Goal: Communication & Community: Share content

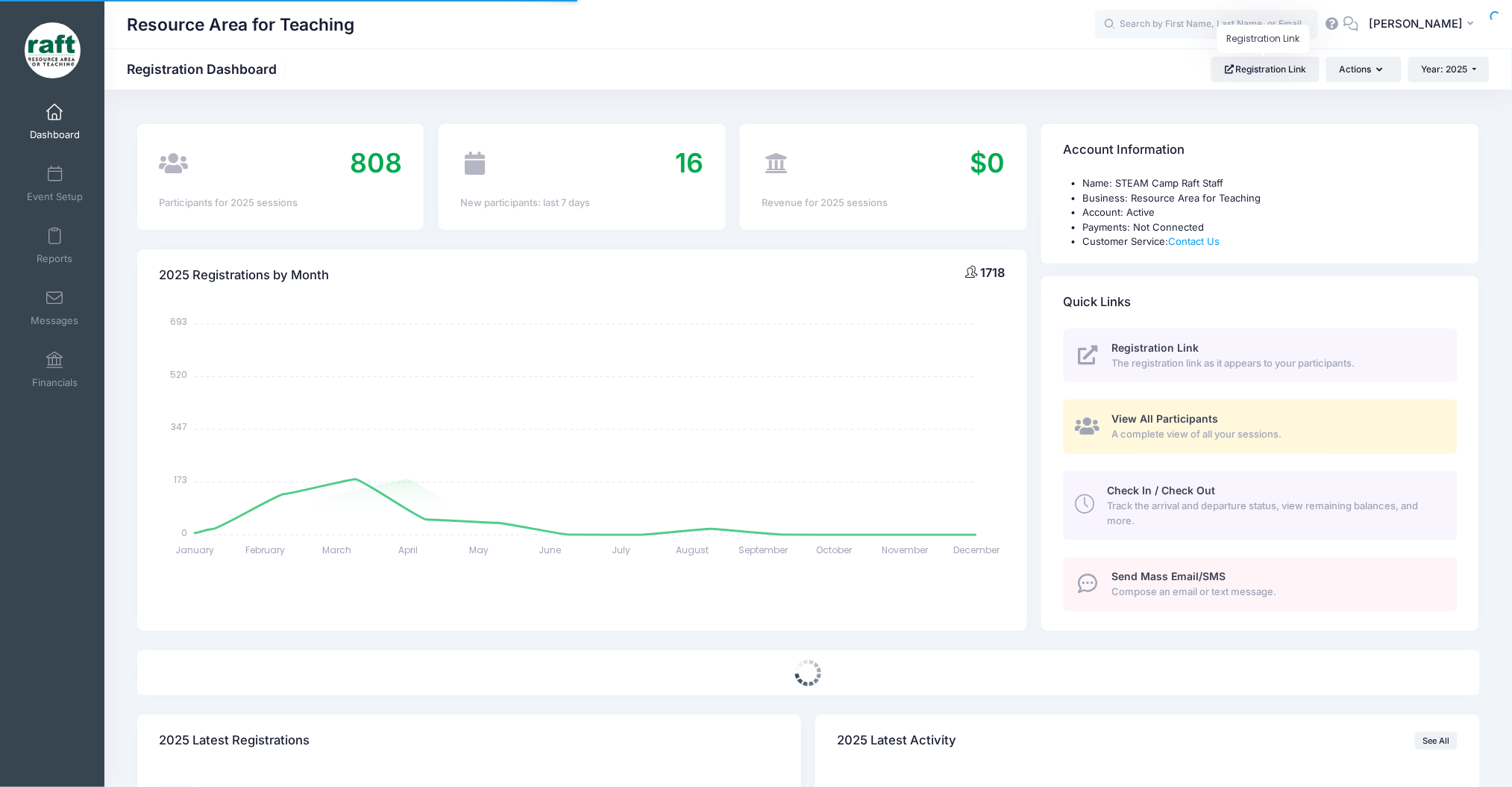
select select
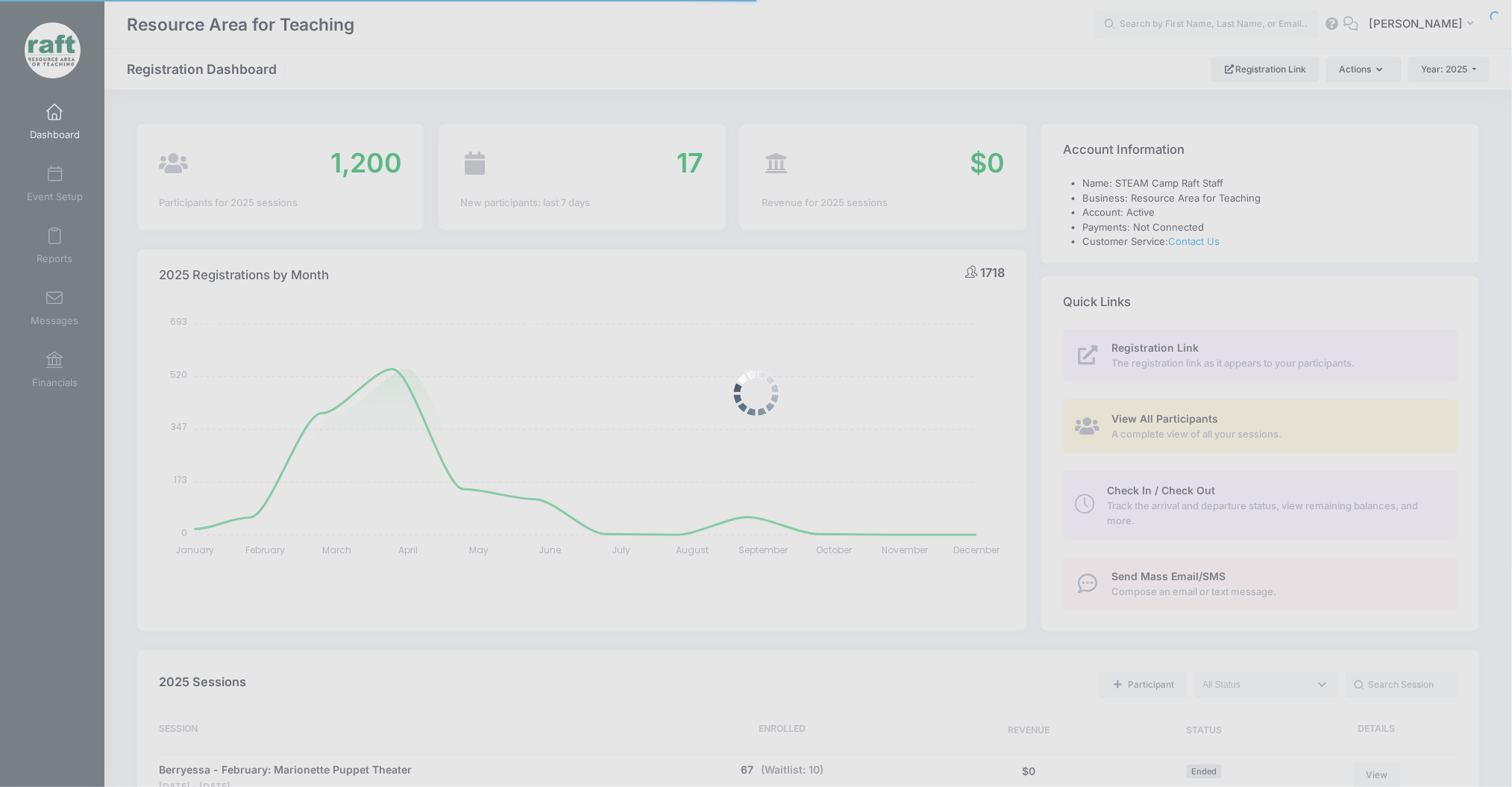
click at [1222, 15] on div at bounding box center [756, 393] width 1512 height 787
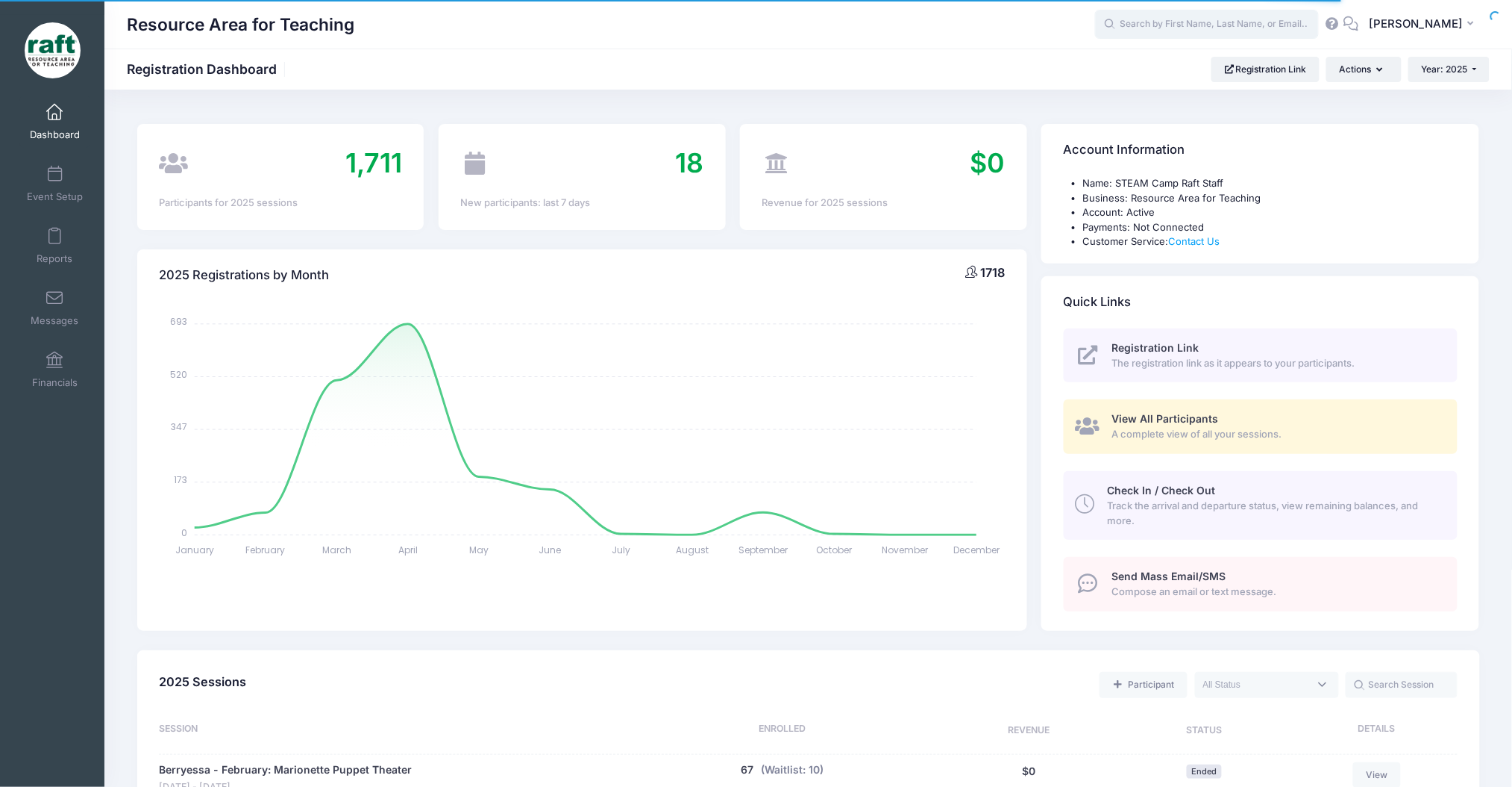
click at [1224, 9] on input "text" at bounding box center [1207, 24] width 224 height 30
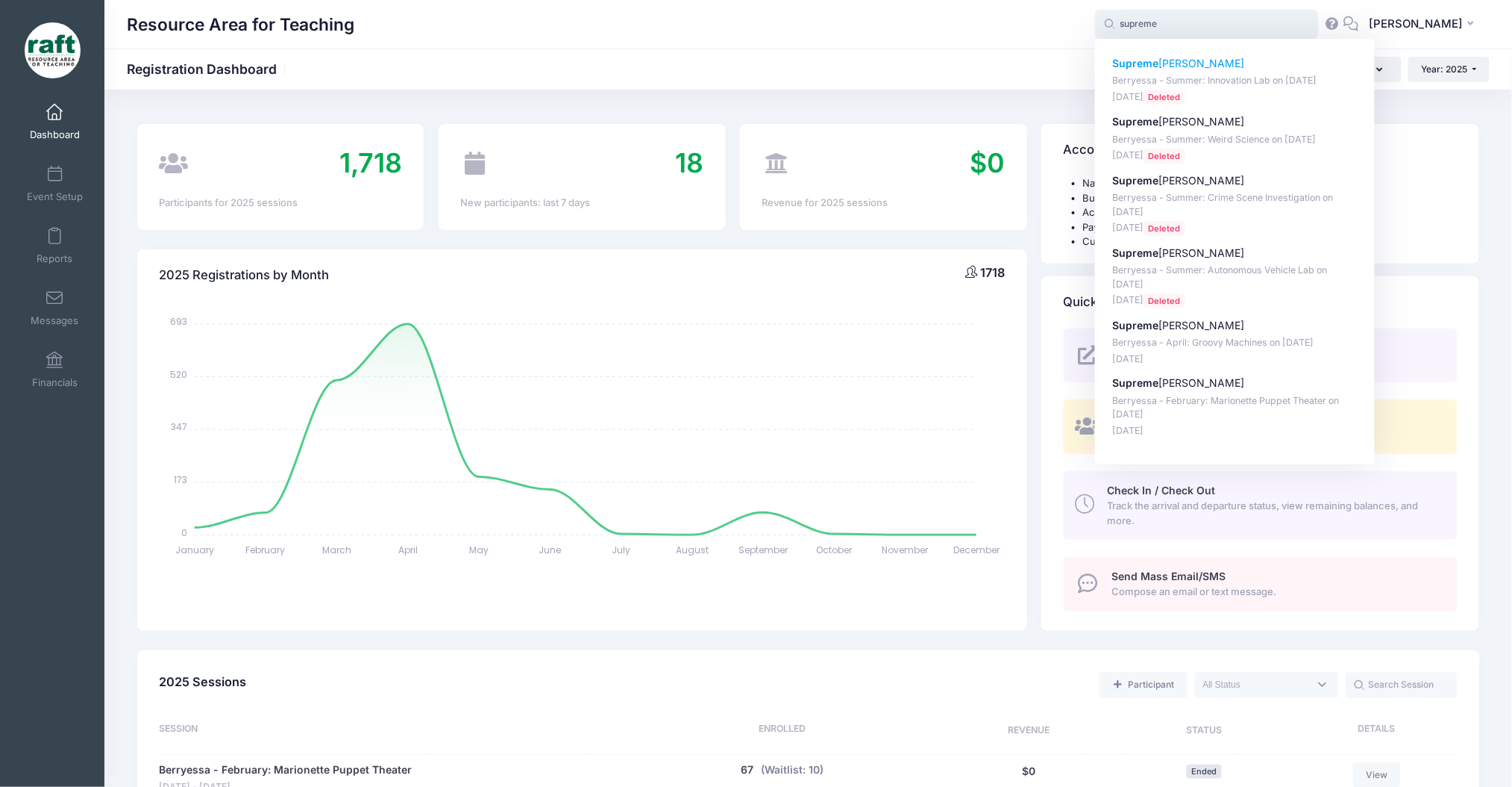
click at [1235, 81] on p "Berryessa - Summer: Innovation Lab on Jun-23, 2025" at bounding box center [1235, 80] width 246 height 14
type input "SupremeRule Harris (Berryessa - Summer: Innovation Lab, Jun-23, 2025)"
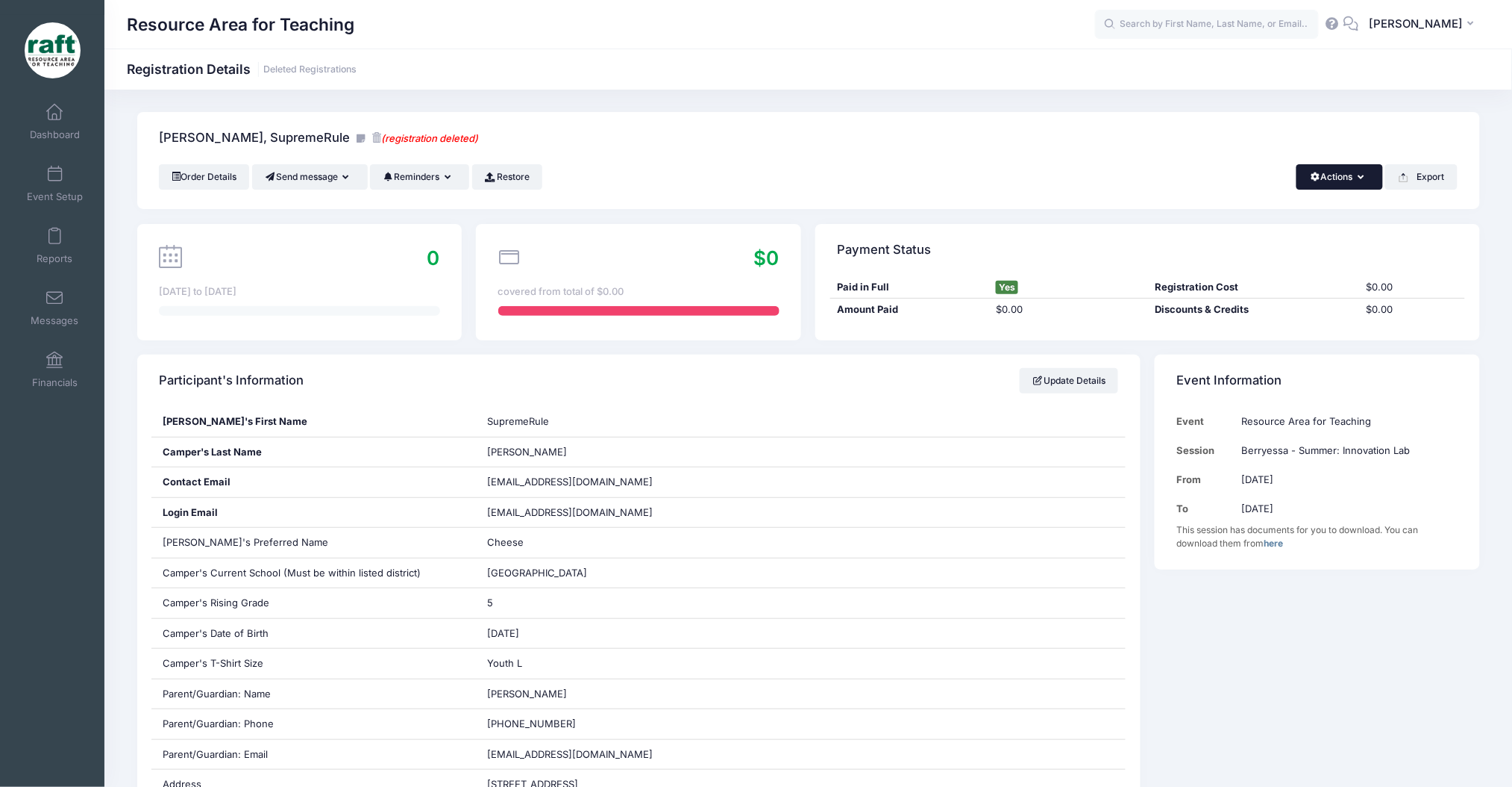
click at [1345, 182] on button "Actions" at bounding box center [1340, 176] width 86 height 25
click at [1317, 278] on link "Change Session or Program" at bounding box center [1289, 279] width 172 height 45
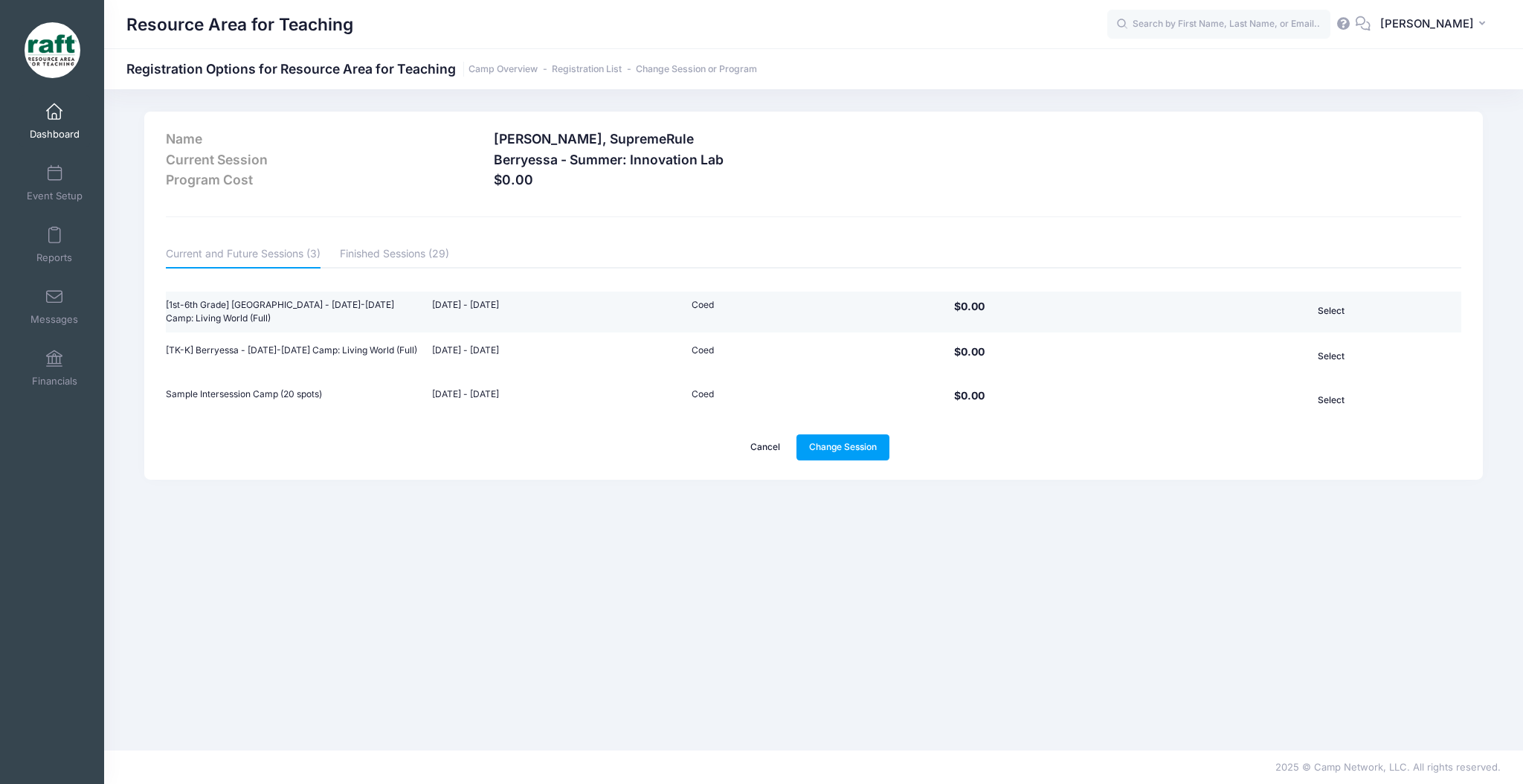
click at [769, 310] on td "Coed" at bounding box center [814, 312] width 259 height 42
click at [893, 292] on td "Coed" at bounding box center [814, 312] width 259 height 42
click at [772, 313] on td "Coed" at bounding box center [814, 312] width 259 height 42
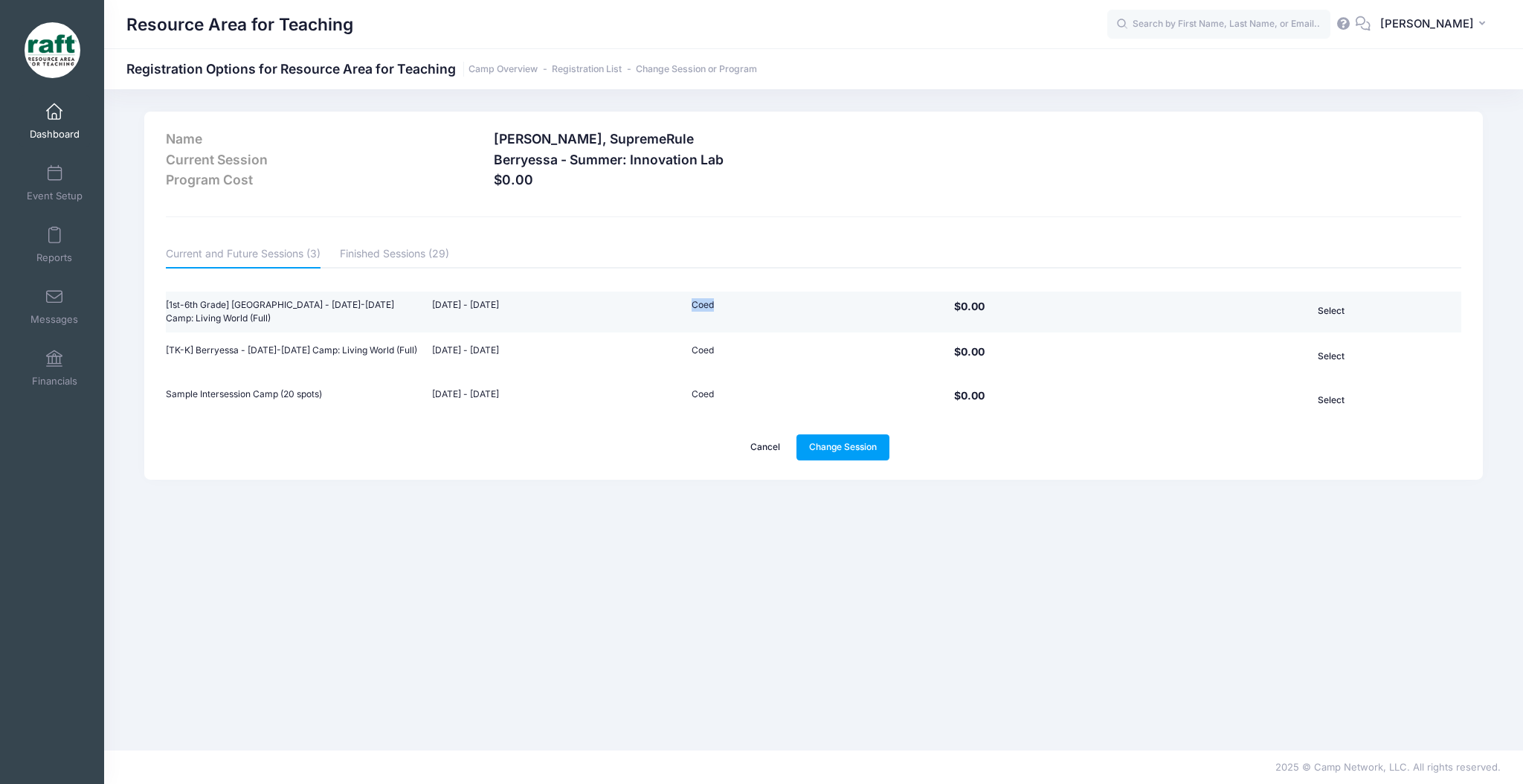
click at [1325, 307] on button "Select" at bounding box center [1332, 310] width 163 height 25
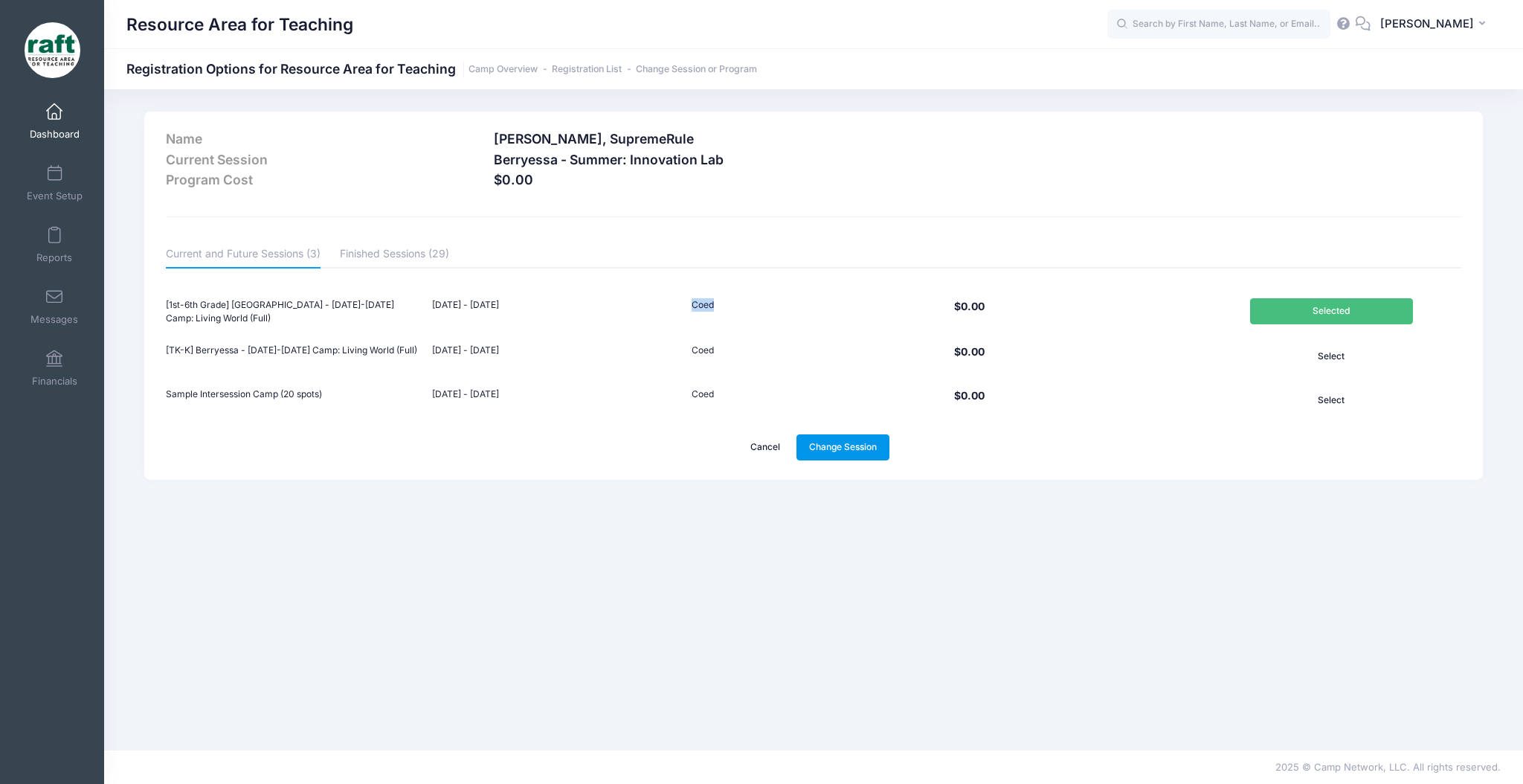
click at [868, 449] on link "Change Session" at bounding box center [843, 447] width 93 height 25
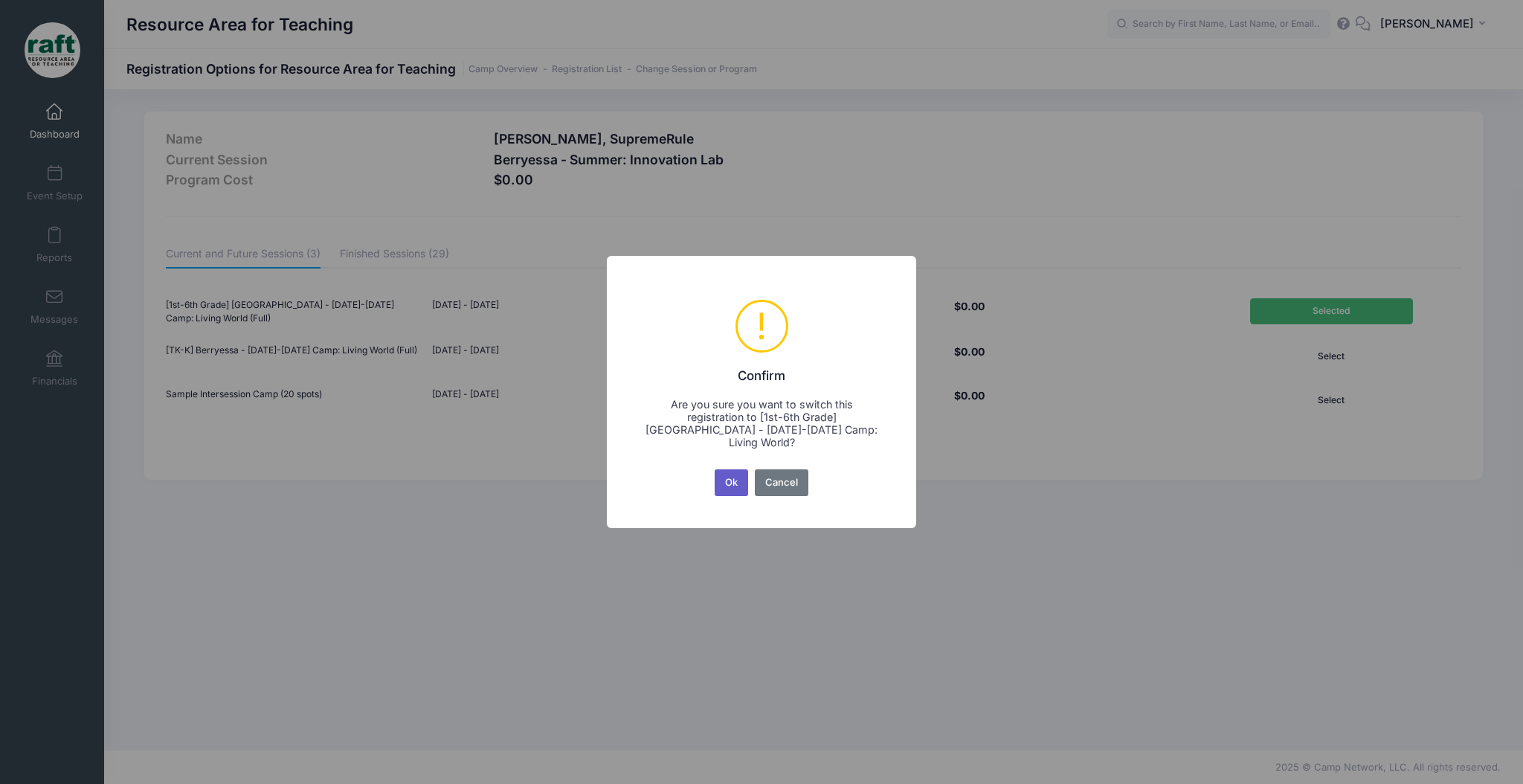
click at [735, 483] on button "Ok" at bounding box center [731, 482] width 35 height 27
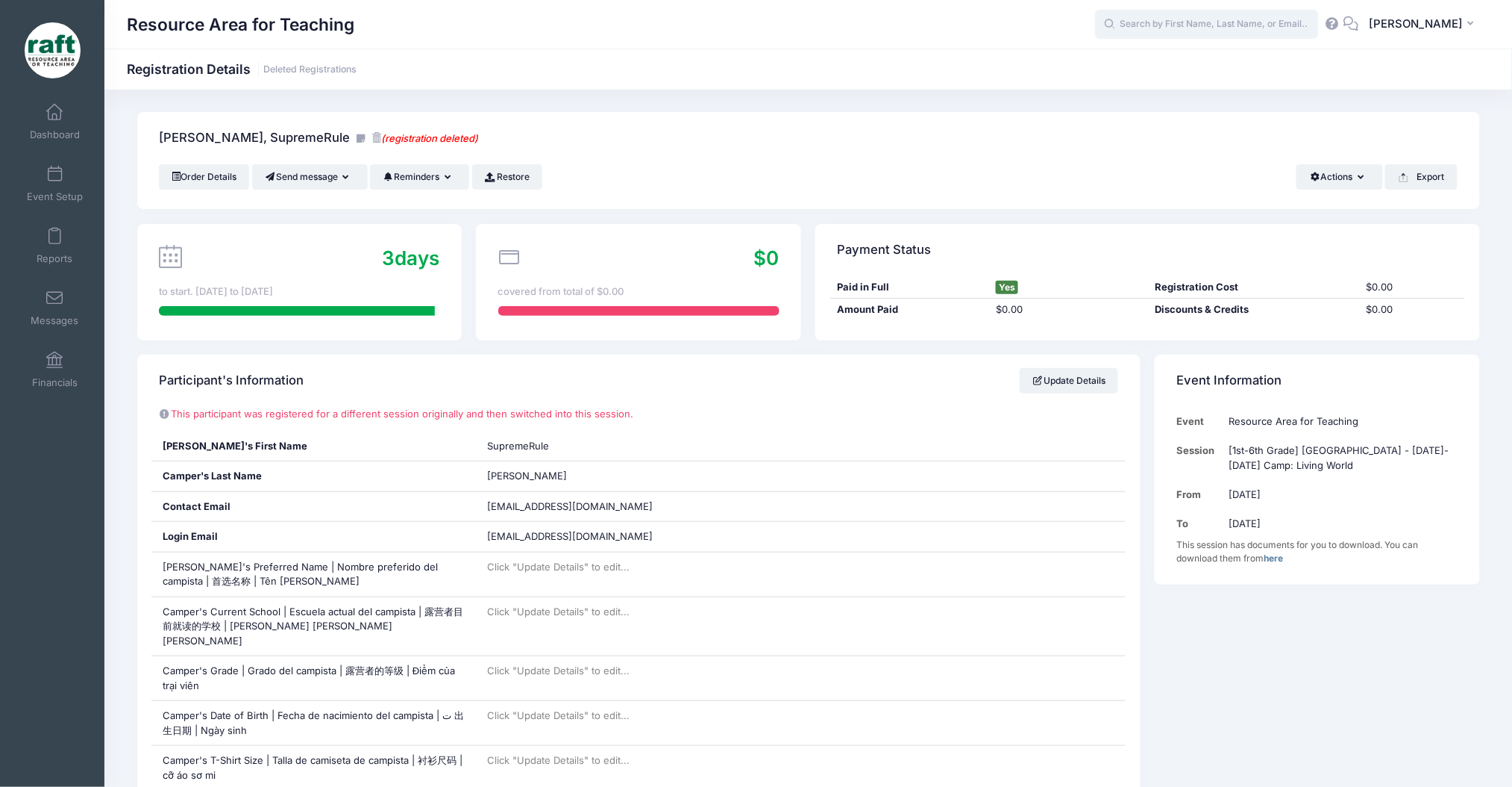
click at [1245, 28] on input "text" at bounding box center [1207, 24] width 224 height 30
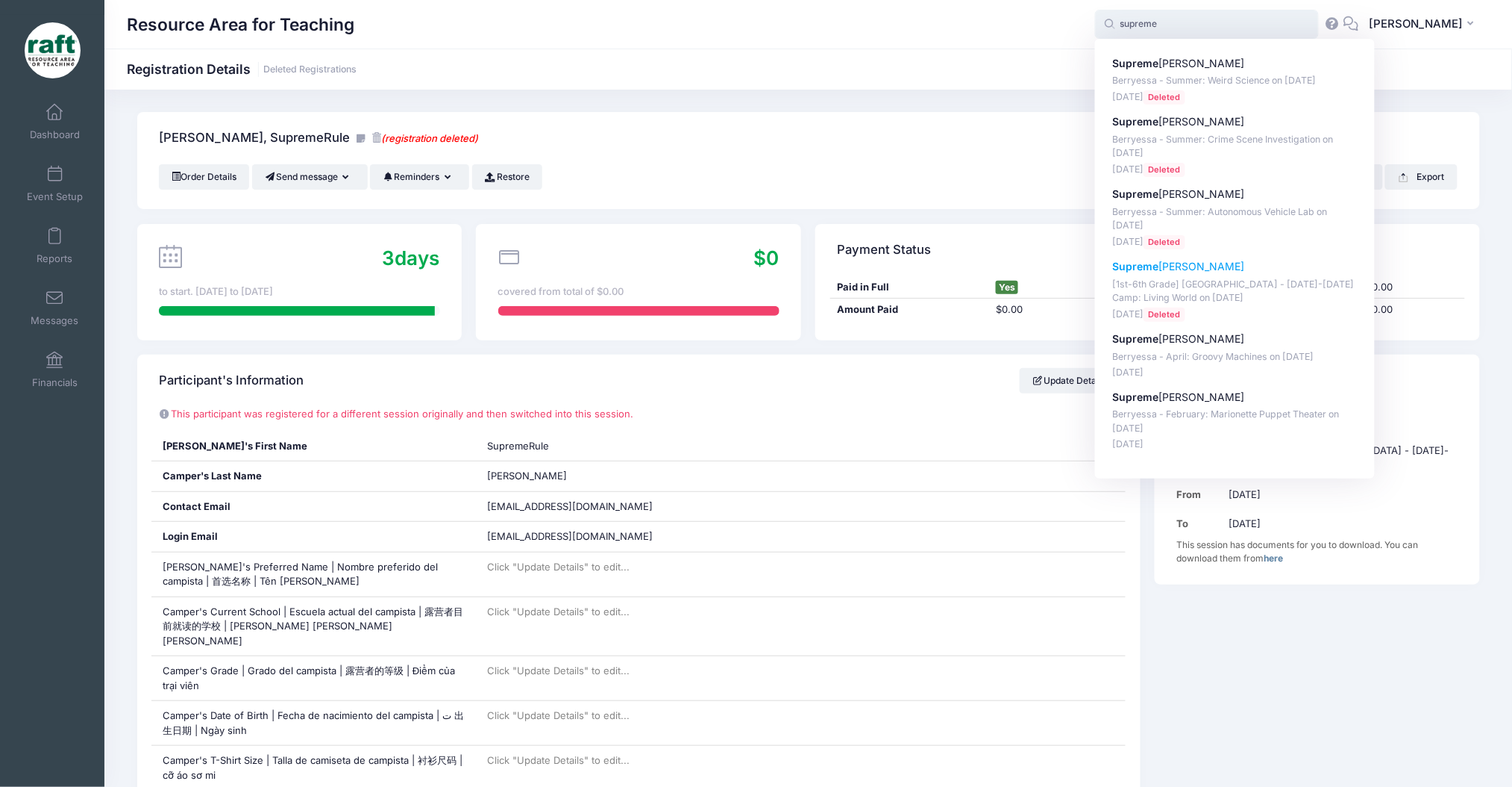
click at [1299, 309] on p "Apr-04, 2025 Deleted" at bounding box center [1235, 314] width 246 height 14
type input "SupremeRule Harris ([1st-6th Grade] Berryessa - Oct 6-10 Camp: Living World, Oc…"
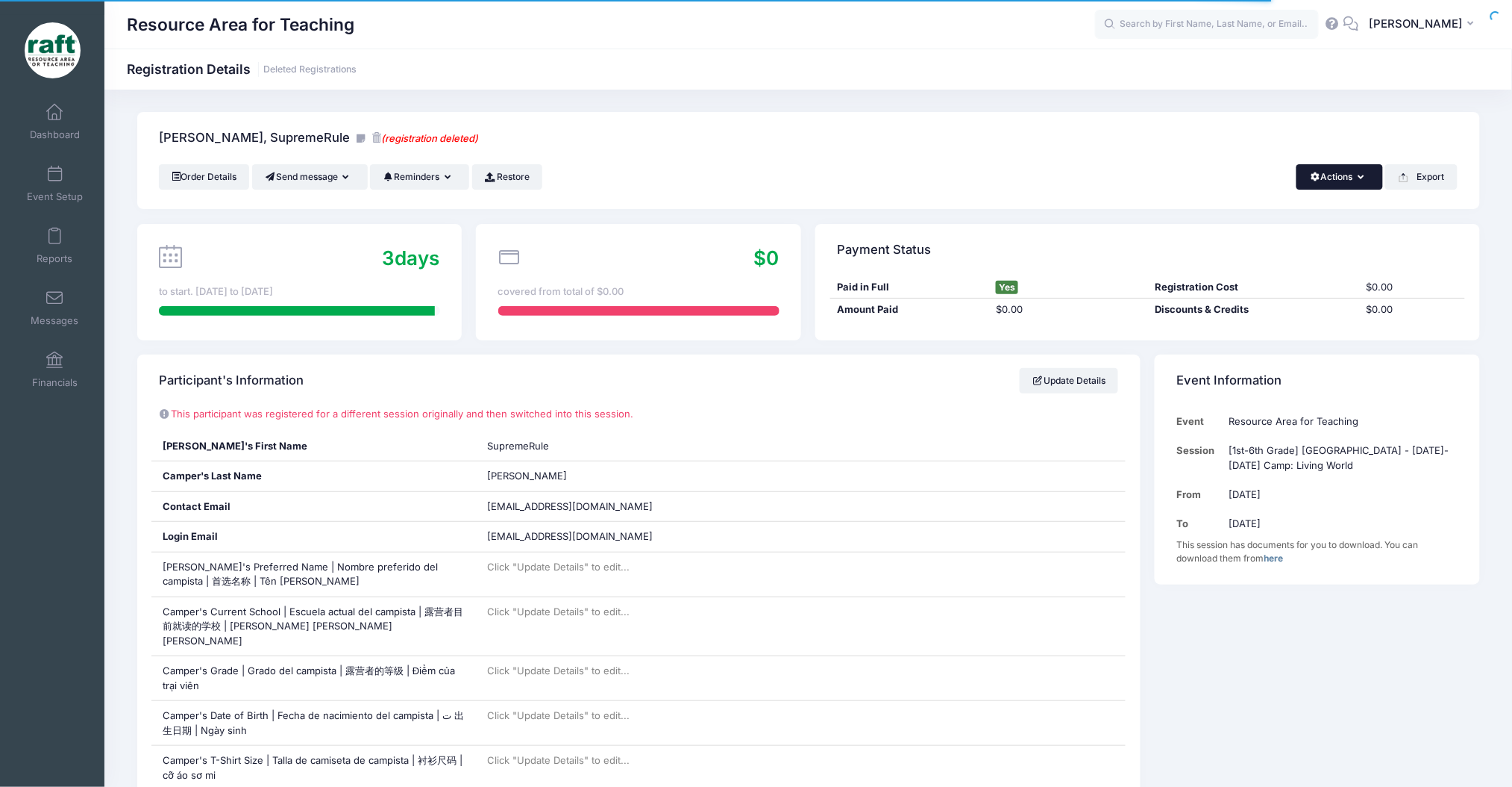
click at [1318, 175] on button "Actions" at bounding box center [1340, 176] width 86 height 25
click at [371, 140] on icon at bounding box center [376, 138] width 9 height 9
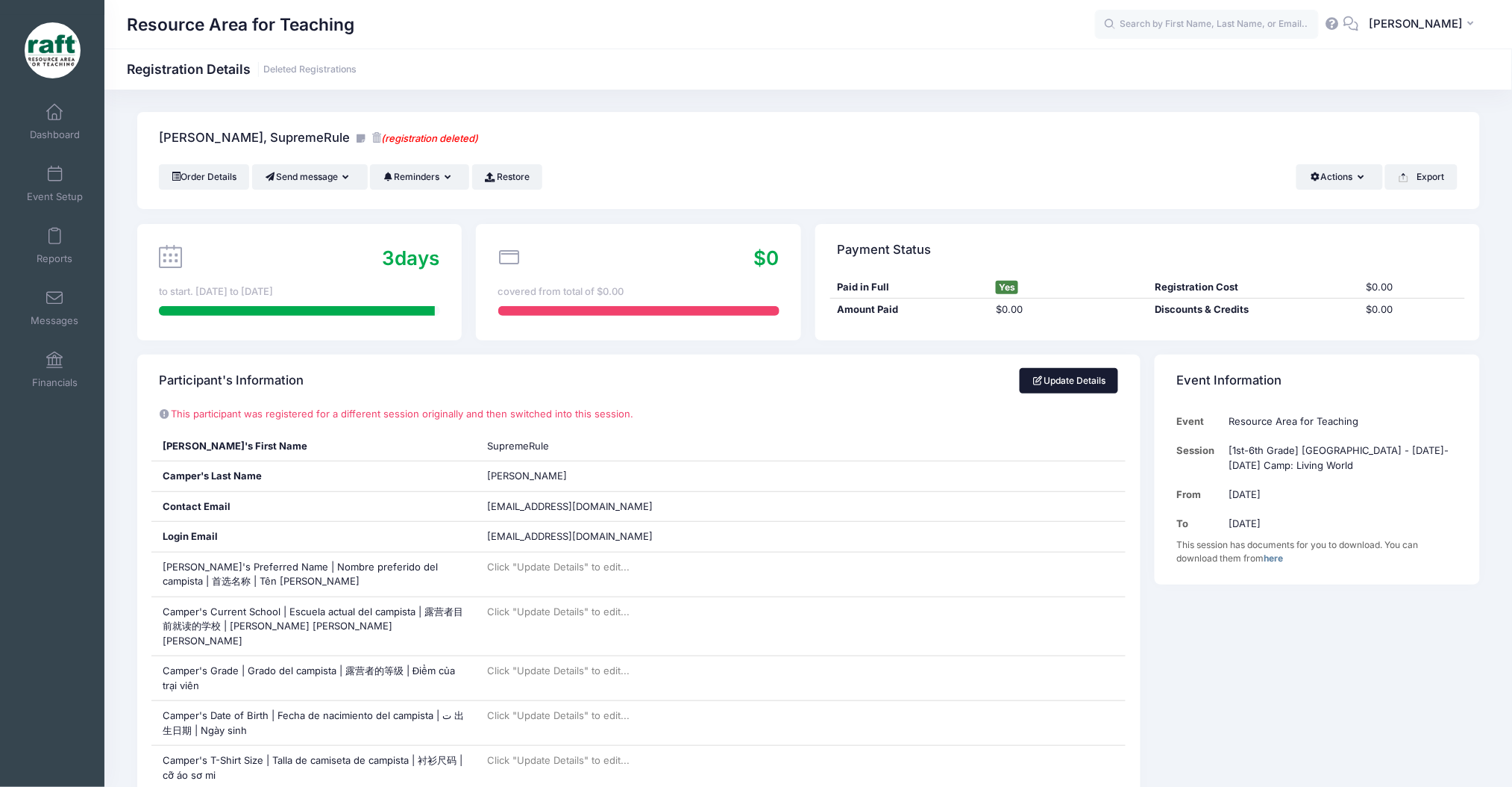
click at [1059, 383] on link "Update Details" at bounding box center [1069, 380] width 99 height 25
click at [1406, 42] on div "Resource Area for Teaching AQ" at bounding box center [808, 24] width 1408 height 49
click at [1409, 34] on button "AQ Ayzha Quidit" at bounding box center [1425, 24] width 131 height 35
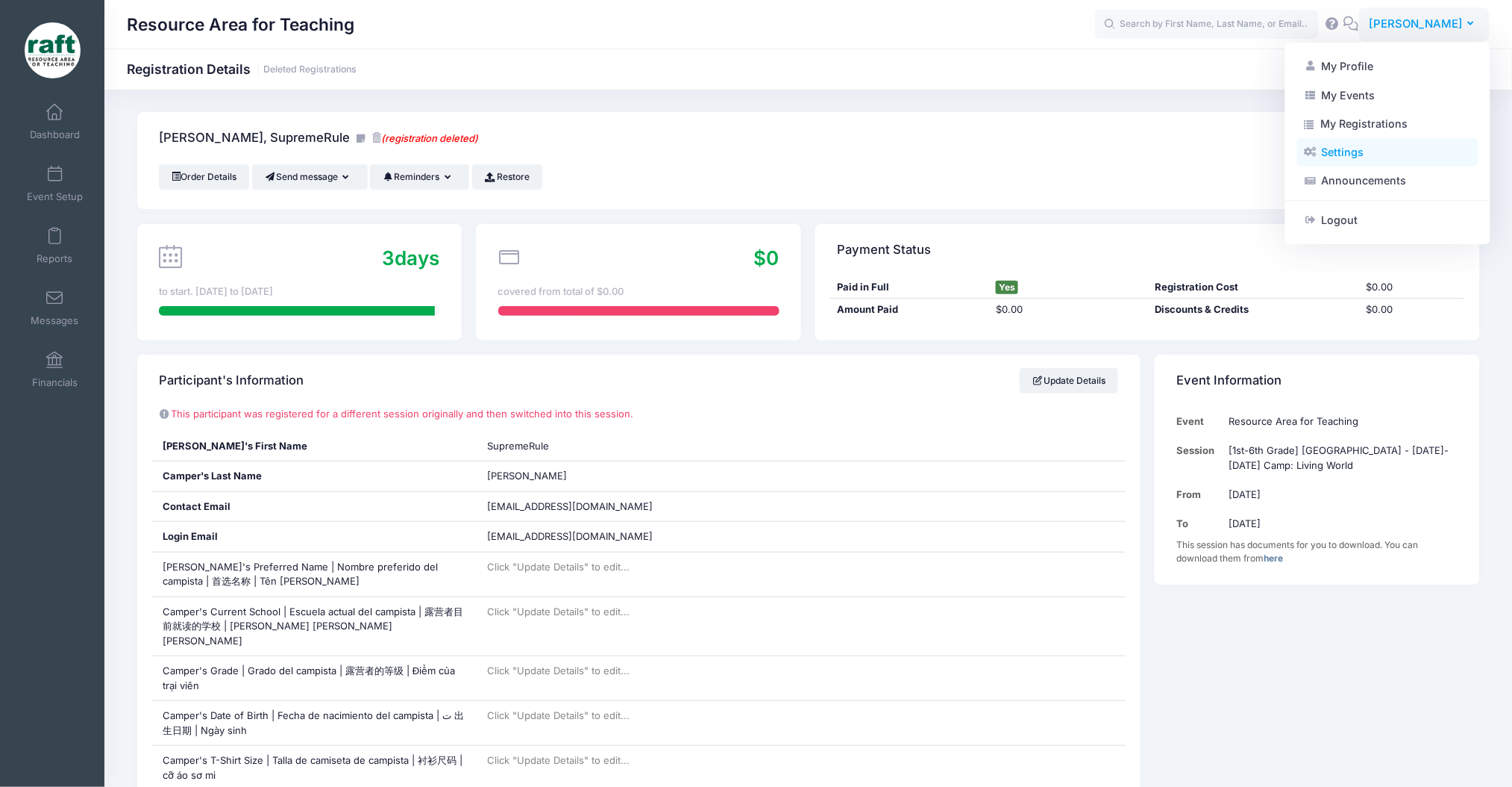
click at [1365, 152] on link "Settings" at bounding box center [1388, 153] width 182 height 28
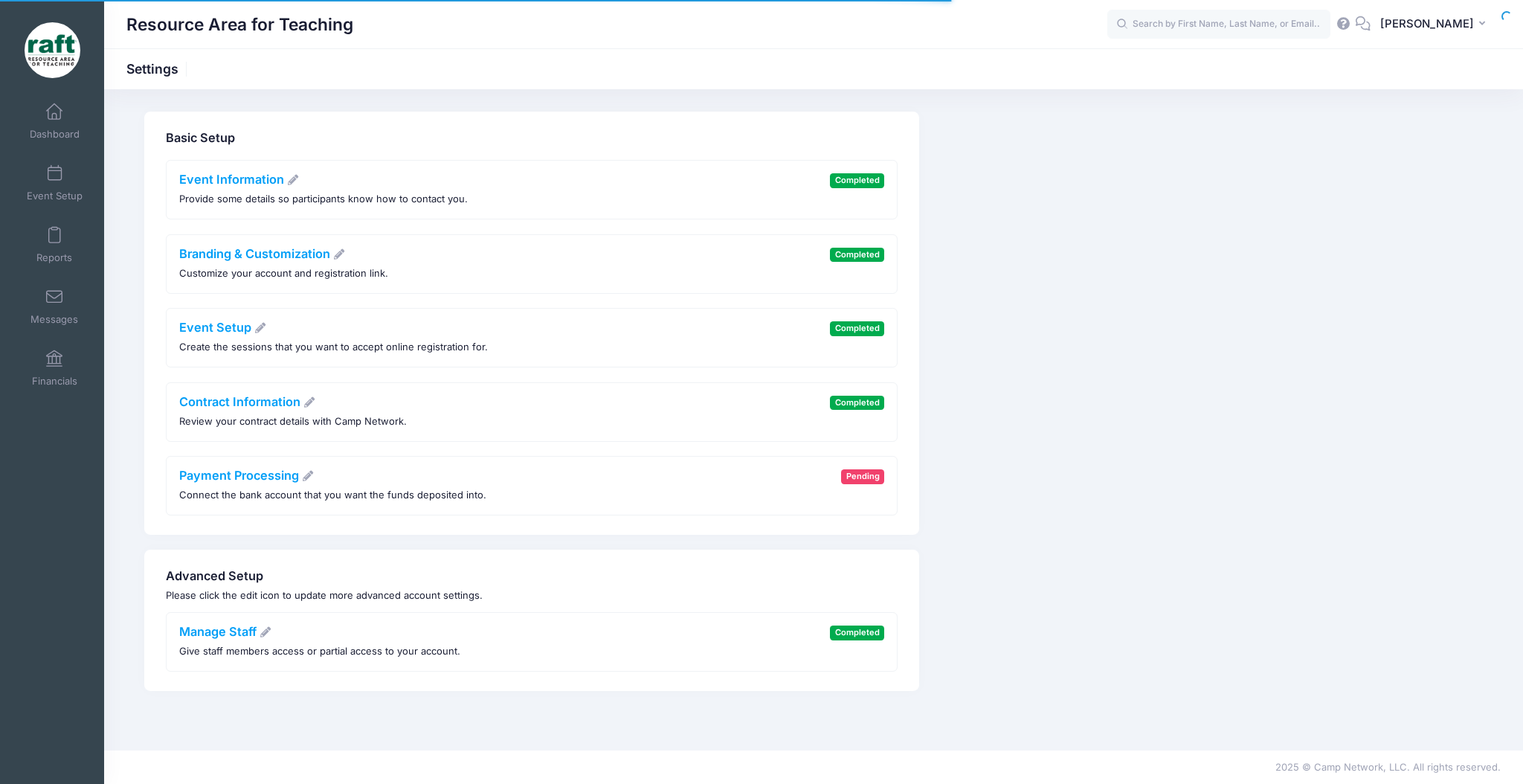
click at [280, 637] on h4 "Manage Staff" at bounding box center [319, 632] width 281 height 15
click at [279, 626] on h4 "Manage Staff" at bounding box center [319, 632] width 281 height 15
click at [262, 625] on link "Manage Staff" at bounding box center [226, 631] width 93 height 15
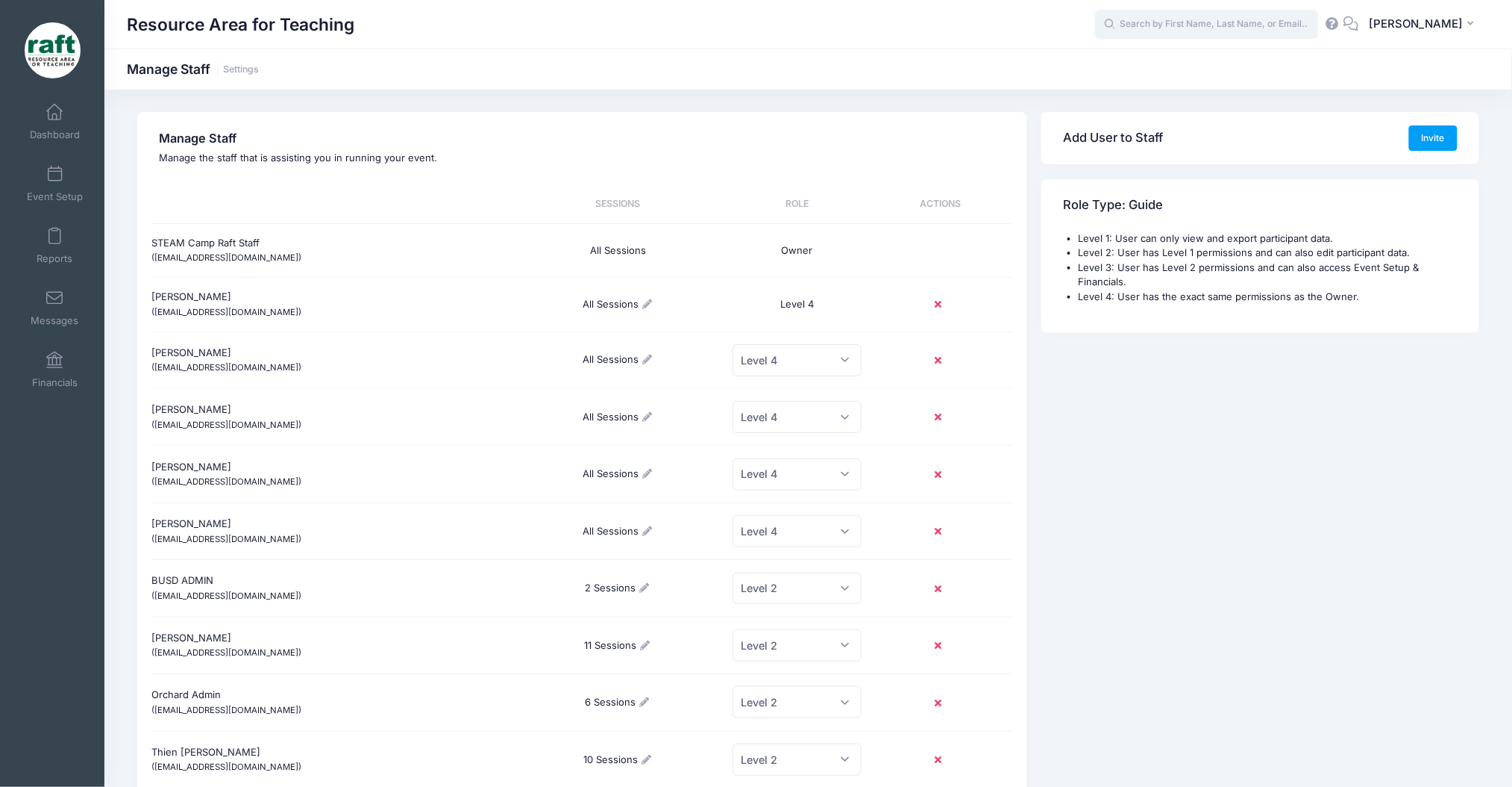
click at [1216, 23] on input "text" at bounding box center [1207, 24] width 224 height 30
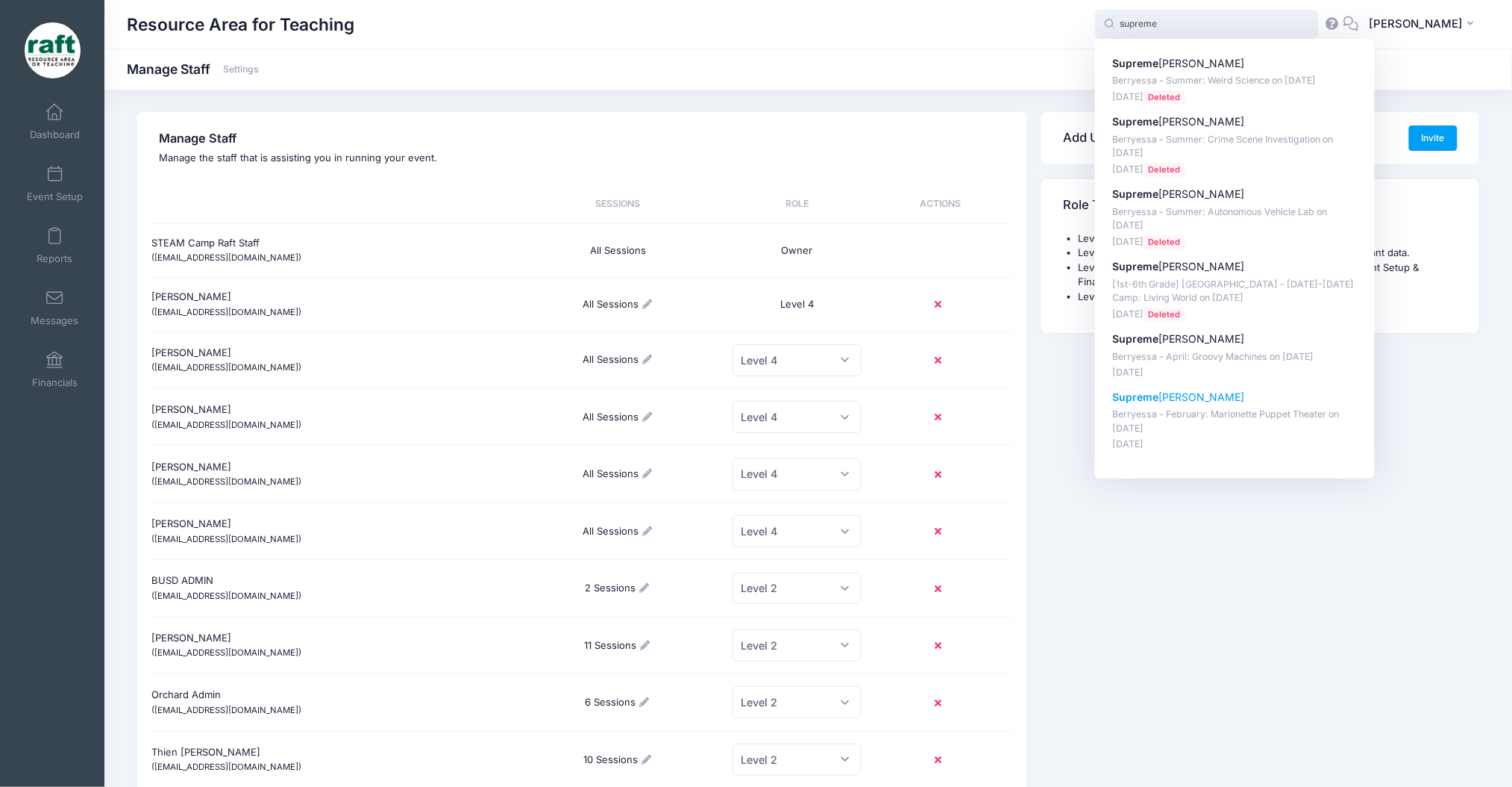
click at [1308, 434] on p "Berryessa - February: Marionette Puppet Theater on [DATE]" at bounding box center [1235, 421] width 246 height 28
type input "SupremeRule [PERSON_NAME] ([PERSON_NAME] - February: Marionette Puppet Theater,…"
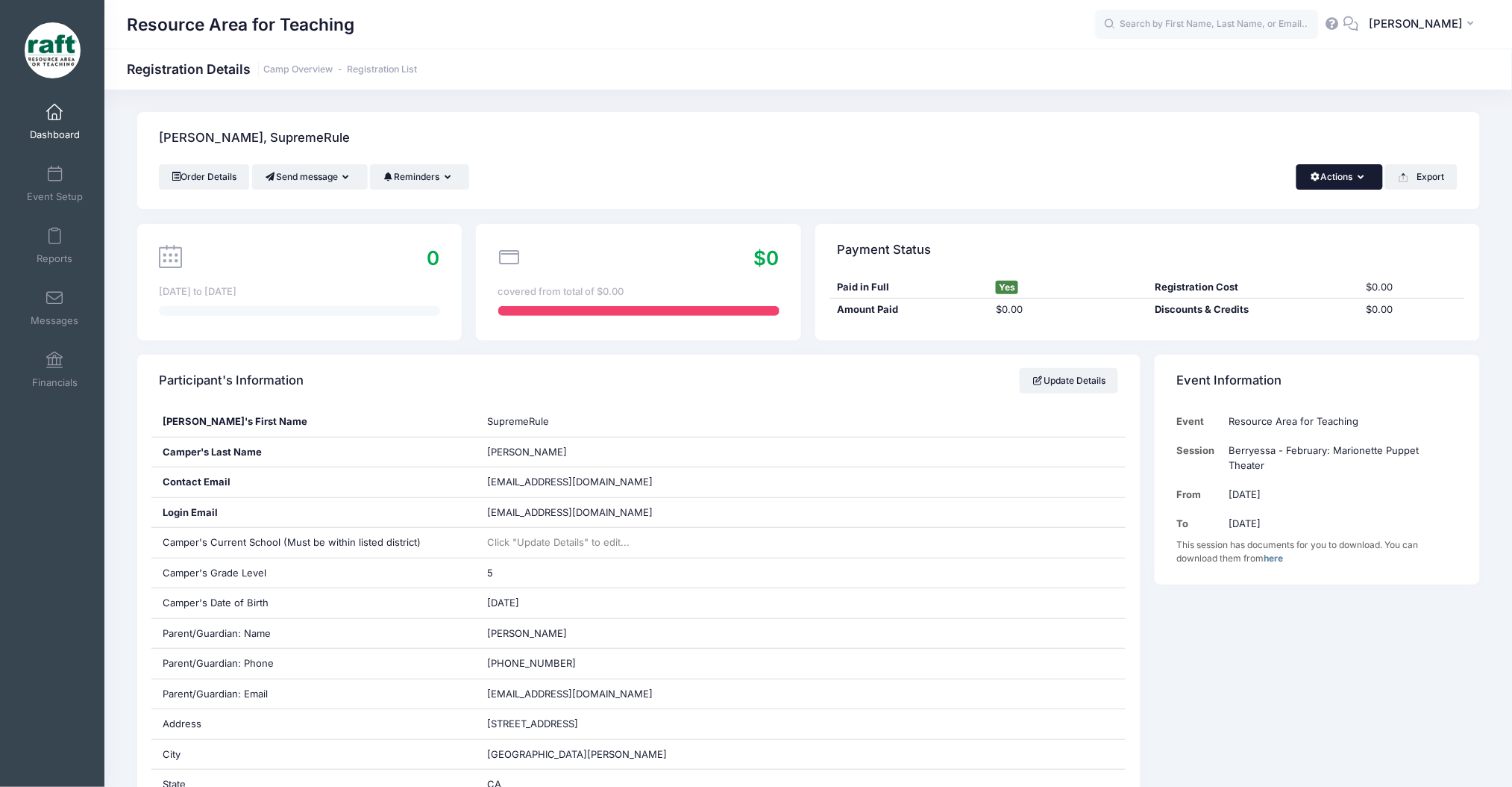
click at [1375, 179] on button "Actions" at bounding box center [1340, 176] width 86 height 25
click at [1273, 29] on input "text" at bounding box center [1207, 24] width 224 height 30
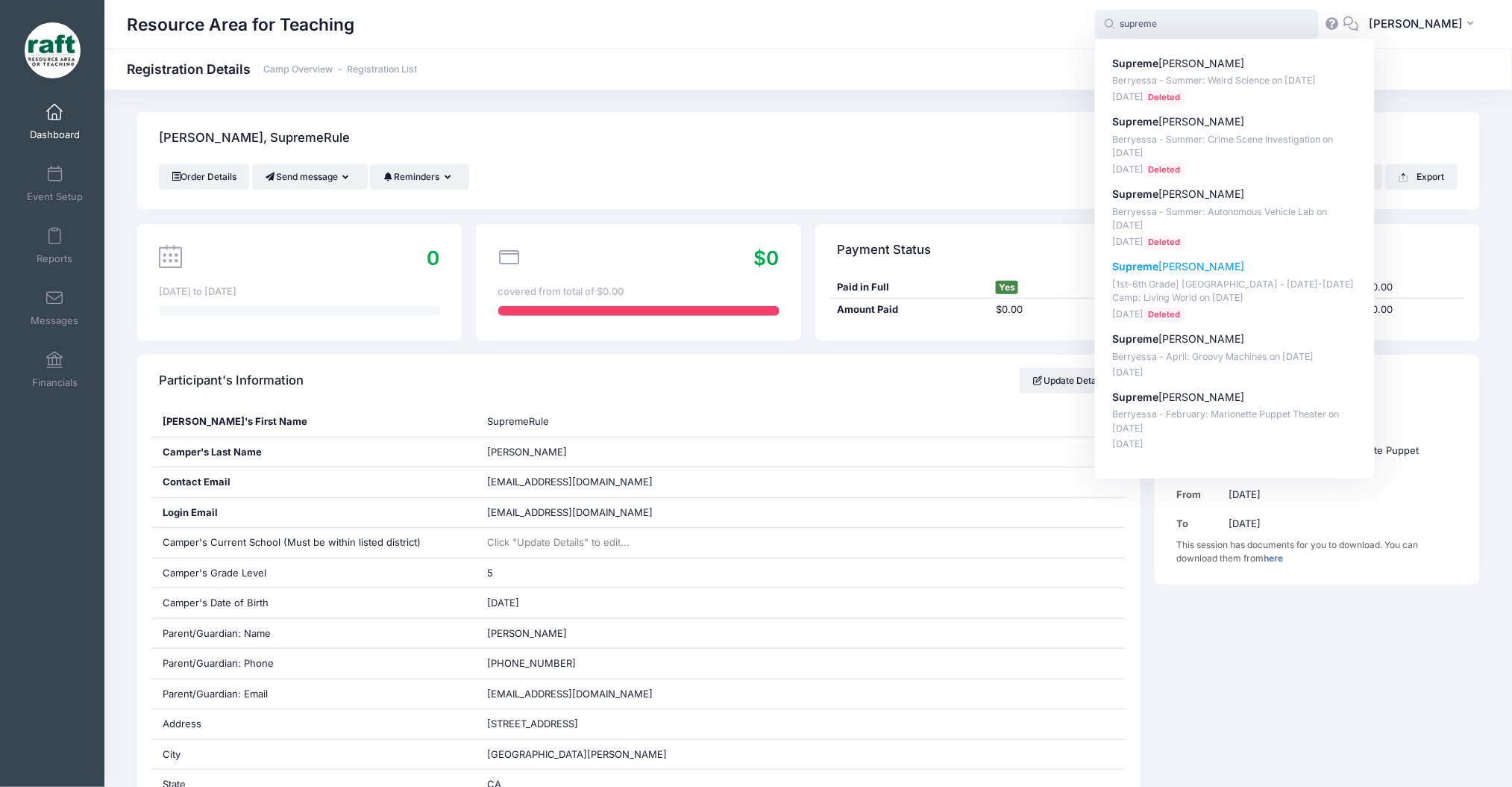
click at [1314, 296] on p "[1st-6th Grade] Berryessa - Oct 6-10 Camp: Living World on Oct-06, 2025" at bounding box center [1235, 292] width 246 height 28
type input "SupremeRule Harris ([1st-6th Grade] Berryessa - Oct 6-10 Camp: Living World, Oc…"
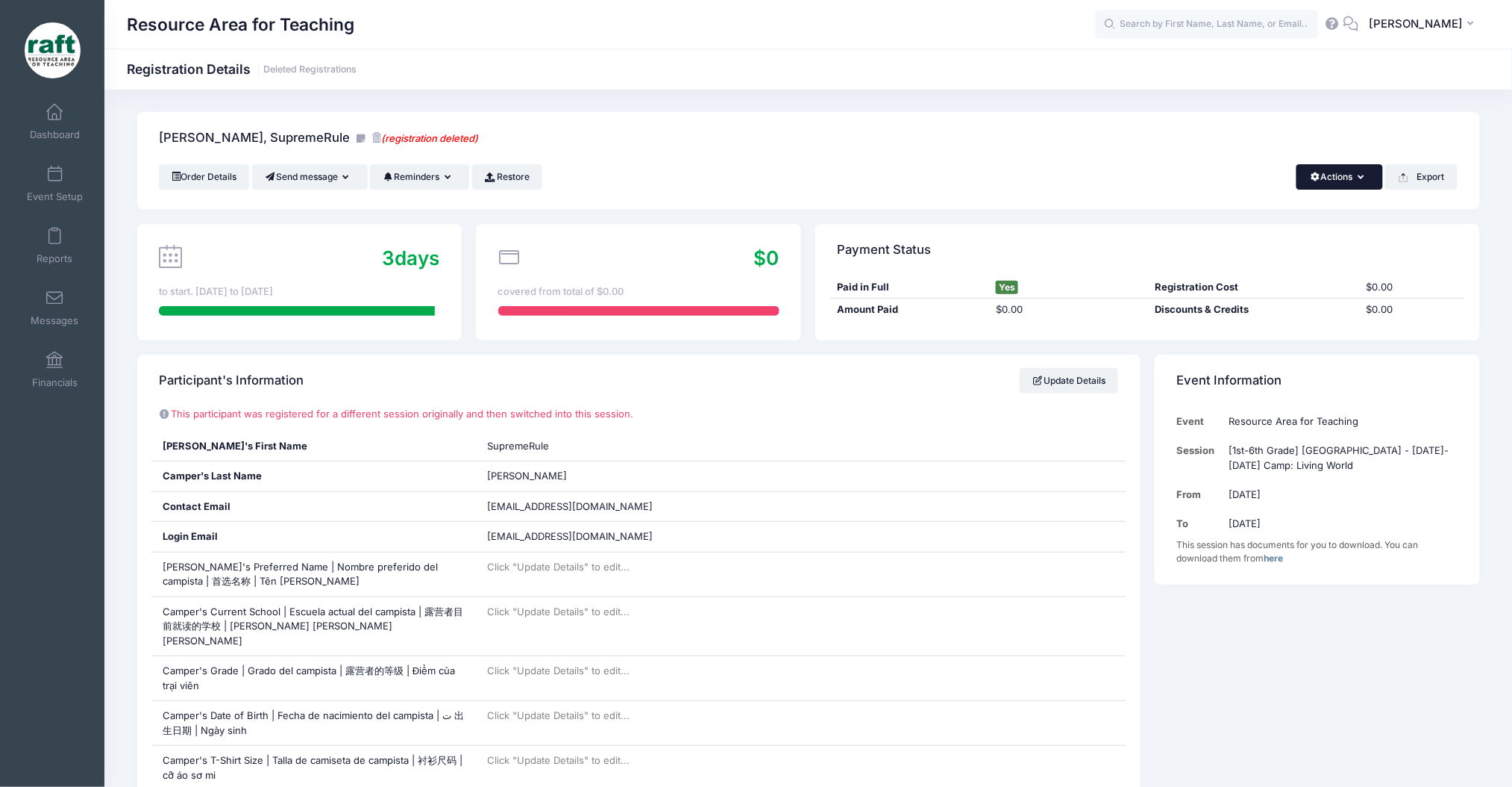
click at [1331, 171] on button "Actions" at bounding box center [1340, 176] width 86 height 25
click at [1311, 268] on link "Change Session or Program" at bounding box center [1289, 279] width 172 height 45
click at [1322, 179] on button "Actions" at bounding box center [1340, 176] width 86 height 25
click at [1308, 314] on link "Delete" at bounding box center [1289, 314] width 172 height 28
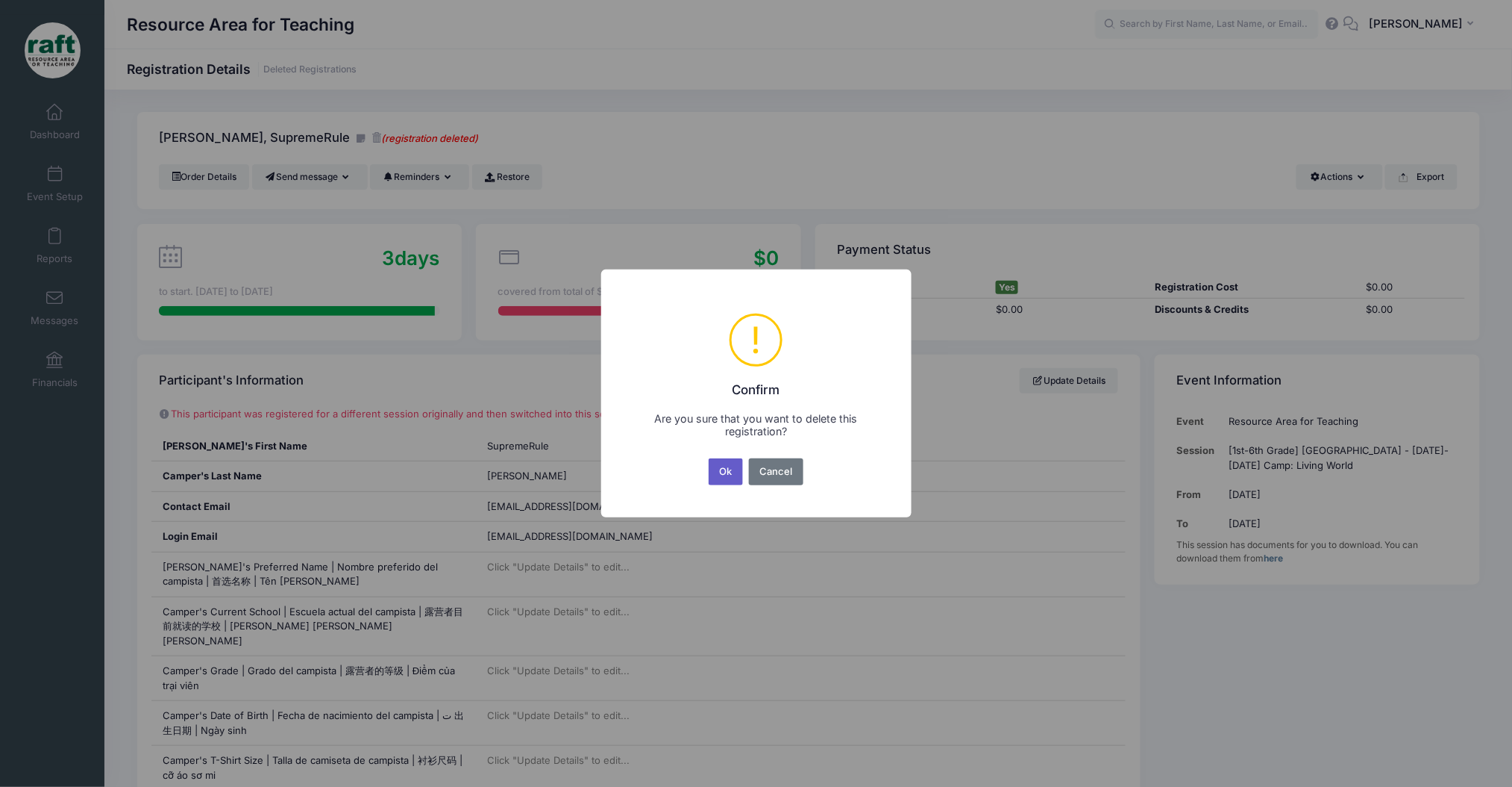
click at [724, 466] on button "Ok" at bounding box center [726, 472] width 35 height 27
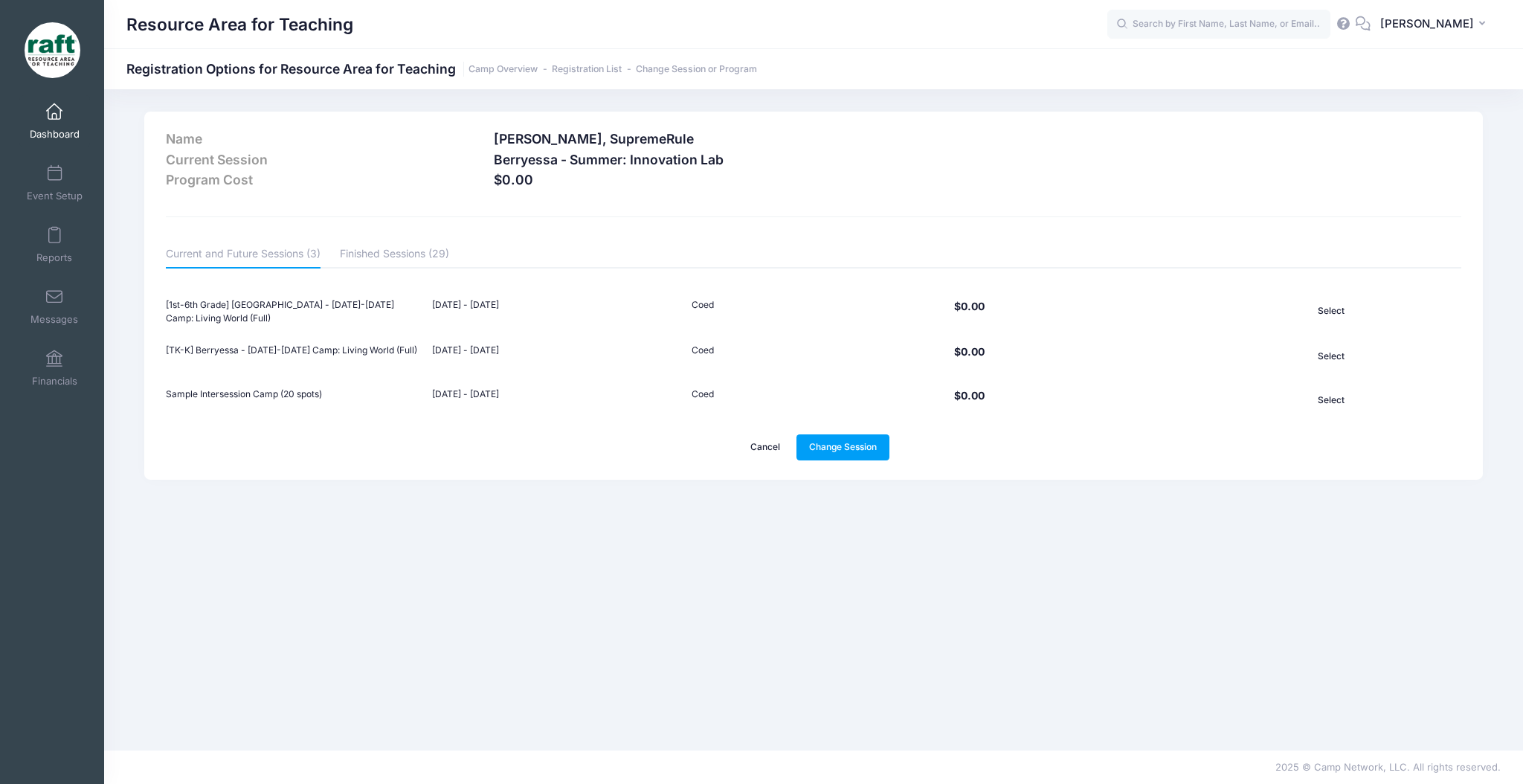
click at [776, 438] on link "Cancel" at bounding box center [766, 447] width 56 height 25
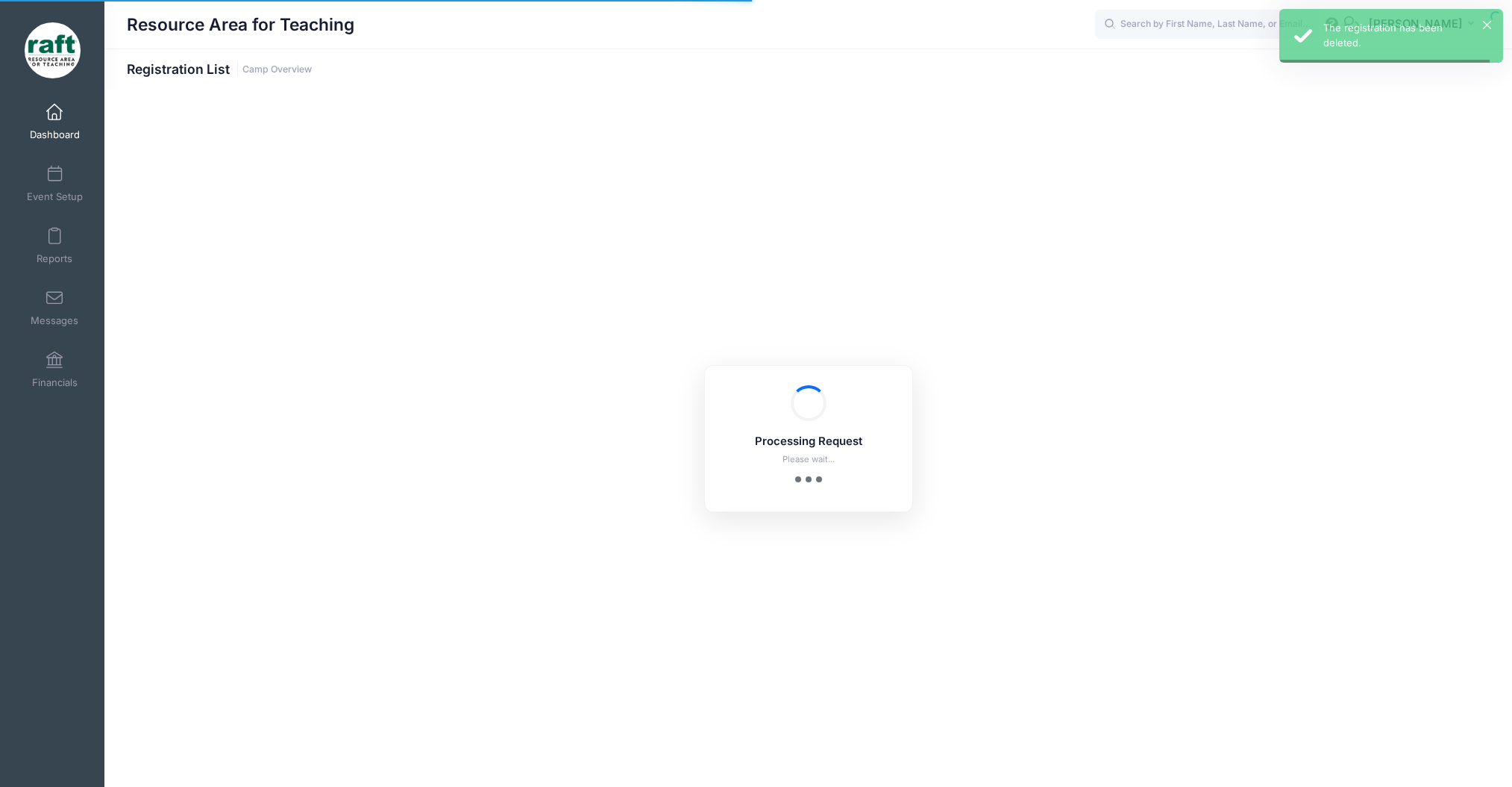
select select "10"
click at [1224, 21] on input "text" at bounding box center [1207, 24] width 224 height 30
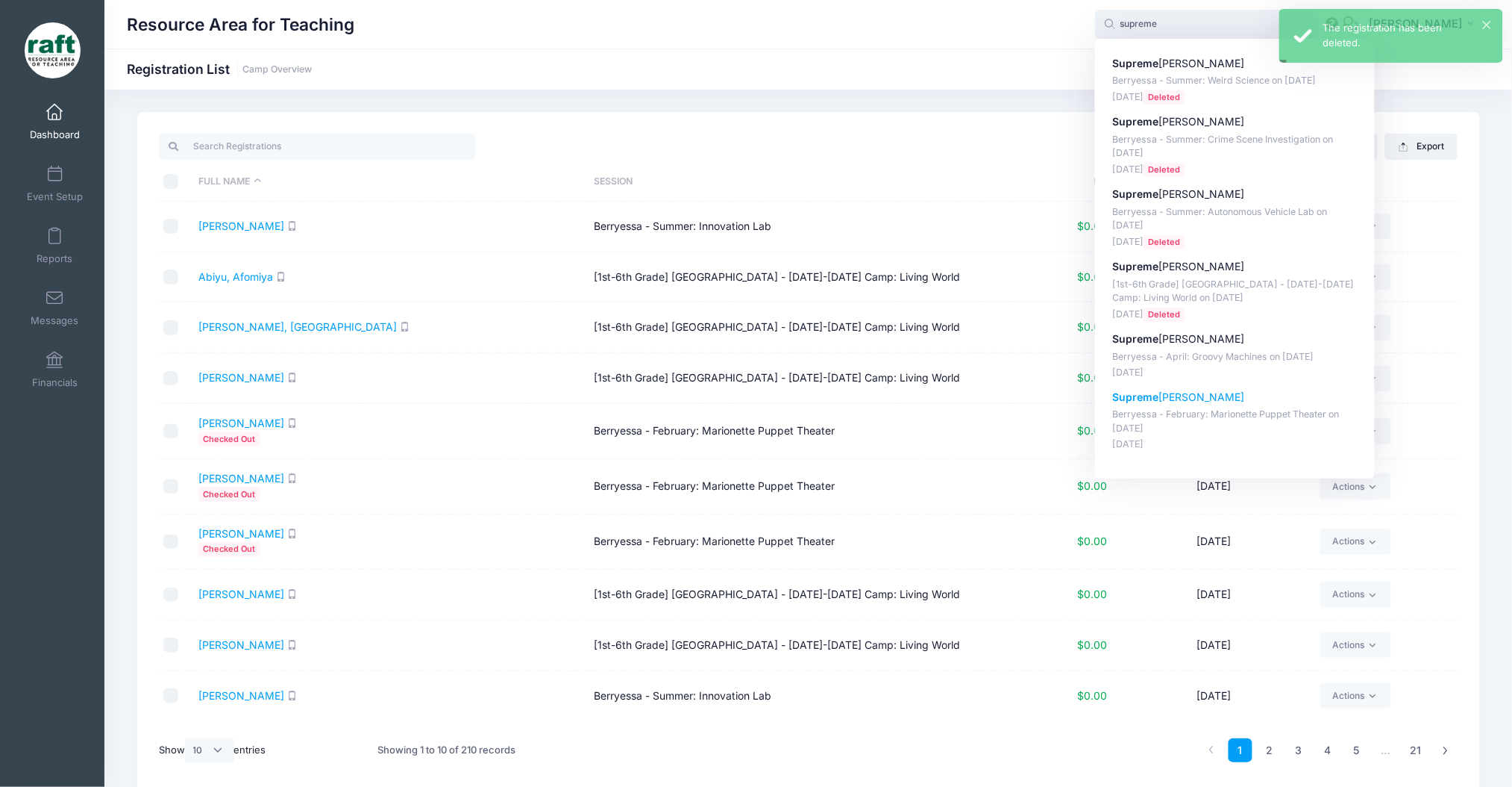
click at [1281, 403] on p "Supreme Rule Harris" at bounding box center [1235, 397] width 246 height 16
type input "SupremeRule Harris (Berryessa - February: Marionette Puppet Theater, Feb-19, 20…"
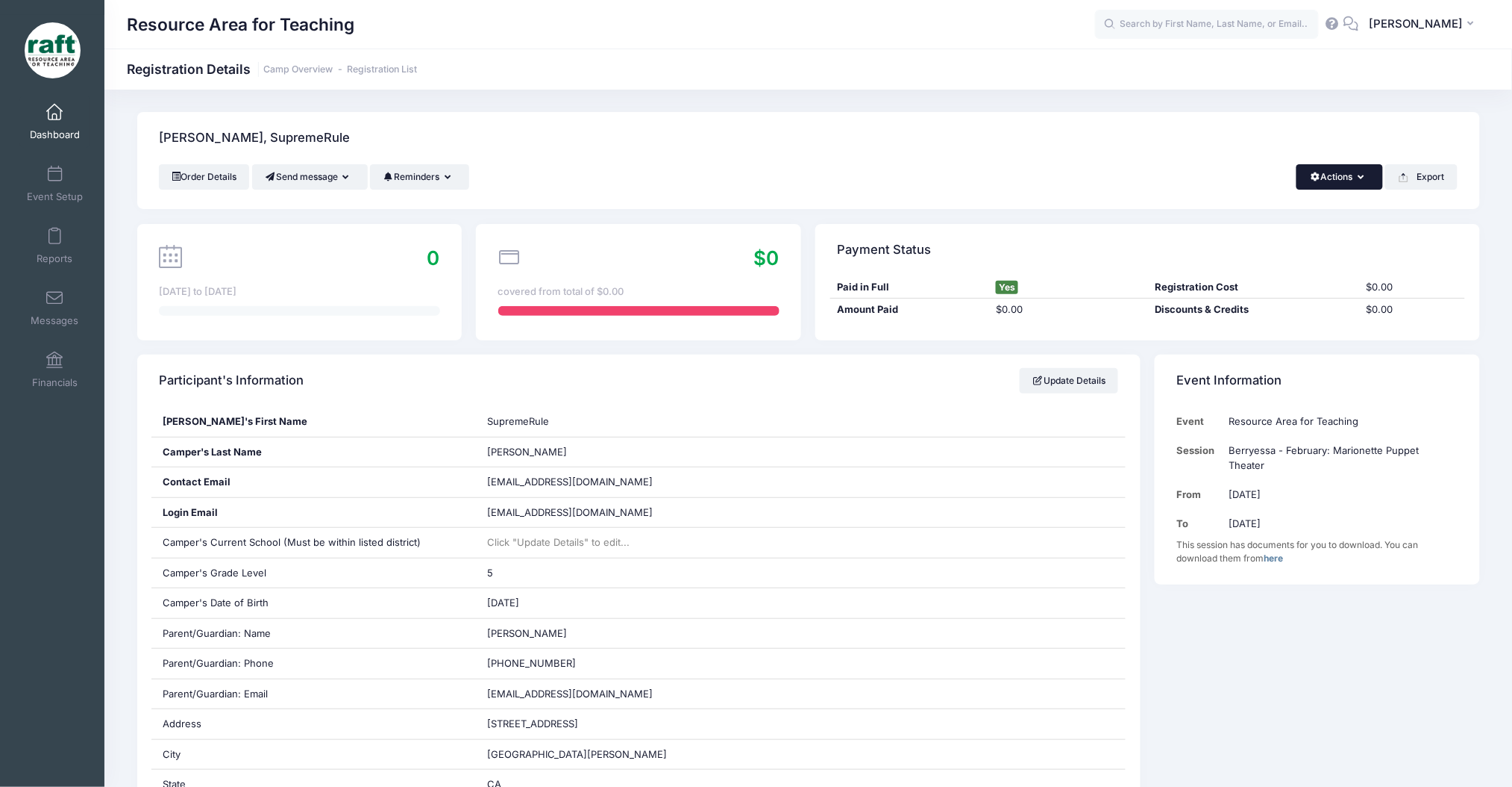
click at [1367, 168] on button "Actions" at bounding box center [1340, 176] width 86 height 25
click at [1358, 273] on link "Change Session or Program" at bounding box center [1289, 279] width 172 height 45
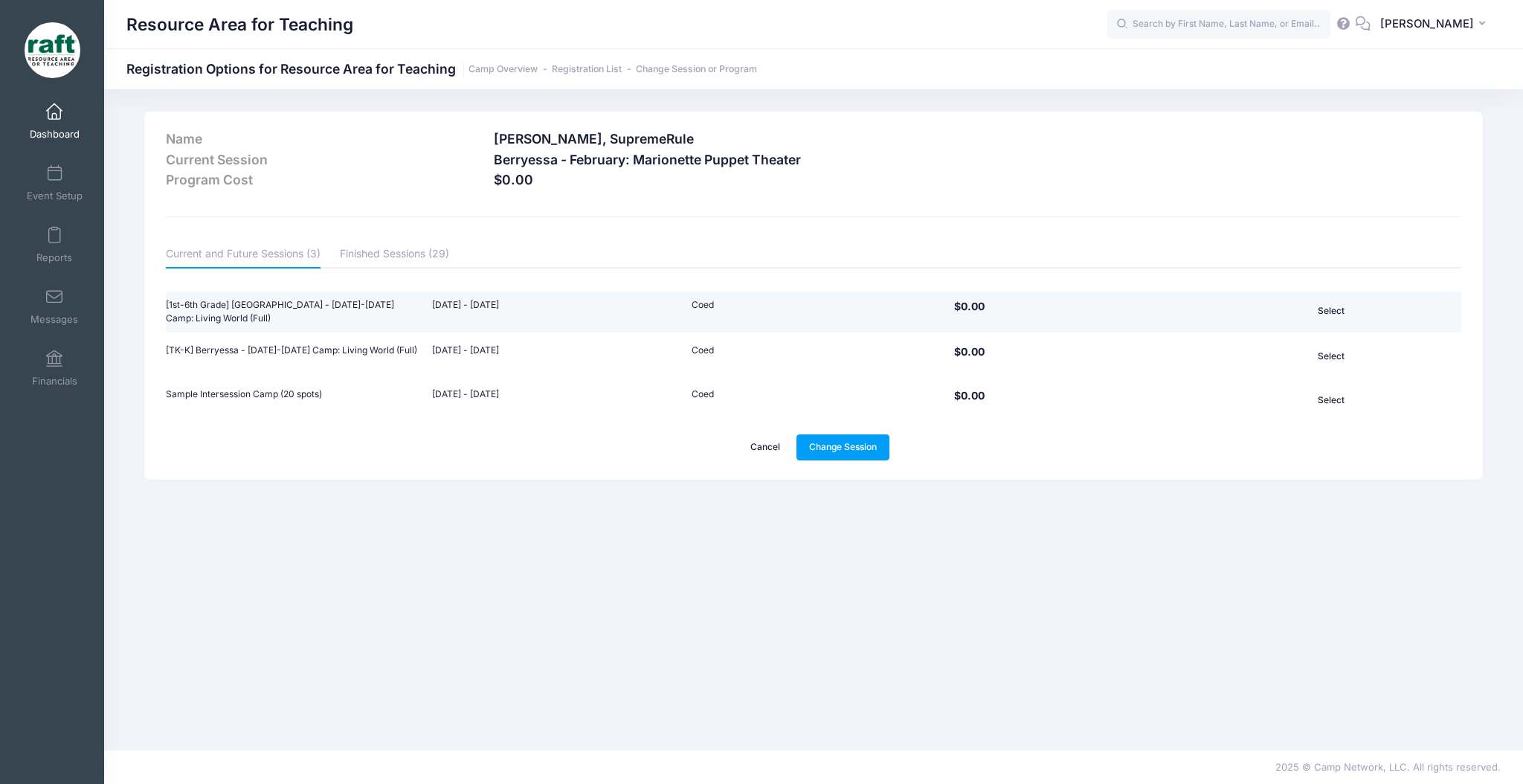
click at [1347, 312] on button "Select" at bounding box center [1332, 310] width 163 height 25
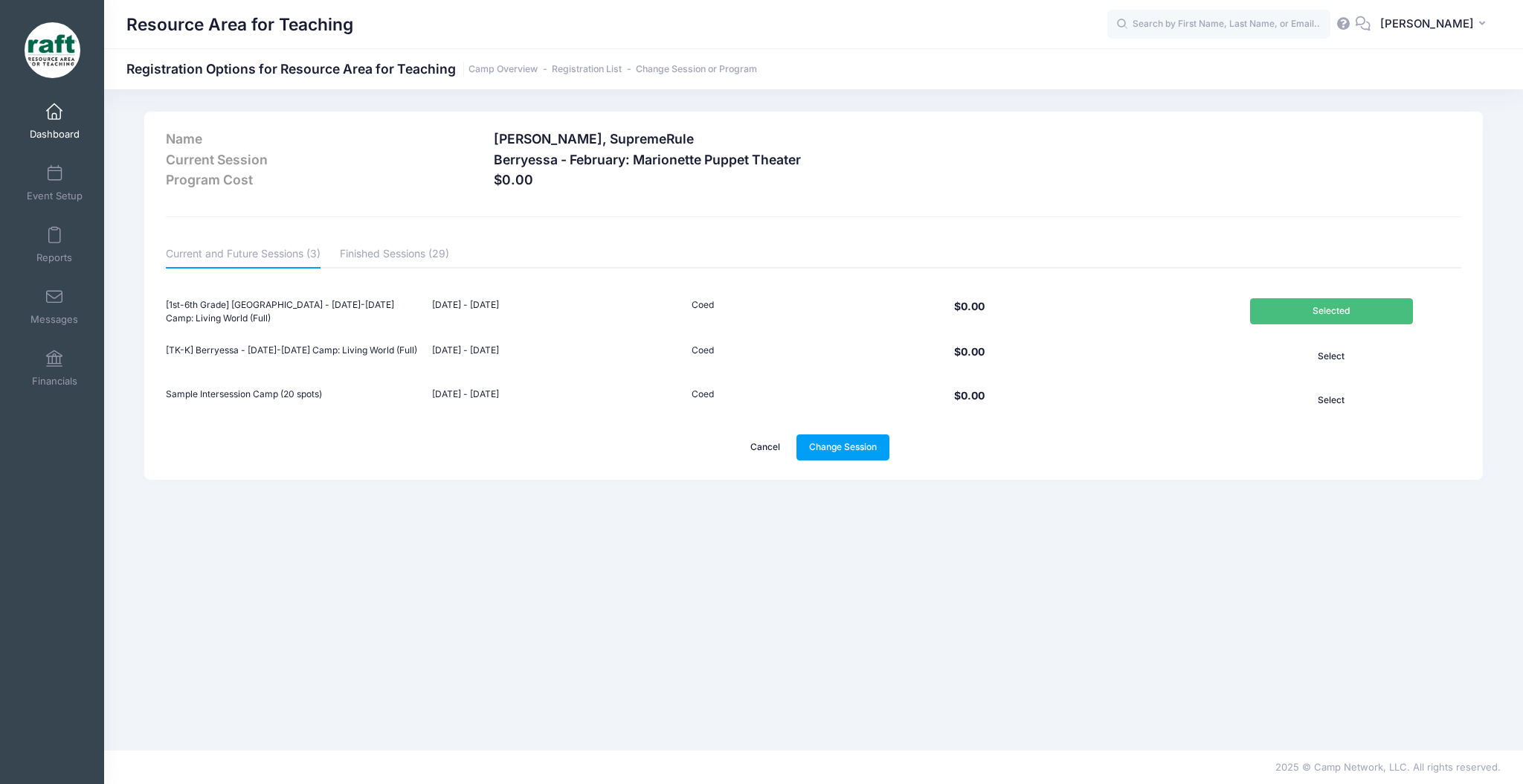
click at [886, 460] on div "Name Harris, SupremeRule Current Session Berryessa - February: Marionette Puppe…" at bounding box center [813, 296] width 1338 height 368
click at [874, 452] on link "Change Session" at bounding box center [843, 447] width 93 height 25
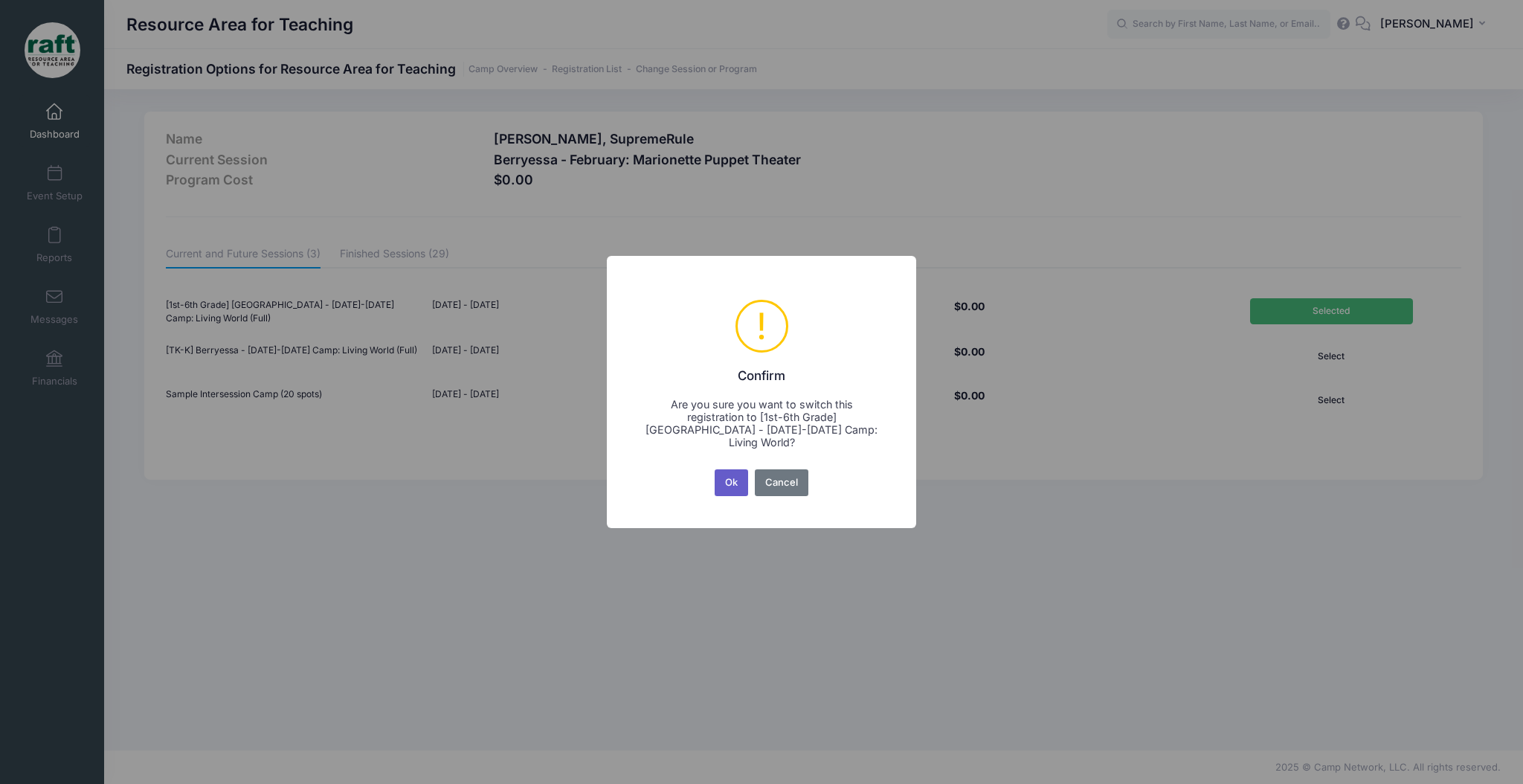
click at [724, 482] on button "Ok" at bounding box center [731, 482] width 35 height 27
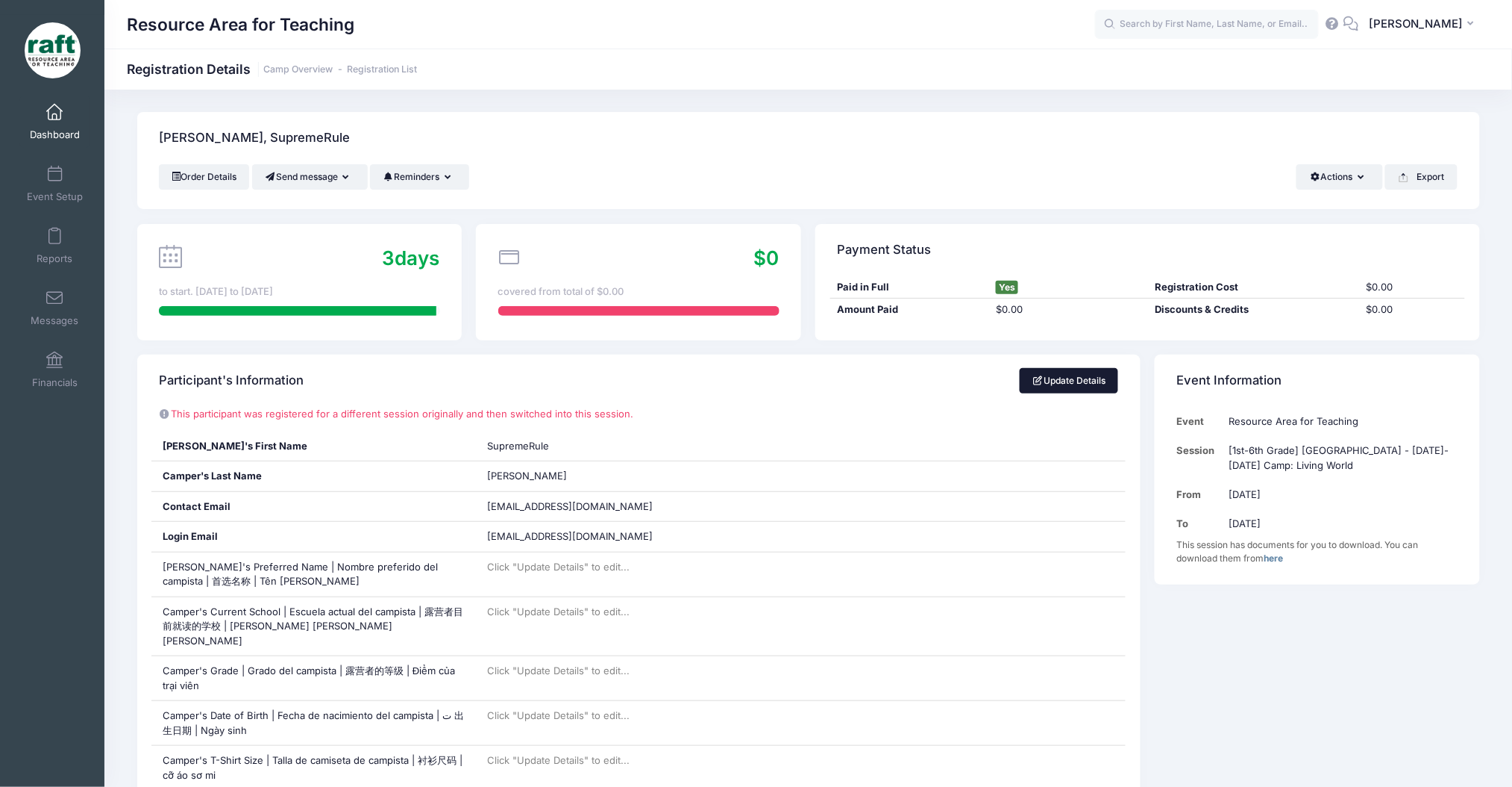
click at [1057, 379] on link "Update Details" at bounding box center [1069, 380] width 99 height 25
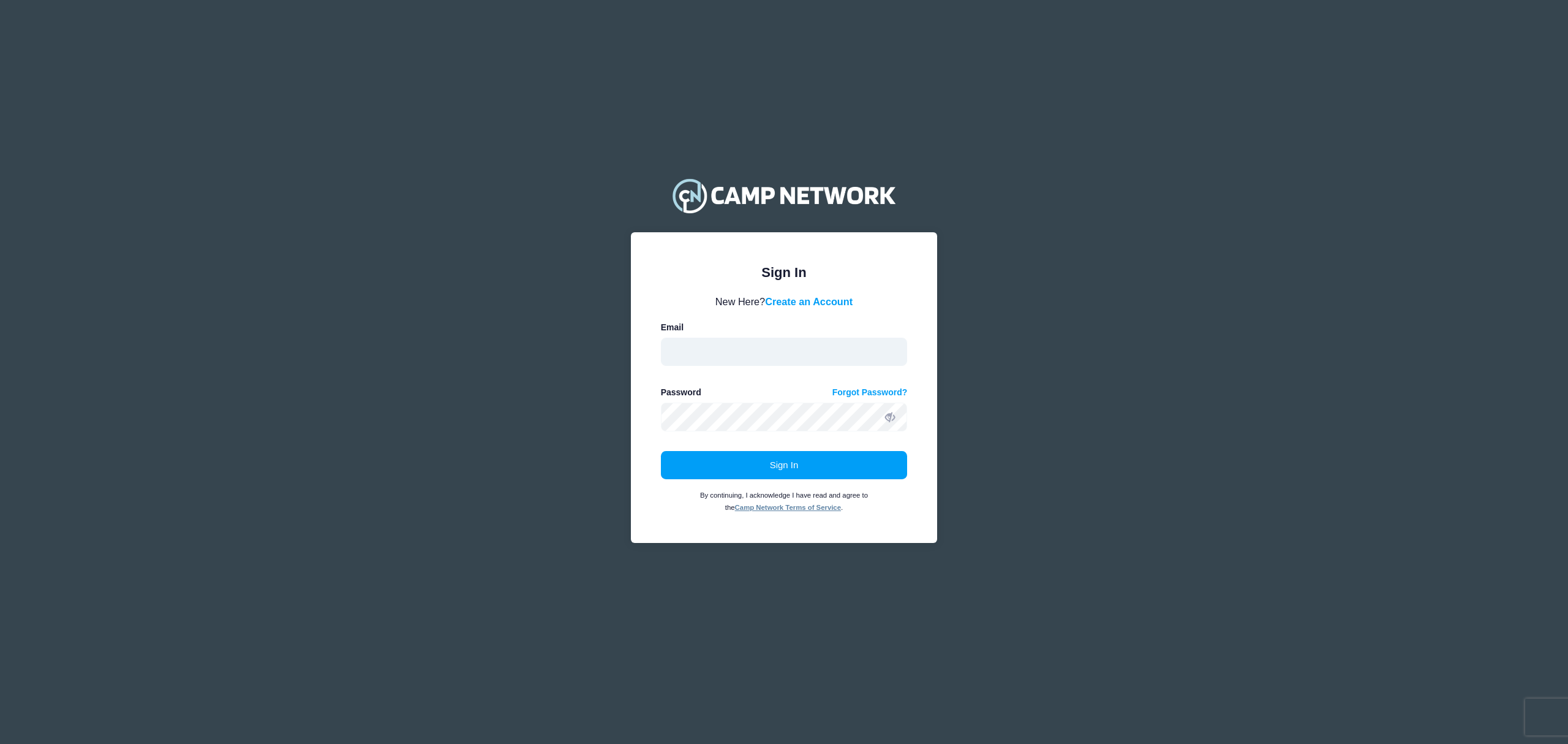
type input "aquidit@raft.net"
click at [660, 443] on div "Sign In Please login to continue. Directors are required to create an account p…" at bounding box center [784, 387] width 307 height 311
click at [675, 459] on button "Sign In" at bounding box center [784, 465] width 247 height 28
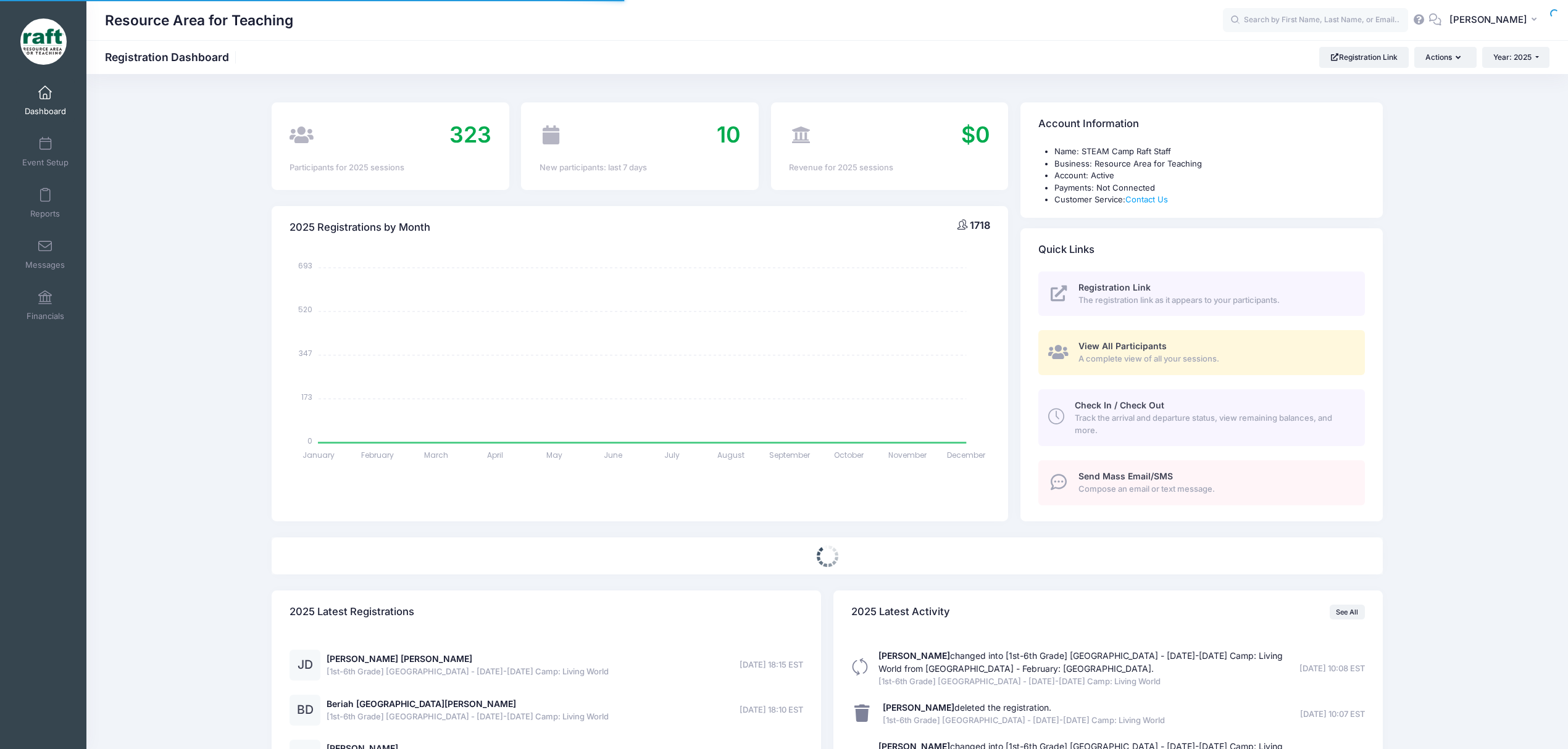
select select
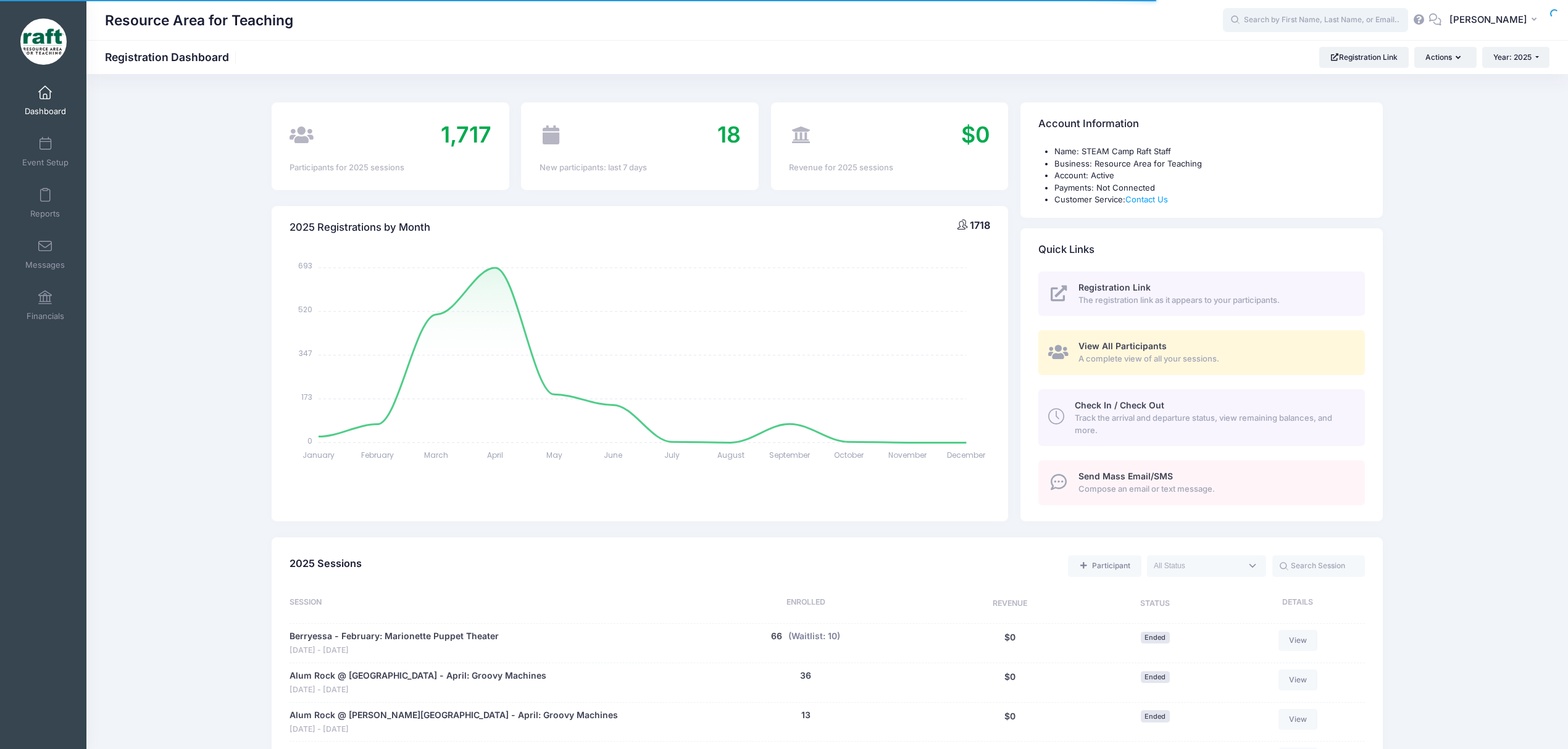
click at [1282, 17] on input "text" at bounding box center [1315, 20] width 185 height 25
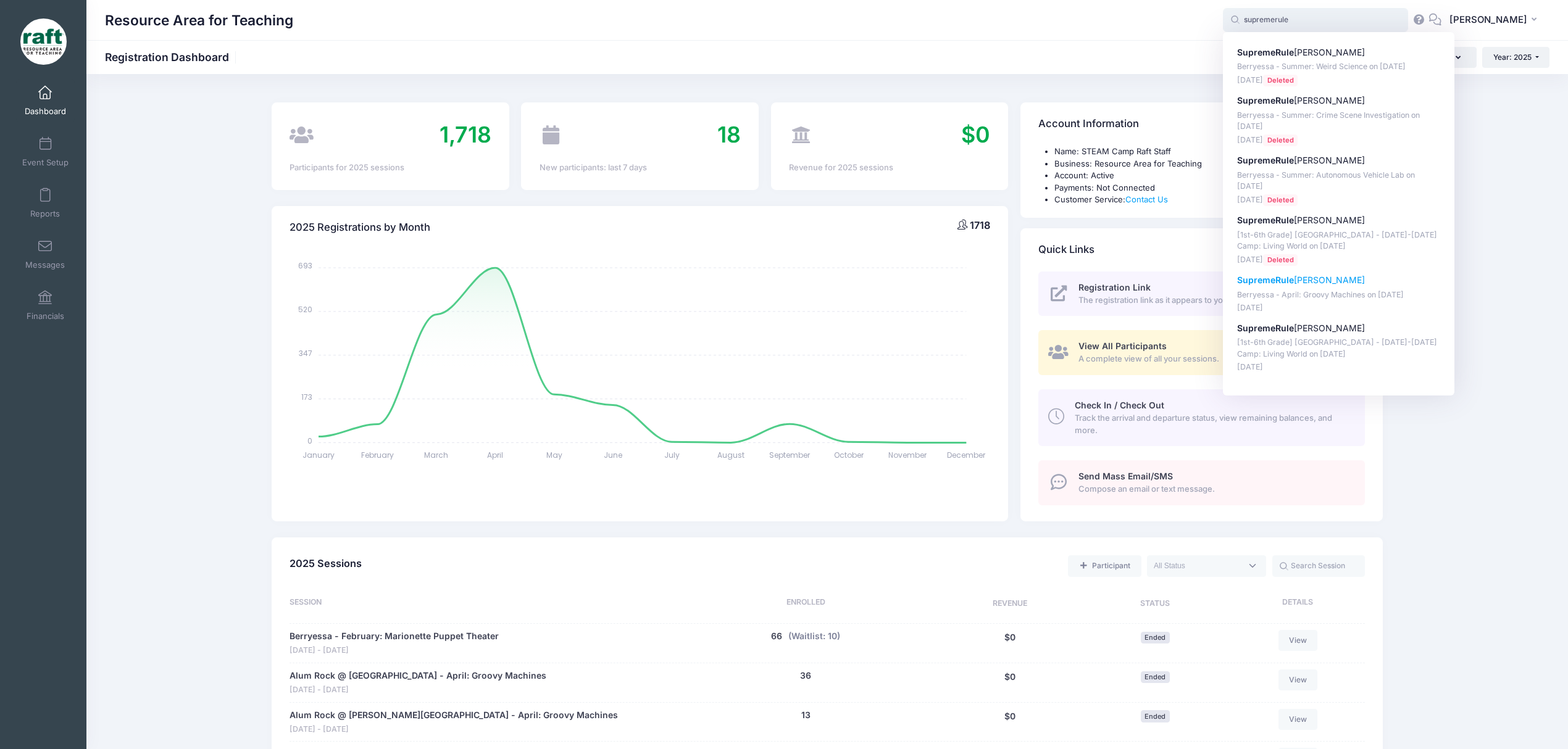
click at [1386, 311] on p "[DATE]" at bounding box center [1338, 308] width 204 height 12
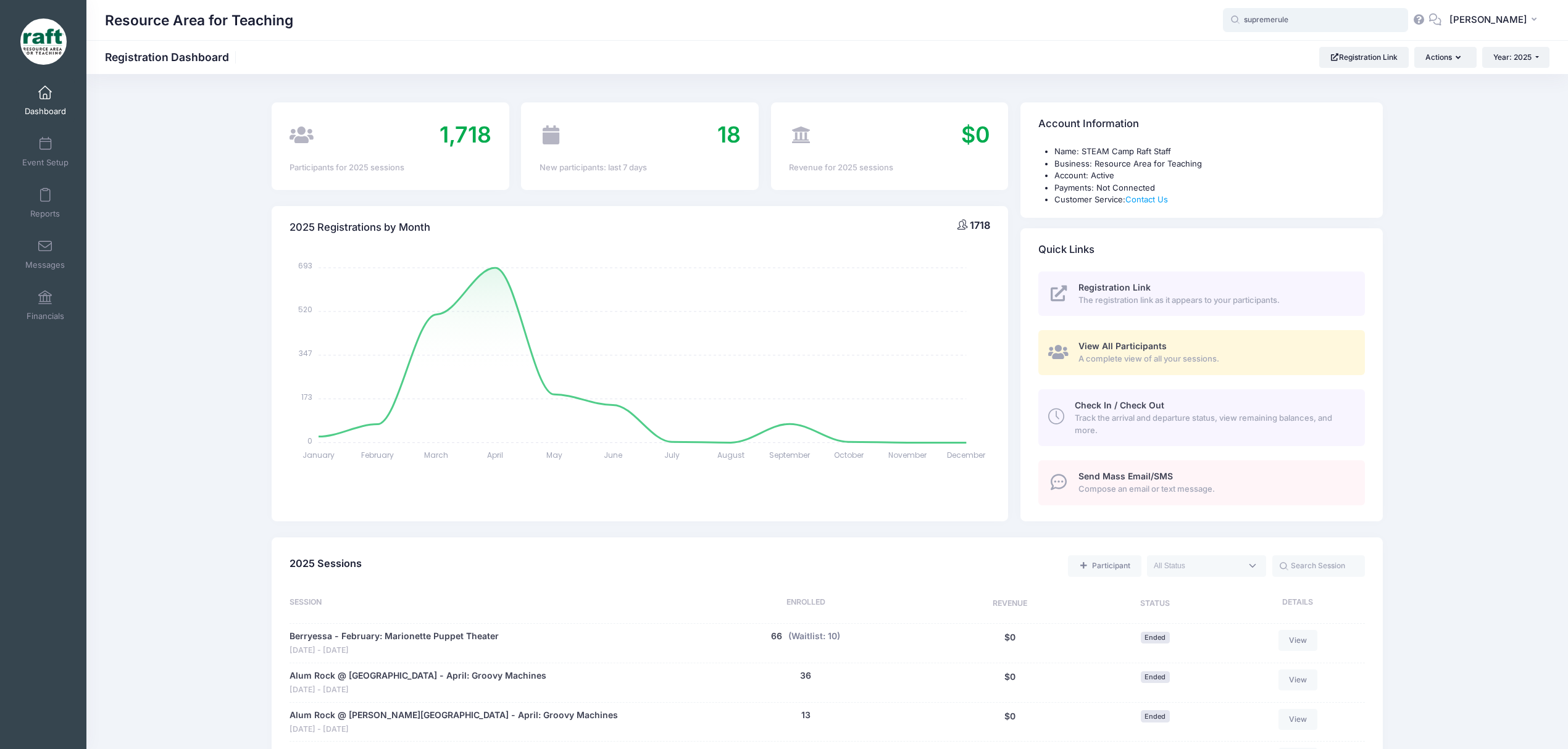
type input "SupremeRule Harris (Berryessa - April: Groovy Machines, Apr-18, 2025)"
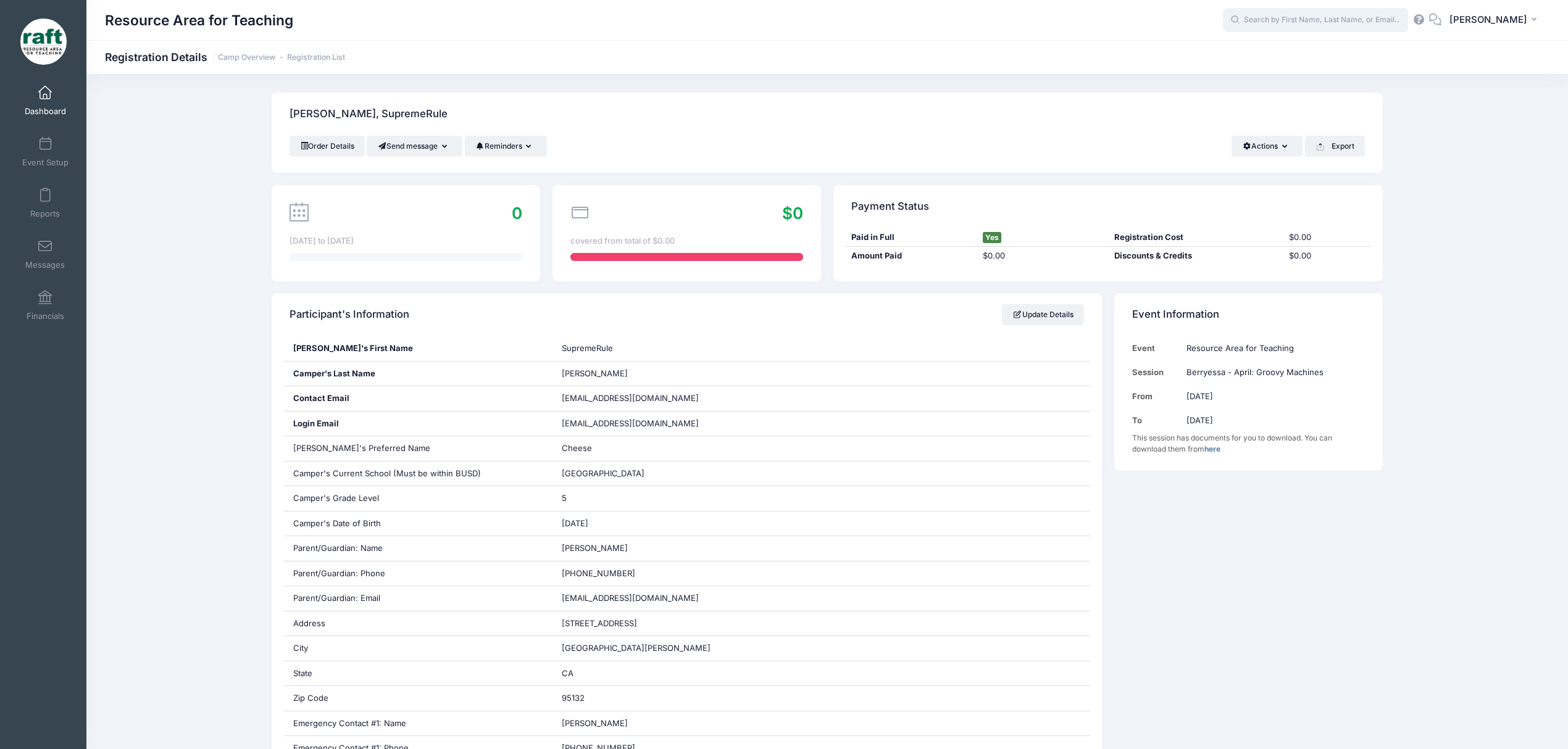
drag, startPoint x: 1316, startPoint y: 10, endPoint x: 1322, endPoint y: 15, distance: 7.8
click at [1316, 10] on input "text" at bounding box center [1315, 20] width 185 height 25
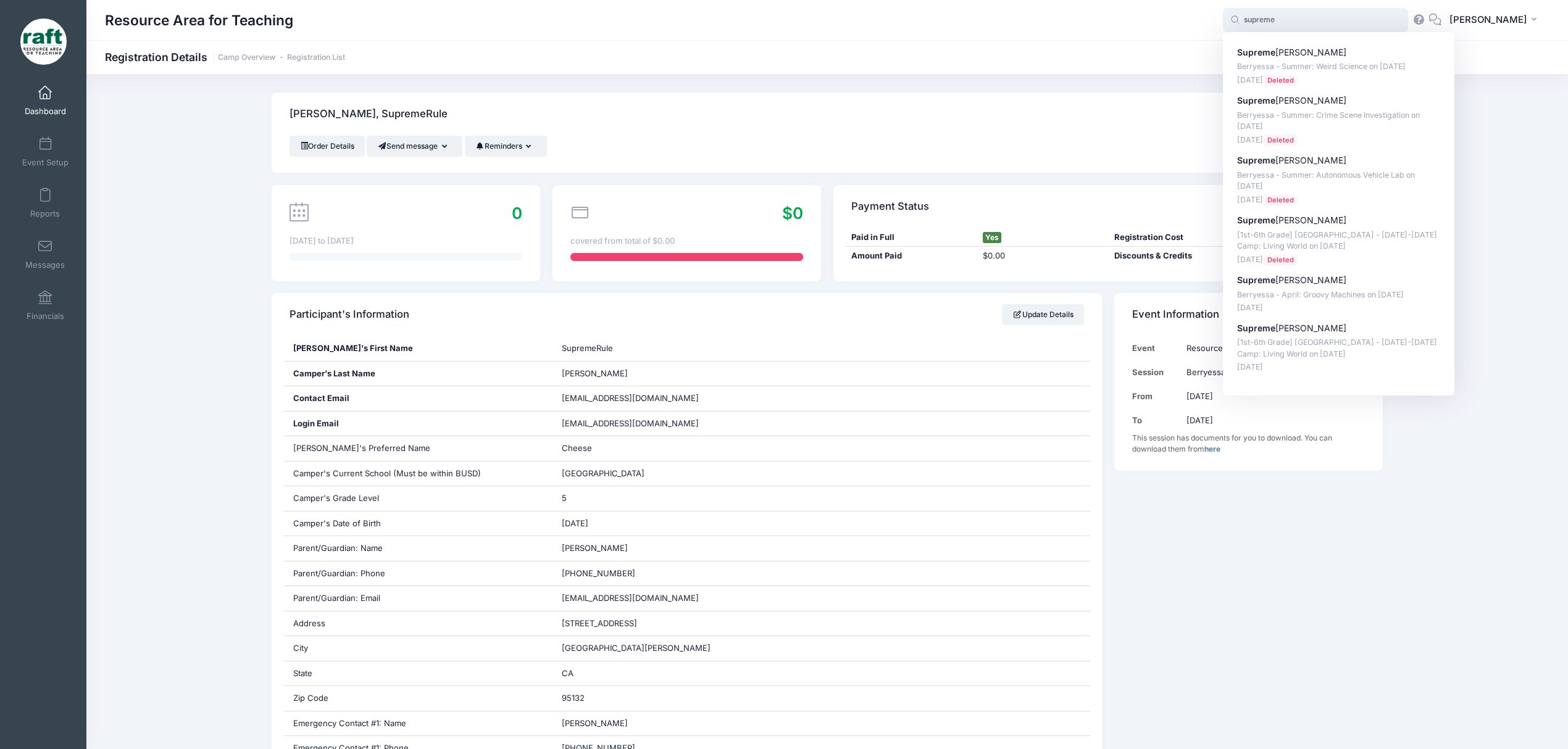
type input "supreme"
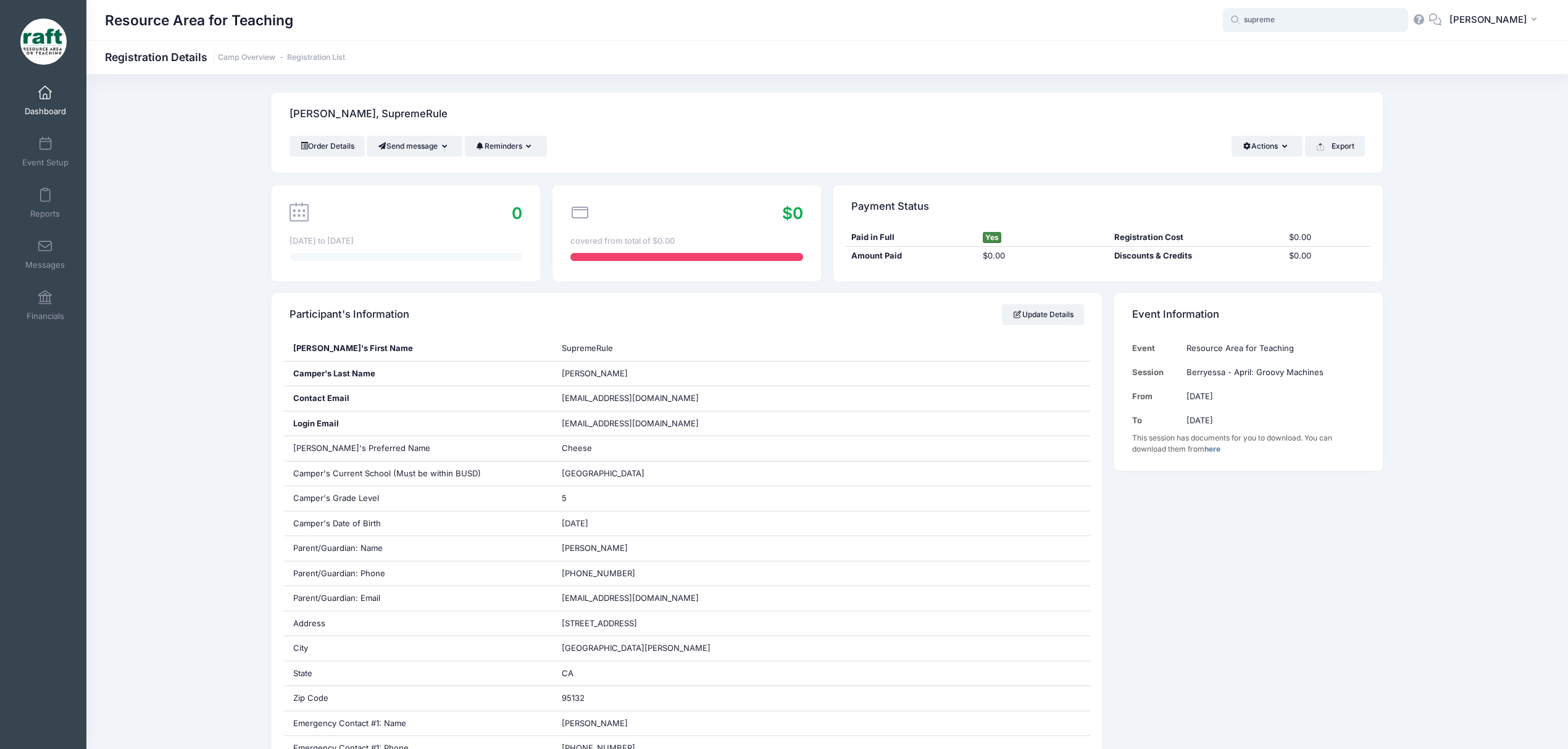
click at [1334, 20] on input "supreme" at bounding box center [1315, 20] width 185 height 25
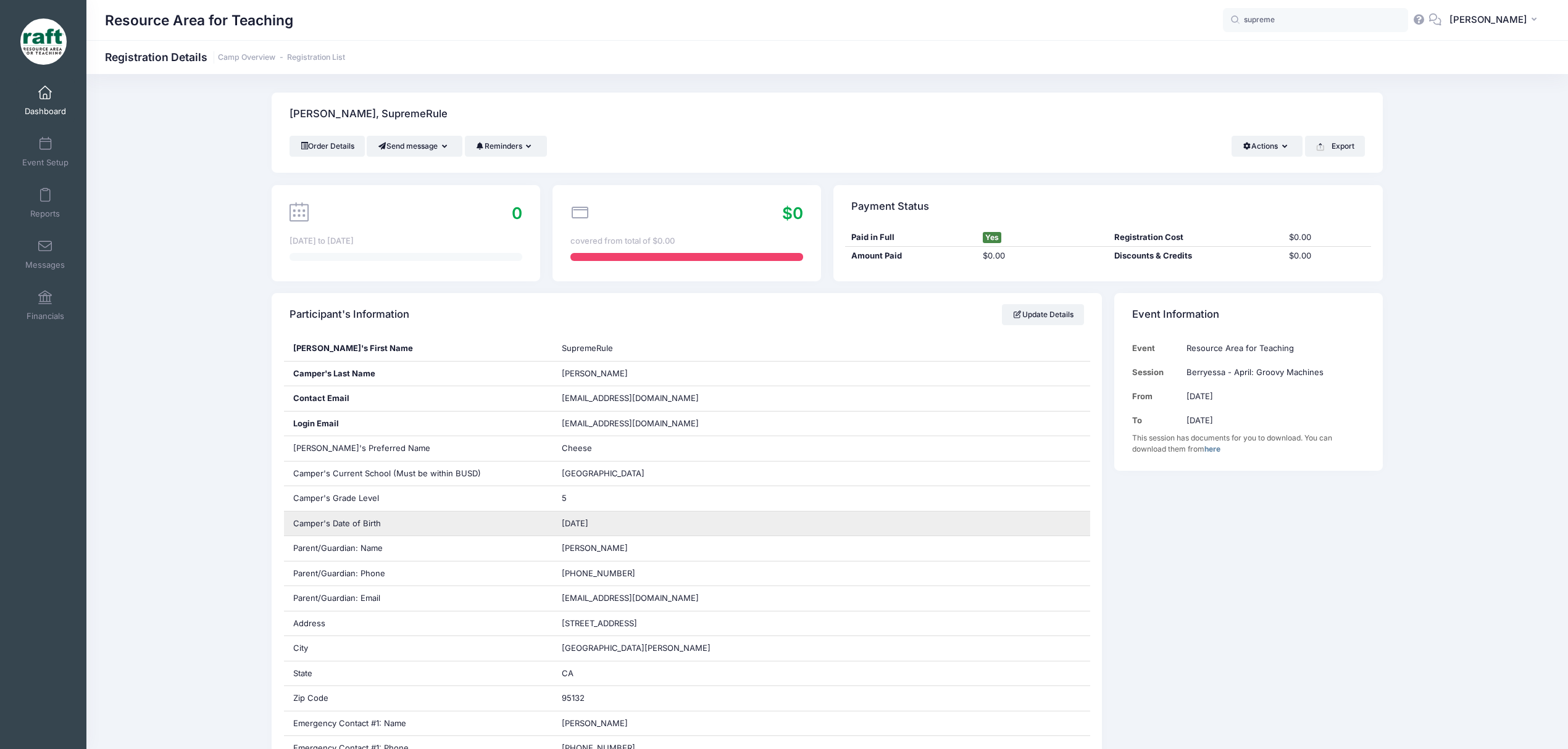
click at [562, 519] on span "[DATE]" at bounding box center [575, 523] width 26 height 10
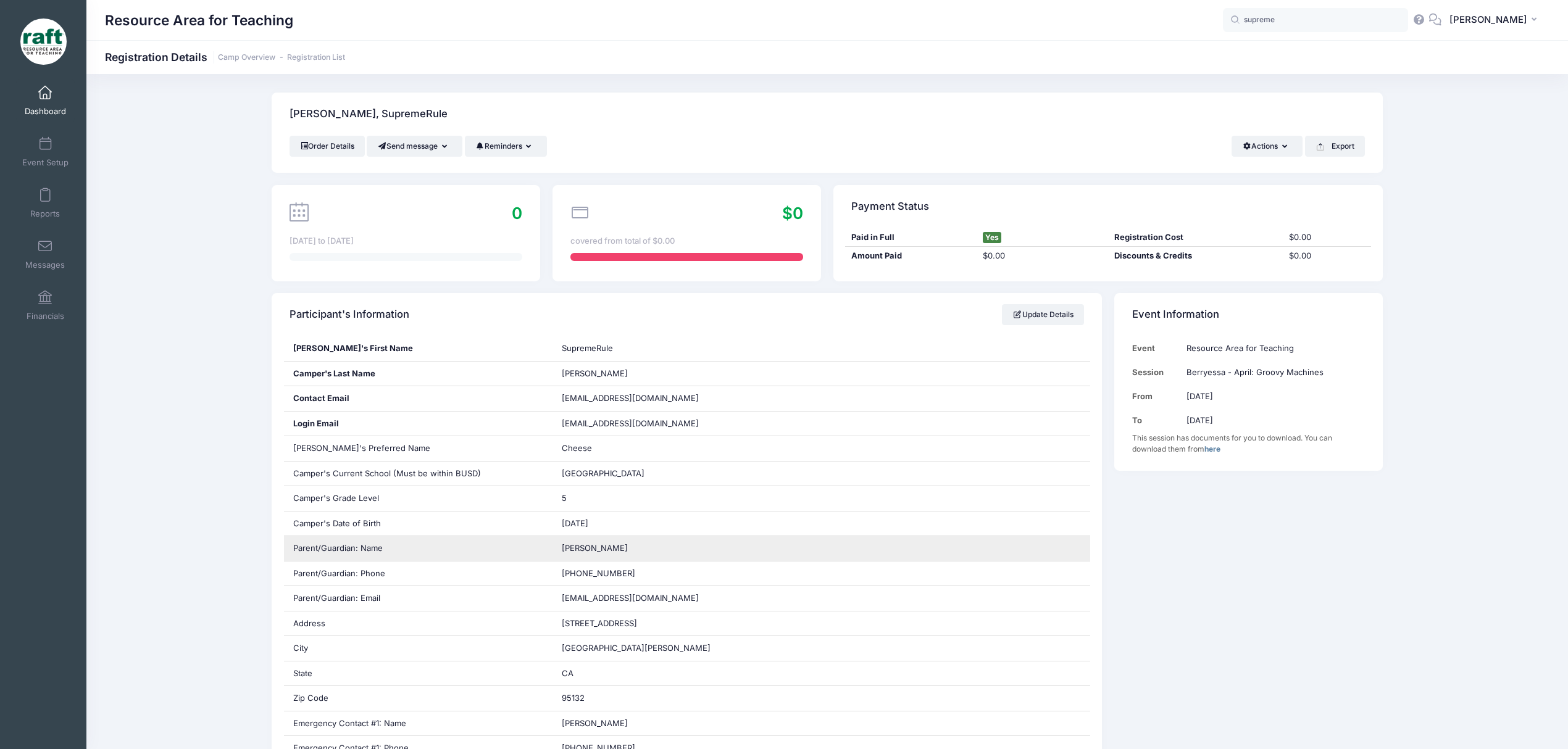
click at [608, 552] on span "[PERSON_NAME]" at bounding box center [594, 548] width 66 height 10
copy div "[PERSON_NAME]"
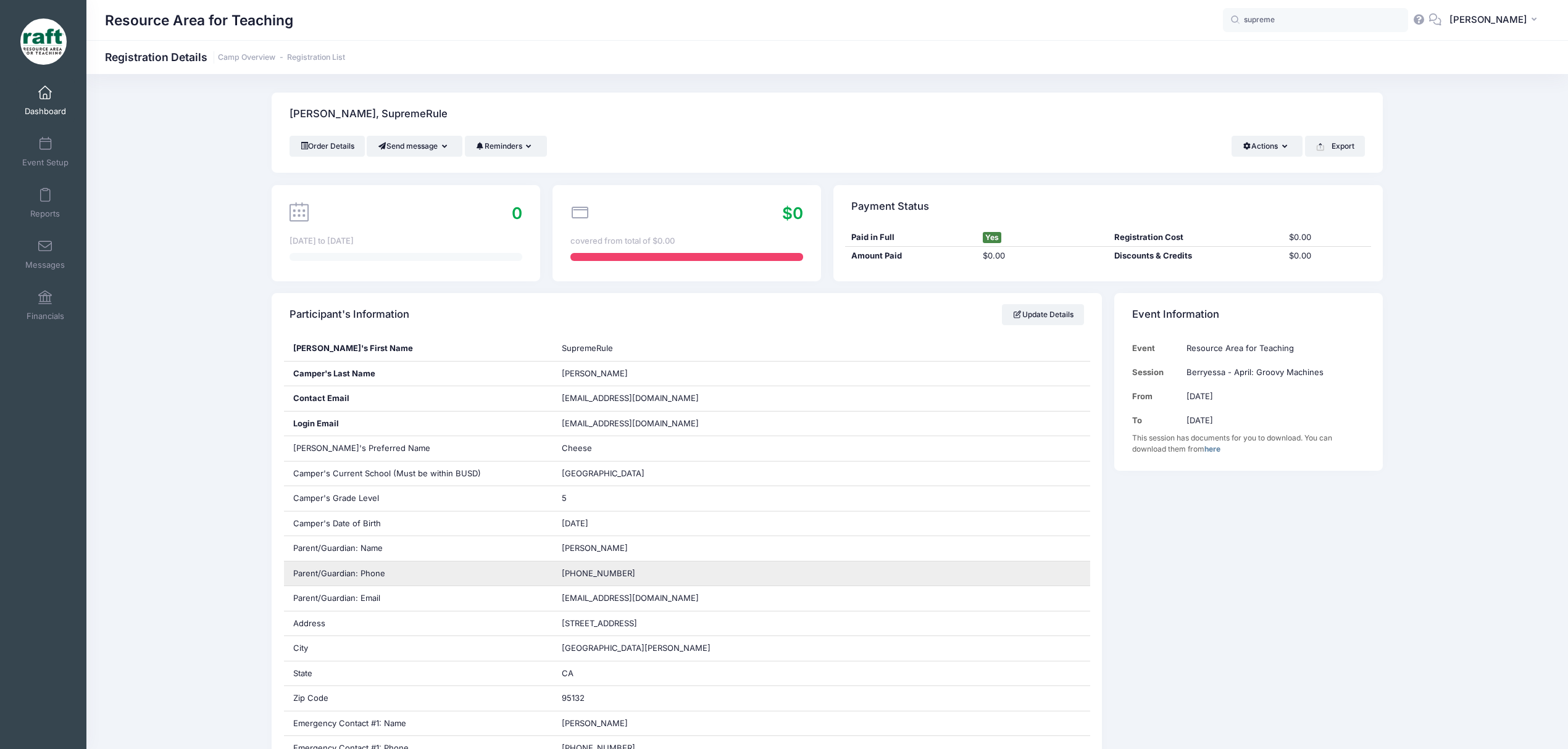
click at [602, 580] on div "[PHONE_NUMBER]" at bounding box center [821, 574] width 538 height 25
click at [600, 576] on span "[PHONE_NUMBER]" at bounding box center [598, 573] width 74 height 10
copy div "[PHONE_NUMBER]"
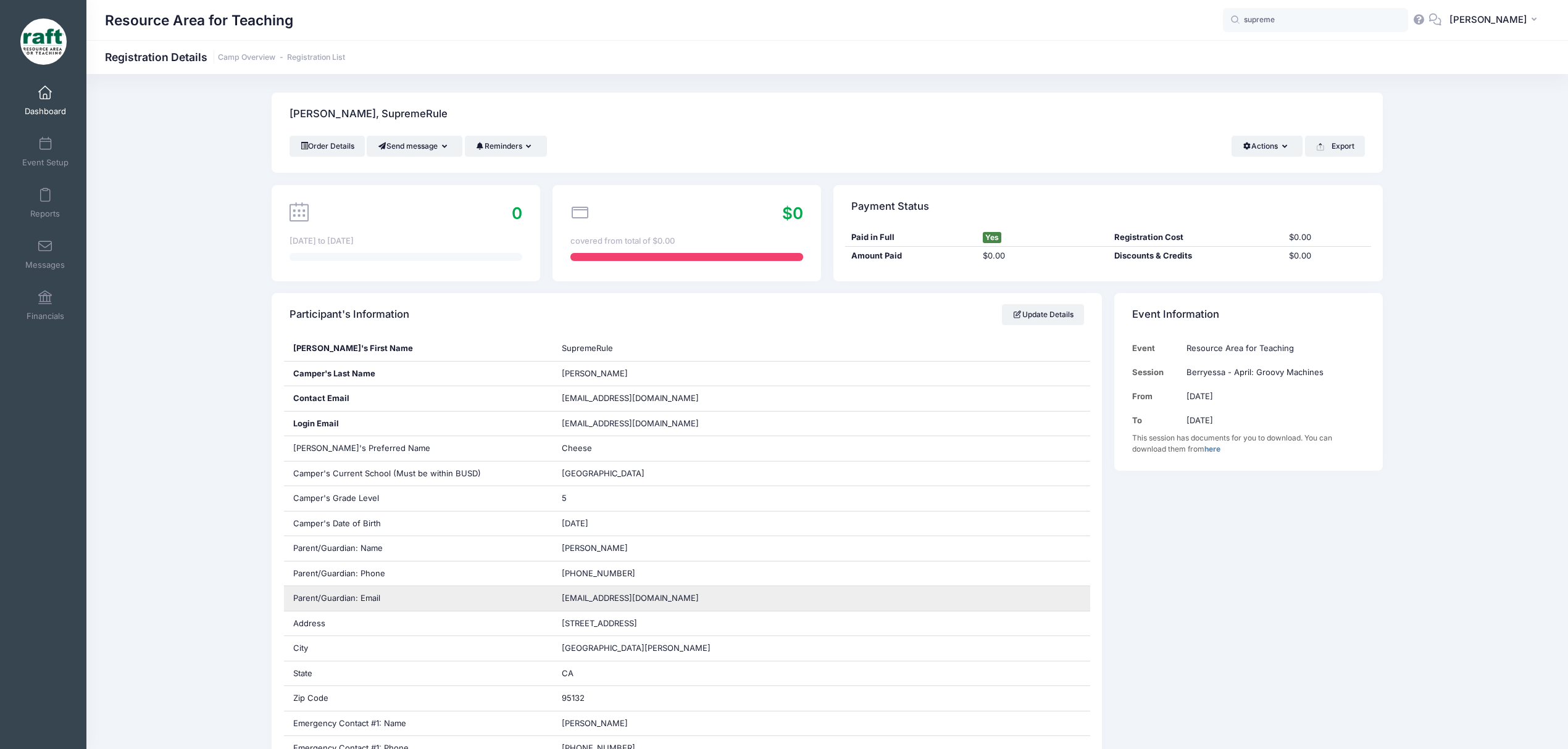
click at [635, 600] on span "[EMAIL_ADDRESS][DOMAIN_NAME]" at bounding box center [630, 597] width 137 height 10
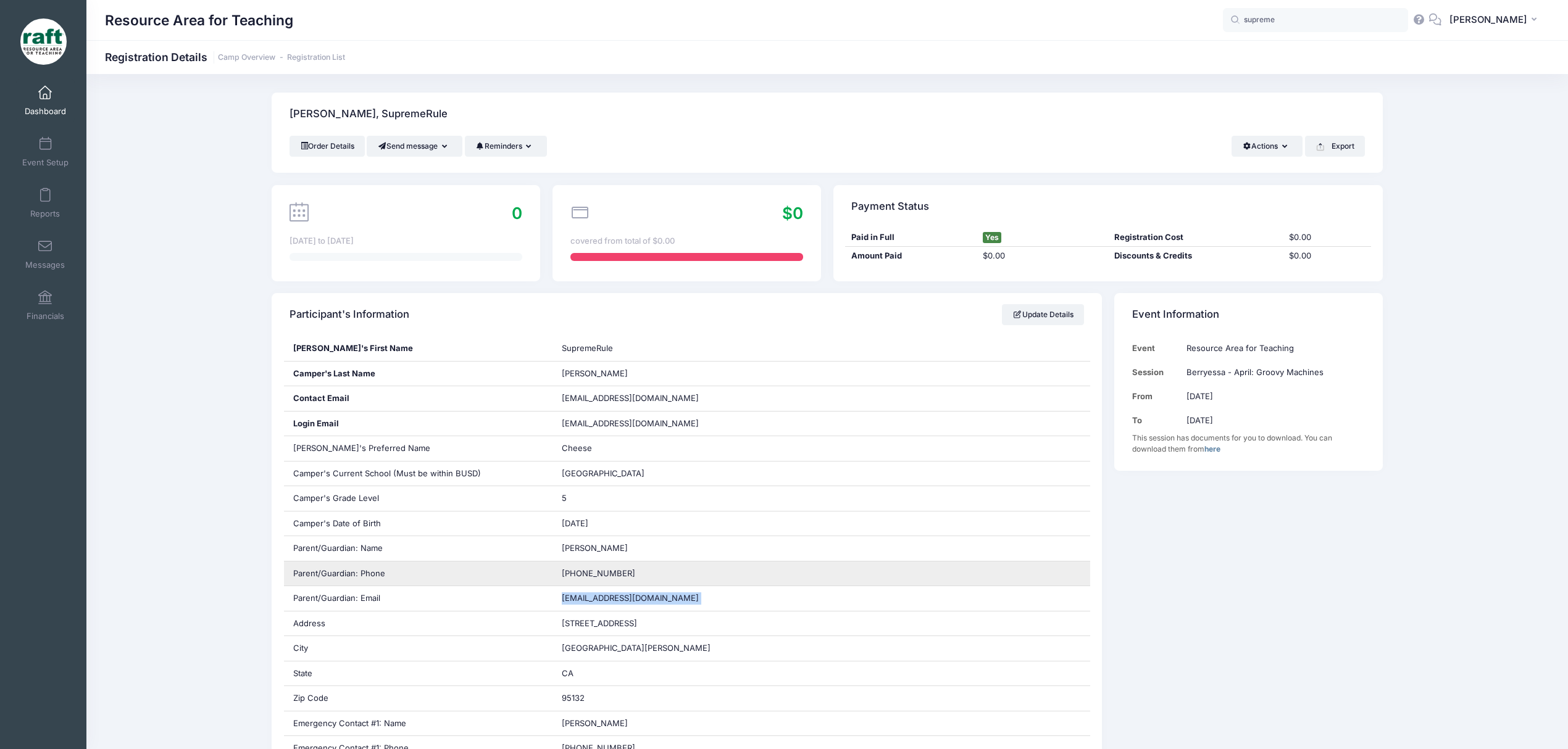
copy div "[EMAIL_ADDRESS][DOMAIN_NAME]"
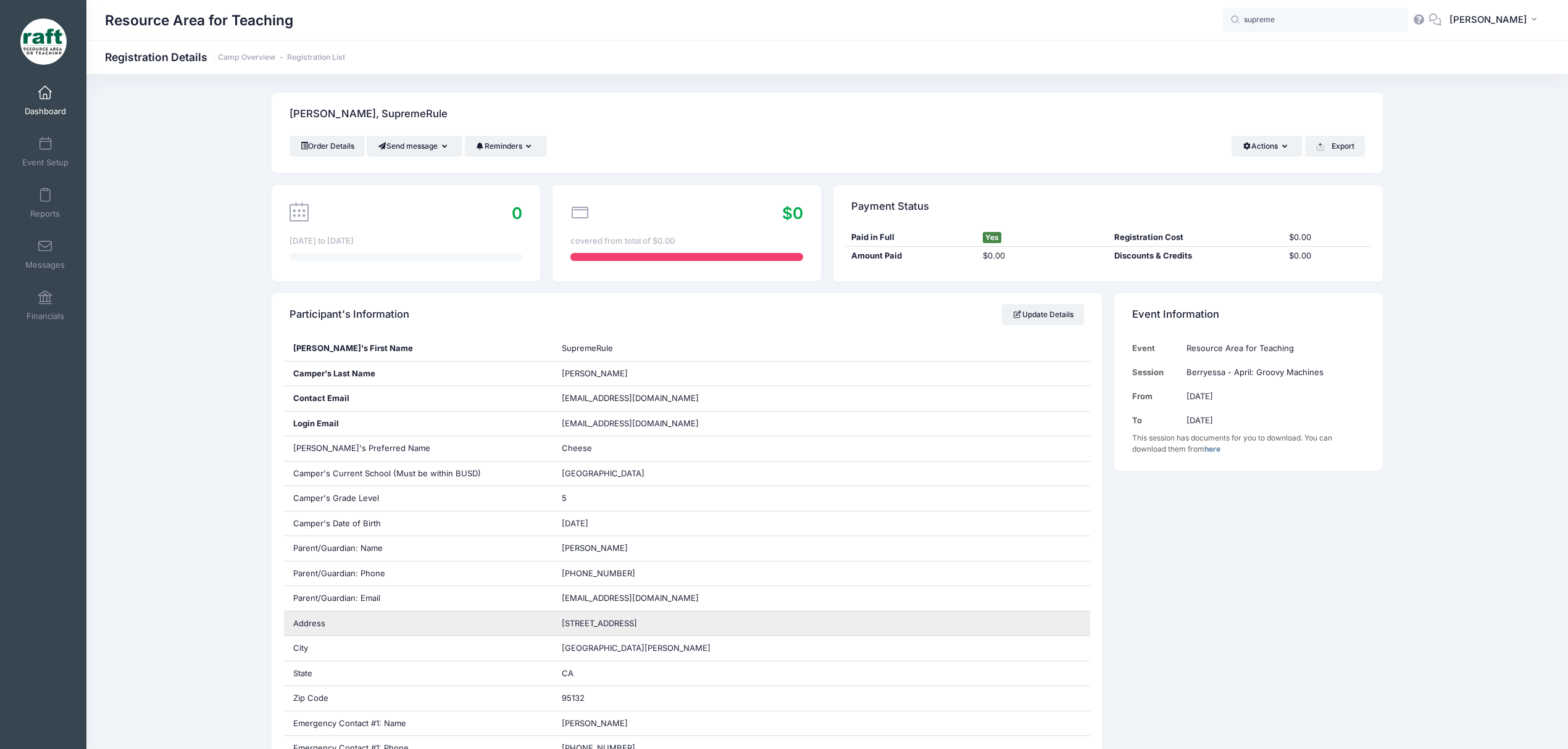
click at [558, 632] on div "[STREET_ADDRESS]" at bounding box center [821, 624] width 538 height 25
copy div "[STREET_ADDRESS]"
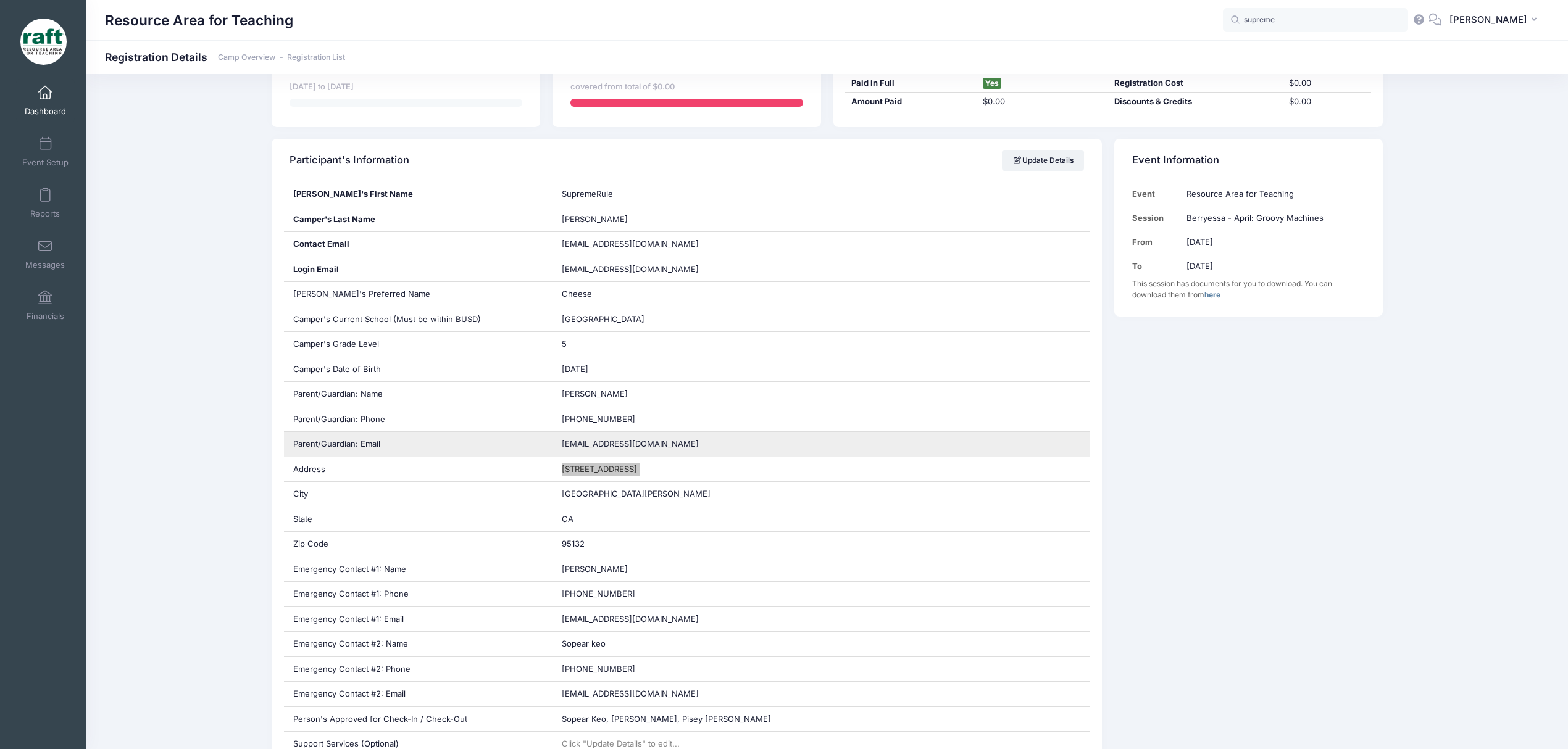
scroll to position [164, 0]
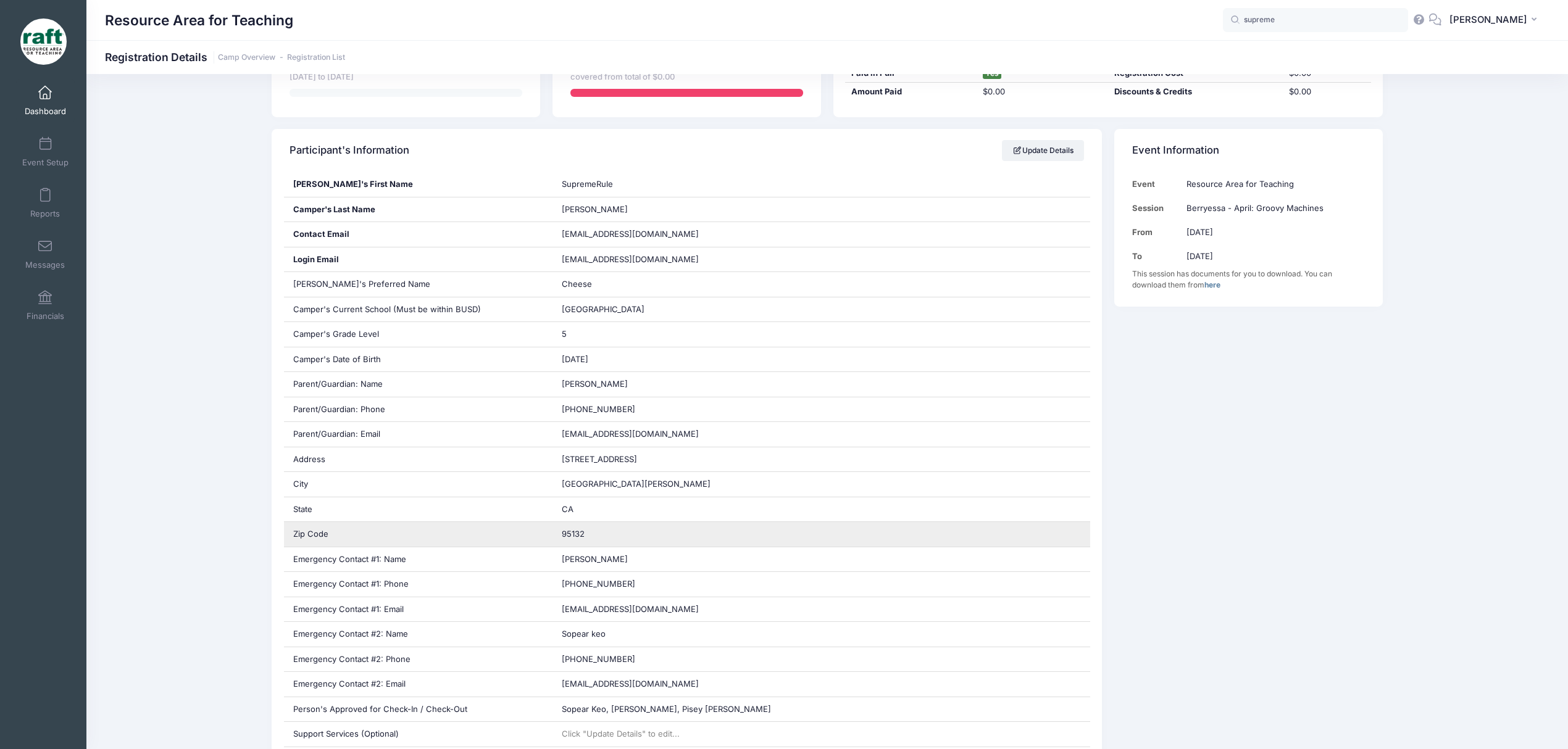
click at [576, 547] on div "95132" at bounding box center [821, 535] width 538 height 25
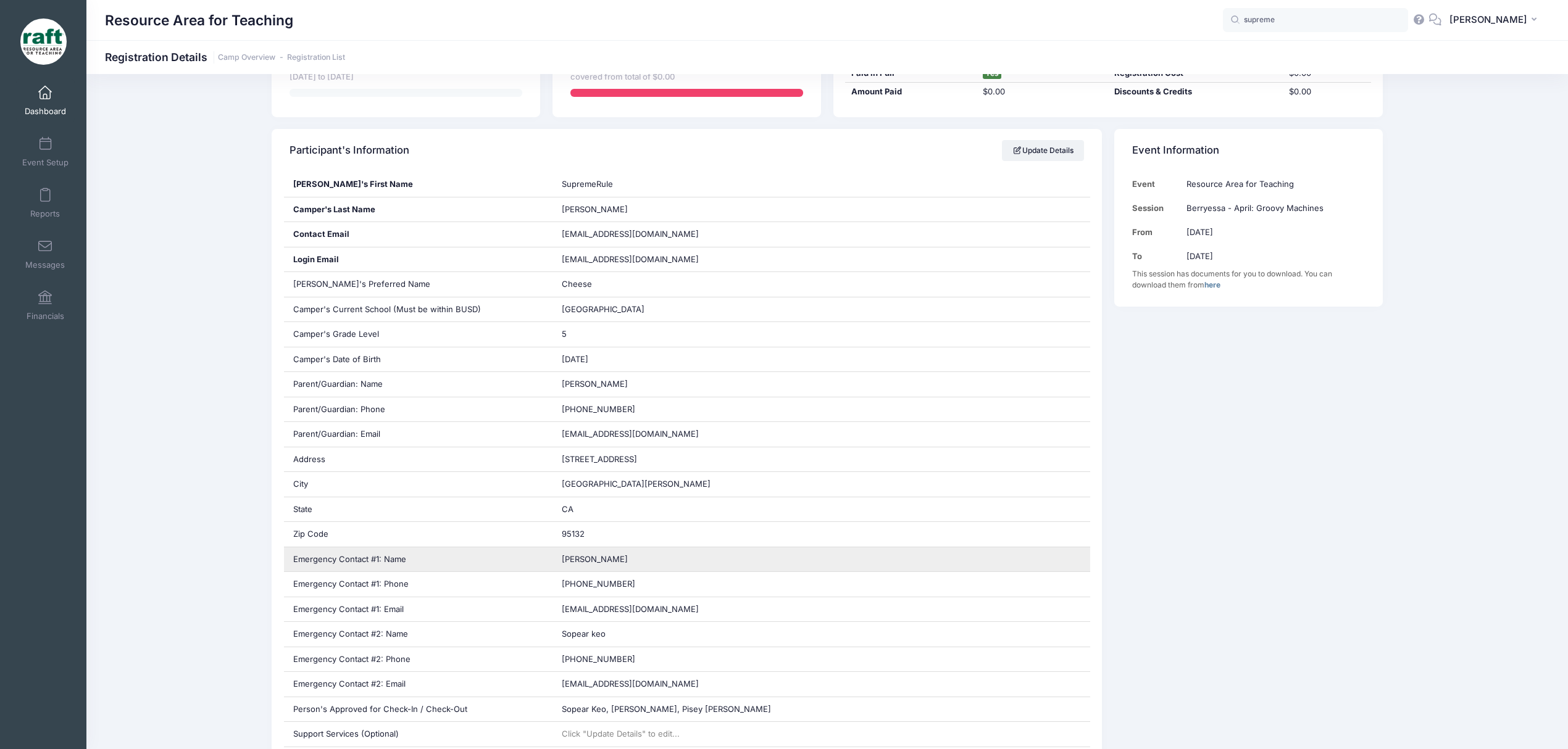
click at [585, 560] on span "[PERSON_NAME]" at bounding box center [594, 559] width 66 height 10
copy div "[PERSON_NAME]"
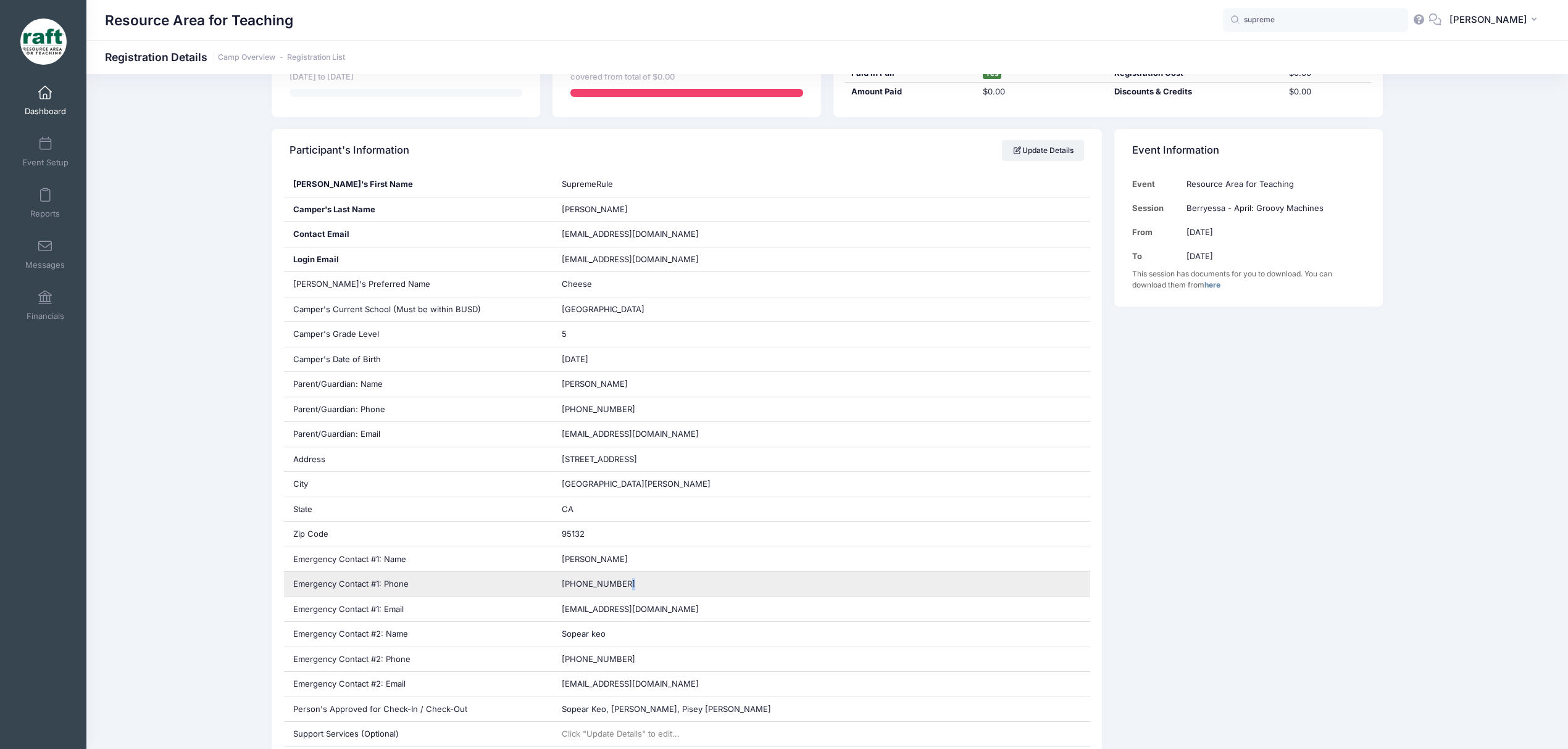
click at [620, 587] on span "[PHONE_NUMBER]" at bounding box center [598, 583] width 74 height 10
copy div "[PHONE_NUMBER]"
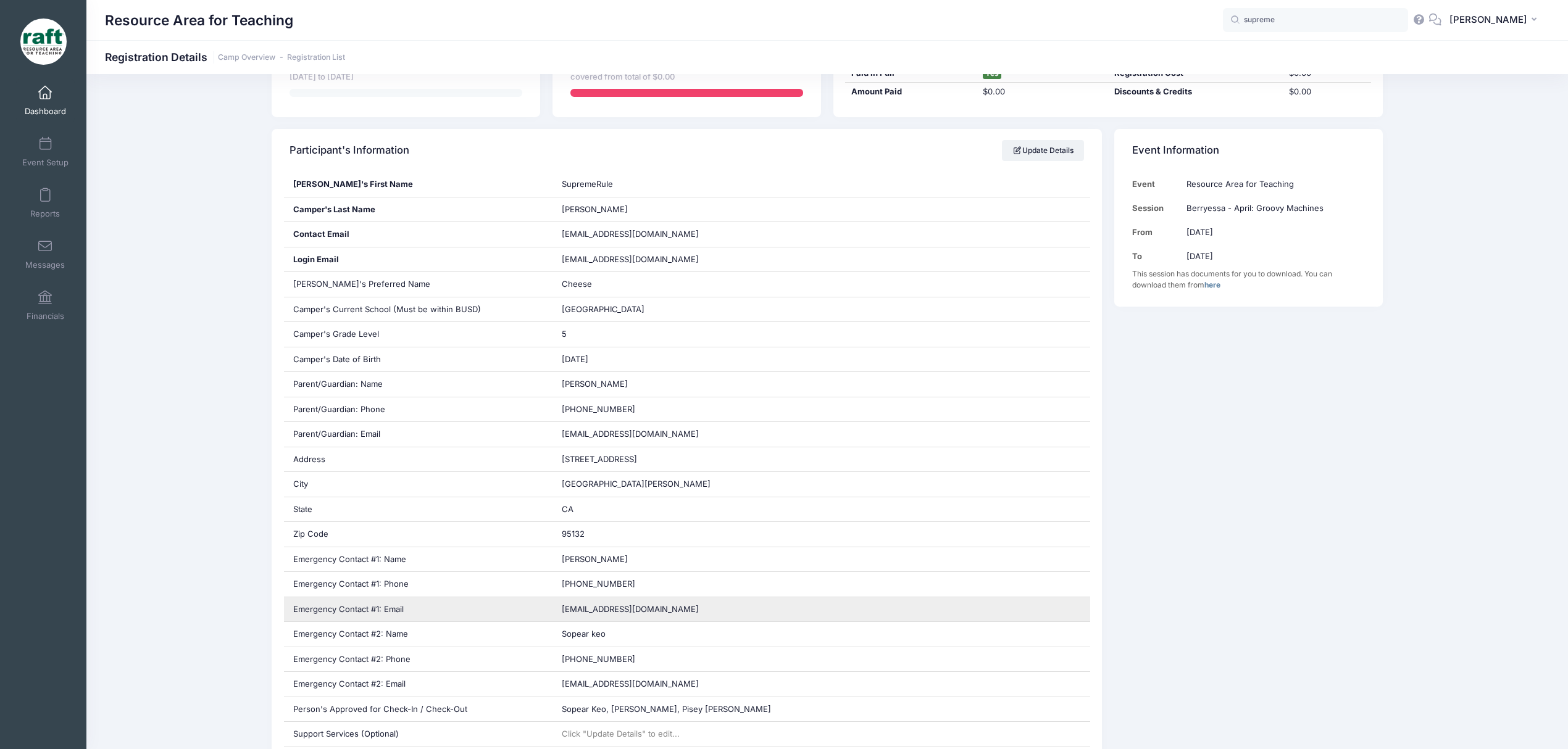
click at [599, 610] on span "[EMAIL_ADDRESS][DOMAIN_NAME]" at bounding box center [630, 609] width 137 height 10
copy div "[EMAIL_ADDRESS][DOMAIN_NAME]"
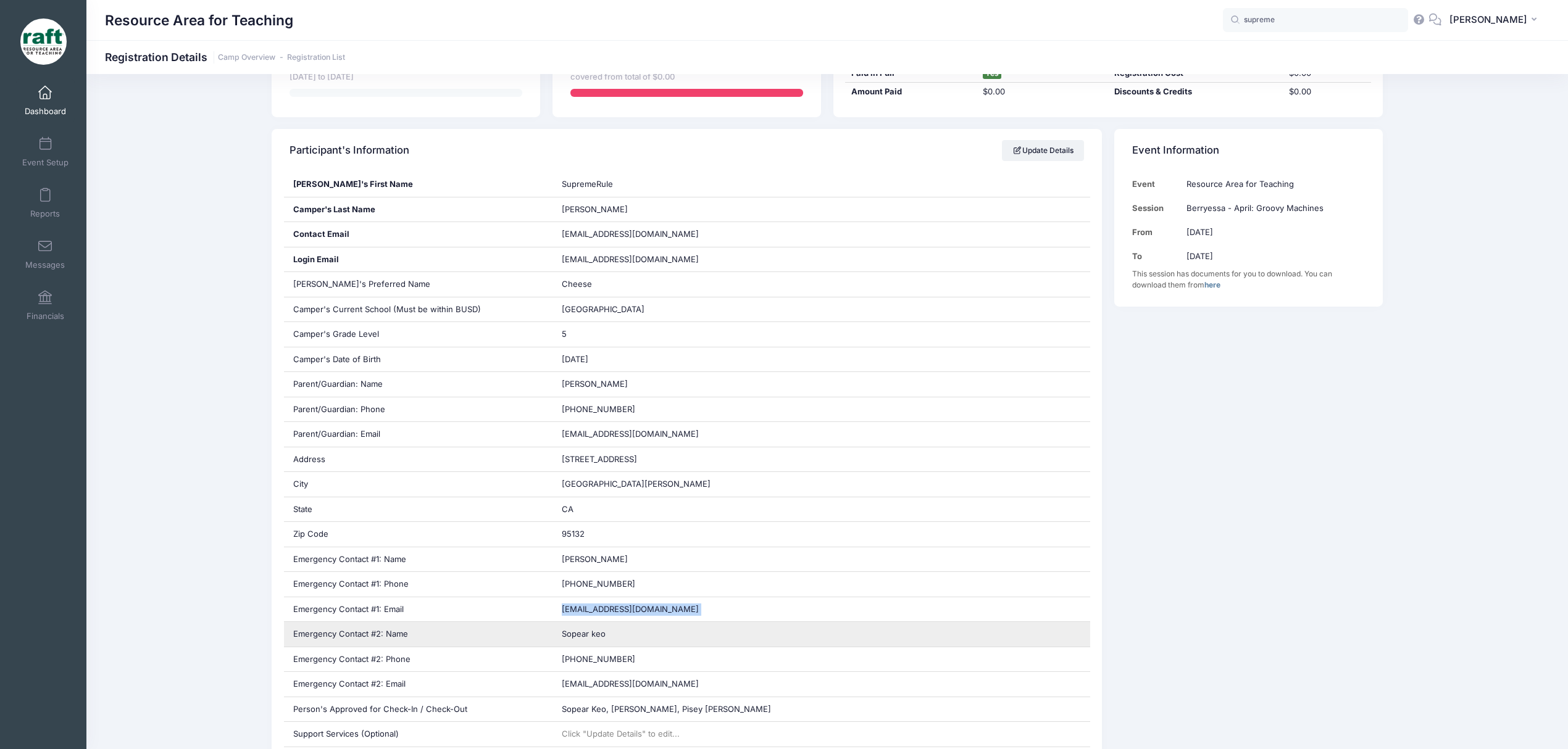
click at [576, 645] on div "Sopear keo" at bounding box center [821, 634] width 538 height 25
copy div "Sopear keo"
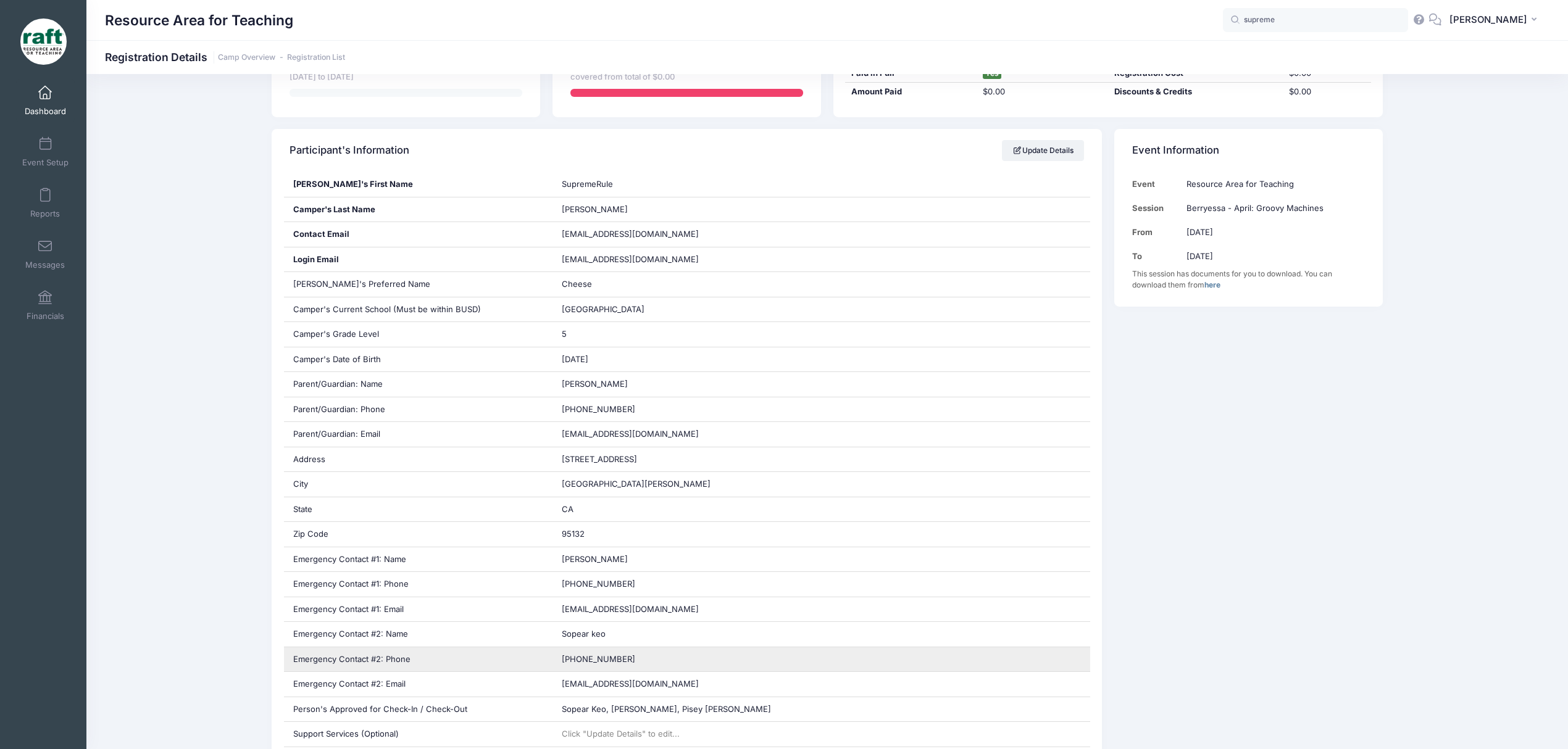
click at [590, 651] on div "[PHONE_NUMBER]" at bounding box center [821, 660] width 538 height 25
copy div "[PHONE_NUMBER]"
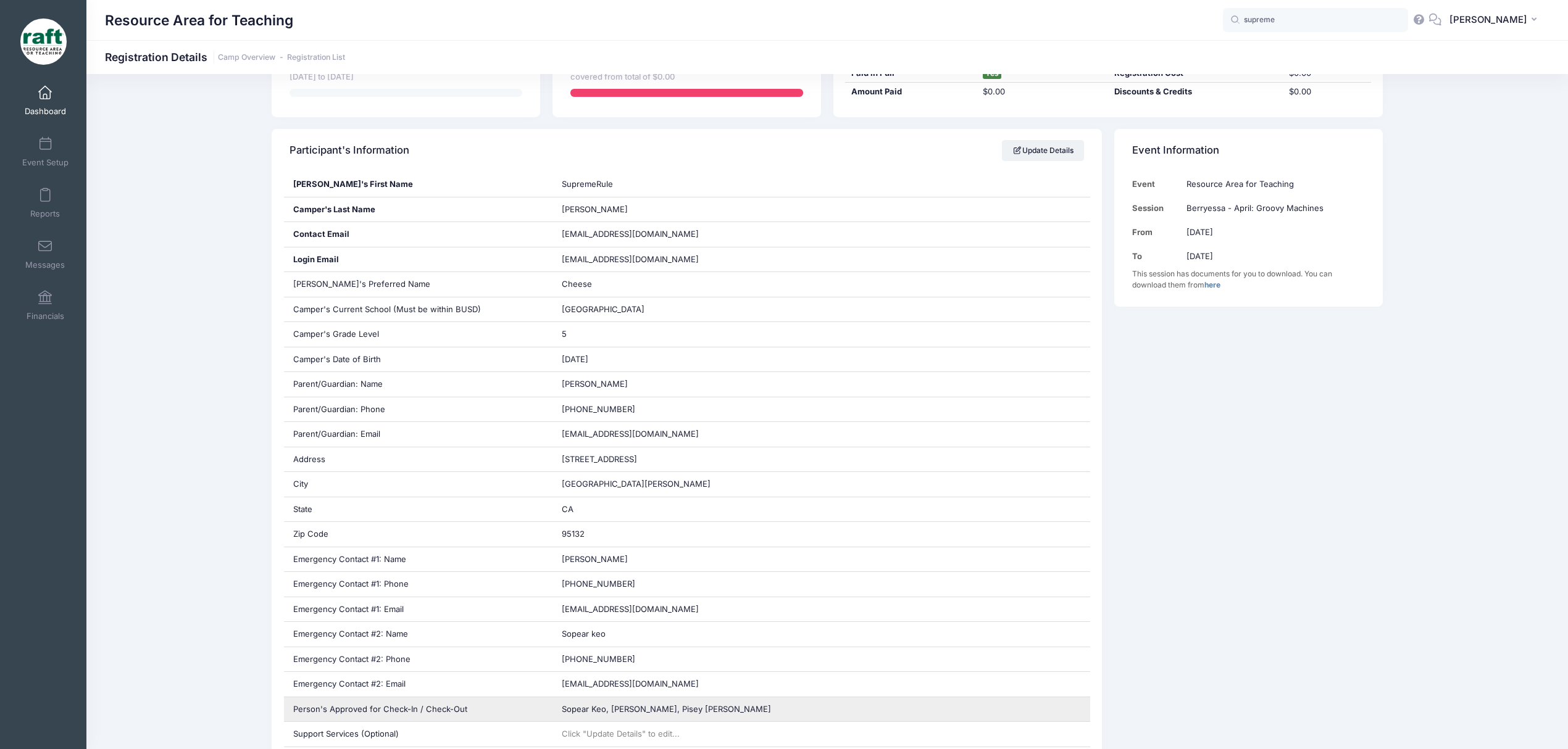
click at [680, 707] on span "Sopear Keo, [PERSON_NAME], Pisey [PERSON_NAME]" at bounding box center [666, 709] width 209 height 10
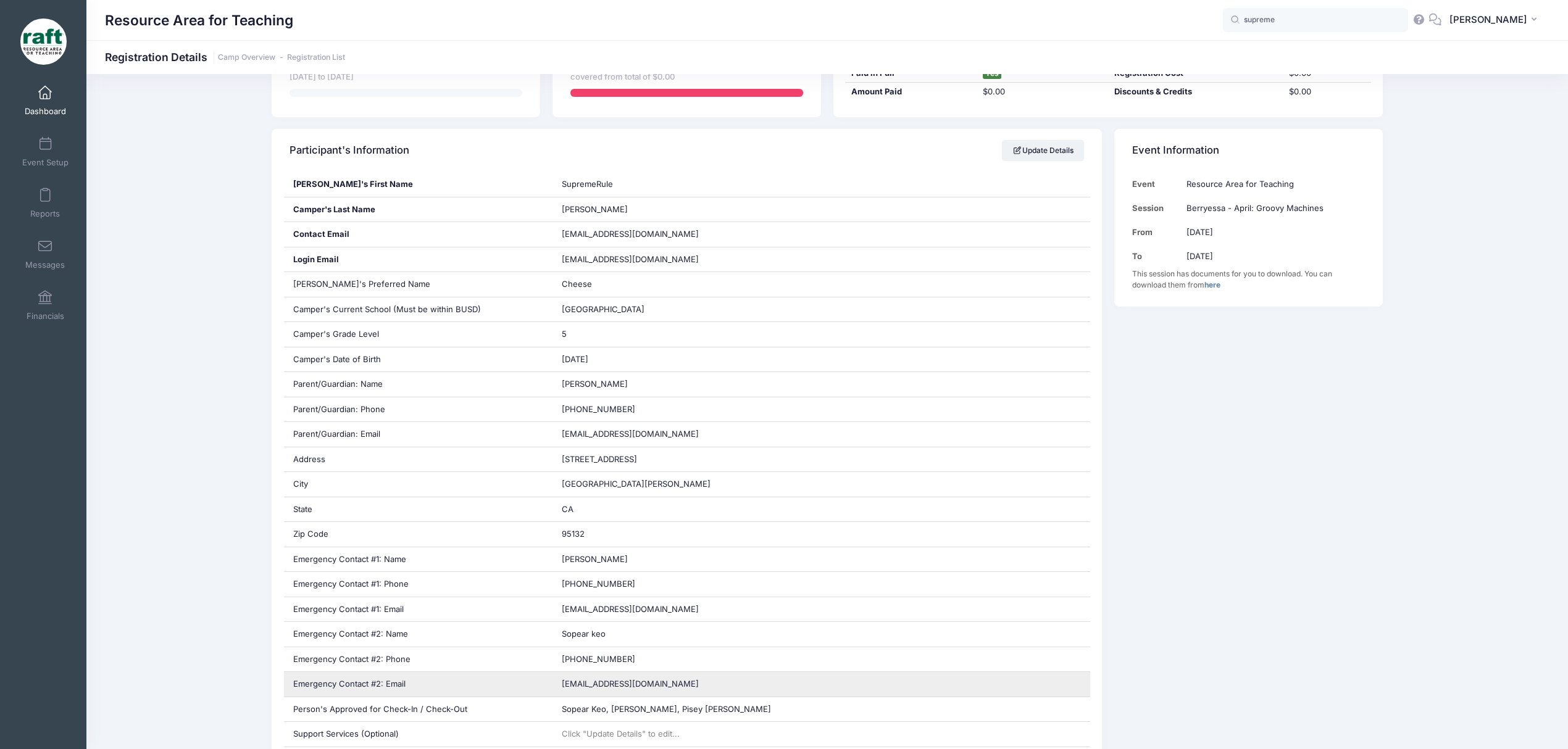
click at [653, 686] on div "[EMAIL_ADDRESS][DOMAIN_NAME]" at bounding box center [821, 684] width 538 height 25
copy div "[EMAIL_ADDRESS][DOMAIN_NAME]"
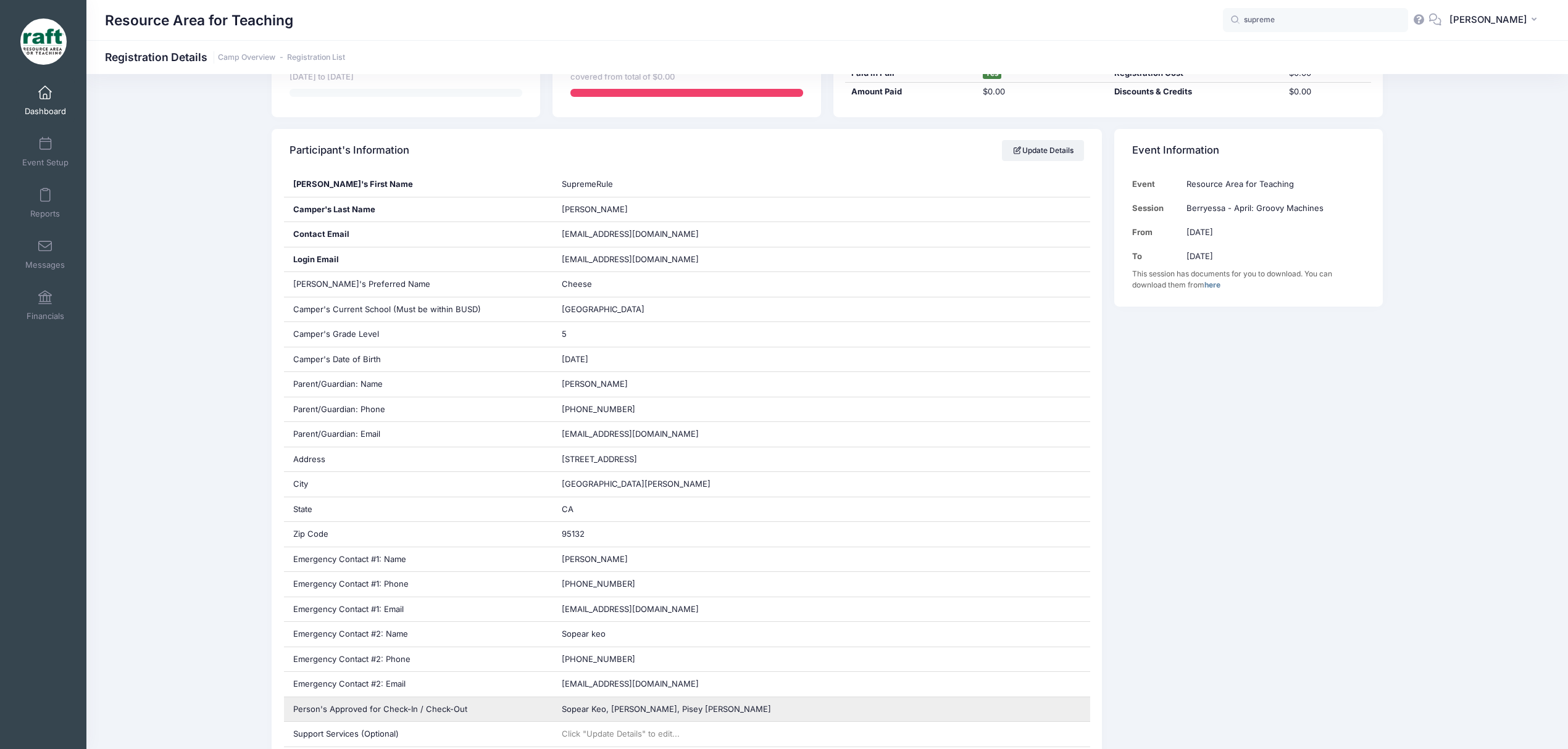
click at [714, 706] on div "Sopear Keo, [PERSON_NAME], Pisey [PERSON_NAME]" at bounding box center [821, 710] width 538 height 25
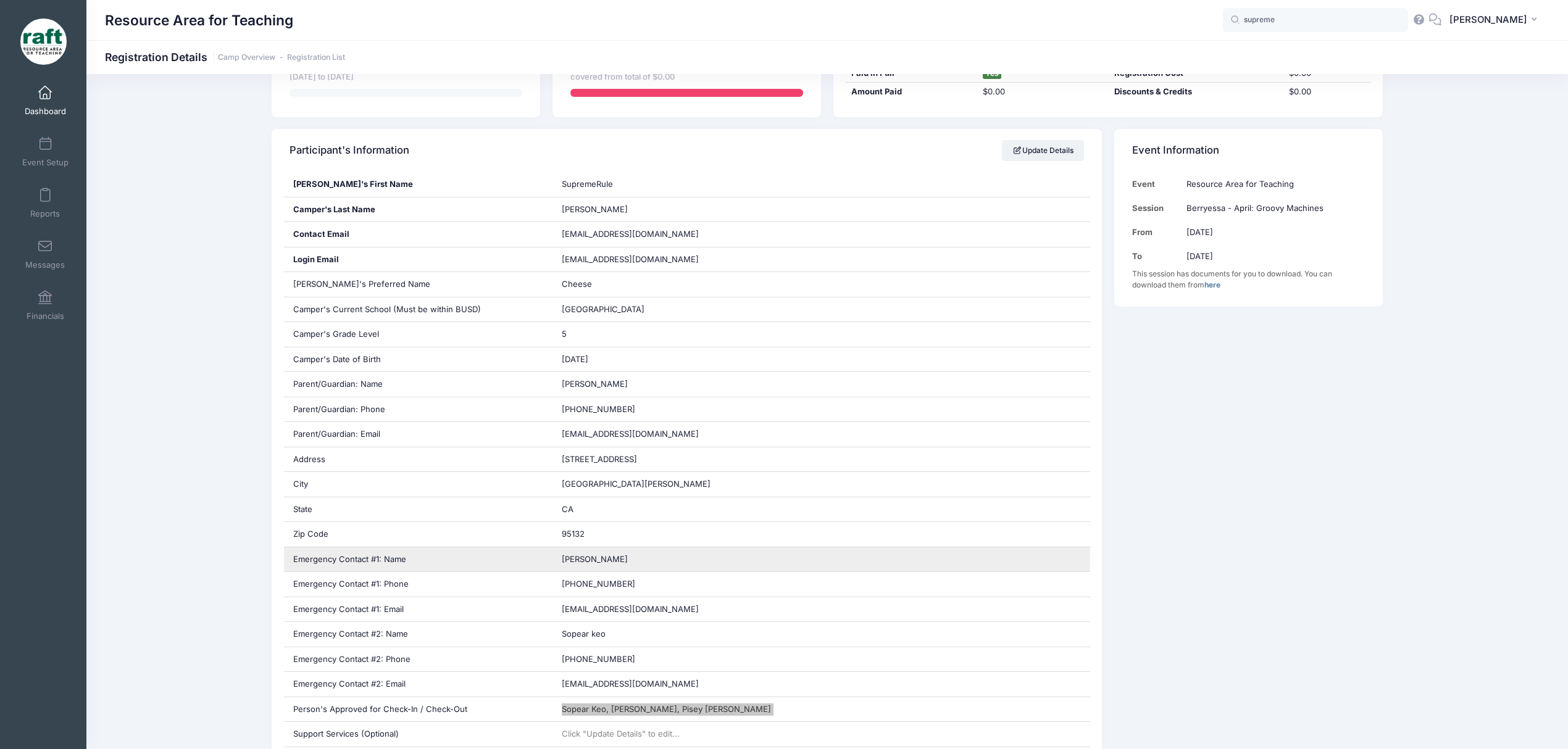
scroll to position [494, 0]
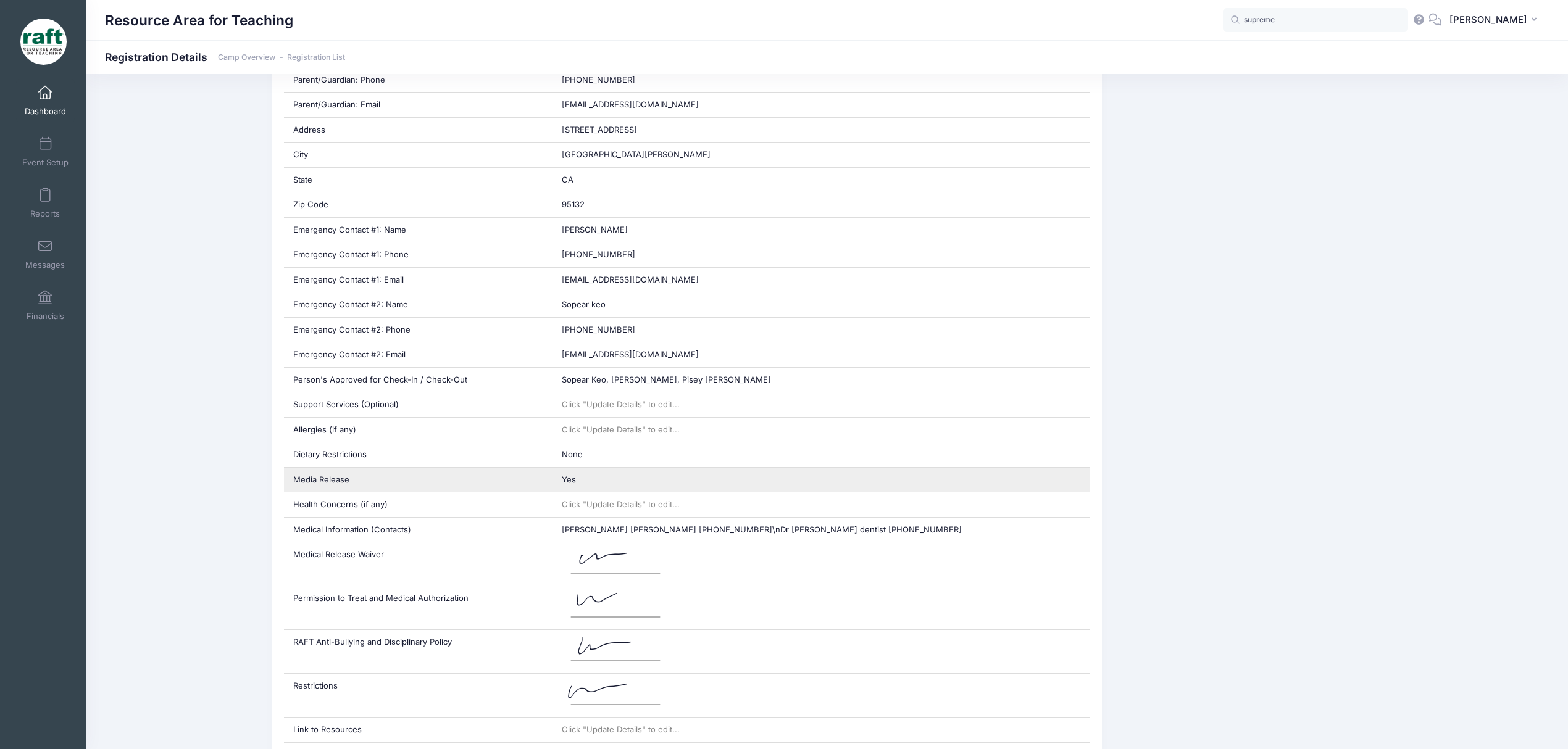
click at [653, 487] on div "Yes" at bounding box center [821, 480] width 538 height 25
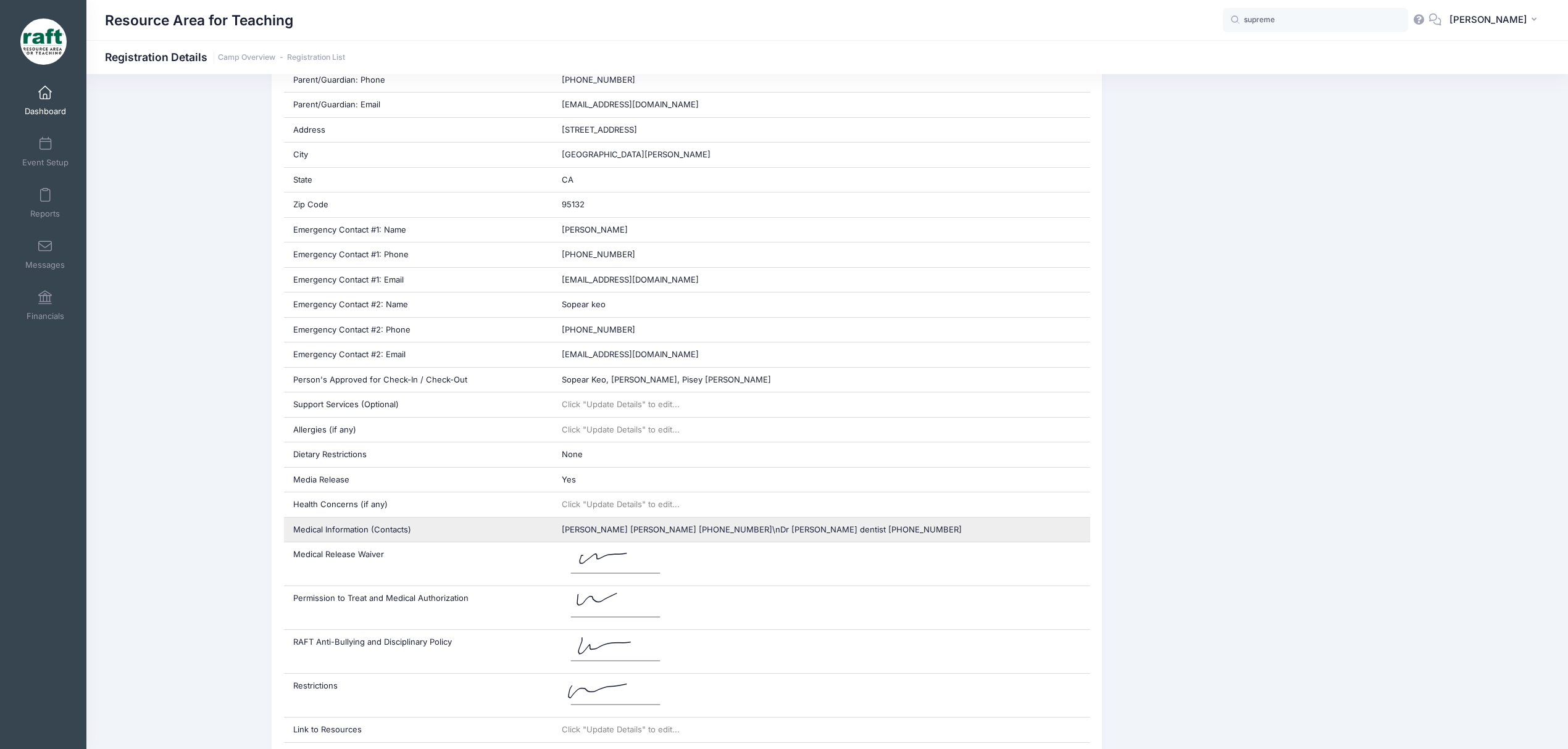
click at [803, 535] on span "[PERSON_NAME] [PERSON_NAME] [PHONE_NUMBER]\nDr [PERSON_NAME] dentist [PHONE_NUM…" at bounding box center [762, 529] width 400 height 10
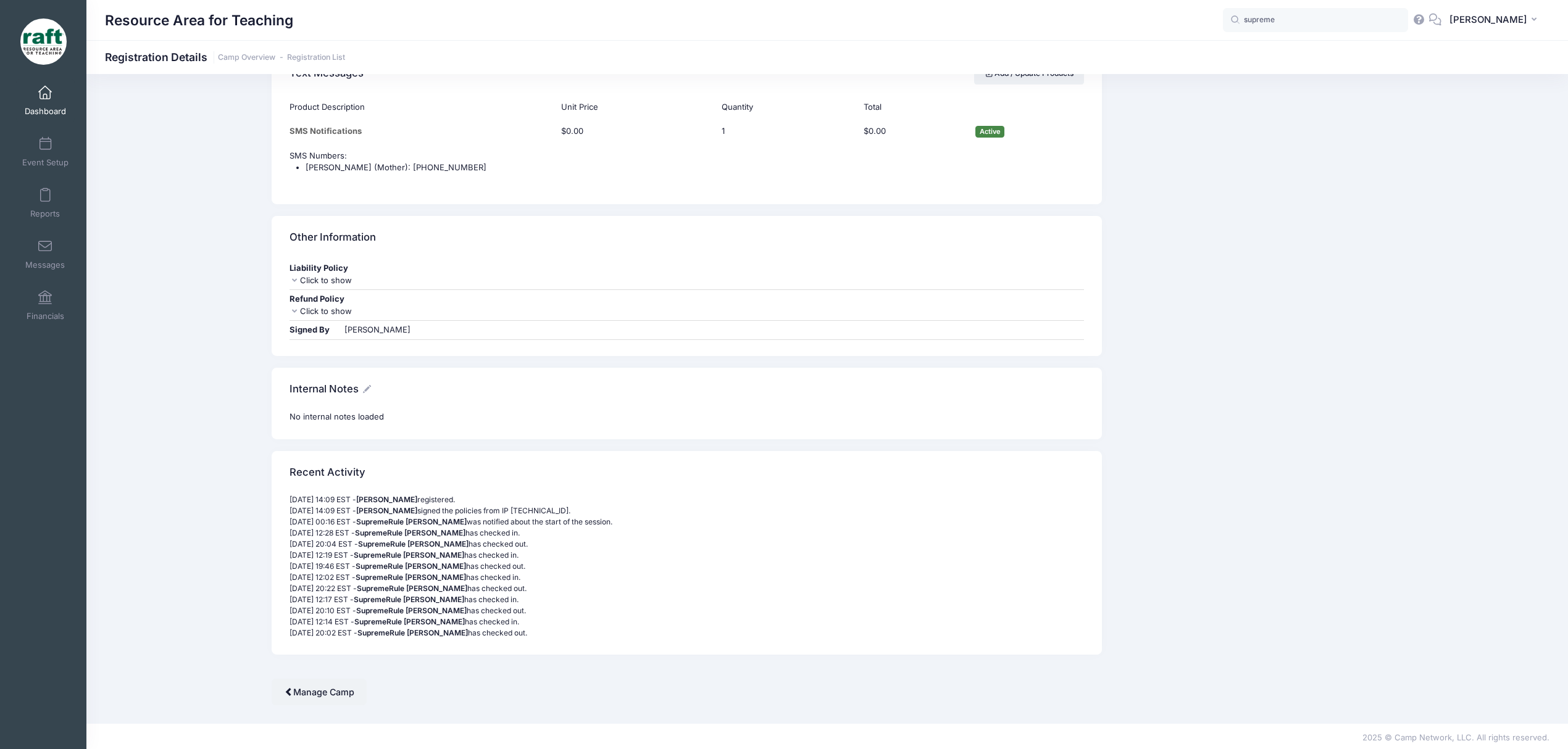
scroll to position [1522, 0]
click at [45, 92] on span at bounding box center [45, 94] width 0 height 14
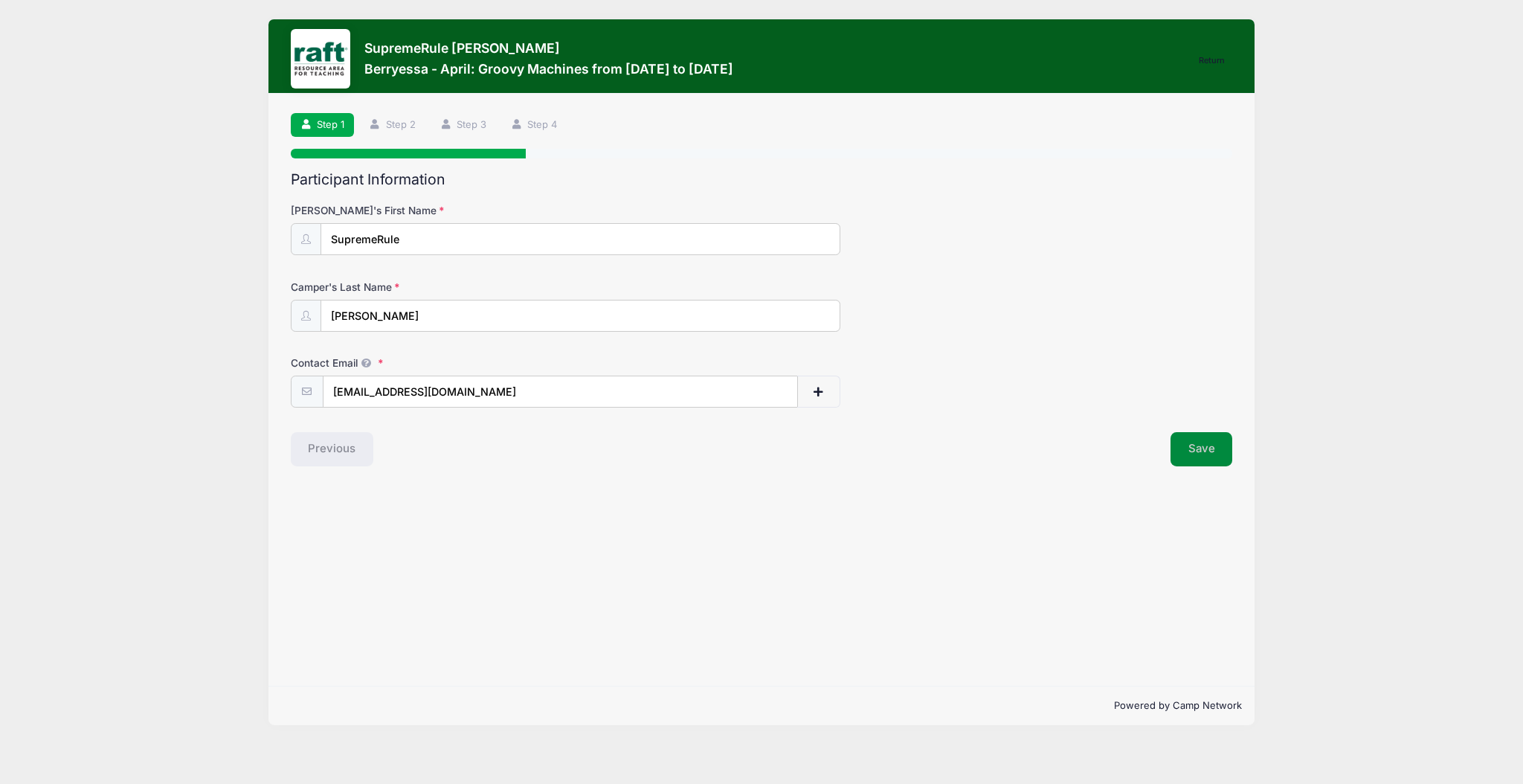
click at [1192, 459] on button "Save" at bounding box center [1201, 448] width 62 height 34
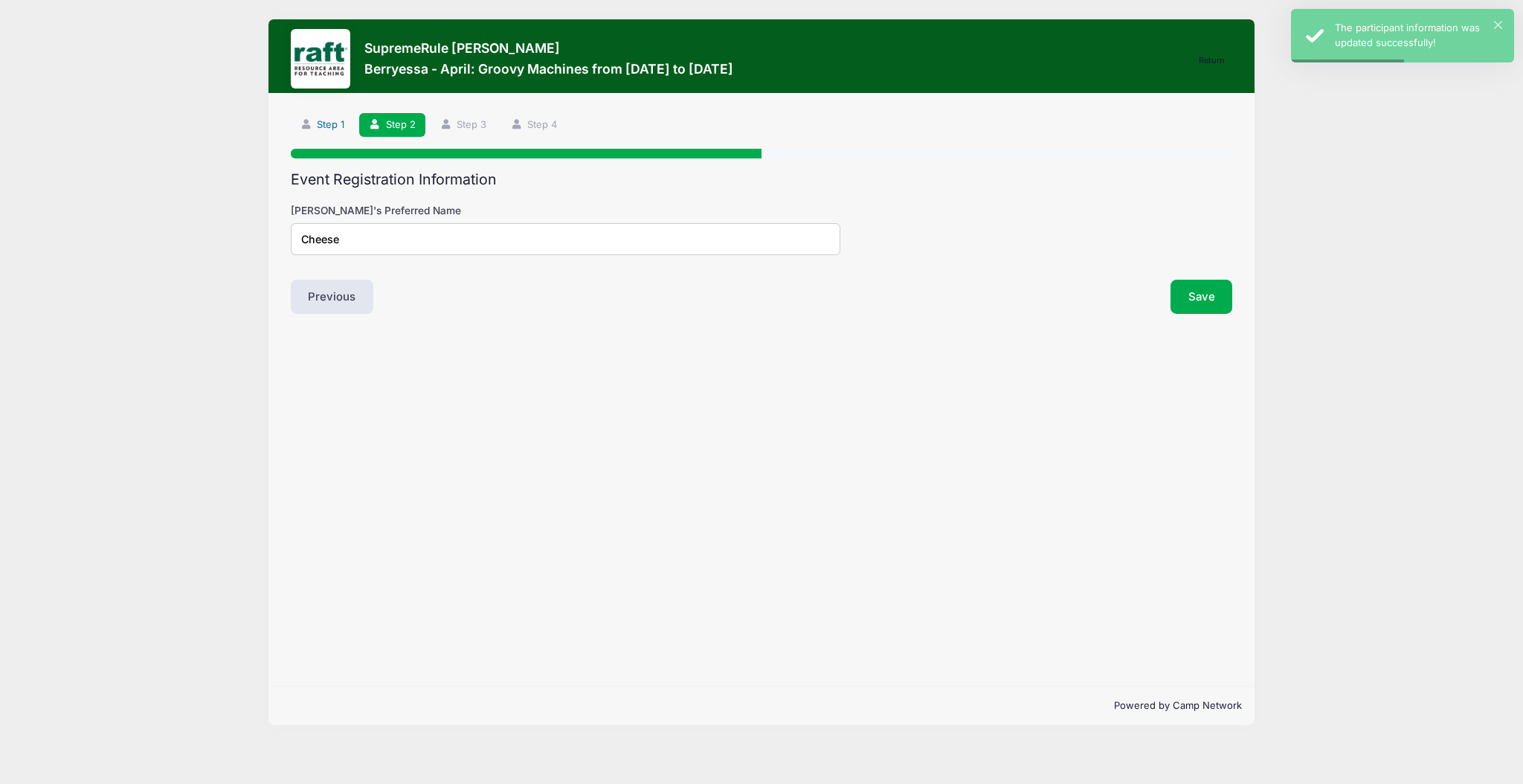
click at [308, 128] on icon at bounding box center [306, 124] width 12 height 9
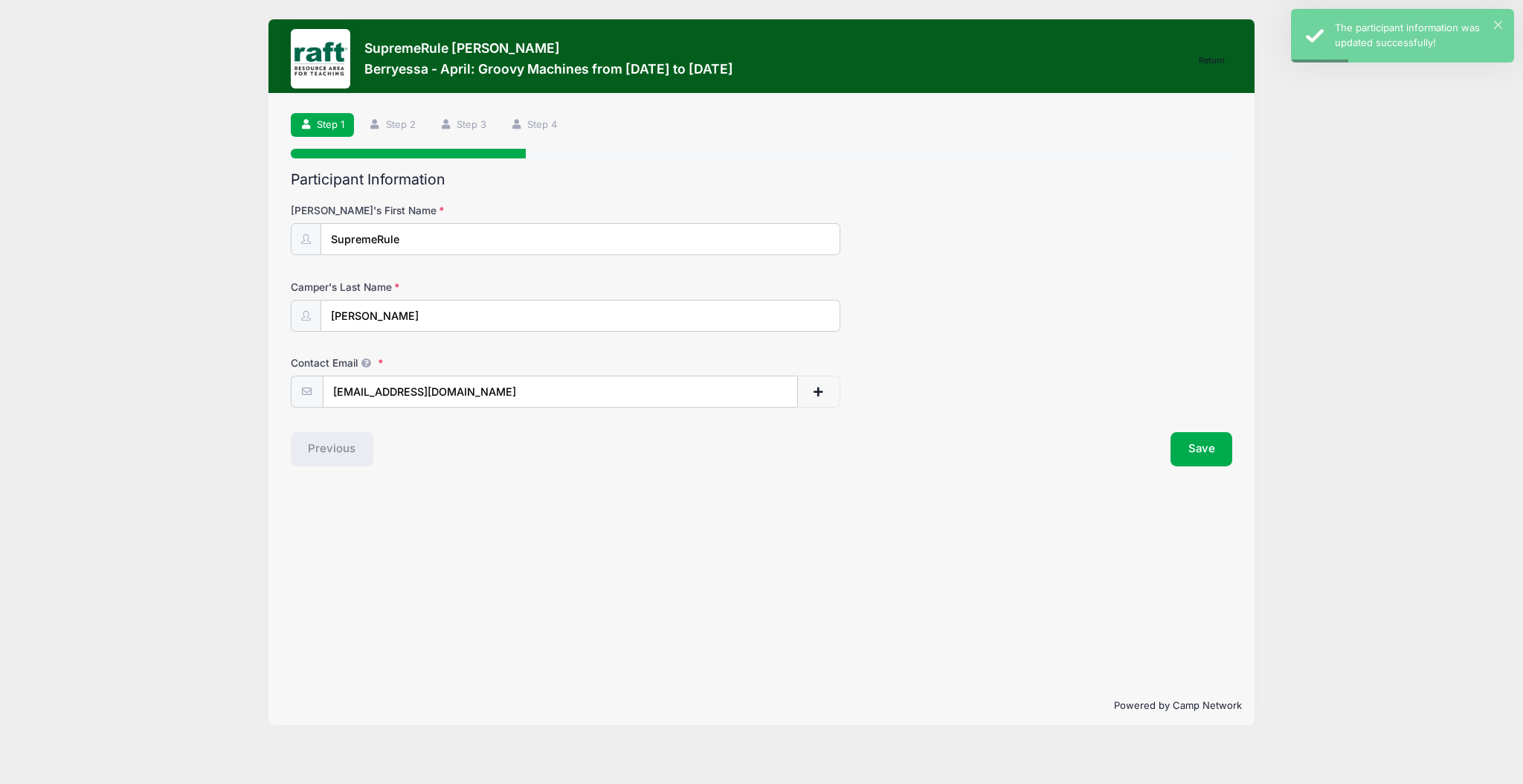
click at [383, 144] on div "Step 1 /7 Return Step 1 Step 2 Step 3 Step 4 Participant Information Camper's F…" at bounding box center [762, 289] width 942 height 353
click at [387, 128] on link "Step 2" at bounding box center [392, 125] width 66 height 24
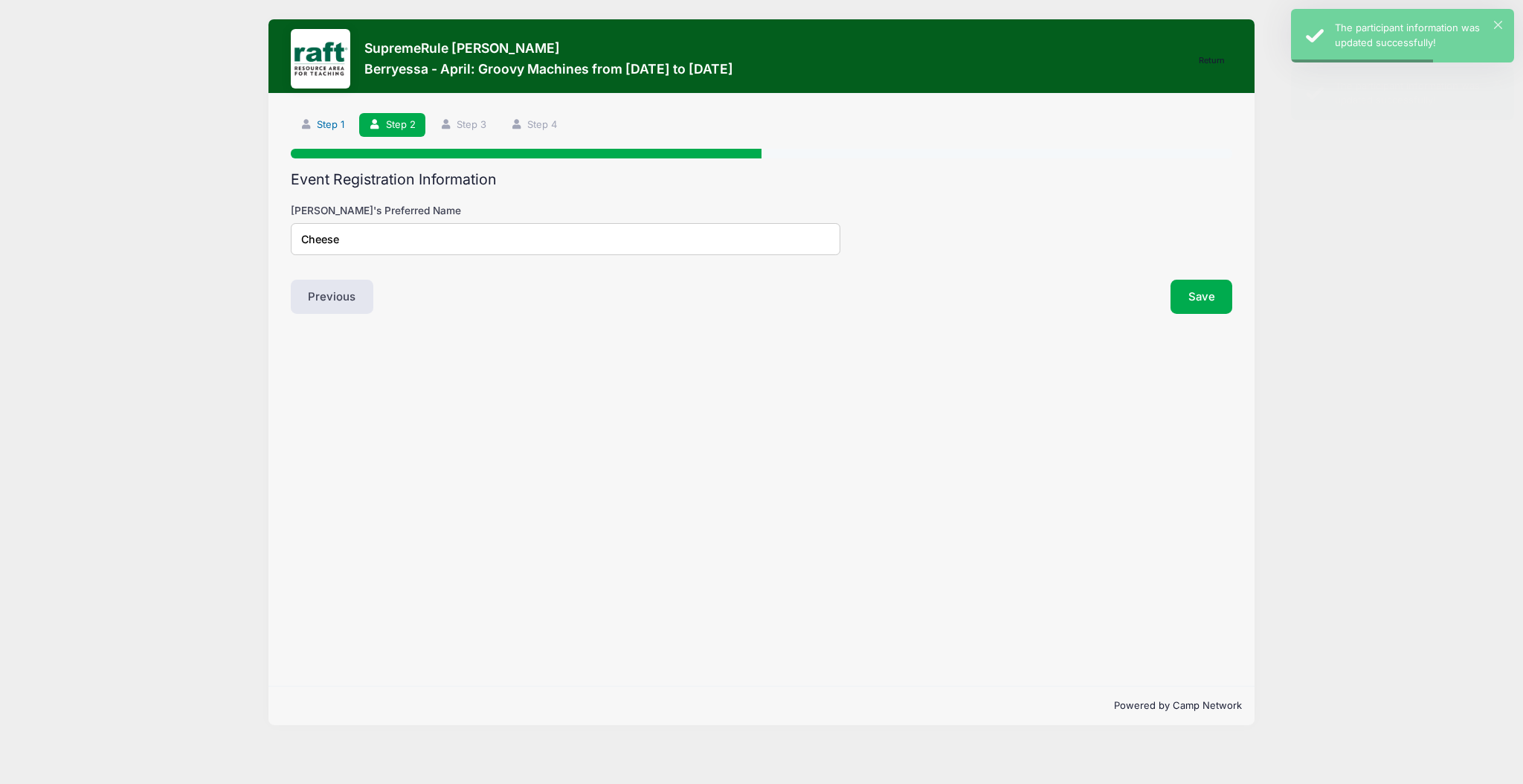
click at [339, 122] on link "Step 1" at bounding box center [323, 125] width 64 height 24
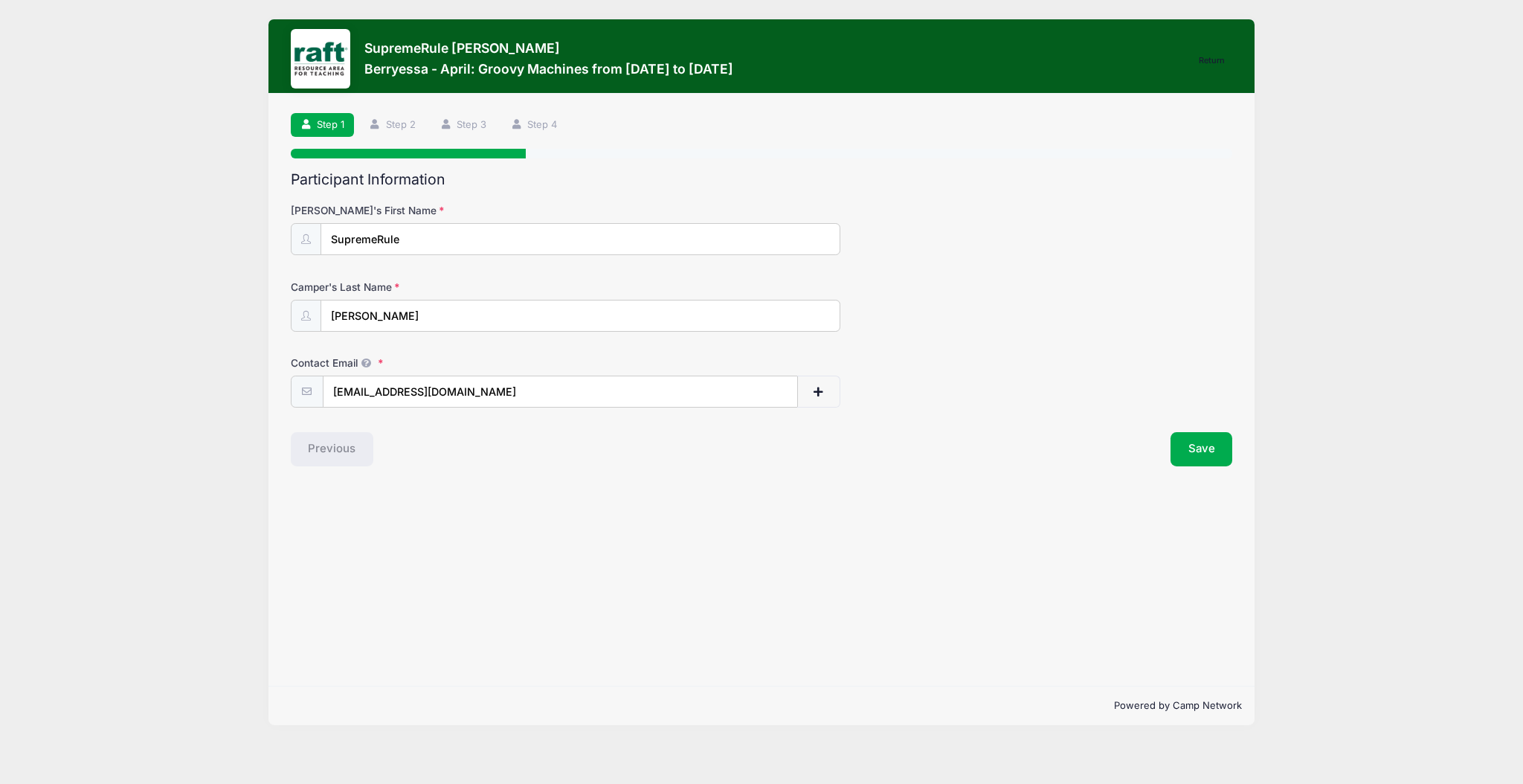
click at [1205, 468] on div "Step 1 /7 Return Step 1 Step 2 Step 3 Step 4 Participant Information Camper's F…" at bounding box center [761, 389] width 986 height 592
click at [1200, 457] on button "Save" at bounding box center [1201, 448] width 62 height 34
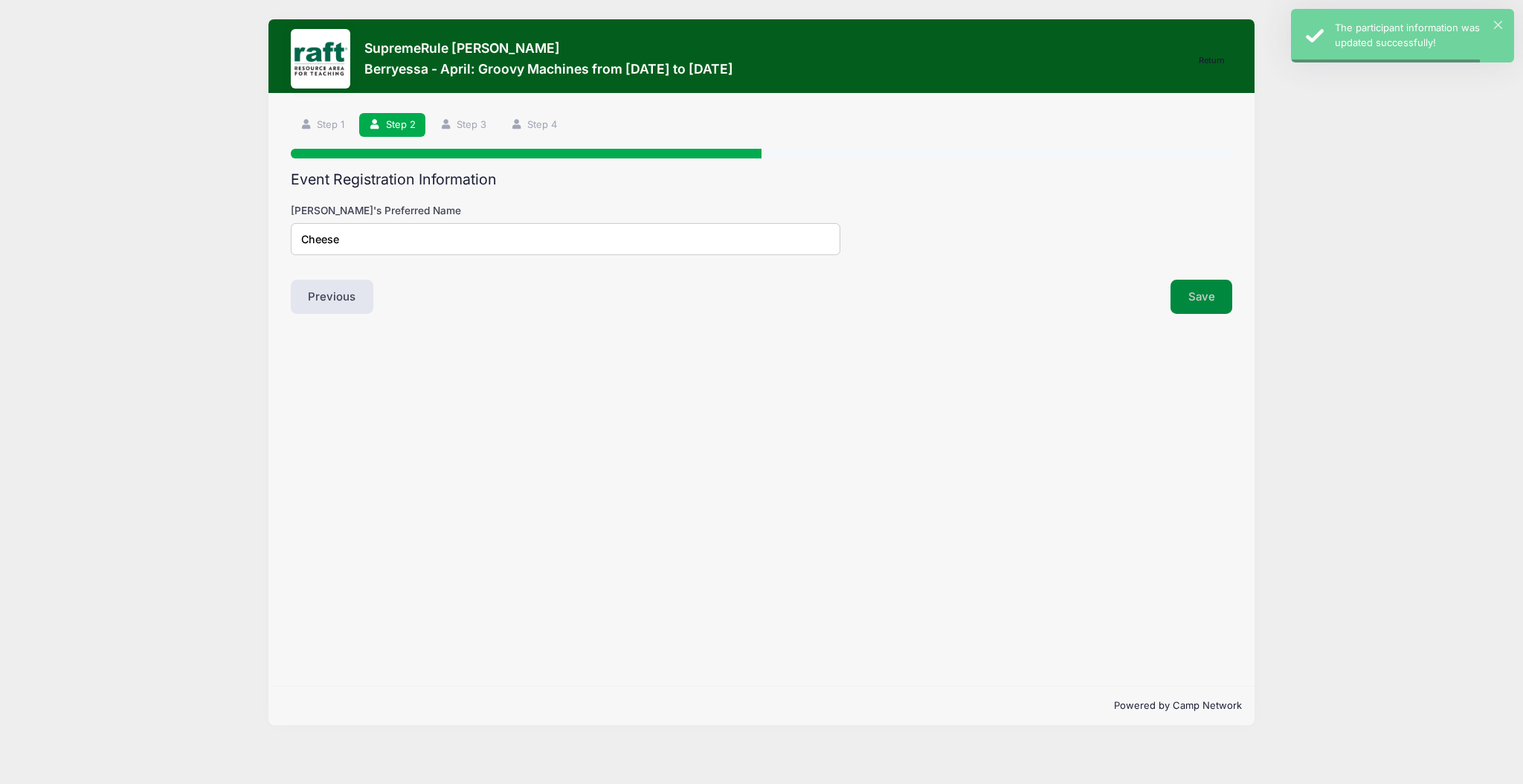
click at [1192, 286] on button "Save" at bounding box center [1201, 296] width 62 height 34
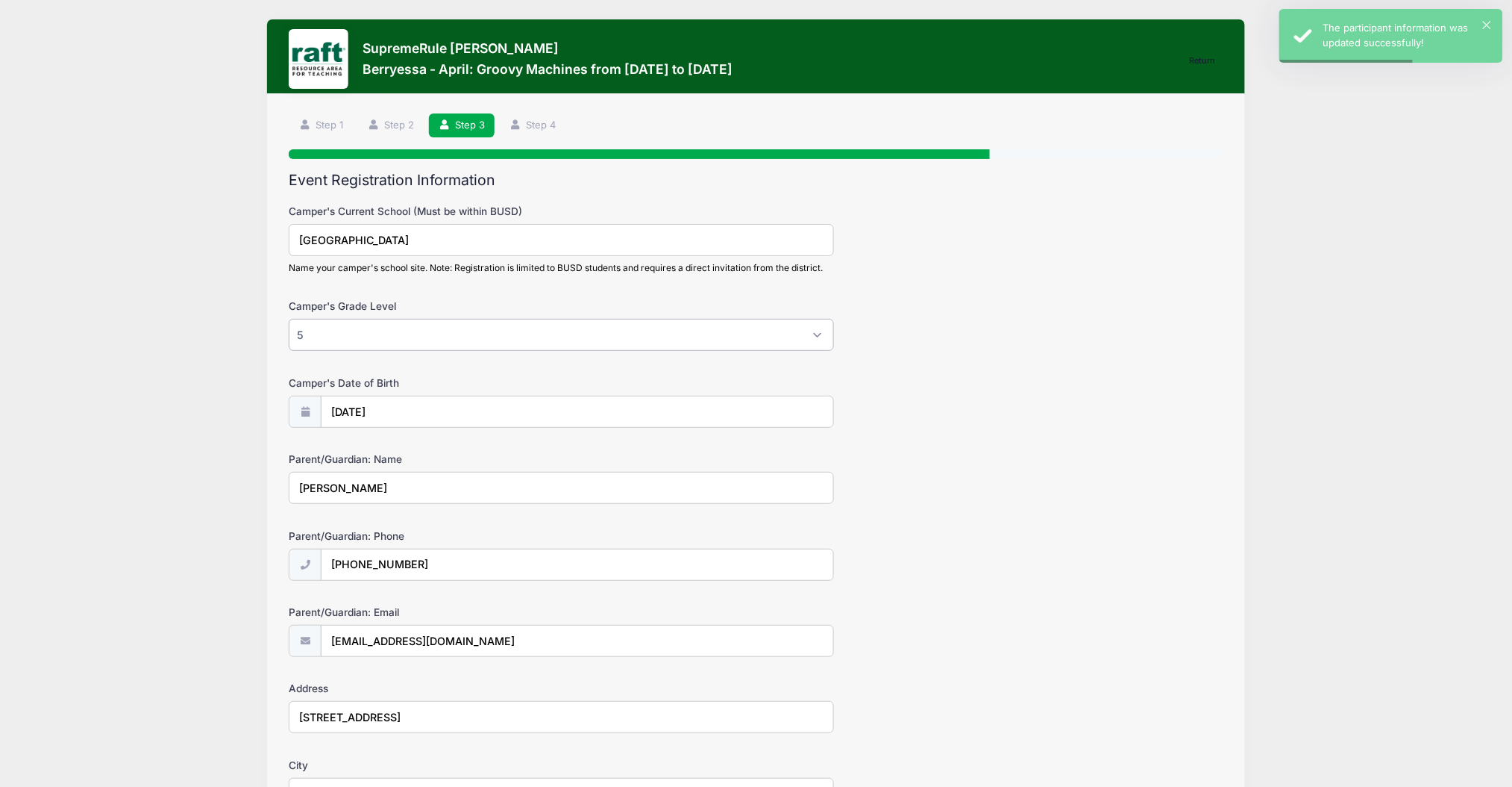
click at [392, 328] on select "Please Select K 1 2 3 4 5 6 7 8" at bounding box center [561, 335] width 545 height 32
click at [388, 332] on select "Please Select K 1 2 3 4 5 6 7 8" at bounding box center [561, 335] width 545 height 32
select select "6"
click at [289, 319] on select "Please Select K 1 2 3 4 5 6 7 8" at bounding box center [561, 335] width 545 height 32
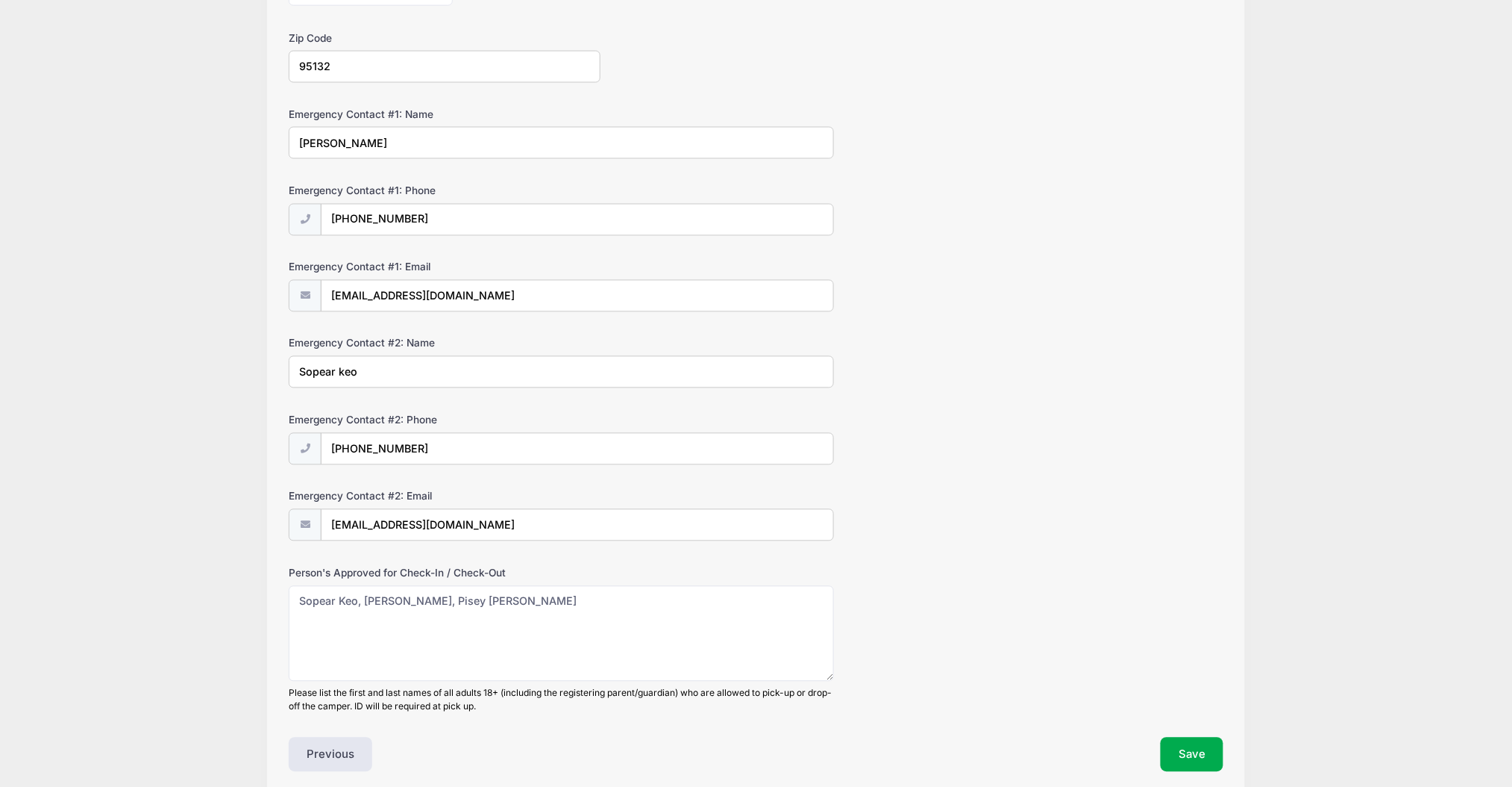
scroll to position [945, 0]
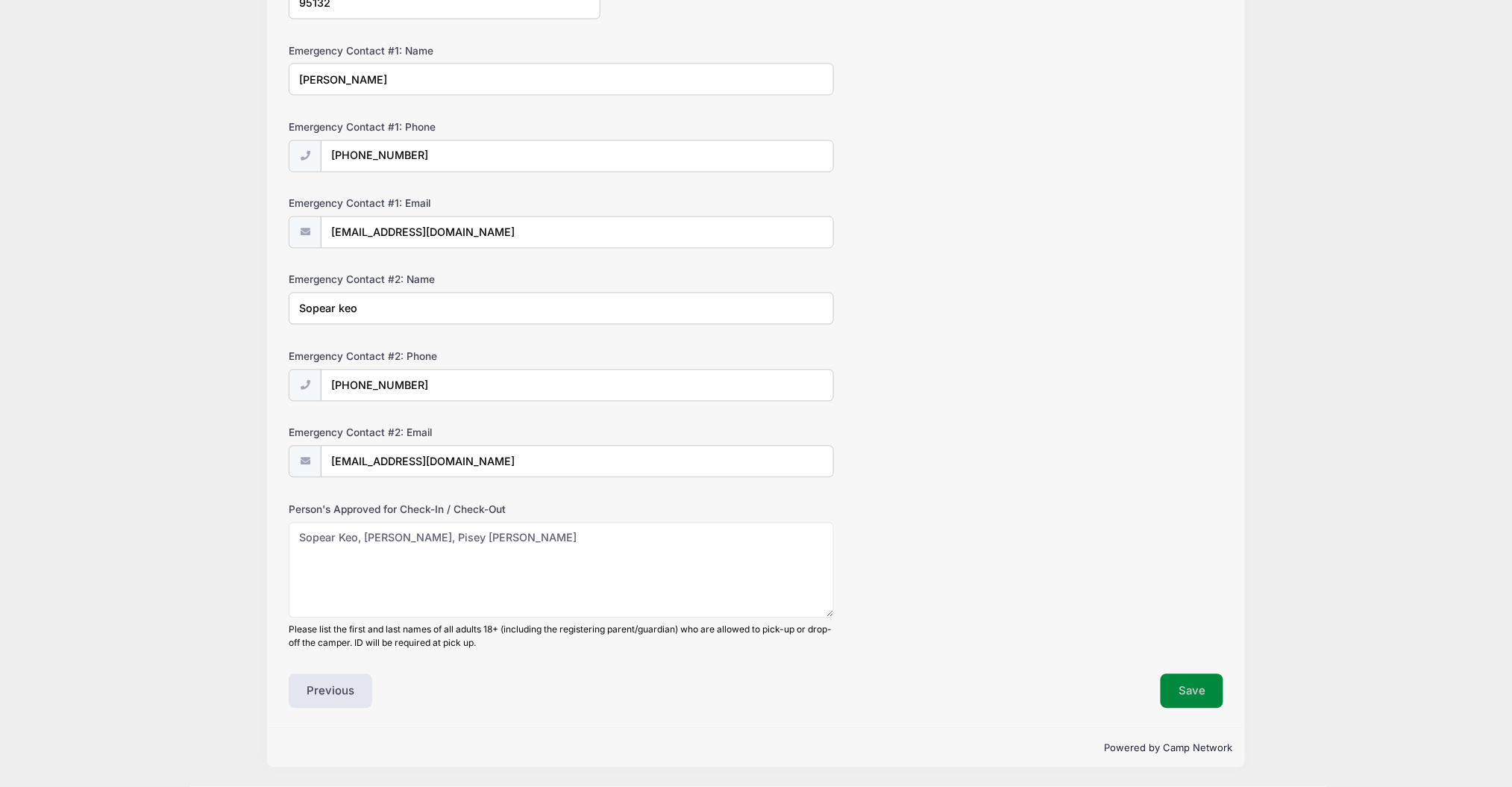
click at [1202, 683] on button "Save" at bounding box center [1192, 691] width 63 height 35
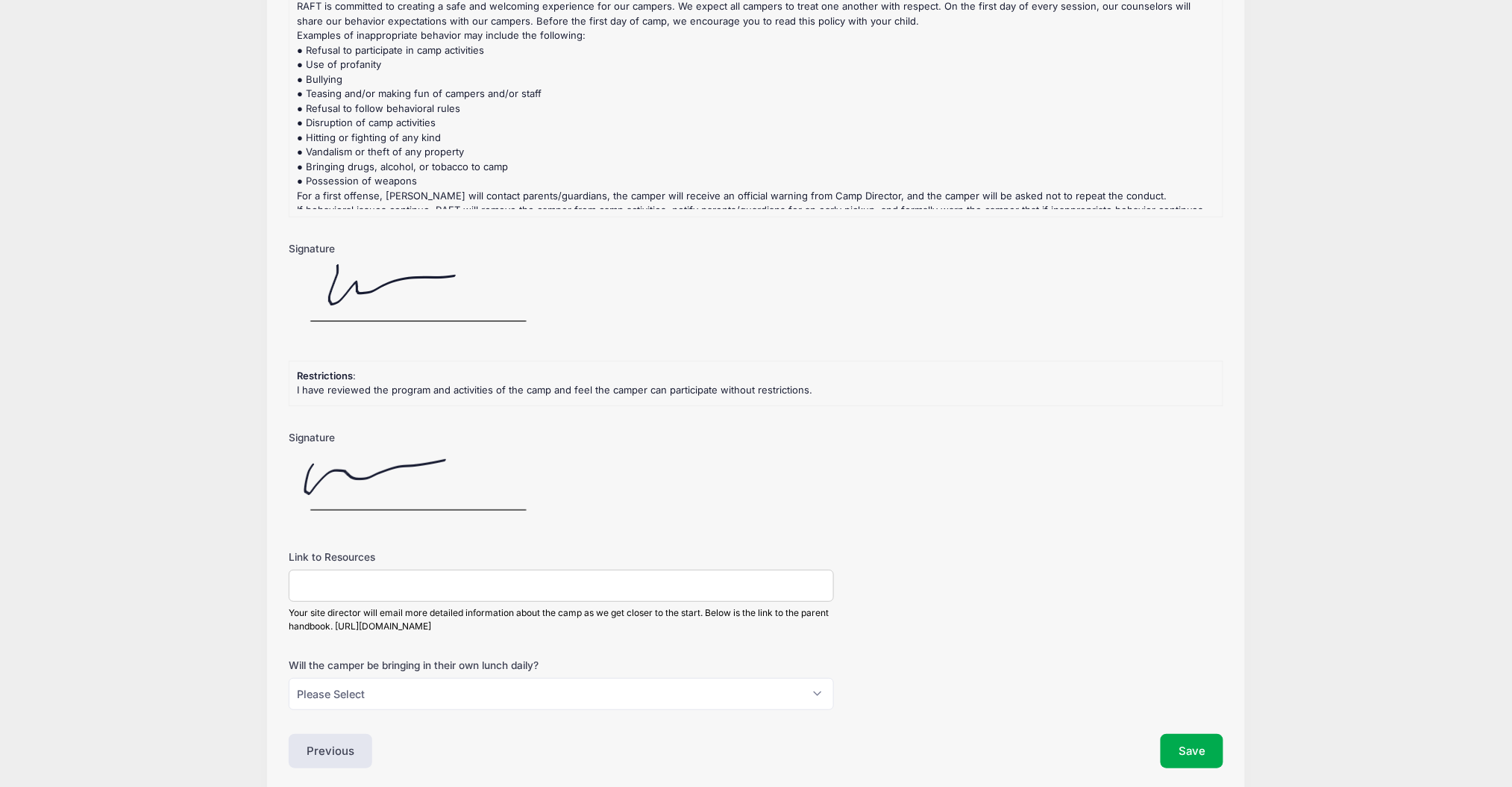
scroll to position [1944, 0]
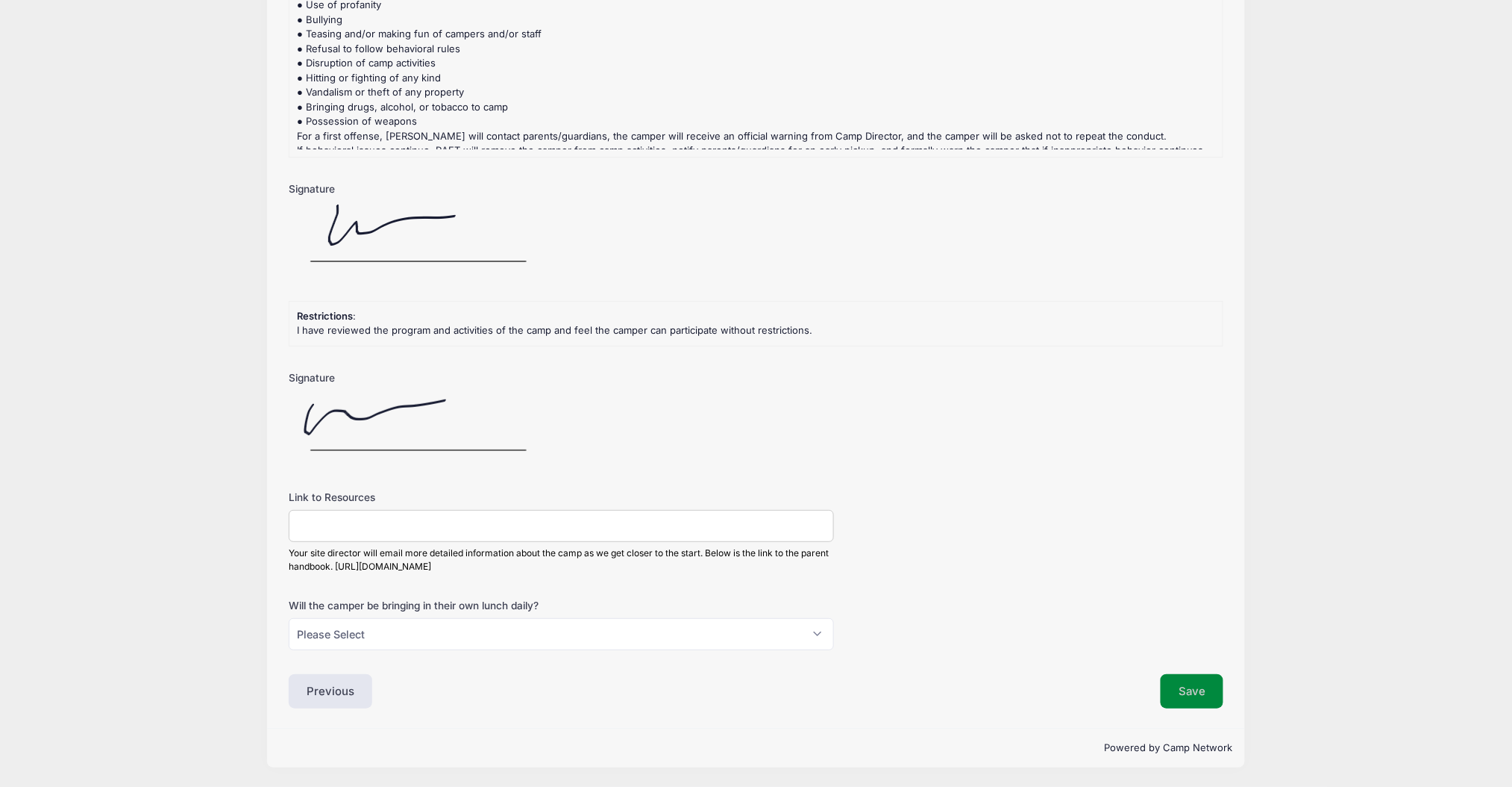
click at [1172, 690] on button "Save" at bounding box center [1192, 691] width 63 height 35
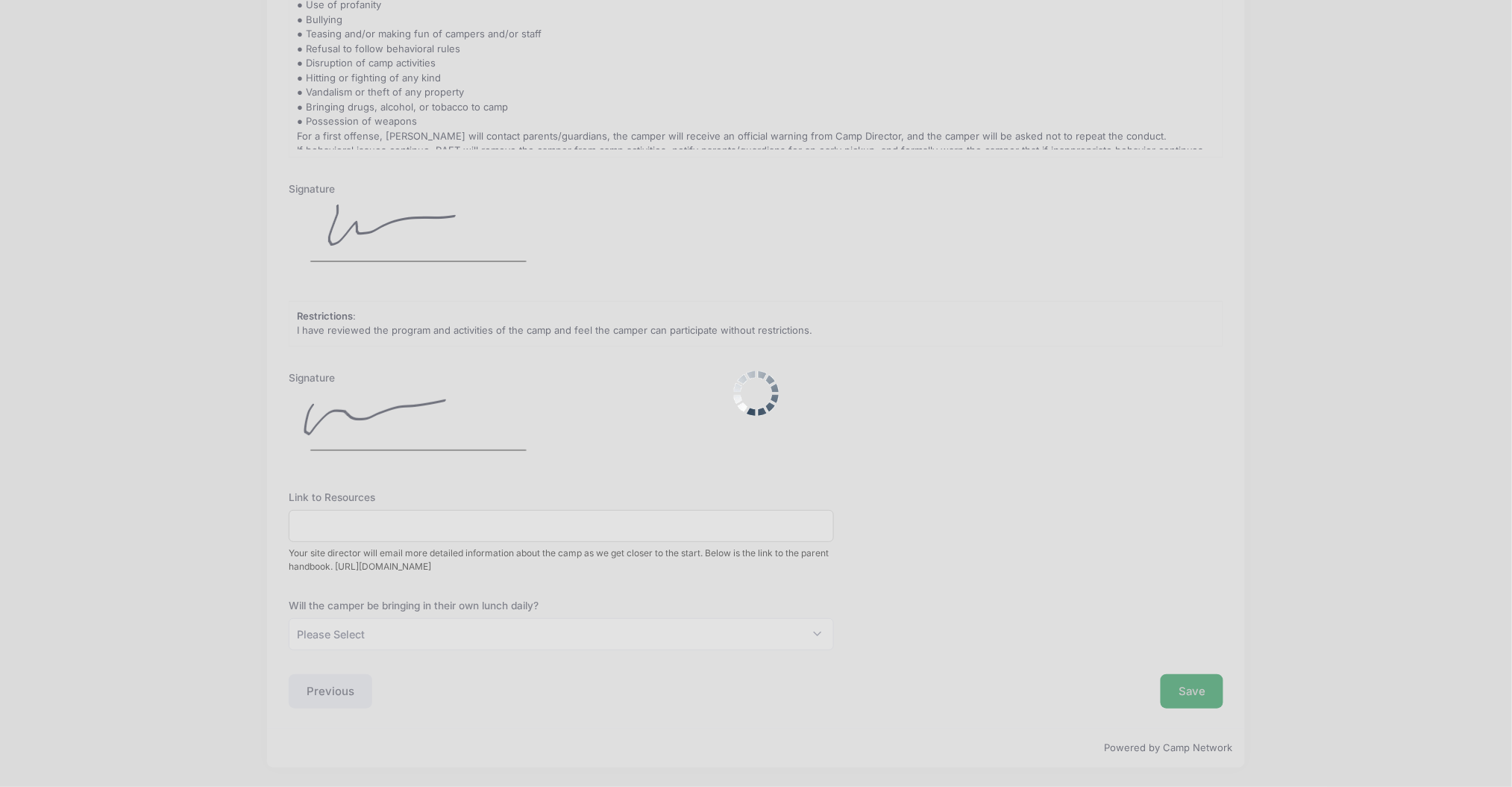
scroll to position [0, 0]
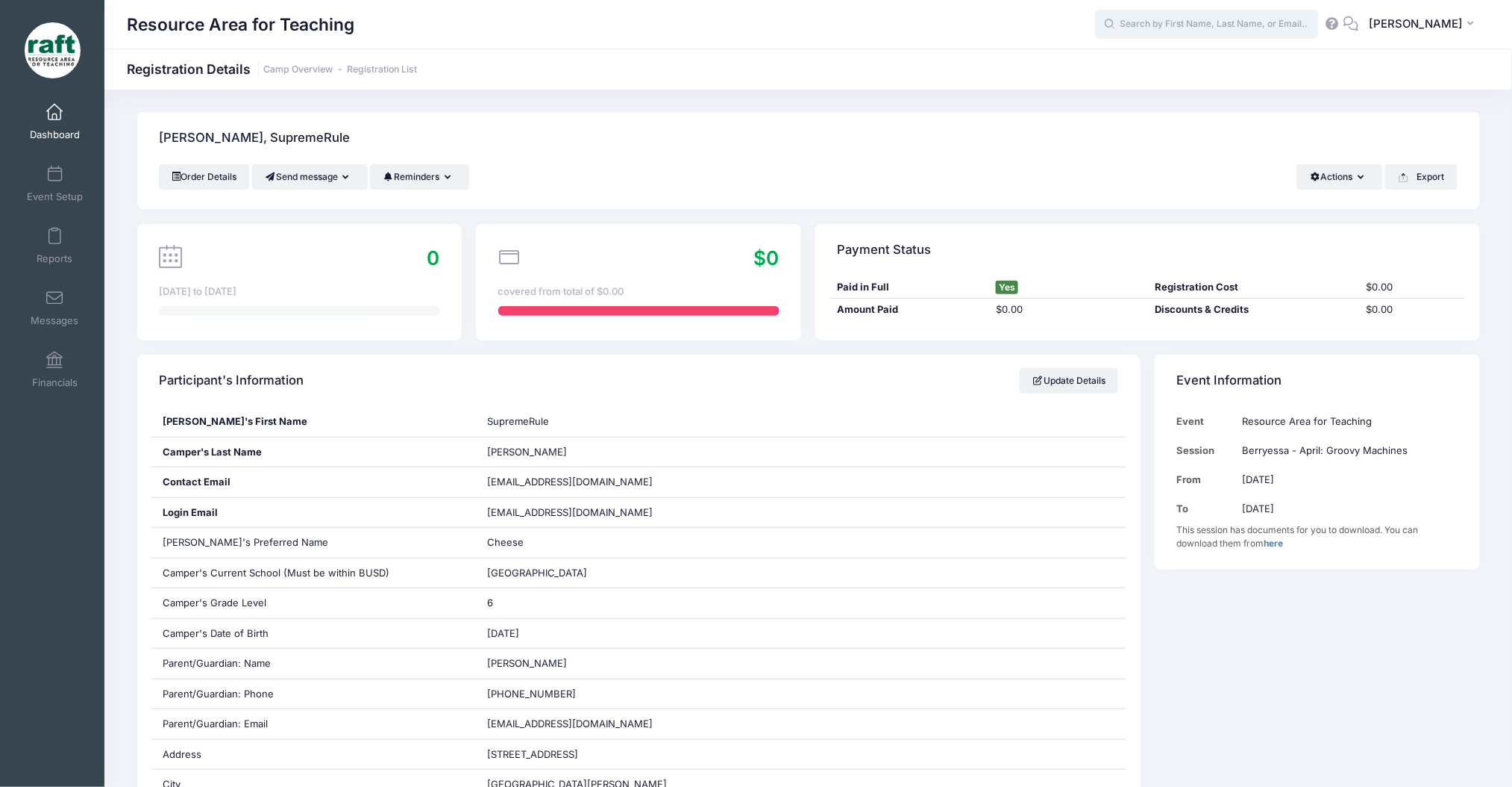
click at [1149, 33] on input "text" at bounding box center [1207, 24] width 224 height 30
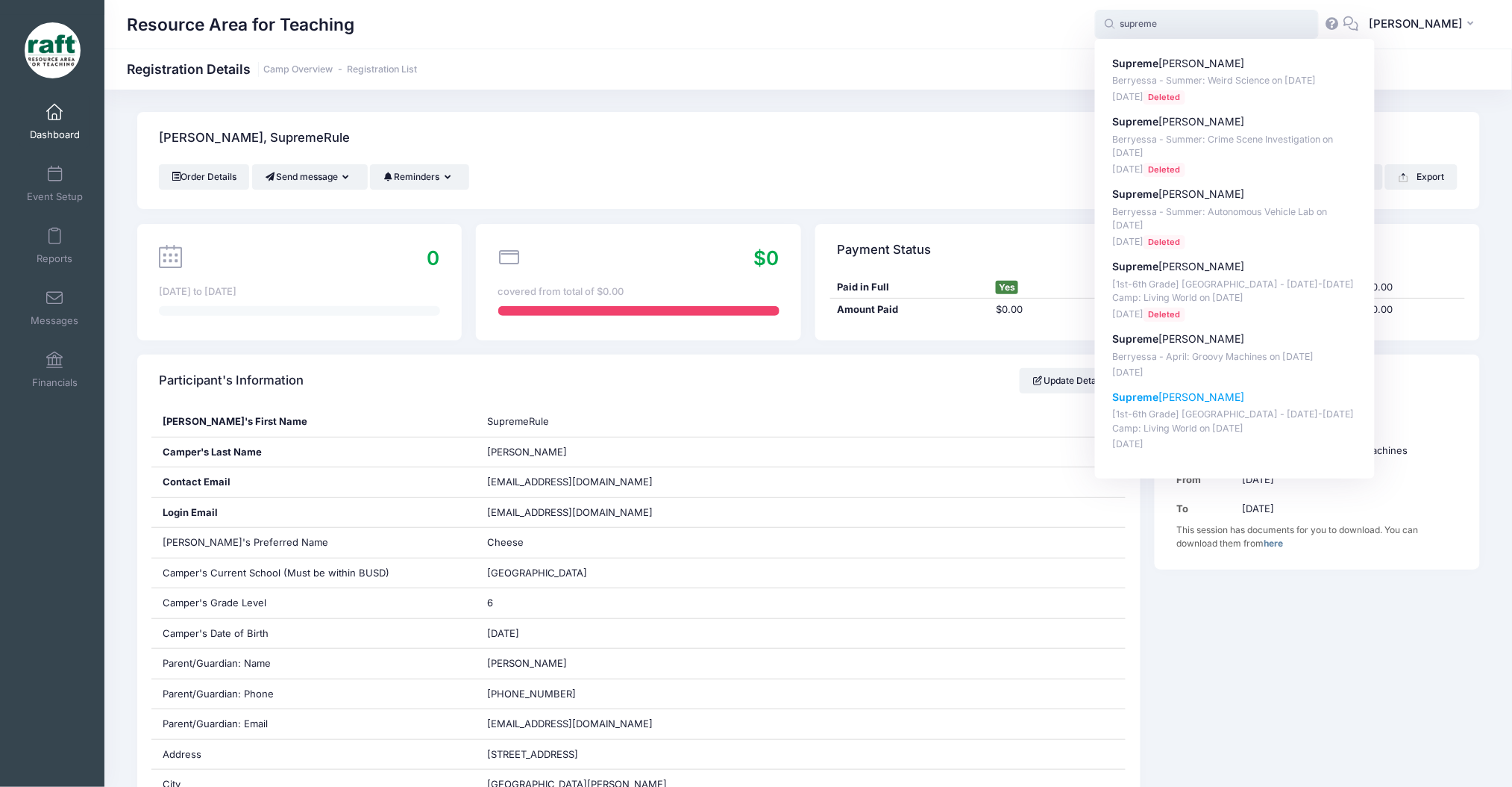
click at [1255, 440] on p "Feb-19, 2025" at bounding box center [1235, 444] width 246 height 14
type input "SupremeRule Harris ([1st-6th Grade] Berryessa - Oct 6-10 Camp: Living World, Oc…"
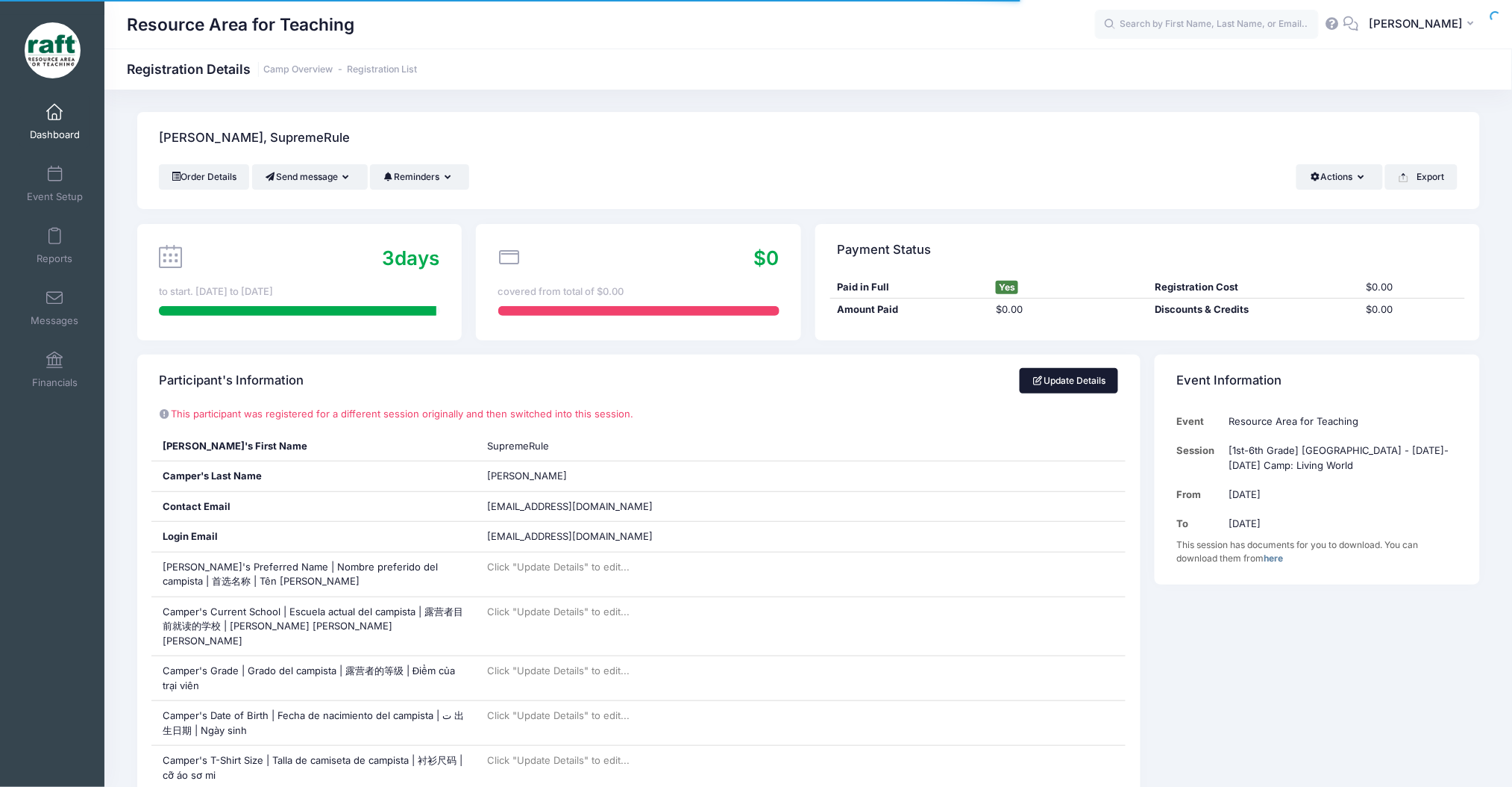
click at [1083, 380] on link "Update Details" at bounding box center [1069, 380] width 99 height 25
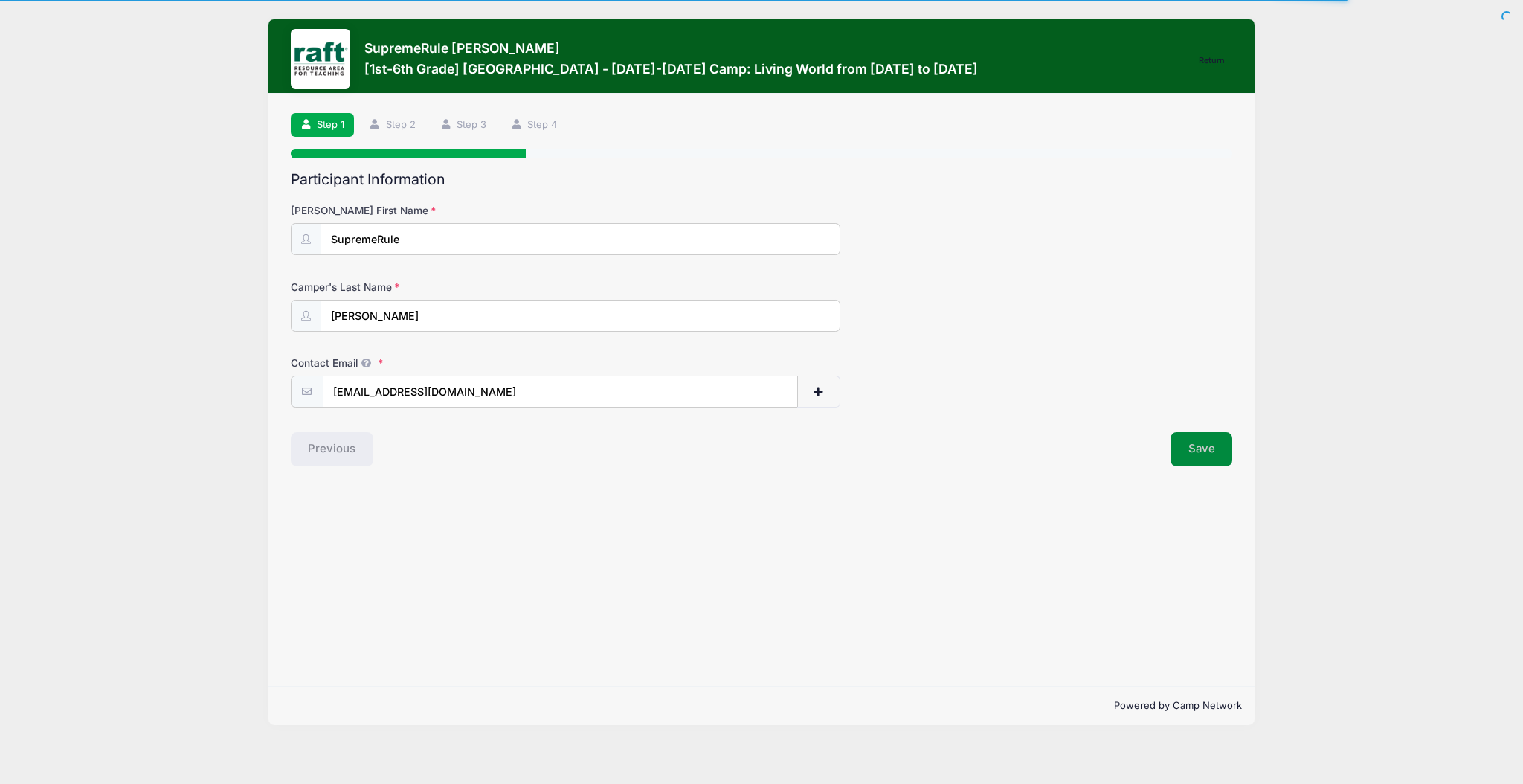
click at [1199, 446] on button "Save" at bounding box center [1201, 448] width 62 height 34
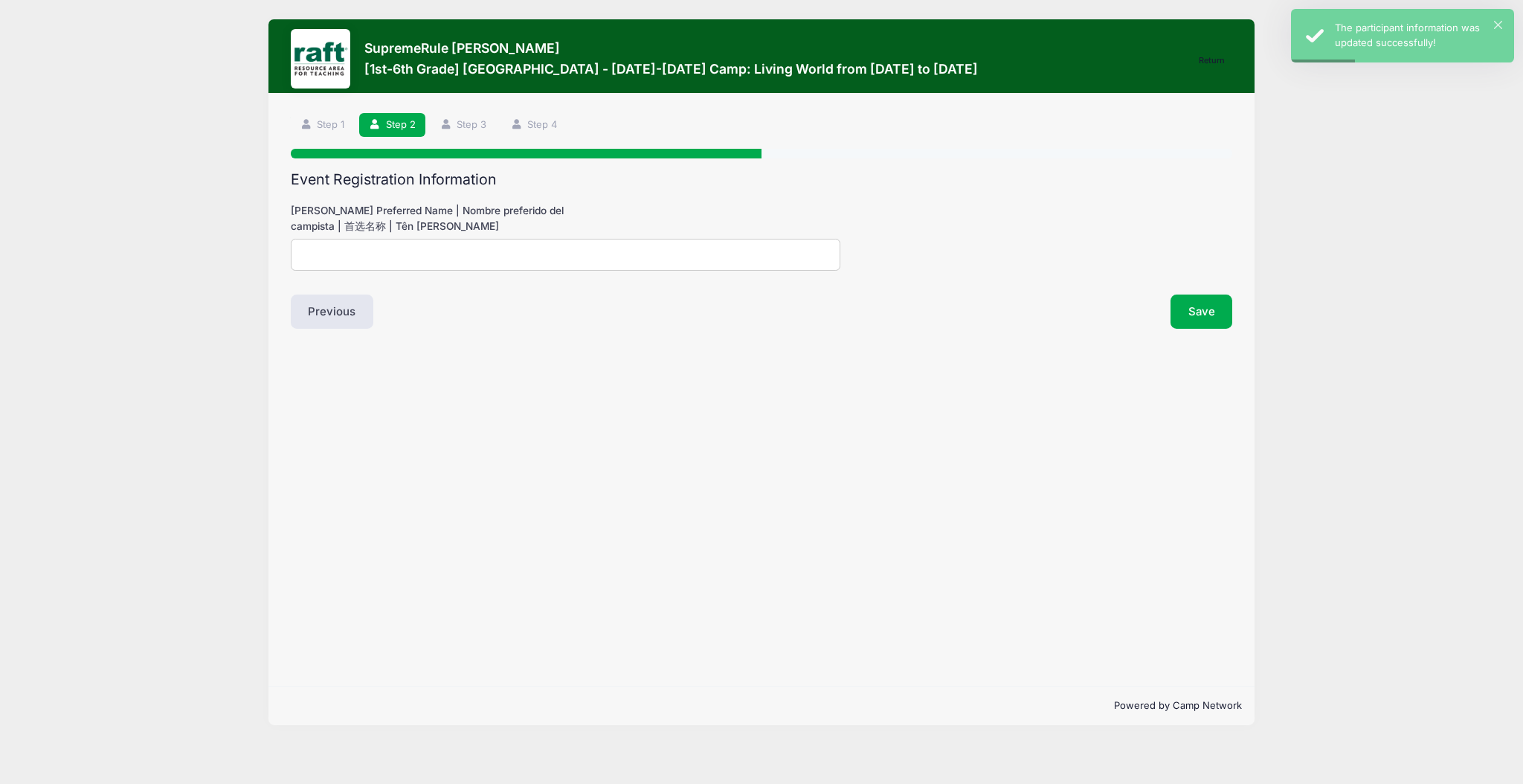
click at [505, 253] on input "Camper's Preferred Name | Nombre preferido del campista | 首选名称 | Tên ưa thích" at bounding box center [565, 254] width 549 height 32
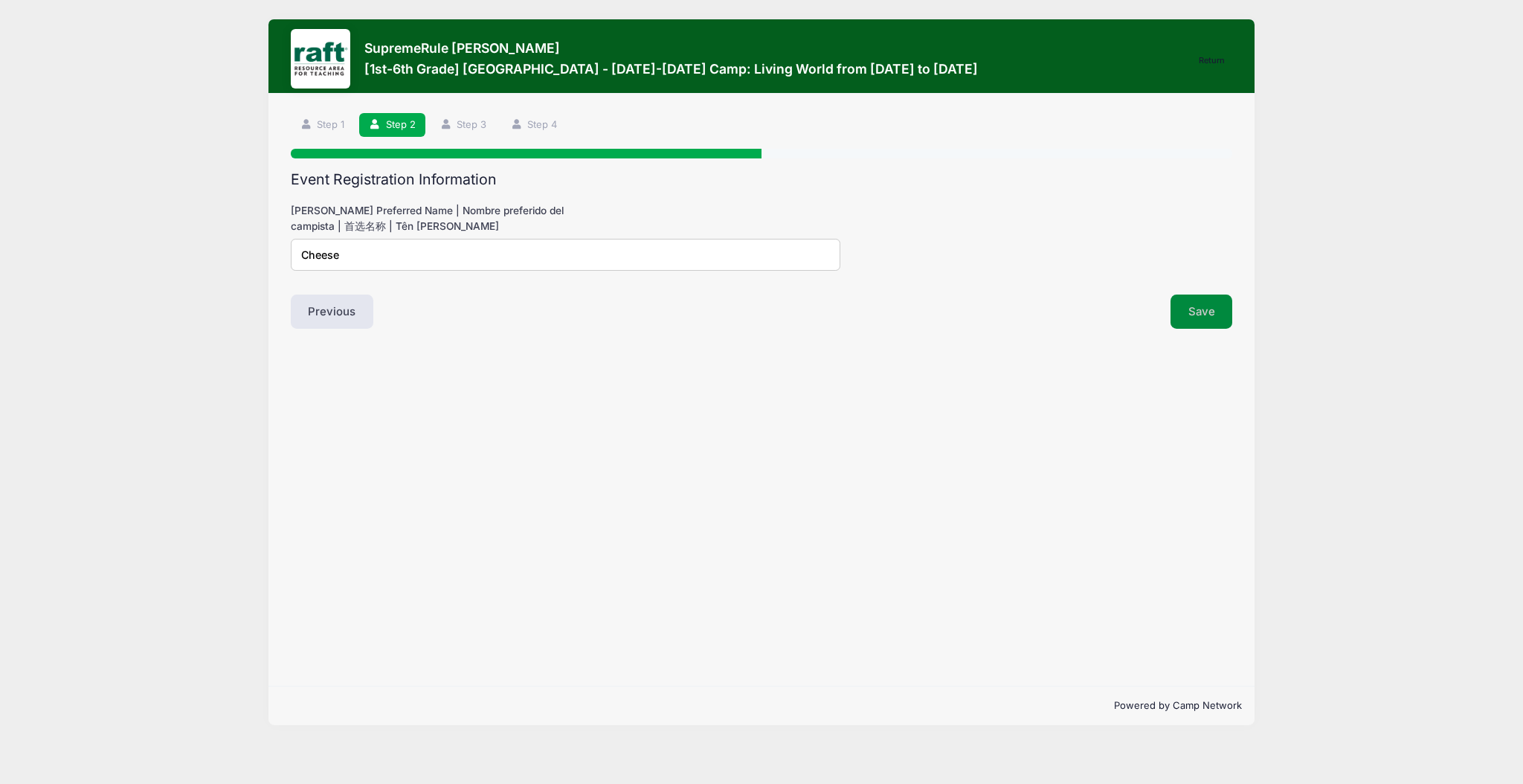
type input "Cheese"
click at [1196, 326] on button "Save" at bounding box center [1201, 311] width 62 height 34
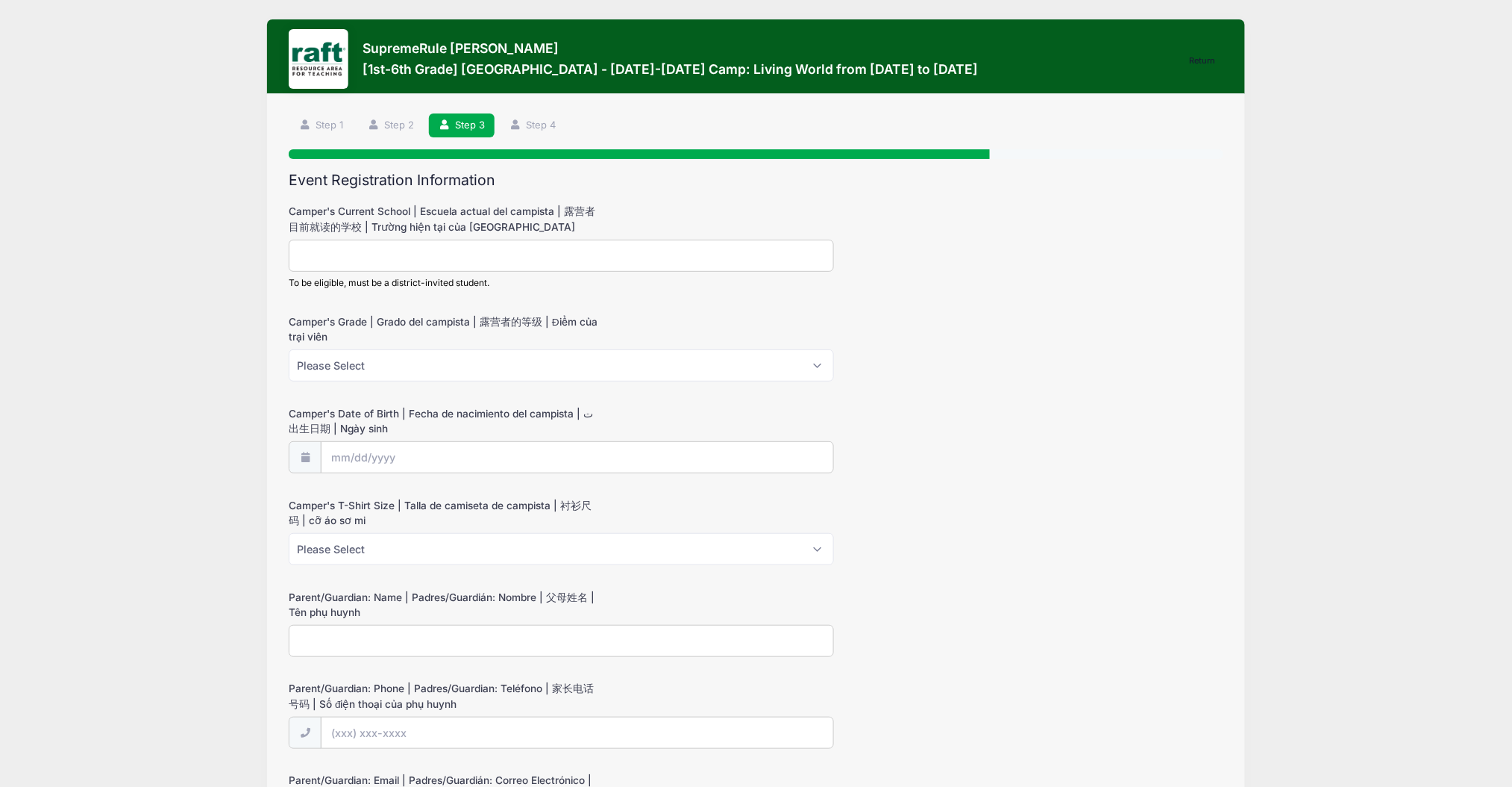
click at [693, 266] on input "Camper's Current School | Escuela actual del campista | 露营者目前就读的学校 | [PERSON_NA…" at bounding box center [561, 255] width 545 height 32
click at [431, 253] on input "Camper's Current School | Escuela actual del campista | 露营者目前就读的学校 | [PERSON_NA…" at bounding box center [561, 255] width 545 height 32
click at [372, 350] on select "Please Select 1 2 3 4 5 6" at bounding box center [561, 365] width 545 height 32
select select "6"
click at [289, 349] on select "Please Select 1 2 3 4 5 6" at bounding box center [561, 365] width 545 height 32
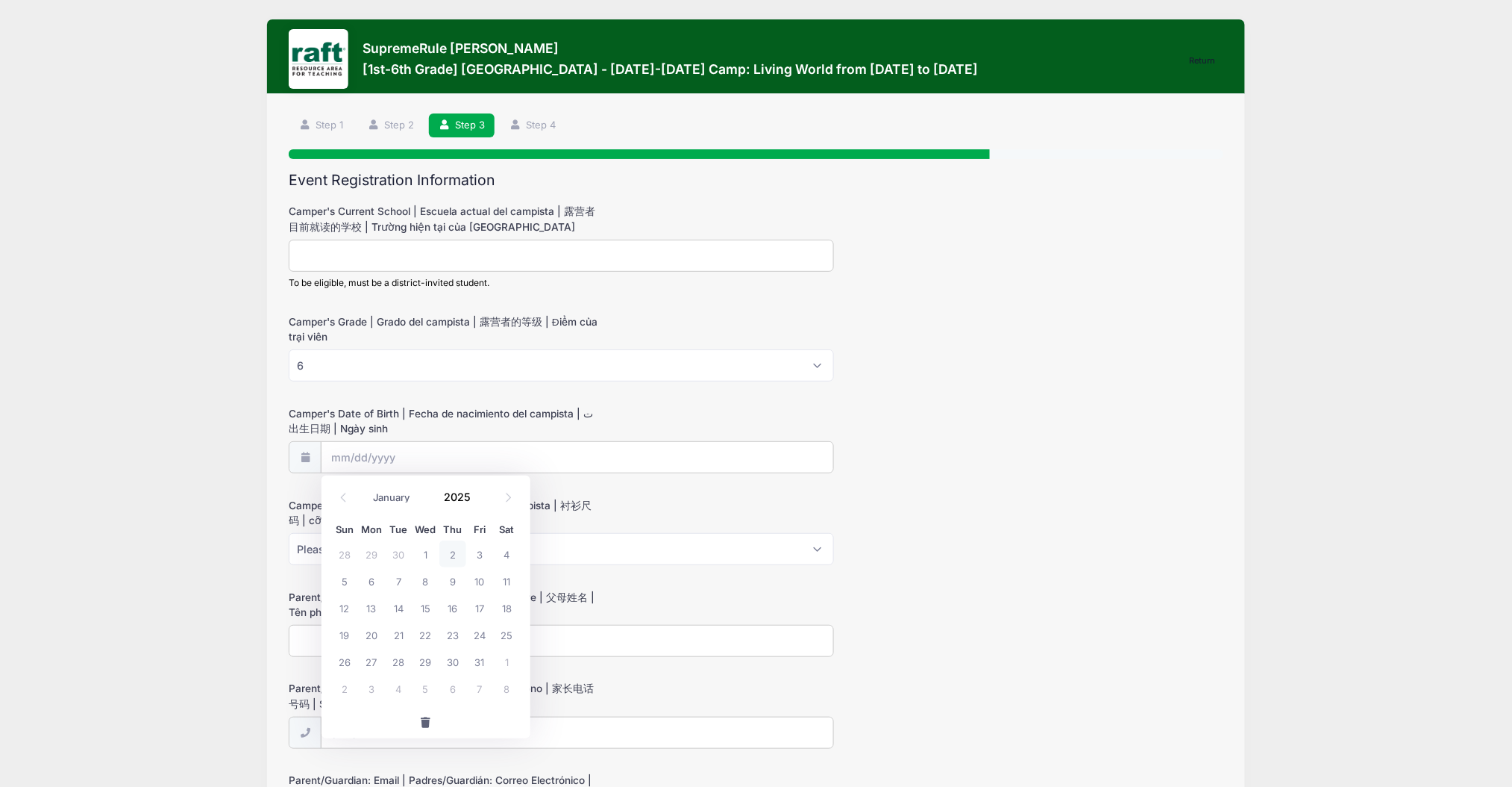
click at [335, 465] on input "Camper's Date of Birth | Fecha de nacimiento del campista | ت 出生日期 | Ngày sinh" at bounding box center [577, 457] width 514 height 32
click at [384, 503] on select "January February March April May June July August September October November De…" at bounding box center [400, 498] width 66 height 20
select select "2"
click at [367, 488] on select "January February March April May June July August September October November De…" at bounding box center [400, 498] width 66 height 20
click at [452, 488] on input "2025" at bounding box center [461, 497] width 49 height 22
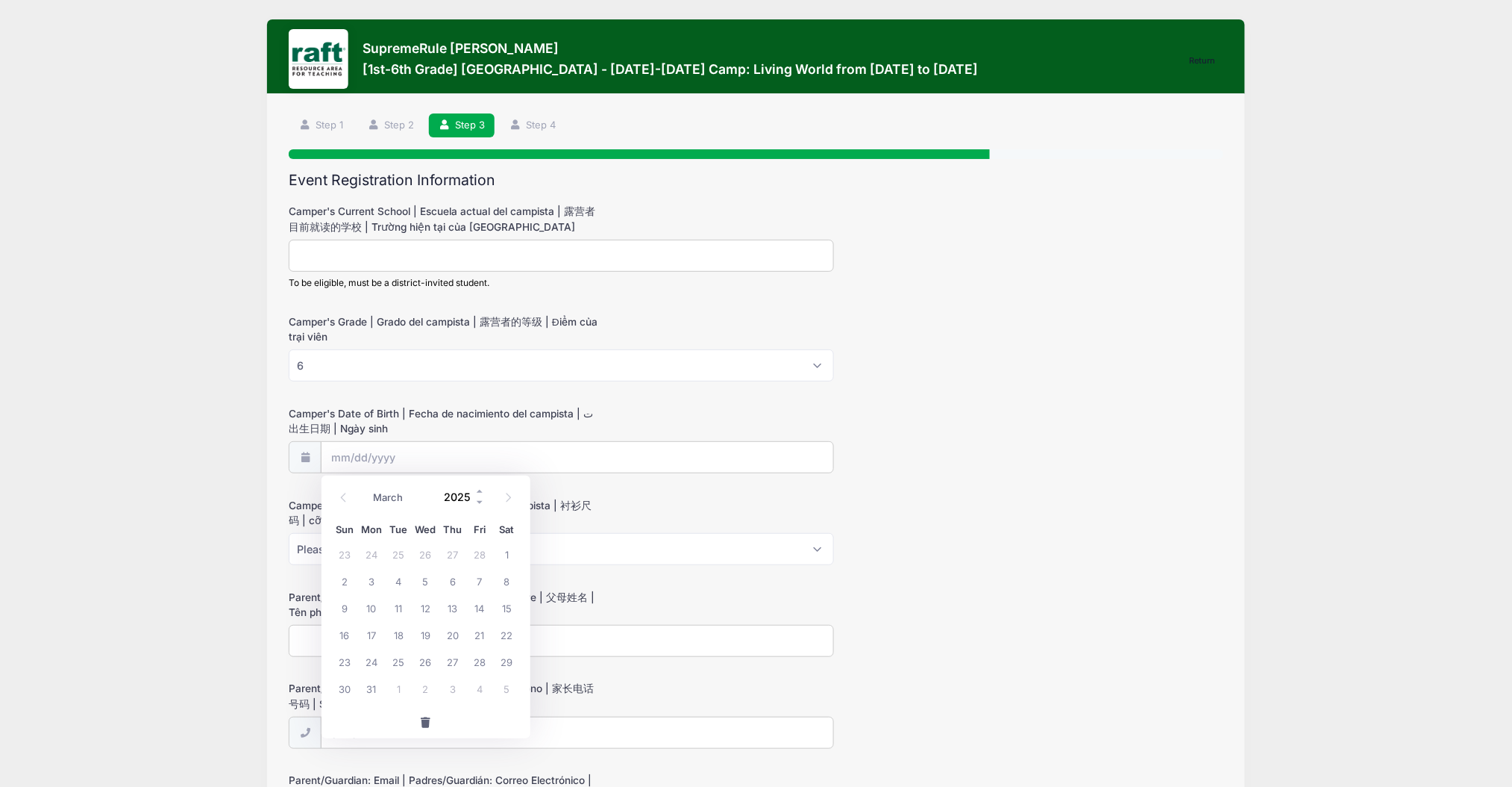
click at [446, 496] on input "2025" at bounding box center [461, 497] width 49 height 22
type input "2014"
click at [515, 482] on div "January February March April May June July August September October November De…" at bounding box center [426, 497] width 190 height 35
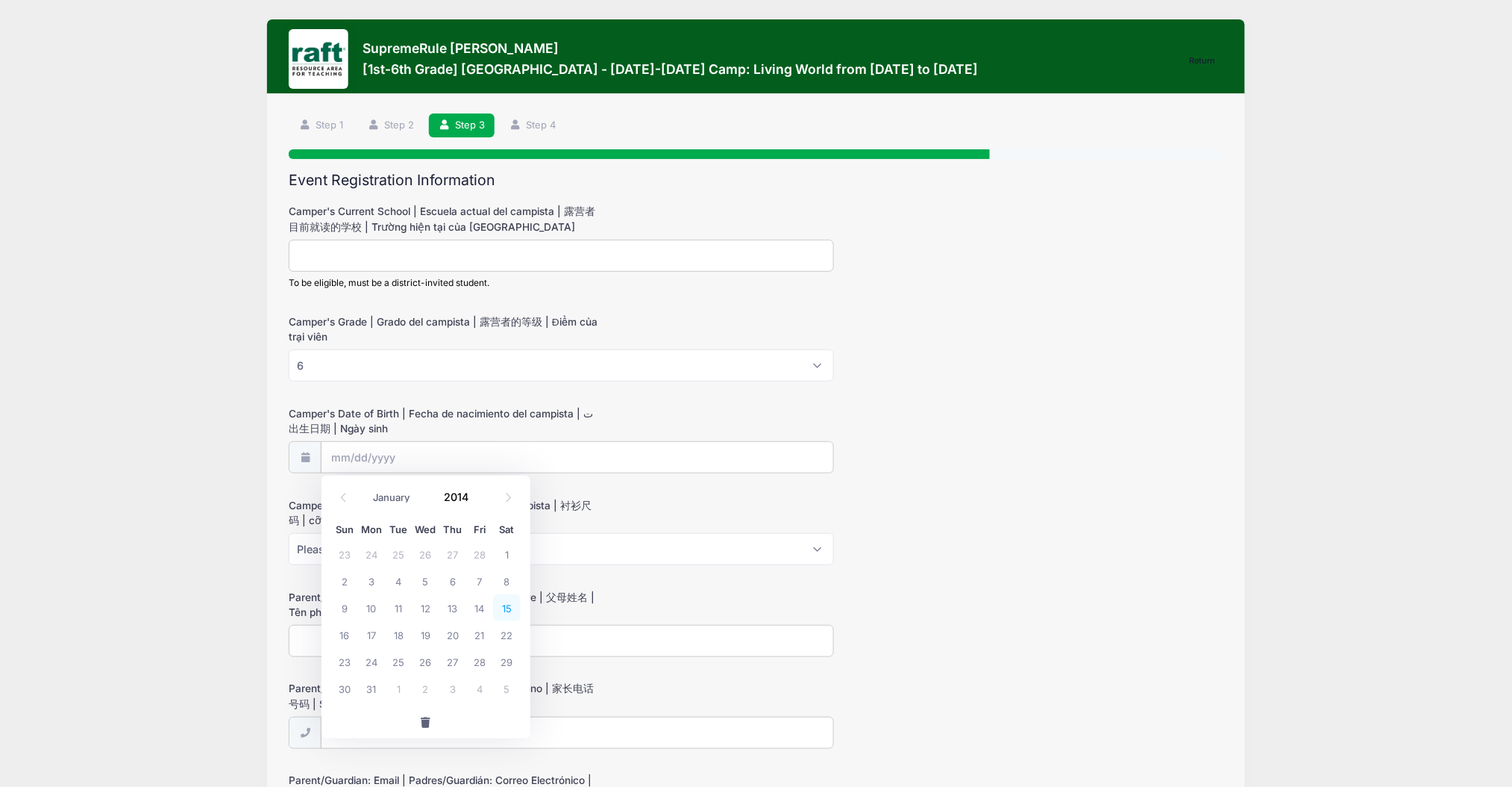
click at [500, 606] on span "15" at bounding box center [506, 607] width 27 height 27
type input "03/15/2014"
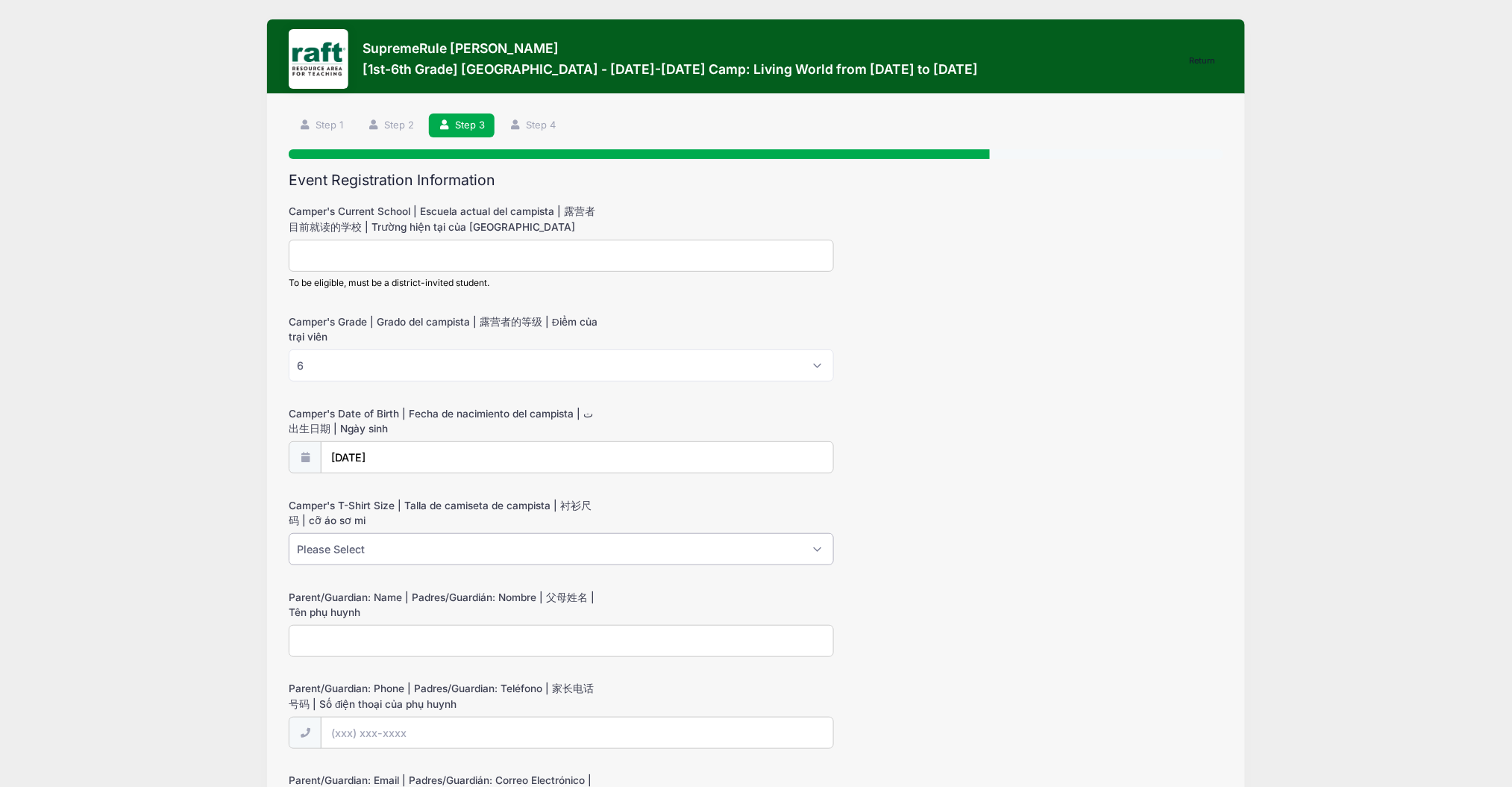
click at [445, 536] on select "Please Select Youth XS Youth S Youth M Youth L Youth XL Adult XS Adult S Adult …" at bounding box center [561, 548] width 545 height 32
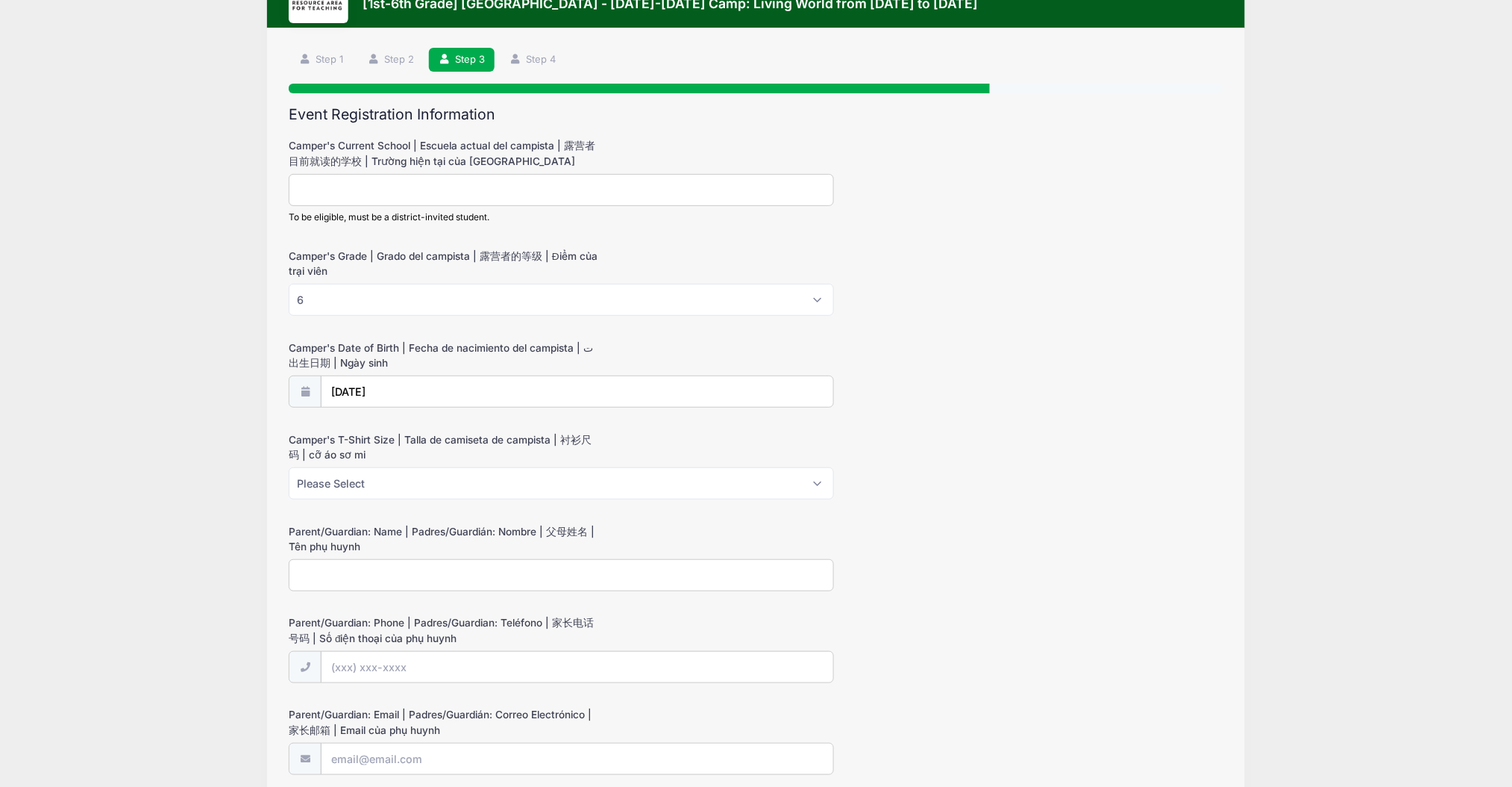
scroll to position [99, 0]
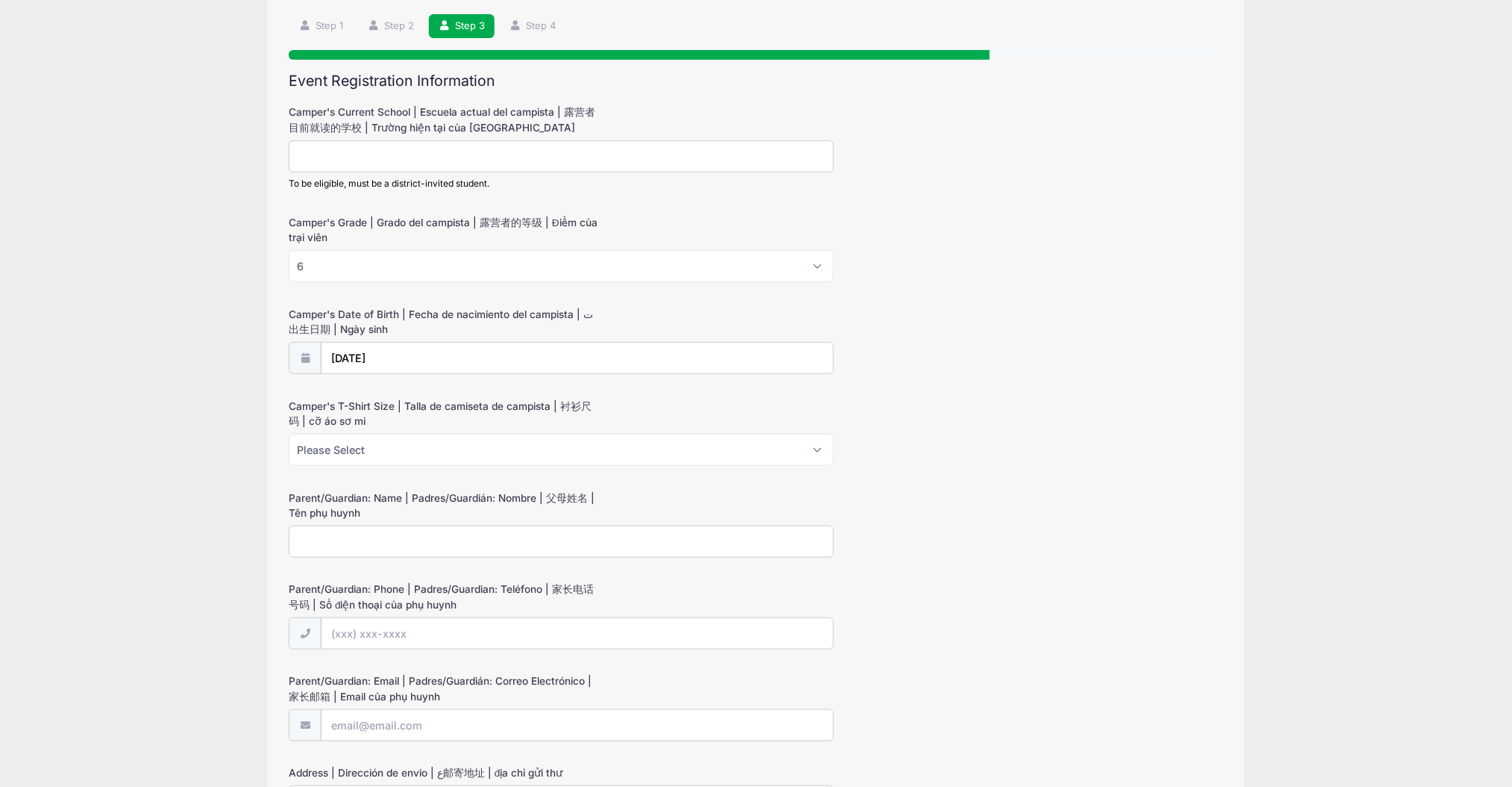
click at [374, 521] on div "Parent/Guardian: Name | Padres/Guardián: Nombre | 父母姓名 | Tên phụ huynh" at bounding box center [756, 524] width 935 height 67
click at [382, 527] on input "Parent/Guardian: Name | Padres/Guardián: Nombre | 父母姓名 | Tên phụ huynh" at bounding box center [561, 541] width 545 height 32
click at [381, 541] on input "Parent/Guardian: Name | Padres/Guardián: Nombre | 父母姓名 | Tên phụ huynh" at bounding box center [561, 541] width 545 height 32
paste input "Vannytha Harris"
type input "Vannytha Harris"
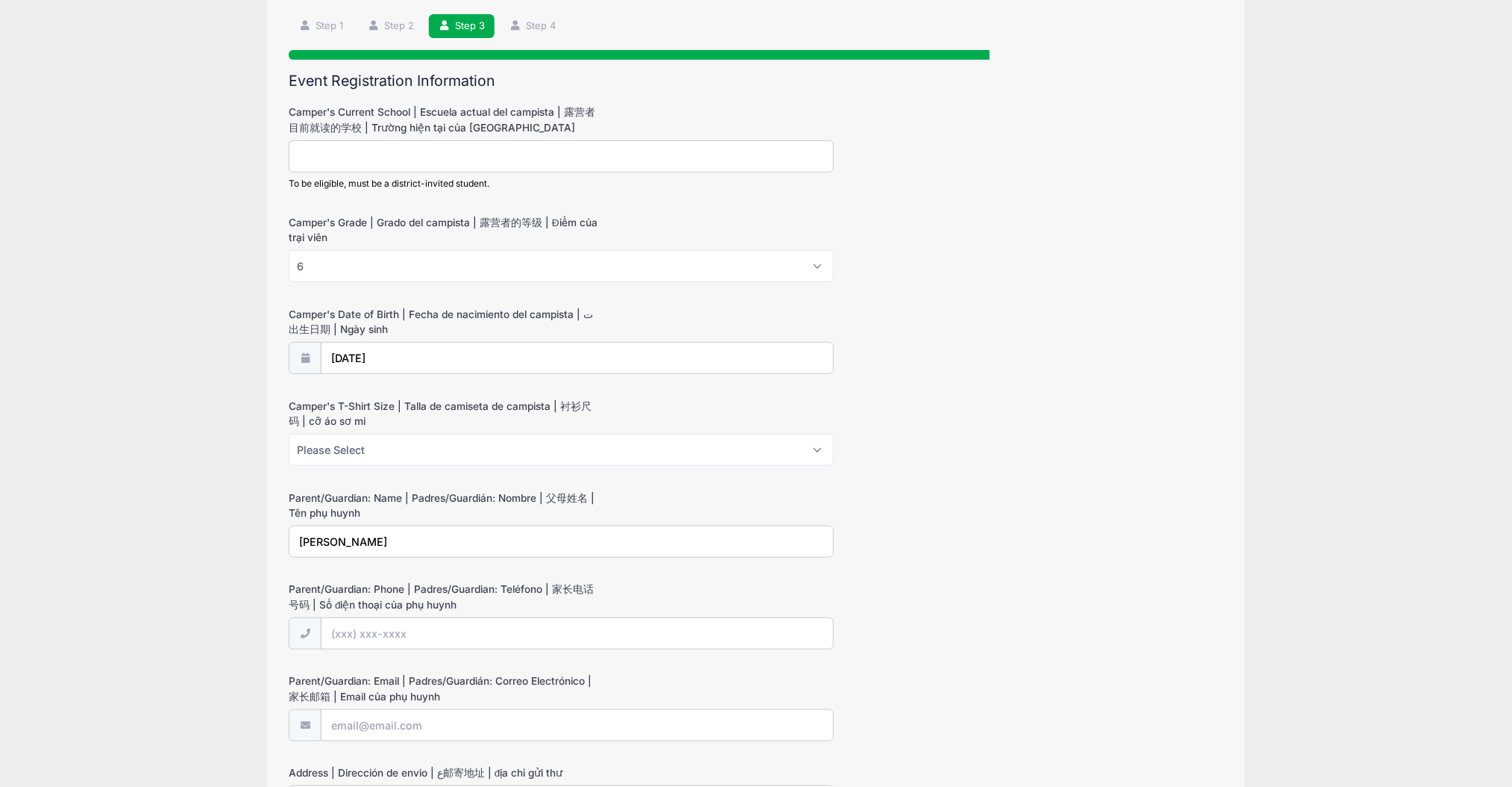
click at [385, 640] on input "Parent/Guardian: Phone | Padres/Guardian: Teléfono | 家长电话号码 | Số điện thoại của…" at bounding box center [577, 633] width 514 height 32
paste input "(408) 964-8205"
type input "(408) 964-8205"
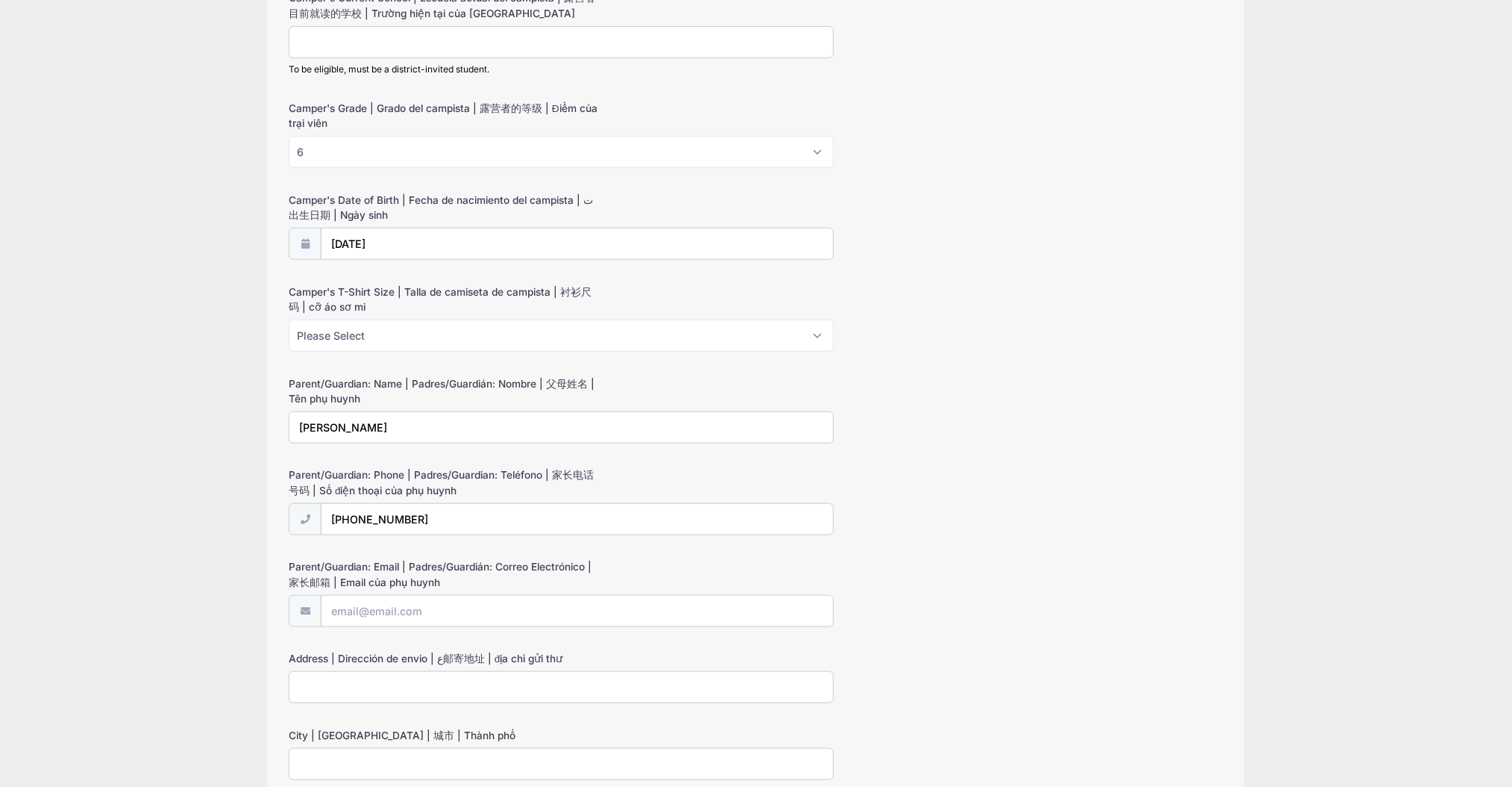
scroll to position [299, 0]
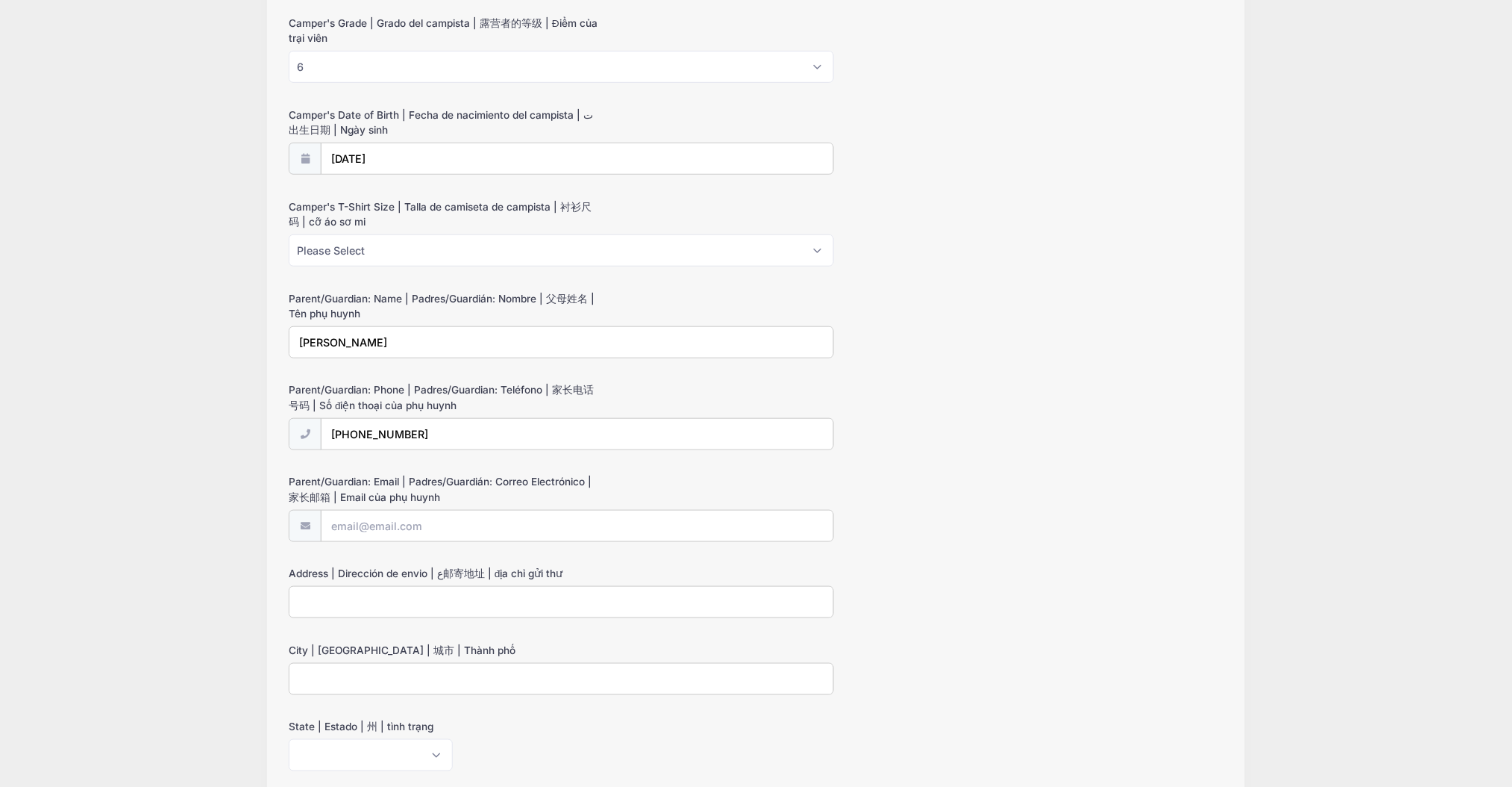
click at [323, 535] on input "Parent/Guardian: Email | Padres/Guardián: Correo Electrónico | 家长邮箱 | Email của…" at bounding box center [577, 526] width 514 height 32
paste input "vannythaharris@gmail.com"
type input "vannythaharris@gmail.com"
click at [380, 613] on input "Address | Dirección de envio | ع邮寄地址 | địa chỉ gửi thư" at bounding box center [561, 602] width 545 height 32
click at [661, 601] on input "Address | Dirección de envio | ع邮寄地址 | địa chỉ gửi thư" at bounding box center [561, 602] width 545 height 32
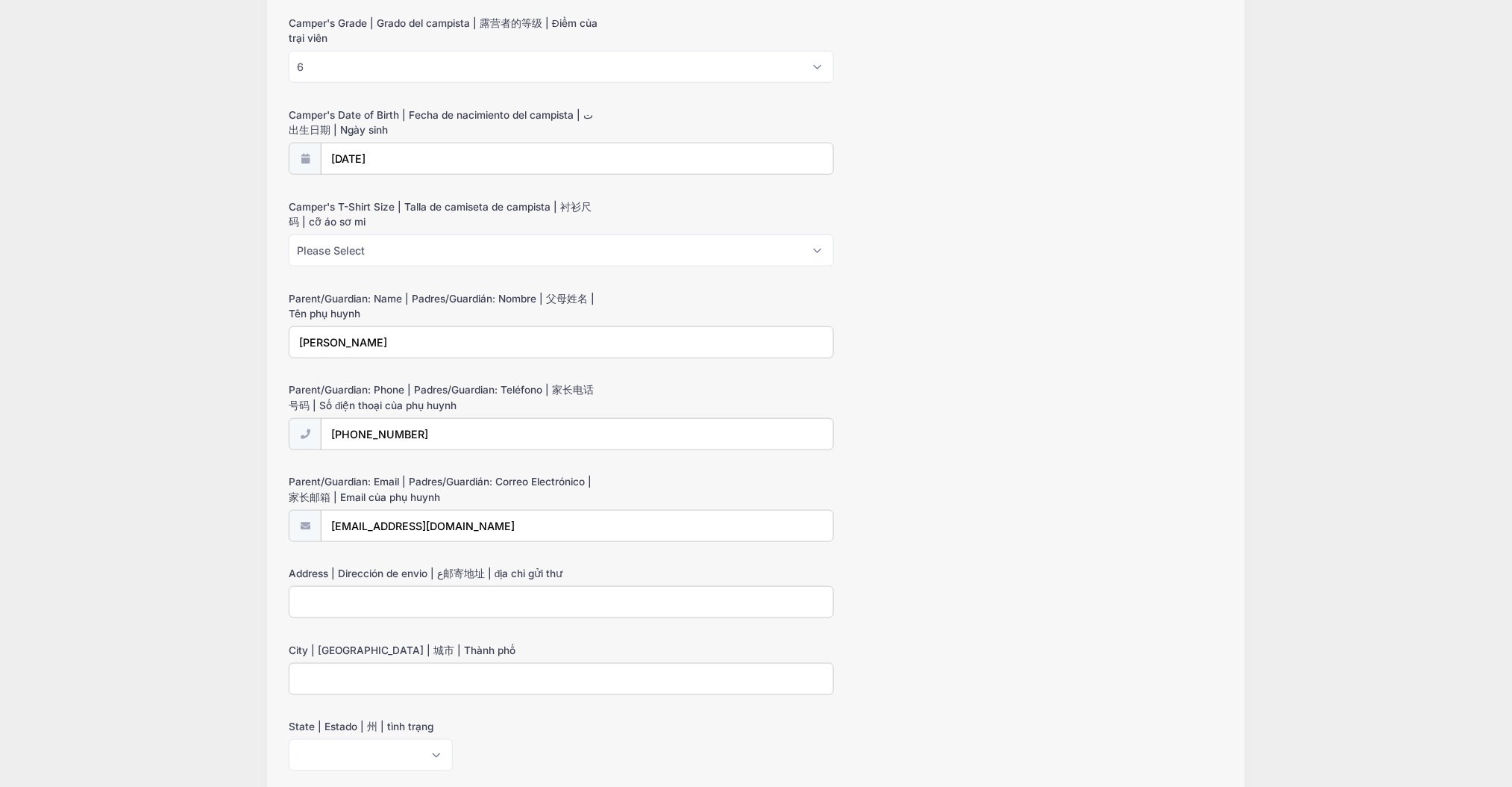
paste input "3137 Drywood lane"
type input "3137 Drywood lane"
click at [483, 683] on input "City | [GEOGRAPHIC_DATA] | 城市 | [PERSON_NAME]" at bounding box center [561, 678] width 545 height 32
type input "[GEOGRAPHIC_DATA][PERSON_NAME]"
select select "CA"
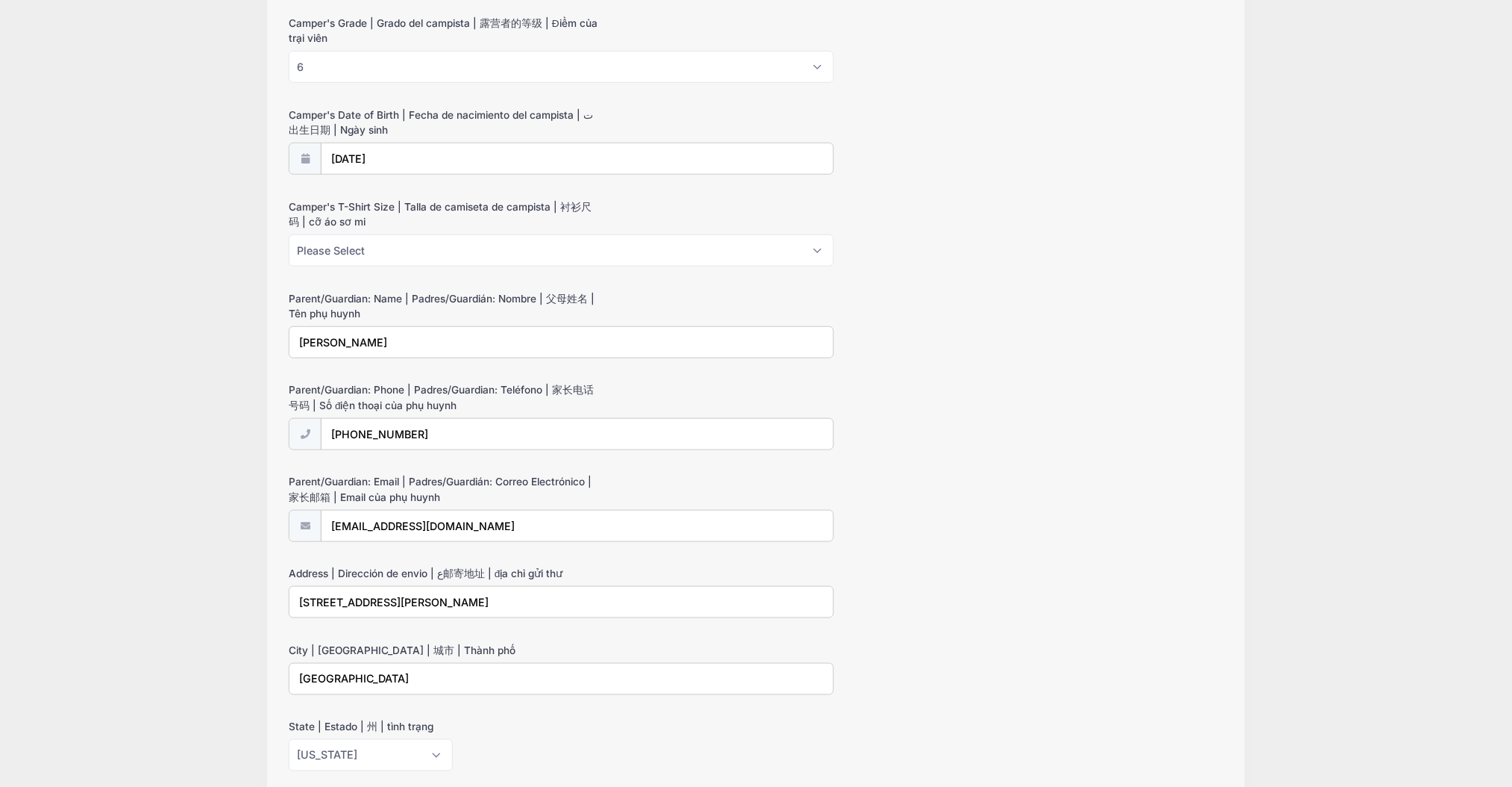
scroll to position [736, 0]
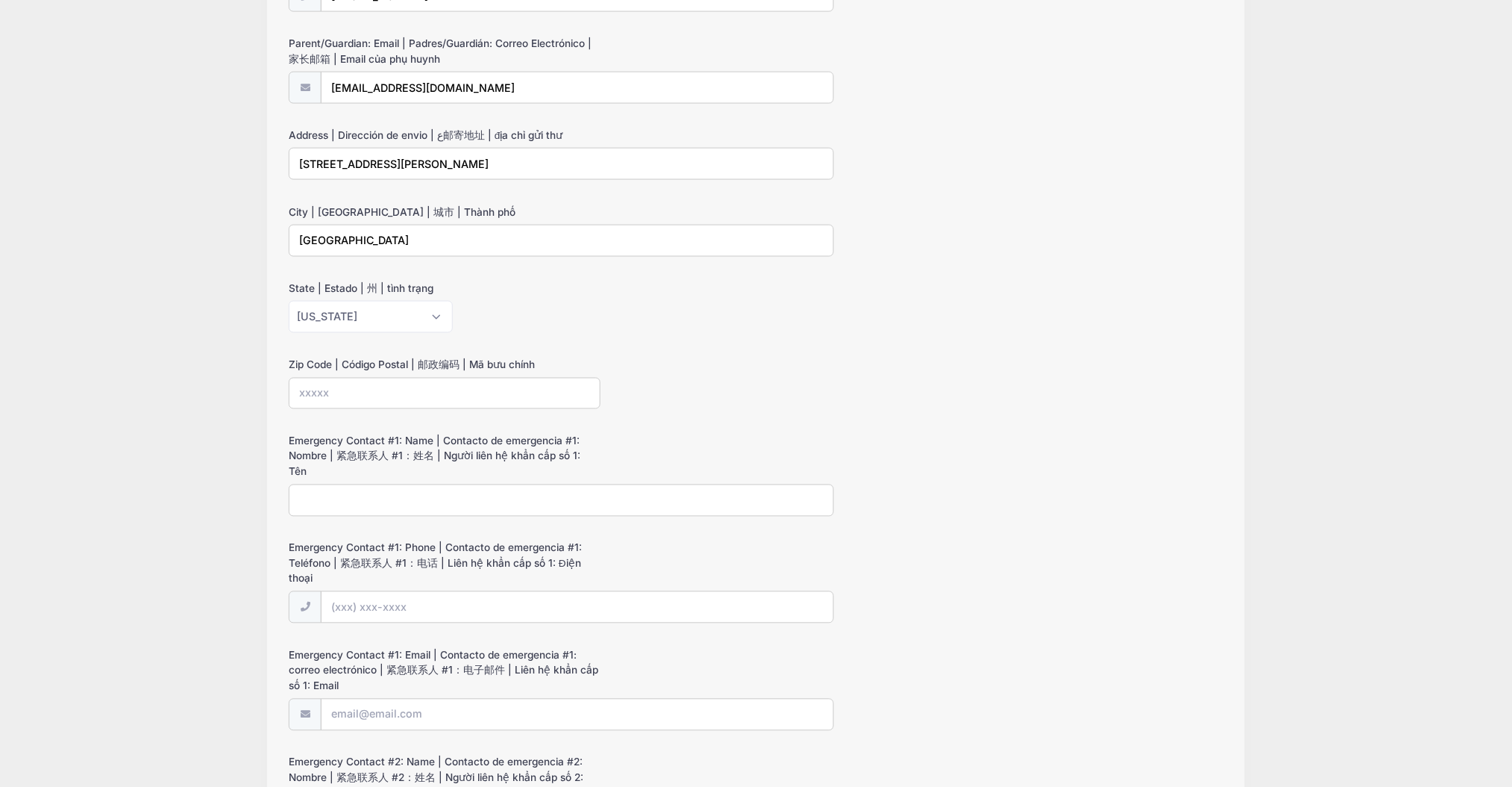
click at [352, 401] on input "Zip Code | Código Postal | 邮政编码 | Mã bưu chính" at bounding box center [444, 394] width 312 height 32
type input "95132"
click at [479, 462] on label "Emergency Contact #1: Name | Contacto de emergencia #1: Nombre | 紧急联系人 #1：姓名 | …" at bounding box center [444, 456] width 312 height 46
click at [479, 485] on input "Emergency Contact #1: Name | Contacto de emergencia #1: Nombre | 紧急联系人 #1：姓名 | …" at bounding box center [561, 501] width 545 height 32
paste input "Kermitt harris"
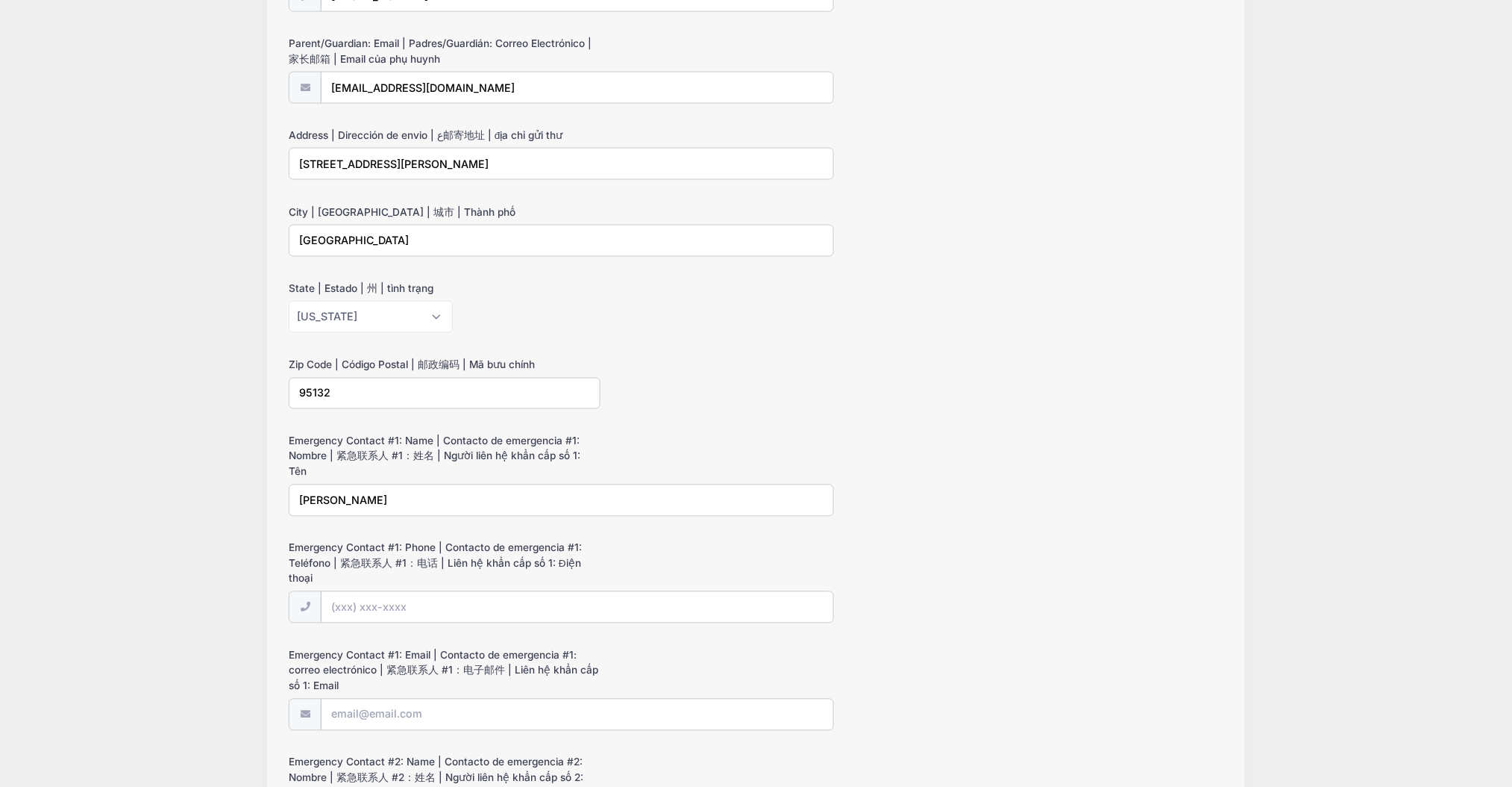
type input "Kermitt harris"
click at [419, 591] on input "Emergency Contact #1: Phone | Contacto de emergencia #1: Teléfono | 紧急联系人 #1：电话…" at bounding box center [577, 607] width 514 height 32
paste input "(408) 705-8283"
type input "(408) 705-8283"
click at [785, 679] on div "Emergency Contact #1: Email | Contacto de emergencia #1: correo electrónico | 紧…" at bounding box center [756, 689] width 935 height 83
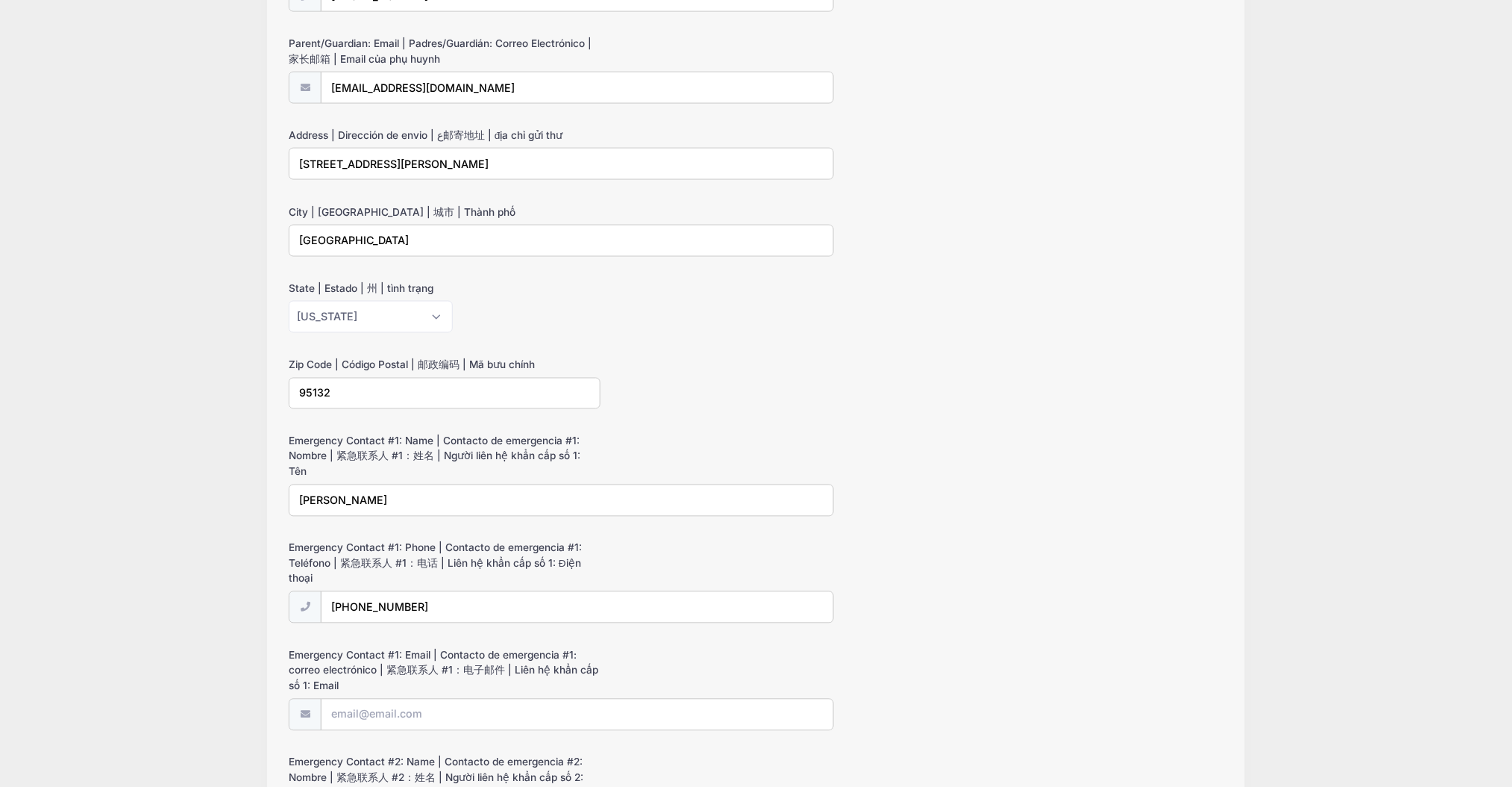
click at [807, 736] on form "Camper's Current School | Escuela actual del campista | 露营者目前就读的学校 | Trường hiệ…" at bounding box center [756, 387] width 935 height 1841
click at [768, 709] on input "Emergency Contact #1: Email | Contacto de emergencia #1: correo electrónico | 紧…" at bounding box center [577, 714] width 514 height 32
paste input "kermitth@yahoo.com"
type input "kermitth@yahoo.com"
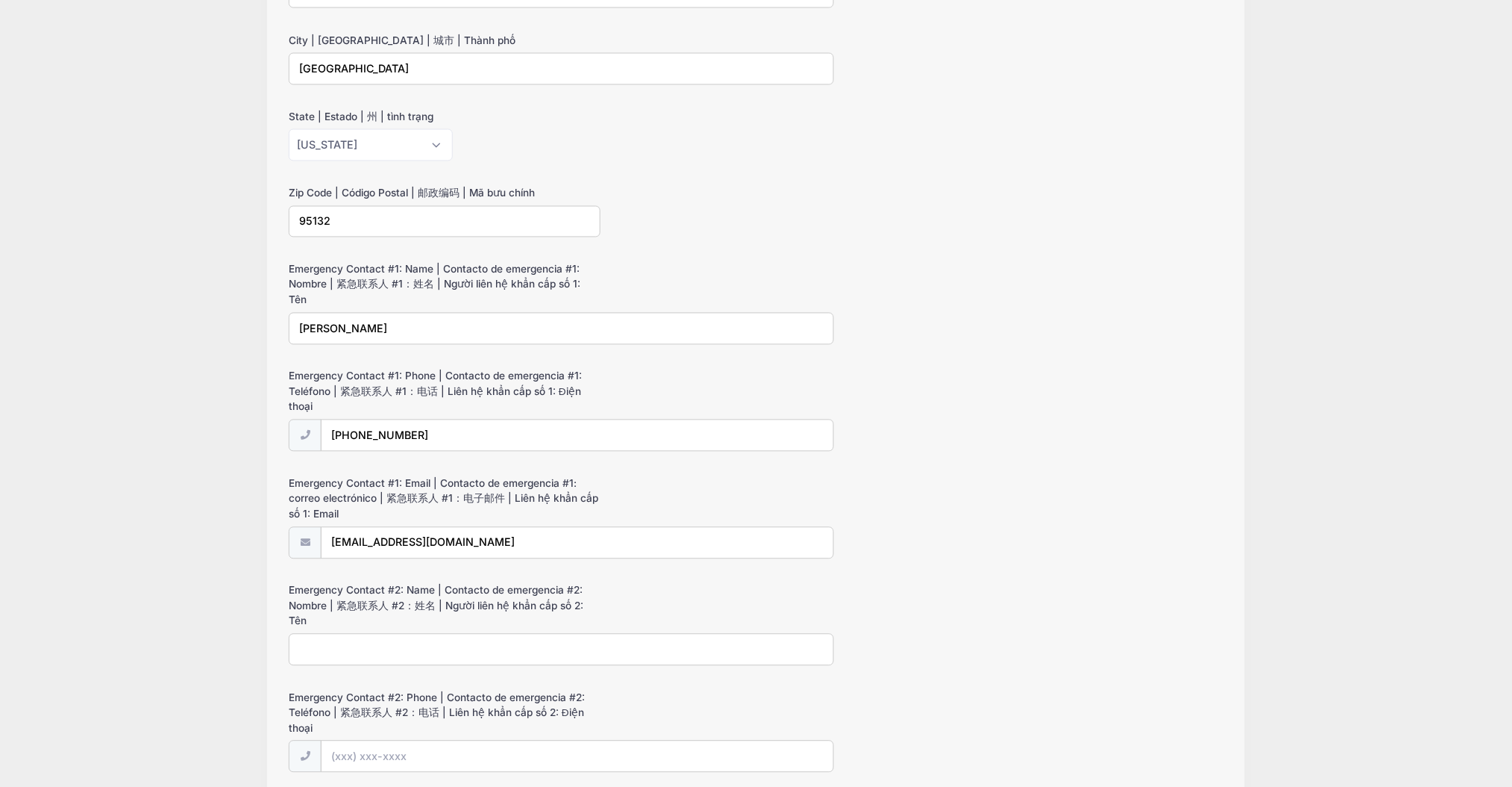
scroll to position [1135, 0]
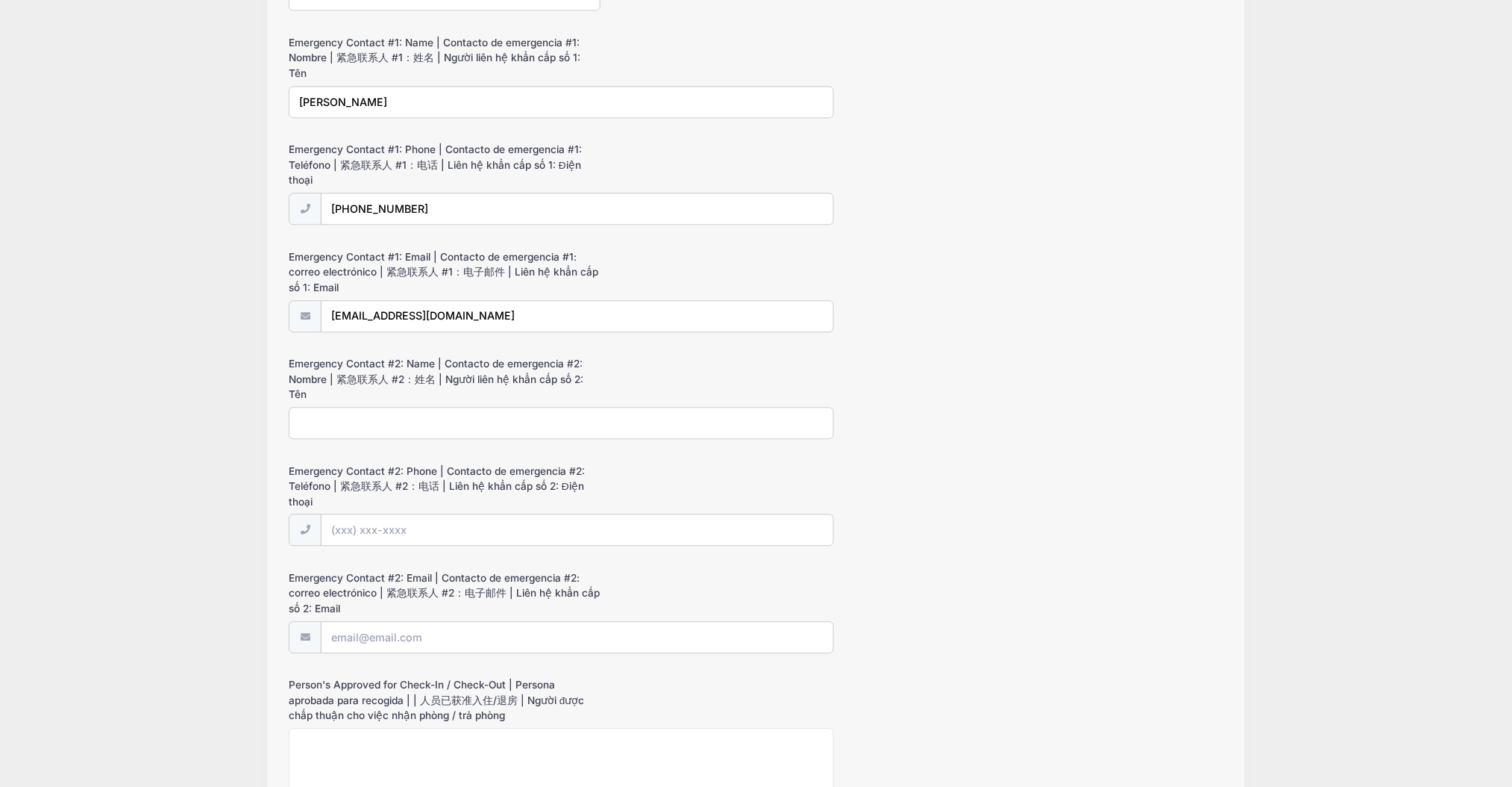
click at [404, 424] on input "Emergency Contact #2: Name | Contacto de emergencia #2: Nombre | 紧急联系人 #2：姓名 | …" at bounding box center [561, 423] width 545 height 32
paste input "Sopear keo"
type input "Sopear keo"
click at [483, 514] on input "Emergency Contact #2: Phone | Contacto de emergencia #2: Teléfono | 紧急联系人 #2：电话…" at bounding box center [577, 530] width 514 height 32
paste input "(408) 568-2891"
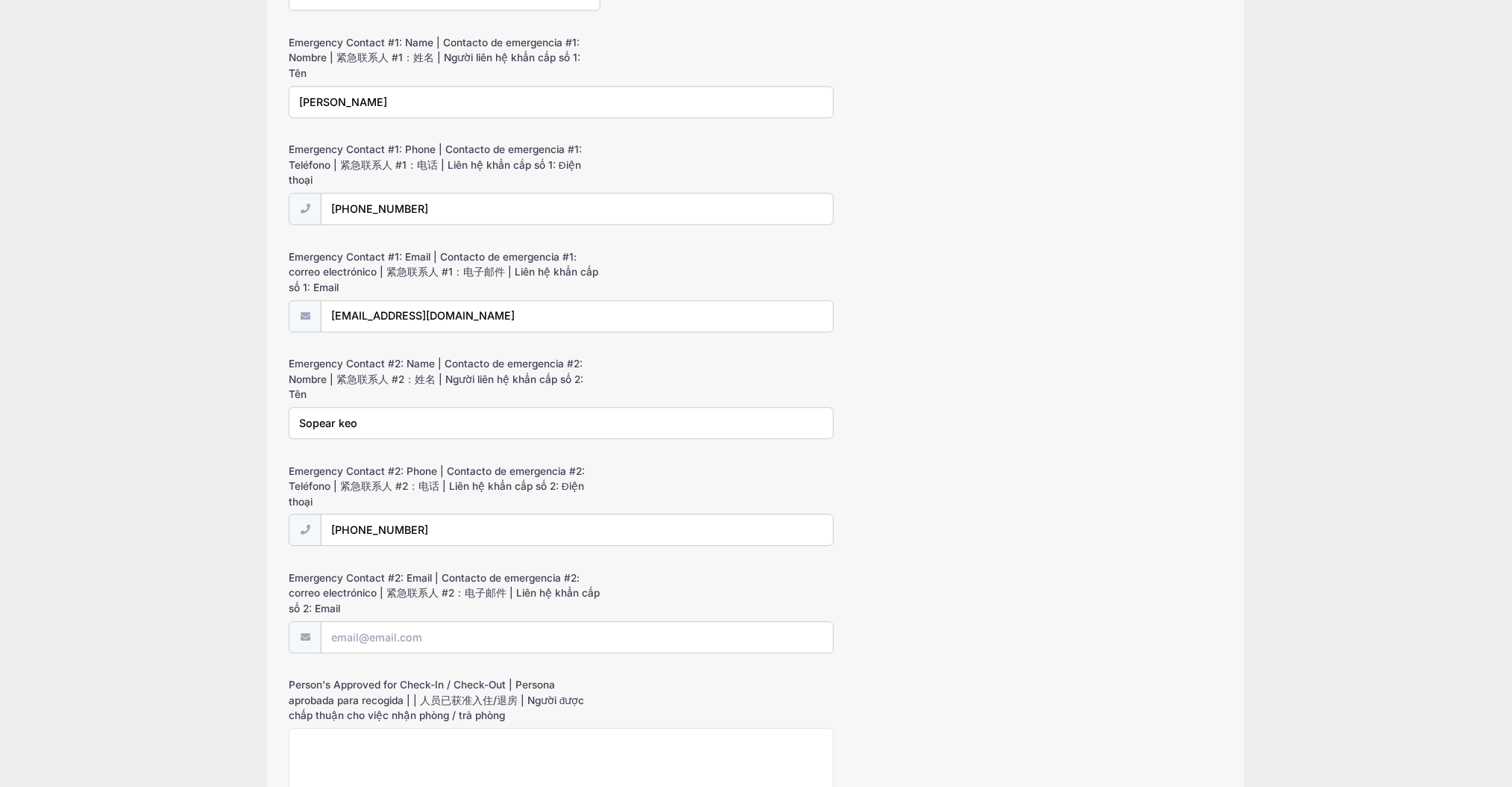
type input "(408) 568-2891"
click at [597, 600] on label "Emergency Contact #2: Email | Contacto de emergencia #2: correo electrónico | 紧…" at bounding box center [444, 592] width 312 height 46
click at [597, 620] on input "Emergency Contact #2: Email | Contacto de emergencia #2: correo electrónico | 紧…" at bounding box center [577, 636] width 514 height 32
click at [597, 600] on label "Emergency Contact #2: Email | Contacto de emergencia #2: correo electrónico | 紧…" at bounding box center [444, 592] width 312 height 46
click at [597, 620] on input "Emergency Contact #2: Email | Contacto de emergencia #2: correo electrónico | 紧…" at bounding box center [577, 636] width 514 height 32
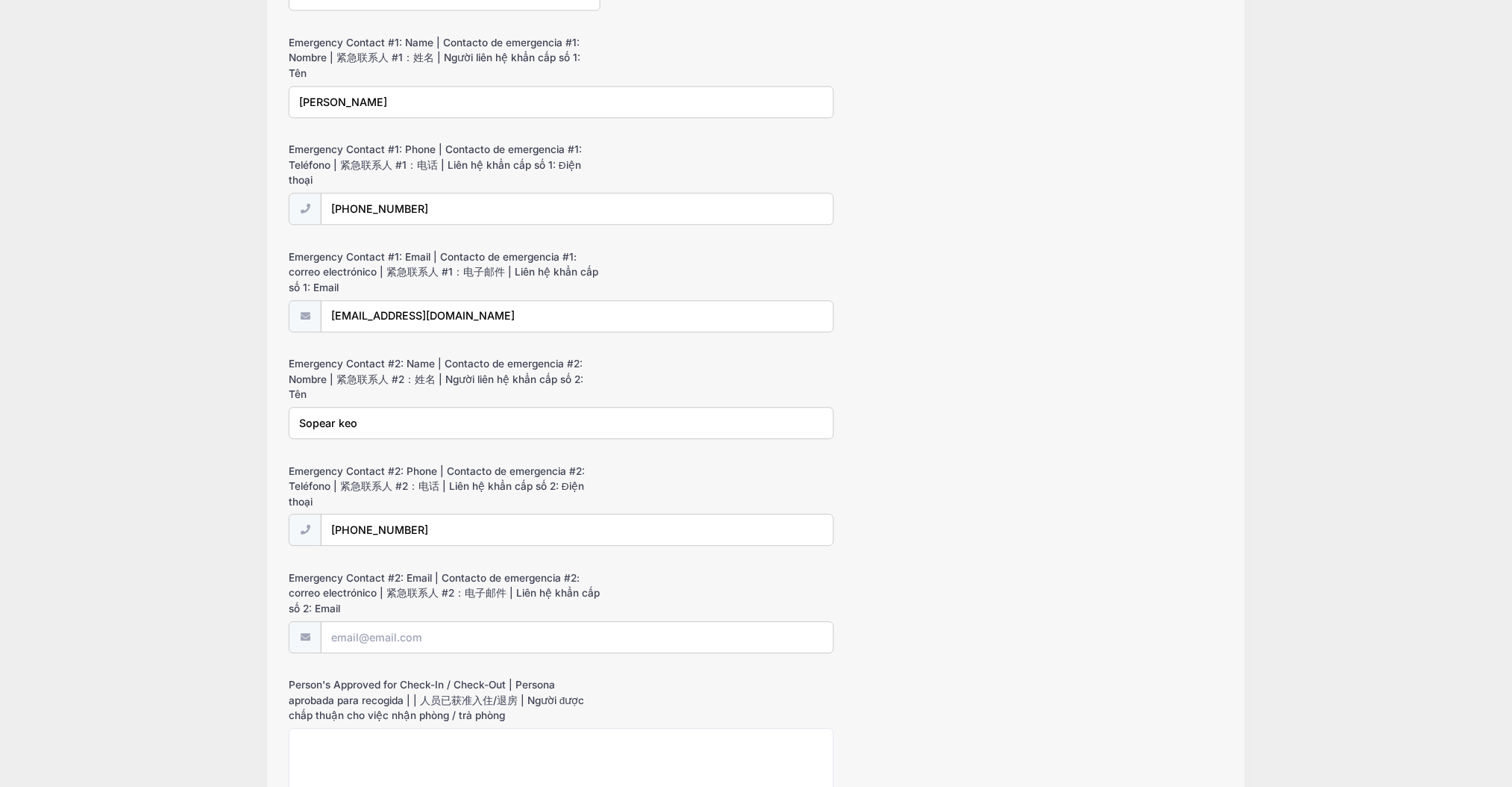
click at [597, 620] on input "Emergency Contact #2: Email | Contacto de emergencia #2: correo electrónico | 紧…" at bounding box center [577, 636] width 514 height 32
paste input "Szy_keo@yahoo.com"
type input "Szy_keo@yahoo.com"
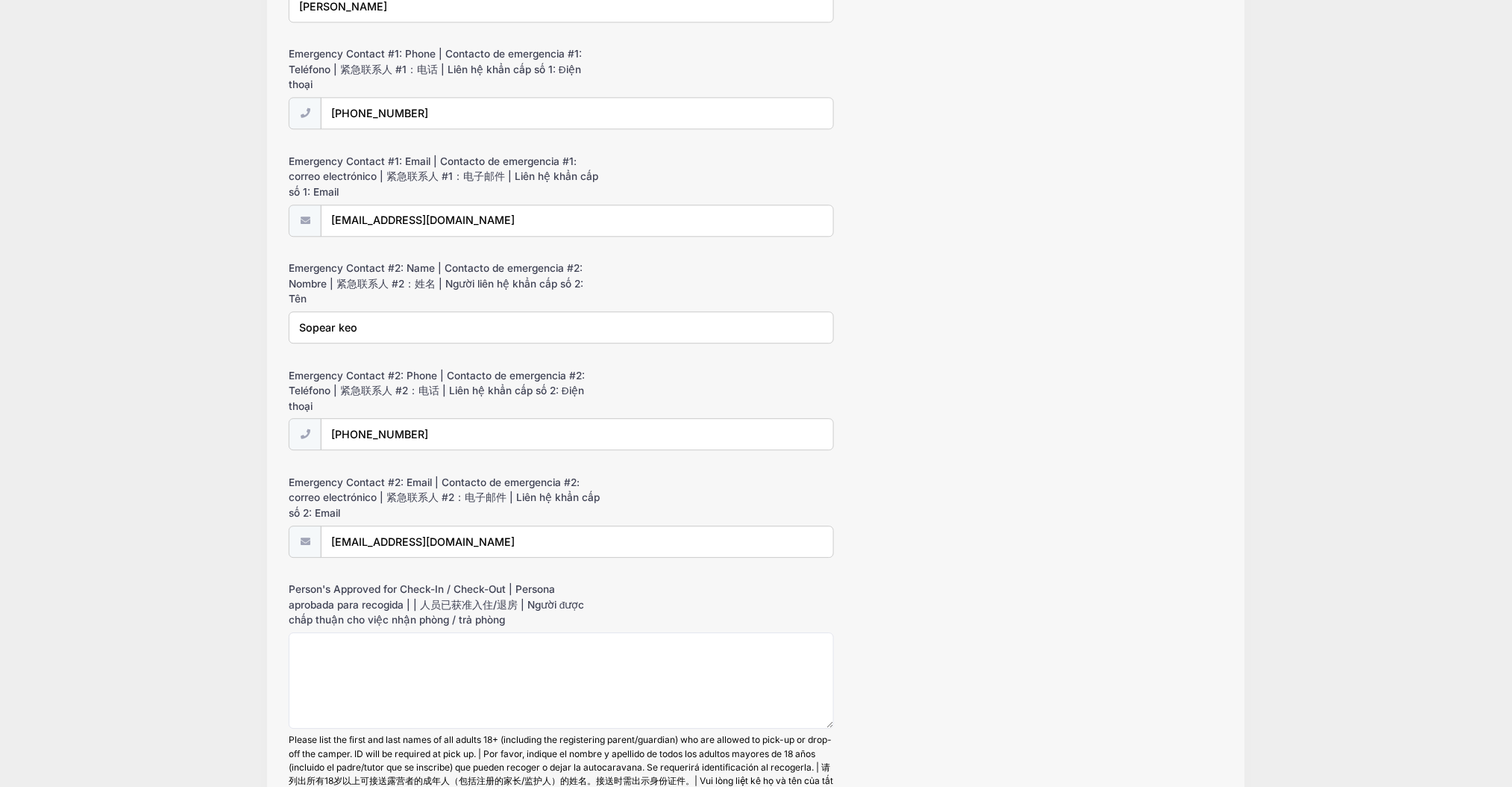
scroll to position [1334, 0]
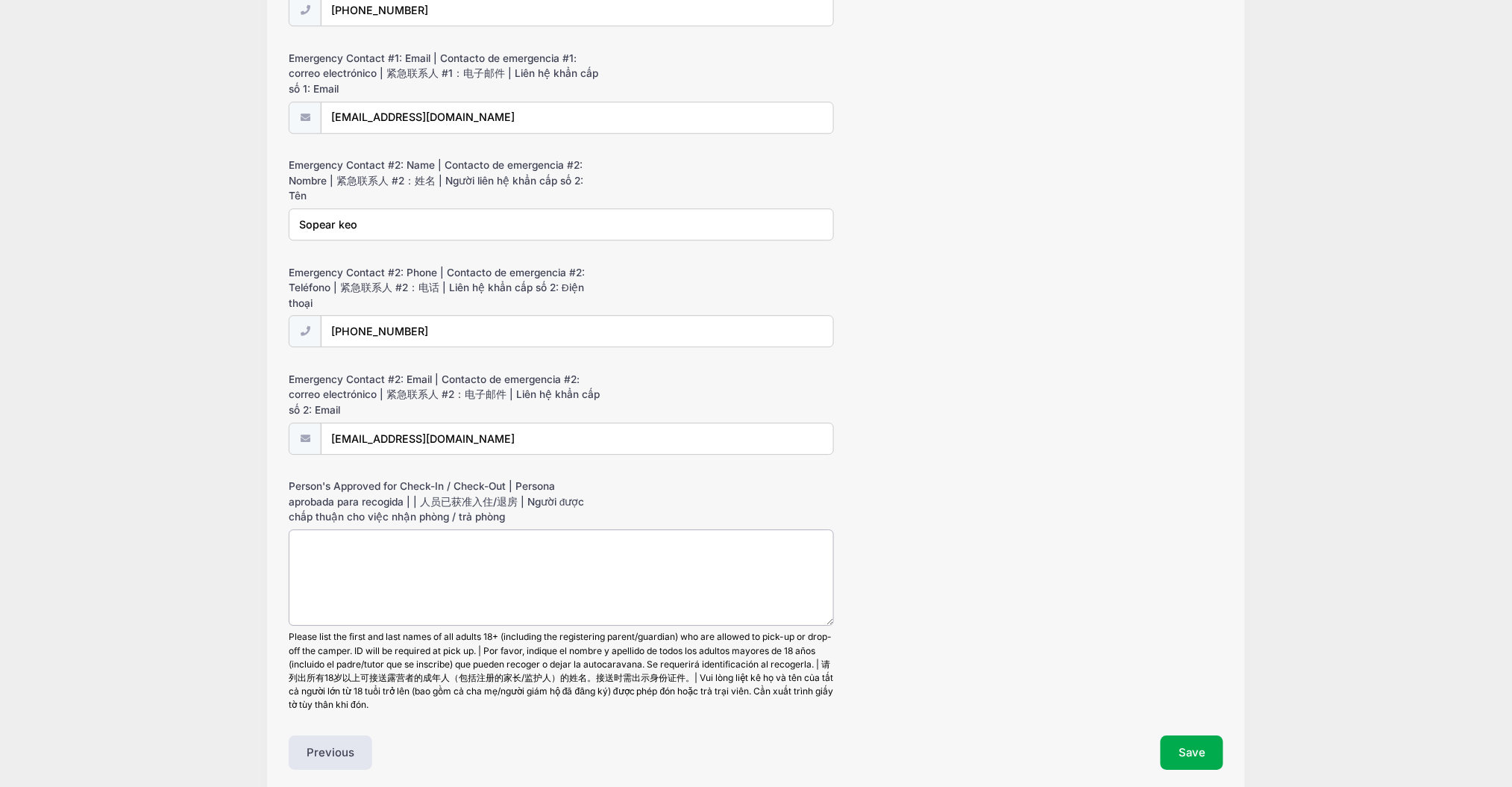
click at [529, 571] on textarea "Person's Approved for Check-In / Check-Out | Persona aprobada para recogida | |…" at bounding box center [561, 576] width 545 height 96
paste textarea "Sopear Keo, Volark Keo, Pisey Keo Toth"
type textarea "Sopear Keo, Volark Keo, Pisey Keo Toth, Vannytha Harris, Kermit Harris"
click at [1208, 741] on button "Save" at bounding box center [1192, 751] width 63 height 35
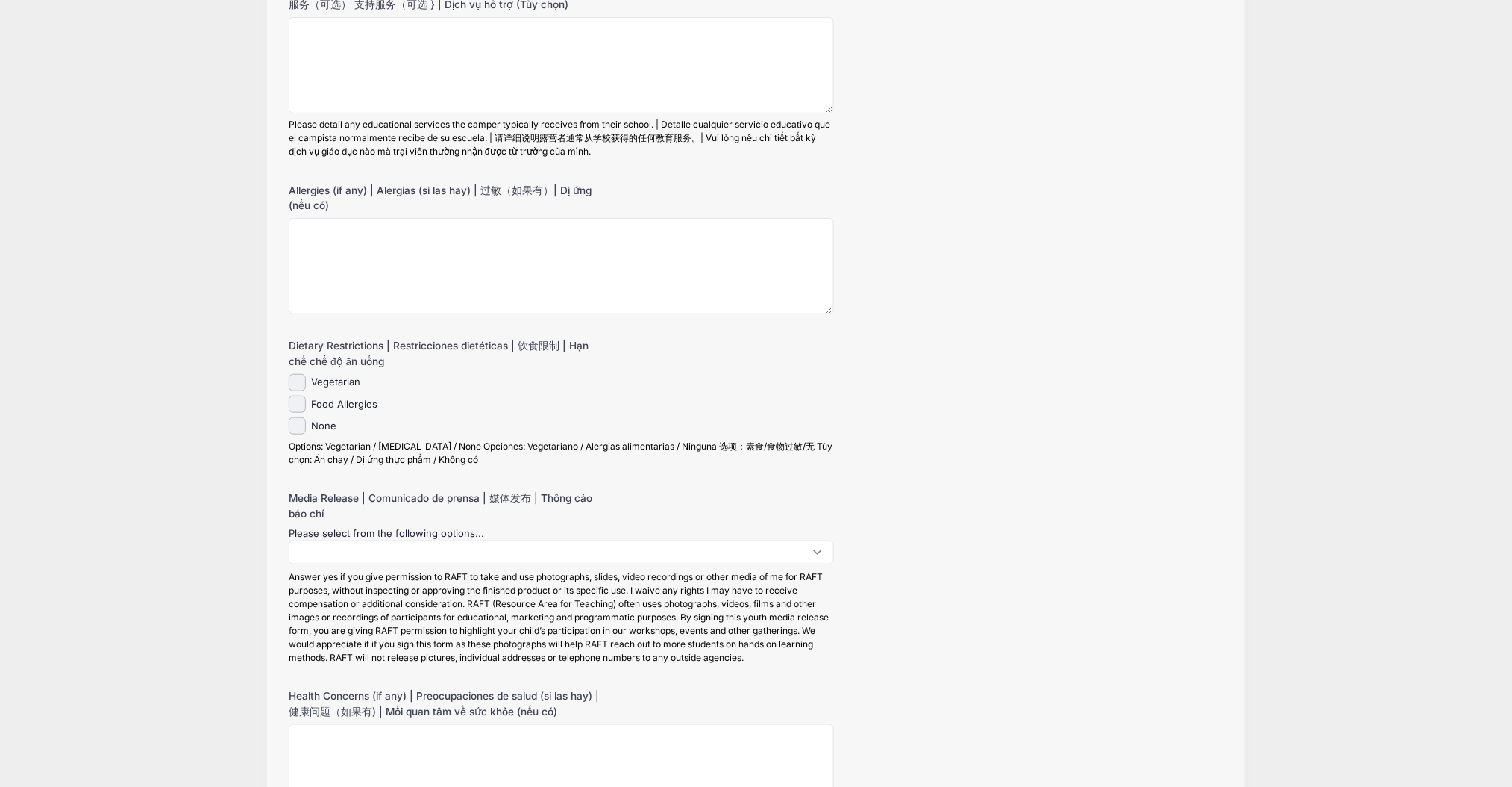
scroll to position [0, 0]
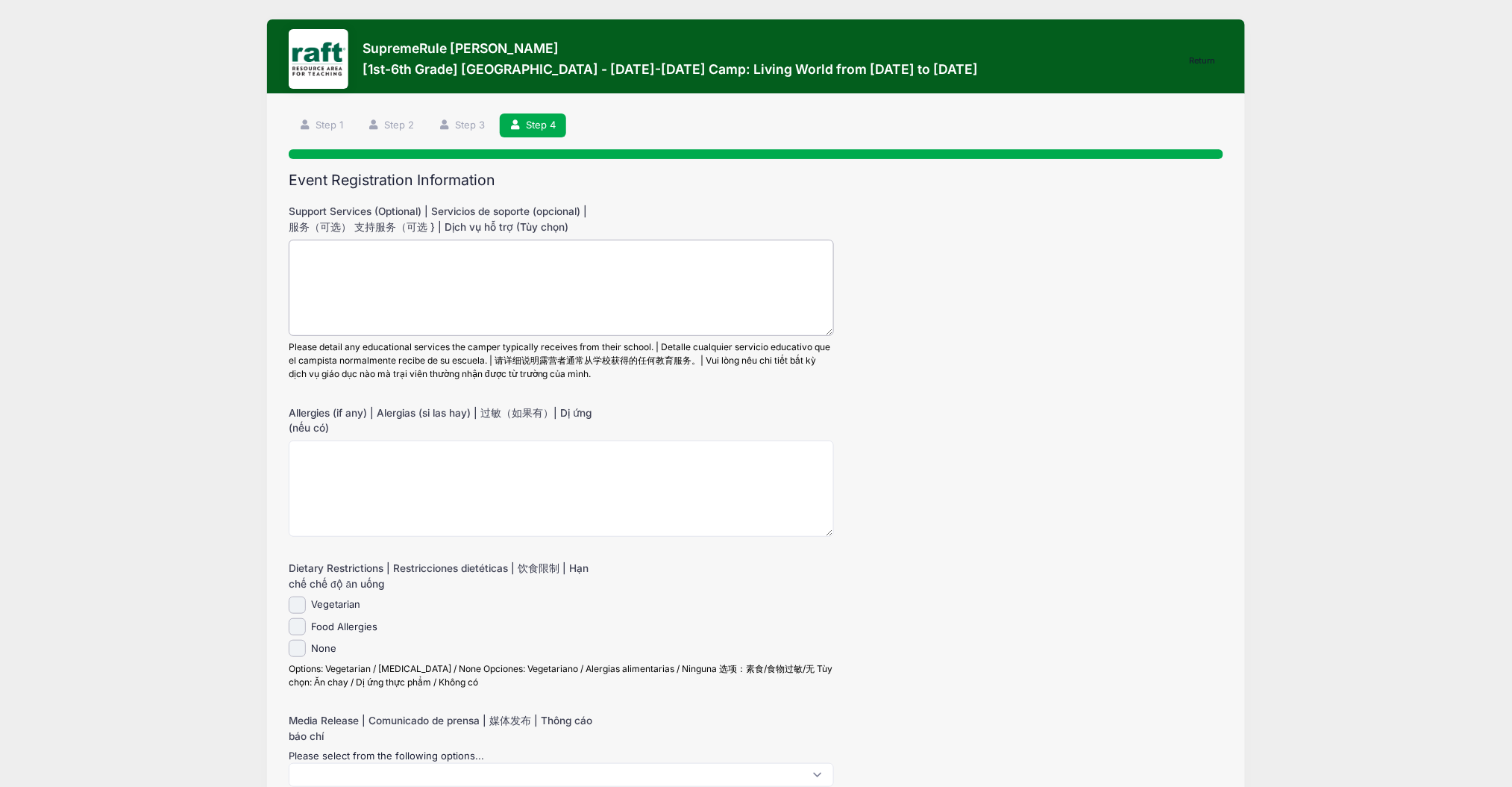
click at [334, 320] on textarea "Support Services (Optional) | Servicios de soporte (opcional) | 服务（可选） 支持服务（可选 …" at bounding box center [561, 287] width 545 height 96
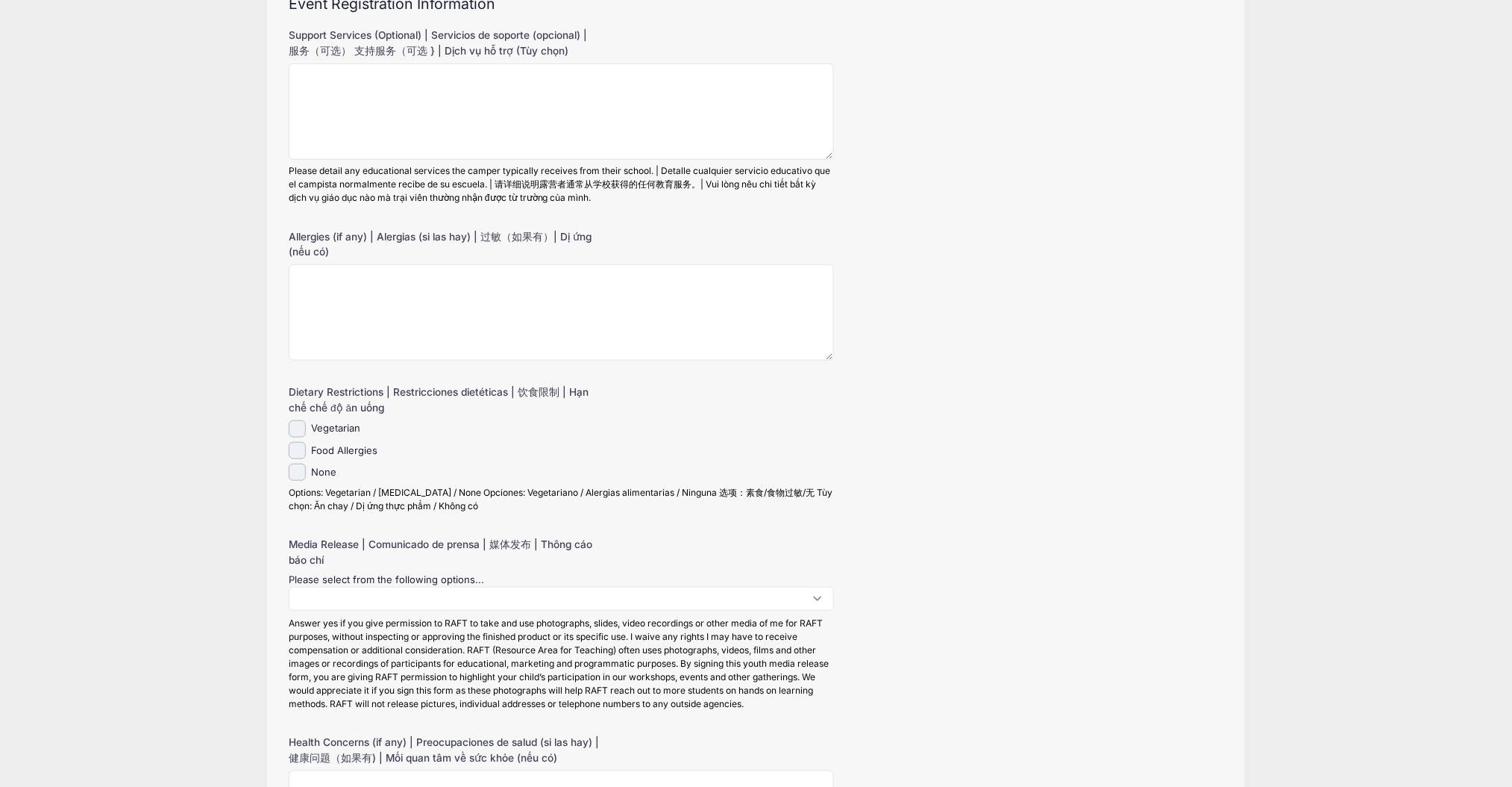
scroll to position [299, 0]
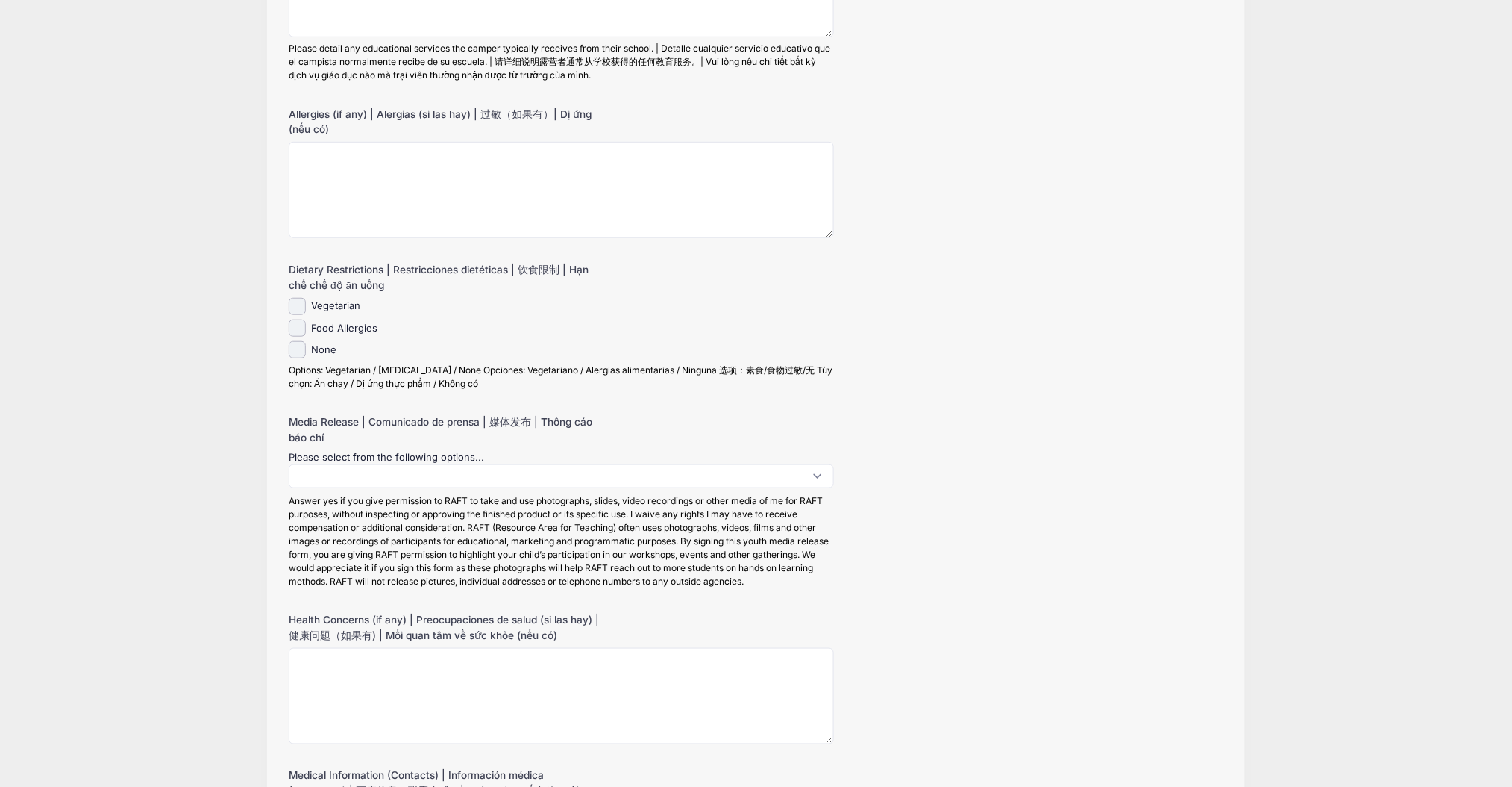
click at [296, 359] on div "Vegetarian Food Allergies None" at bounding box center [561, 343] width 545 height 93
click at [296, 352] on input "None" at bounding box center [298, 349] width 17 height 17
checkbox input "true"
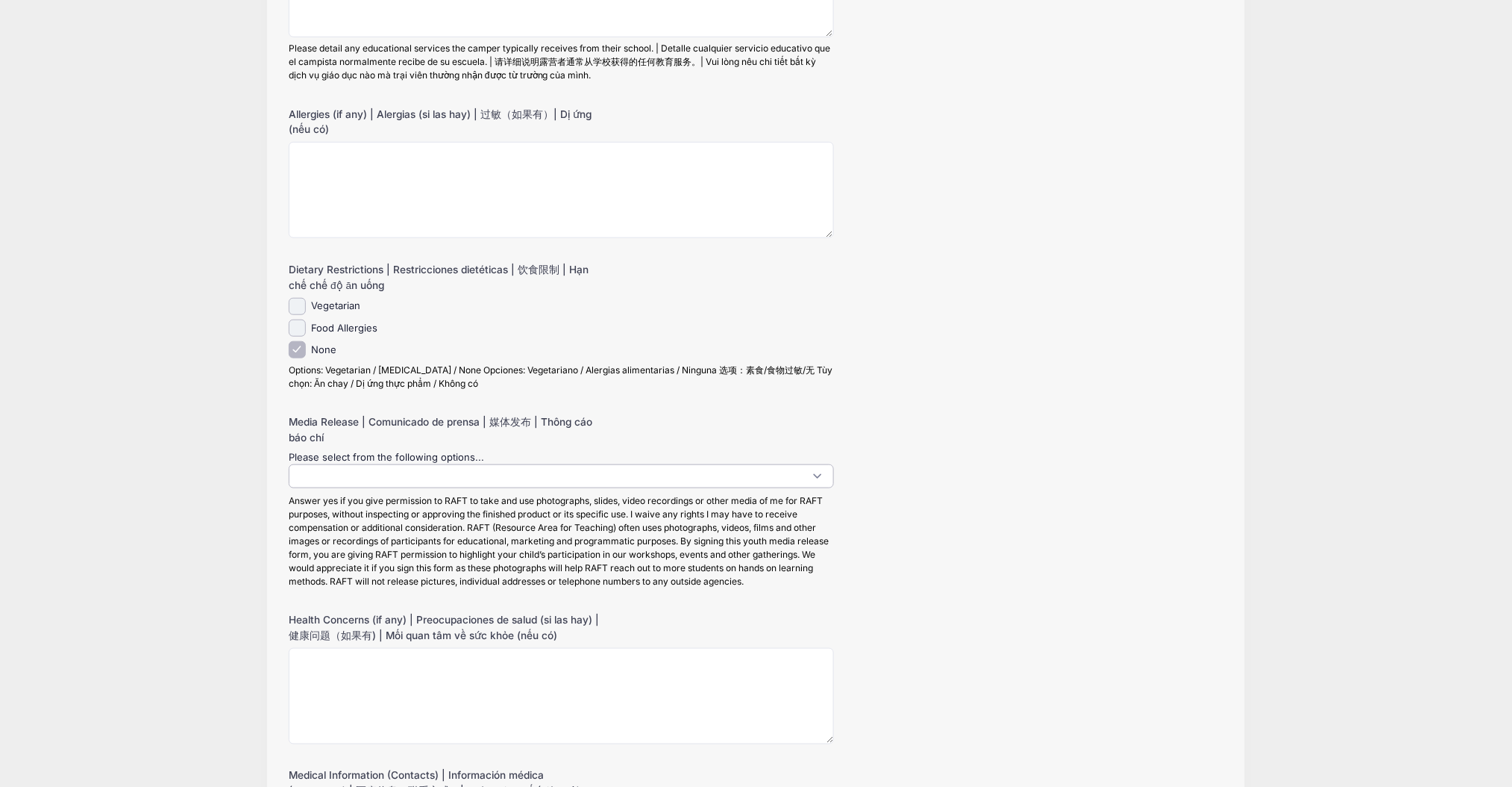
click at [356, 474] on span at bounding box center [561, 476] width 545 height 24
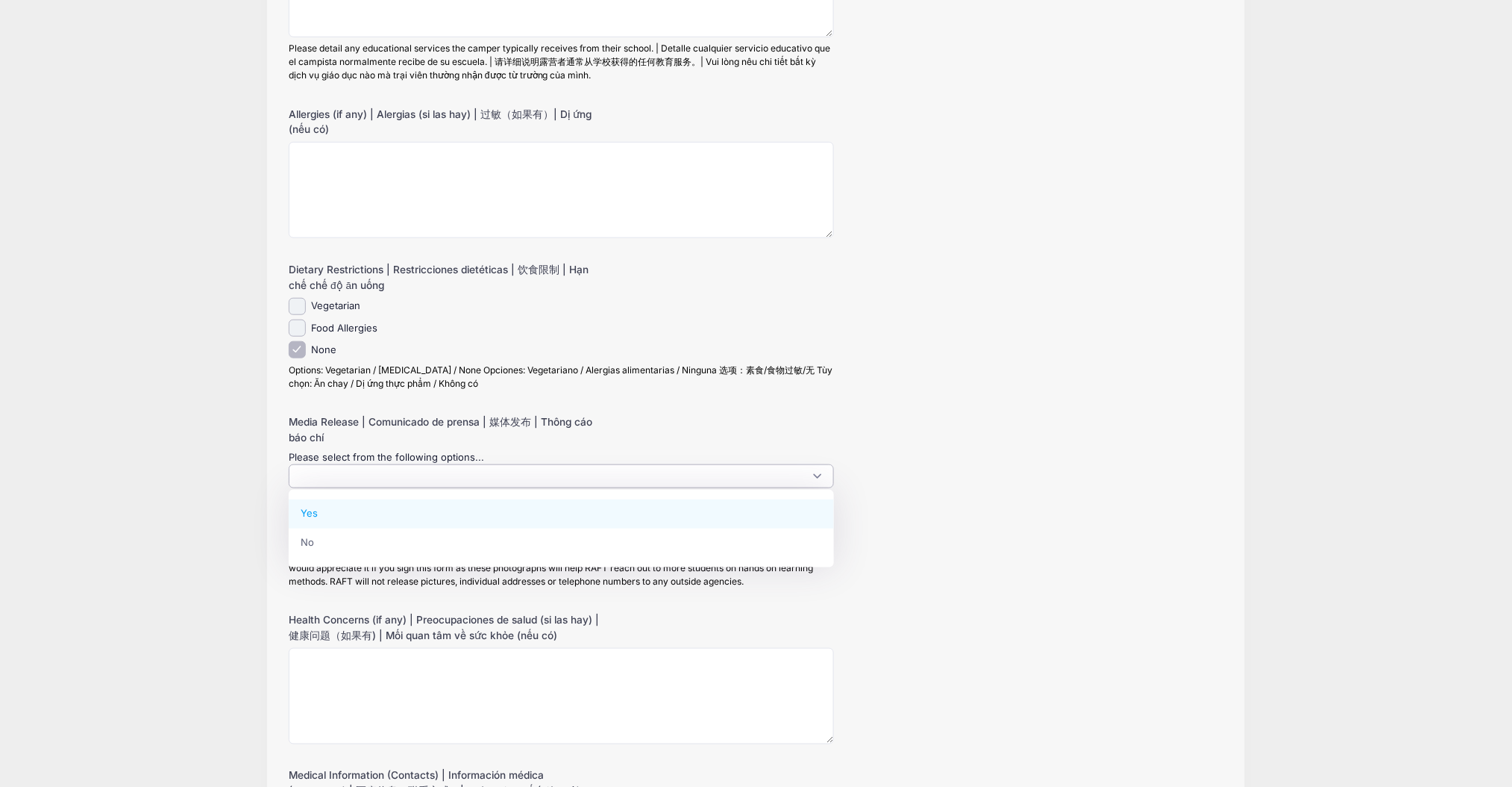
select select "Yes"
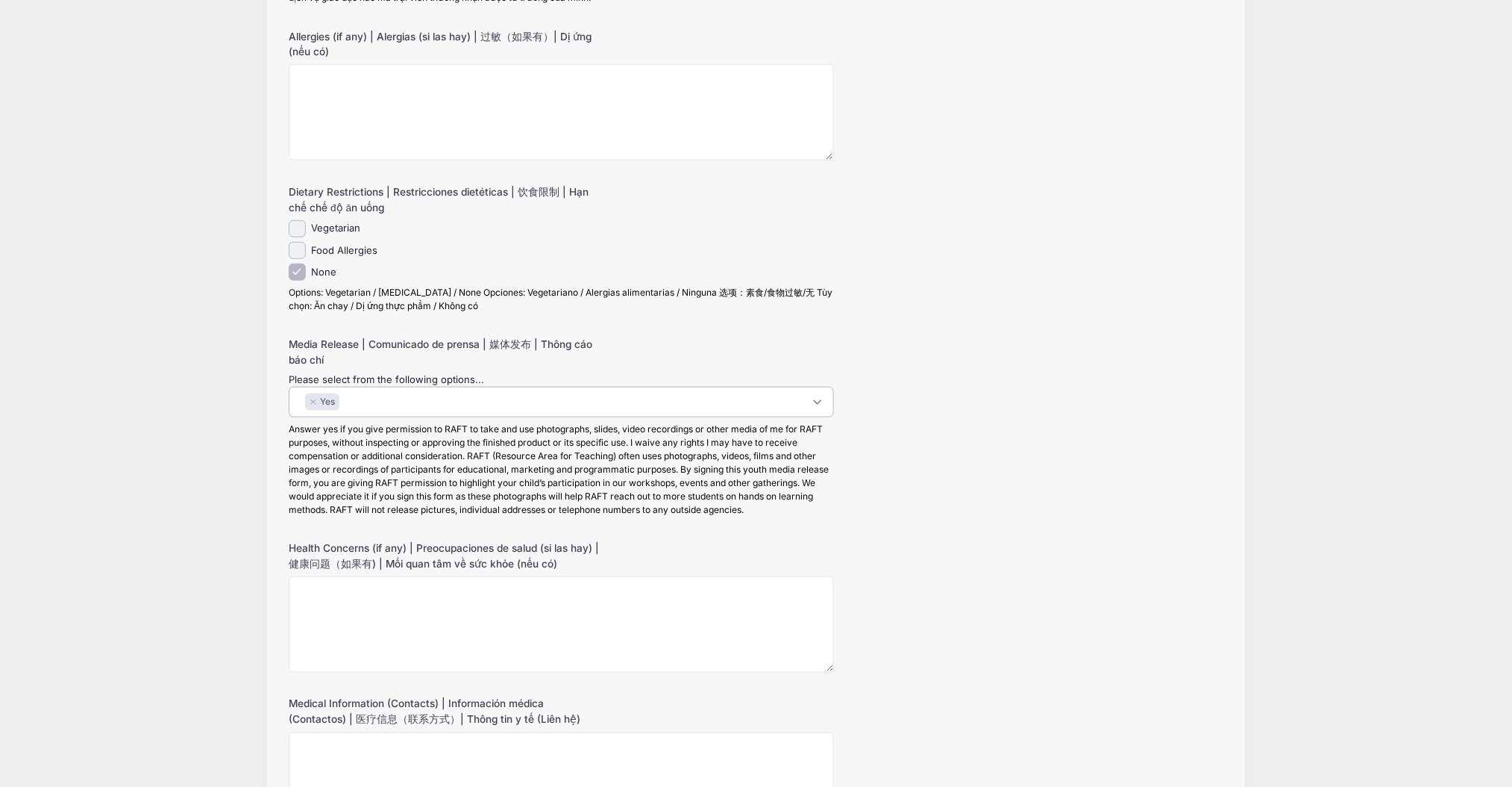
scroll to position [597, 0]
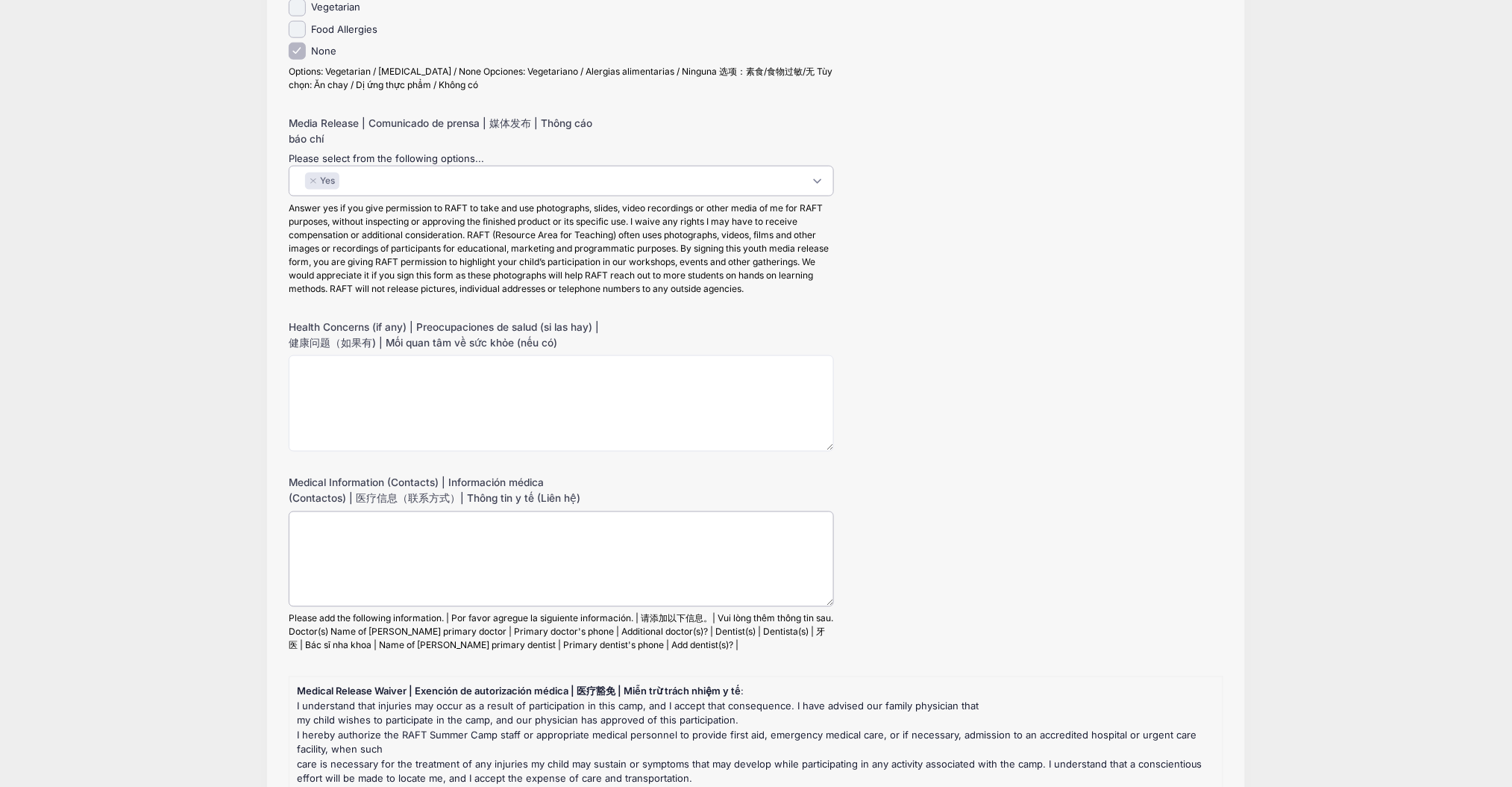
click at [435, 513] on textarea "Medical Information (Contacts) | Información médica (Contactos) | 医疗信息（联系方式）| T…" at bounding box center [561, 559] width 545 height 96
paste textarea "Kaiser Mary Rhee +1 (408) 945-2933\nDr David Hughes dentist 1 (408) 946-2088"
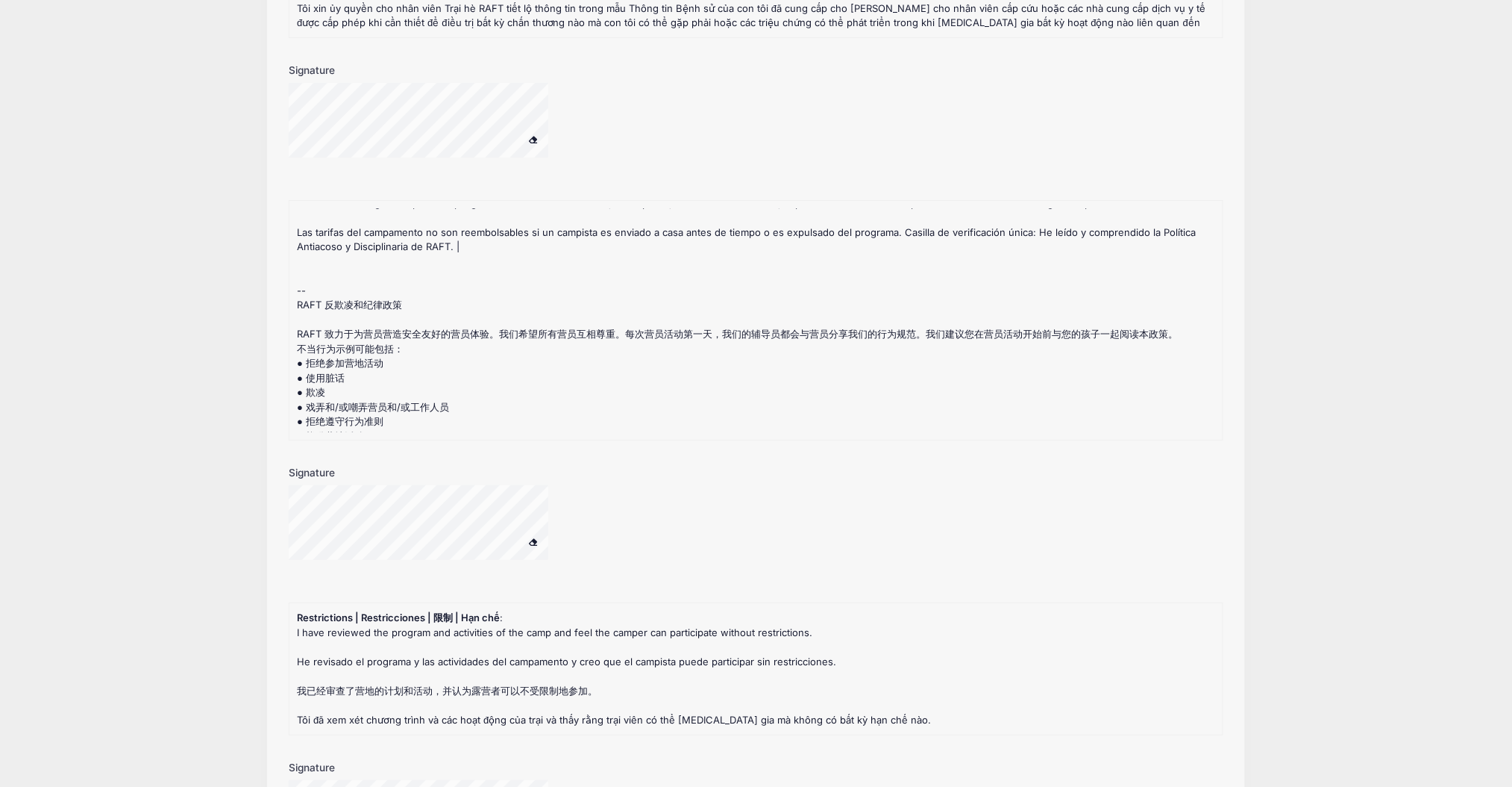
scroll to position [2238, 0]
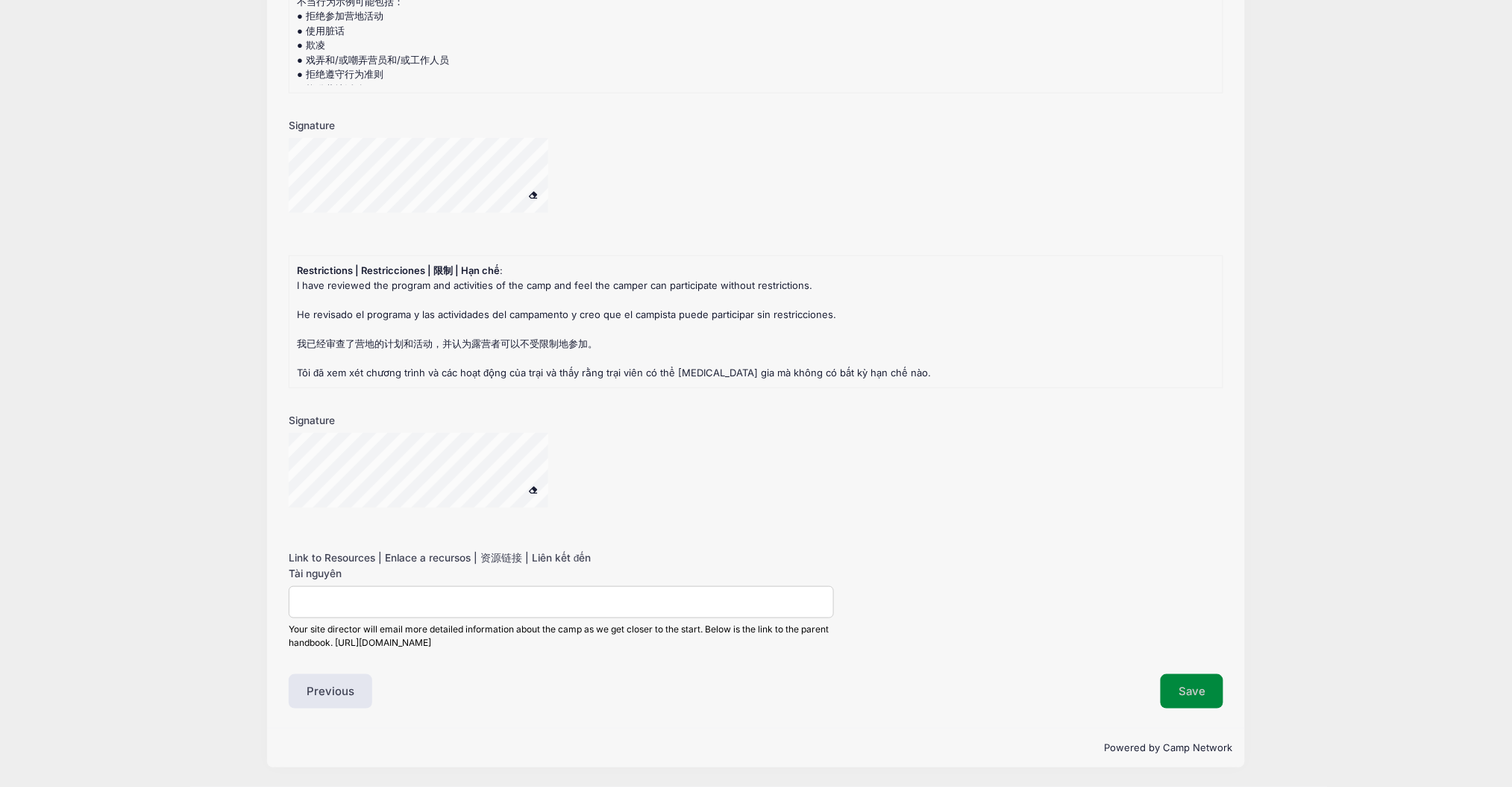
type textarea "Kaiser Mary Rhee +1 (408) 945-2933\nDr David Hughes dentist 1 (408) 946-2088"
click at [1207, 690] on button "Save" at bounding box center [1192, 691] width 63 height 35
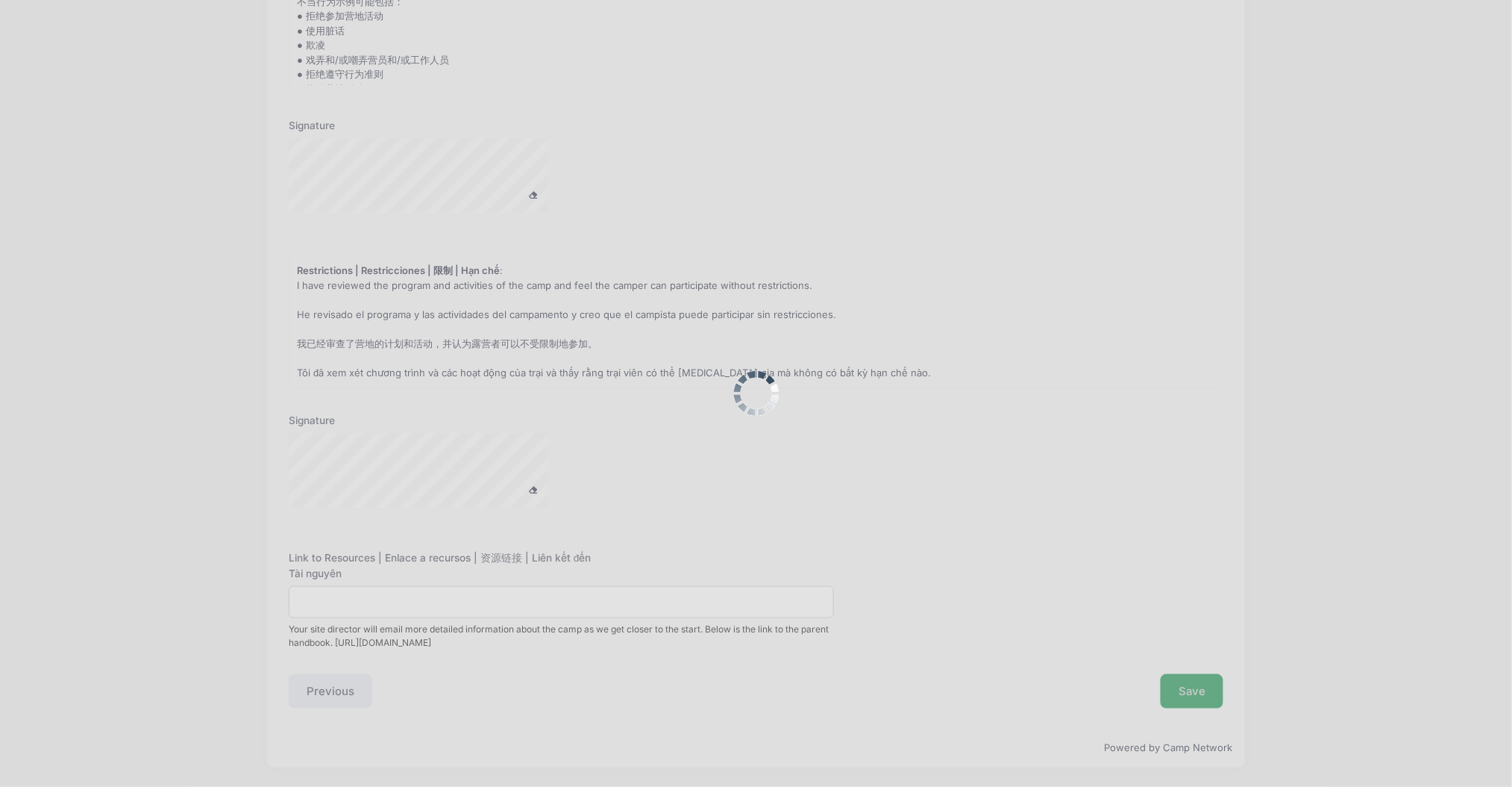
scroll to position [0, 0]
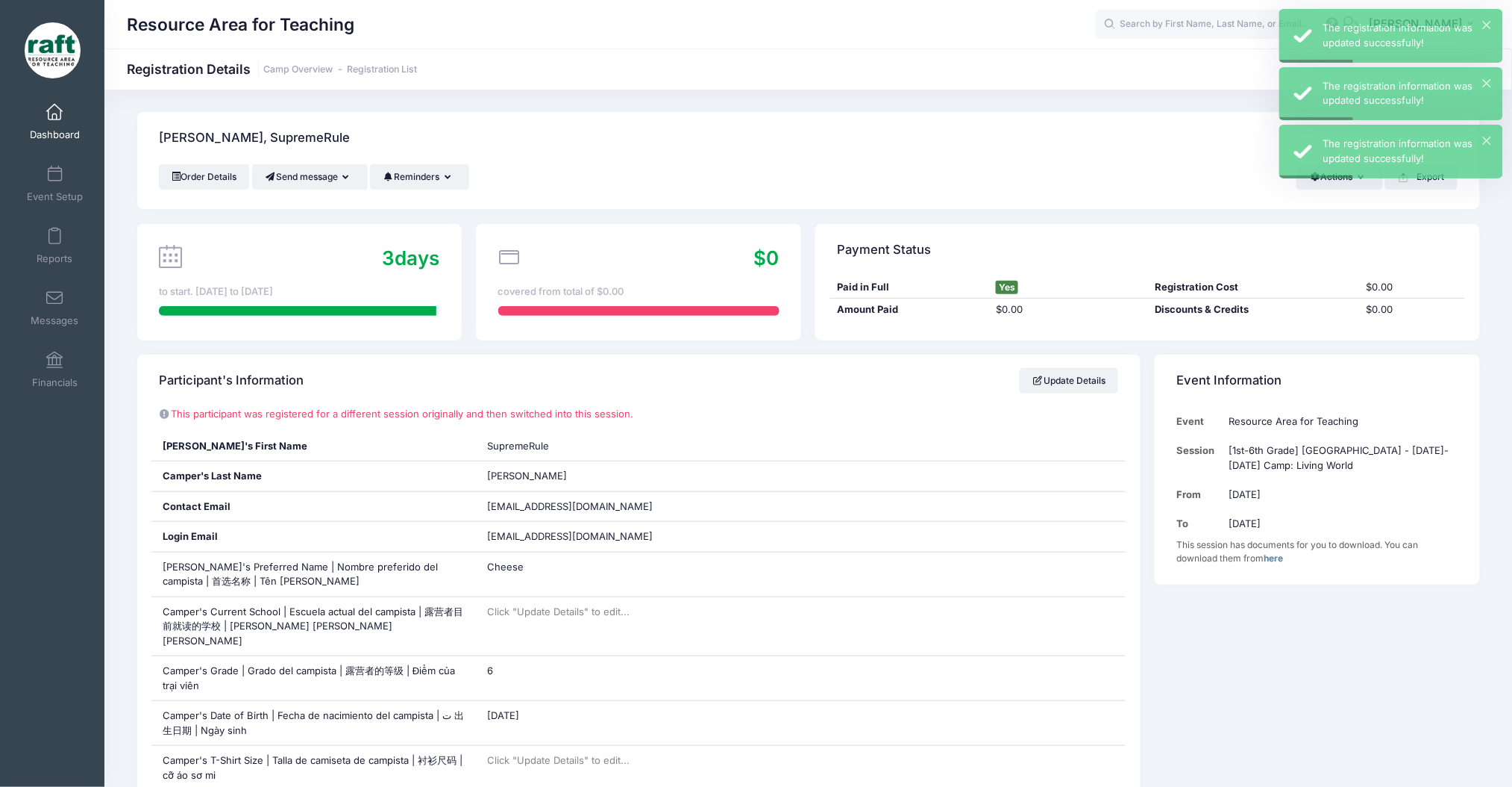
click at [36, 278] on div "Messages" at bounding box center [55, 307] width 100 height 62
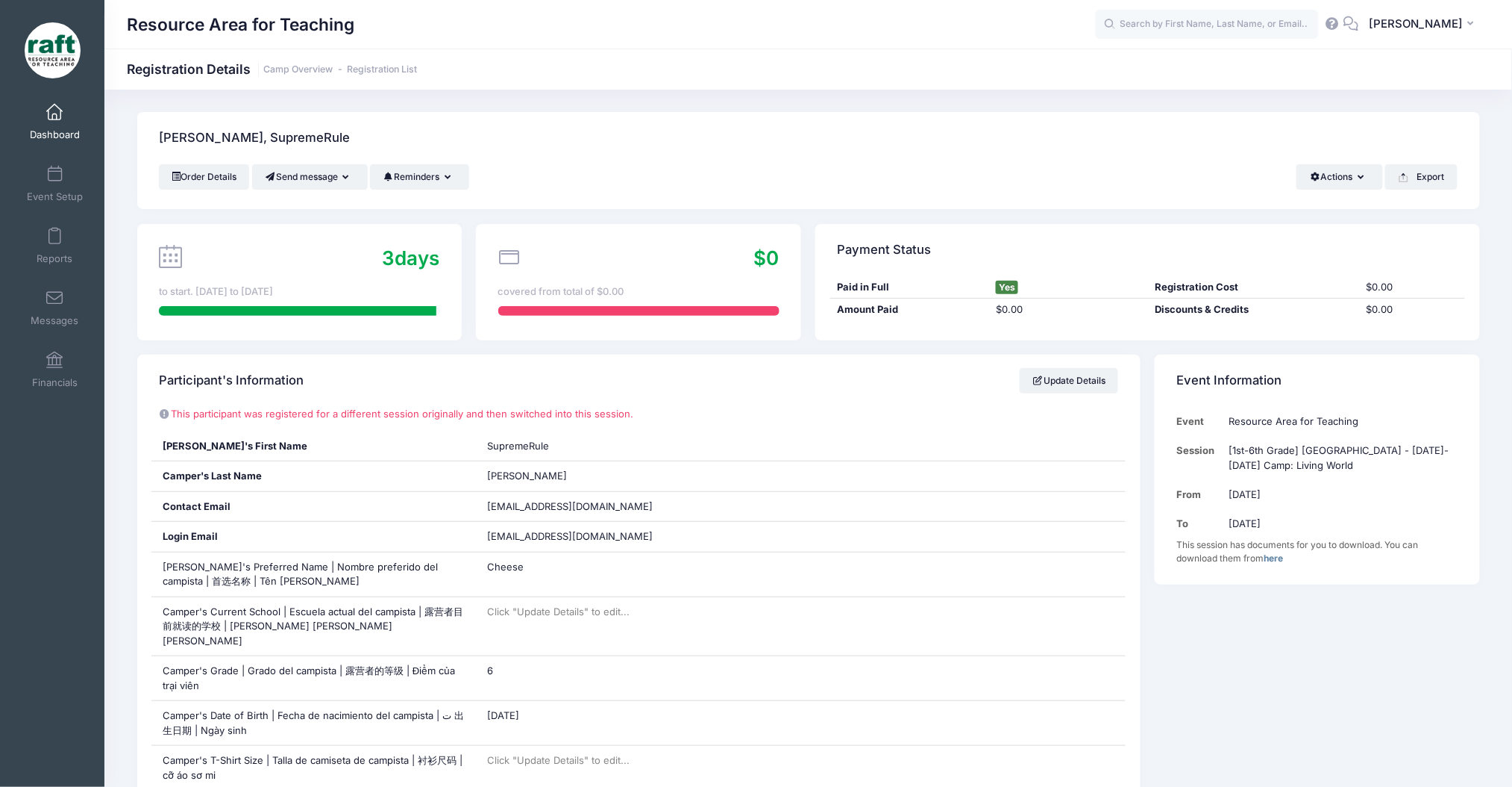
click at [50, 139] on span "Dashboard" at bounding box center [54, 135] width 50 height 13
click at [54, 196] on span "Event Setup" at bounding box center [55, 197] width 56 height 13
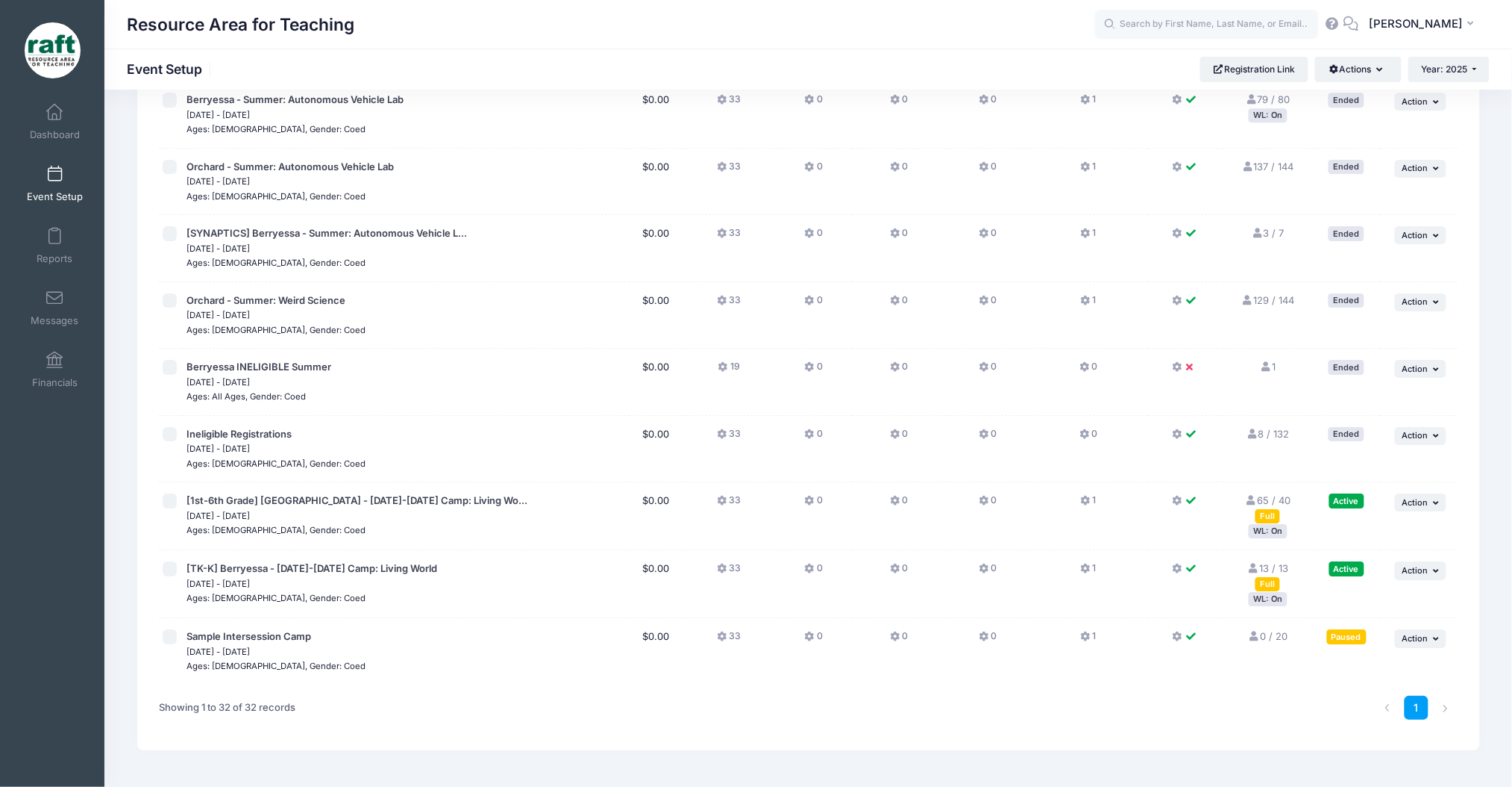
scroll to position [1682, 0]
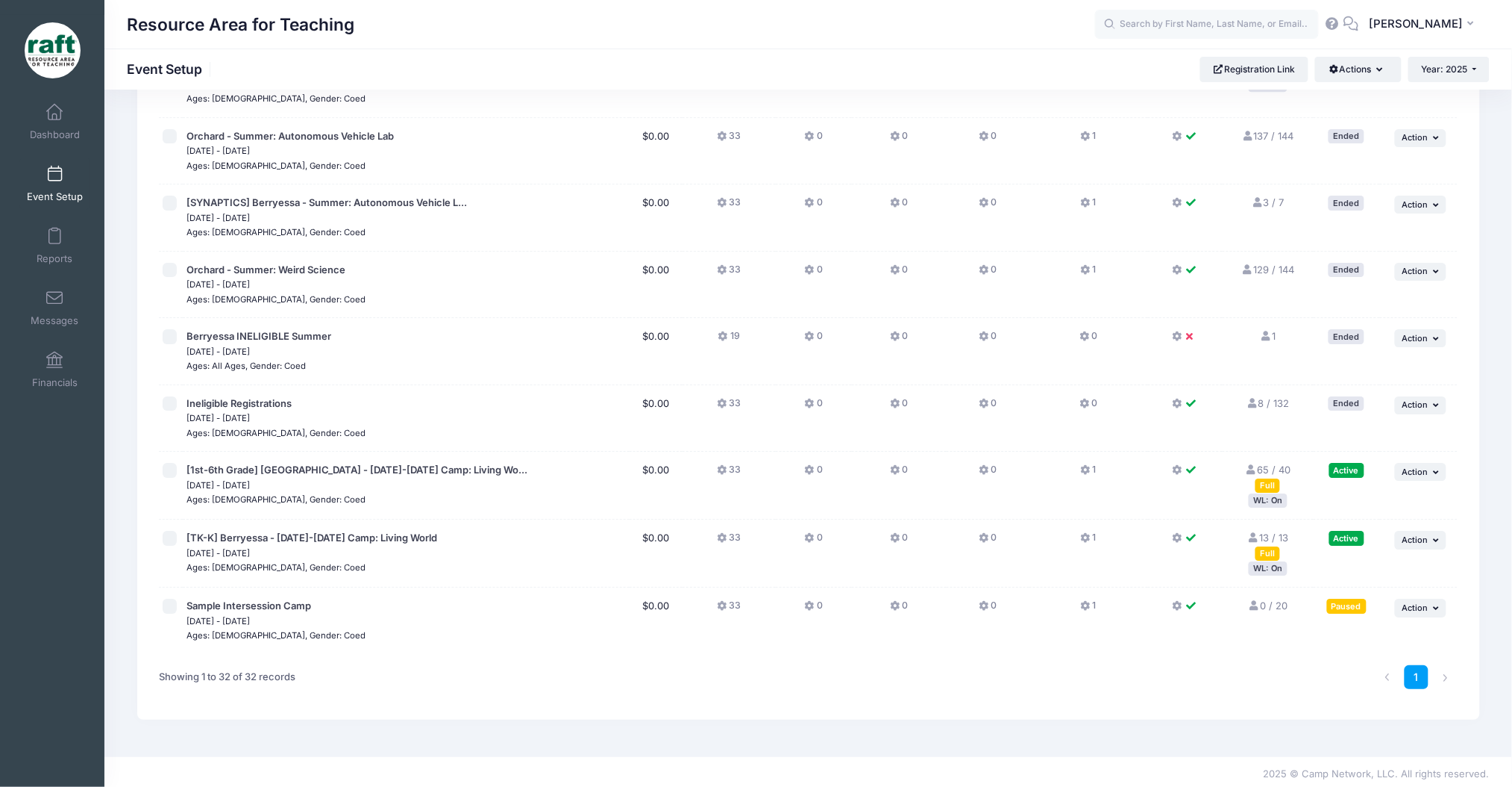
click at [1268, 463] on link "65 / 40 Full" at bounding box center [1268, 476] width 46 height 27
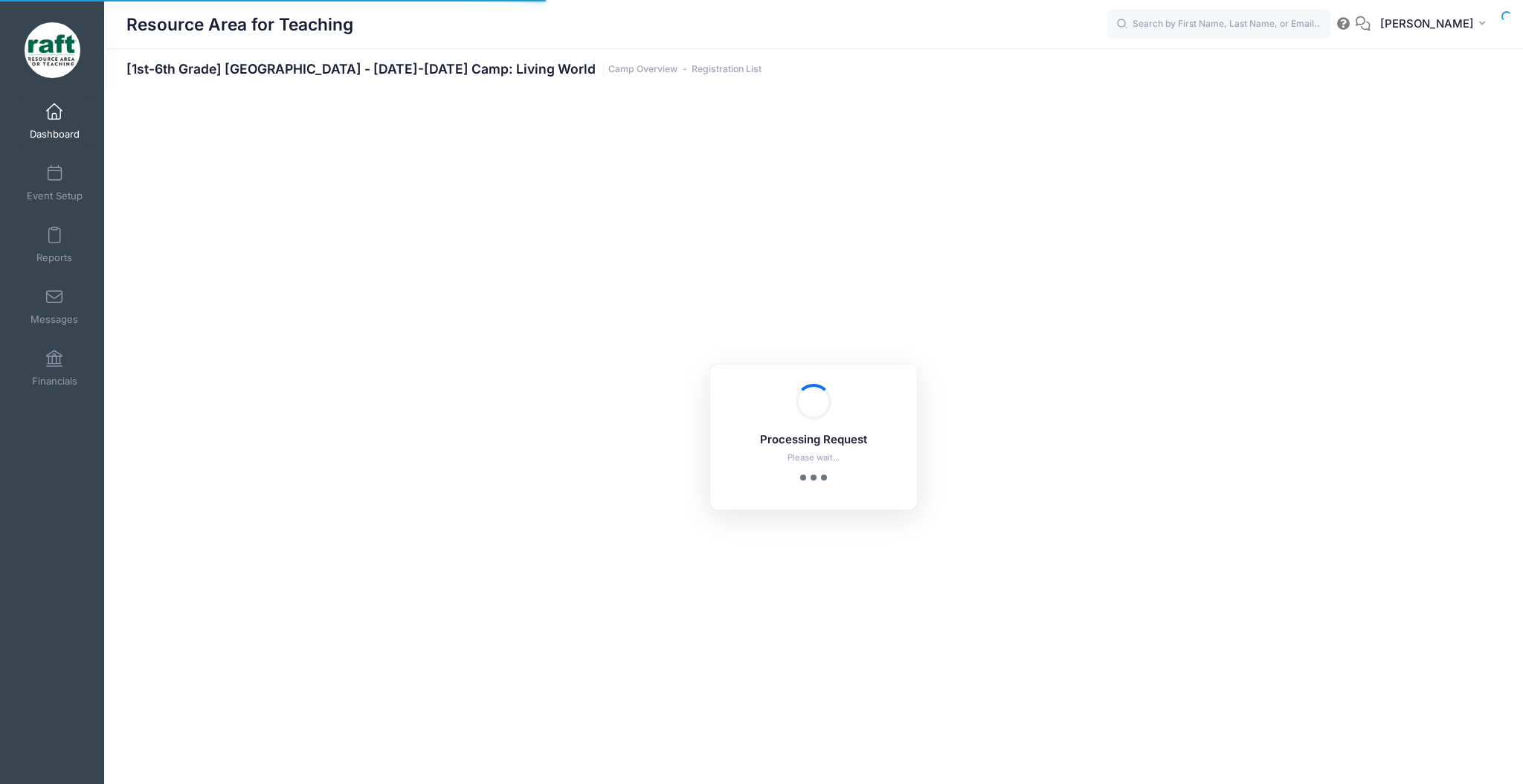
select select "10"
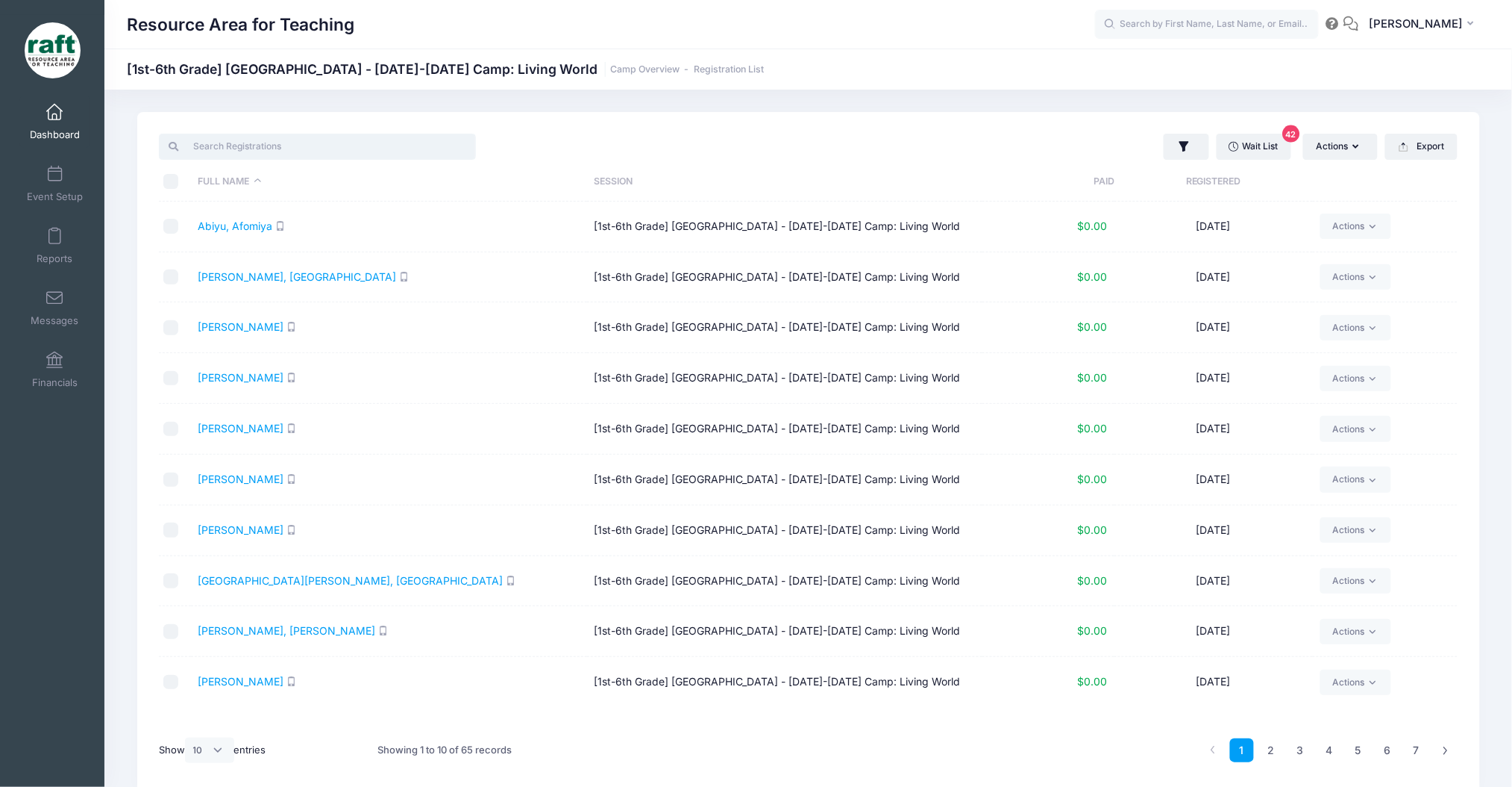
click at [403, 139] on input "search" at bounding box center [317, 146] width 317 height 25
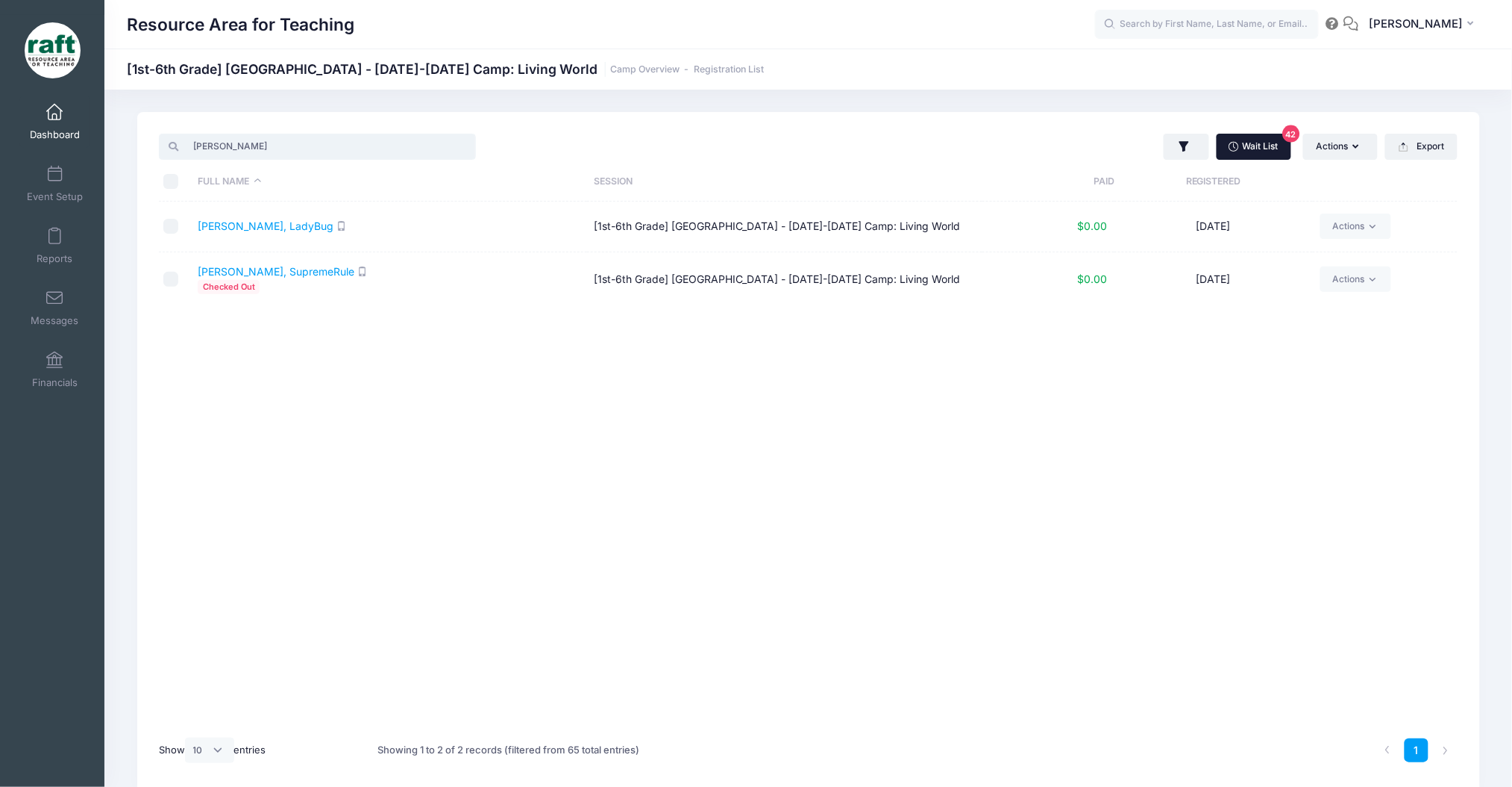
type input "harris"
click at [1225, 156] on link "Wait List 42" at bounding box center [1255, 146] width 75 height 25
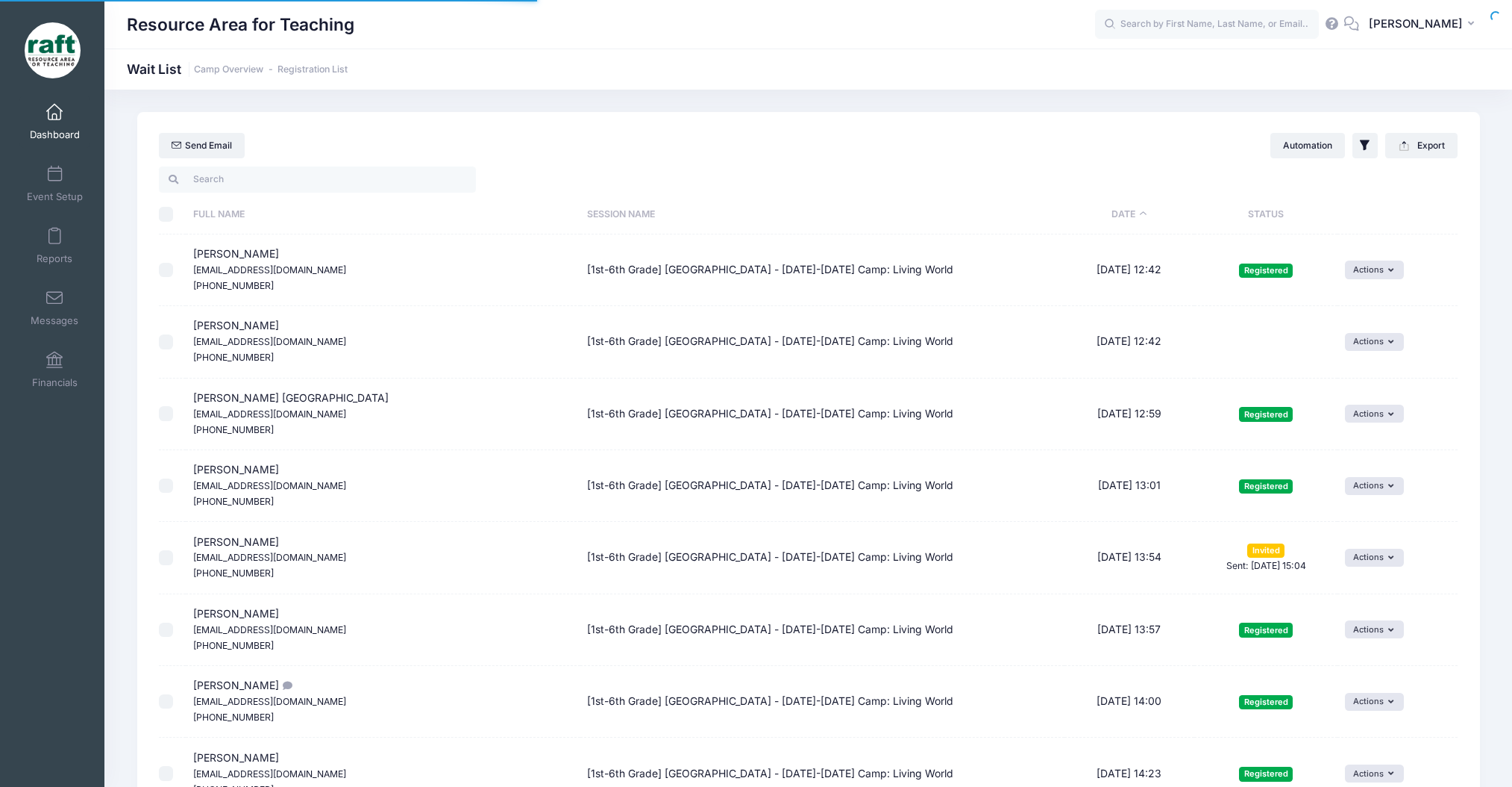
select select "50"
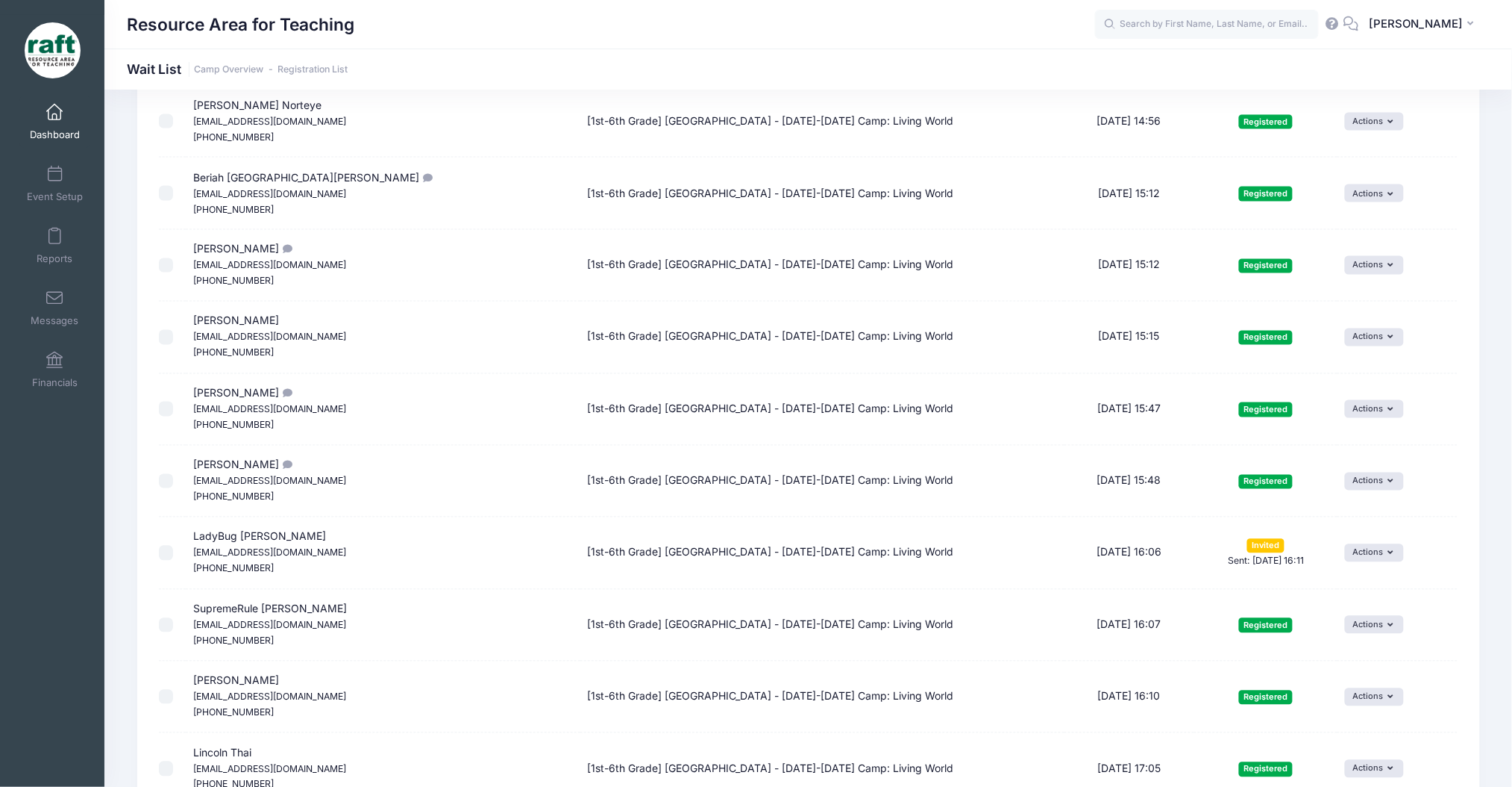
scroll to position [995, 0]
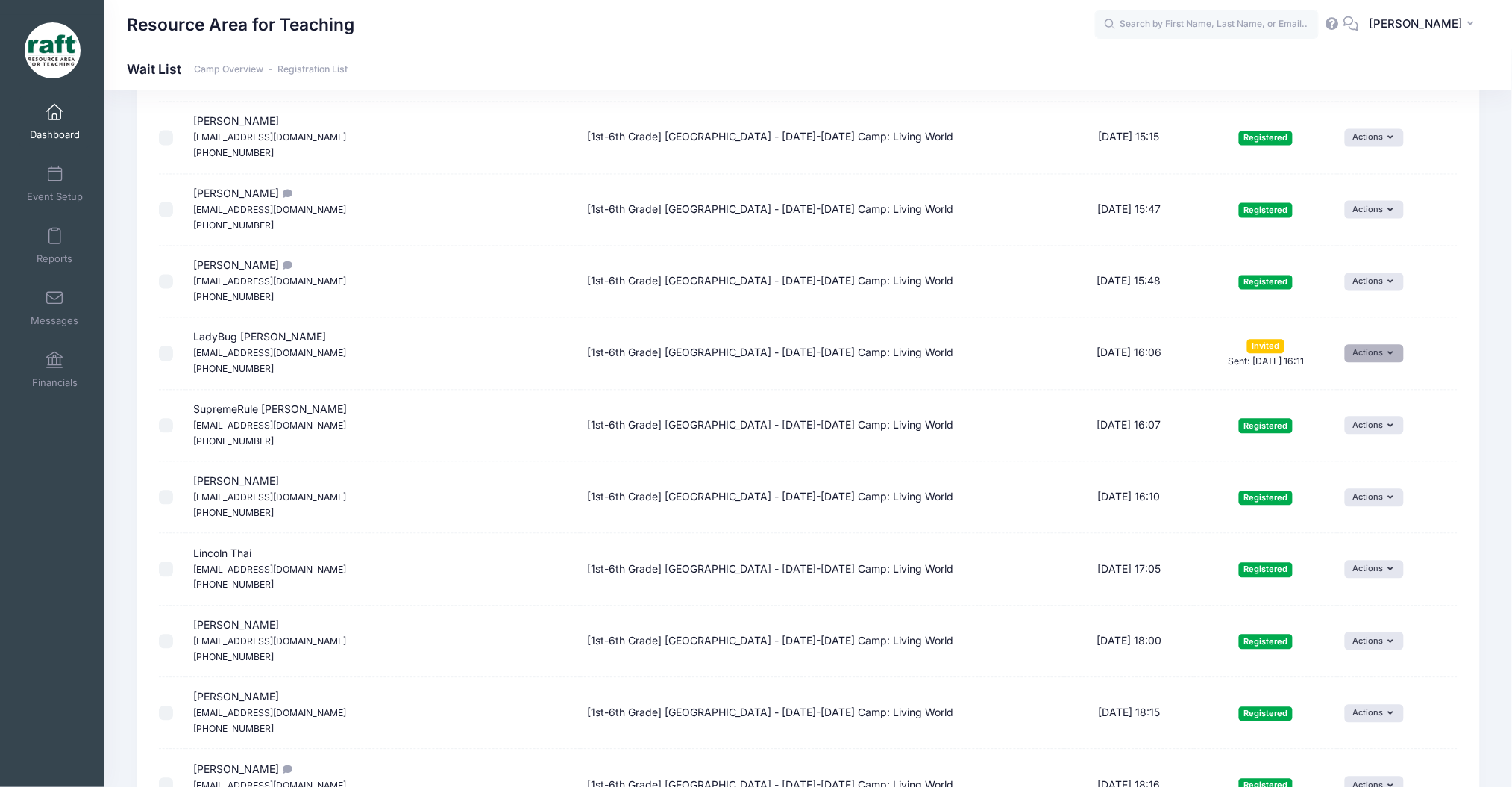
click at [1358, 355] on button "Actions" at bounding box center [1374, 353] width 59 height 18
click at [1332, 453] on link "Uninvite" at bounding box center [1335, 445] width 123 height 28
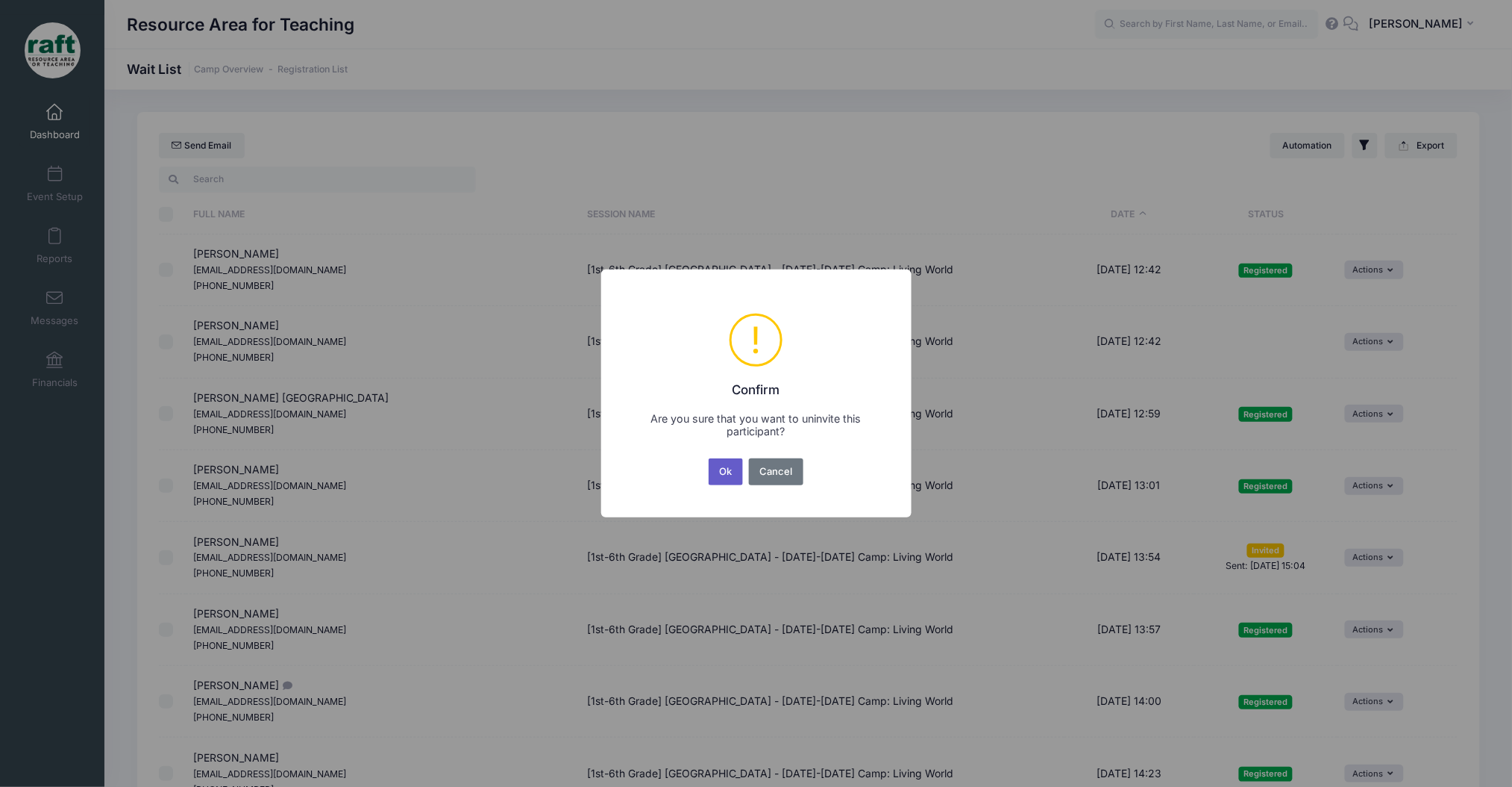
click at [738, 477] on button "Ok" at bounding box center [726, 472] width 35 height 27
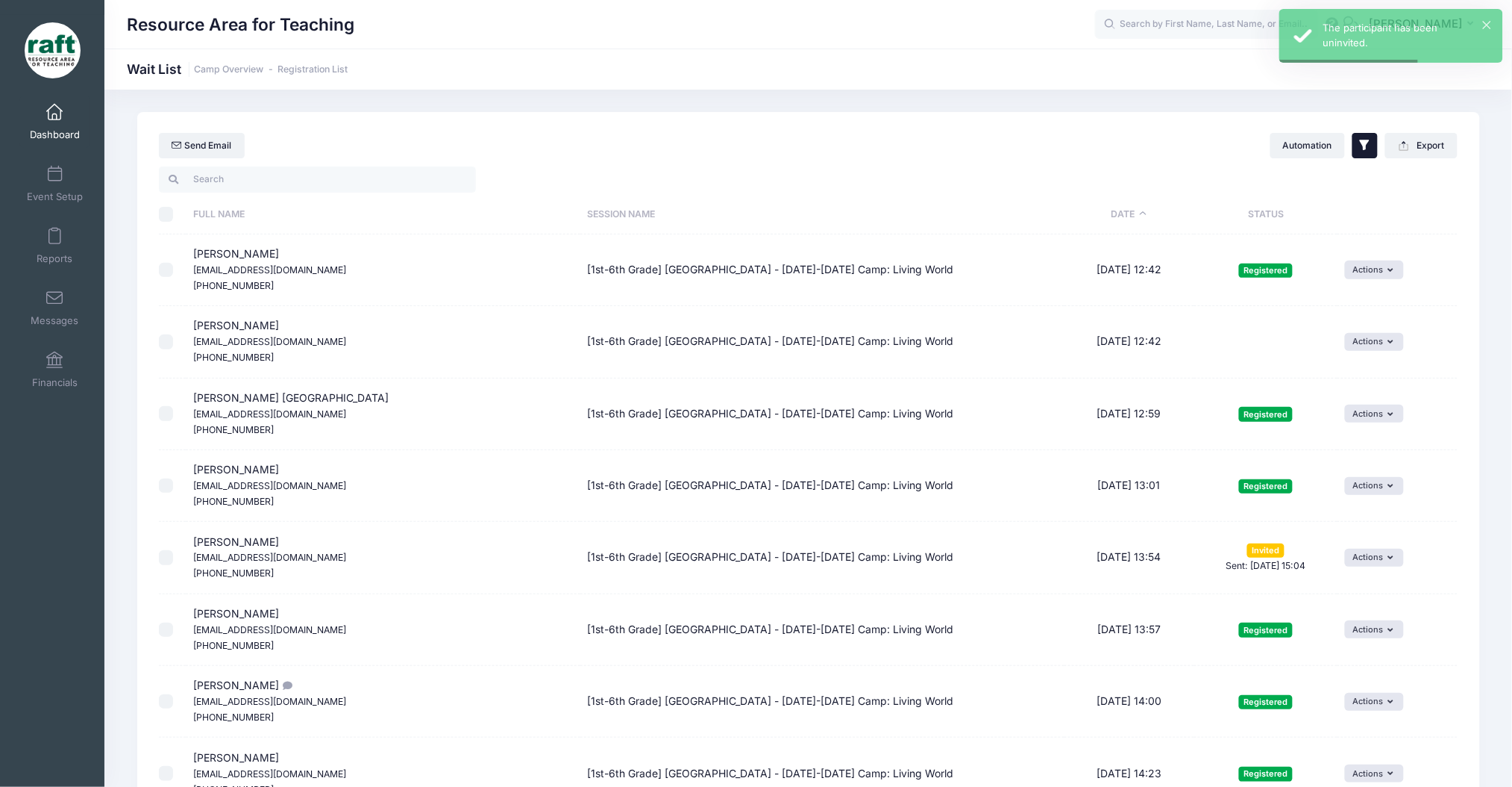
click at [1374, 138] on button "button" at bounding box center [1365, 145] width 25 height 25
click at [1159, 242] on input "Wait List" at bounding box center [1159, 243] width 15 height 15
checkbox input "false"
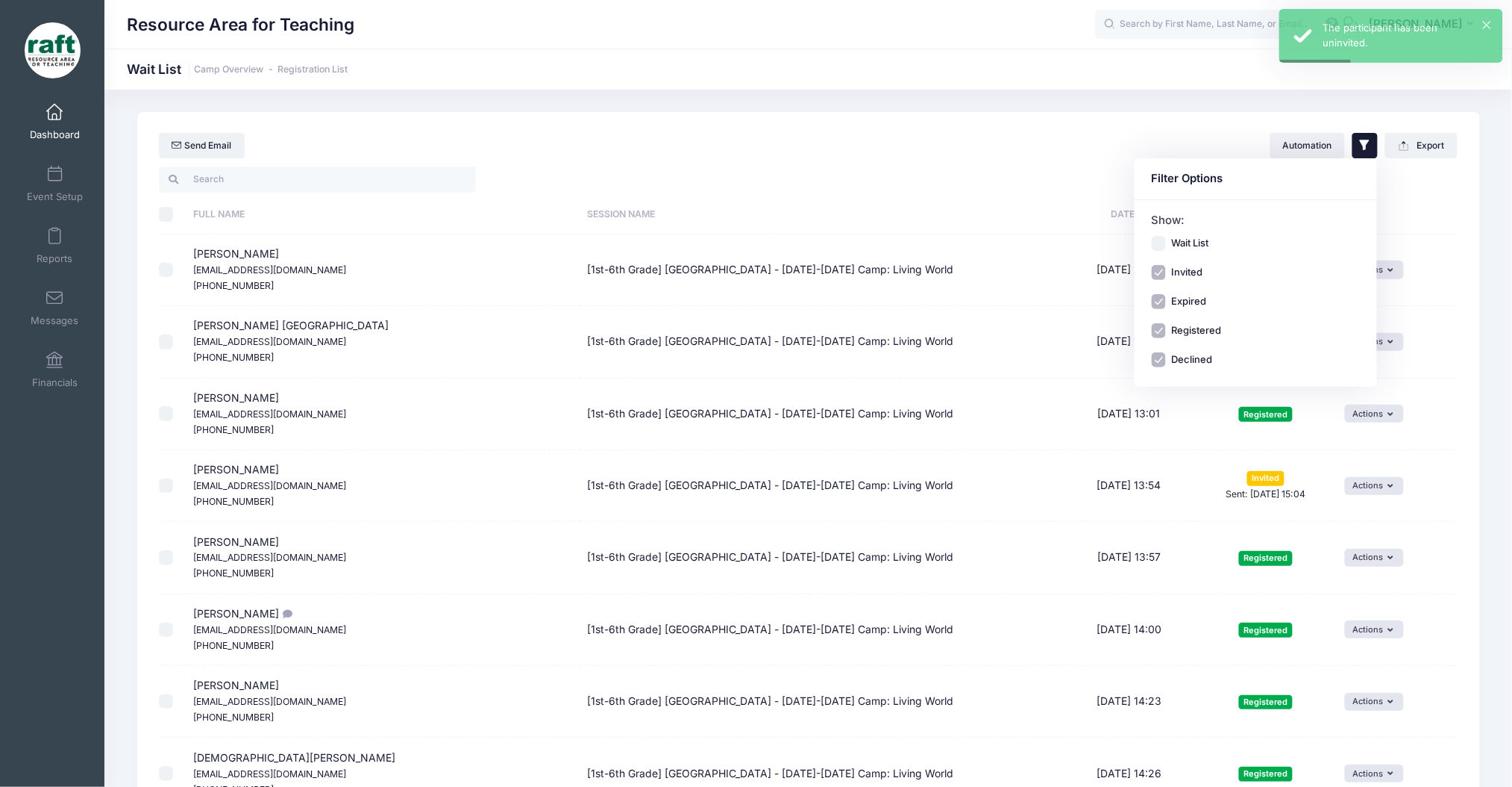
click at [1156, 301] on input "Expired" at bounding box center [1159, 301] width 15 height 15
checkbox input "false"
click at [1161, 354] on input "Declined" at bounding box center [1159, 359] width 15 height 15
checkbox input "false"
click at [1160, 337] on input "Registered" at bounding box center [1159, 330] width 15 height 15
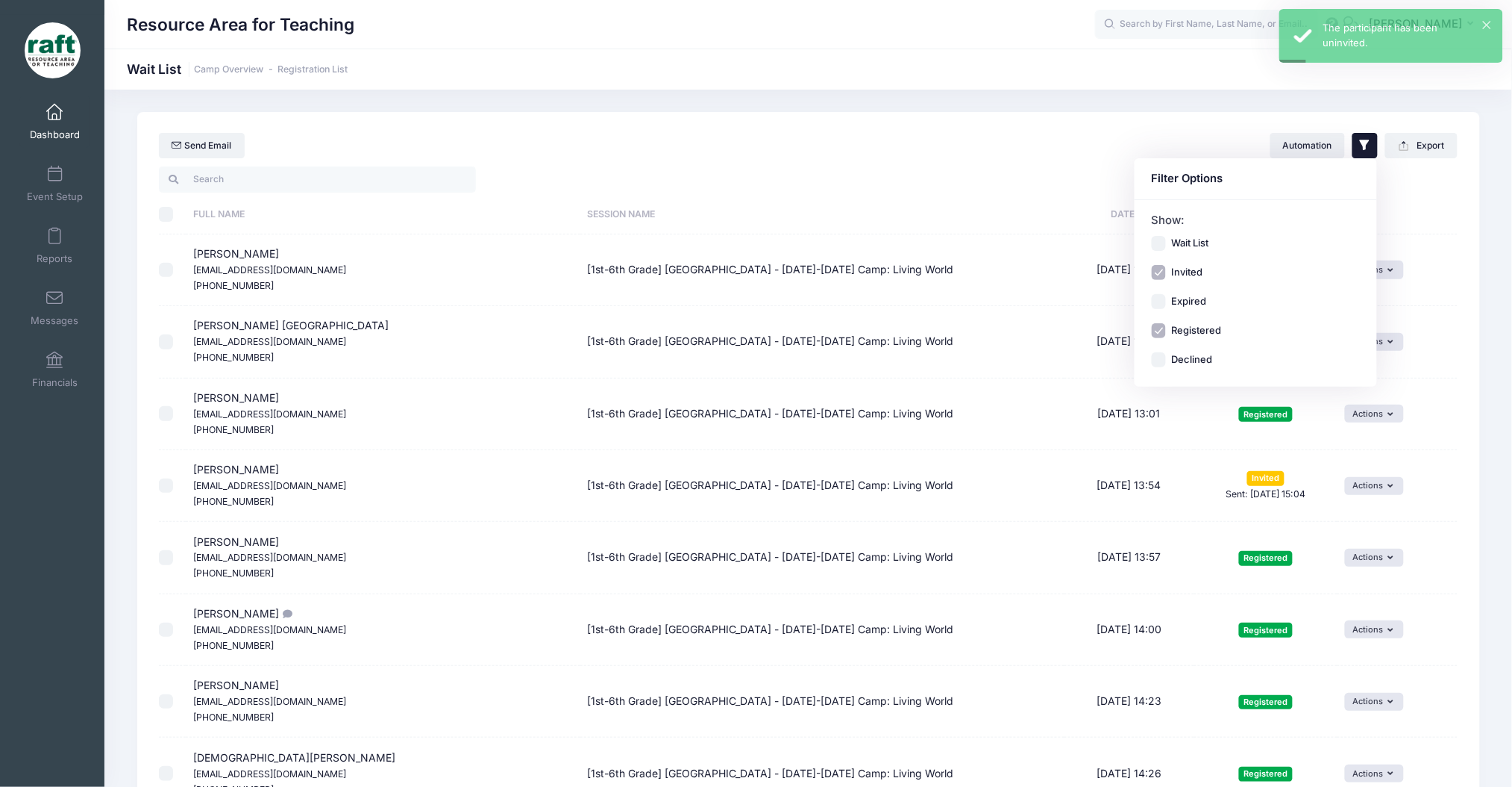
checkbox input "false"
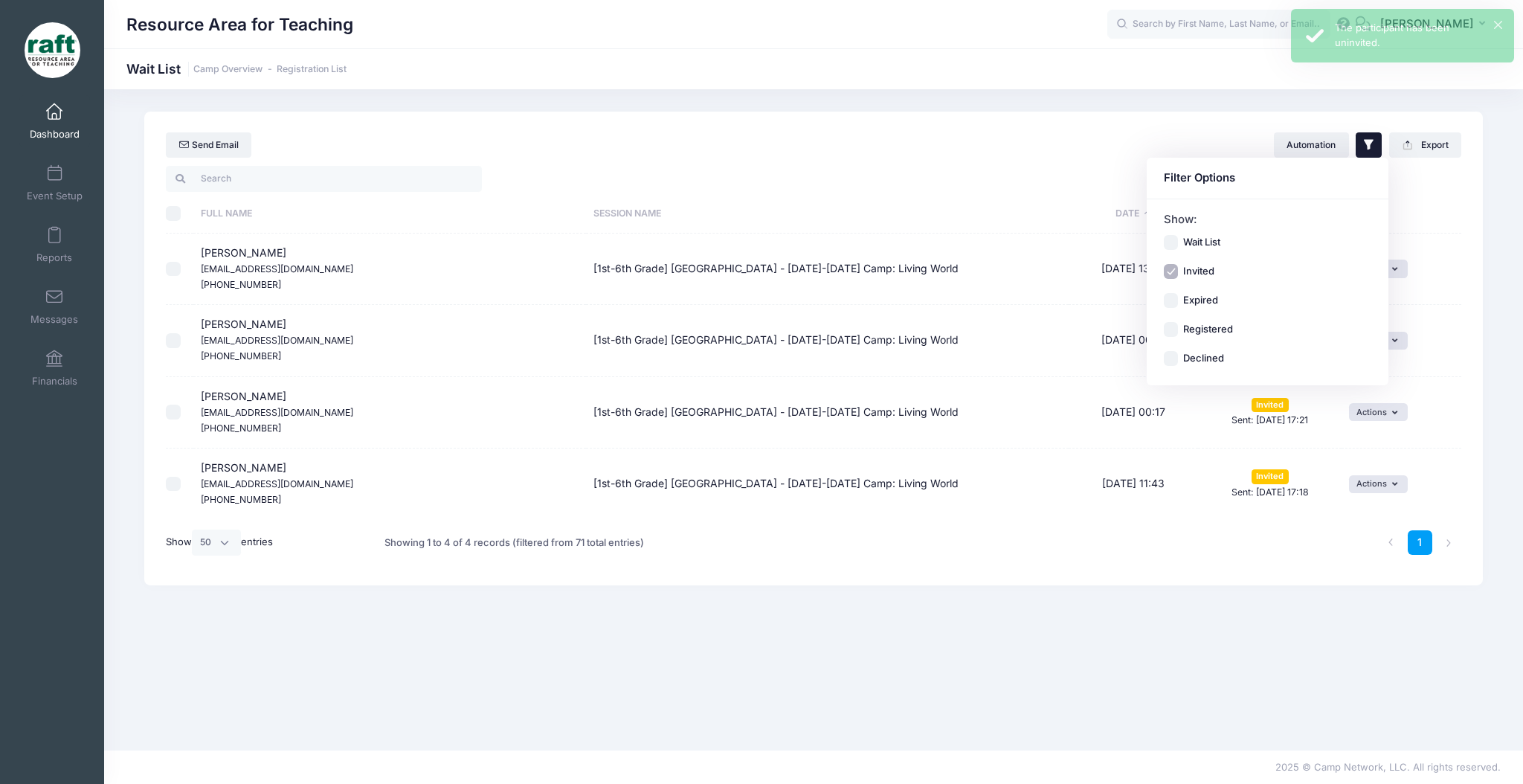
click at [1430, 507] on td "Actions Invite Resend Invitation Edit Expiration Uninvite" at bounding box center [1402, 484] width 119 height 71
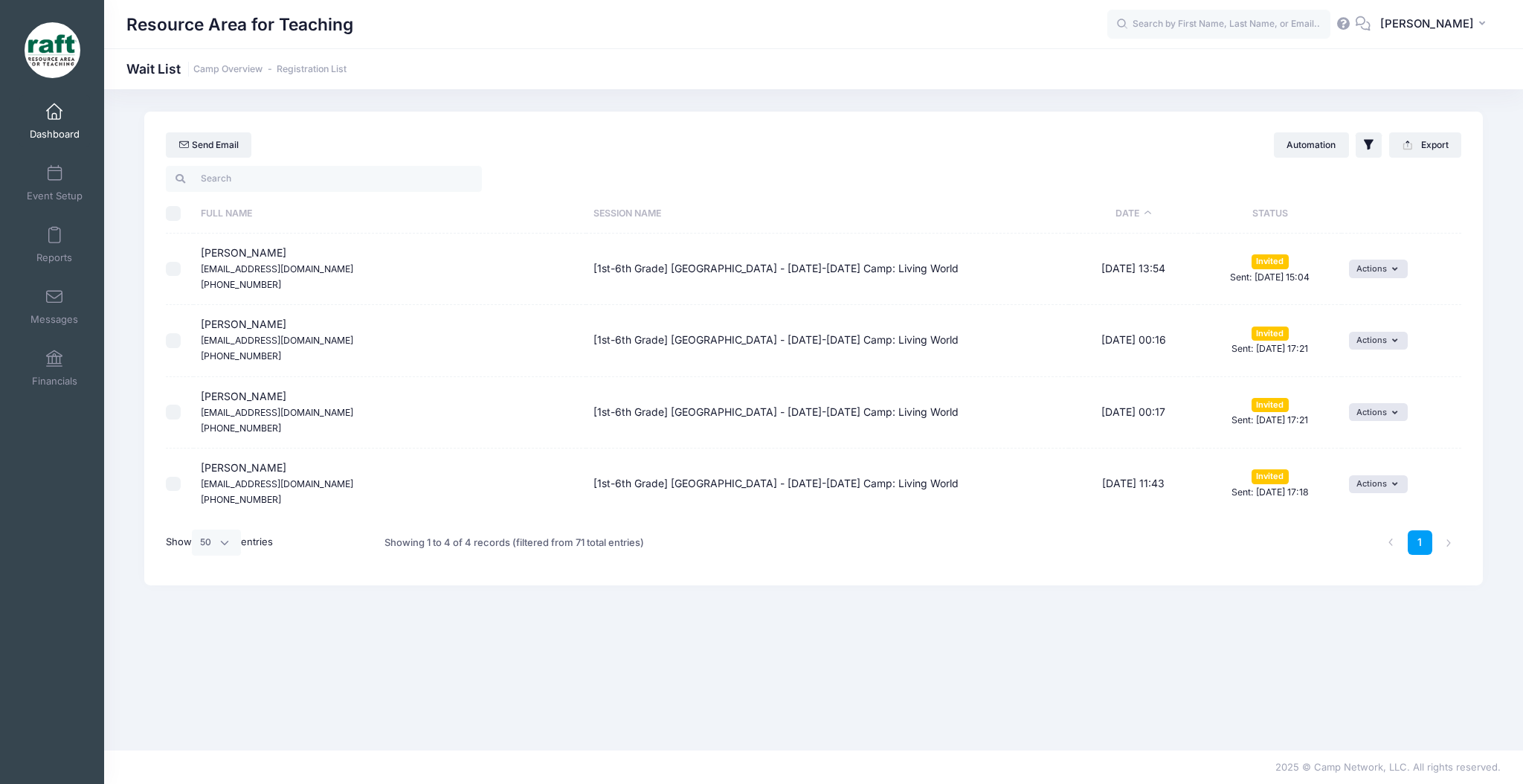
click at [90, 124] on div "Dashboard" at bounding box center [55, 120] width 100 height 62
click at [79, 117] on link "Dashboard" at bounding box center [55, 121] width 71 height 52
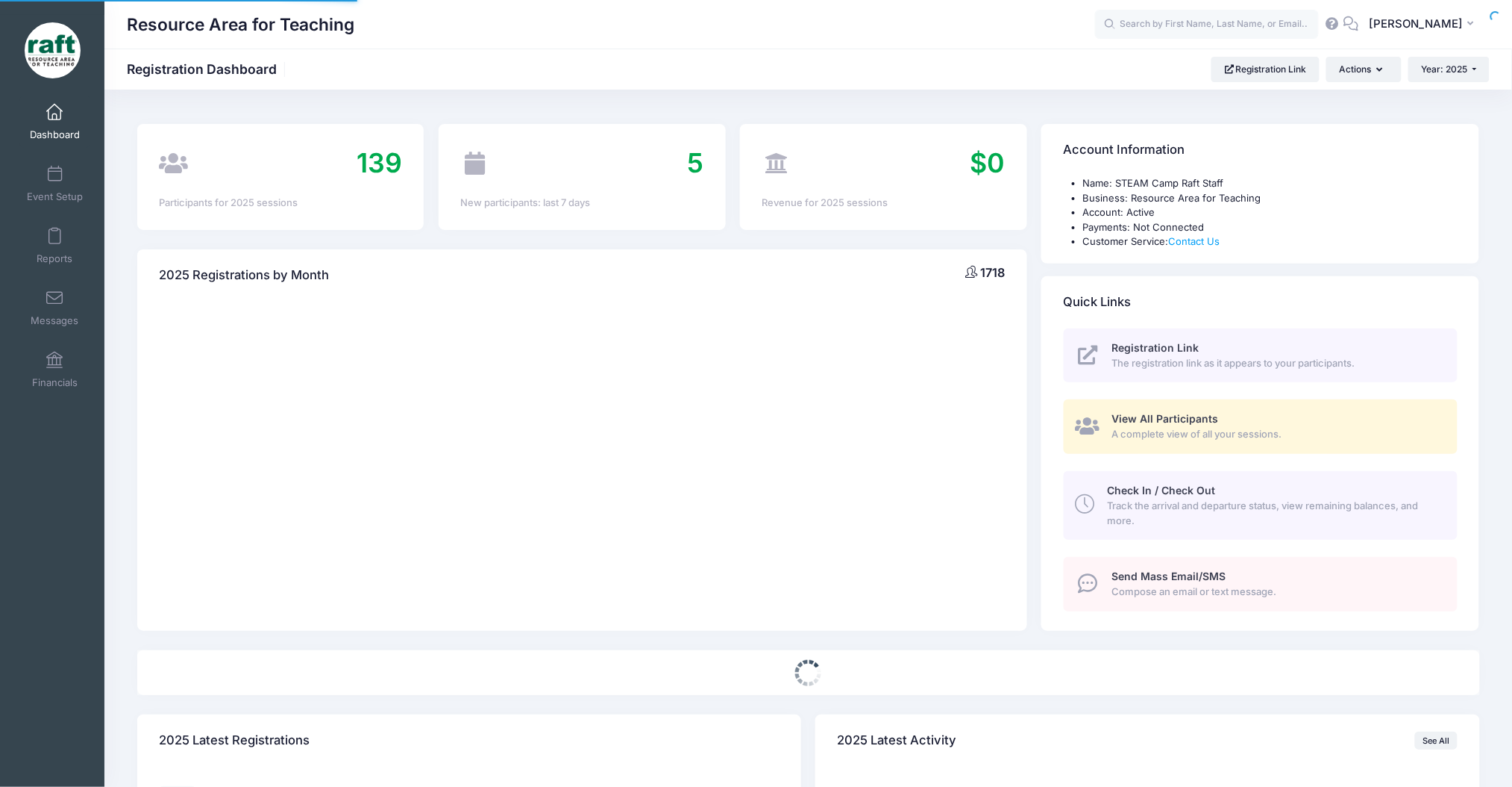
select select
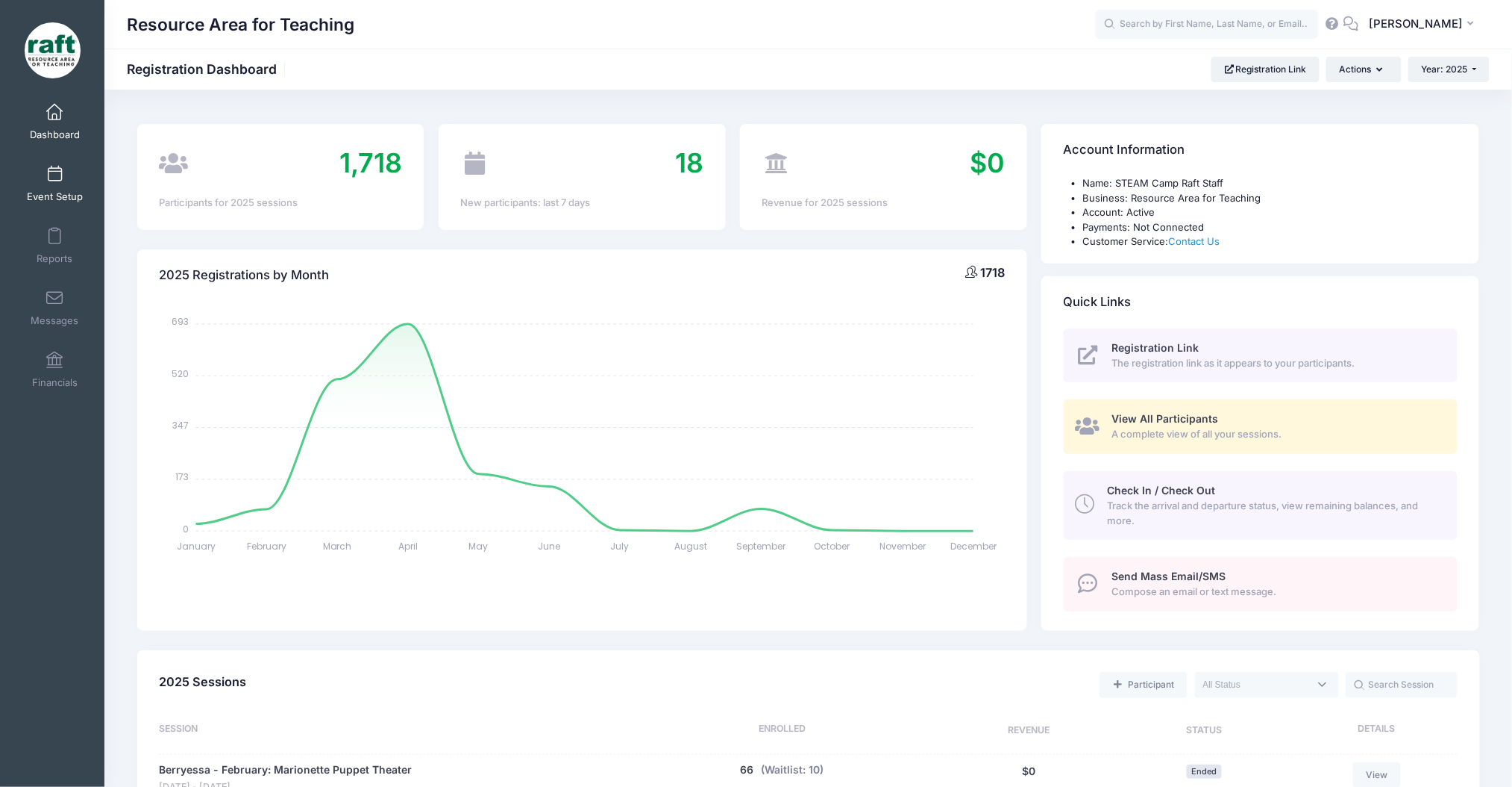
click at [72, 198] on span "Event Setup" at bounding box center [55, 197] width 56 height 13
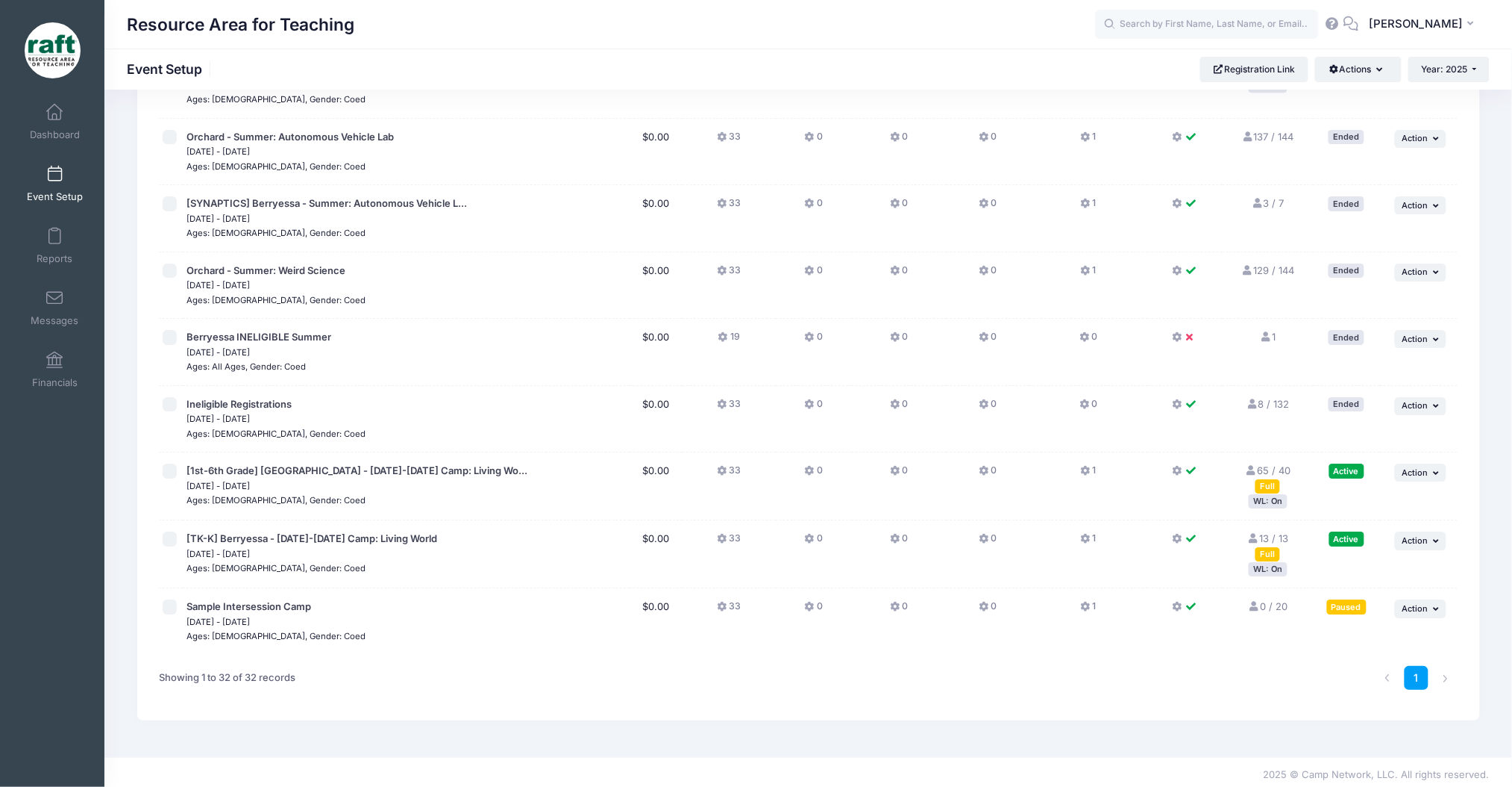
scroll to position [1682, 0]
click at [1258, 571] on div "WL: On" at bounding box center [1268, 568] width 38 height 14
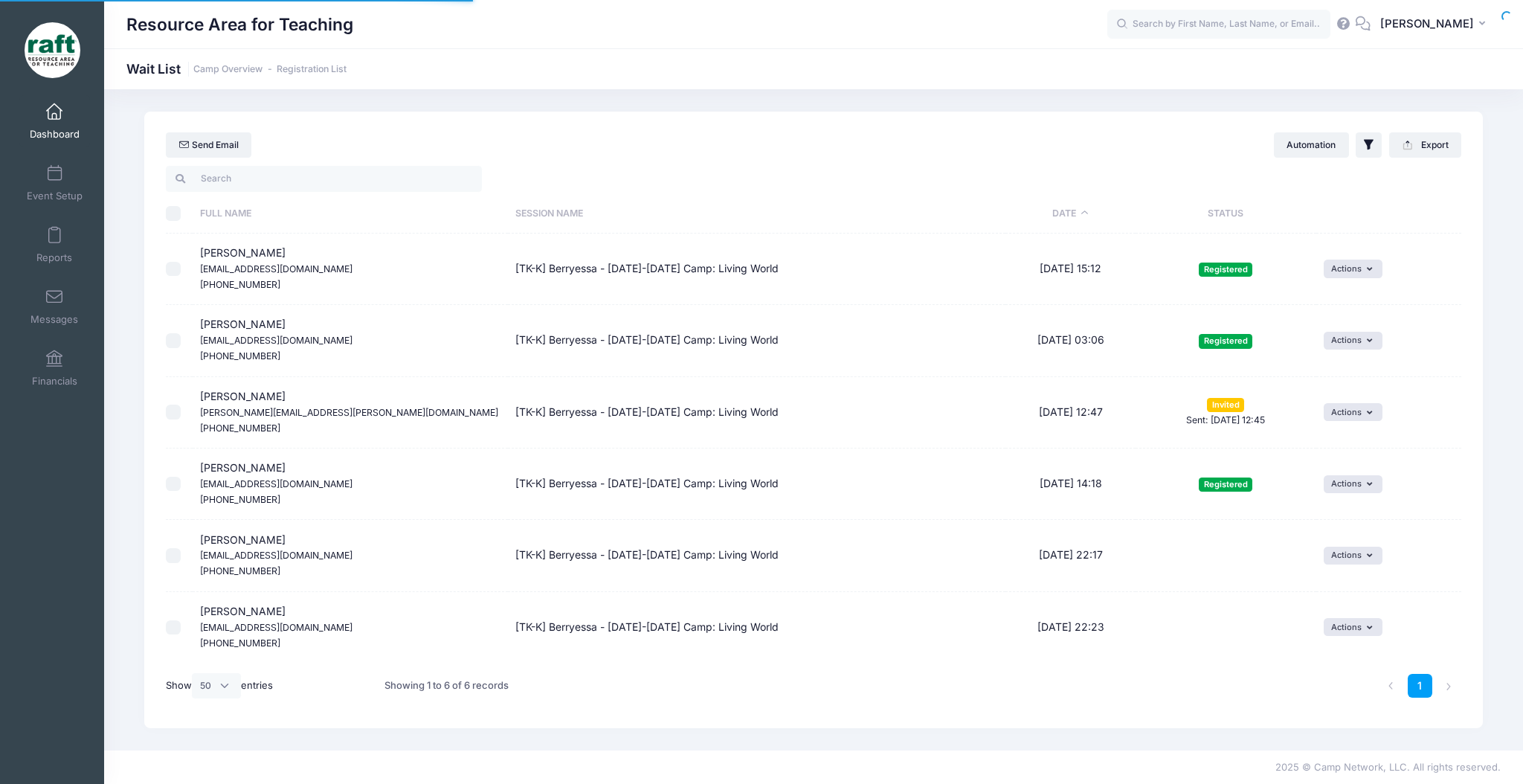
select select "50"
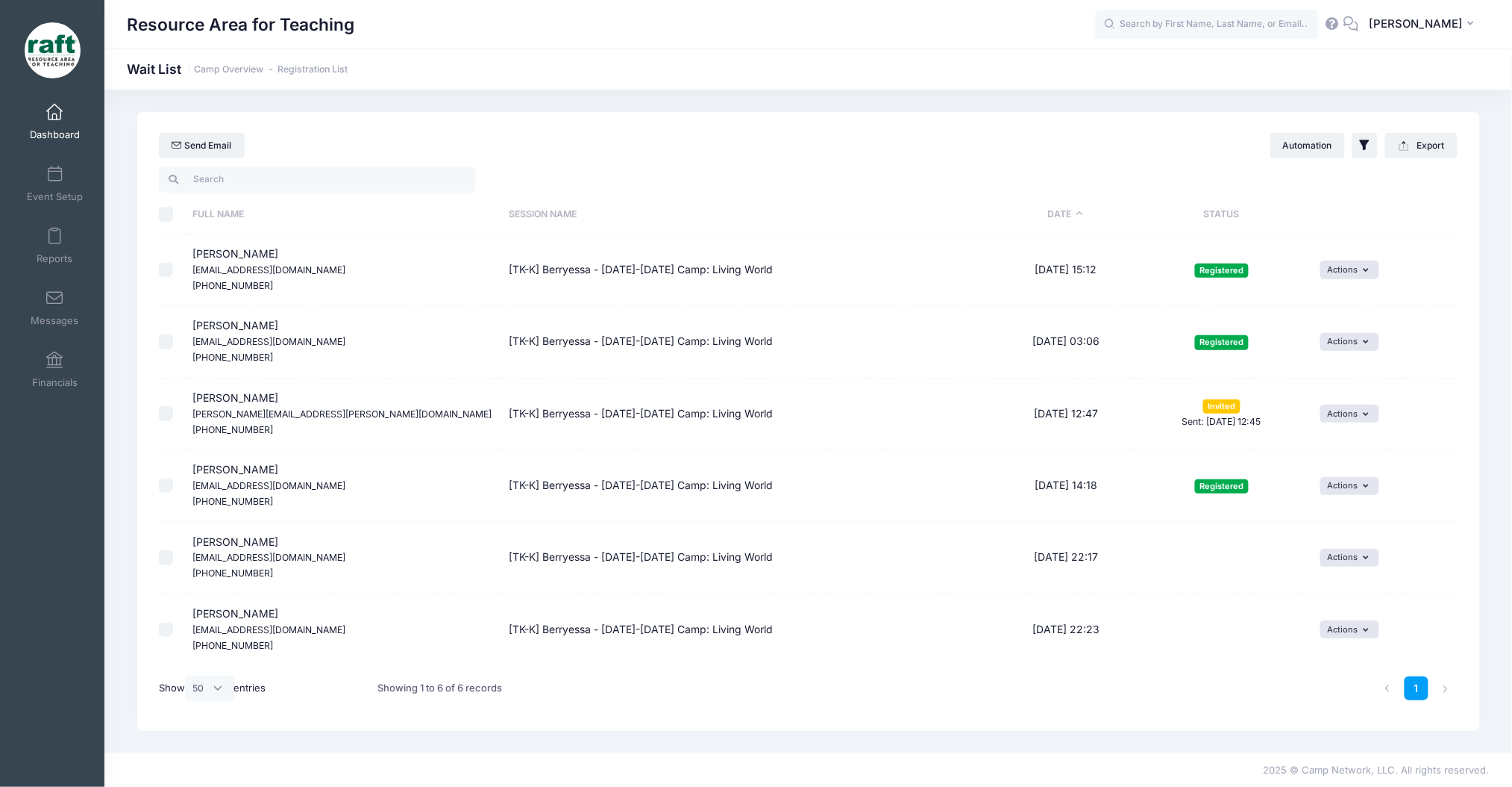
drag, startPoint x: 287, startPoint y: 392, endPoint x: 222, endPoint y: 392, distance: 65.0
click at [222, 392] on td "[PERSON_NAME] [PERSON_NAME][EMAIL_ADDRESS][PERSON_NAME][DOMAIN_NAME] [PHONE_NUM…" at bounding box center [344, 414] width 316 height 72
click at [1347, 407] on button "Actions" at bounding box center [1349, 413] width 59 height 18
click at [1300, 440] on link "Resend Invitation" at bounding box center [1302, 447] width 123 height 28
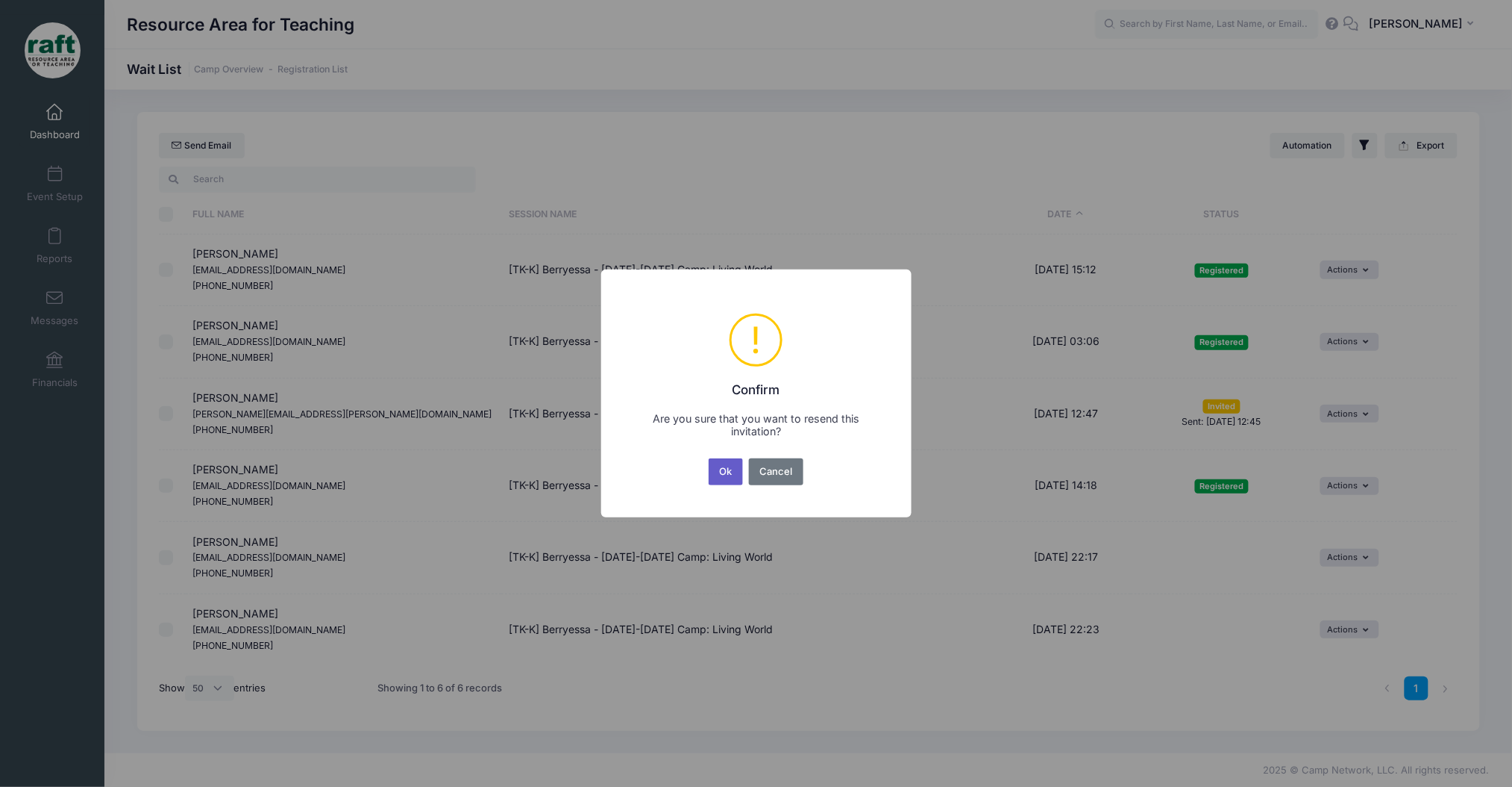
click at [722, 463] on button "Ok" at bounding box center [726, 472] width 35 height 27
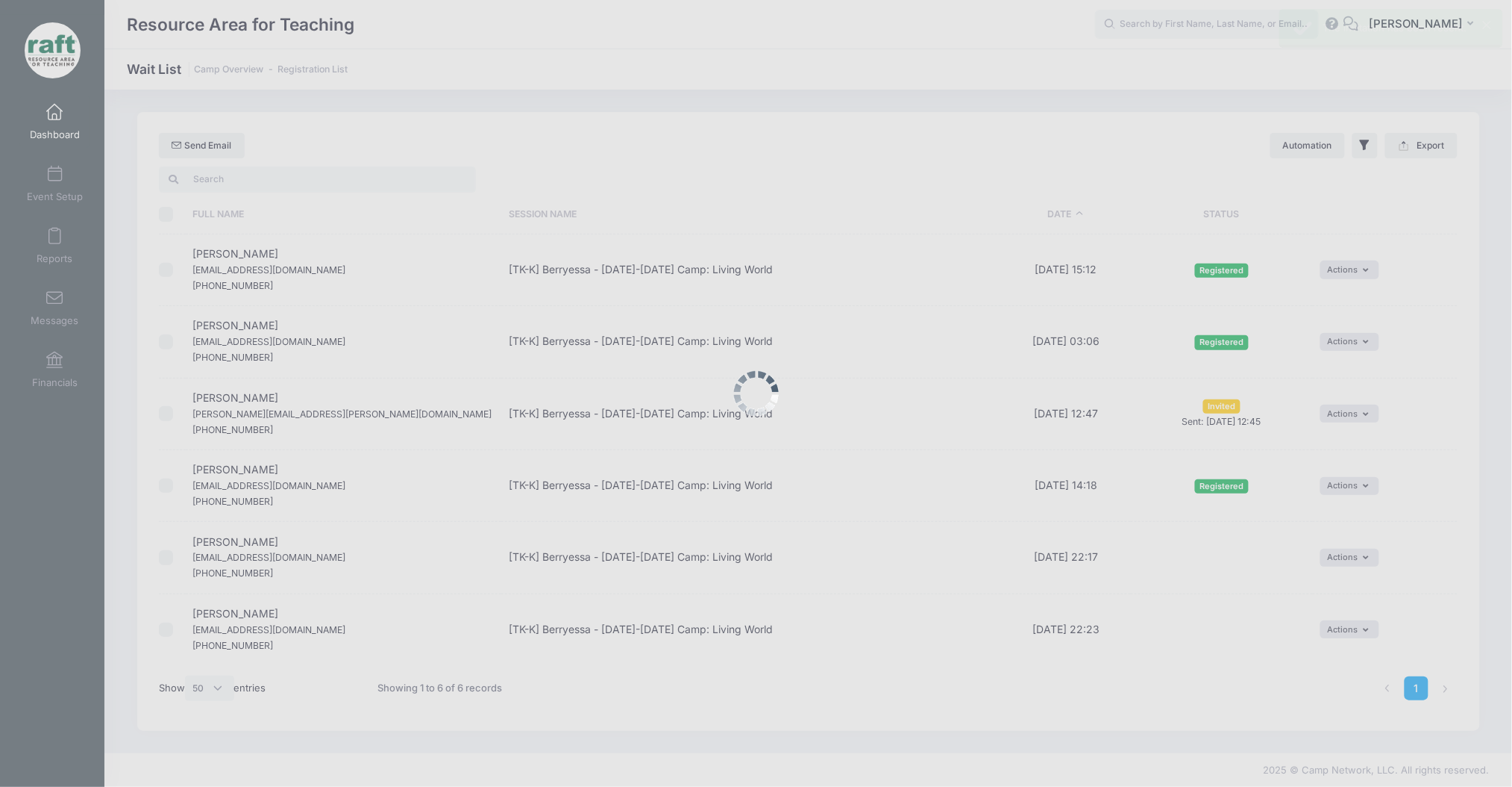
click at [287, 390] on div at bounding box center [756, 393] width 1512 height 787
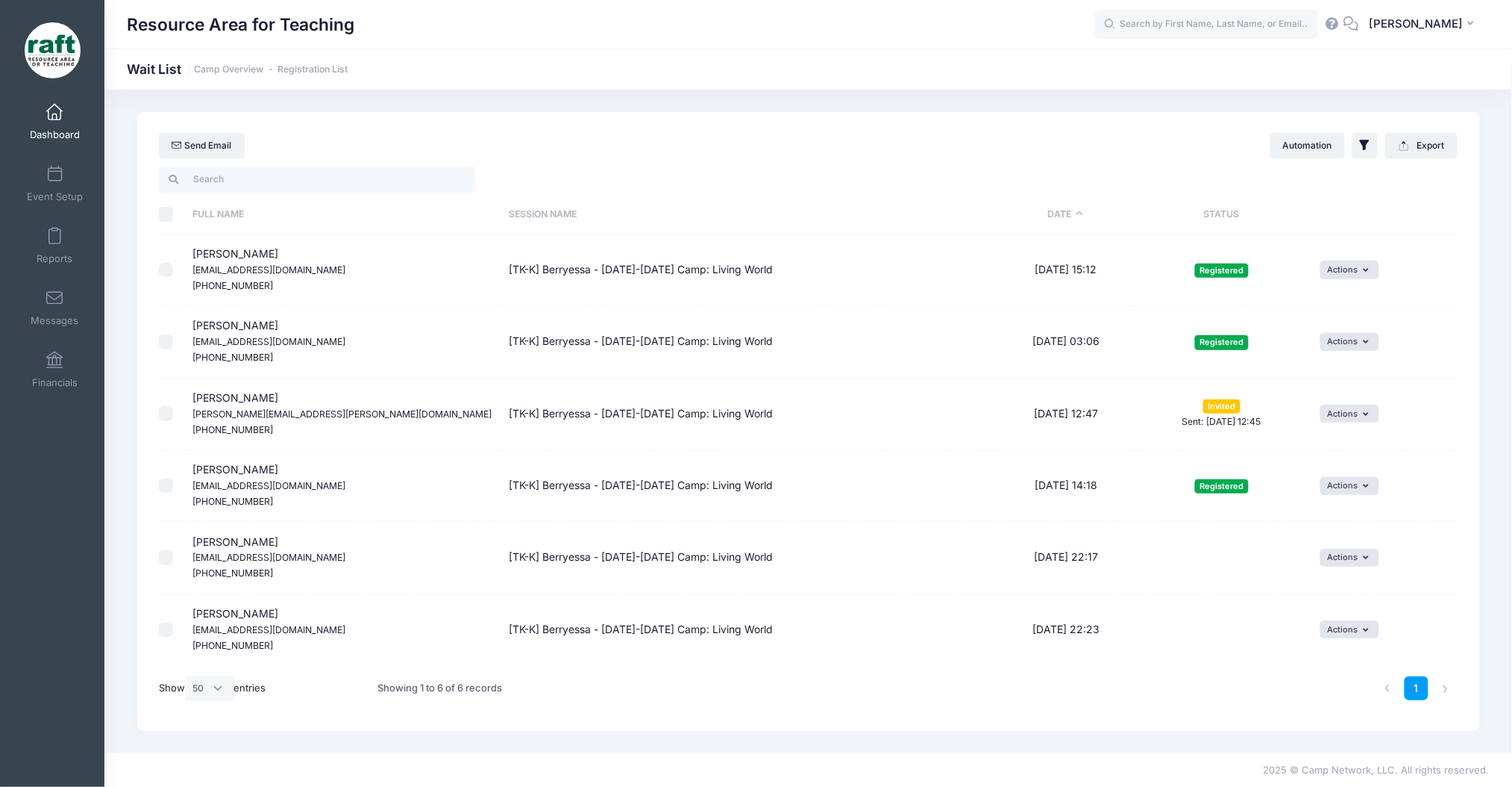
click at [307, 466] on td "[PERSON_NAME] [EMAIL_ADDRESS][DOMAIN_NAME] [PHONE_NUMBER]" at bounding box center [344, 486] width 316 height 72
click at [307, 466] on td "Mark Novoselov ya.sveta5653958@gmail.com (669) 252-4680" at bounding box center [344, 486] width 316 height 72
click at [285, 536] on td "Urvi Lekkalapudi Clekkal@gmail.com (480) 619-7873" at bounding box center [344, 557] width 316 height 72
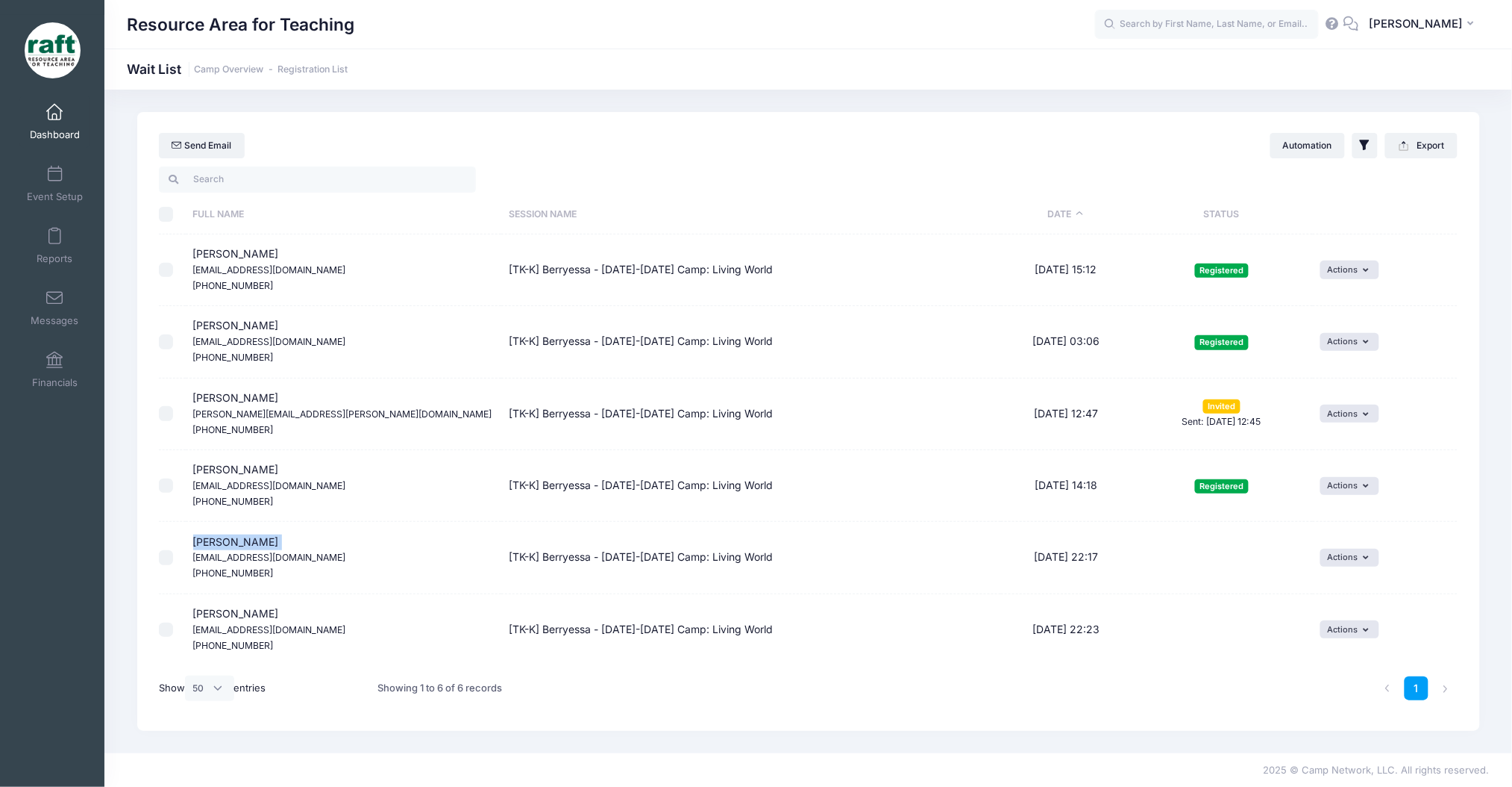
click at [285, 536] on td "Urvi Lekkalapudi Clekkal@gmail.com (480) 619-7873" at bounding box center [344, 557] width 316 height 72
click at [267, 619] on span "Sharvi Narappa Madhu.rao87@gmail.com (669) 273-5049" at bounding box center [269, 628] width 153 height 44
click at [56, 186] on link "Event Setup" at bounding box center [55, 183] width 71 height 52
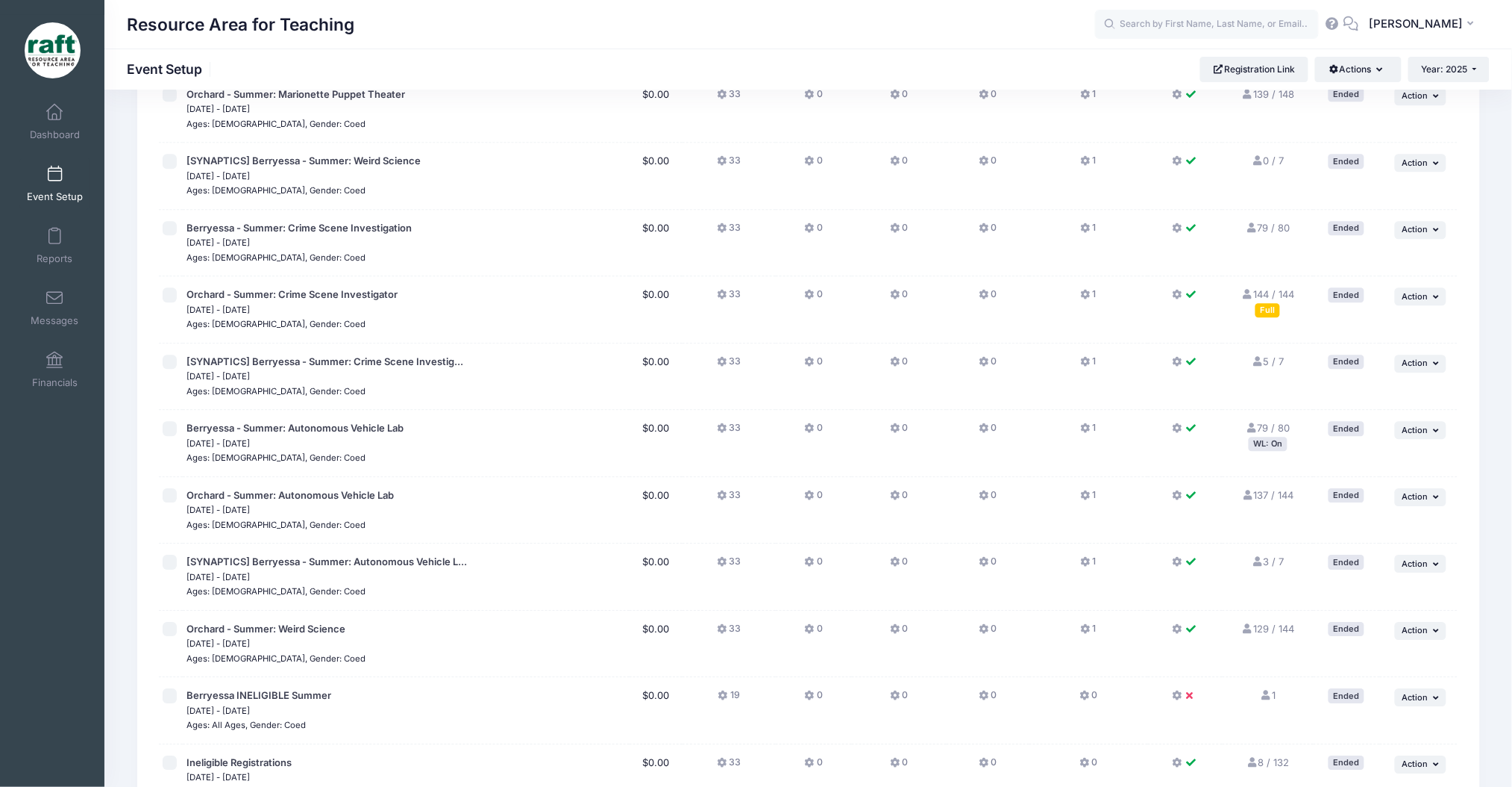
scroll to position [1682, 0]
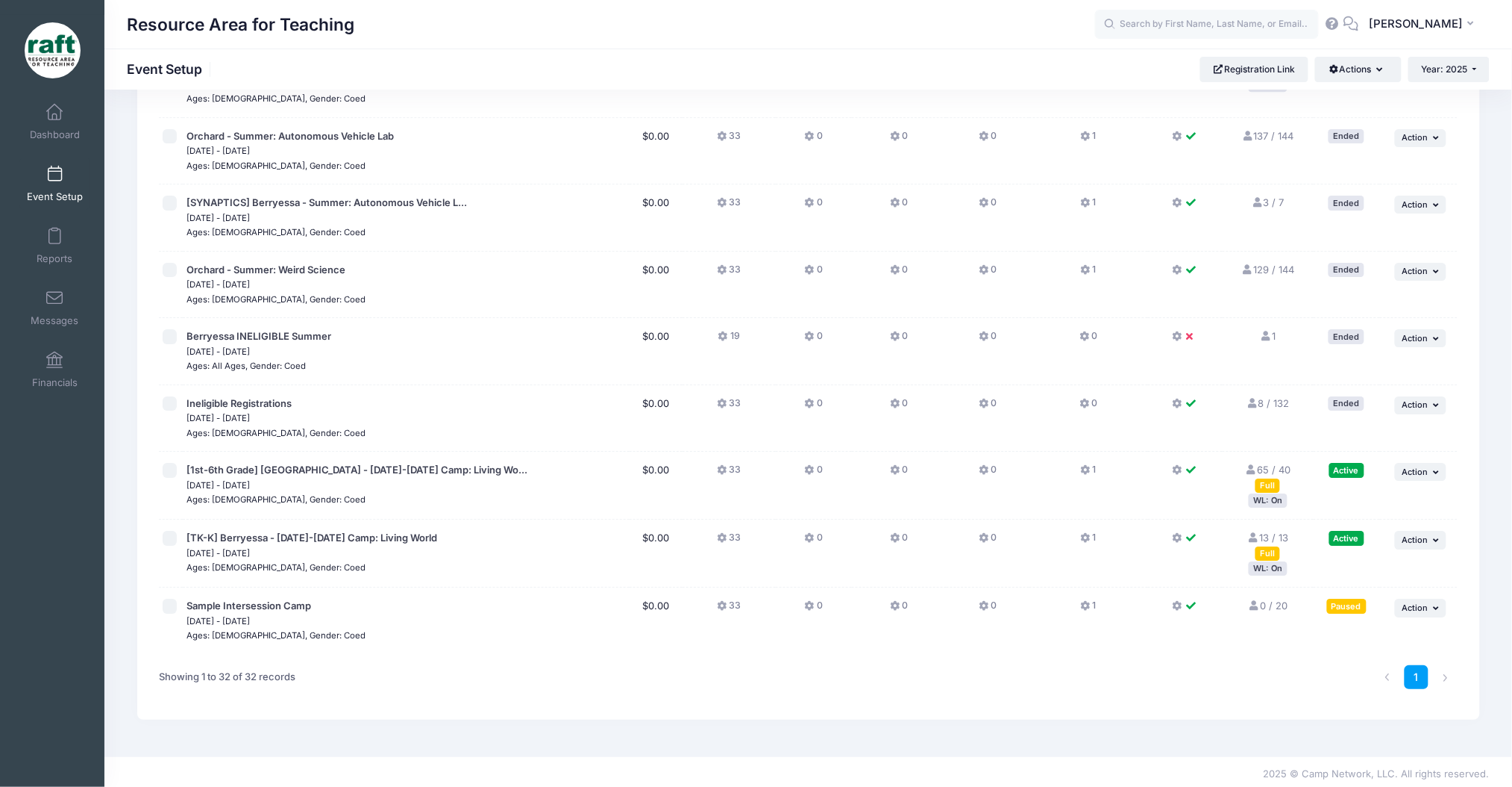
click at [1274, 498] on div "WL: On" at bounding box center [1268, 500] width 38 height 14
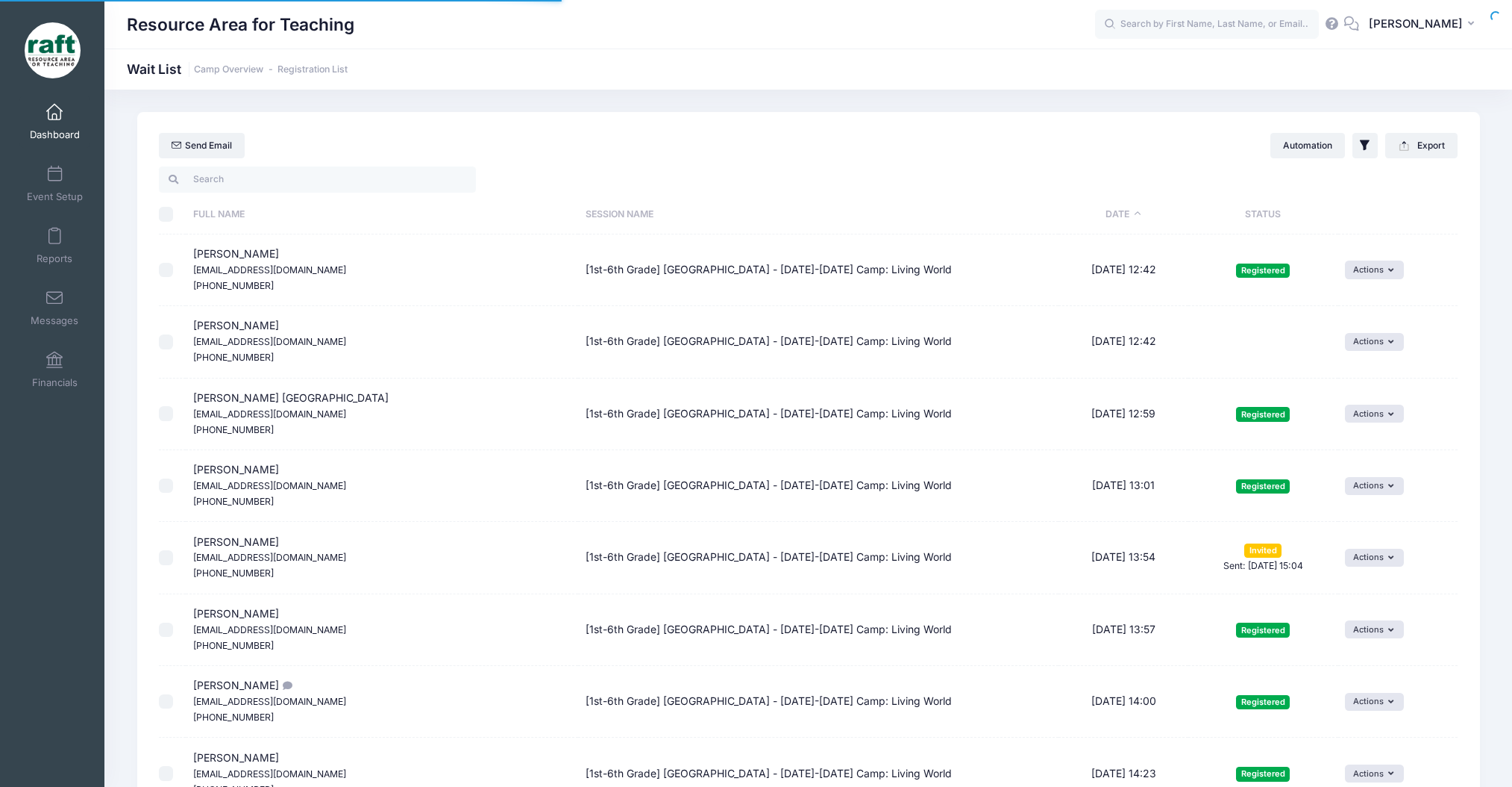
select select "50"
click at [1351, 154] on div "Automation Filter Options Show: Wait List Invited Expired" at bounding box center [1364, 144] width 188 height 25
click at [1358, 148] on icon "button" at bounding box center [1365, 145] width 15 height 15
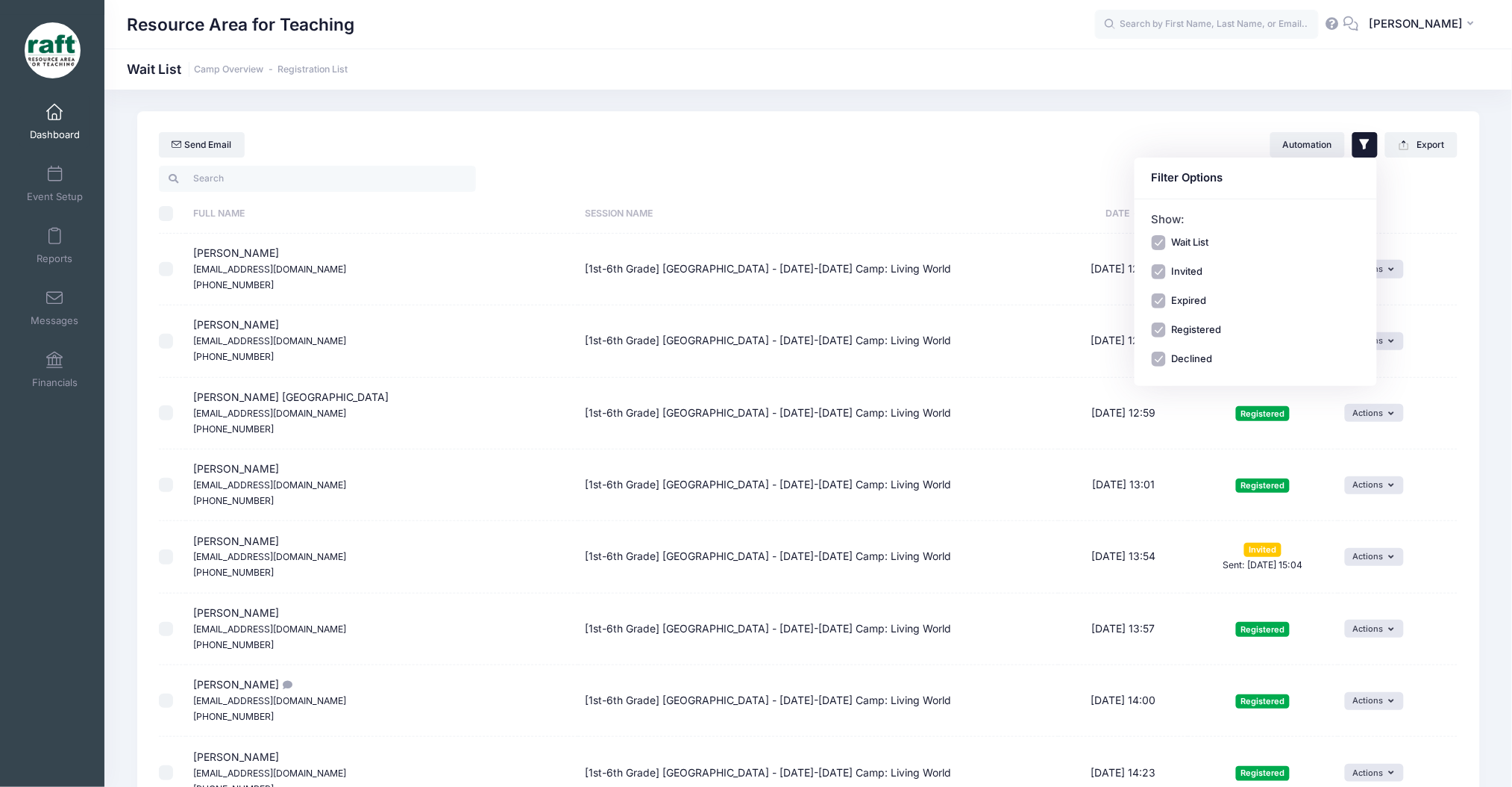
click at [1164, 241] on input "Wait List" at bounding box center [1159, 242] width 15 height 15
checkbox input "false"
click at [1159, 290] on div "Wait List Invited Expired Registered Declined" at bounding box center [1256, 300] width 209 height 131
click at [1159, 299] on input "Expired" at bounding box center [1159, 300] width 15 height 15
checkbox input "false"
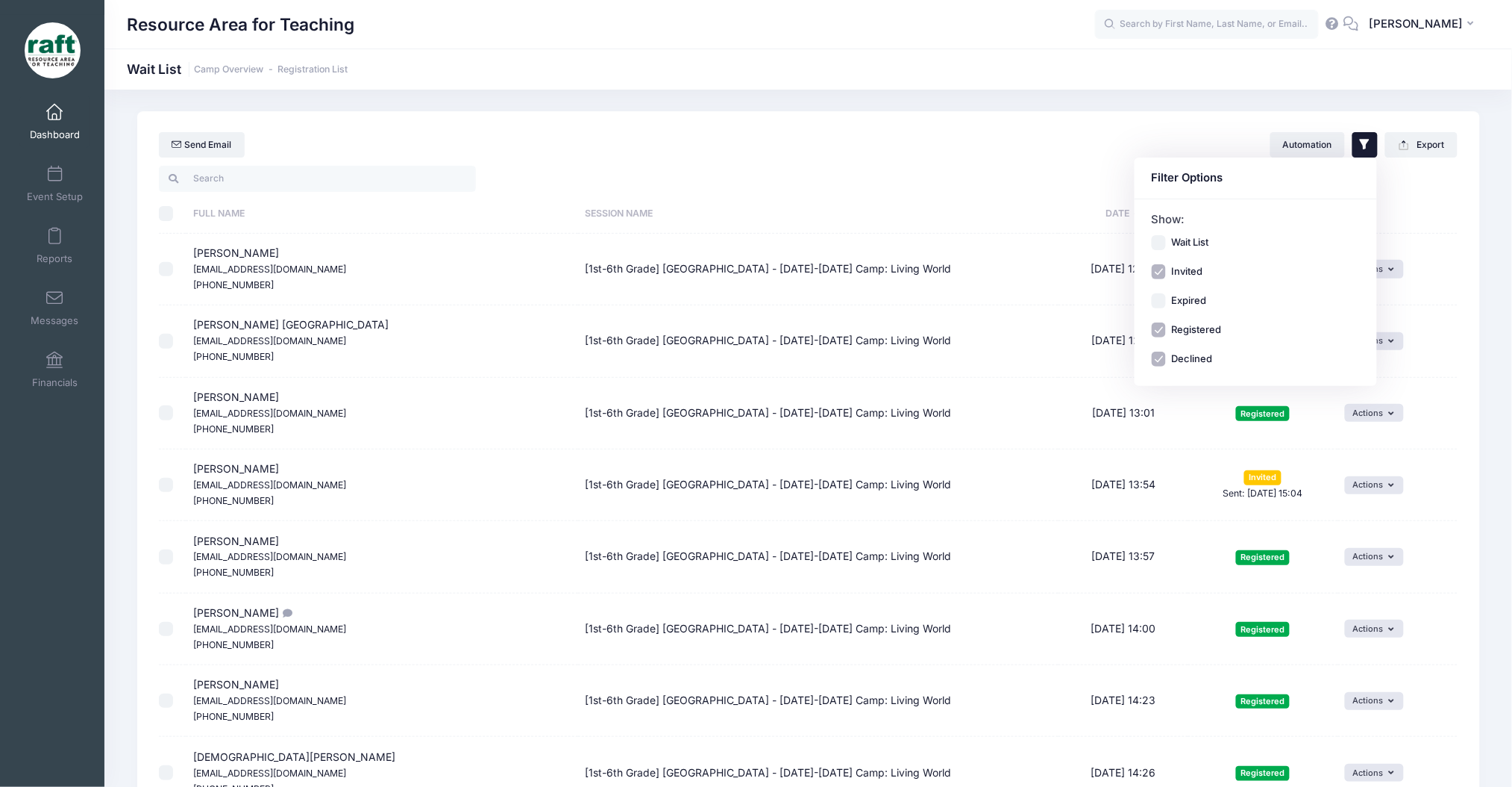
click at [1158, 319] on div "Wait List Invited Expired Registered Declined" at bounding box center [1256, 300] width 209 height 131
click at [1156, 329] on input "Registered" at bounding box center [1159, 329] width 15 height 15
checkbox input "false"
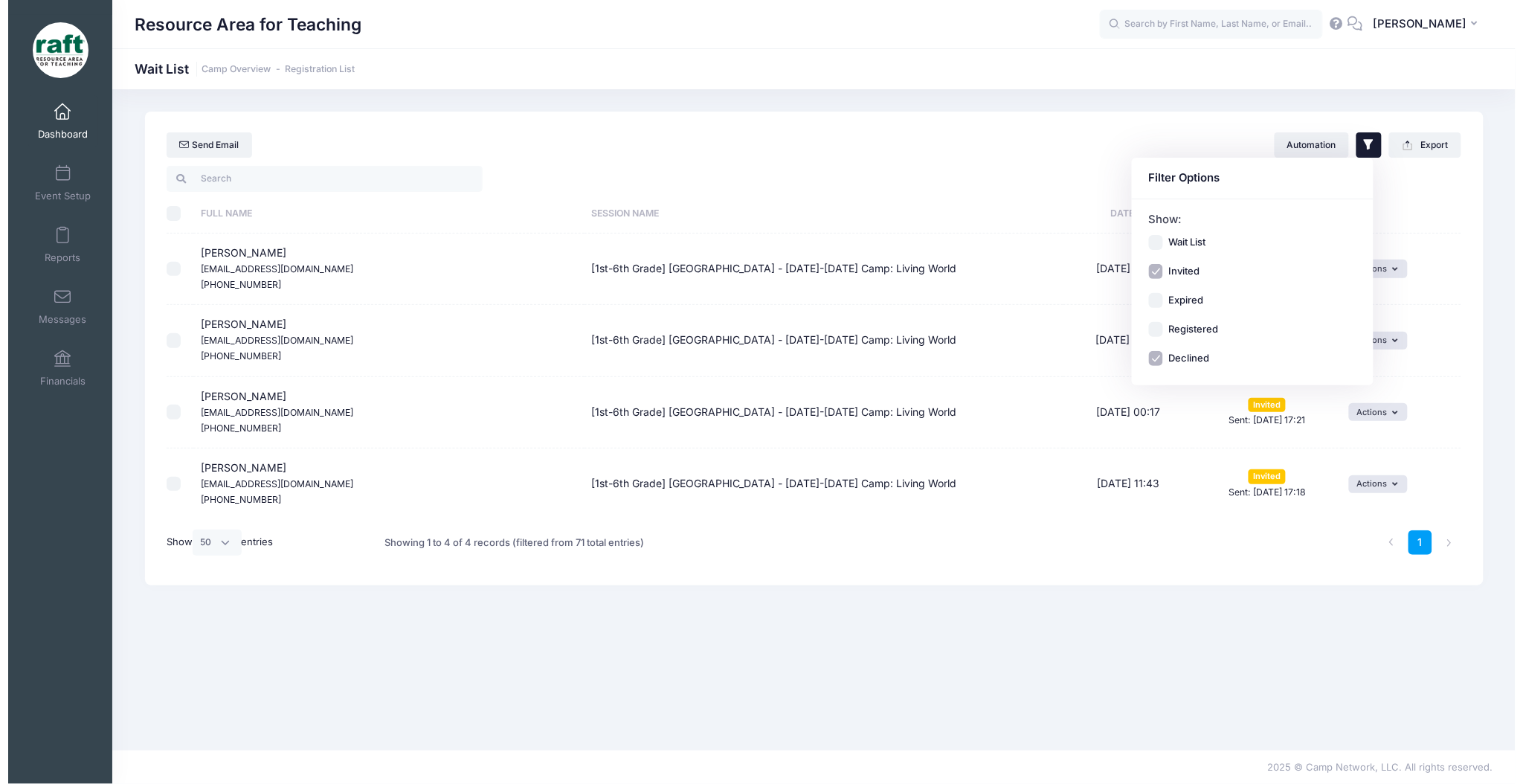
scroll to position [0, 0]
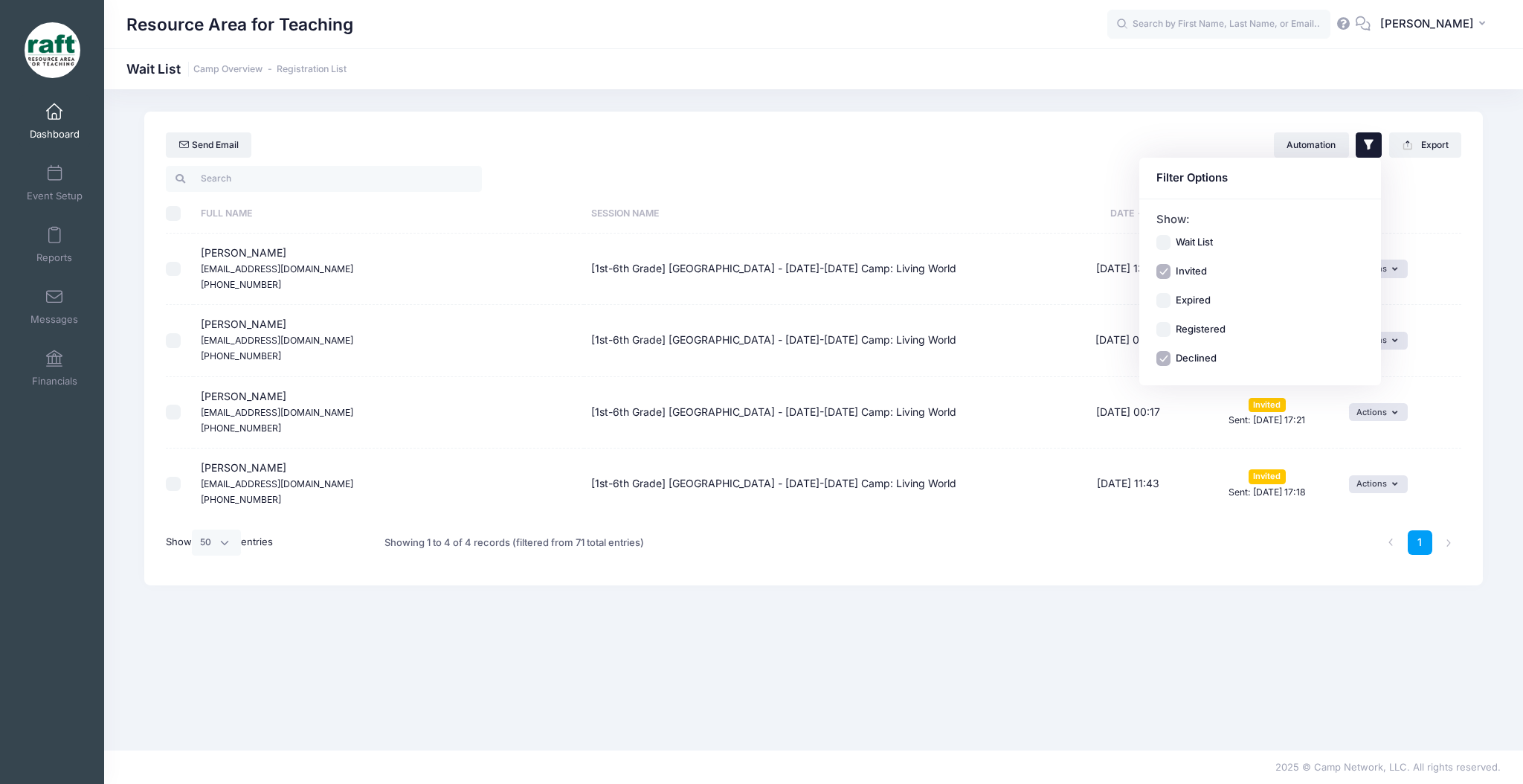
click at [1158, 349] on div "Wait List Invited Expired Registered Declined" at bounding box center [1260, 300] width 208 height 131
click at [1162, 356] on input "Declined" at bounding box center [1164, 358] width 15 height 15
checkbox input "false"
click at [1022, 574] on div "Full Name Session Name Date Status Full Name Email Phone ID Comments Status" at bounding box center [813, 374] width 1338 height 421
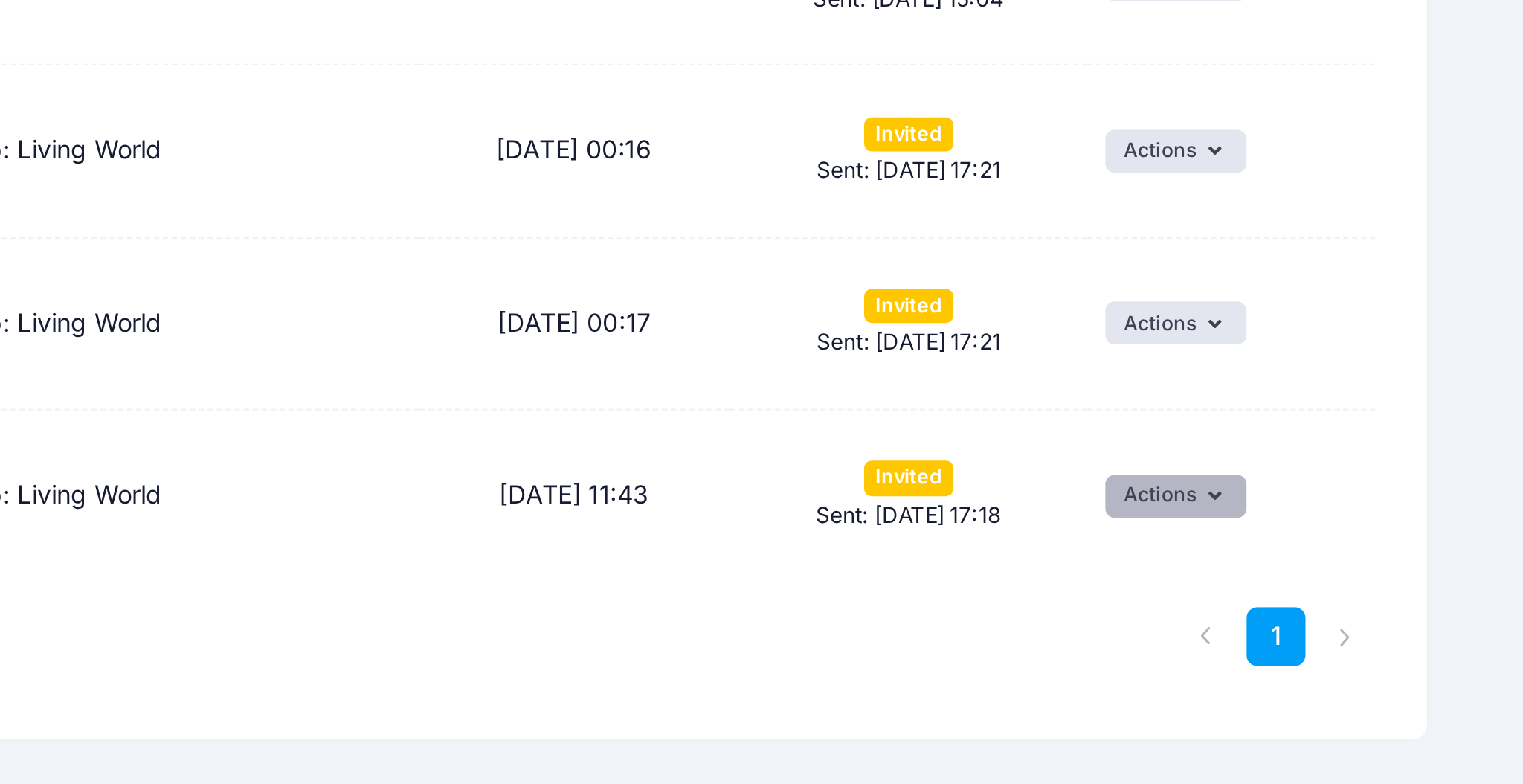
click at [1364, 475] on button "Actions" at bounding box center [1378, 484] width 59 height 18
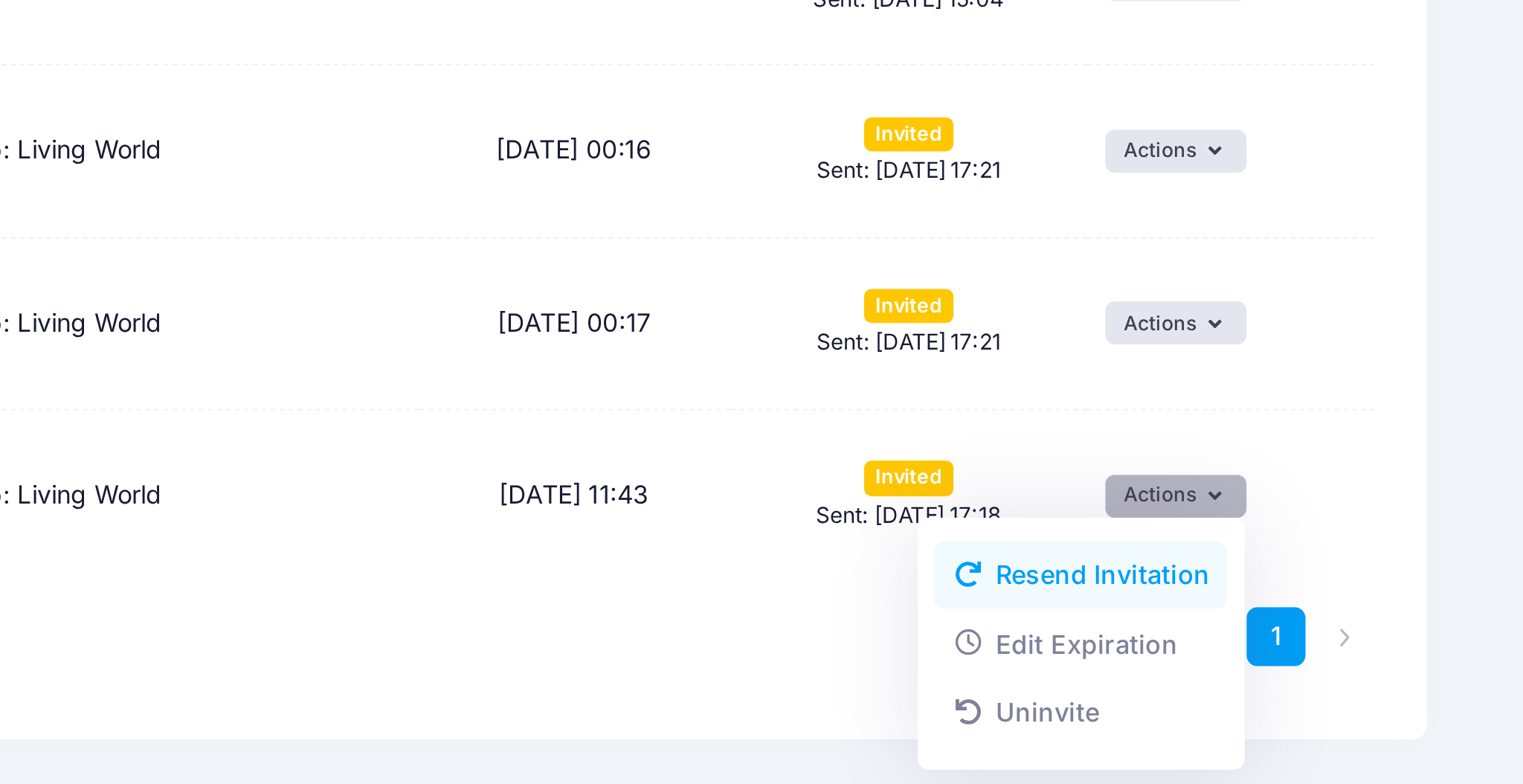
click at [1335, 516] on link "Resend Invitation" at bounding box center [1338, 516] width 122 height 28
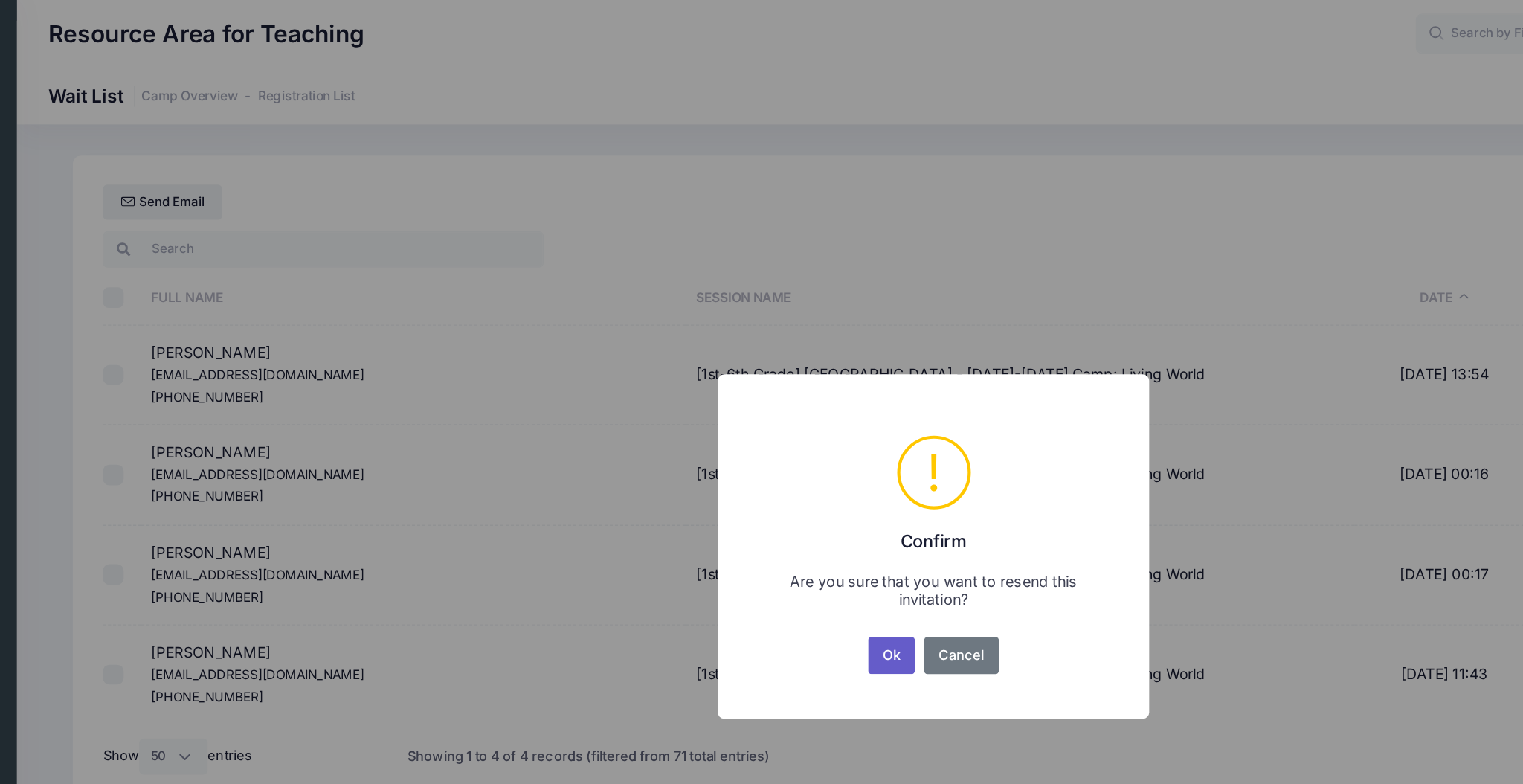
click at [735, 471] on button "Ok" at bounding box center [731, 470] width 35 height 27
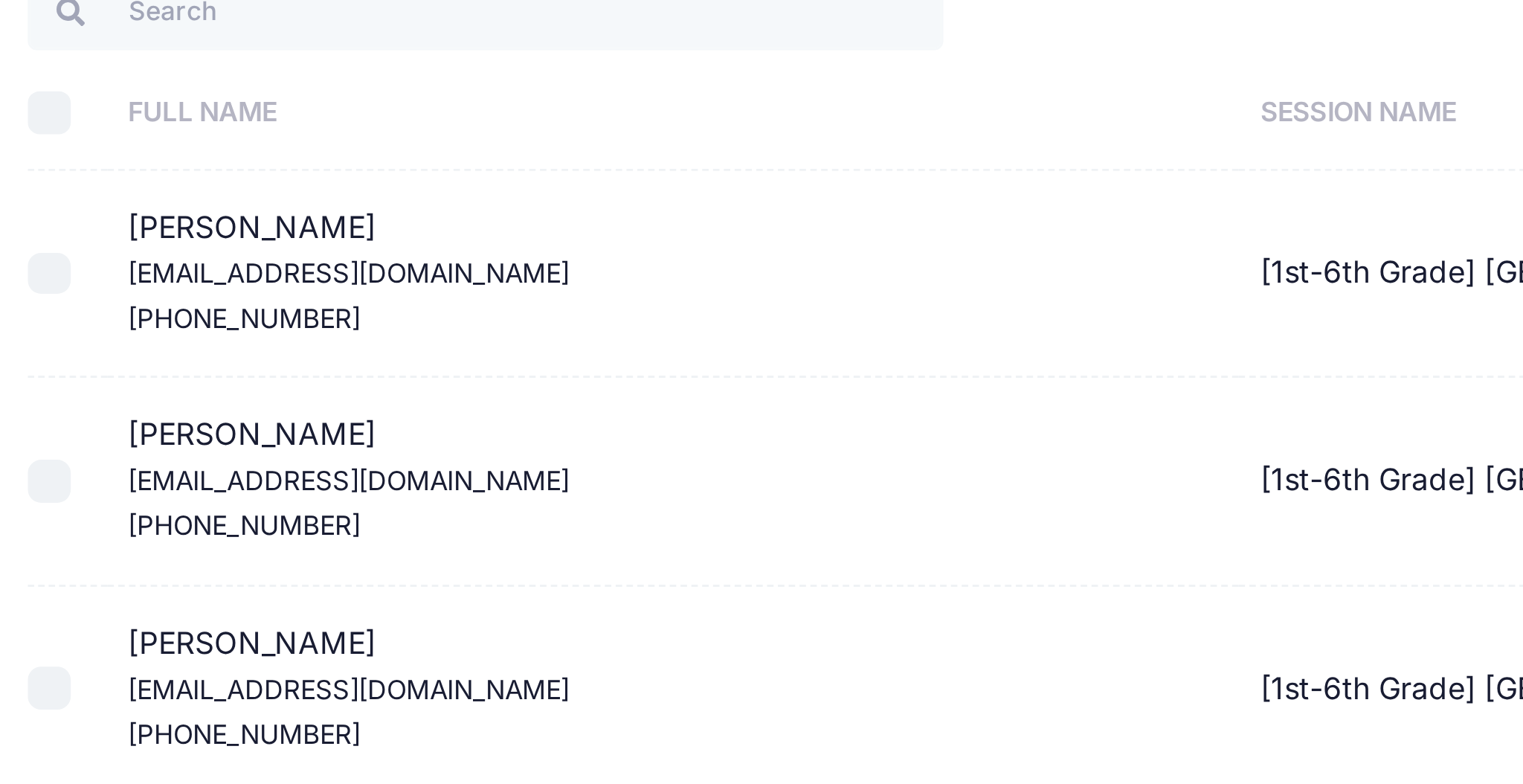
click at [256, 291] on td "Amy Tran dothivuong1982@gmail.com (408) 580-1570" at bounding box center [388, 268] width 391 height 72
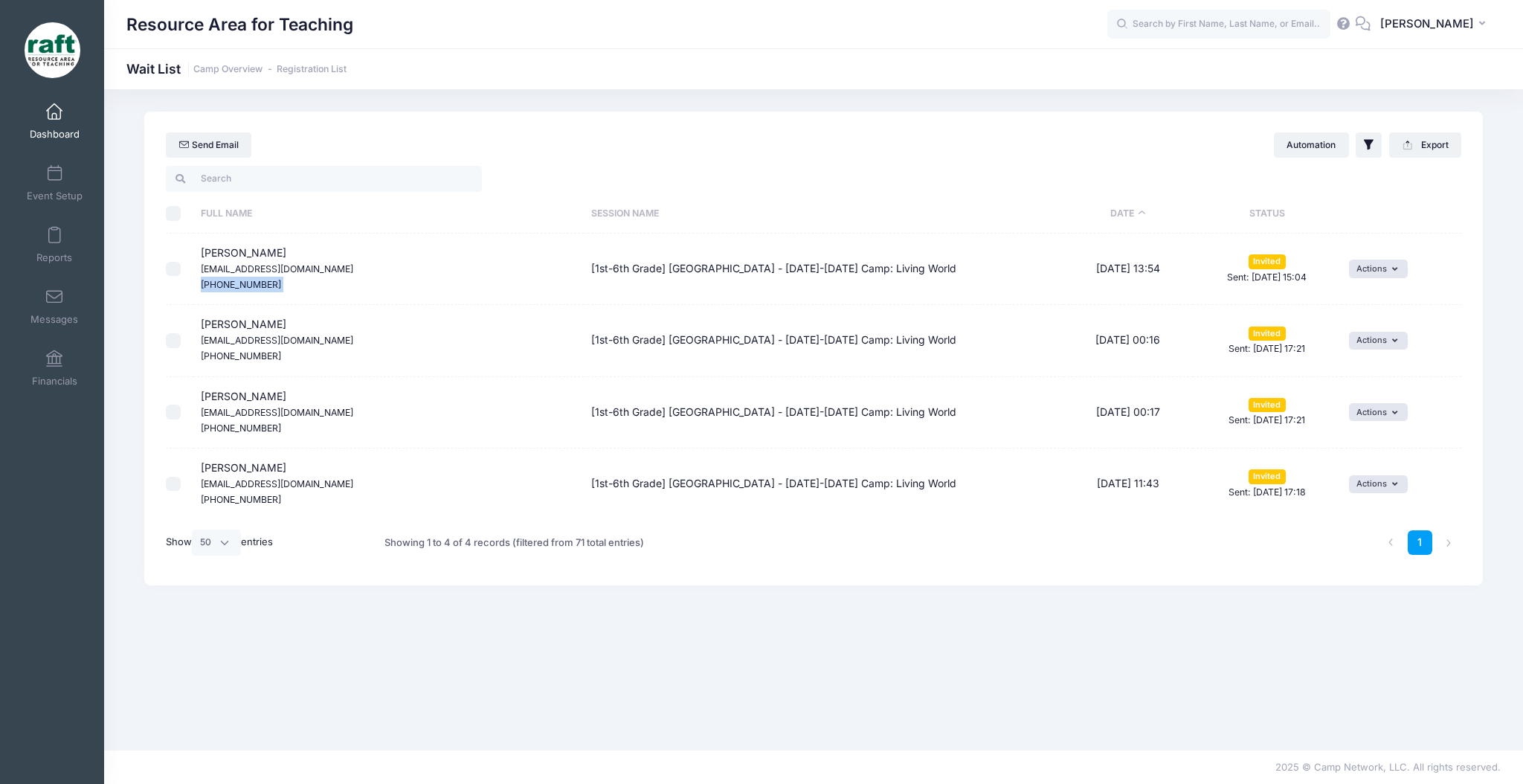
click at [54, 118] on span at bounding box center [54, 113] width 0 height 17
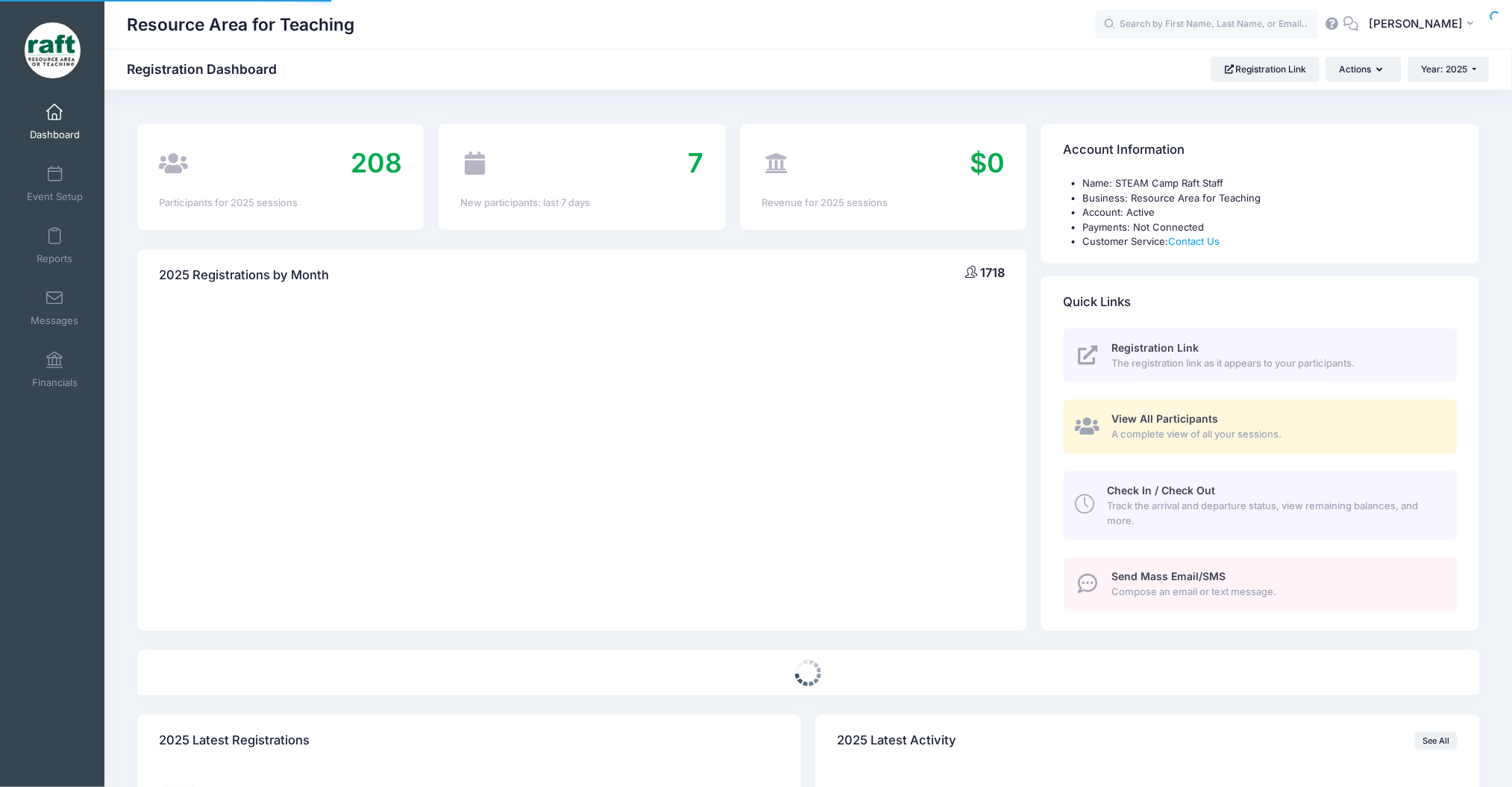
select select
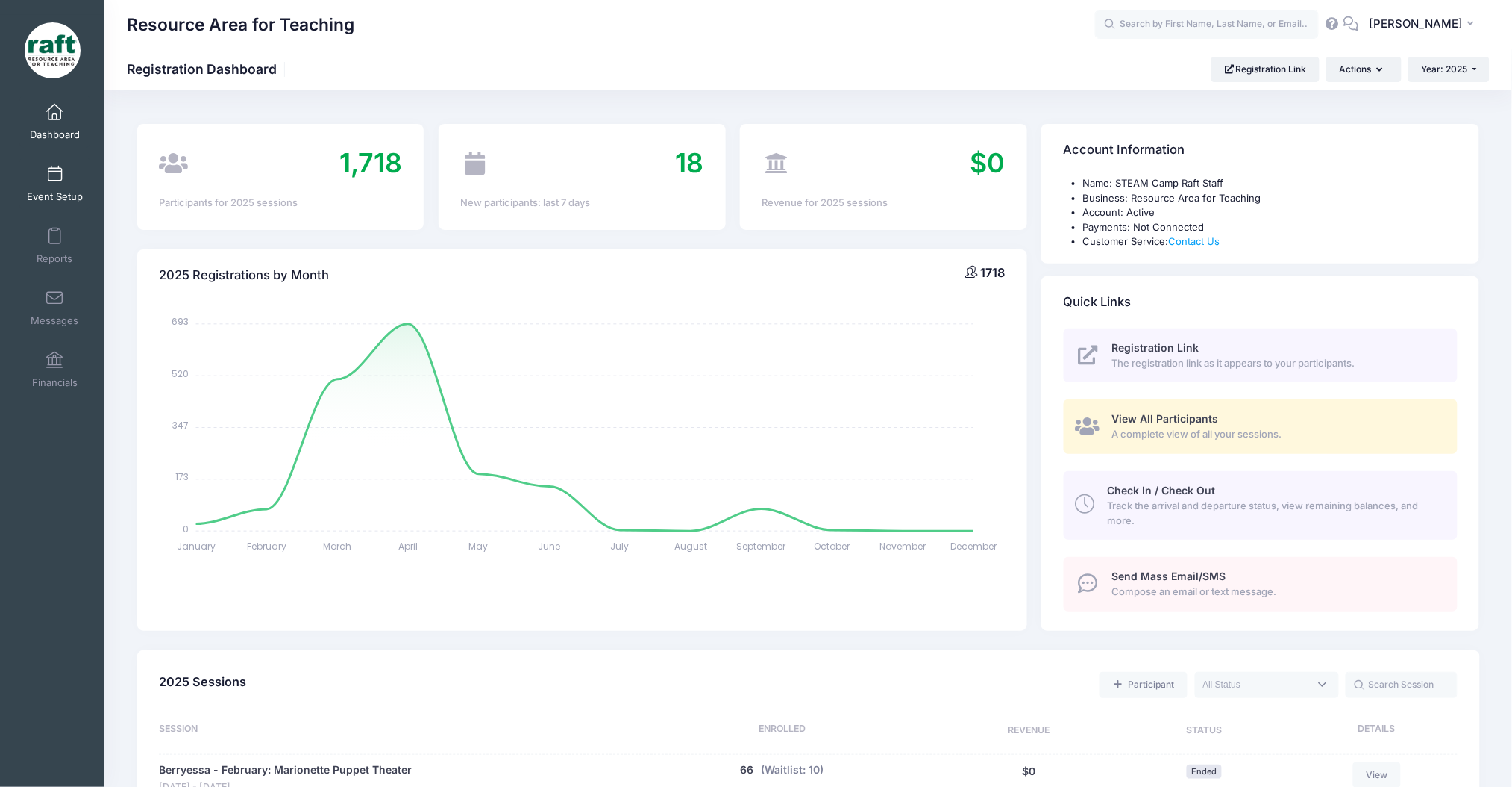
click at [54, 174] on span at bounding box center [54, 175] width 0 height 17
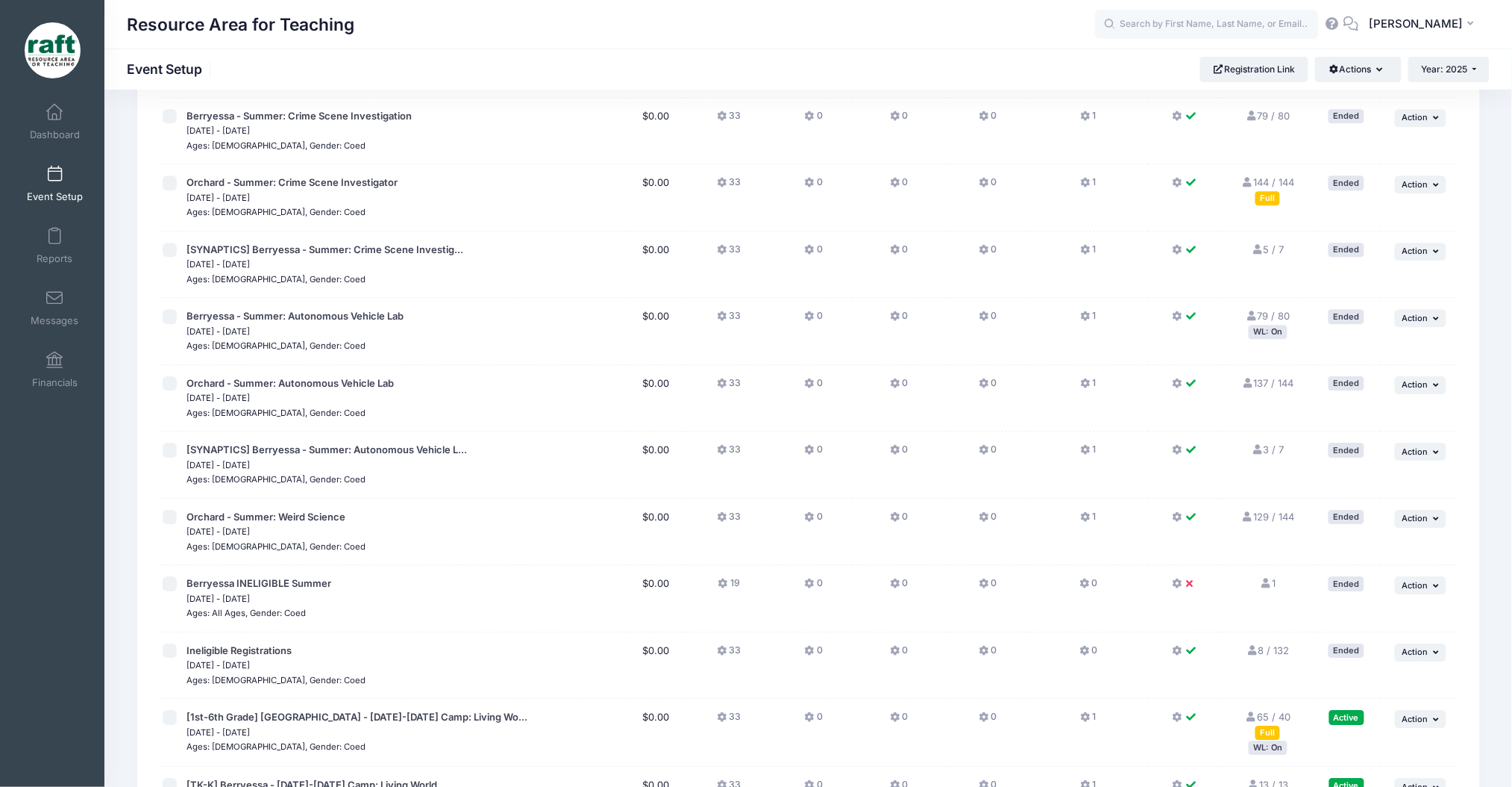
scroll to position [1682, 0]
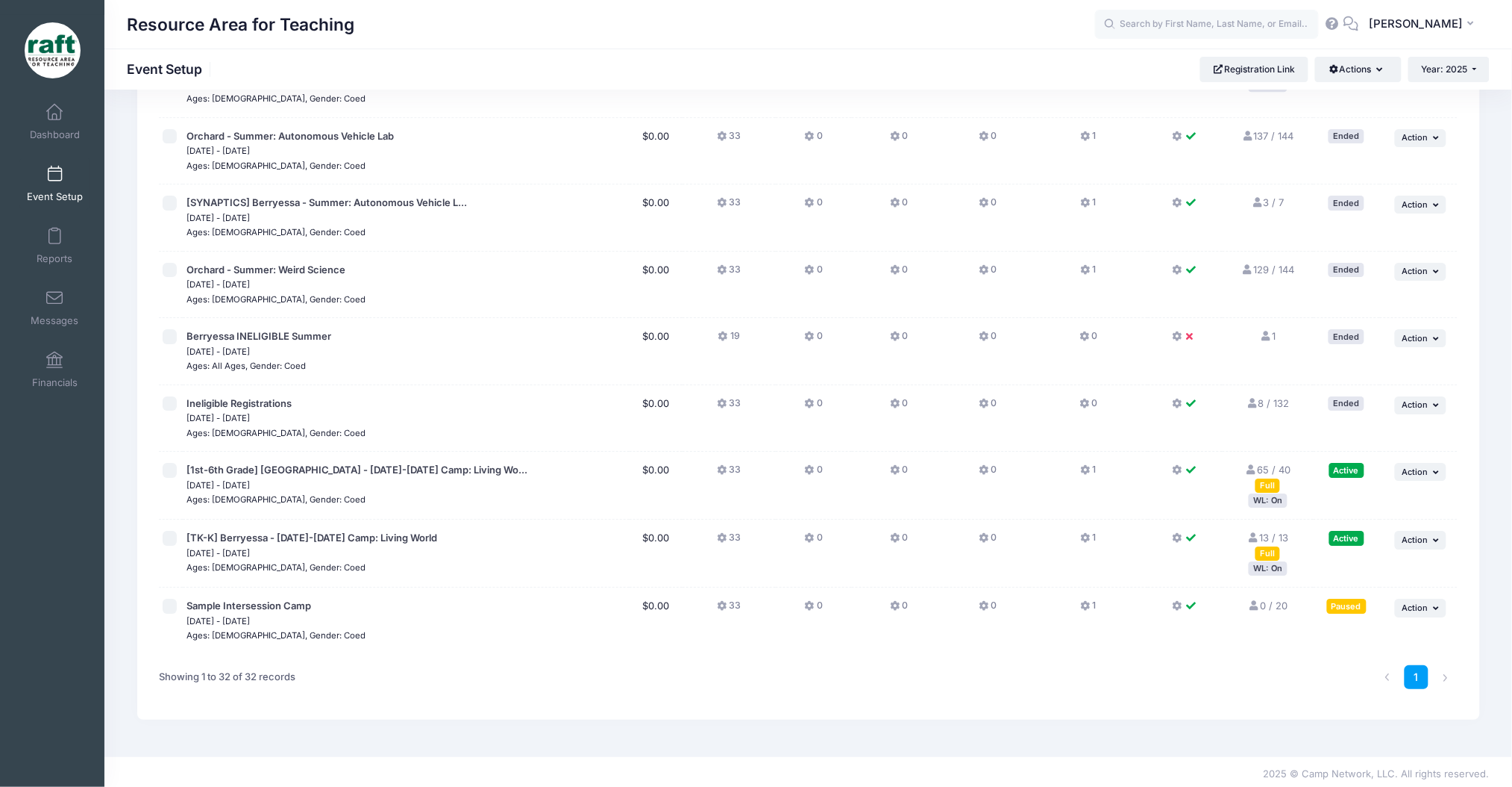
click at [1265, 565] on div "WL: On" at bounding box center [1268, 568] width 38 height 14
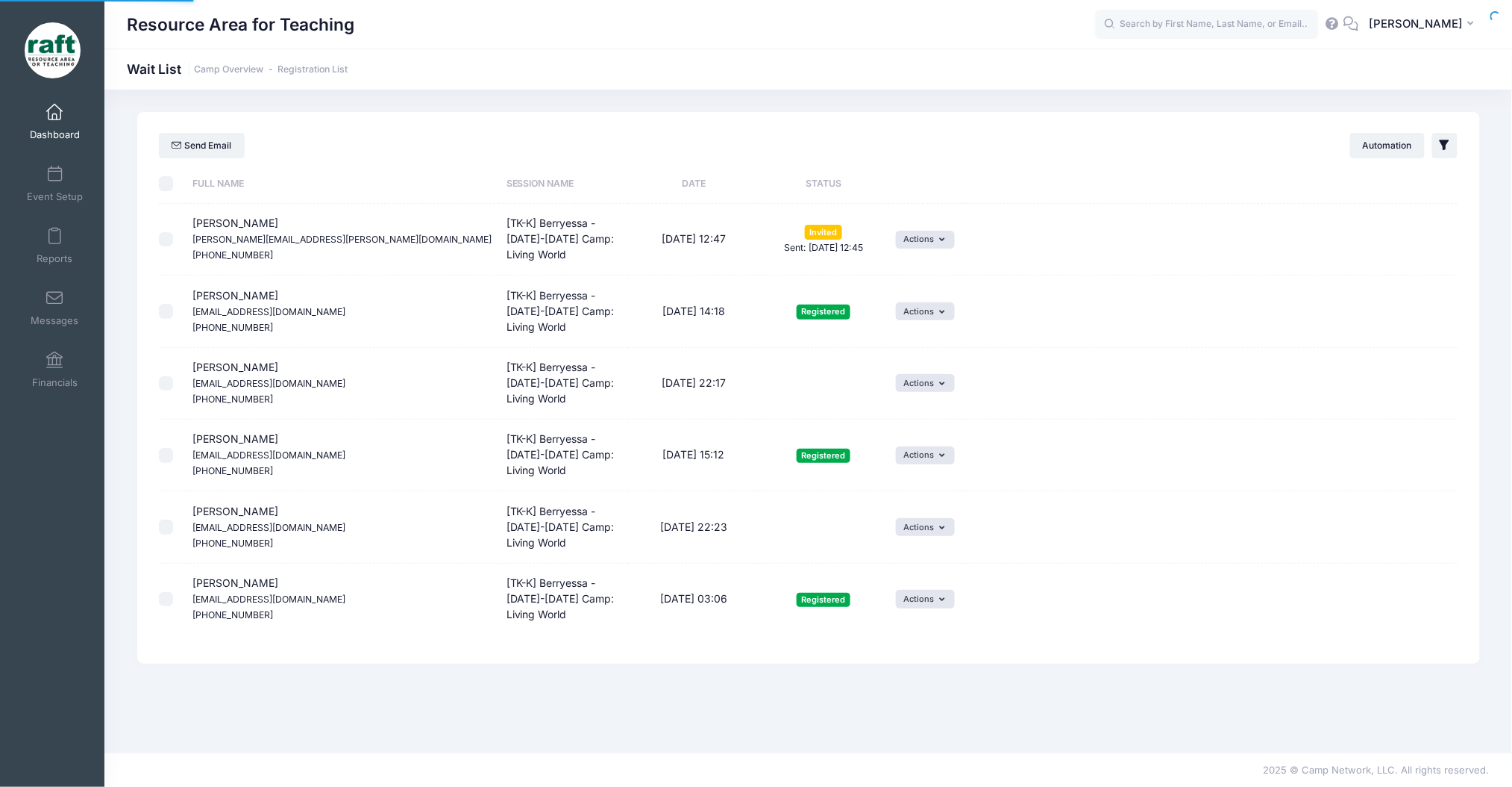
select select "50"
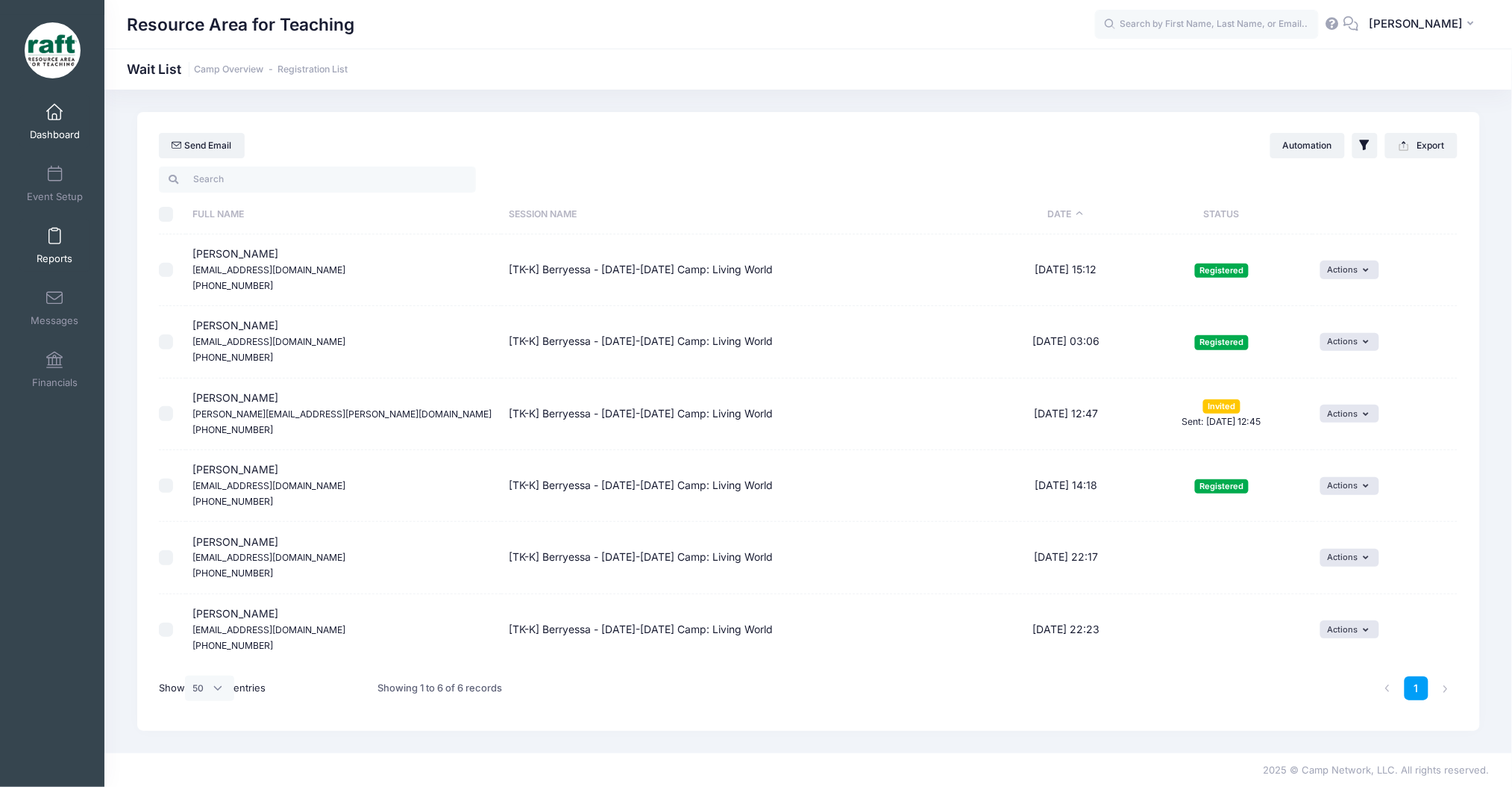
click at [54, 236] on span at bounding box center [54, 237] width 0 height 17
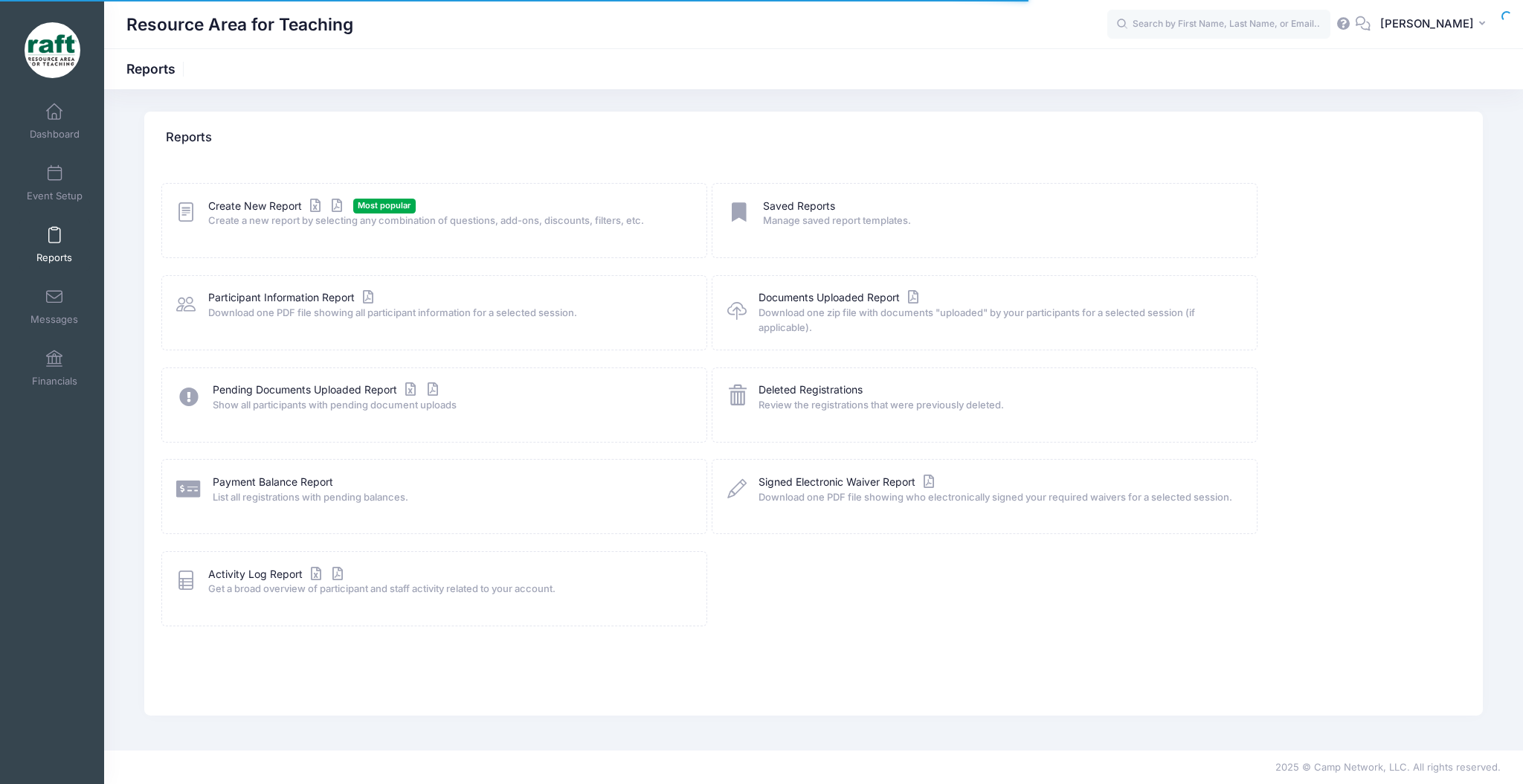
click at [228, 219] on span "Create a new report by selecting any combination of questions, add-ons, discoun…" at bounding box center [448, 221] width 479 height 15
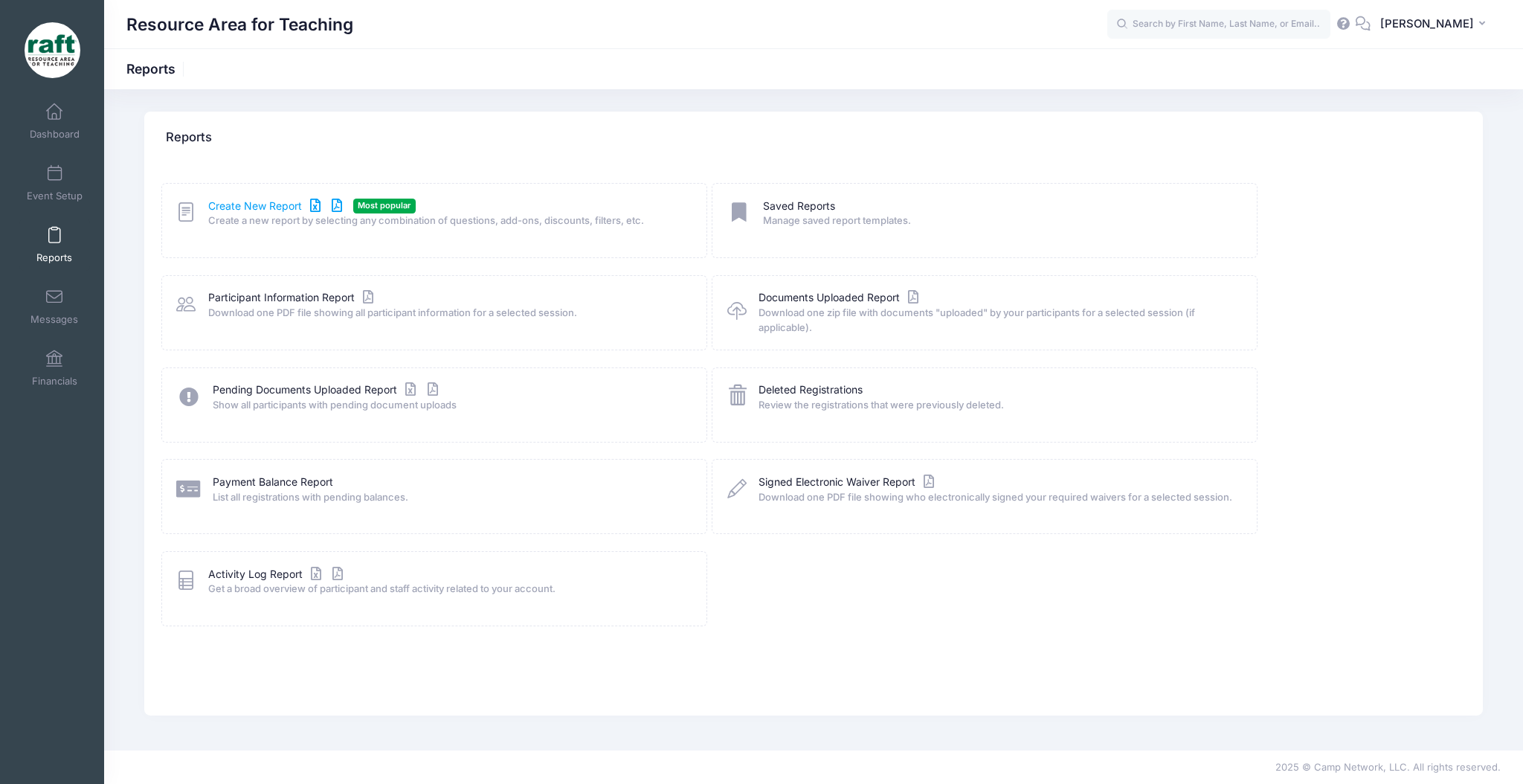
click at [228, 204] on link "Create New Report" at bounding box center [277, 206] width 138 height 16
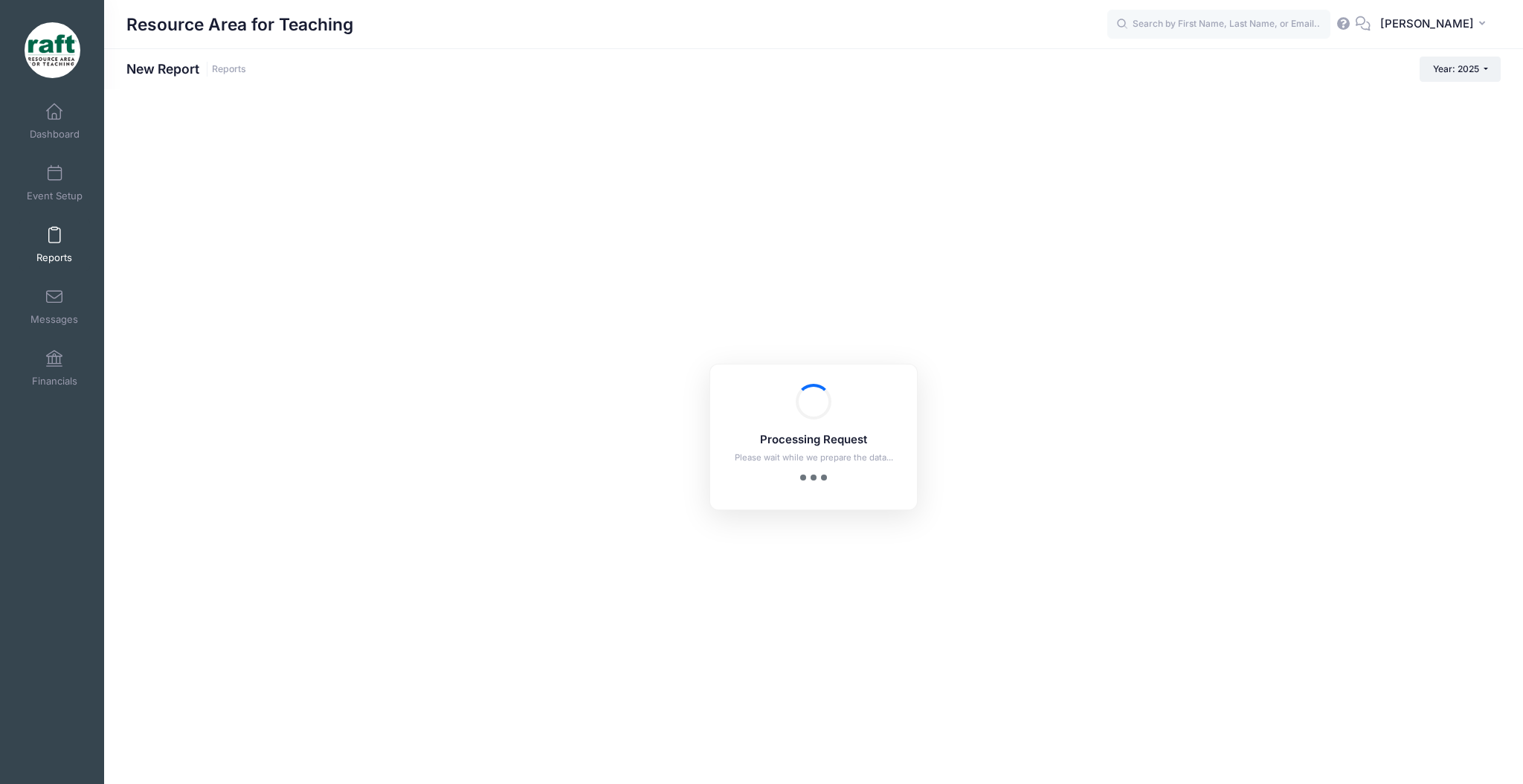
checkbox input "true"
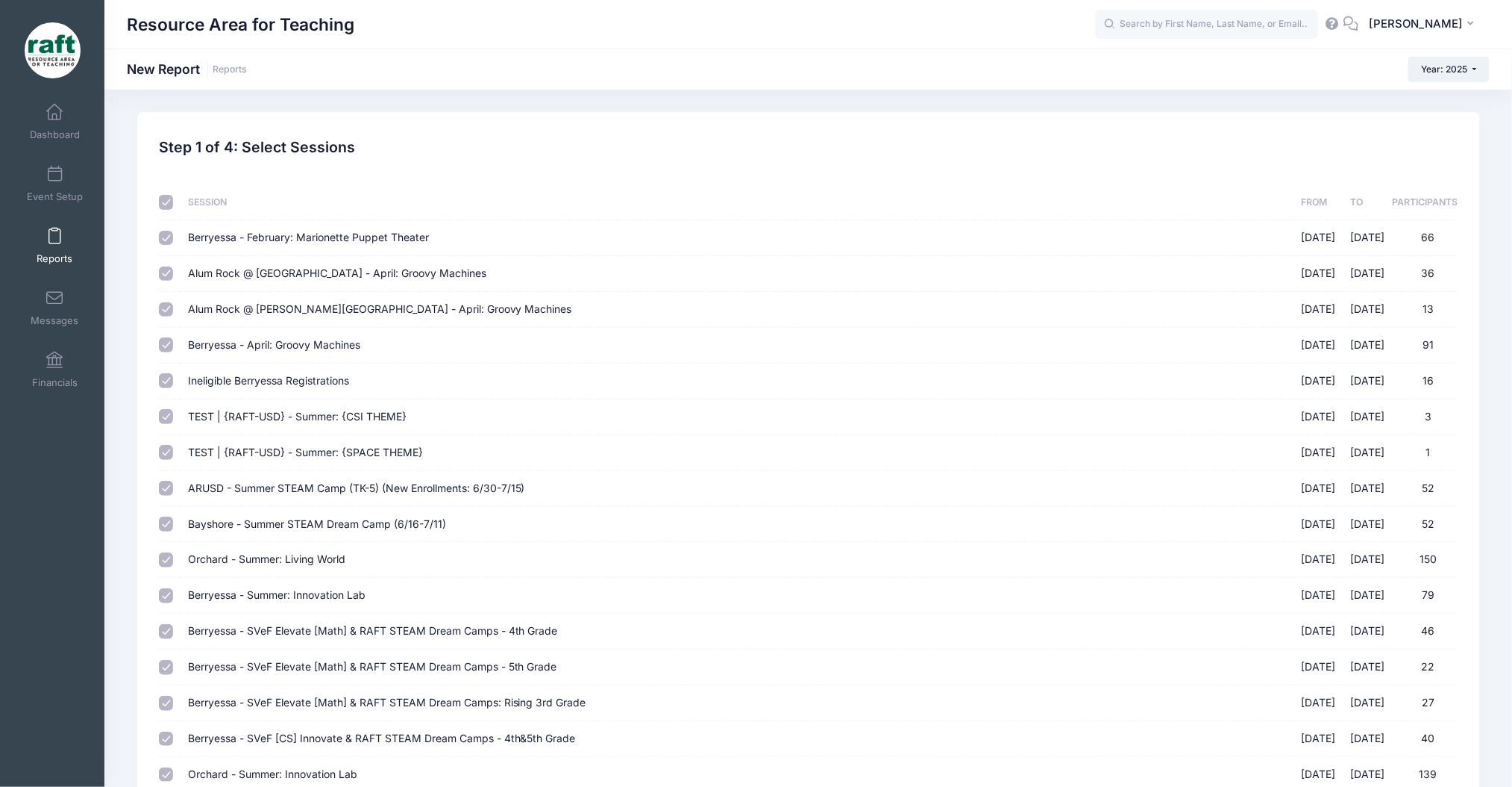
click at [164, 209] on input "checkbox" at bounding box center [167, 202] width 15 height 15
checkbox input "false"
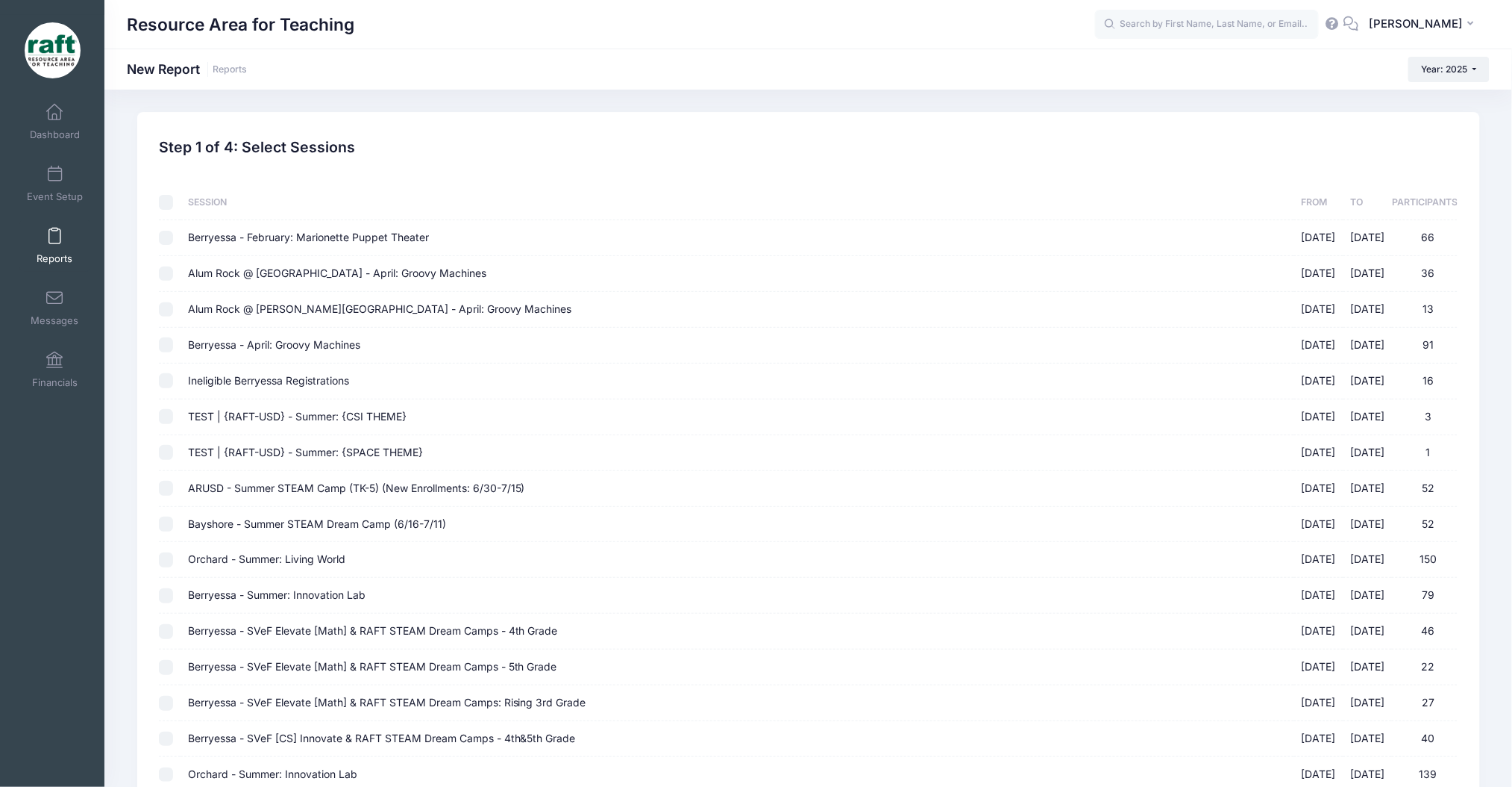
checkbox input "false"
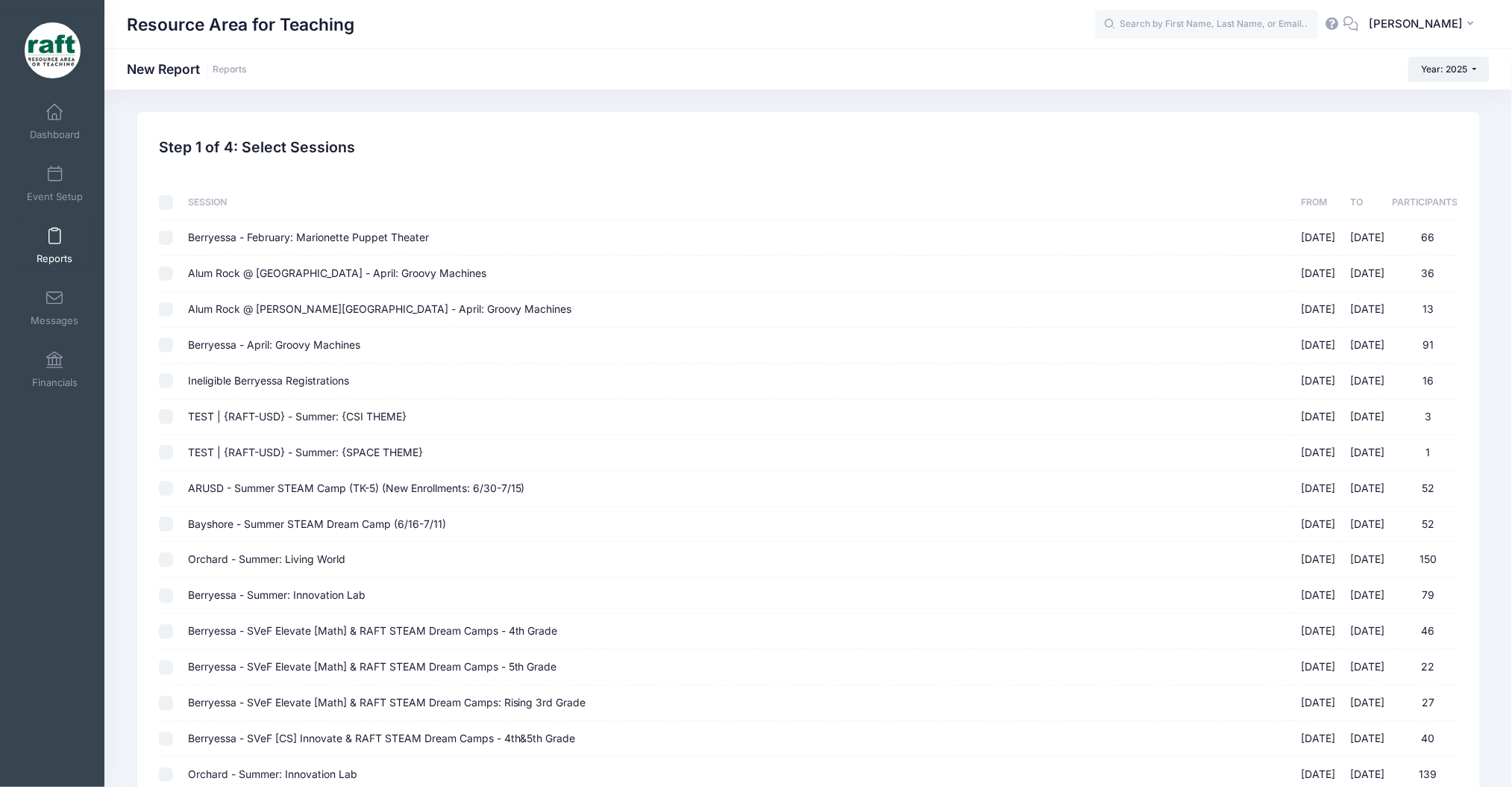
checkbox input "false"
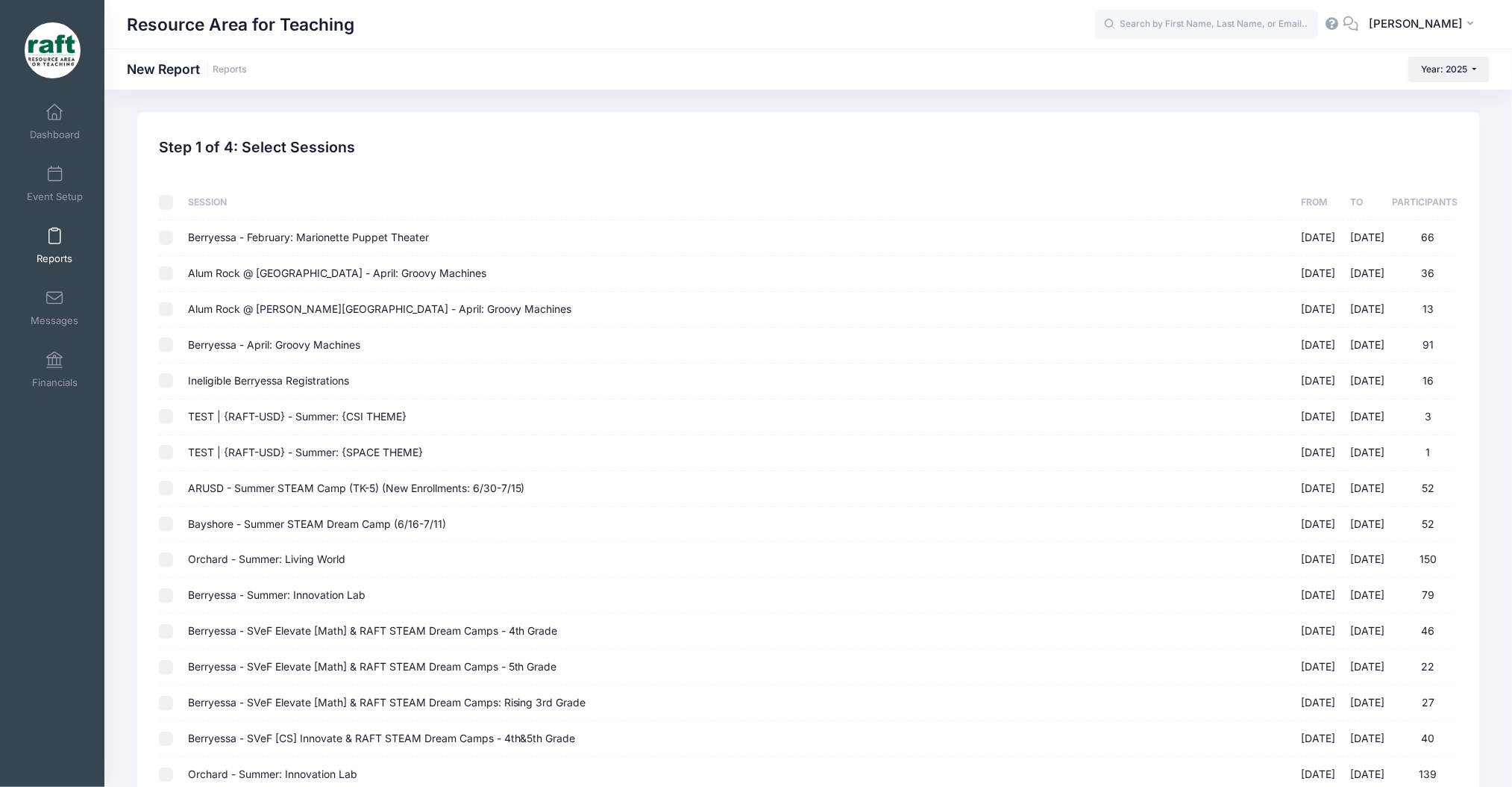
checkbox input "false"
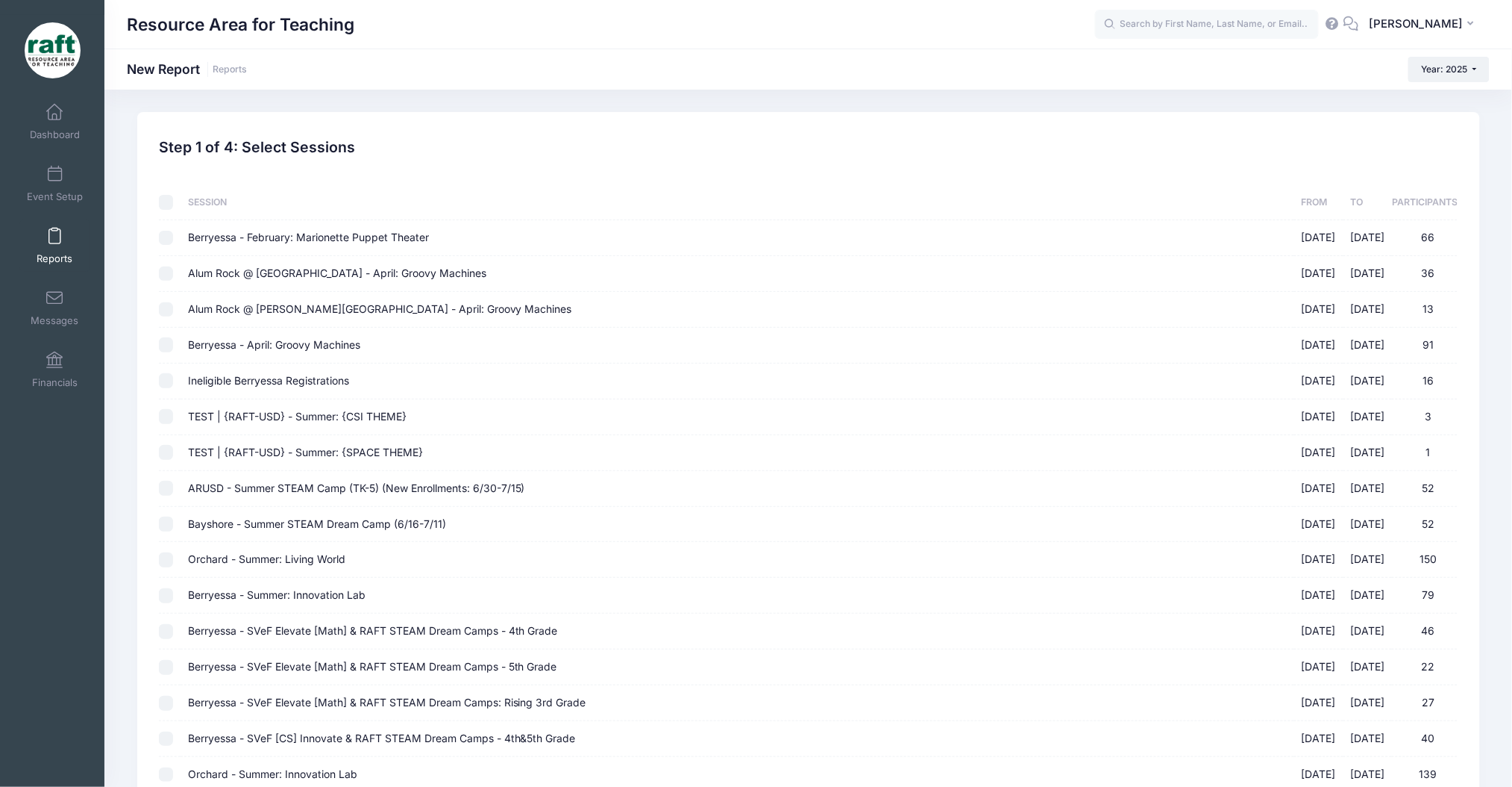
checkbox input "false"
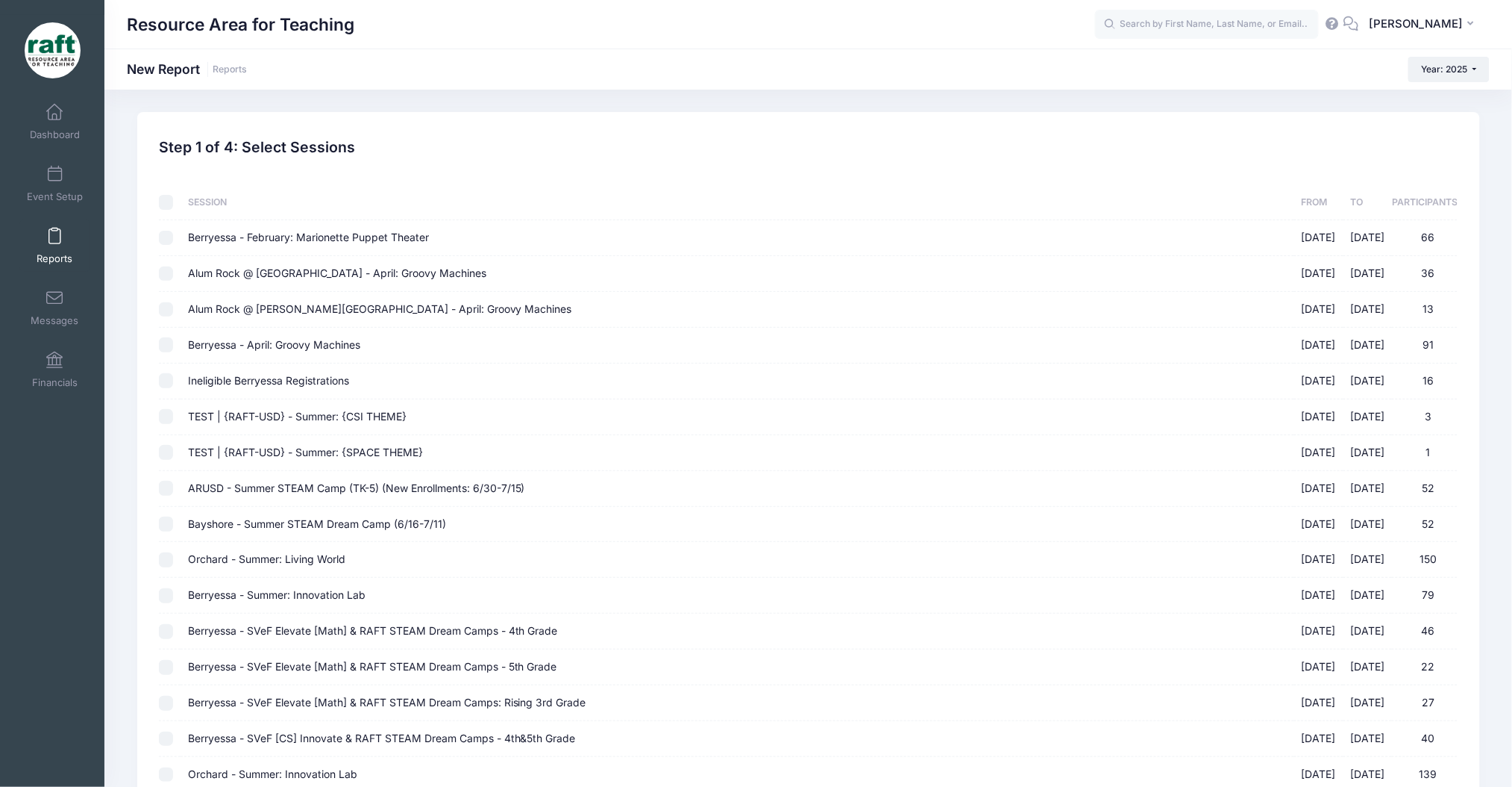
checkbox input "false"
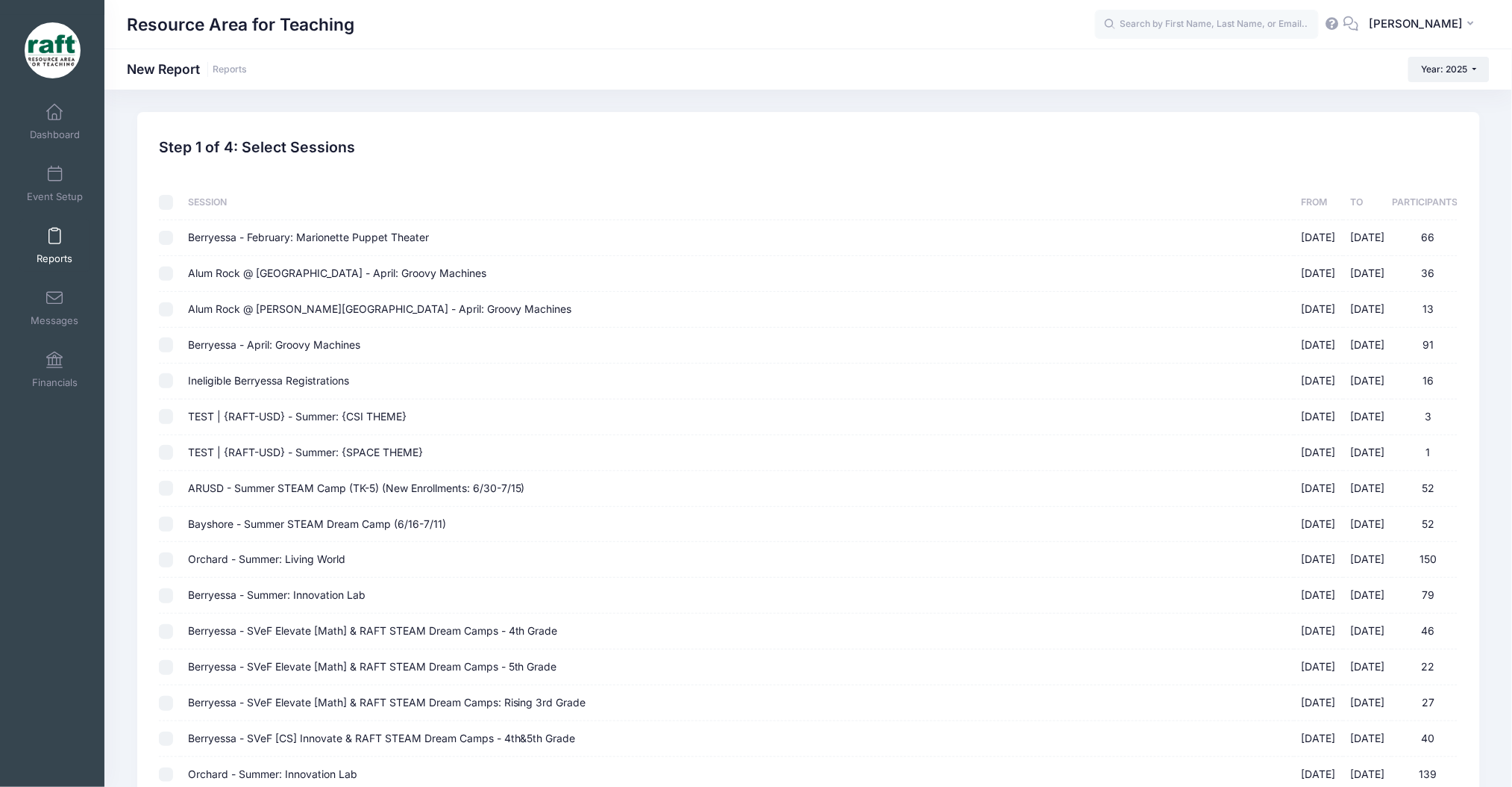
checkbox input "false"
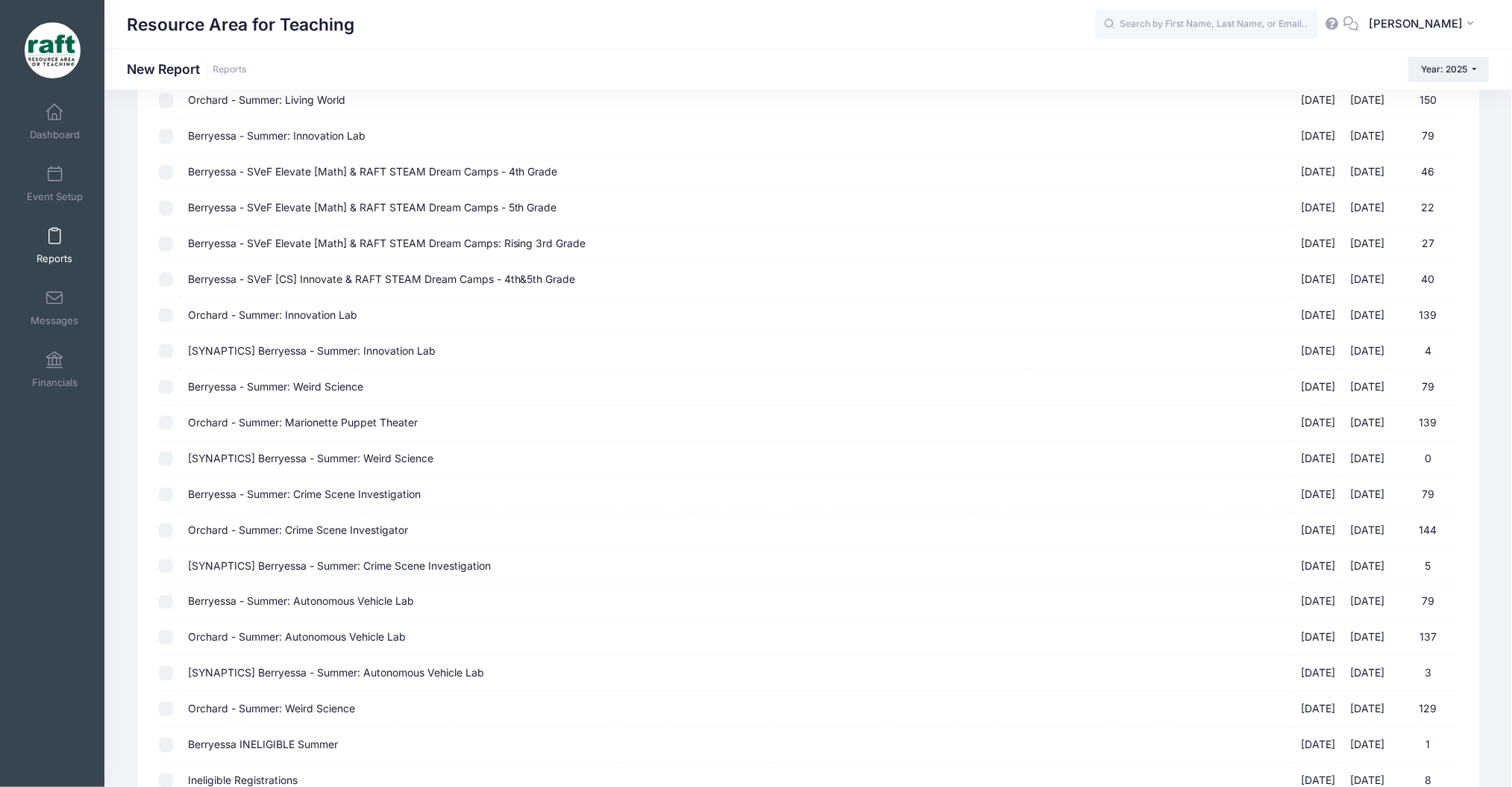
scroll to position [730, 0]
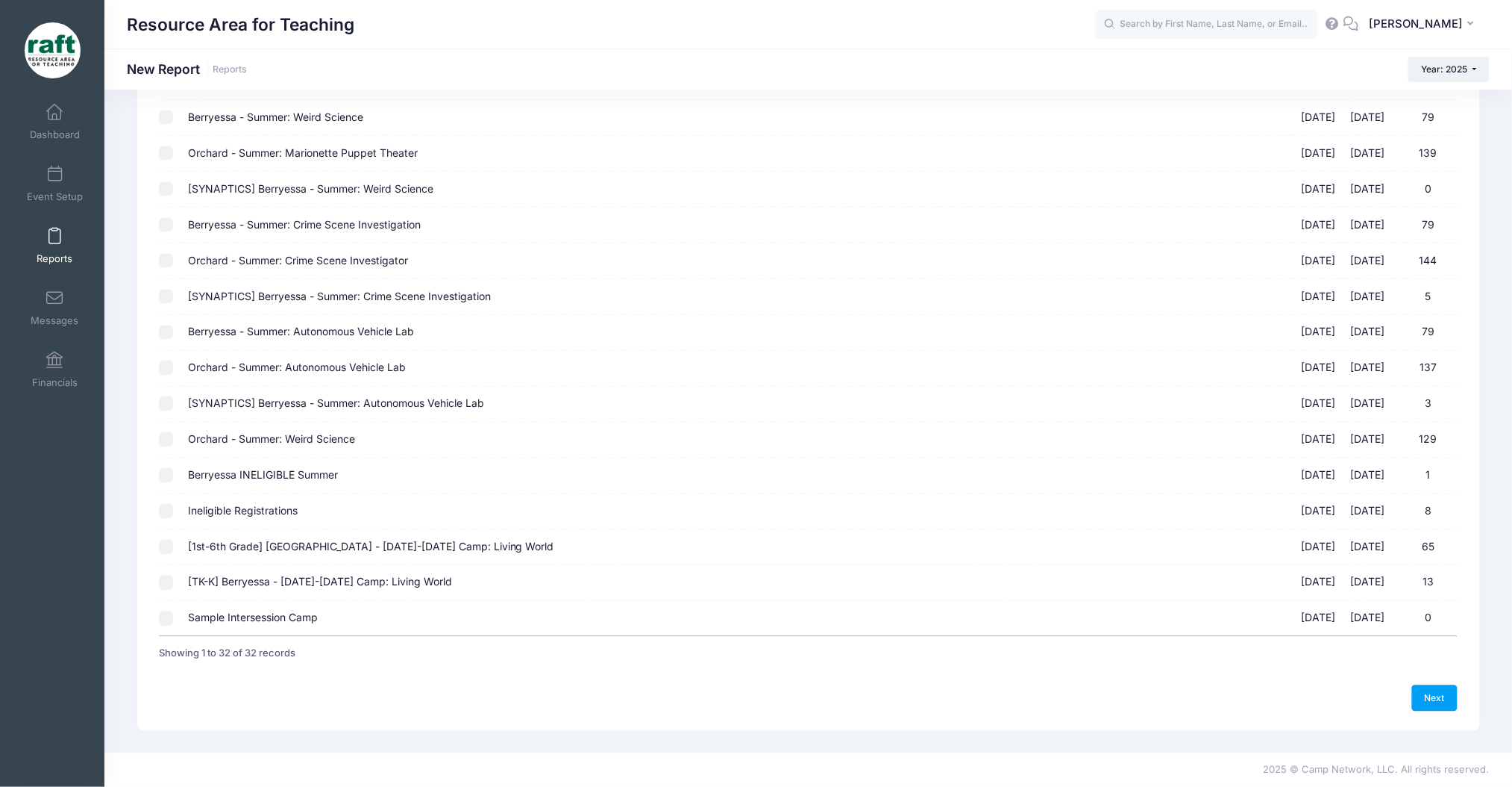
click at [167, 547] on input "[1st-6th Grade] Berryessa - Oct 6-10 Camp: Living World 10/06/2025 - 10/10/2025…" at bounding box center [167, 547] width 15 height 15
checkbox input "true"
click at [168, 581] on input "[TK-K] Berryessa - Oct 6-10 Camp: Living World 10/06/2025 - 10/10/2025 13" at bounding box center [167, 583] width 15 height 15
checkbox input "true"
click at [1426, 687] on link "Next" at bounding box center [1435, 697] width 46 height 25
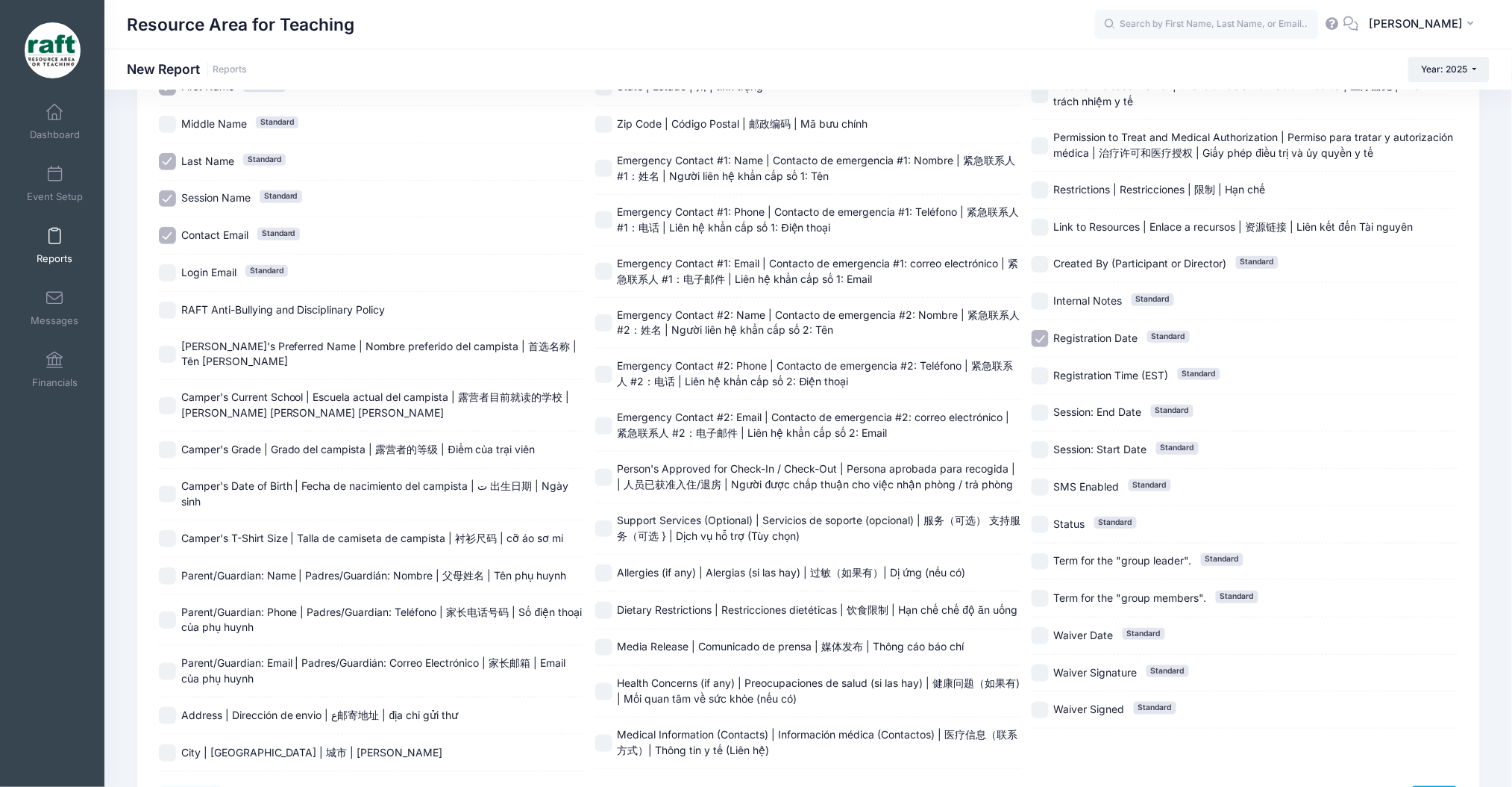
scroll to position [241, 0]
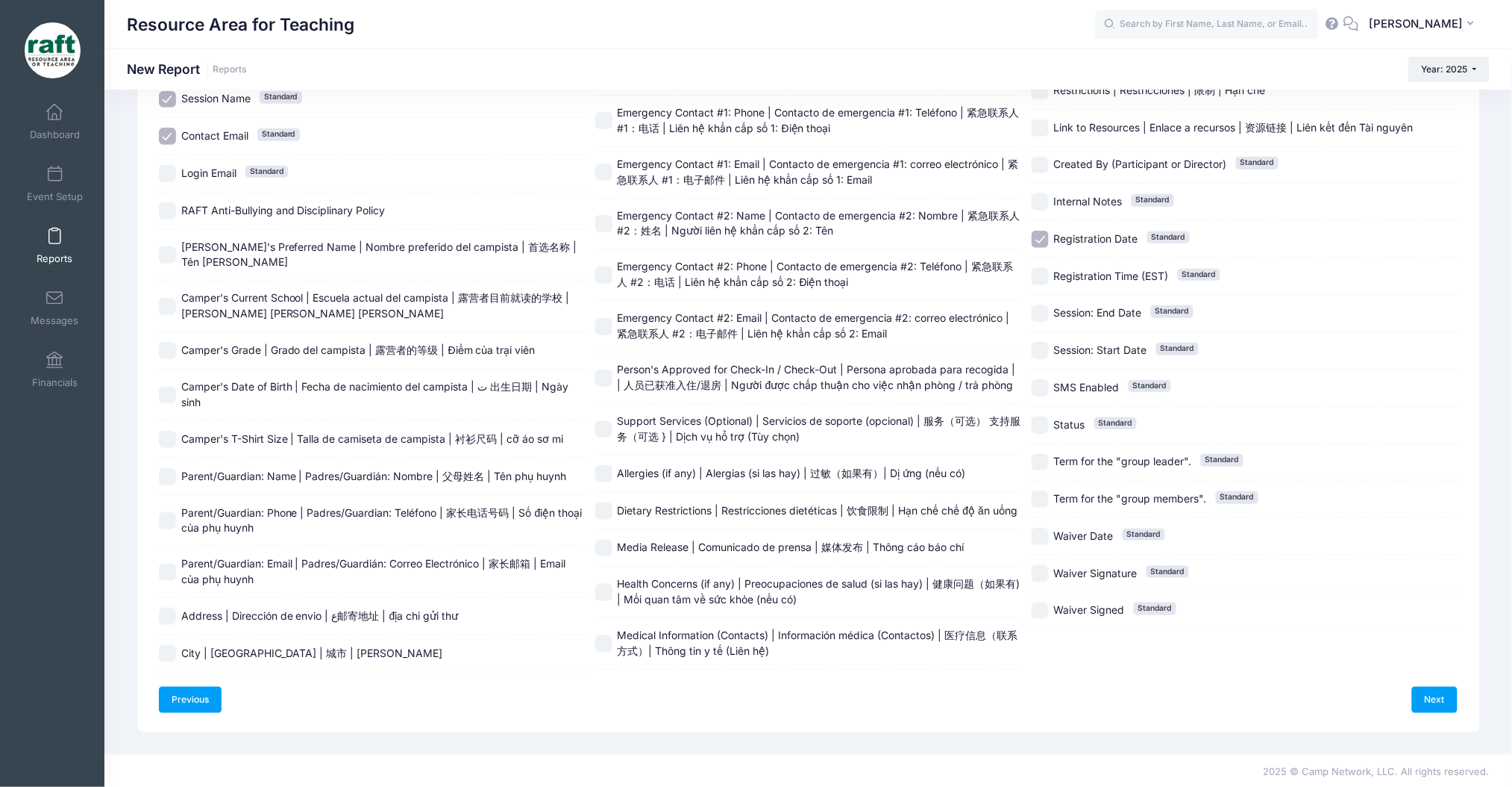
click at [215, 693] on link "Previous" at bounding box center [191, 699] width 64 height 25
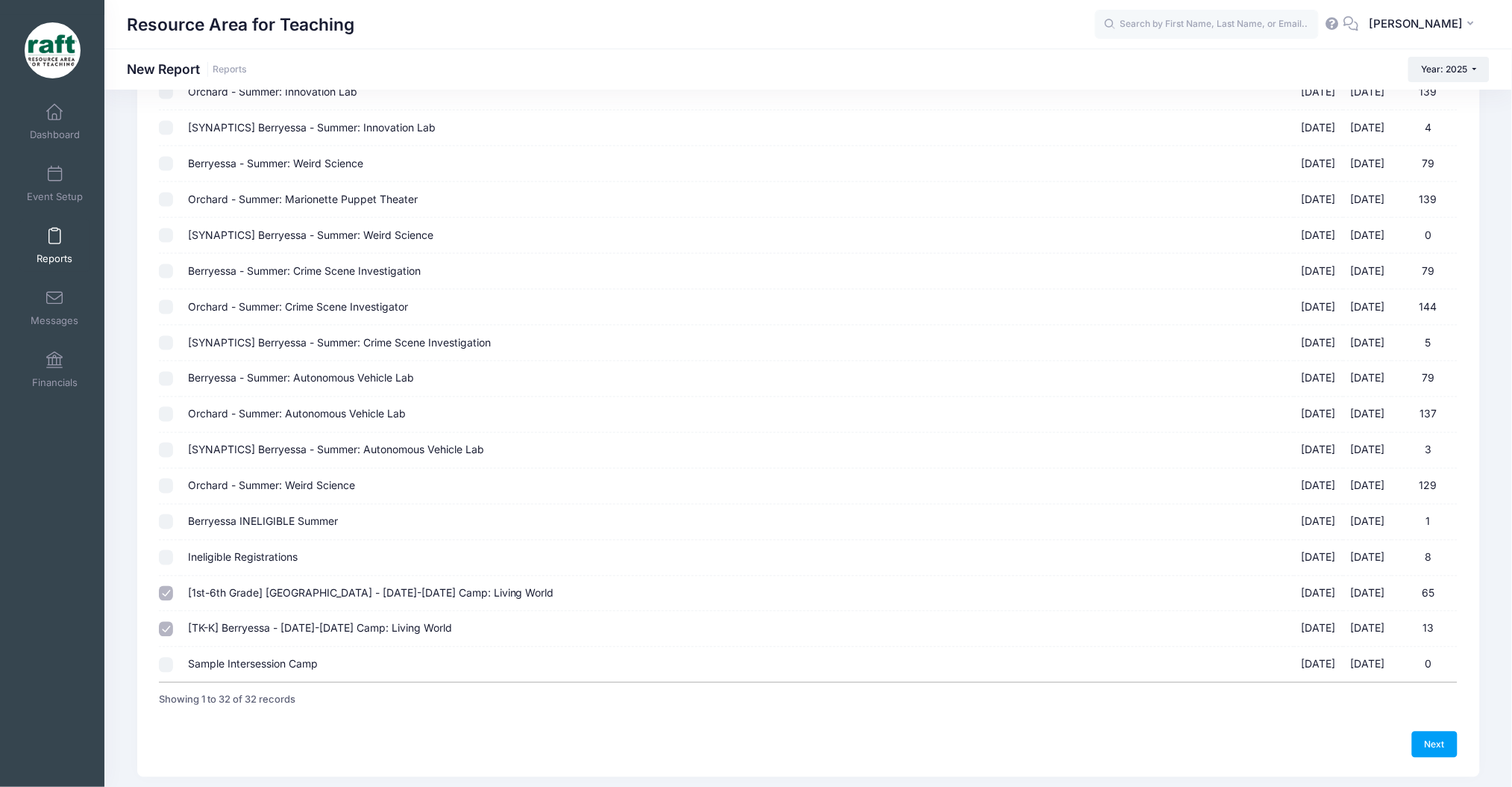
scroll to position [730, 0]
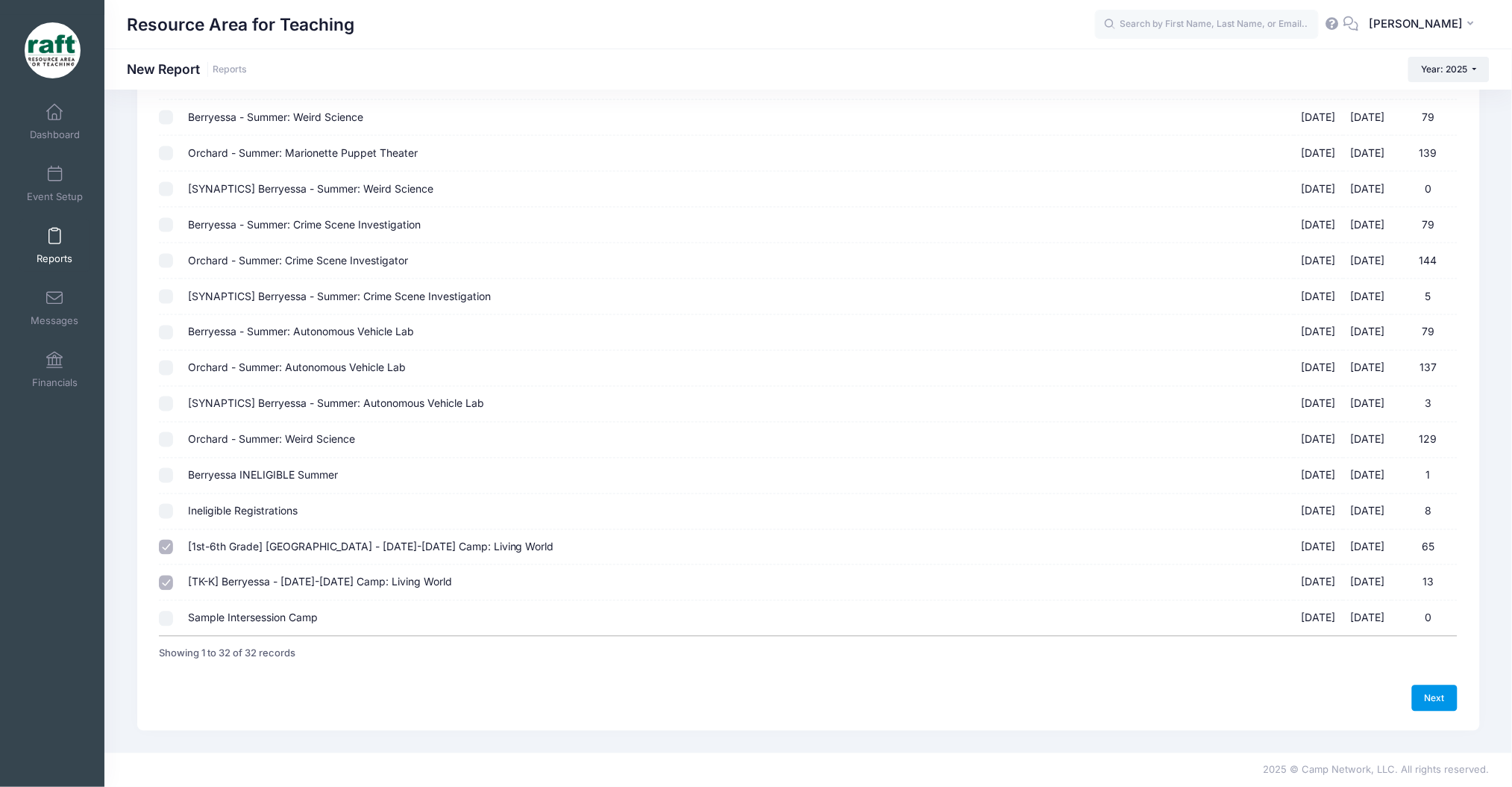
click at [1415, 706] on link "Next" at bounding box center [1435, 697] width 46 height 25
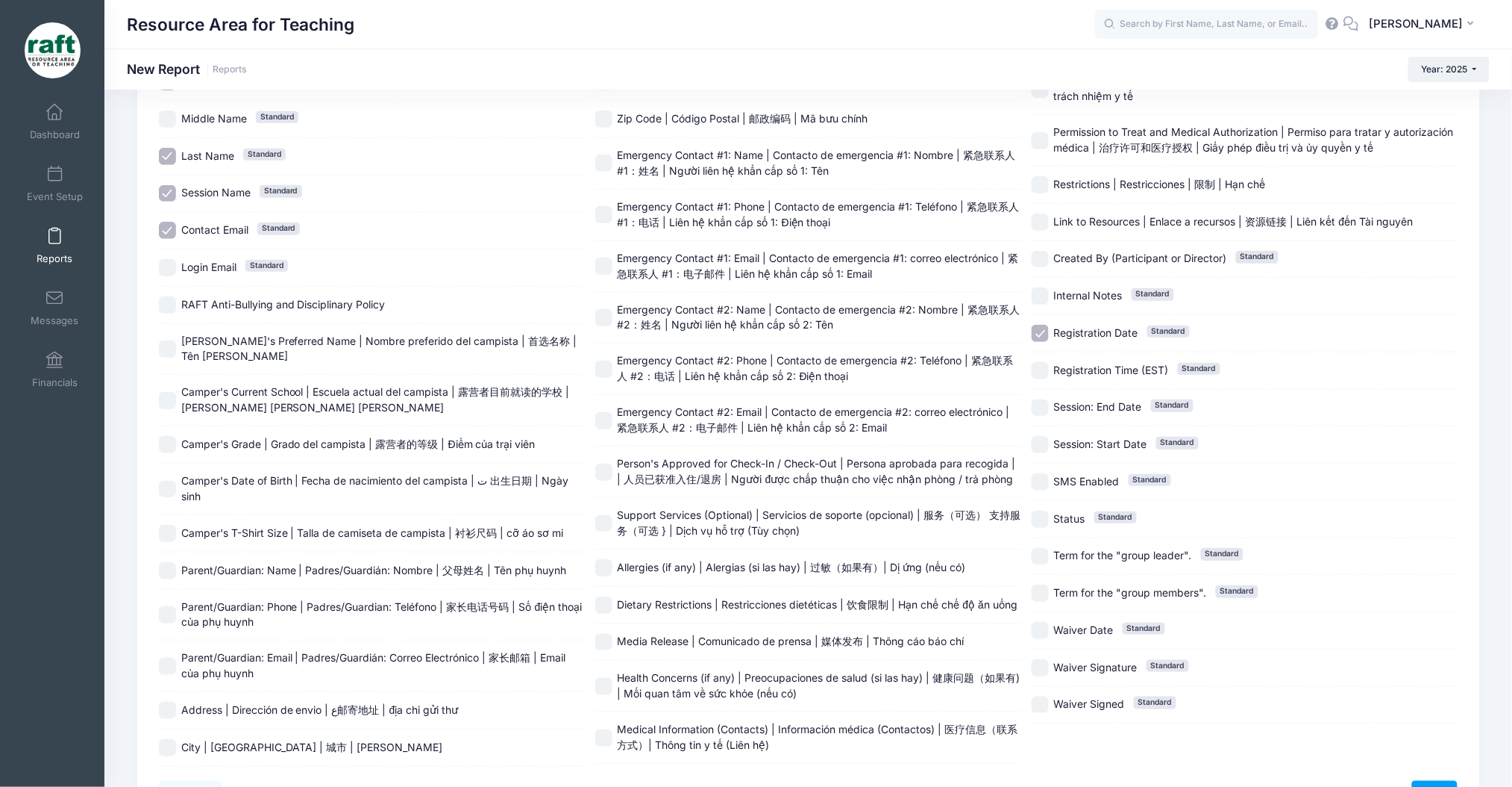
scroll to position [99, 0]
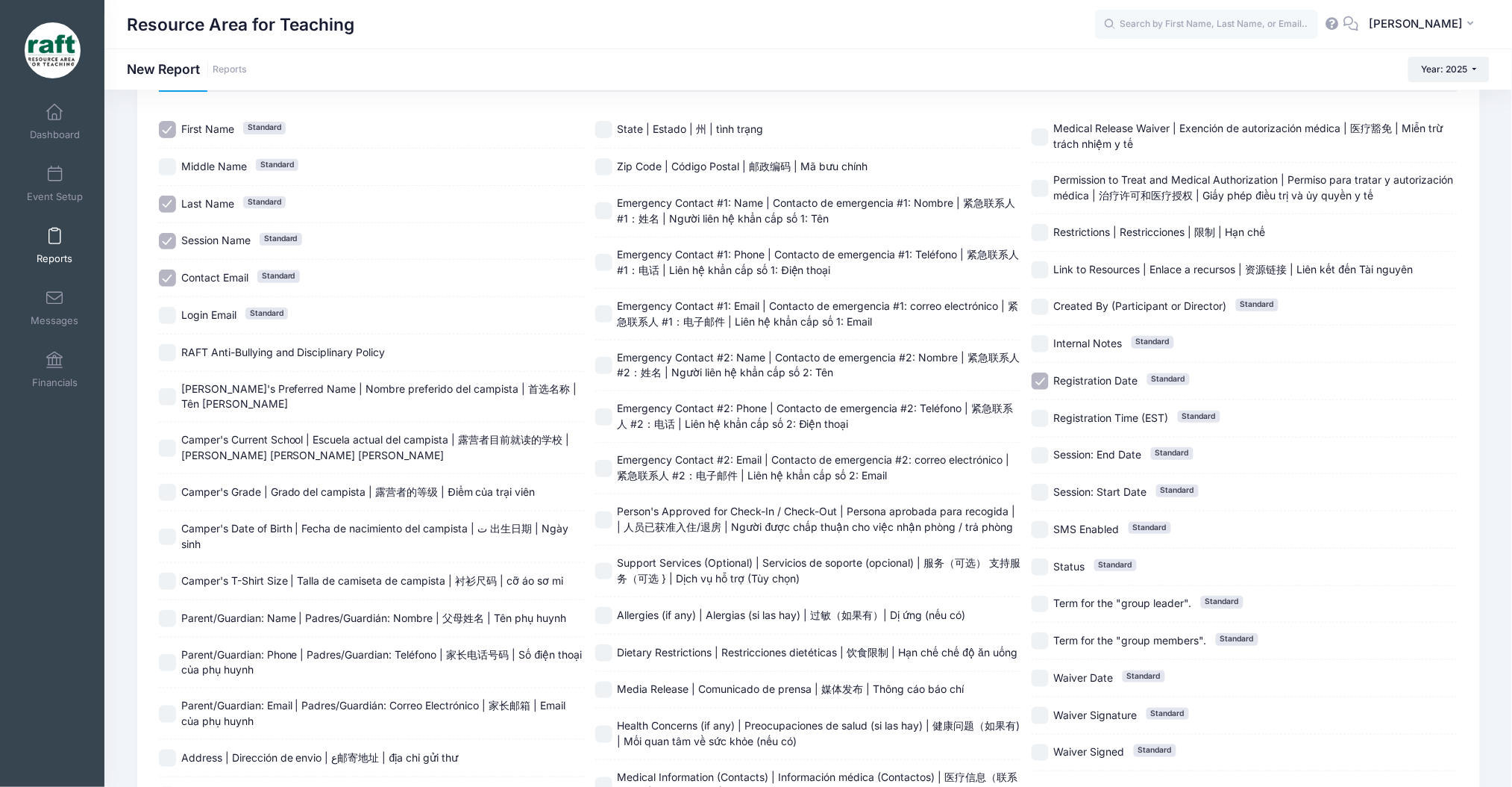
click at [170, 270] on input "Contact Email Standard" at bounding box center [167, 278] width 17 height 17
checkbox input "false"
click at [1040, 374] on input "Registration Date Standard" at bounding box center [1040, 381] width 17 height 17
checkbox input "false"
click at [211, 392] on span "[PERSON_NAME]'s Preferred Name | Nombre preferido del campista | 首选名称 | Tên [PE…" at bounding box center [379, 396] width 396 height 28
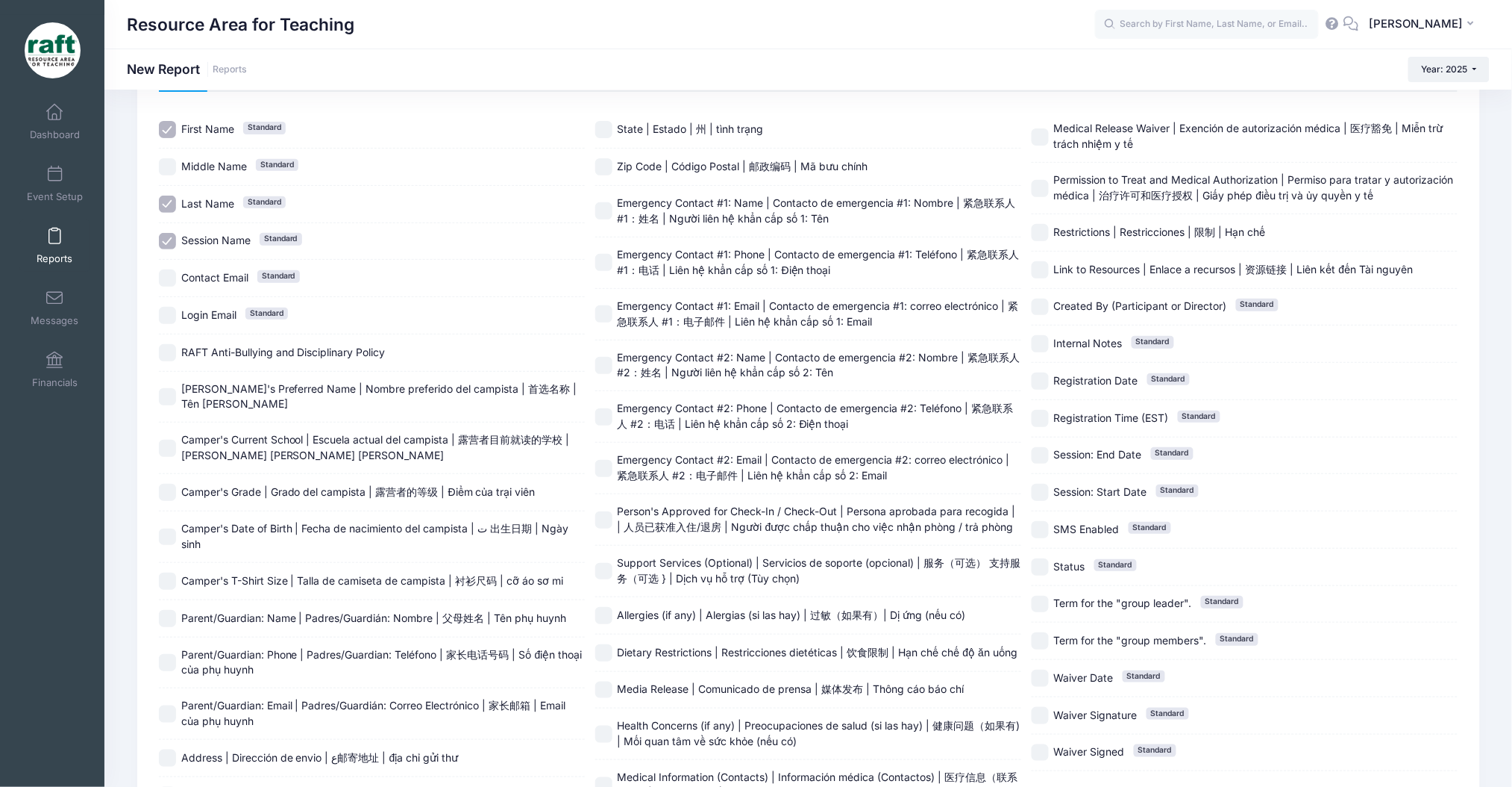
checkbox input "true"
click at [211, 427] on div "Camper's Current School | Escuela actual del campista | 露营者目前就读的学校 | [PERSON_NA…" at bounding box center [371, 447] width 426 height 51
checkbox input "true"
click at [220, 498] on span "Camper's Grade | Grado del campista | 露营者的等级 | Điểm của trại viên" at bounding box center [358, 492] width 355 height 16
checkbox input "true"
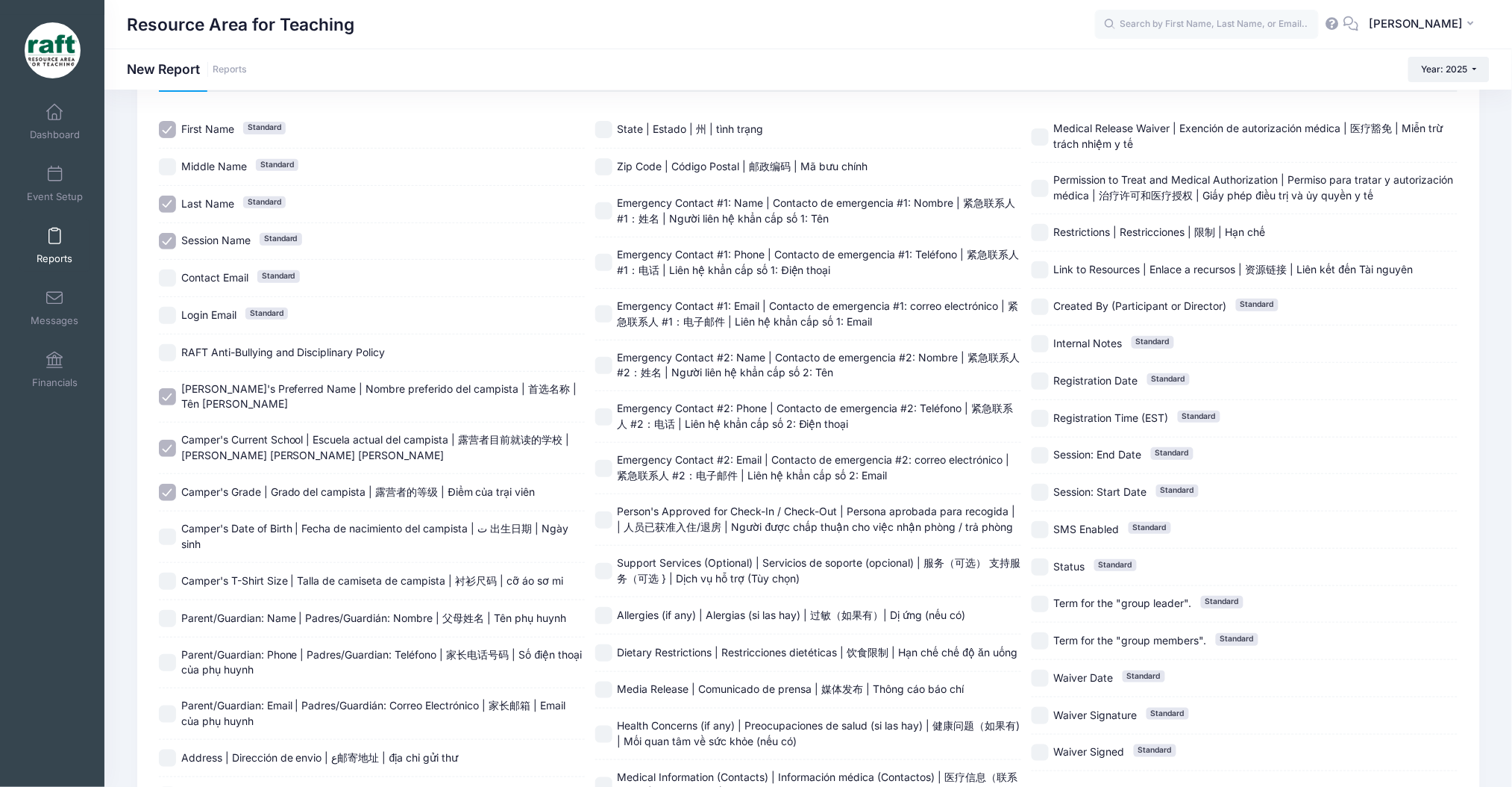
click at [220, 514] on div "Camper's Date of Birth | Fecha de nacimiento del campista | ت 出生日期 | Ngày sinh" at bounding box center [371, 536] width 426 height 51
checkbox input "true"
click at [223, 562] on div "Camper's T-Shirt Size | Talla de camiseta de campista | 衬衫尺码 | cỡ áo sơ mi" at bounding box center [371, 581] width 426 height 37
checkbox input "true"
click at [223, 600] on div "Parent/Guardian: Name | Padres/Guardián: Nombre | 父母姓名 | Tên phụ huynh" at bounding box center [371, 619] width 426 height 37
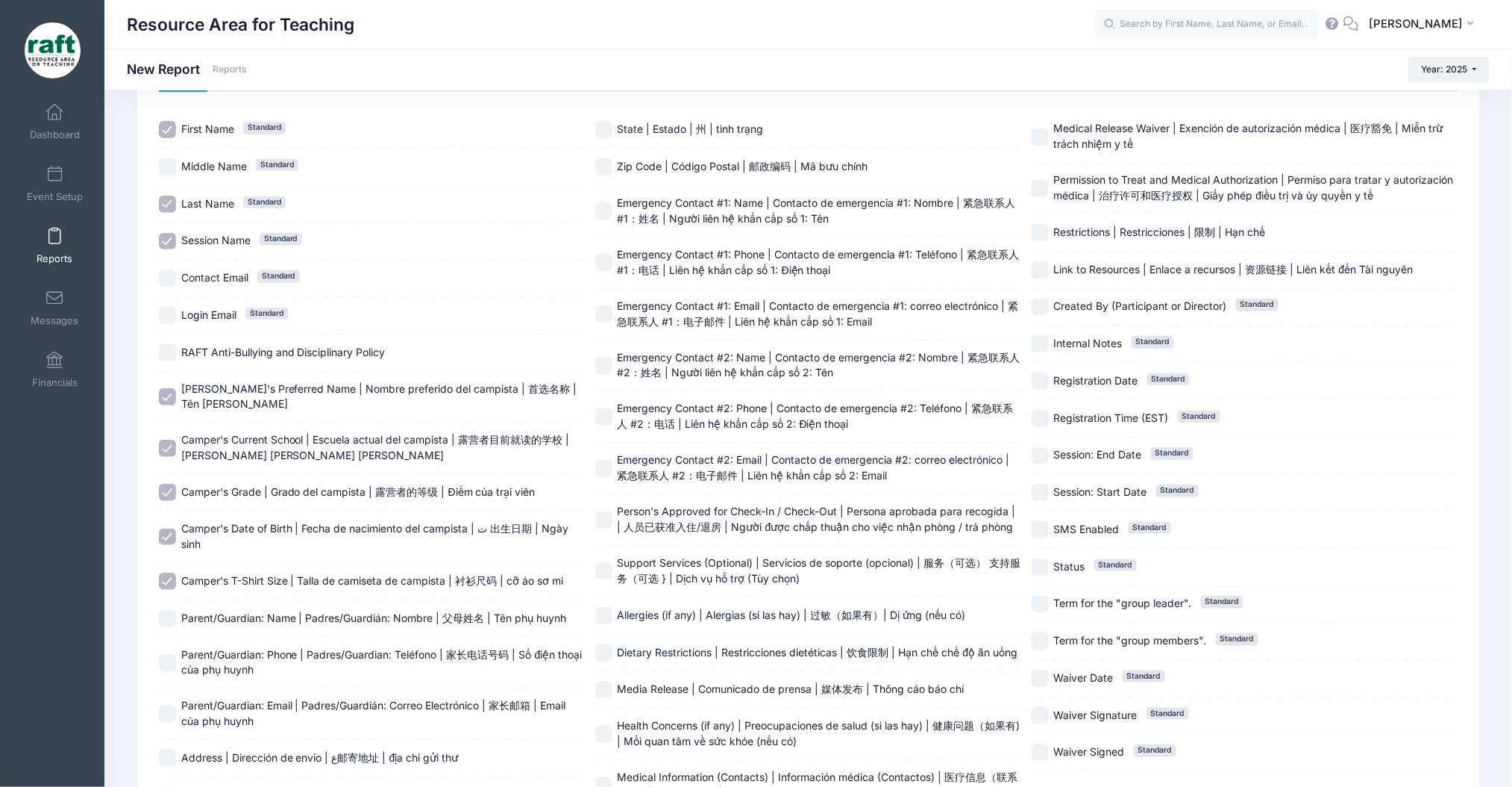
checkbox input "true"
click at [223, 644] on div "Parent/Guardian: Phone | Padres/Guardian: Teléfono | 家长电话号码 | Số điện thoại của…" at bounding box center [371, 663] width 426 height 51
checkbox input "true"
click at [237, 722] on span "Parent/Guardian: Email | Padres/Guardián: Correo Electrónico | 家长邮箱 | Email của…" at bounding box center [373, 712] width 385 height 28
checkbox input "true"
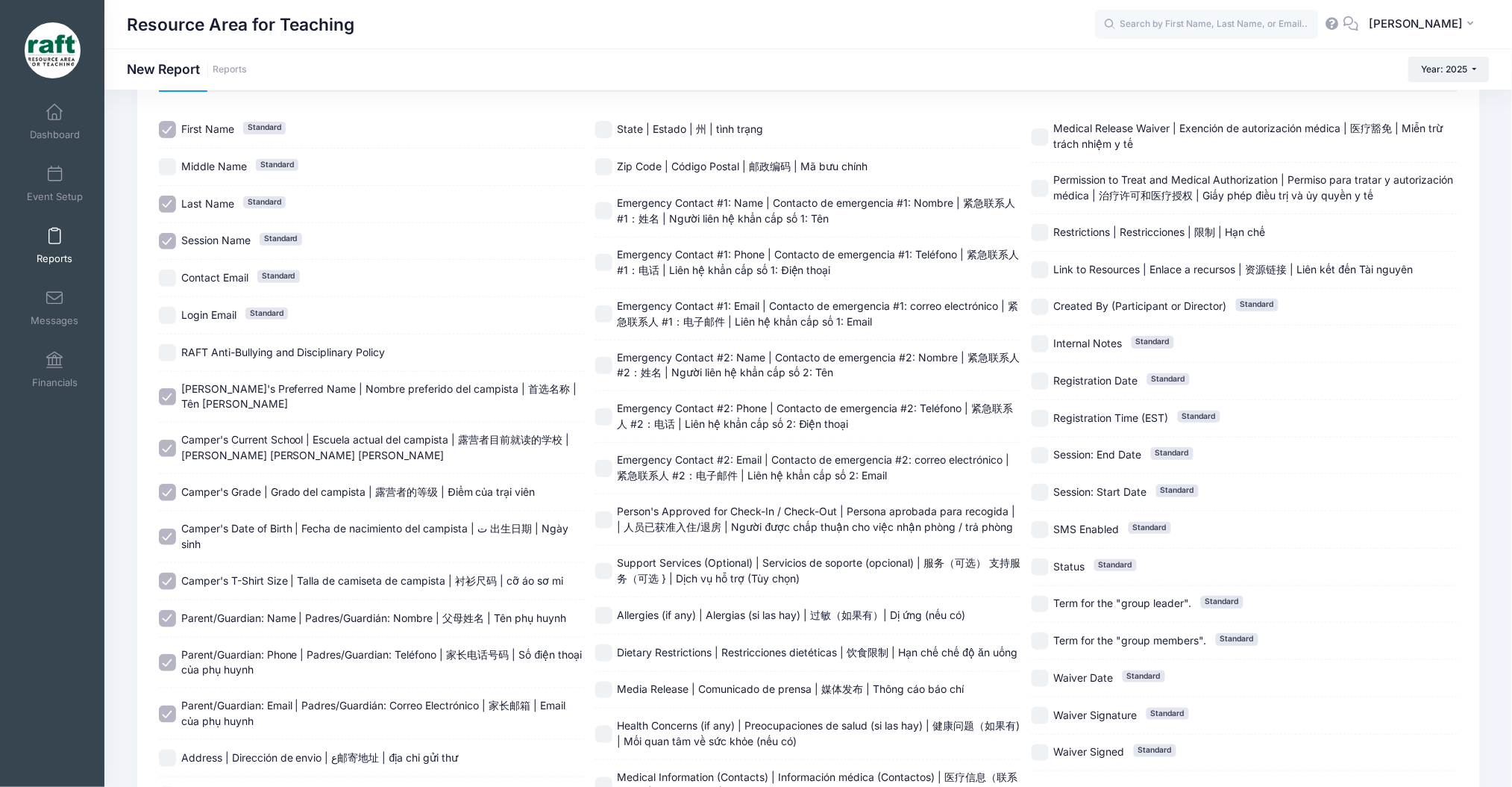
click at [714, 215] on span "Emergency Contact #1: Name | Contacto de emergencia #1: Nombre | 紧急联系人 #1：姓名 | …" at bounding box center [817, 211] width 399 height 28
checkbox input "true"
click at [721, 258] on span "Emergency Contact #1: Phone | Contacto de emergencia #1: Teléfono | 紧急联系人 #1：电话…" at bounding box center [819, 262] width 402 height 28
checkbox input "true"
click at [698, 373] on span "Emergency Contact #2: Name | Contacto de emergencia #2: Nombre | 紧急联系人 #2：姓名 | …" at bounding box center [819, 365] width 403 height 28
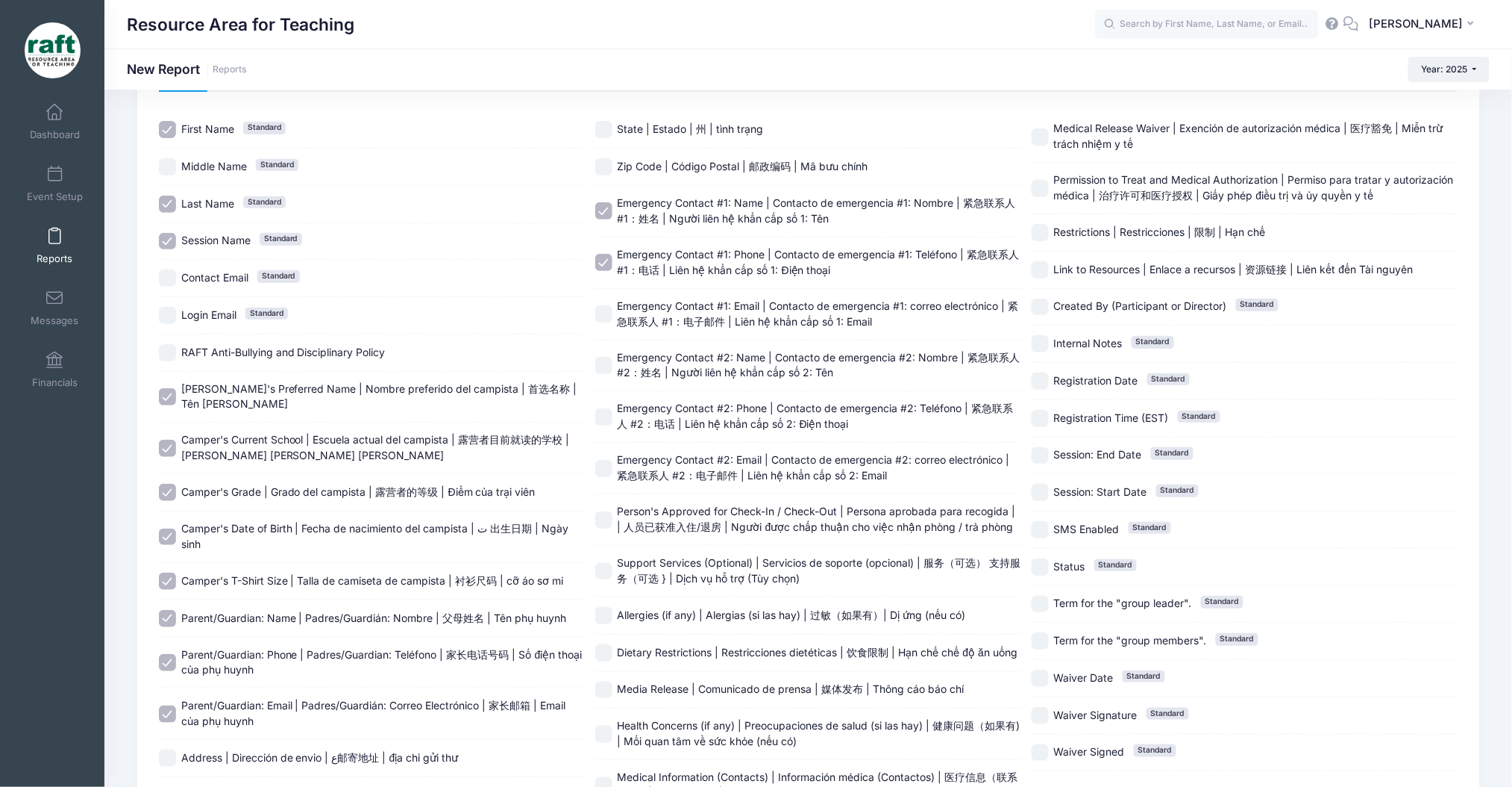
checkbox input "true"
click at [691, 418] on span "Emergency Contact #2: Phone | Contacto de emergencia #2: Teléfono | 紧急联系人 #2：电话…" at bounding box center [815, 415] width 396 height 28
checkbox input "true"
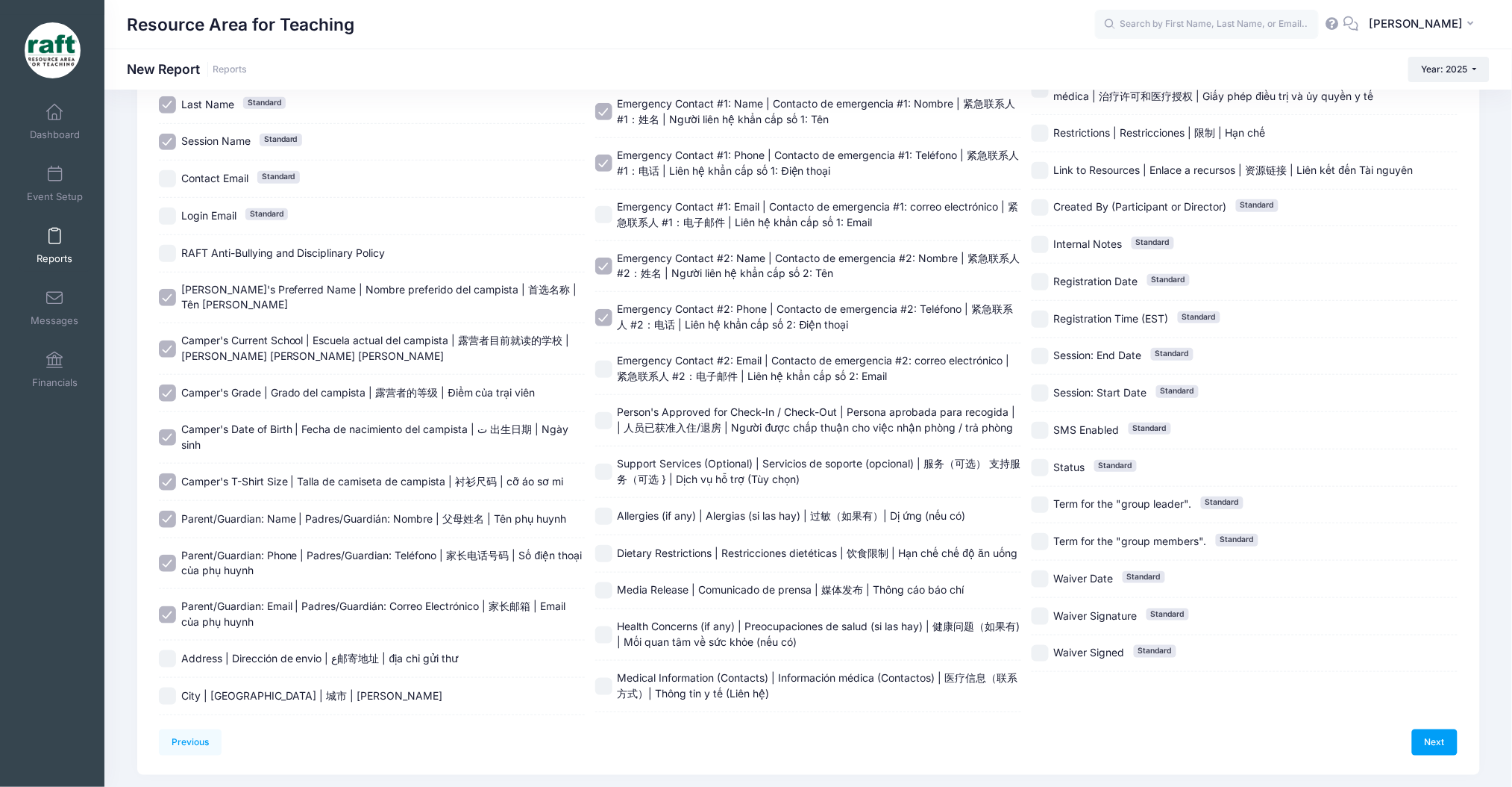
click at [738, 424] on span "Person's Approved for Check-In / Check-Out | Persona aprobada para recogida | |…" at bounding box center [817, 419] width 399 height 28
checkbox input "true"
click at [729, 476] on span "Support Services (Optional) | Servicios de soporte (opcional) | 服务（可选） 支持服务（可选 …" at bounding box center [819, 471] width 403 height 28
checkbox input "true"
click at [730, 507] on label "Allergies (if any) | Alergias (si las hay) | 过敏（如果有）| Dị ứng (nếu có)" at bounding box center [807, 516] width 426 height 17
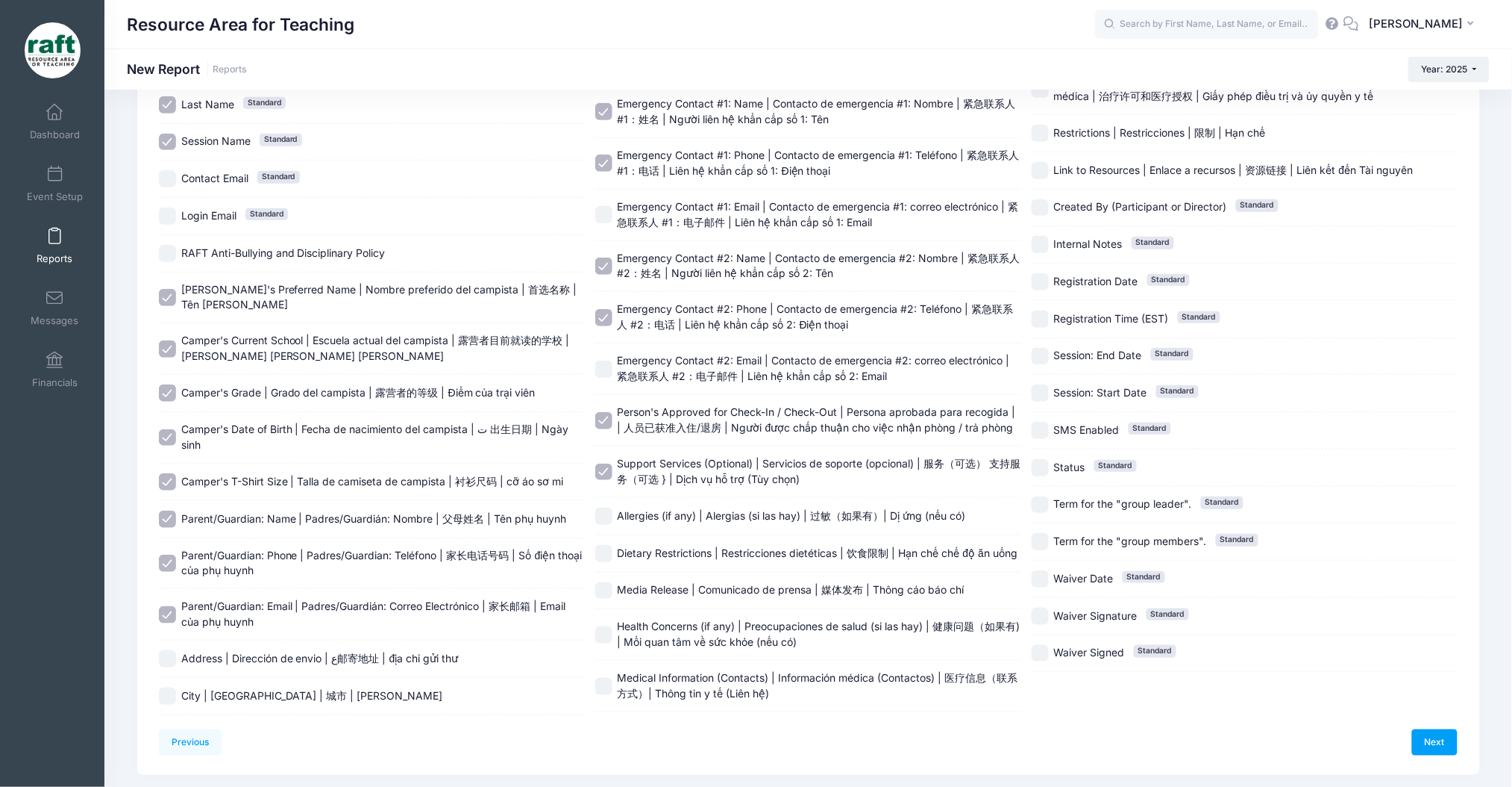
checkbox input "true"
click at [738, 561] on div "Dietary Restrictions | Restricciones dietéticas | 饮食限制 | Hạn chế chế độ ăn uống" at bounding box center [807, 554] width 426 height 37
checkbox input "true"
click at [742, 579] on div "Media Release | Comunicado de prensa | 媒体发布 | Thông cáo báo chí" at bounding box center [807, 591] width 426 height 37
checkbox input "true"
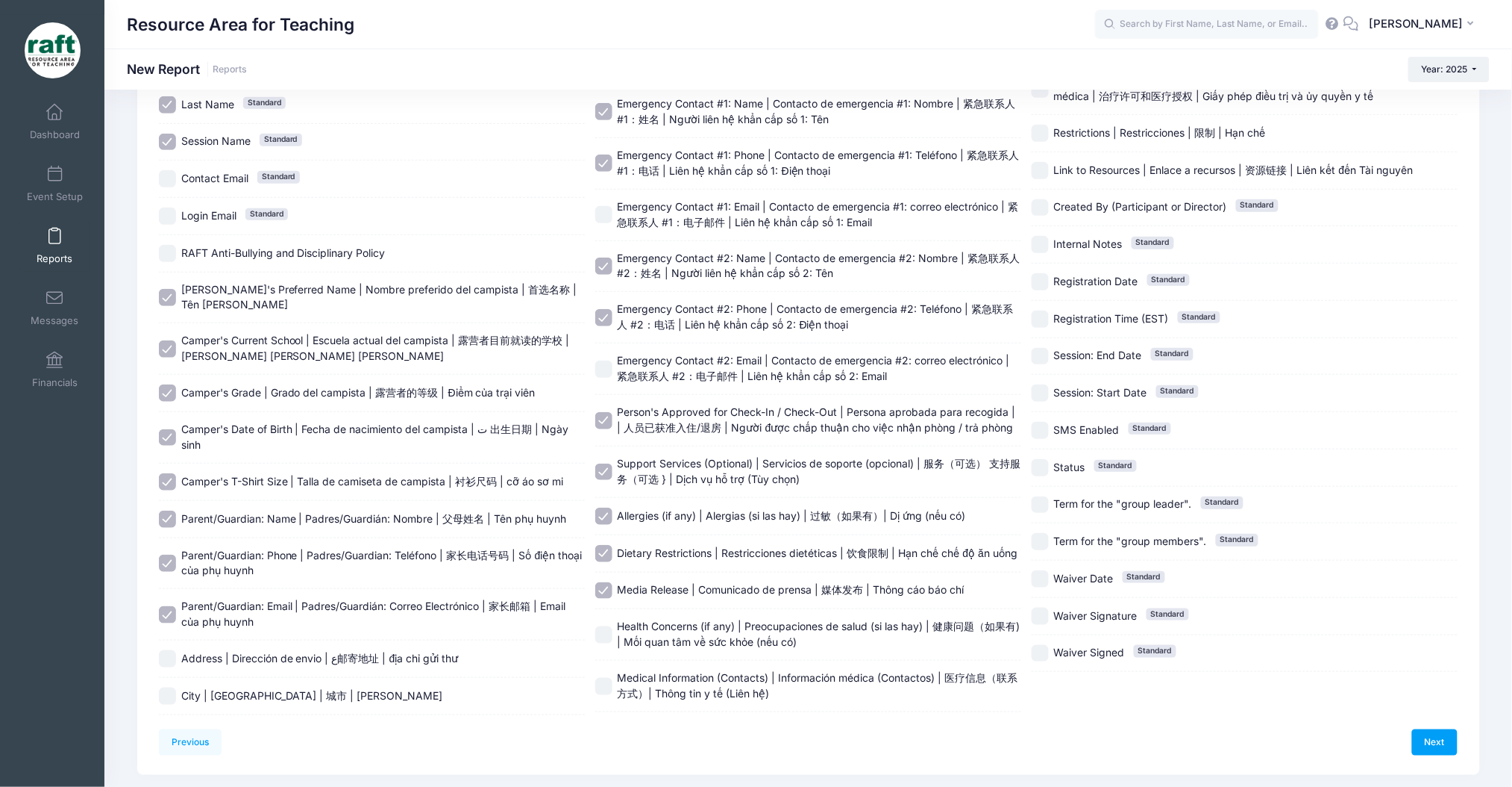
click at [754, 643] on span "Health Concerns (if any) | Preocupaciones de salud (si las hay) | 健康问题（如果有) | M…" at bounding box center [819, 634] width 403 height 28
checkbox input "true"
click at [1418, 737] on link "Next" at bounding box center [1435, 741] width 46 height 25
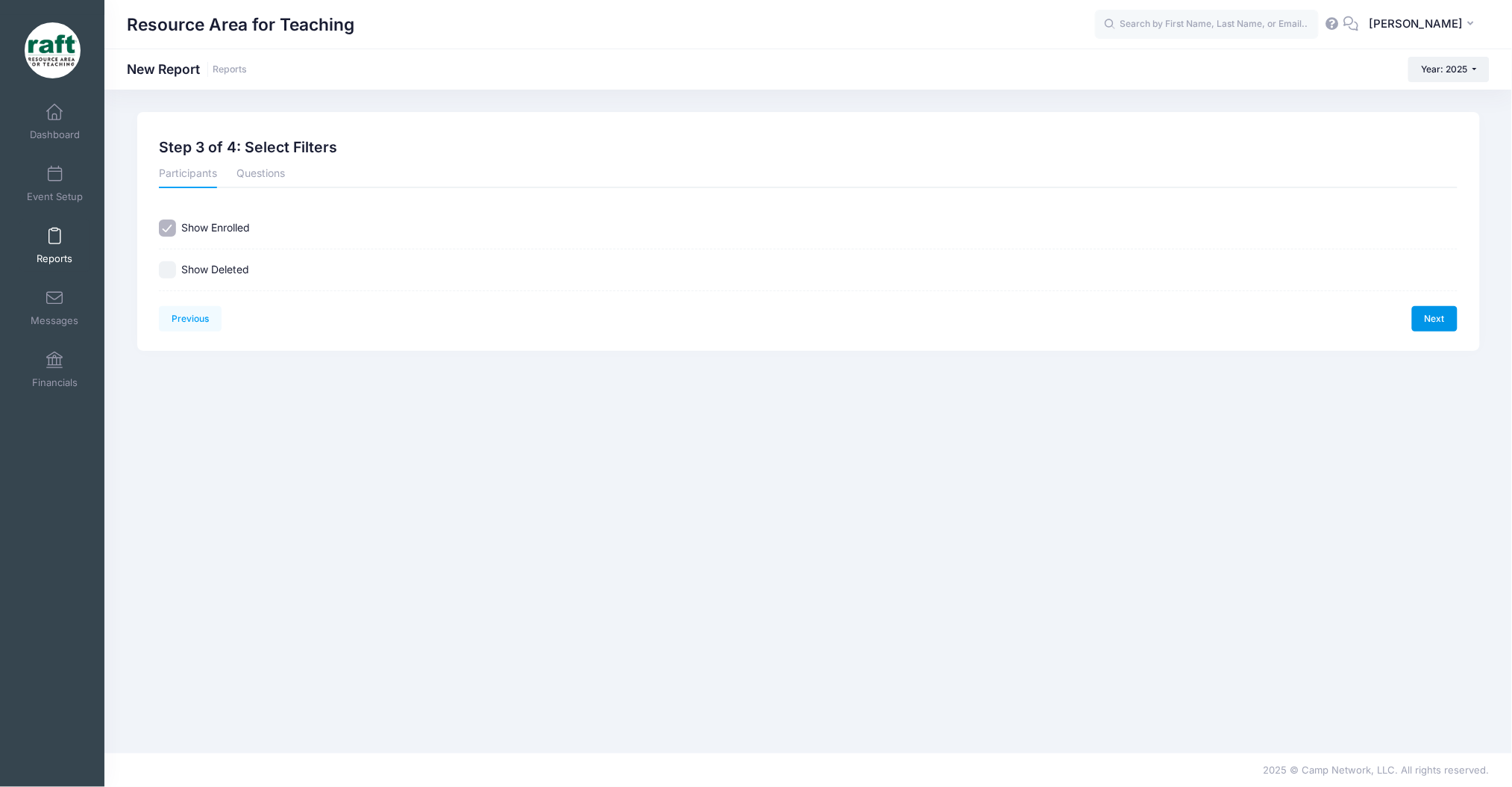
scroll to position [0, 0]
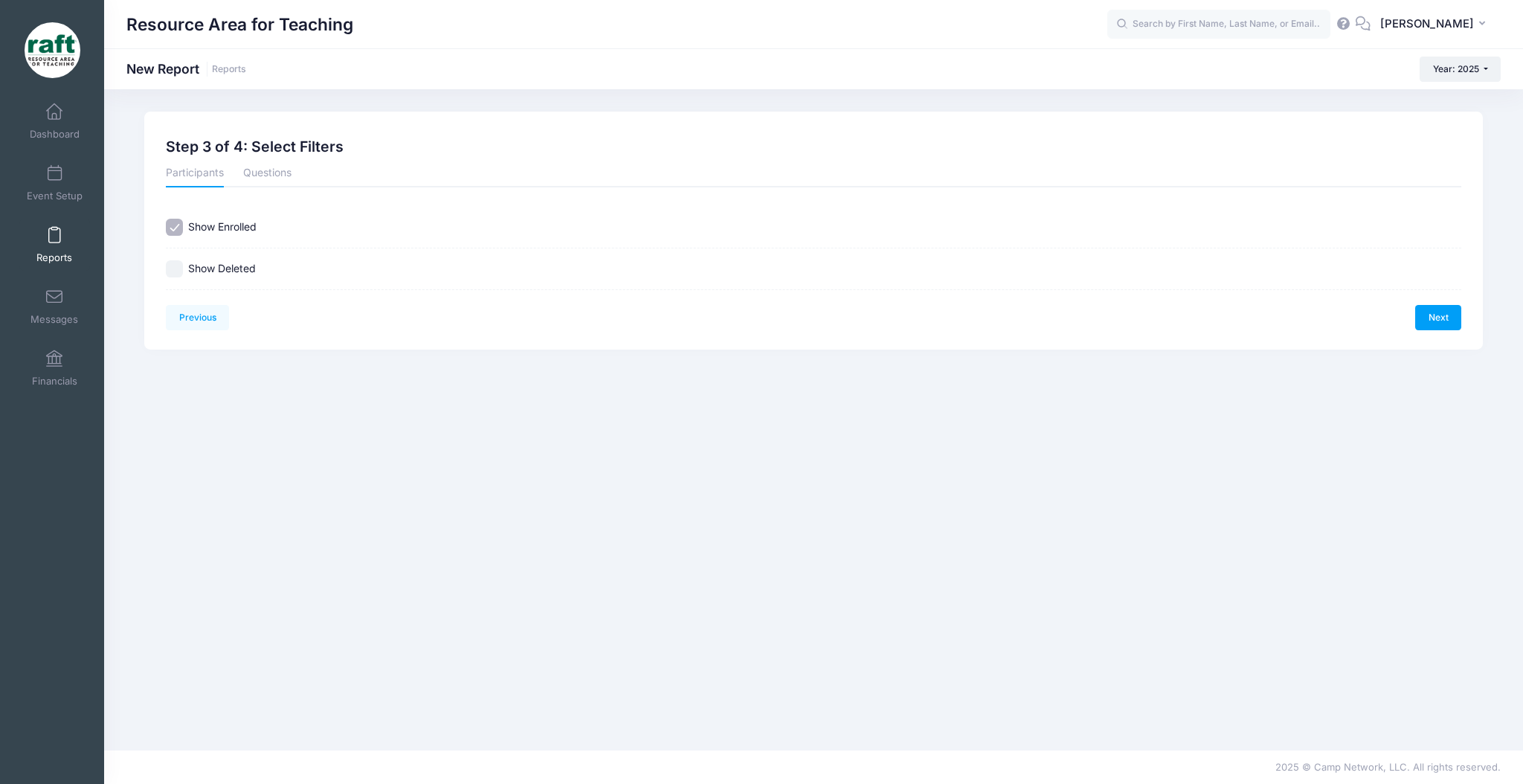
click at [161, 268] on div "Show Enrolled Show Deleted" at bounding box center [814, 249] width 1309 height 84
click at [174, 269] on input "Show Deleted" at bounding box center [174, 268] width 17 height 17
checkbox input "true"
click at [1433, 327] on link "Next" at bounding box center [1438, 317] width 46 height 25
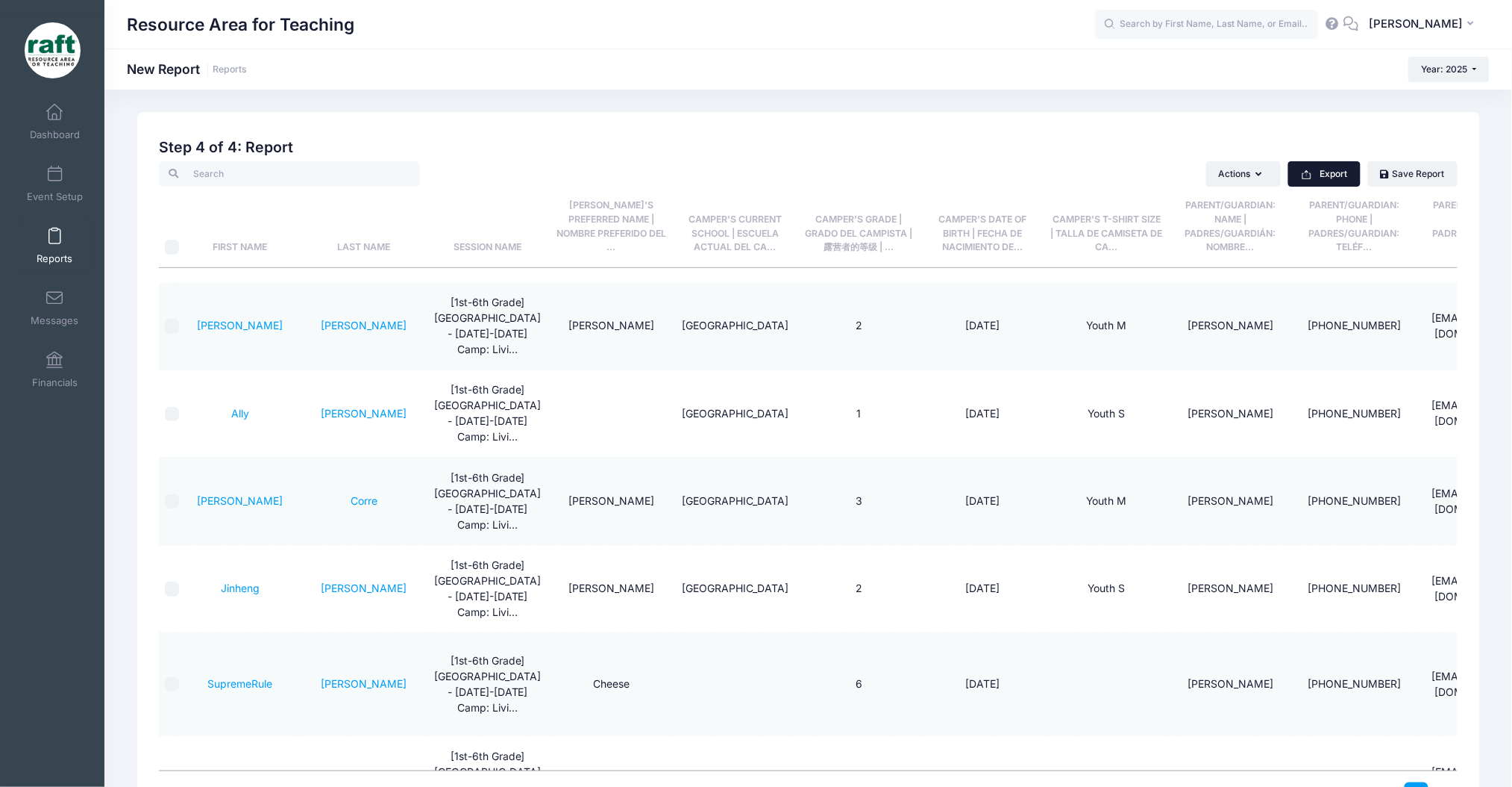
click at [1299, 171] on button "Export" at bounding box center [1324, 173] width 72 height 25
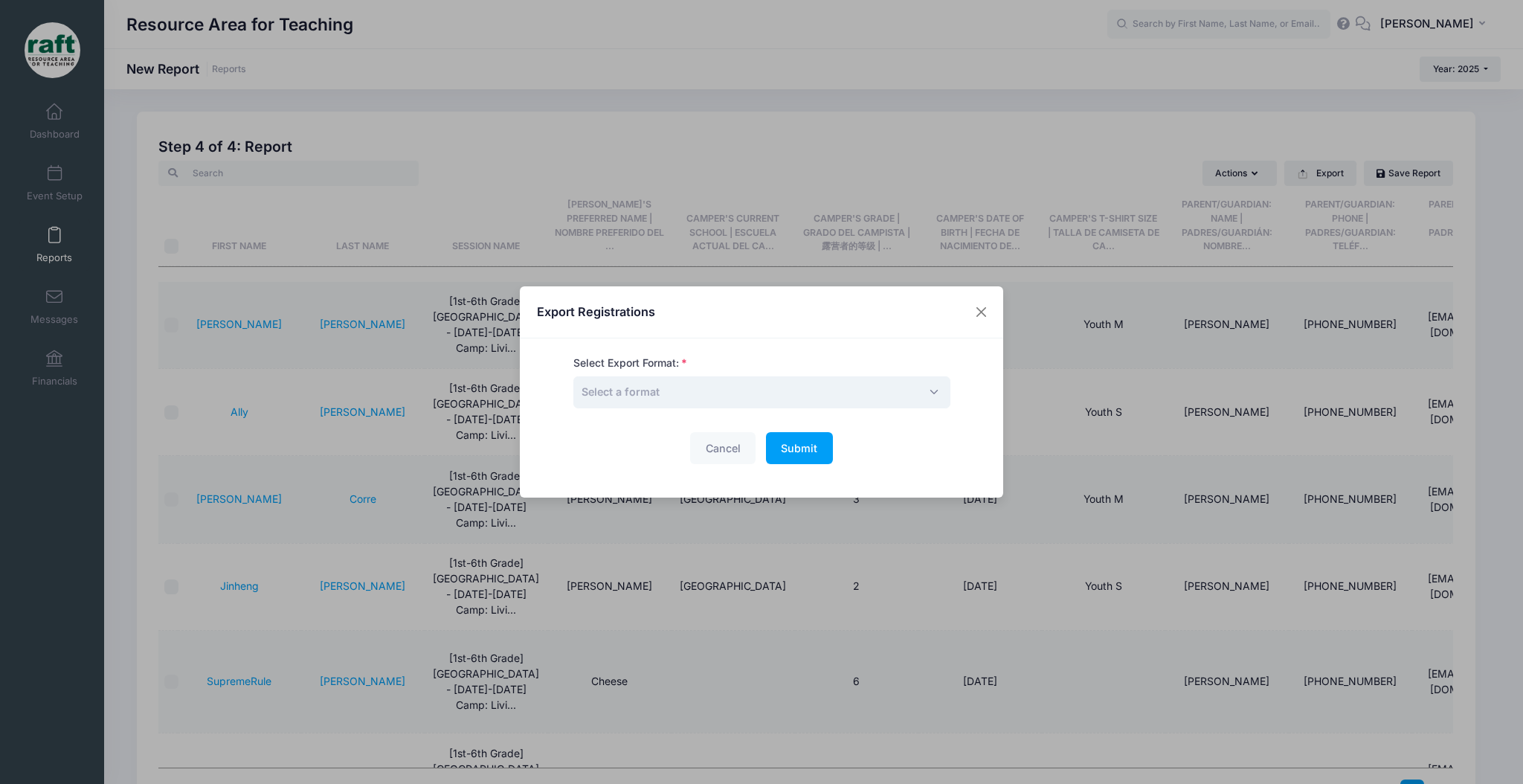
click at [757, 400] on span "Select a format" at bounding box center [762, 392] width 377 height 32
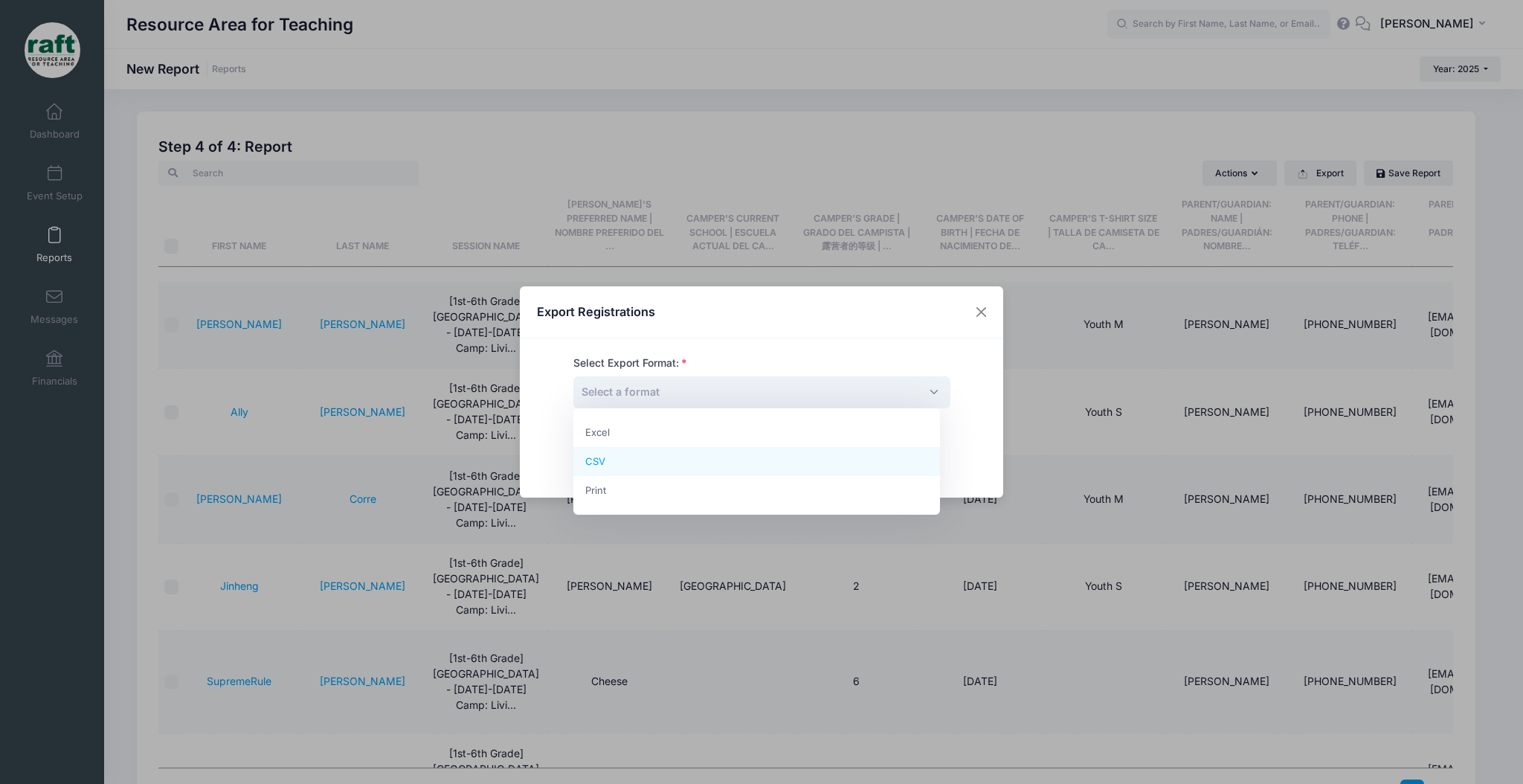
select select "csv"
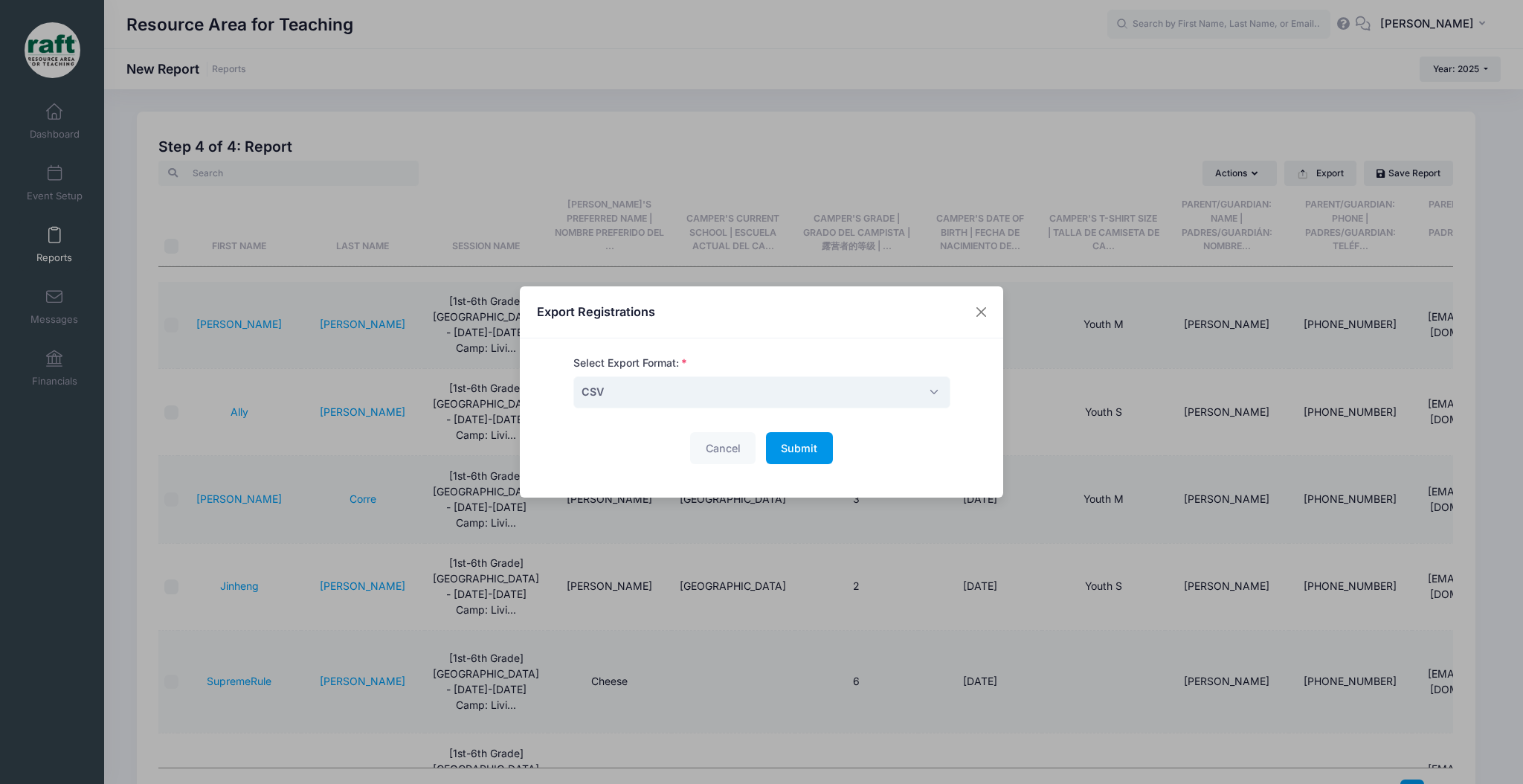
click at [781, 442] on span "Submit" at bounding box center [798, 448] width 36 height 13
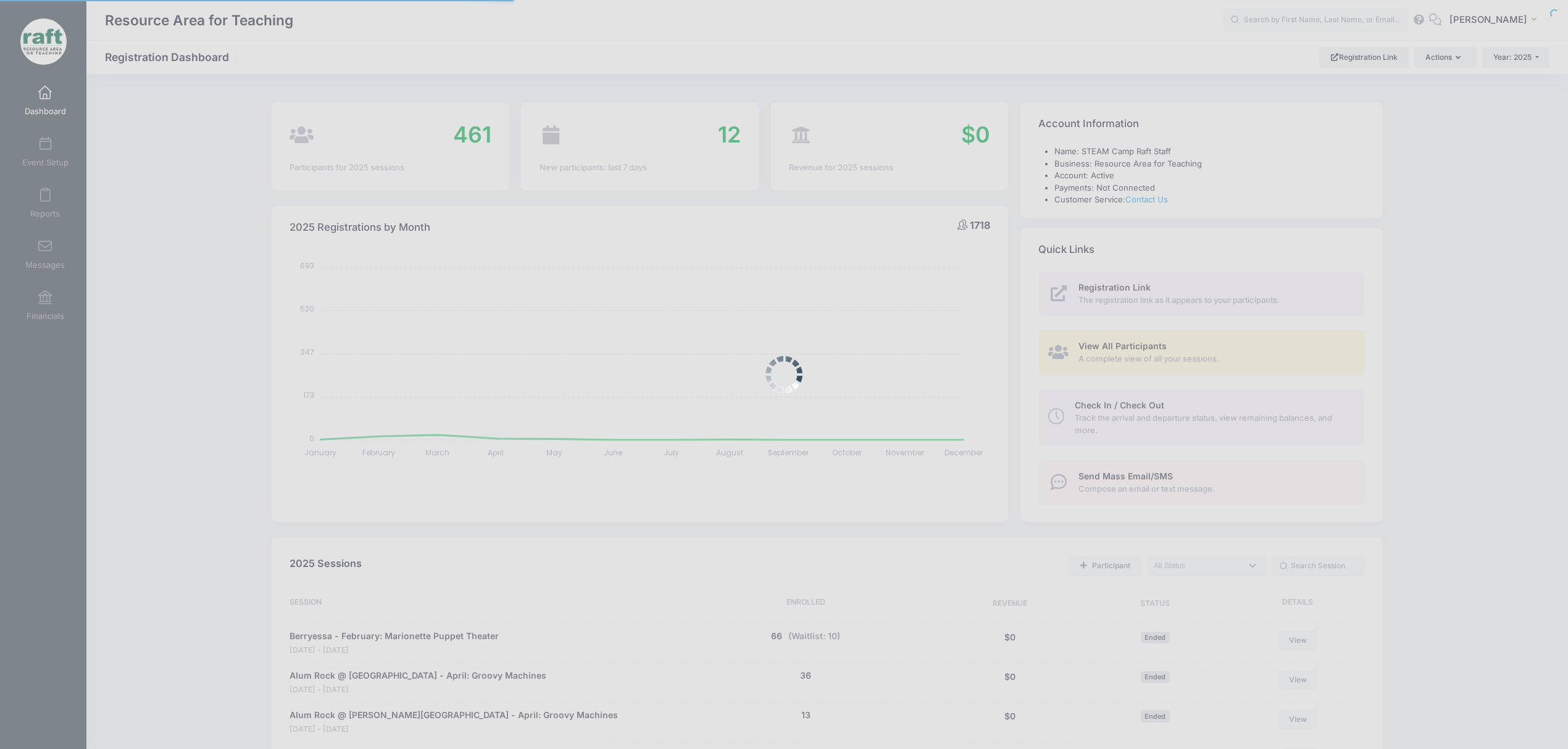
select select
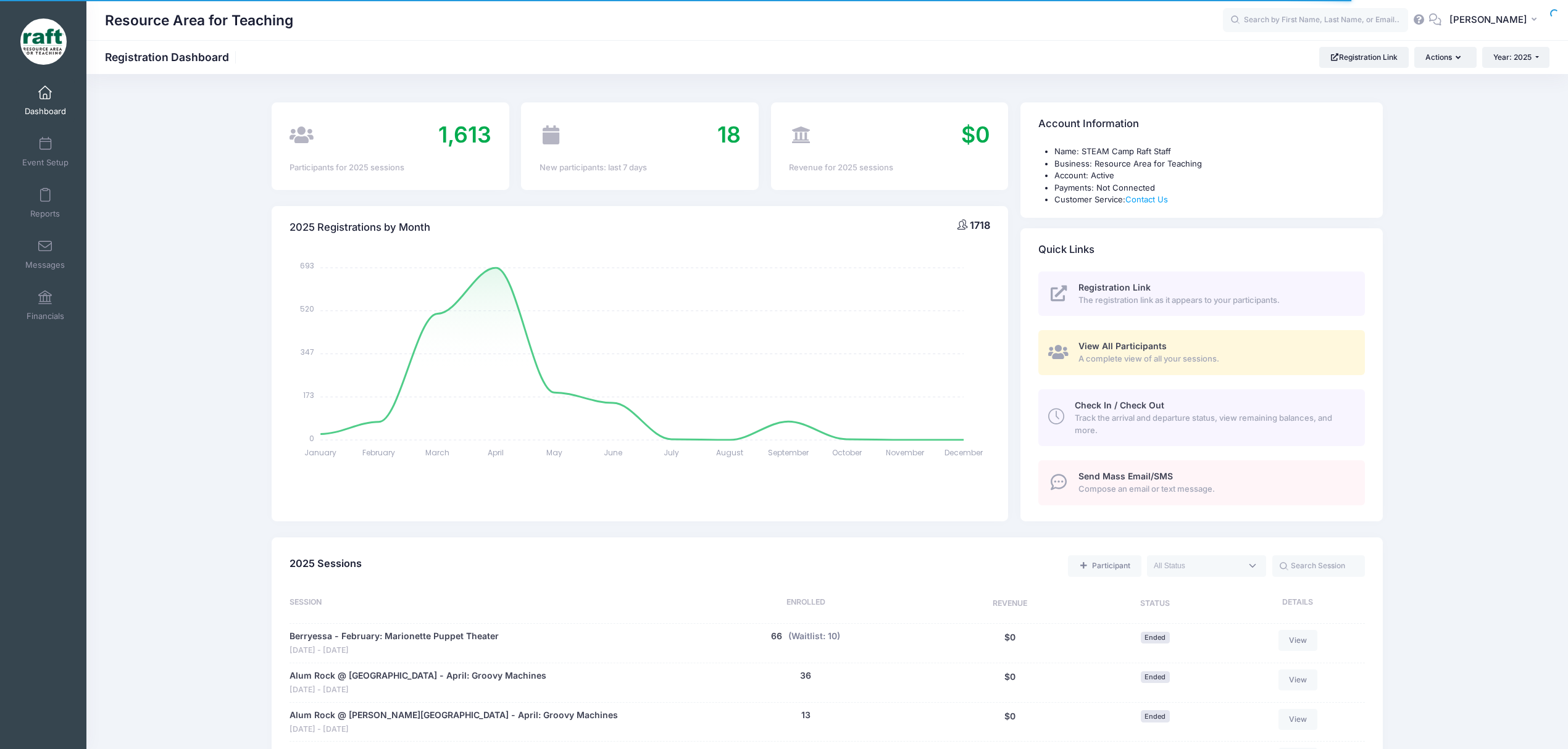
click at [1126, 346] on span "View All Participants" at bounding box center [1122, 346] width 88 height 11
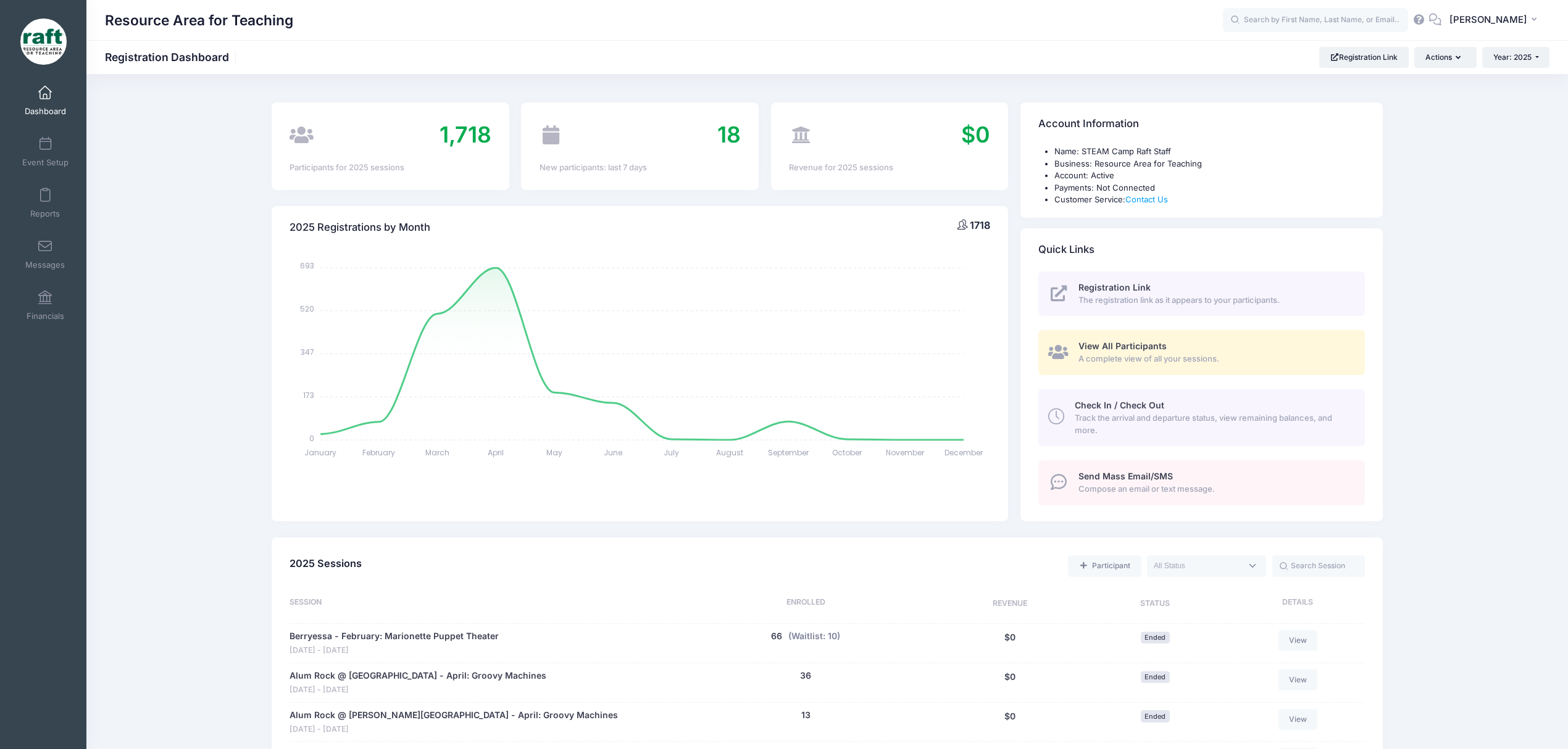
click at [1098, 344] on span "View All Participants" at bounding box center [1122, 346] width 88 height 11
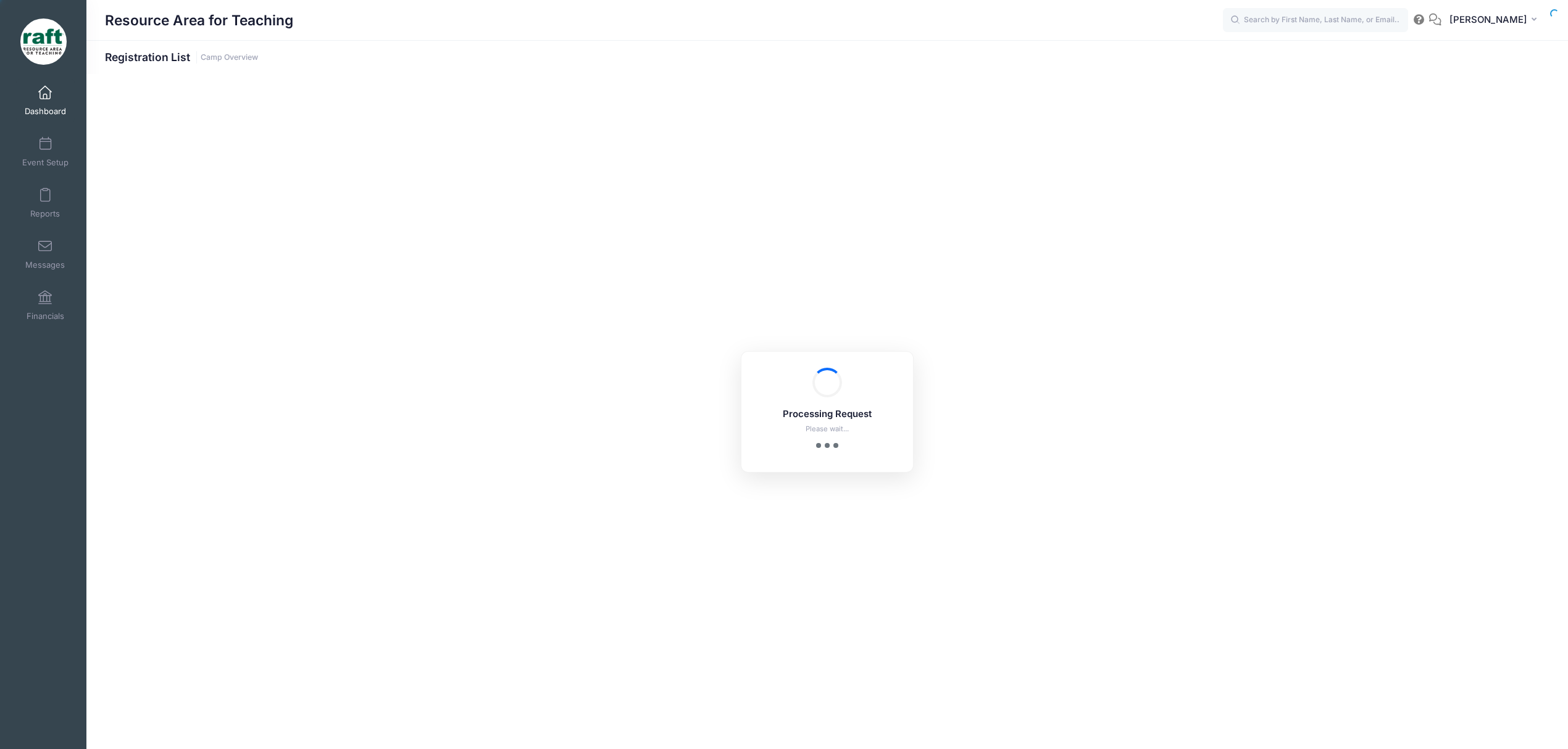
select select "10"
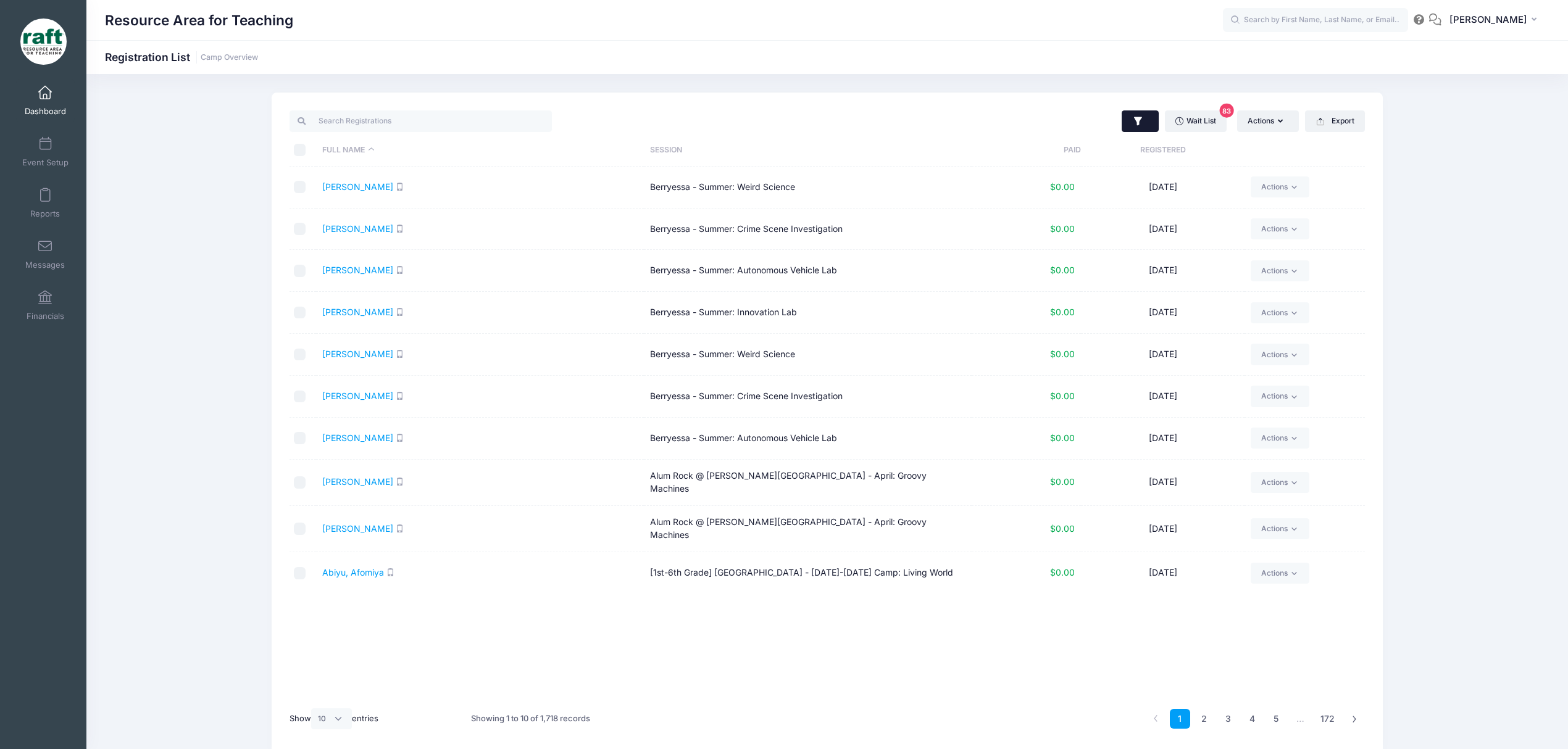
click at [1135, 118] on icon "button" at bounding box center [1138, 121] width 8 height 9
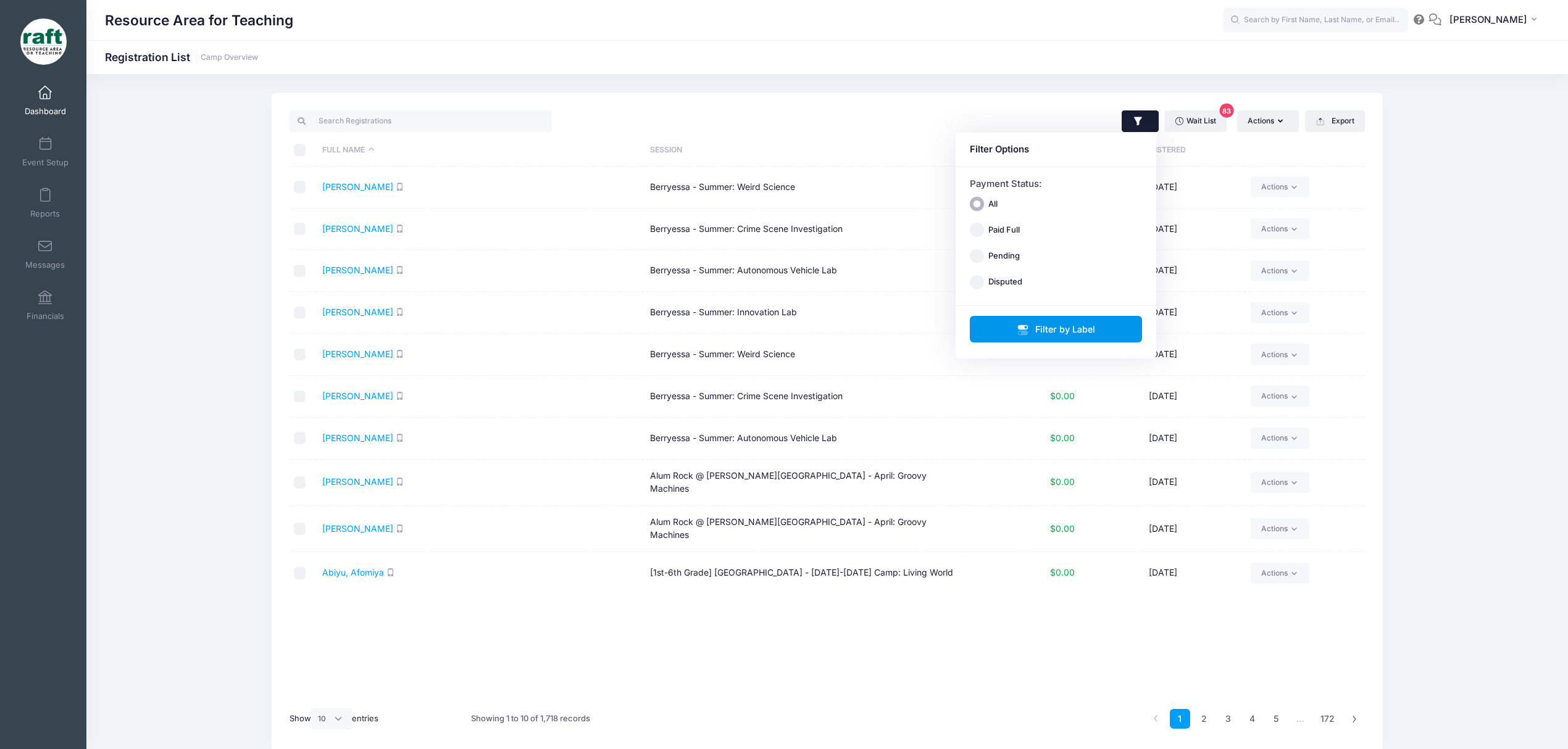
click at [1001, 327] on button "Filter by Label" at bounding box center [1056, 329] width 173 height 26
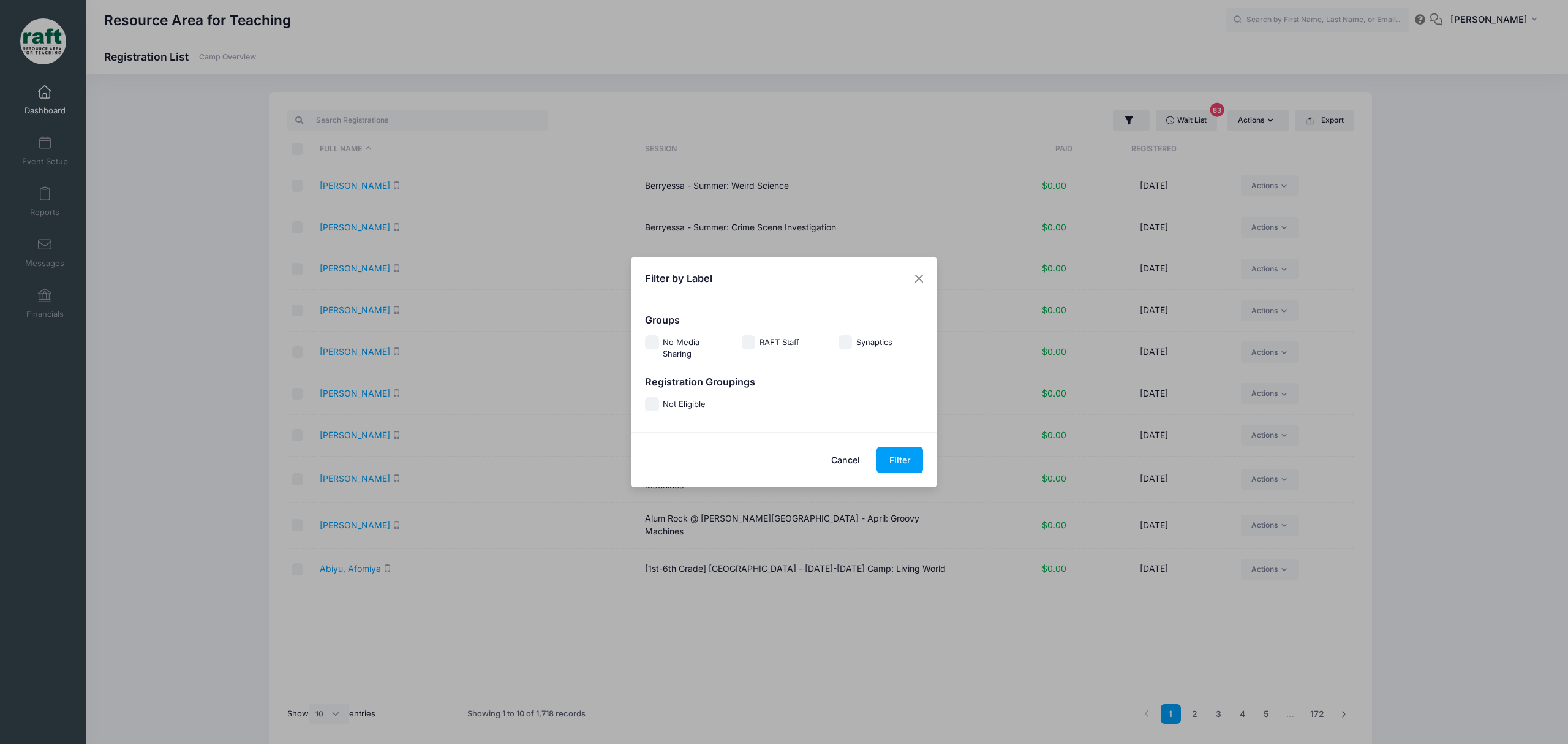
click at [667, 410] on label "Not Eligible" at bounding box center [685, 404] width 43 height 13
click at [659, 410] on input "Not Eligible" at bounding box center [652, 404] width 14 height 14
click at [665, 404] on label "Not Eligible" at bounding box center [685, 404] width 43 height 13
click at [659, 404] on input "Not Eligible" at bounding box center [652, 404] width 14 height 14
click at [704, 404] on label "Not Eligible" at bounding box center [685, 404] width 43 height 13
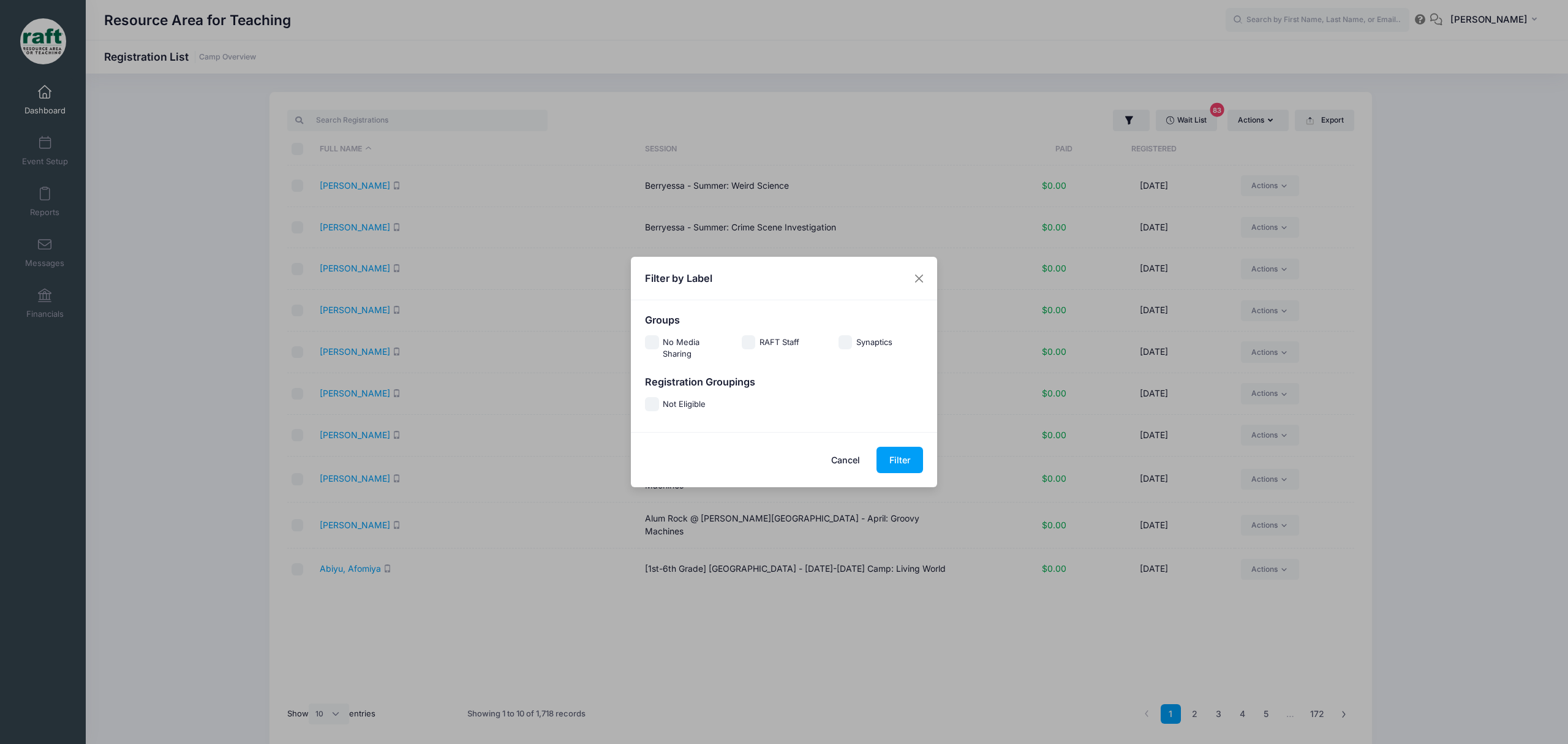
click at [659, 404] on input "Not Eligible" at bounding box center [652, 404] width 14 height 14
checkbox input "true"
click at [896, 450] on button "Filter" at bounding box center [900, 460] width 47 height 26
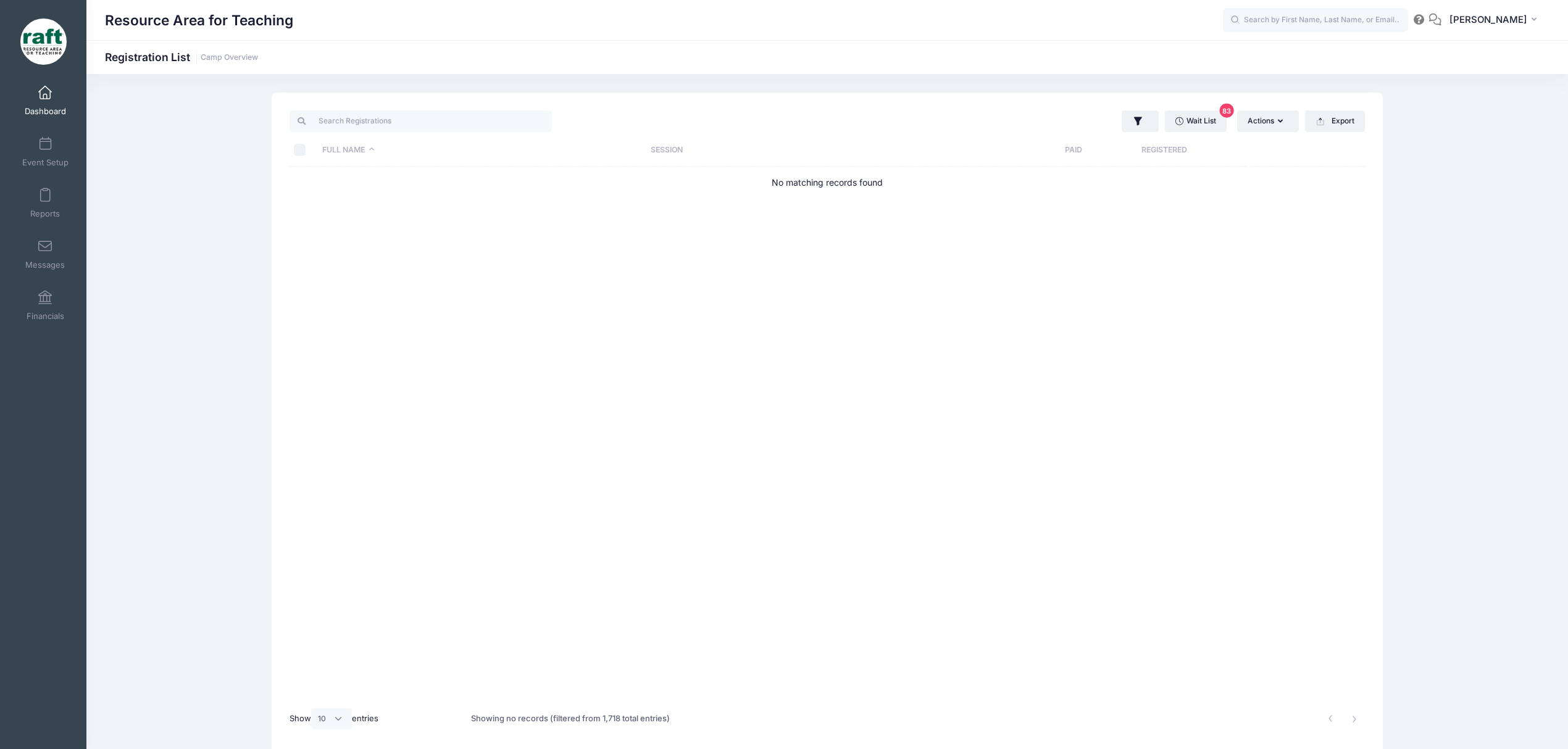
click at [1260, 282] on div "Full Name Session Paid Registered No matching records found" at bounding box center [827, 433] width 1075 height 533
click at [1378, 20] on input "text" at bounding box center [1315, 20] width 185 height 25
click at [1319, 23] on input "catherine" at bounding box center [1315, 20] width 185 height 25
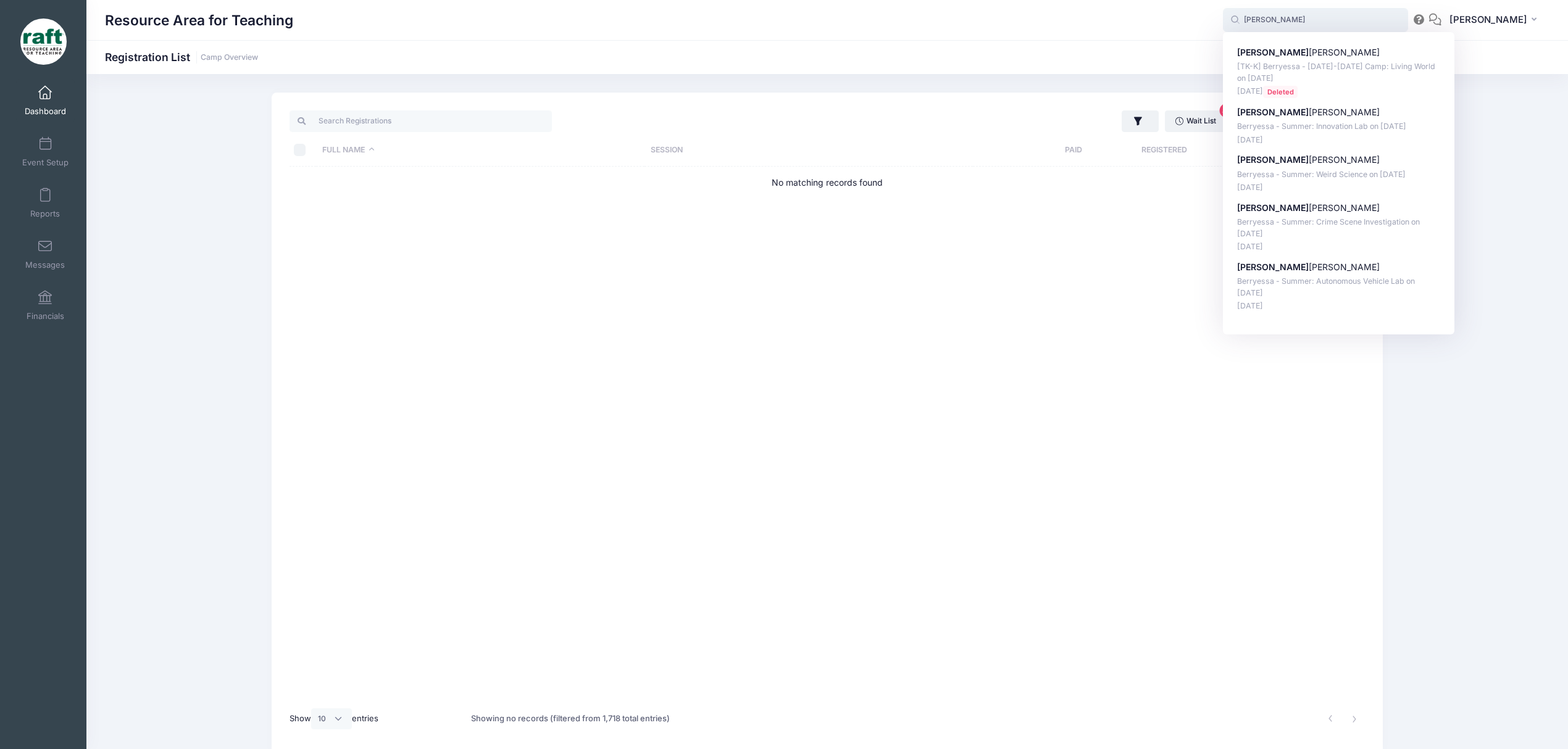
click at [1319, 23] on input "catherine" at bounding box center [1315, 20] width 185 height 25
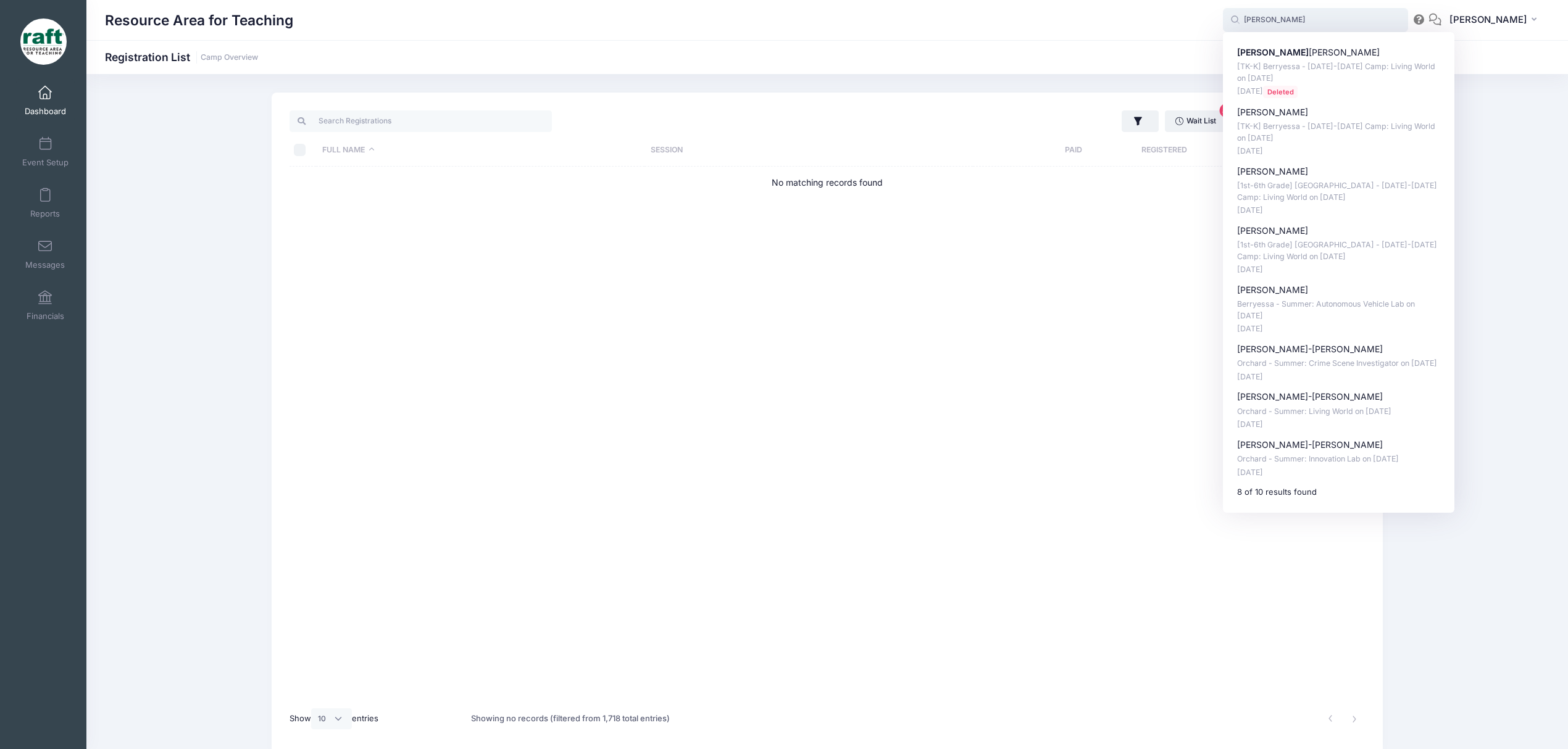
click at [1282, 17] on input "daniel" at bounding box center [1315, 20] width 185 height 25
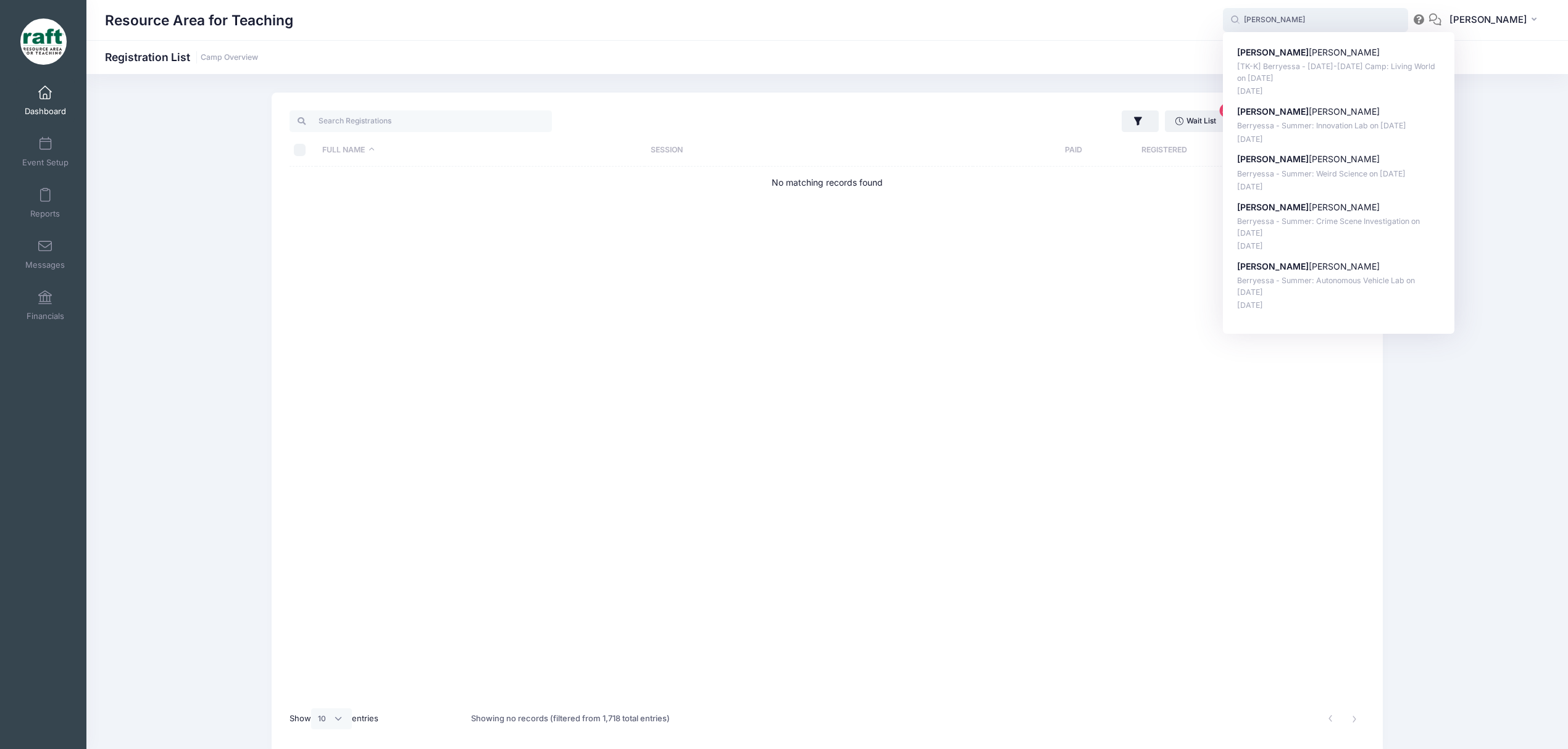
type input "cristian"
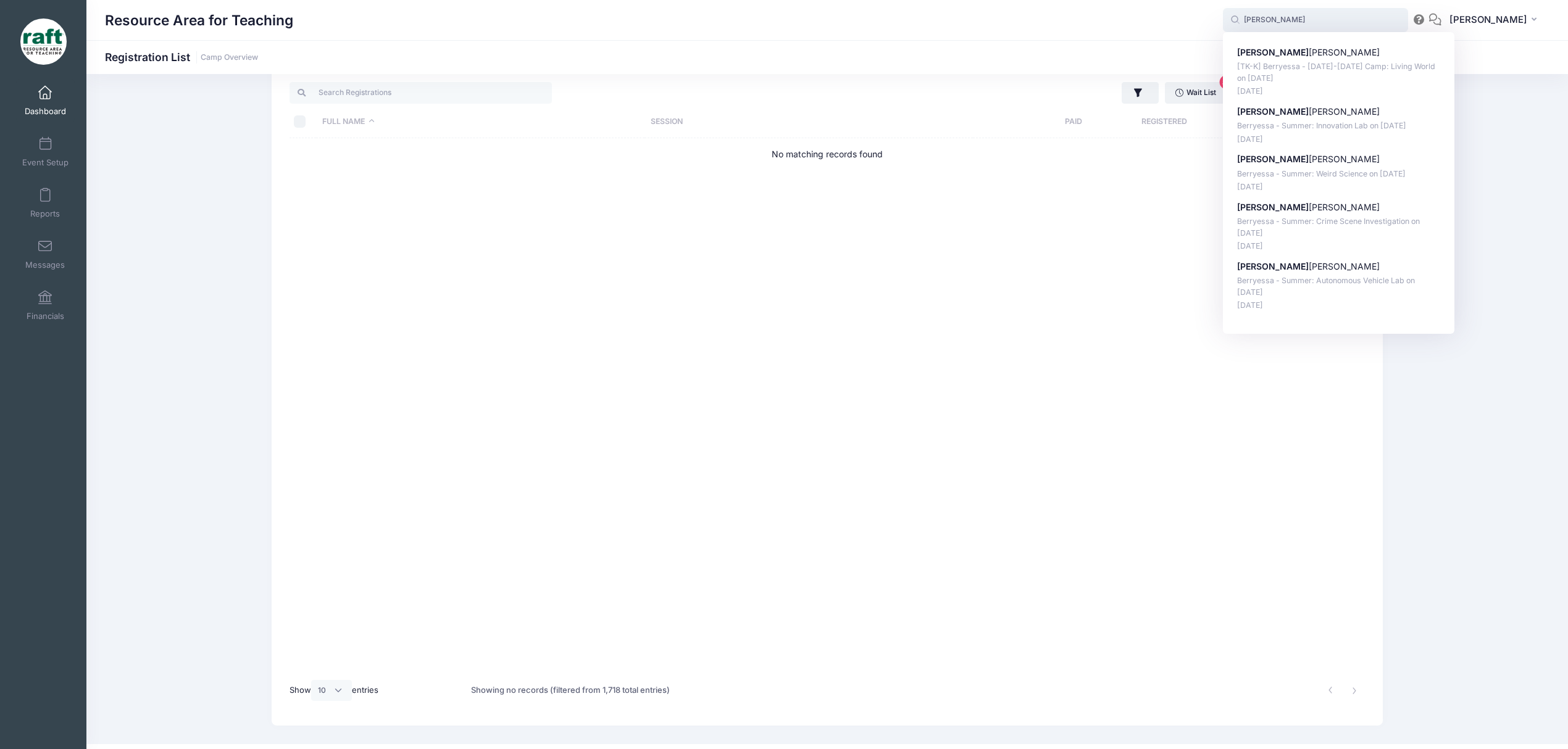
scroll to position [32, 0]
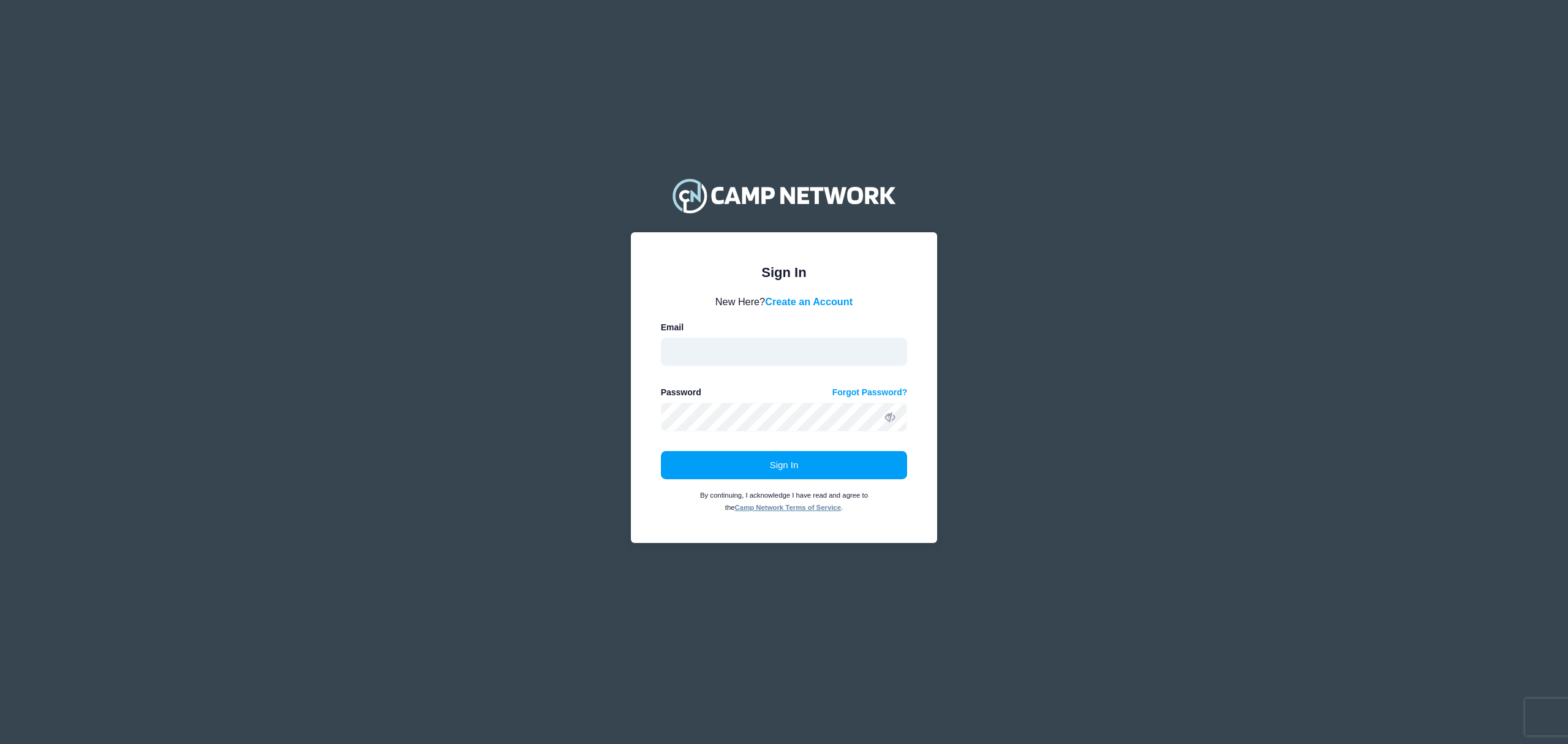
type input "[EMAIL_ADDRESS][DOMAIN_NAME]"
click at [772, 439] on form "New Here? Create an Account Email [EMAIL_ADDRESS][DOMAIN_NAME] Password Forgot …" at bounding box center [784, 404] width 247 height 219
click at [771, 444] on form "New Here? Create an Account Email [EMAIL_ADDRESS][DOMAIN_NAME] Password Forgot …" at bounding box center [784, 404] width 247 height 219
click at [777, 456] on button "Sign In" at bounding box center [784, 465] width 247 height 28
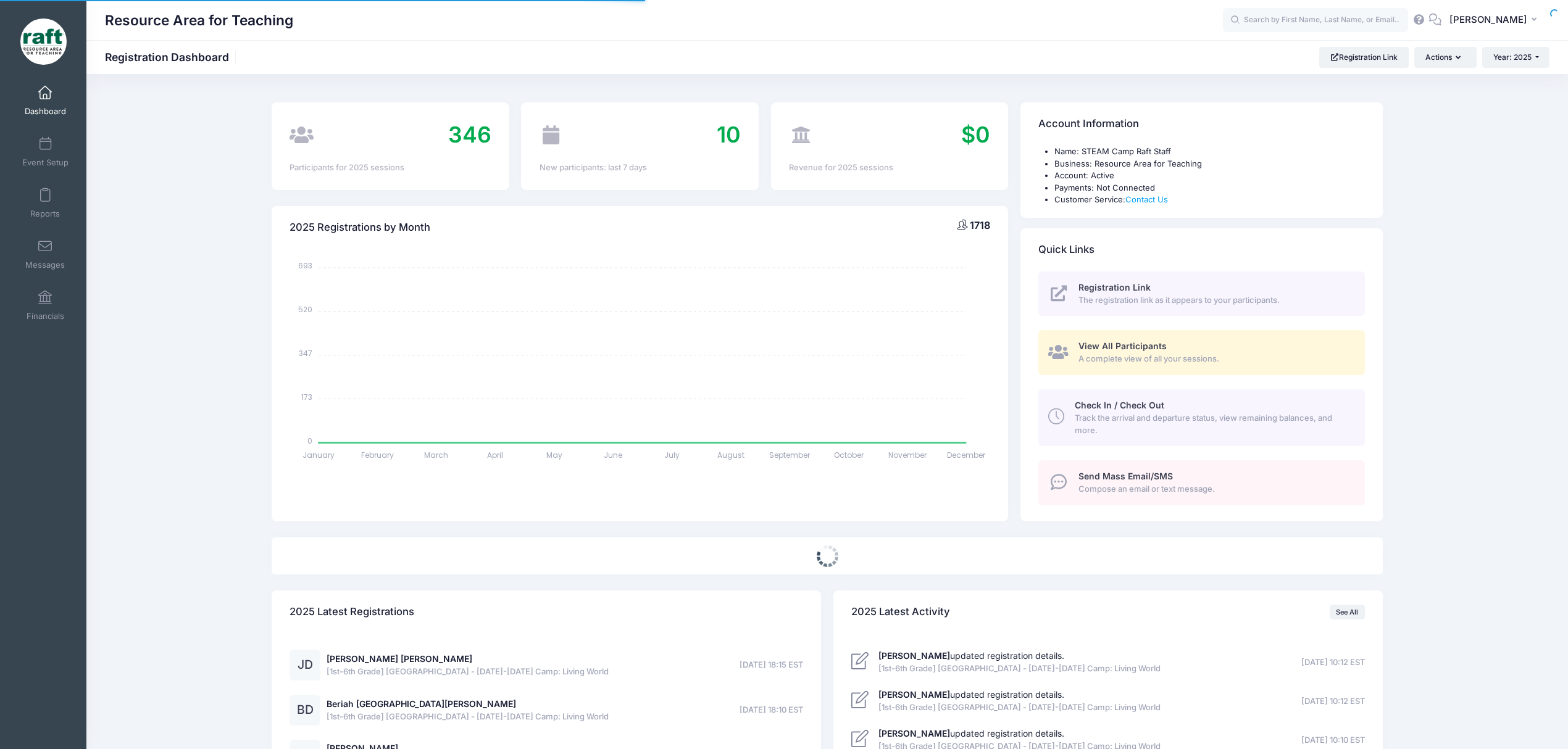
select select
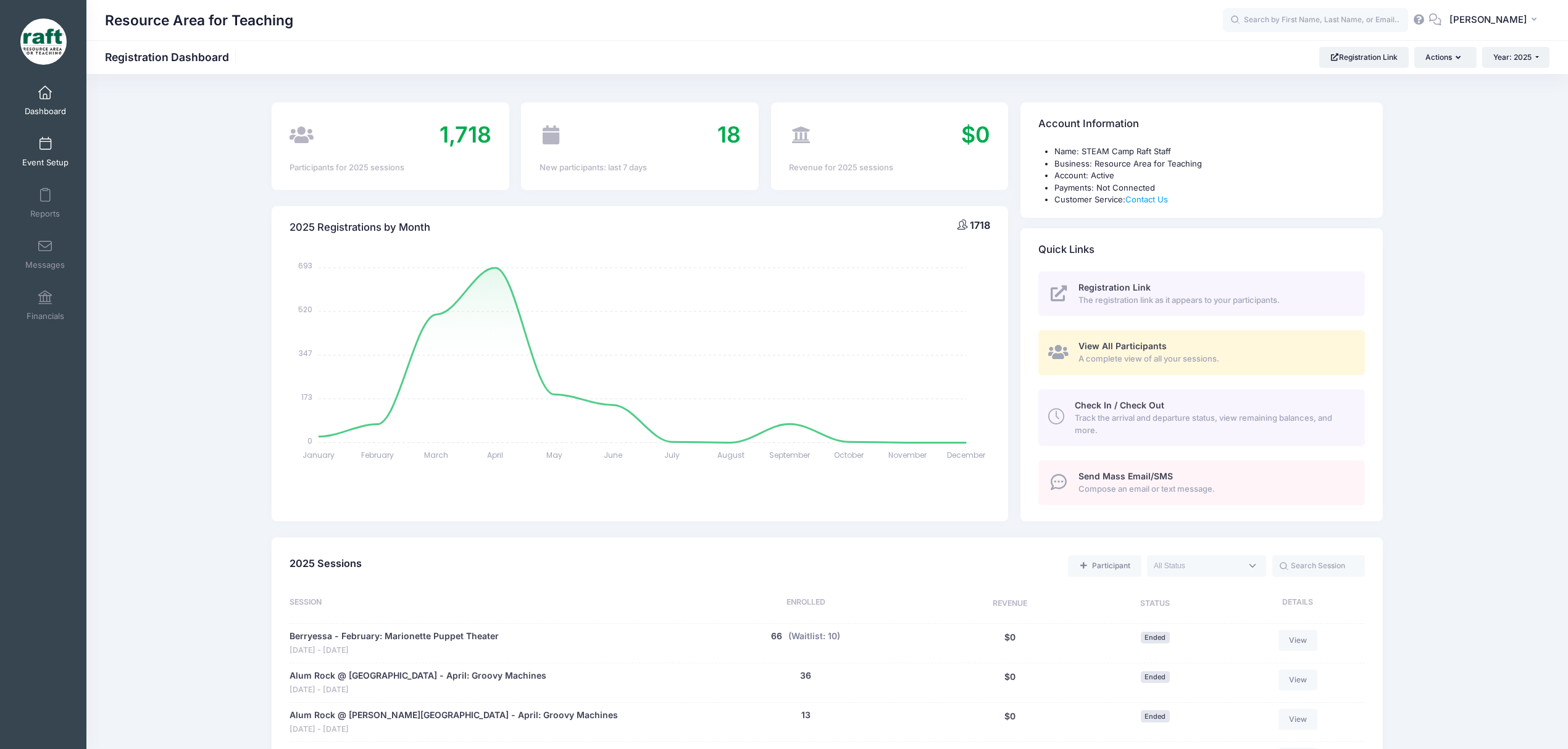
click at [16, 160] on link "Event Setup" at bounding box center [46, 152] width 59 height 43
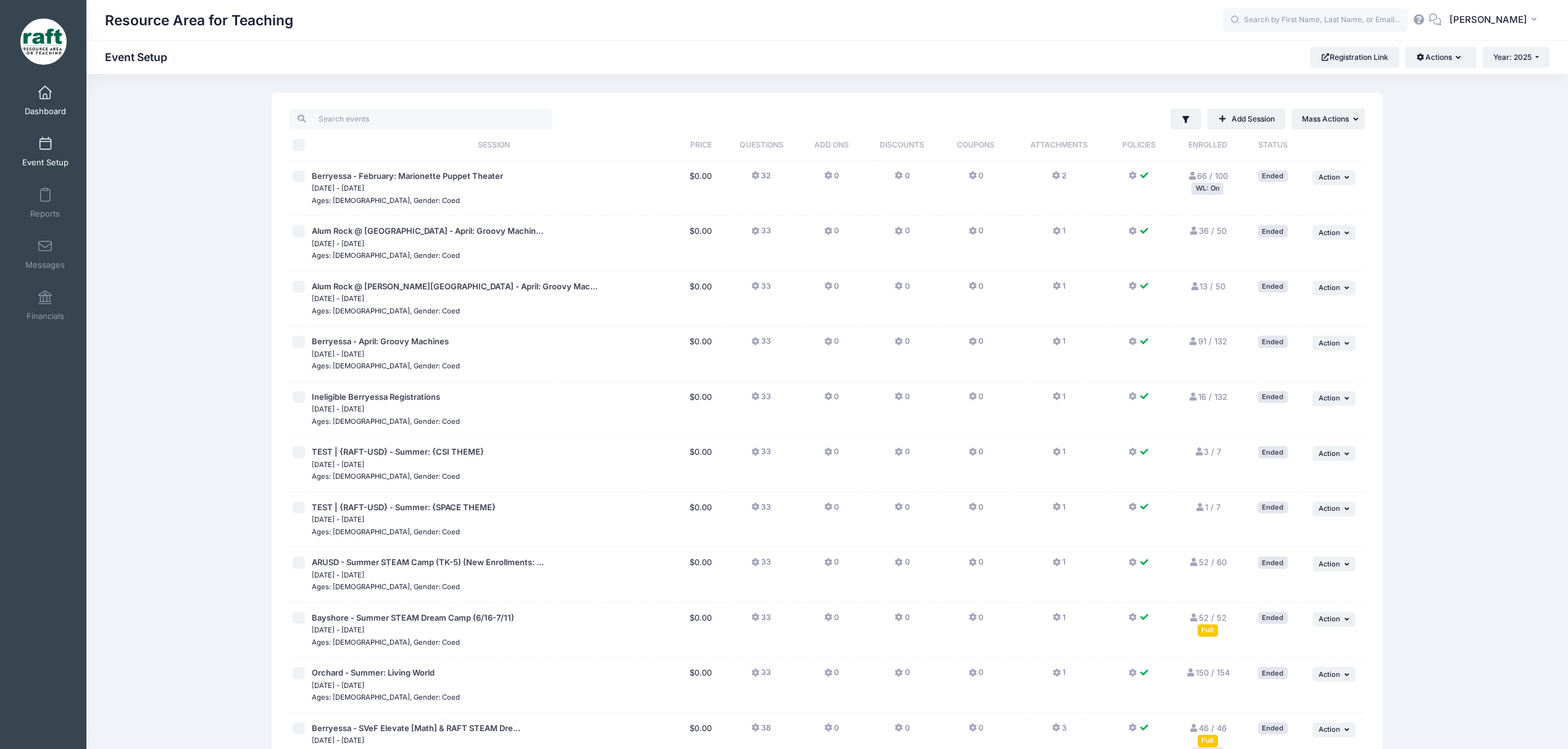
click at [35, 114] on span "Dashboard" at bounding box center [45, 111] width 41 height 11
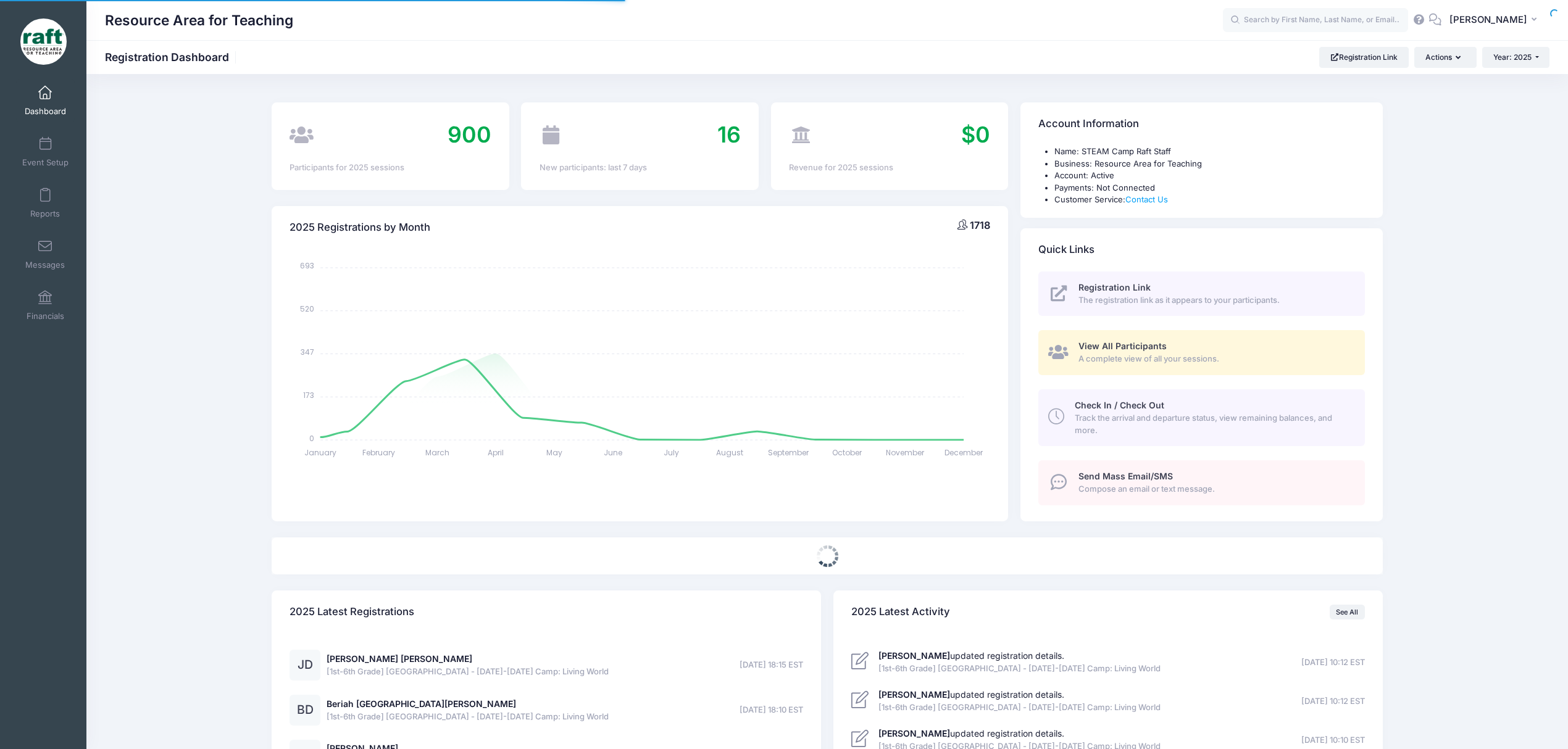
select select
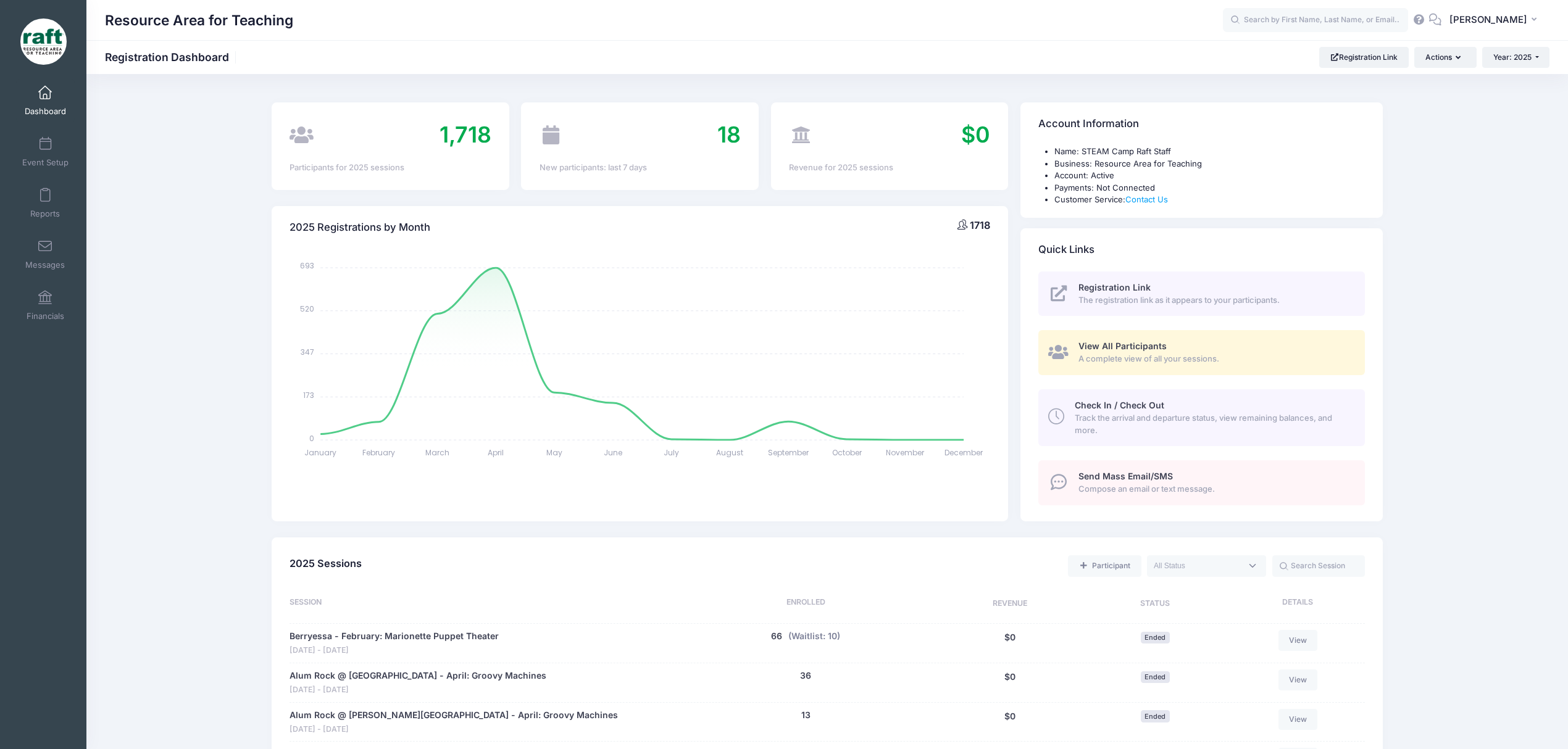
click at [1114, 348] on span "View All Participants" at bounding box center [1122, 346] width 88 height 11
click at [1159, 340] on div "View All Participants A complete view of all your sessions." at bounding box center [1214, 352] width 272 height 25
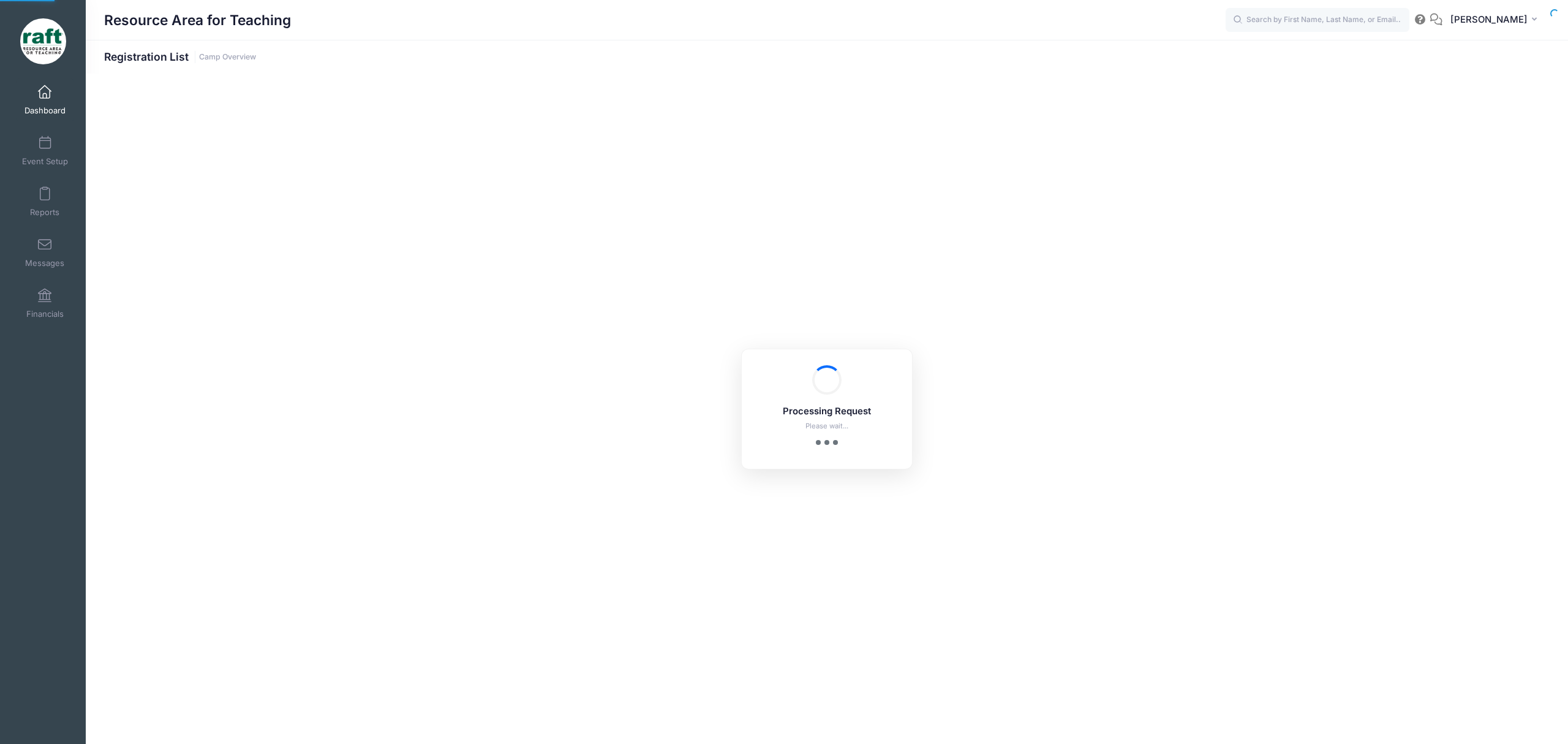
select select "10"
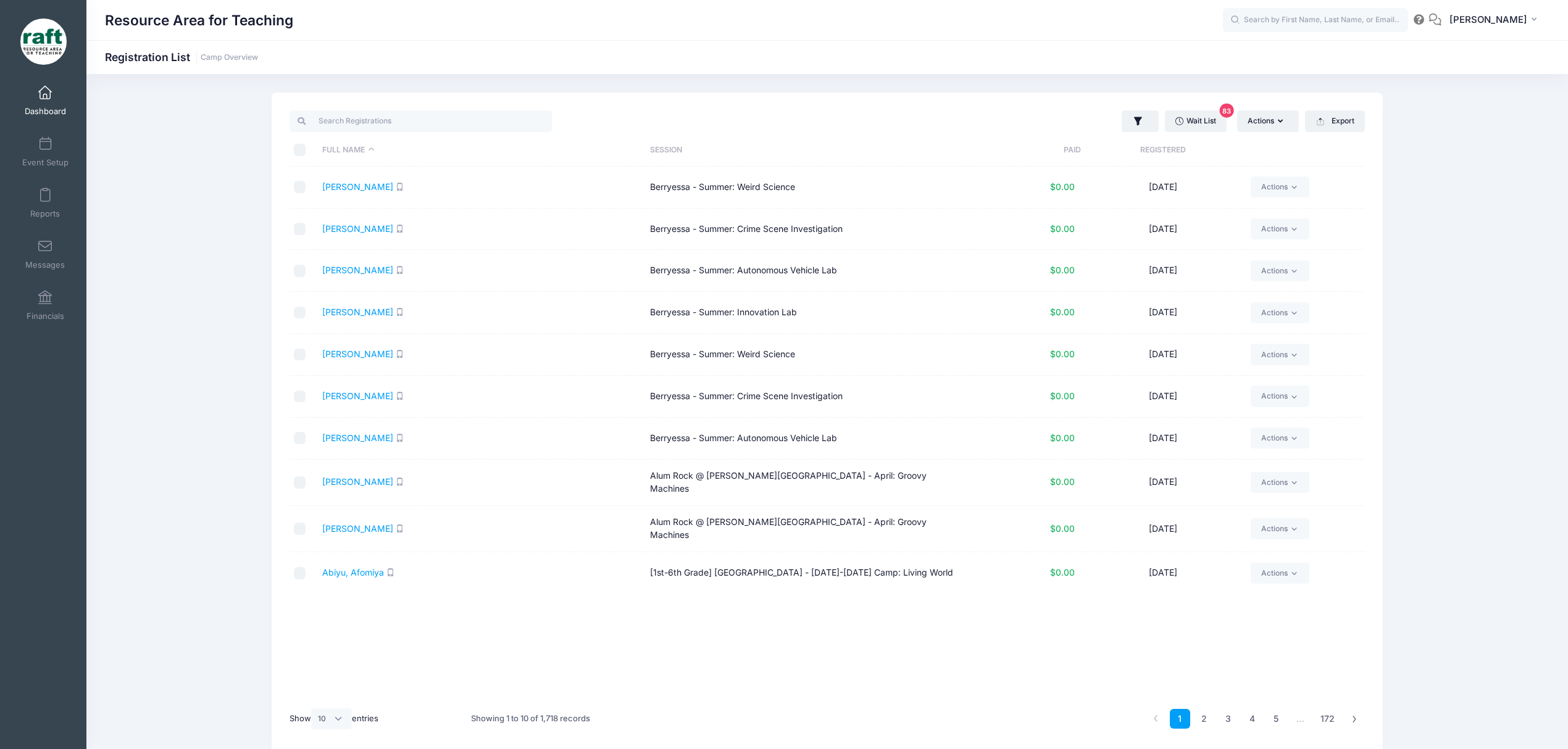
click at [1184, 106] on div "Wait List 83 Actions Assign Labels Send Email Send SMS Send Document Upload Rem…" at bounding box center [827, 423] width 1111 height 662
click at [1193, 111] on link "Wait List 83" at bounding box center [1196, 121] width 62 height 21
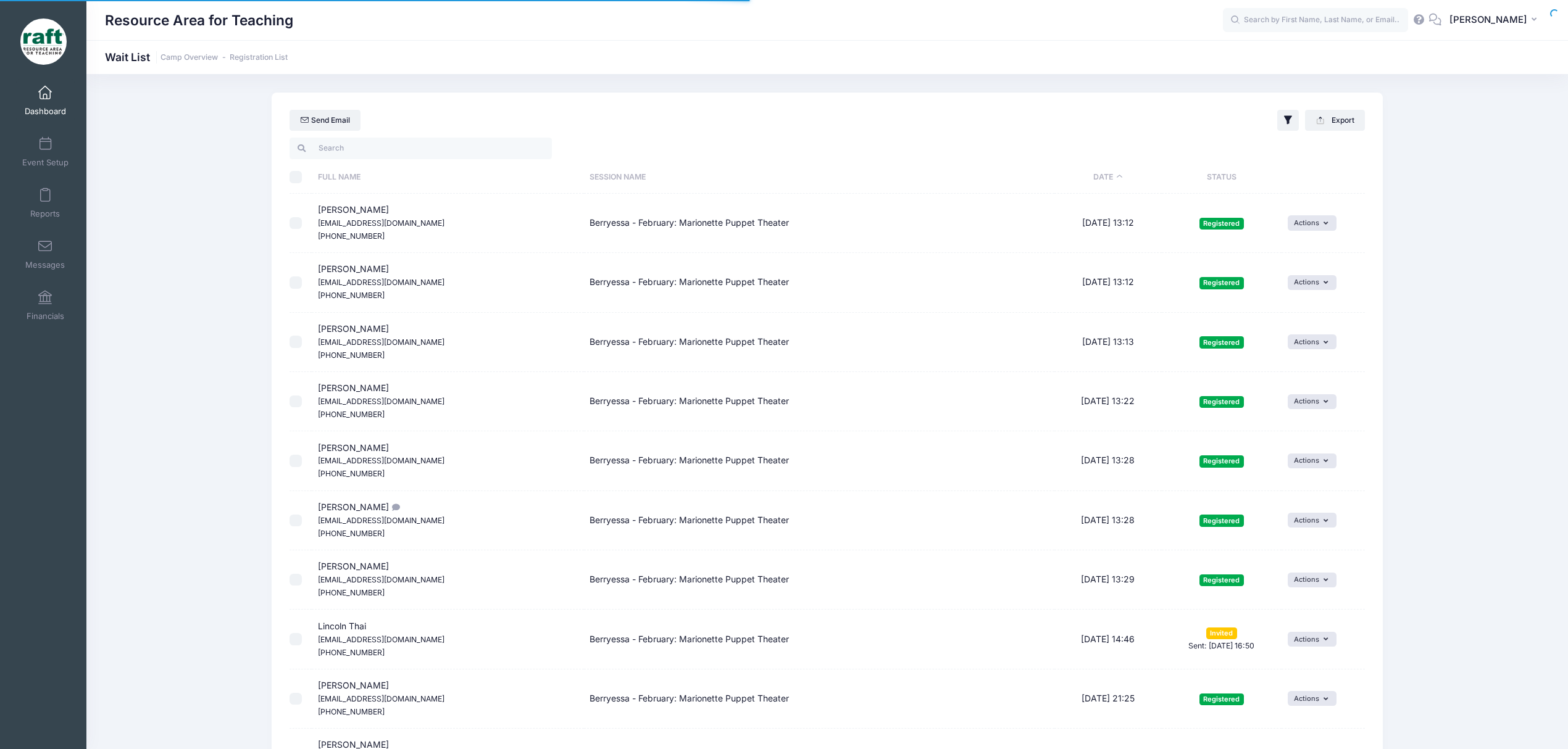
select select "50"
click at [331, 159] on div at bounding box center [556, 148] width 544 height 26
click at [331, 153] on input "search" at bounding box center [420, 148] width 262 height 21
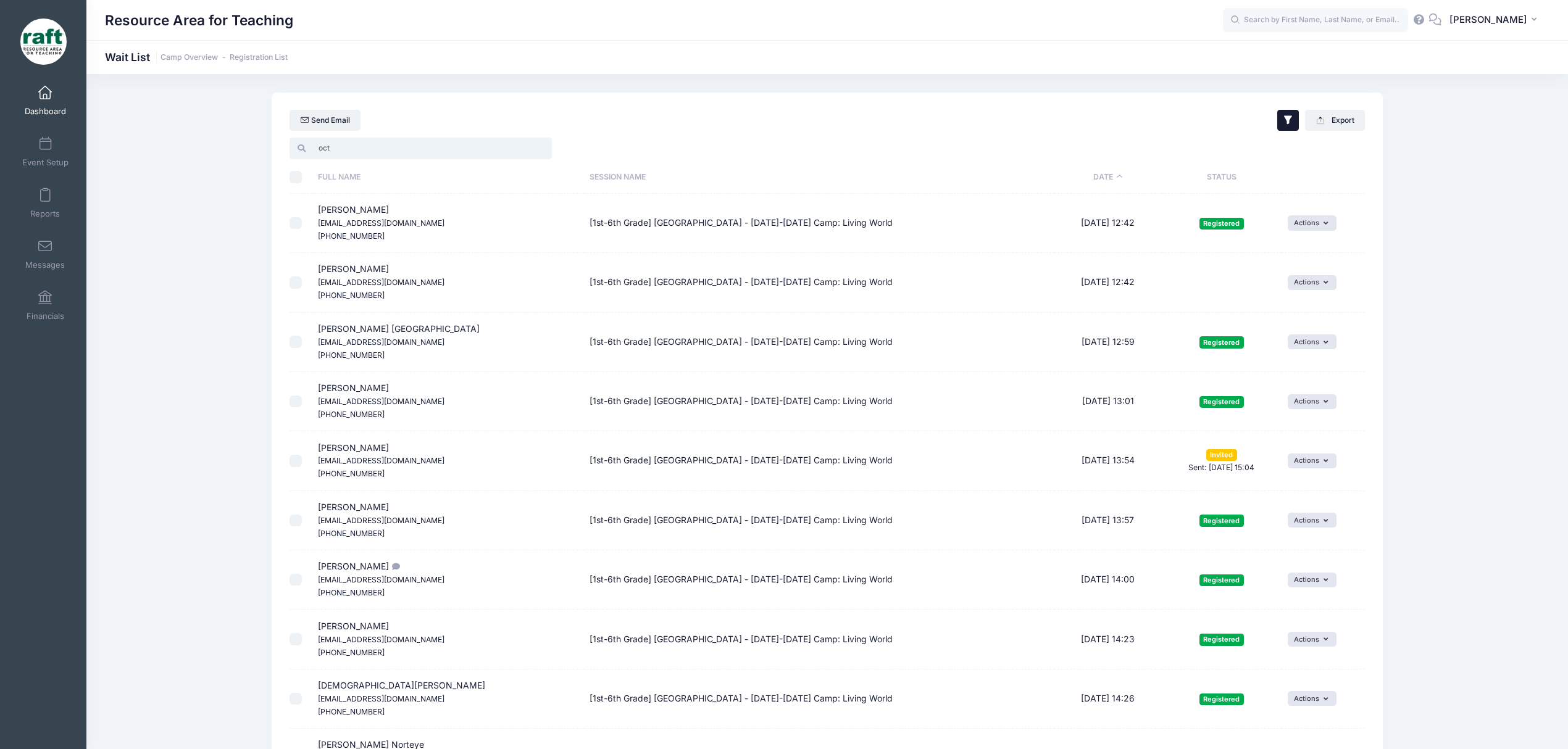
type input "oct"
click at [1277, 118] on button "button" at bounding box center [1287, 120] width 21 height 21
click at [1119, 226] on input "Invited" at bounding box center [1118, 225] width 12 height 12
checkbox input "false"
click at [1114, 250] on input "Expired" at bounding box center [1118, 249] width 12 height 12
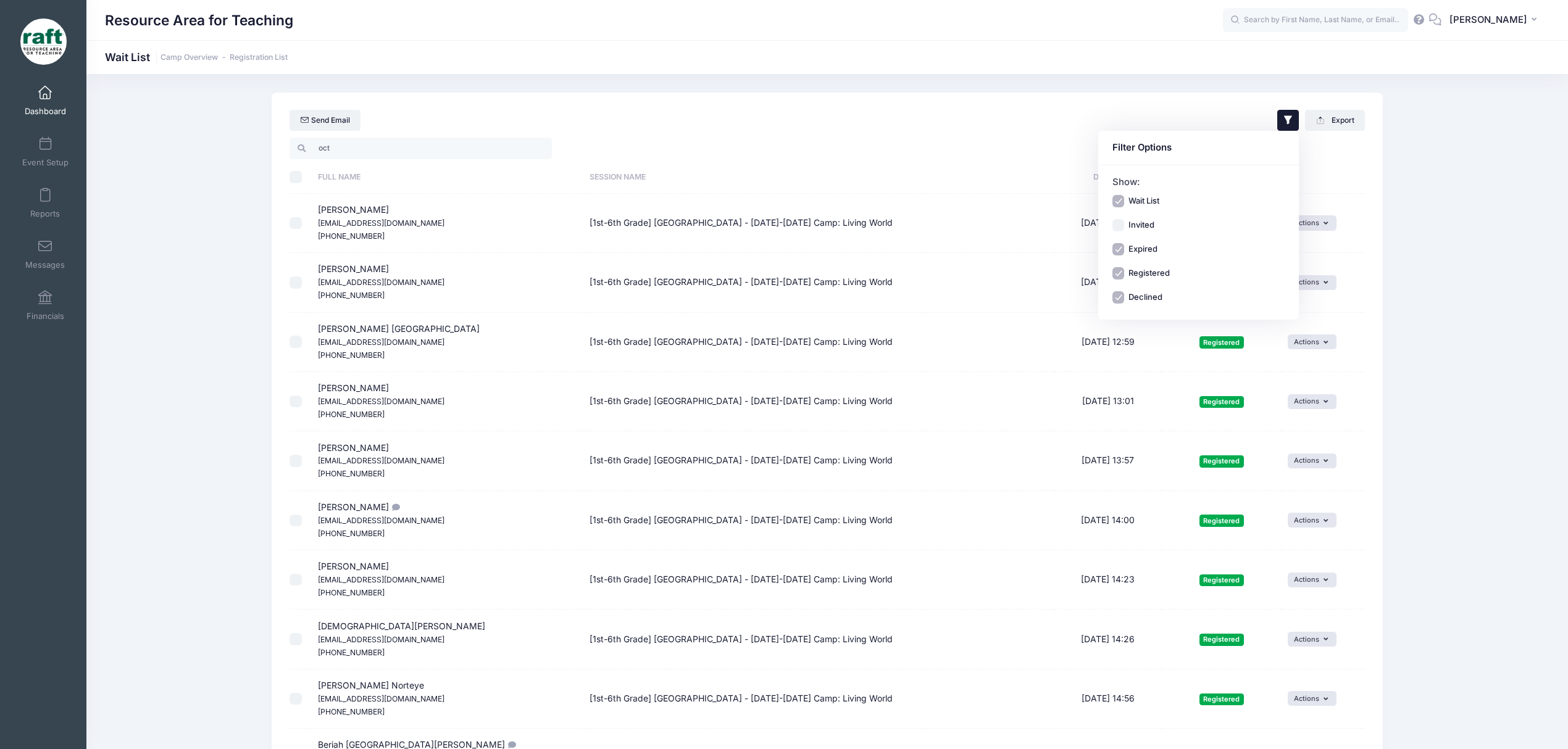
checkbox input "false"
click at [1116, 274] on input "Registered" at bounding box center [1118, 273] width 12 height 12
checkbox input "false"
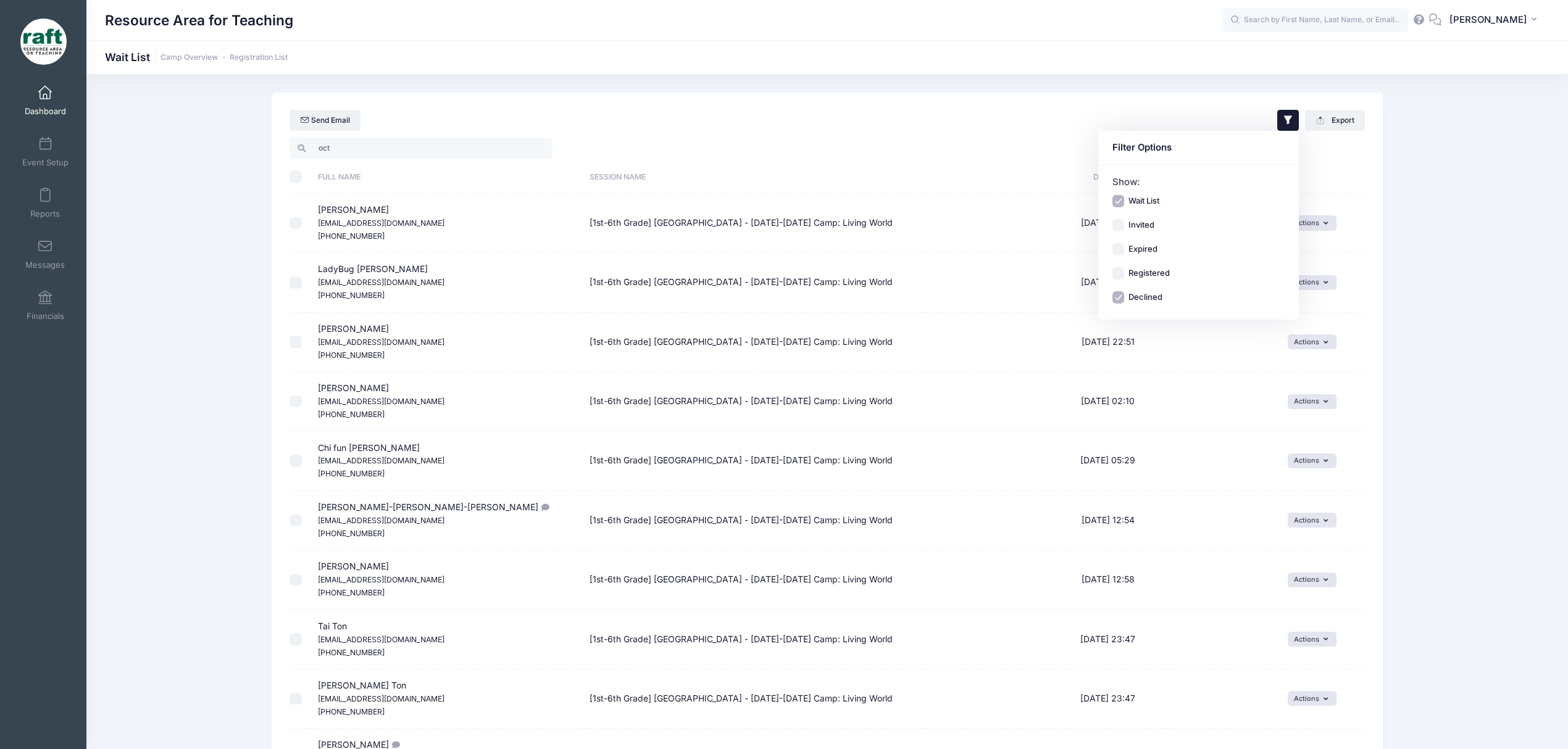
click at [302, 178] on th "\a \a \a \a" at bounding box center [300, 177] width 22 height 32
click at [295, 178] on input "\a \a \a \a" at bounding box center [296, 177] width 12 height 12
checkbox input "true"
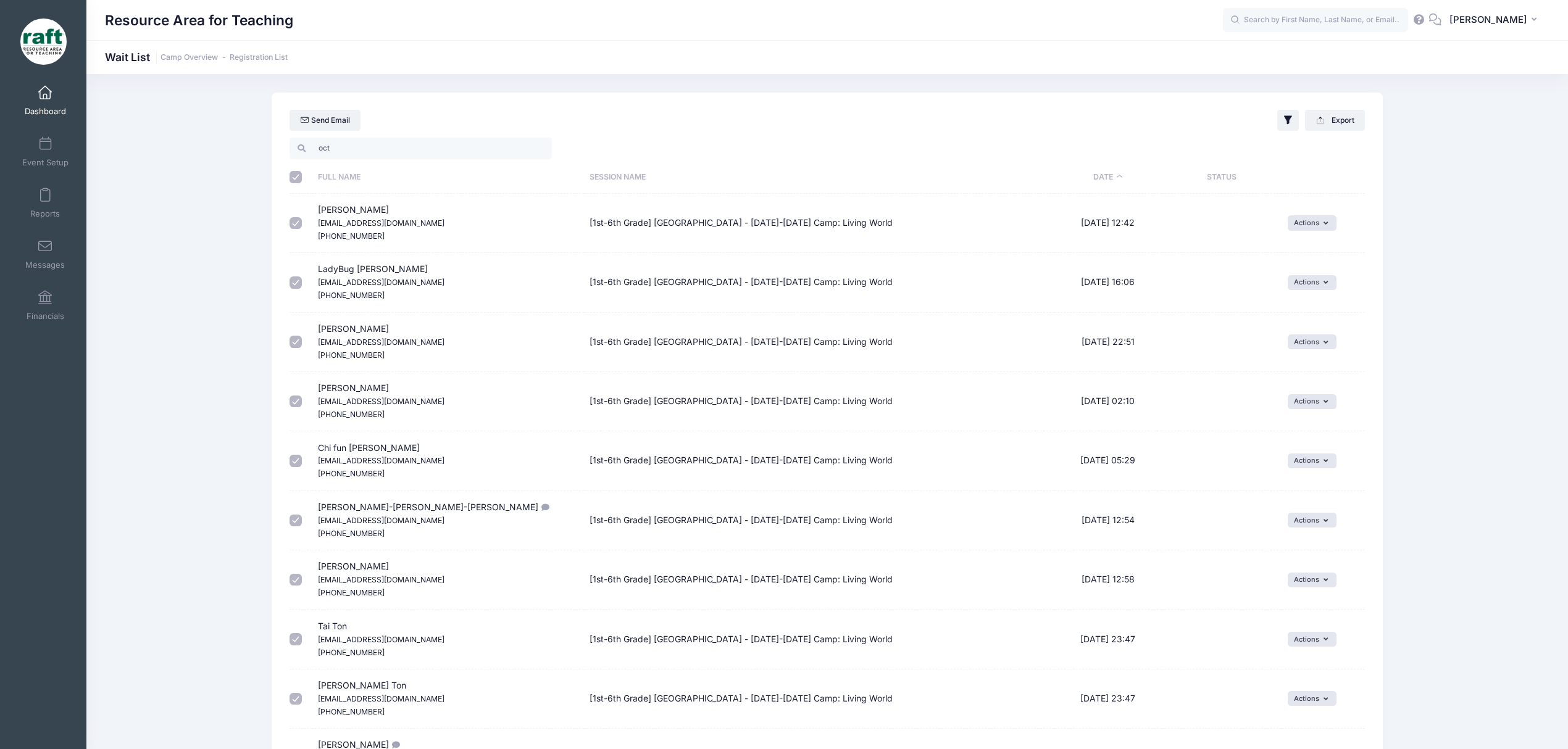
checkbox input "true"
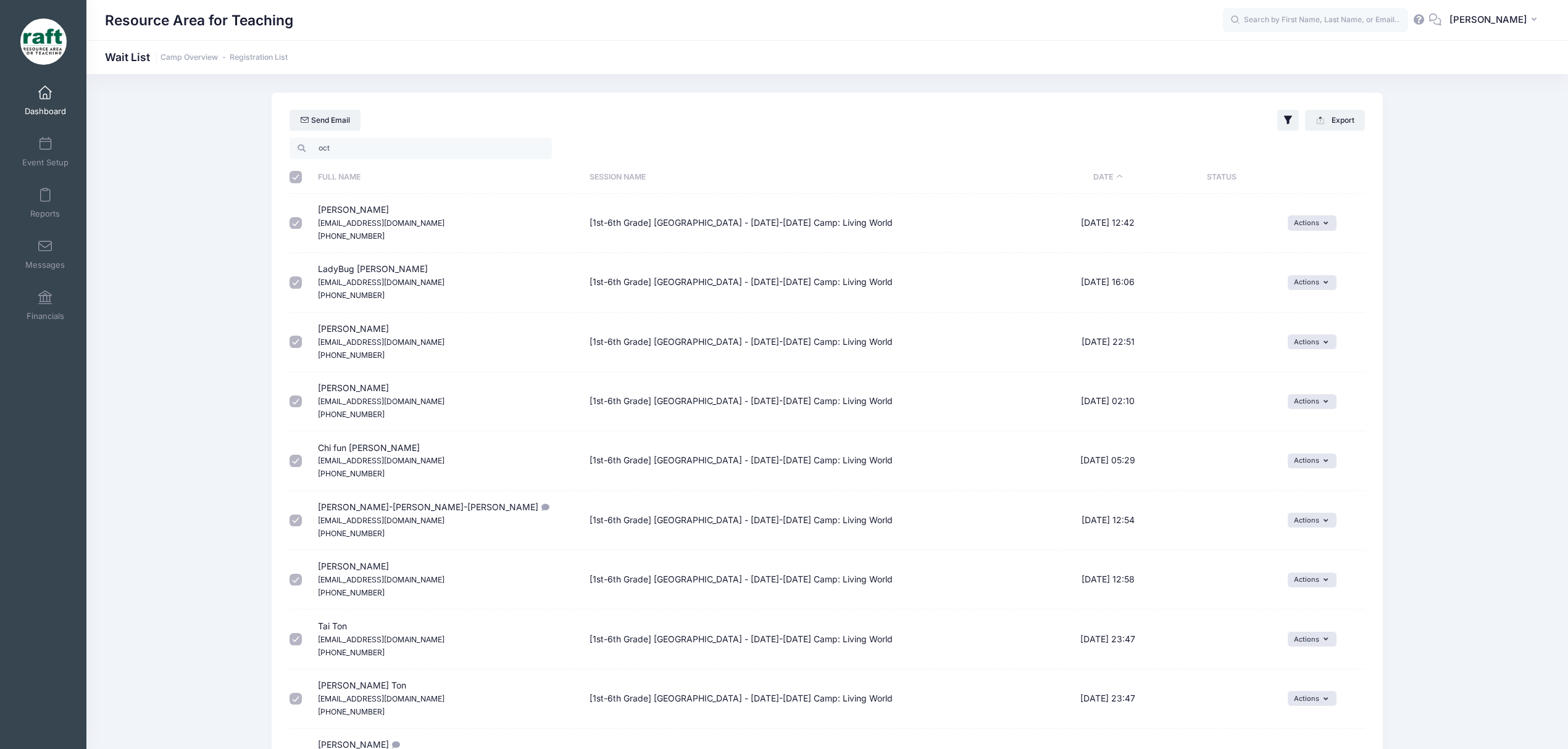
checkbox input "true"
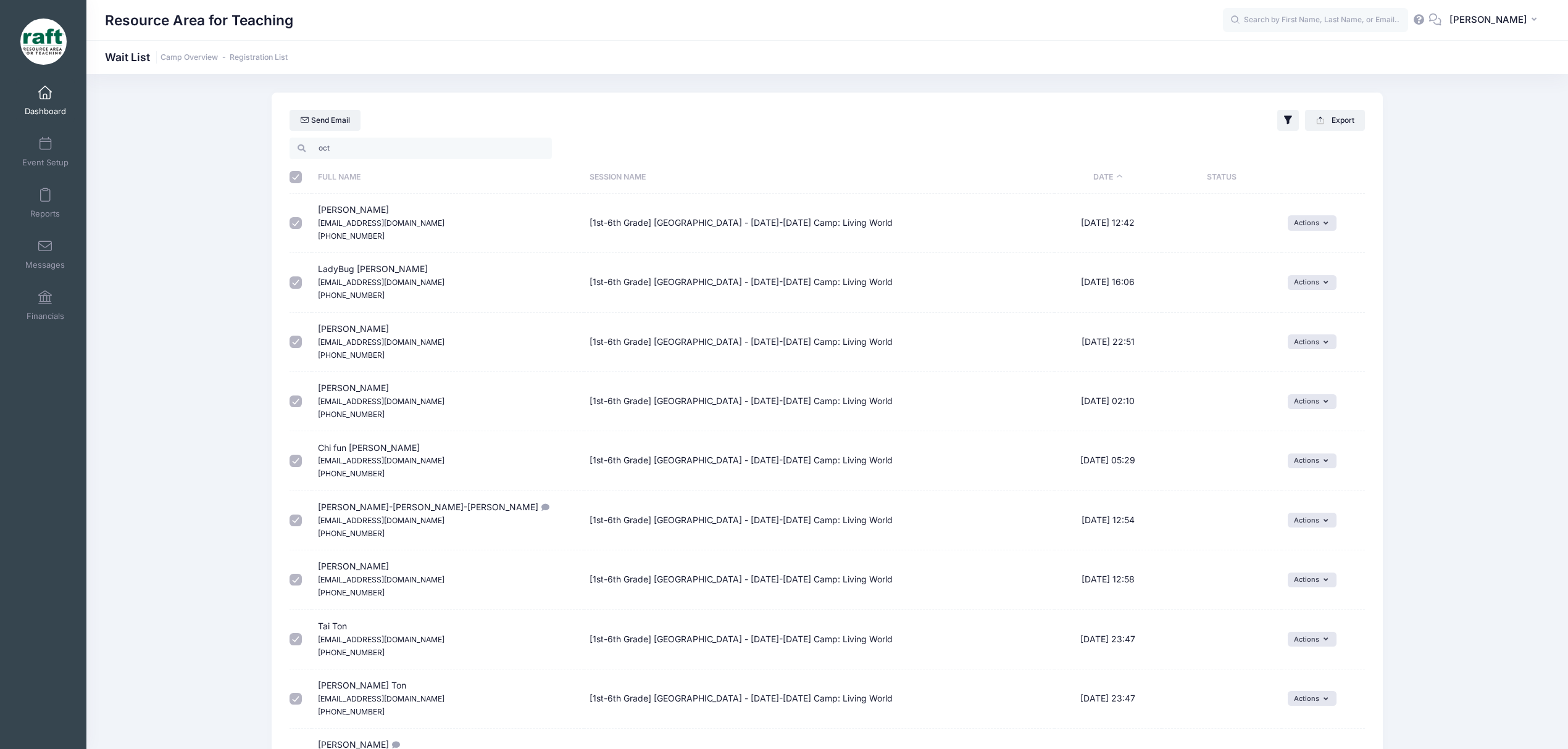
checkbox input "true"
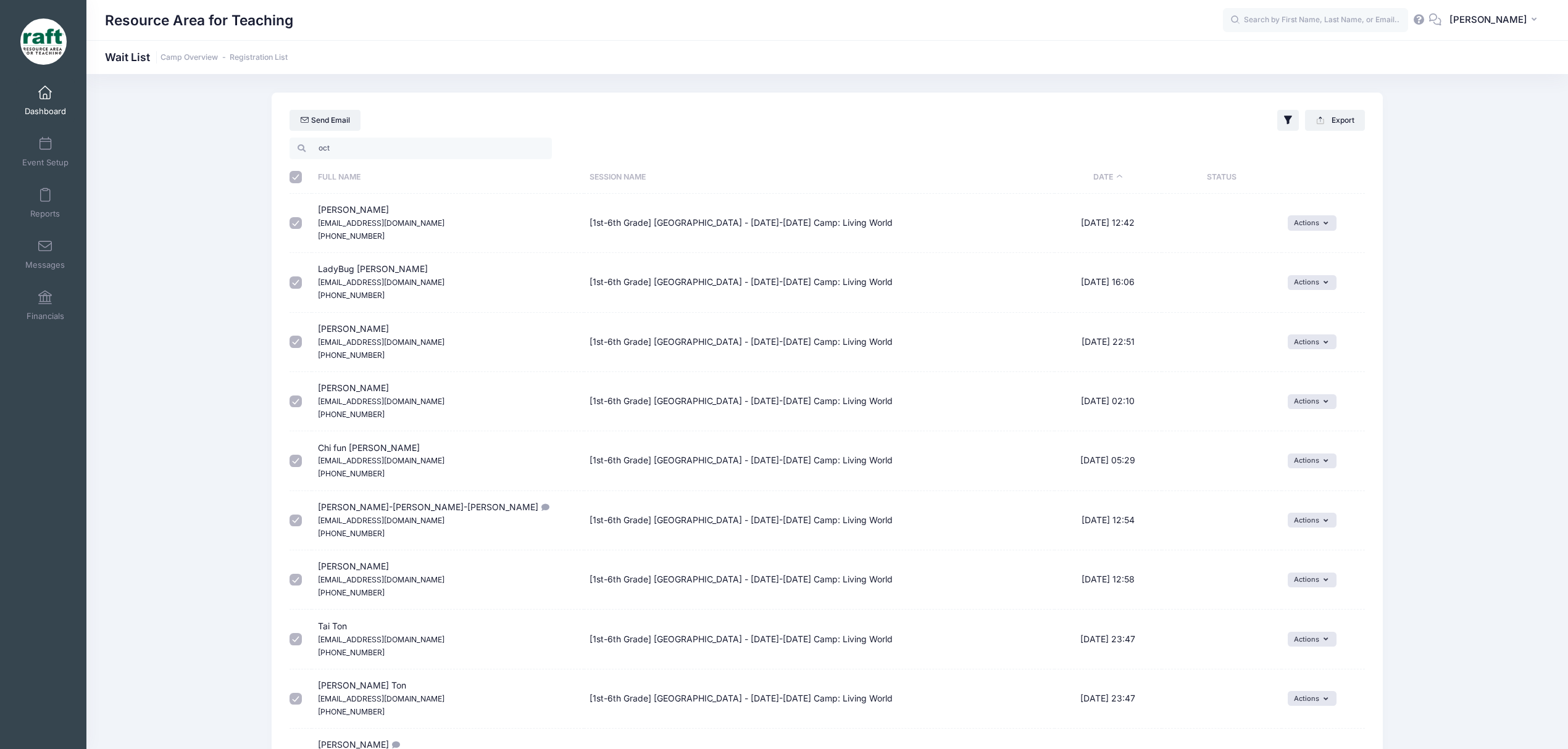
checkbox input "true"
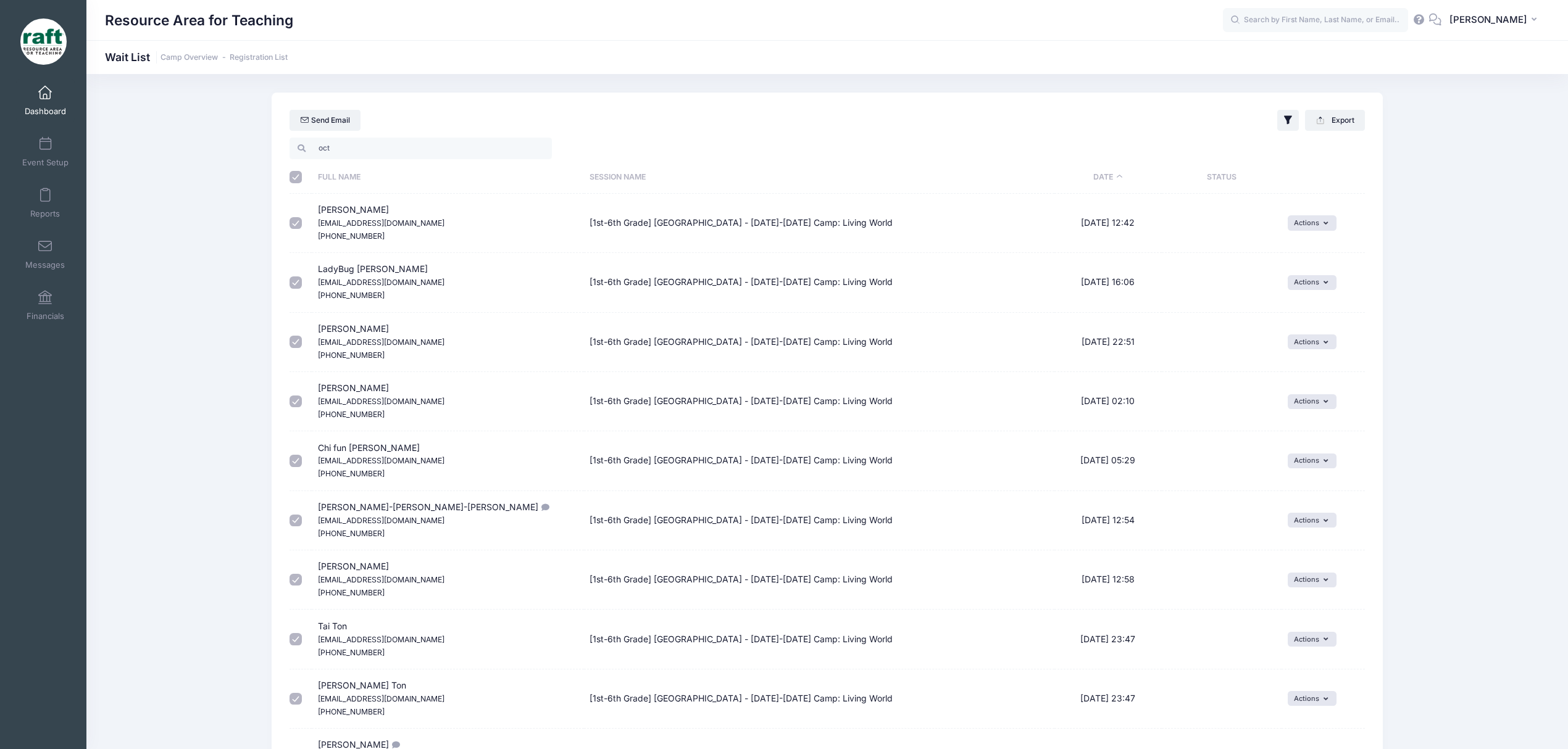
checkbox input "true"
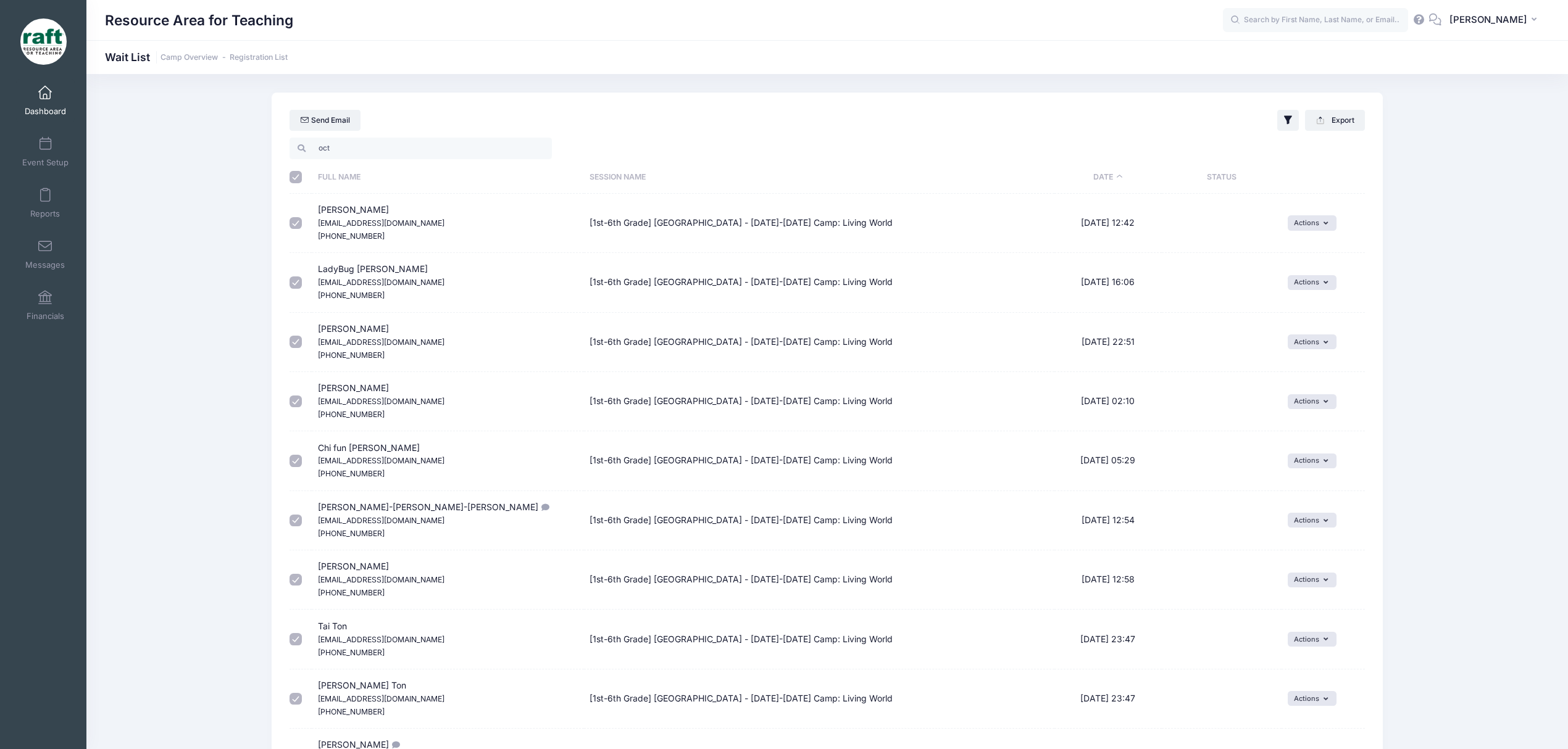
checkbox input "true"
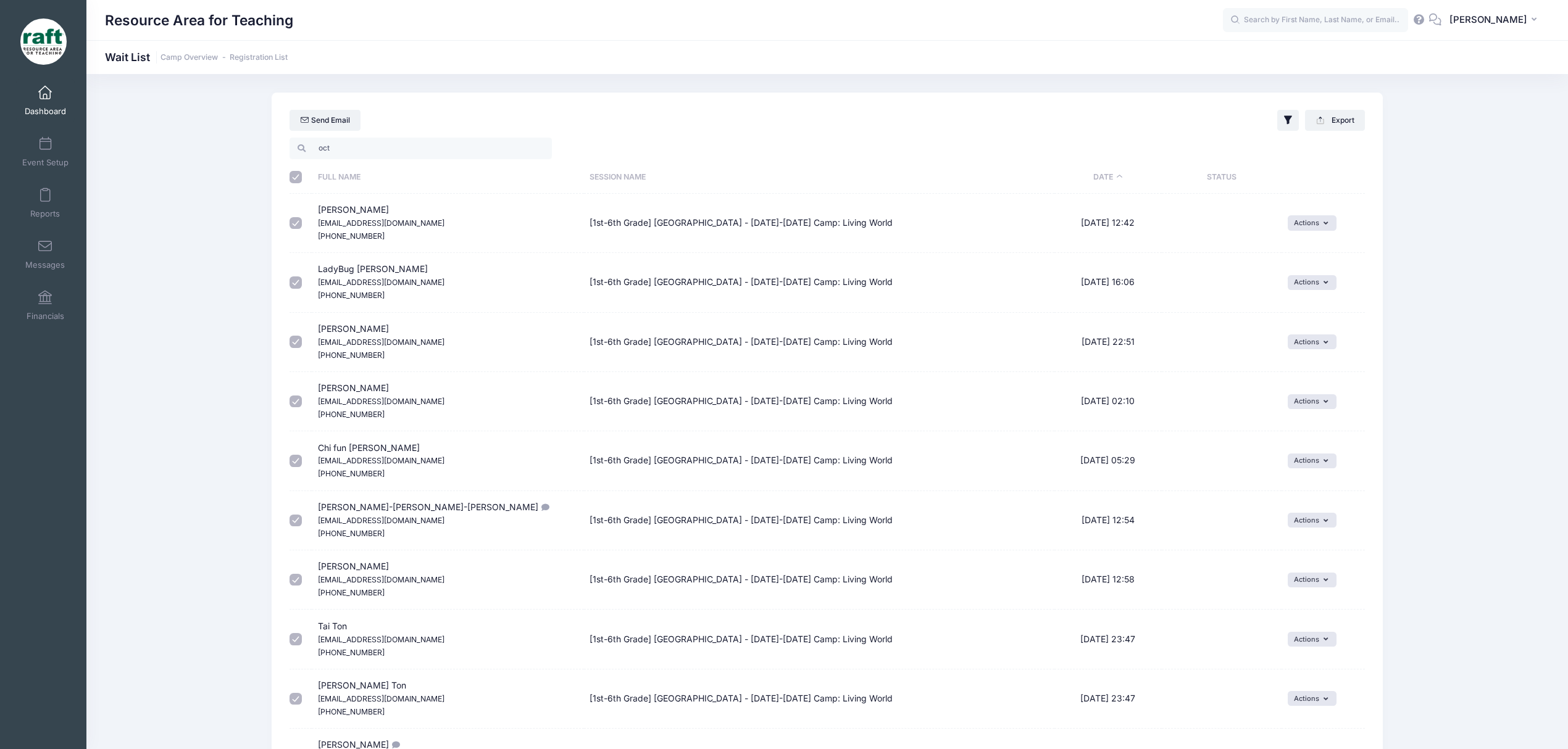
checkbox input "true"
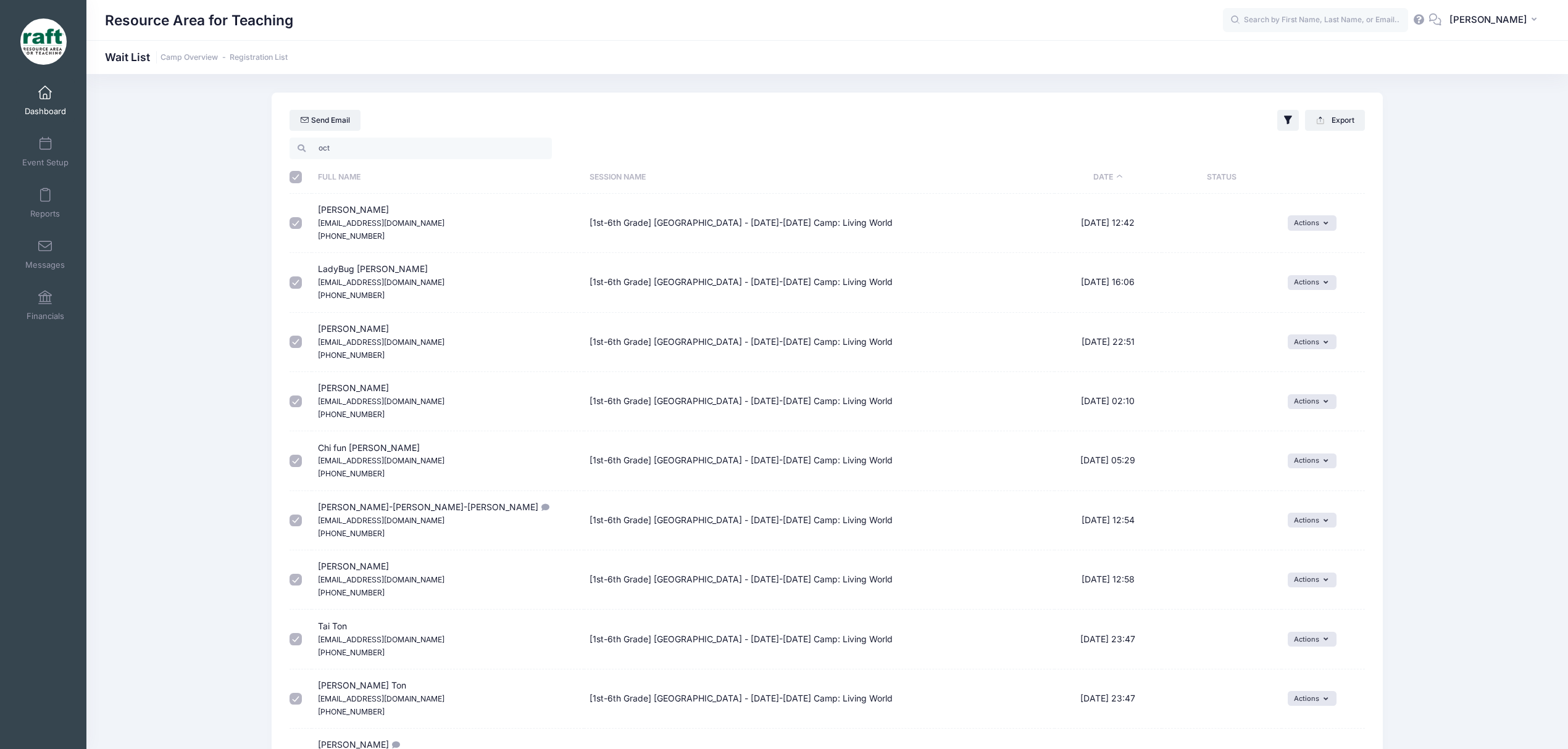
checkbox input "true"
click at [1342, 121] on button "Export" at bounding box center [1334, 120] width 60 height 21
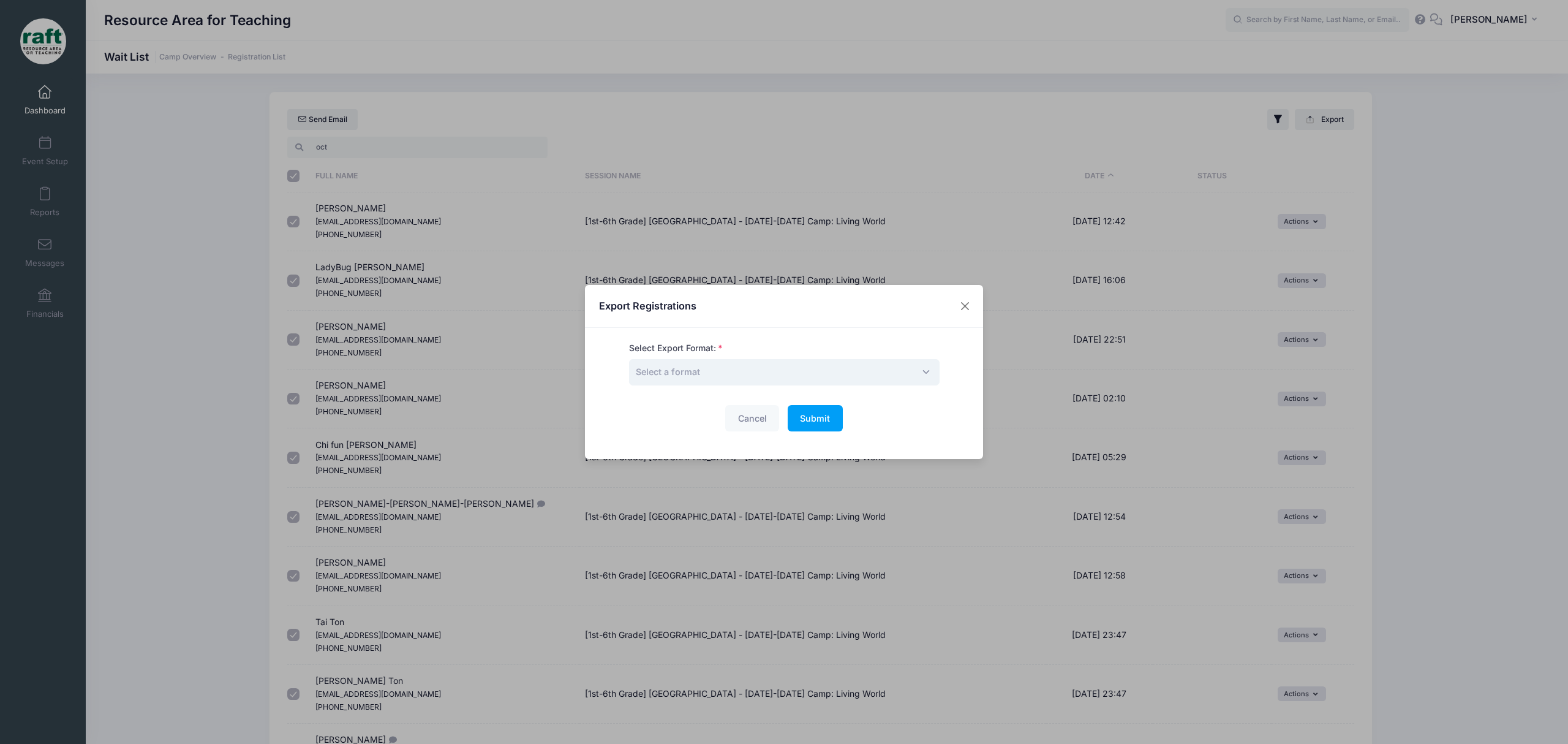
click at [753, 379] on span "Select a format" at bounding box center [784, 372] width 310 height 26
select select "csv"
click at [819, 422] on span "Submit" at bounding box center [814, 418] width 30 height 11
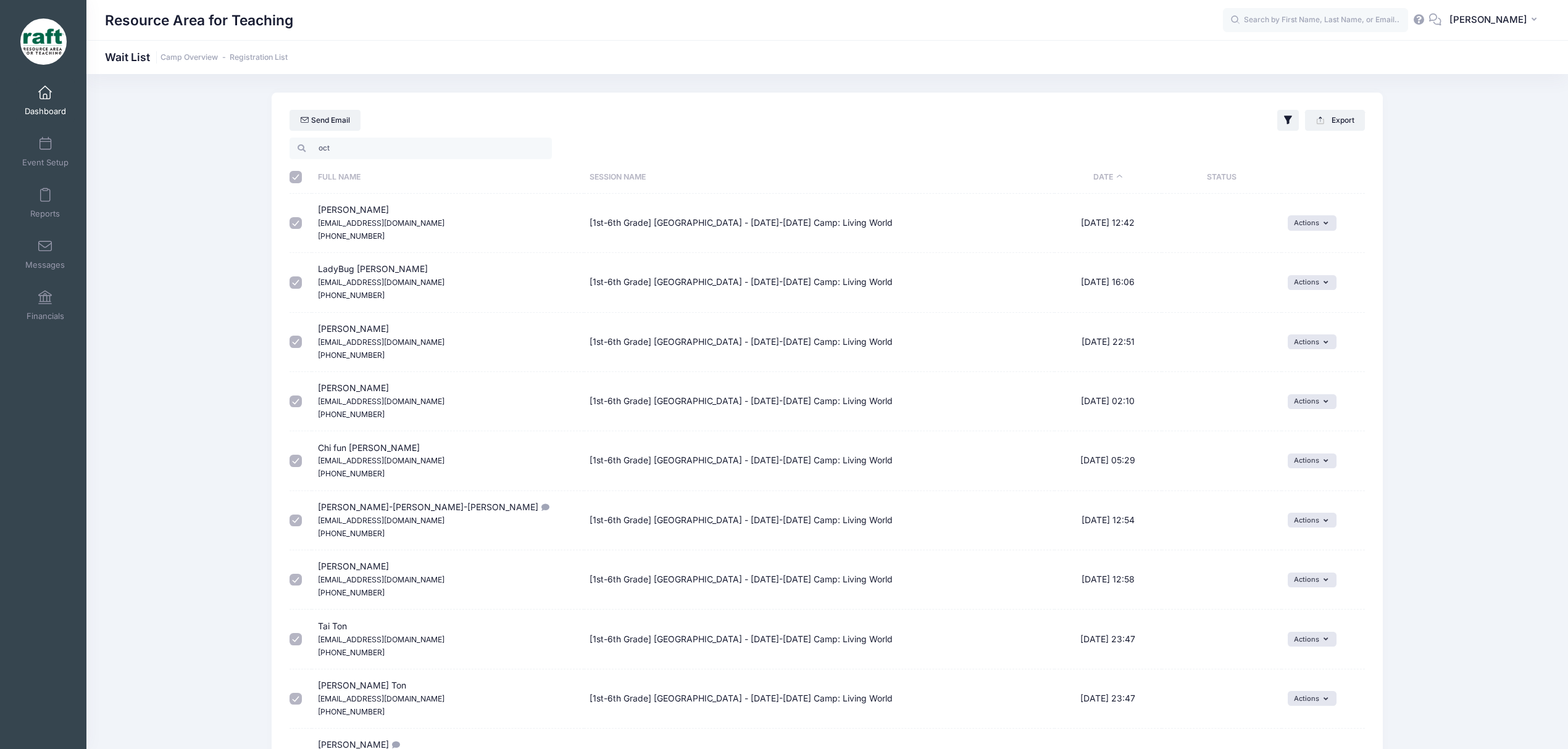
click at [798, 435] on td "[1st-6th Grade] [GEOGRAPHIC_DATA] - [DATE]-[DATE] Camp: Living World" at bounding box center [819, 460] width 471 height 60
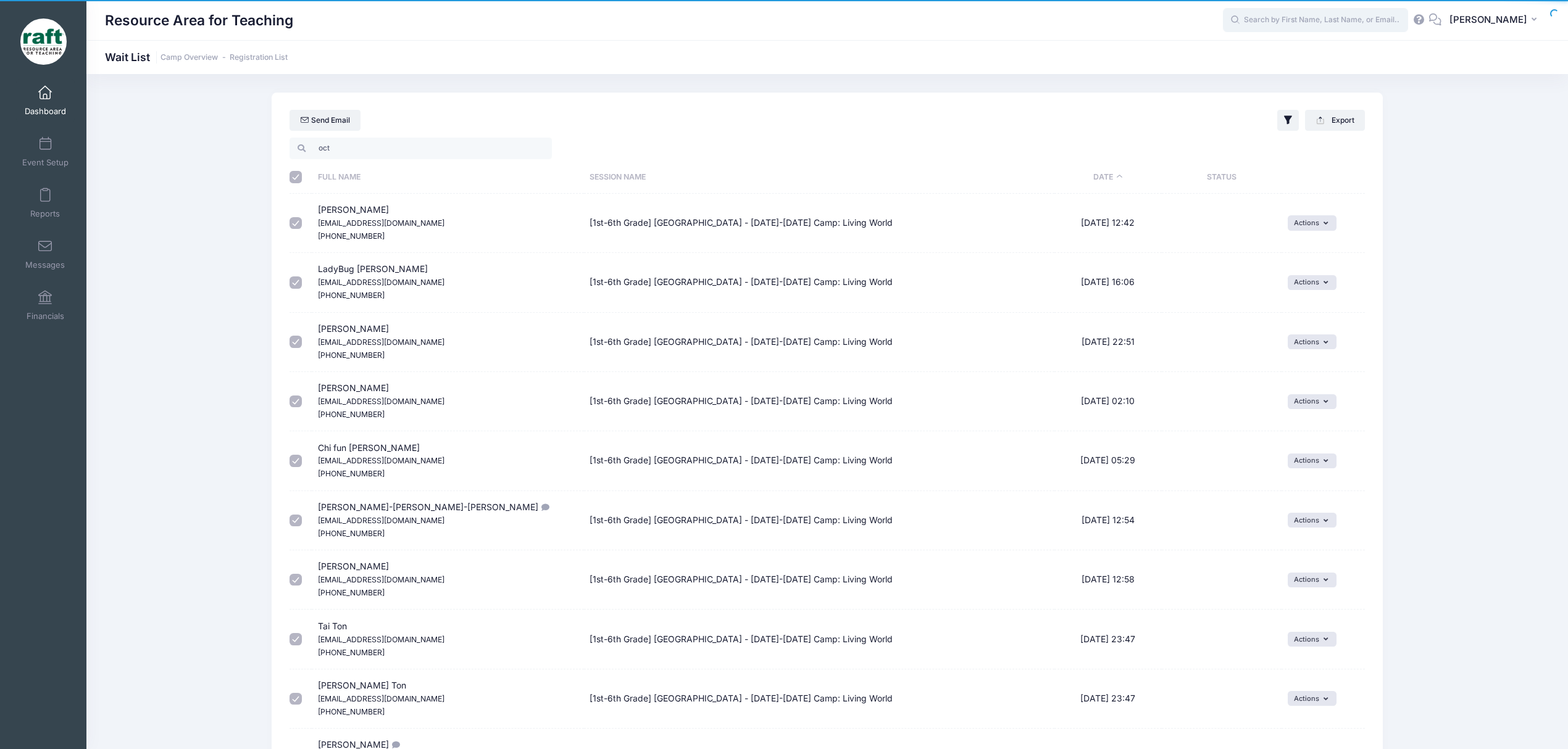
click at [1408, 10] on input "text" at bounding box center [1315, 20] width 185 height 25
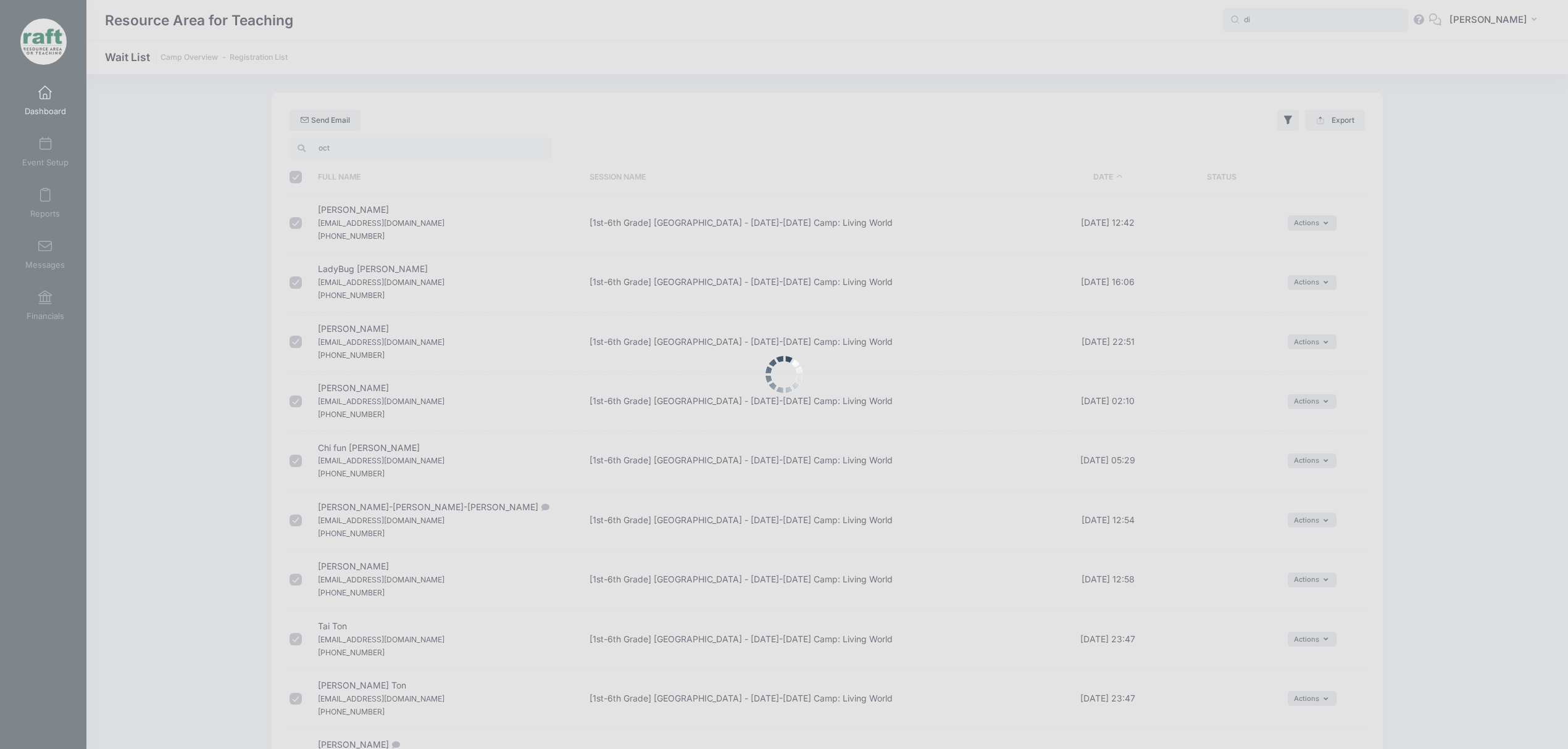
type input "d"
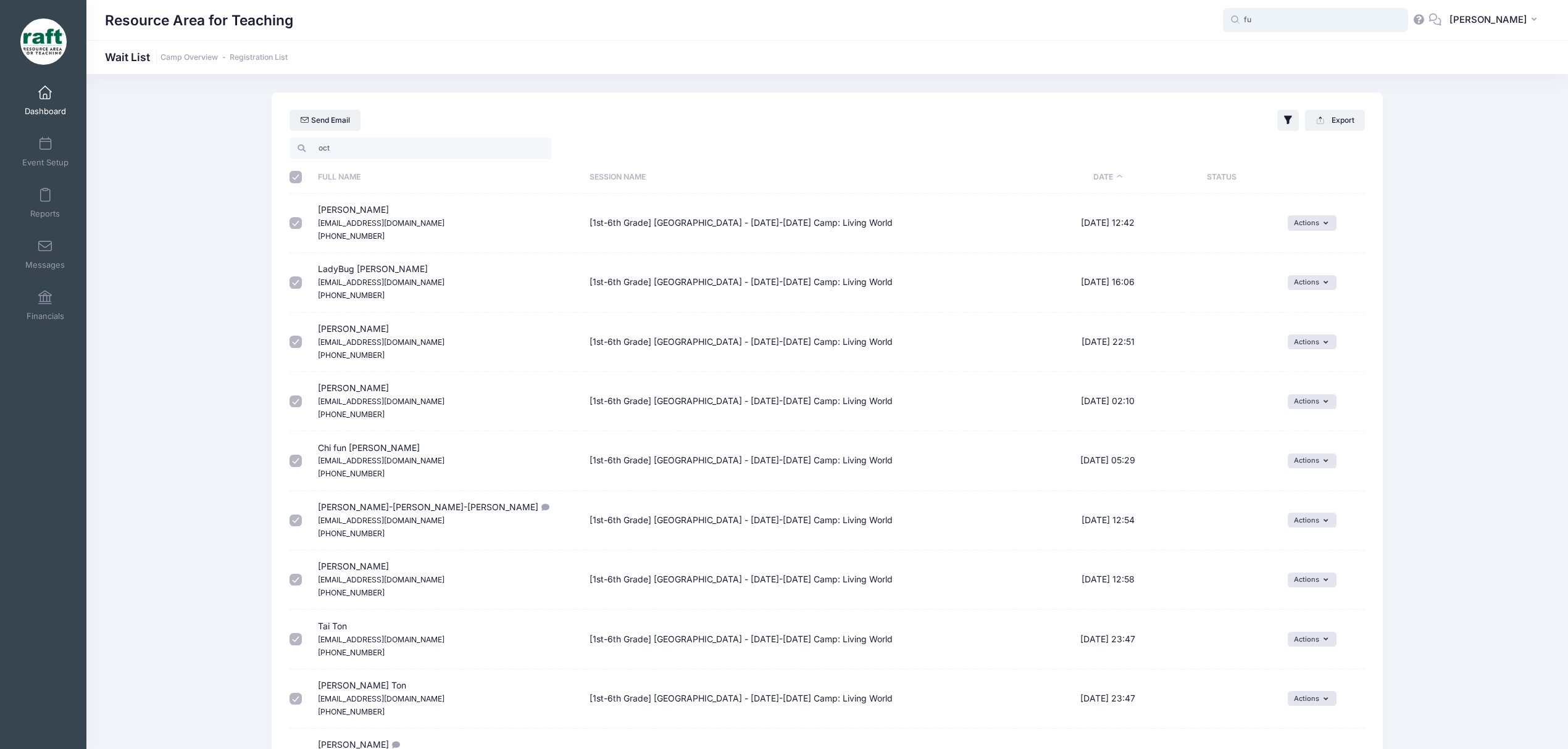
type input "f"
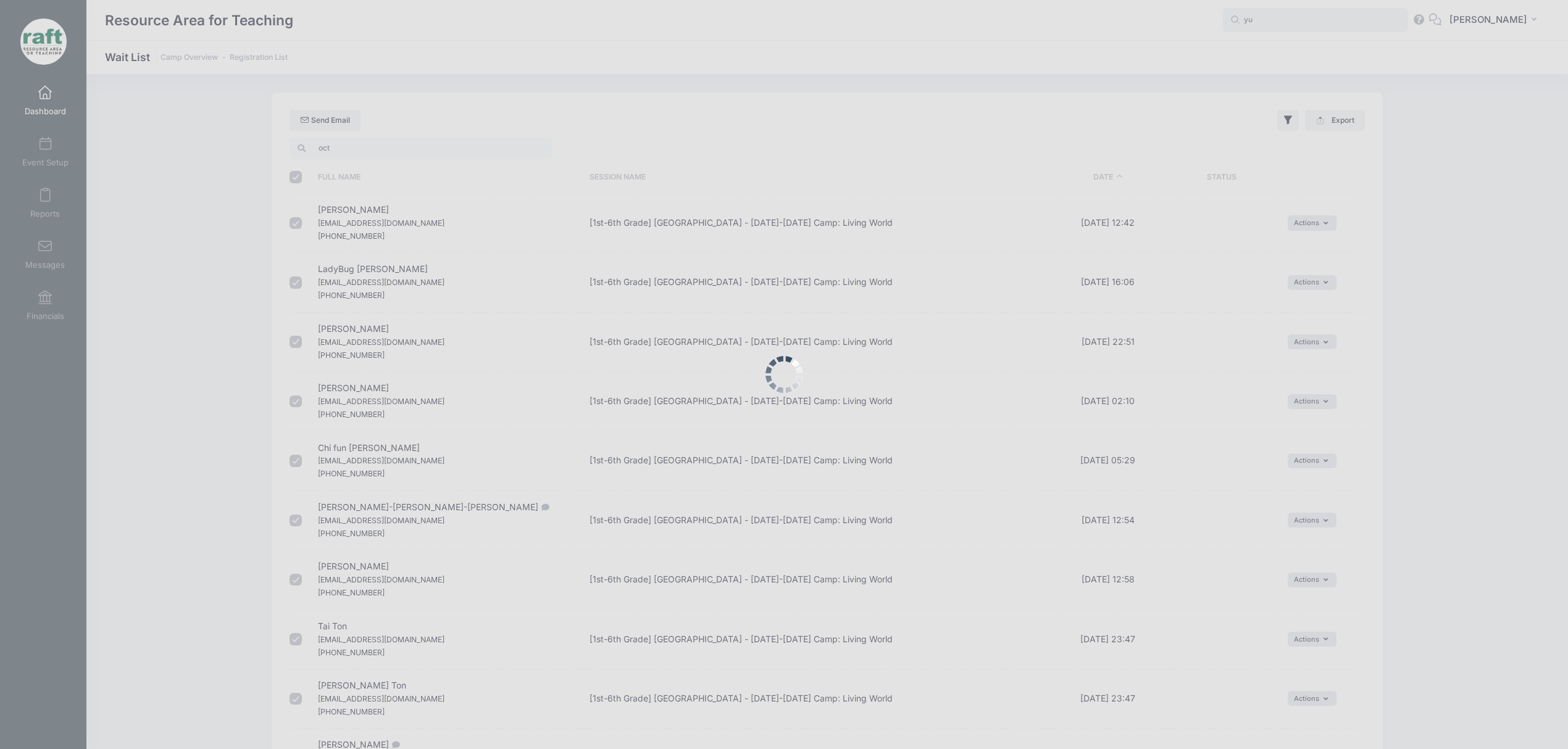
type input "y"
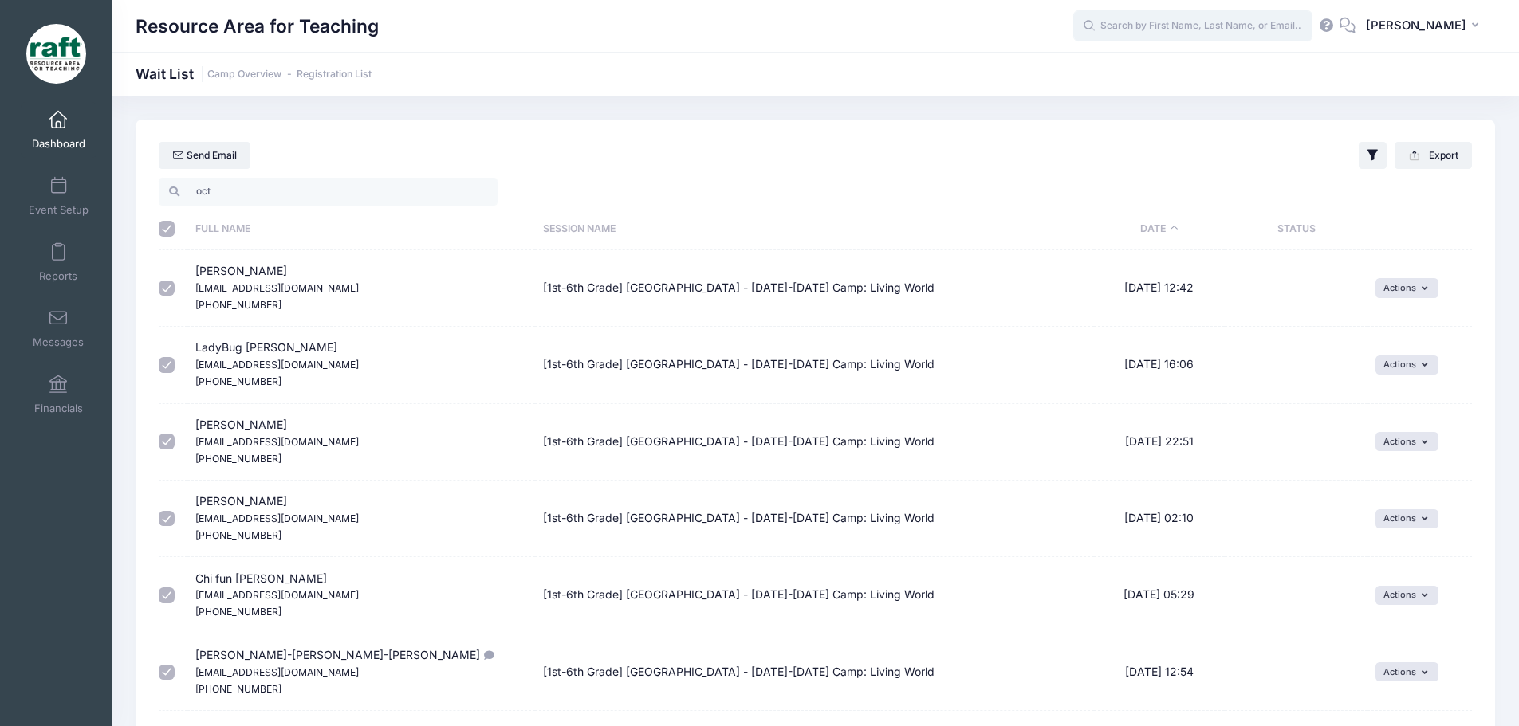
click at [1294, 24] on input "text" at bounding box center [1192, 26] width 239 height 32
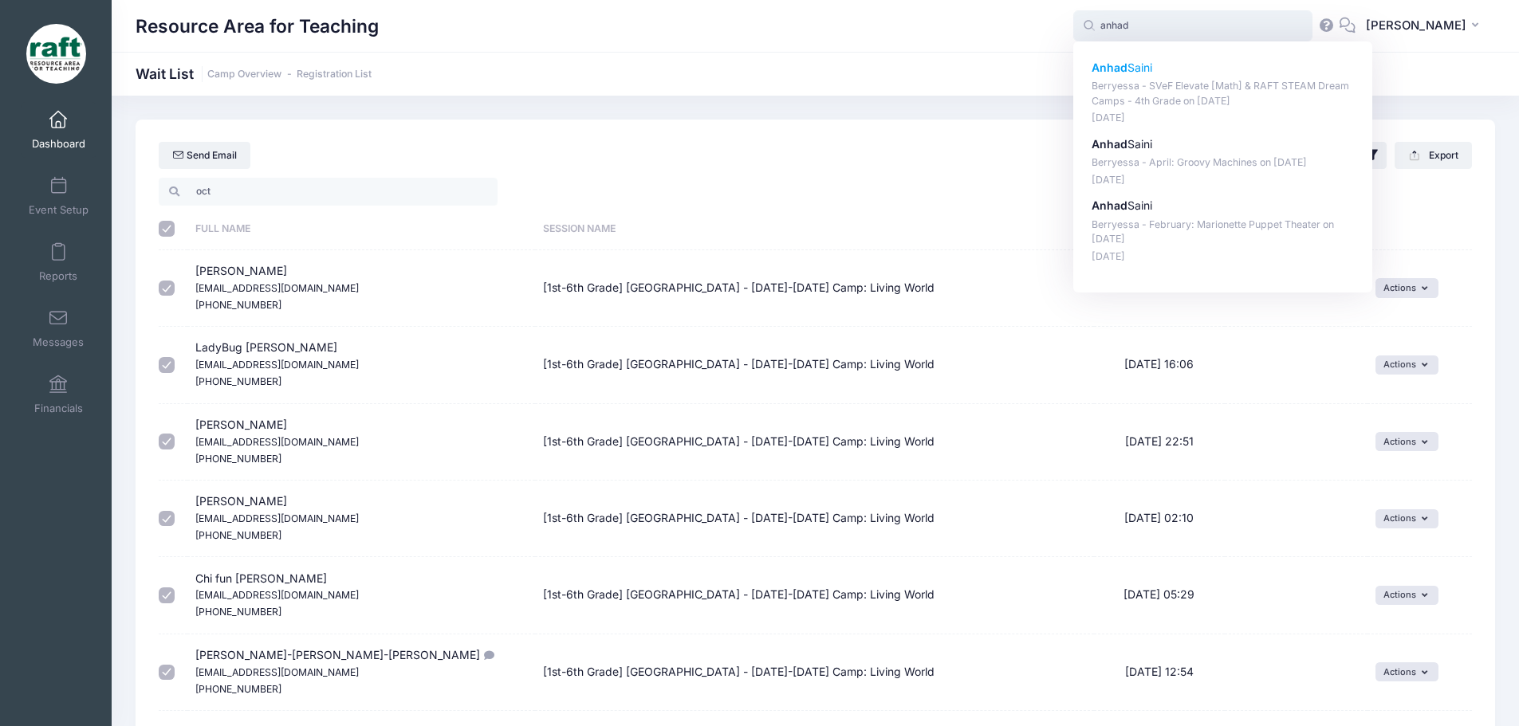
click at [1309, 109] on div "Anhad Saini Berryessa - SVeF Elevate [Math] & RAFT STEAM Dream Camps - 4th Grad…" at bounding box center [1223, 93] width 263 height 66
type input "Anhad Saini (Berryessa - SVeF Elevate [Math] &amp; RAFT STEAM Dream Camps - 4th…"
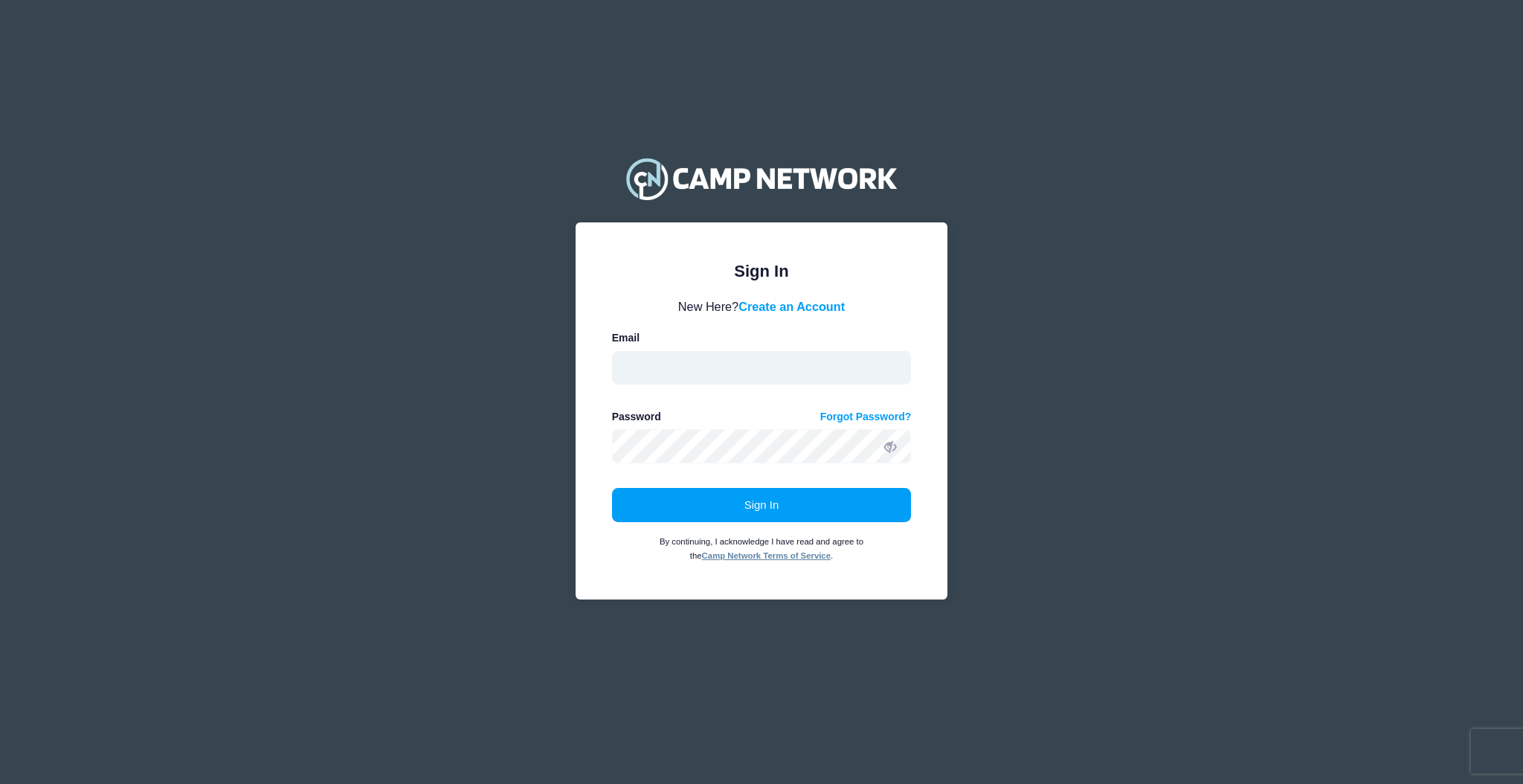
type input "[EMAIL_ADDRESS][DOMAIN_NAME]"
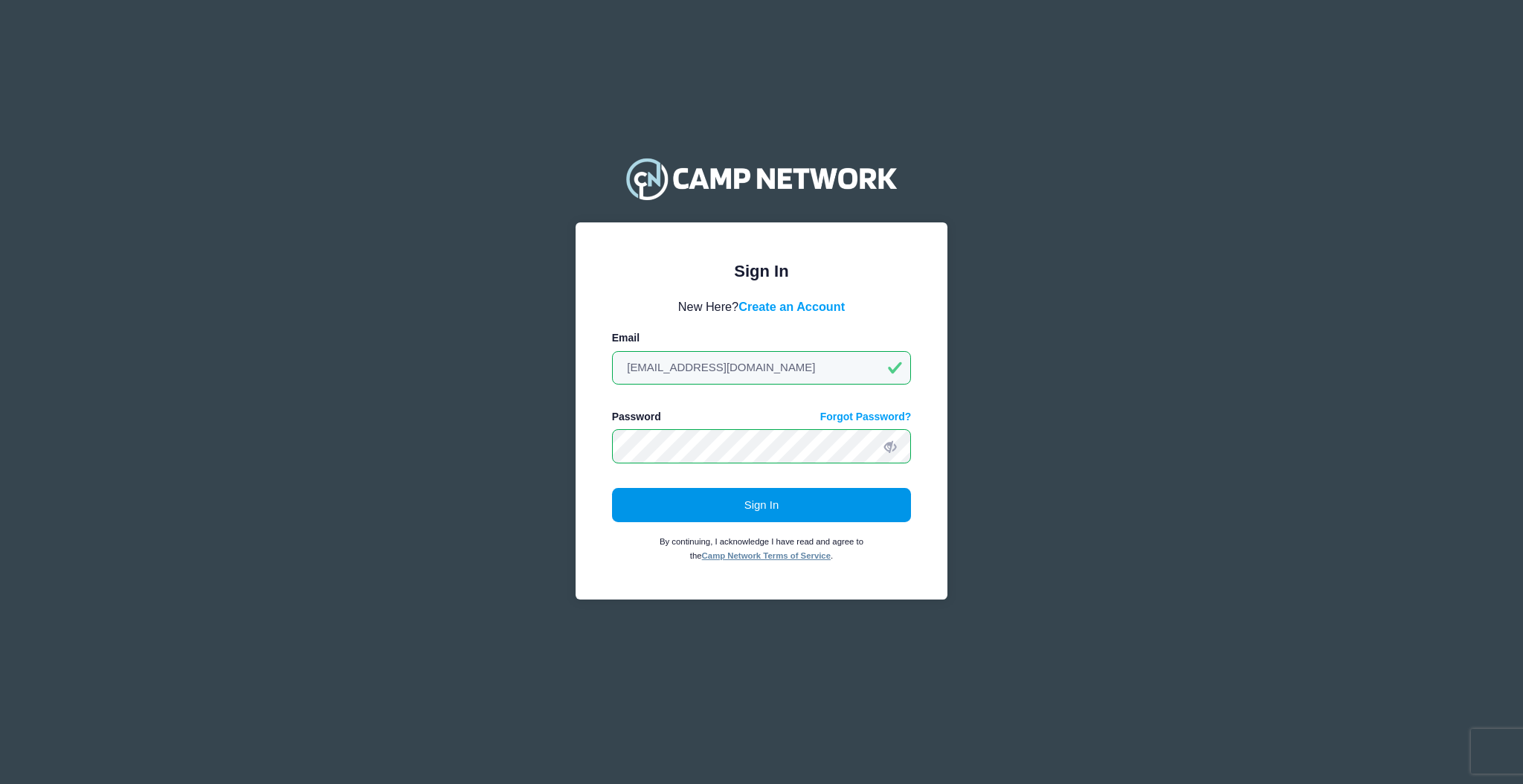
click at [699, 519] on button "Sign In" at bounding box center [761, 504] width 299 height 34
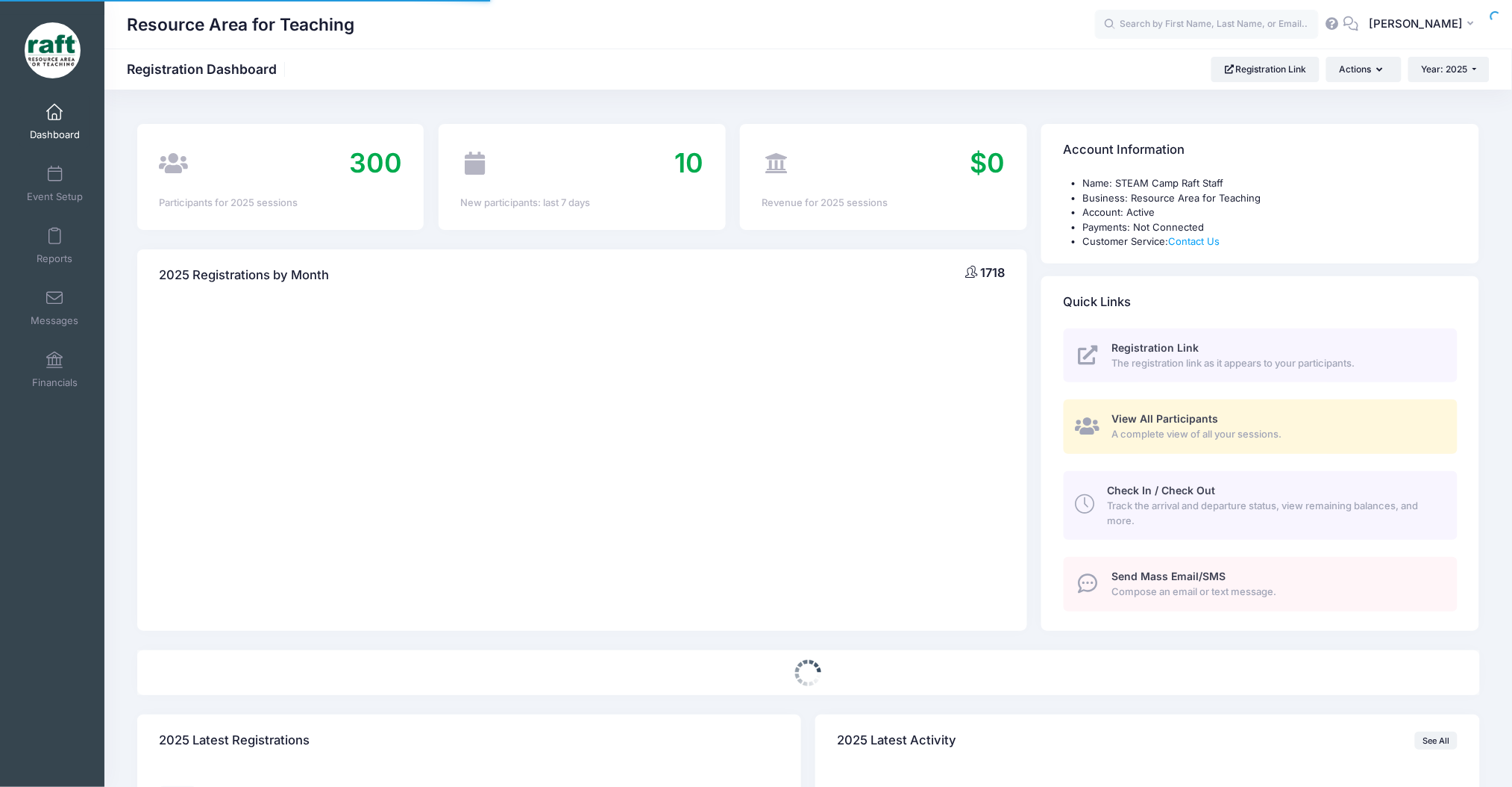
select select
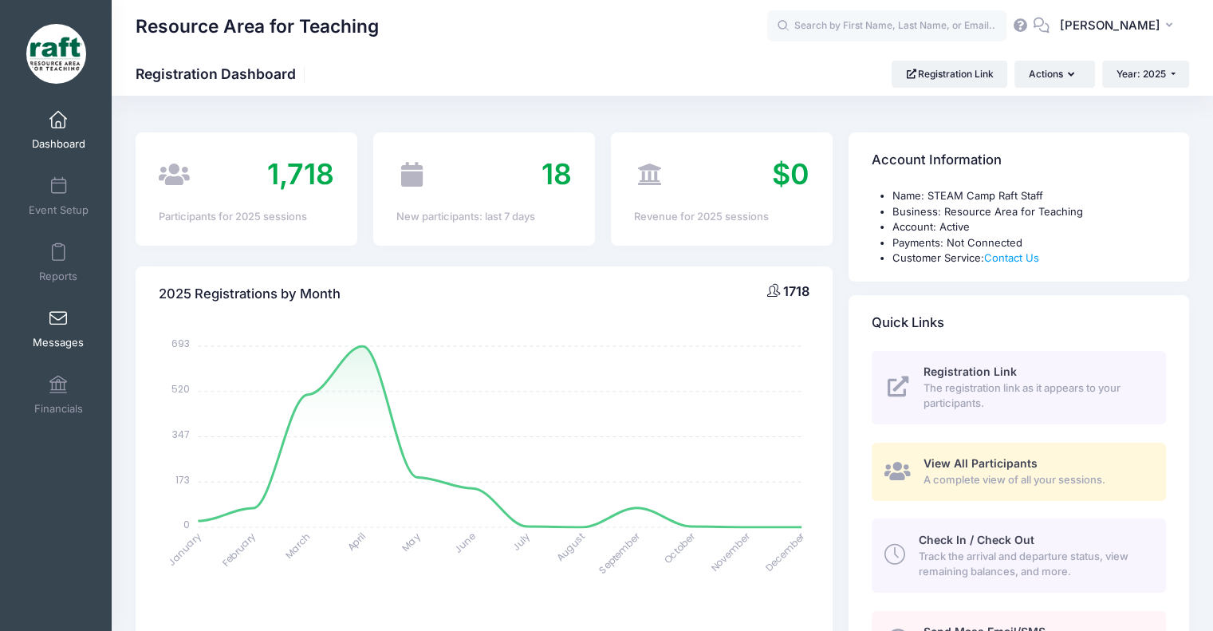
click at [50, 305] on link "Messages" at bounding box center [59, 329] width 76 height 56
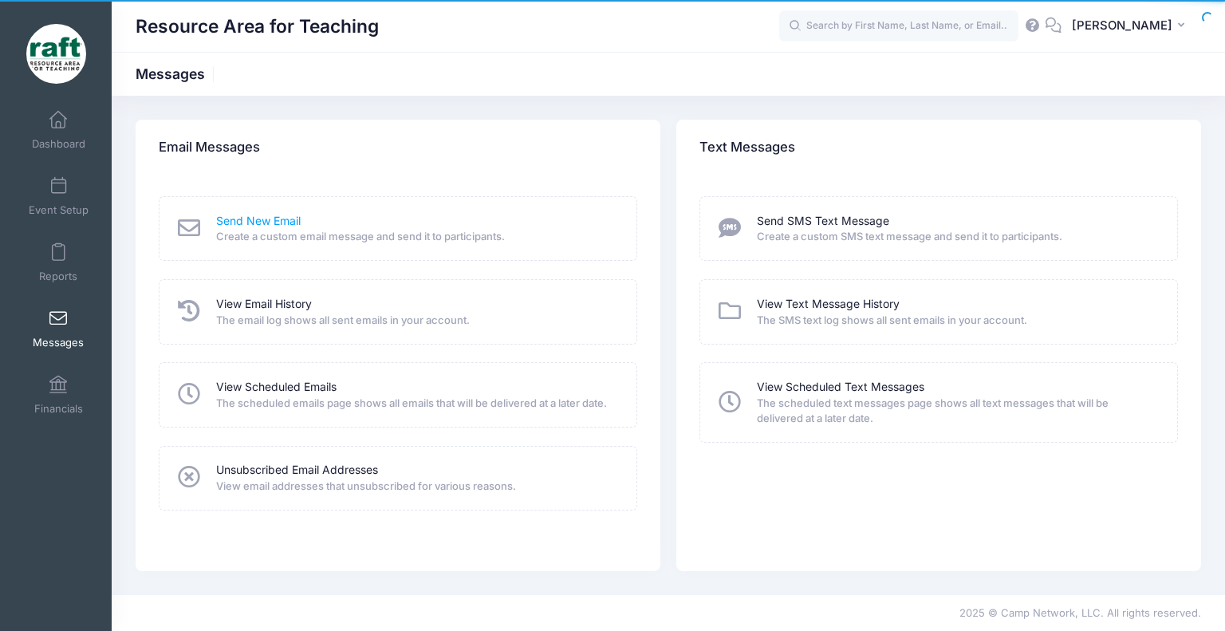
click at [246, 213] on link "Send New Email" at bounding box center [258, 221] width 85 height 17
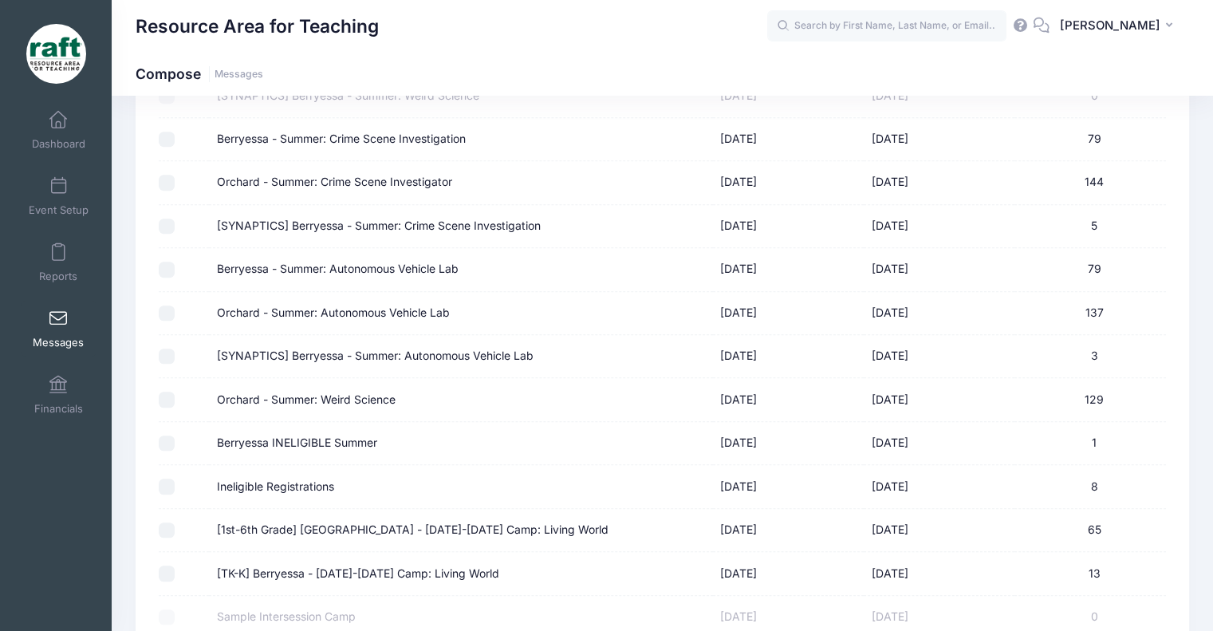
scroll to position [1172, 0]
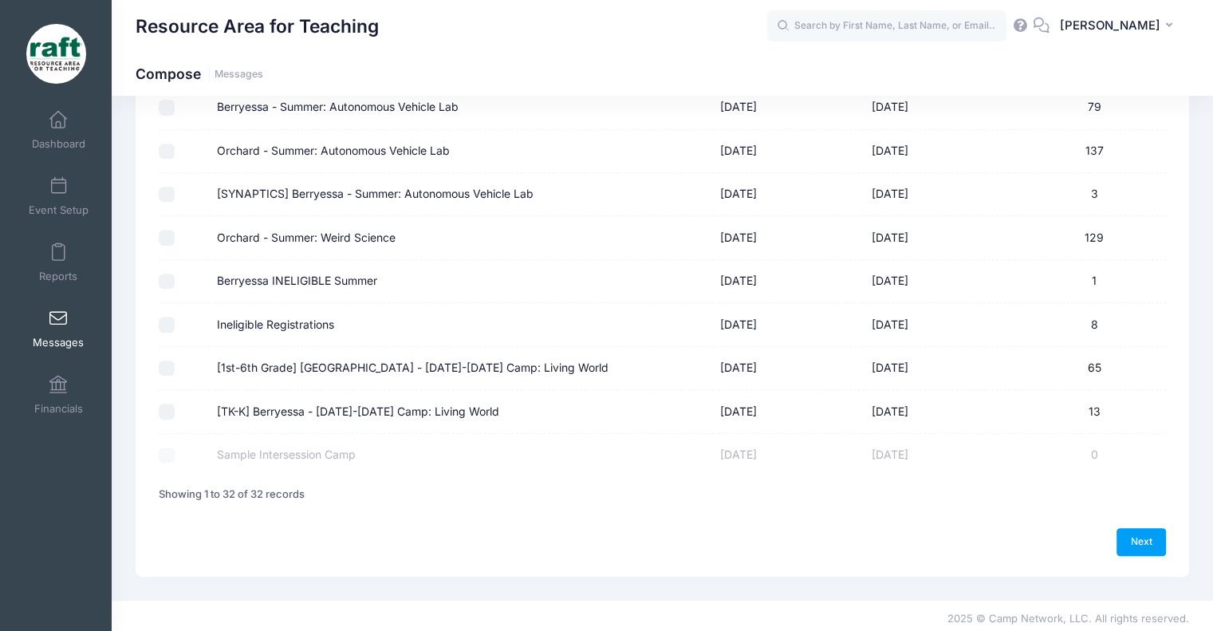
click at [171, 404] on input "[TK-K] Berryessa - [DATE]-[DATE] Camp: Living World" at bounding box center [167, 412] width 16 height 16
checkbox input "true"
click at [167, 369] on input "[1st-6th Grade] [GEOGRAPHIC_DATA] - [DATE]-[DATE] Camp: Living World" at bounding box center [167, 368] width 16 height 16
checkbox input "true"
click at [1118, 528] on link "Next" at bounding box center [1140, 541] width 49 height 27
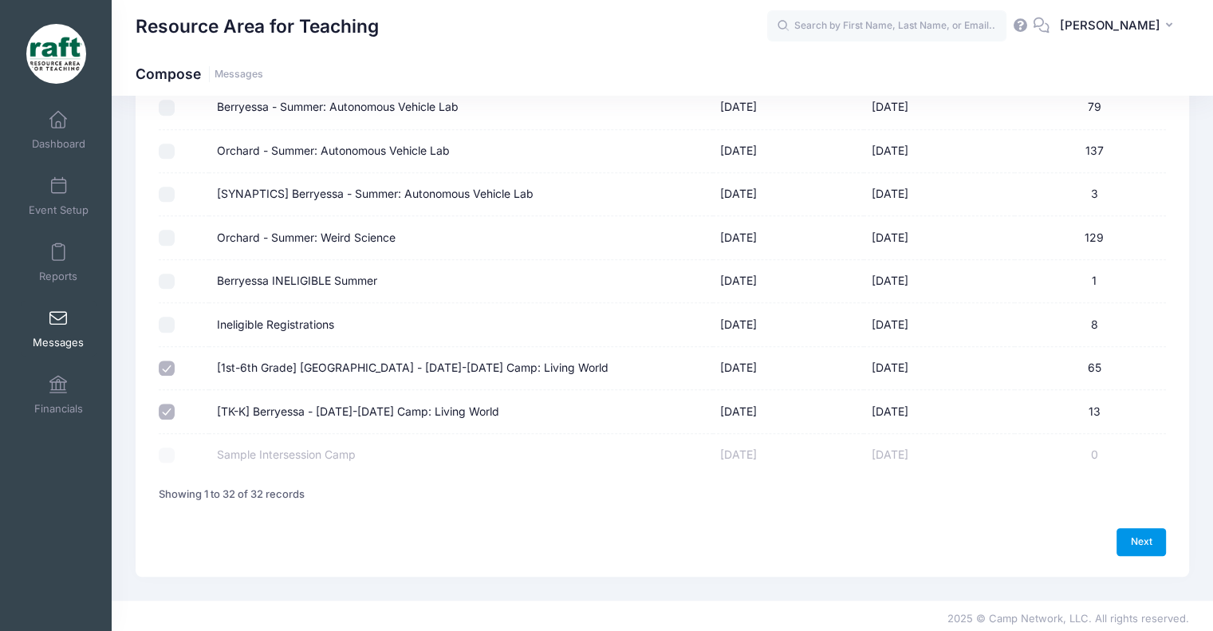
select select "50"
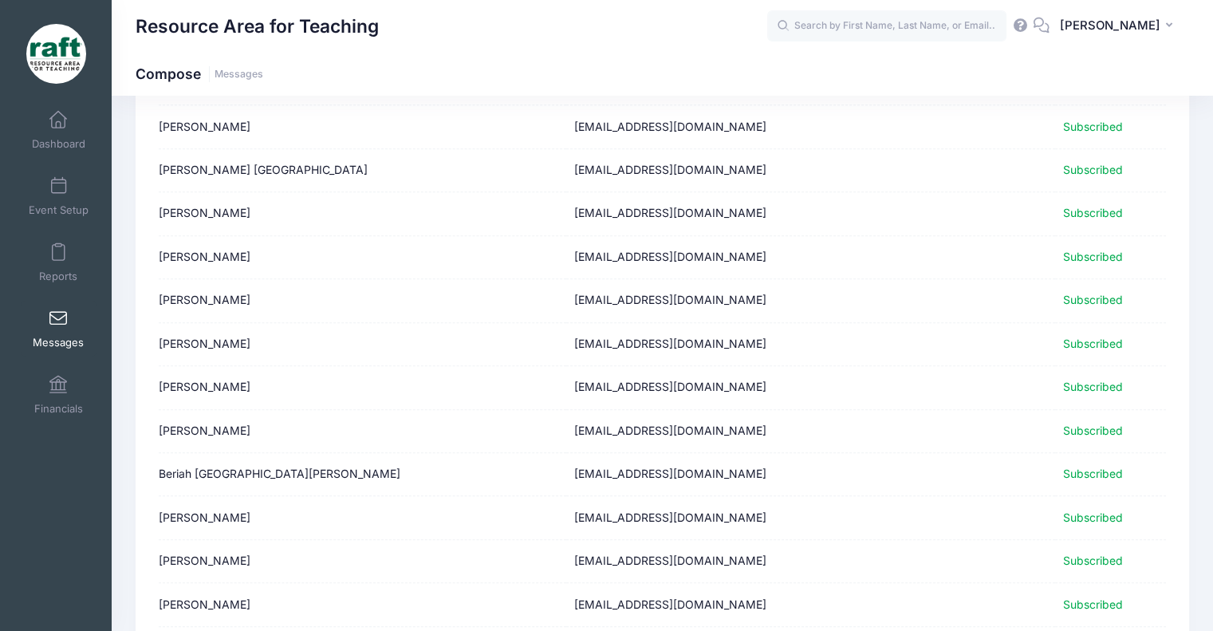
scroll to position [1943, 0]
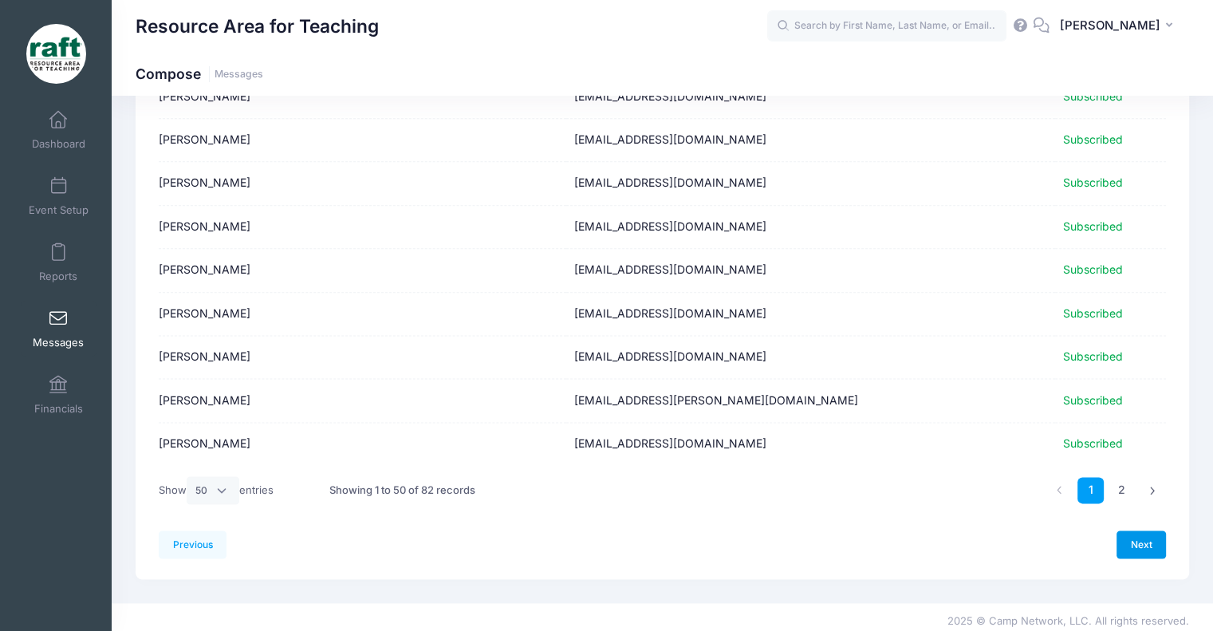
click at [1121, 531] on link "Next" at bounding box center [1140, 543] width 49 height 27
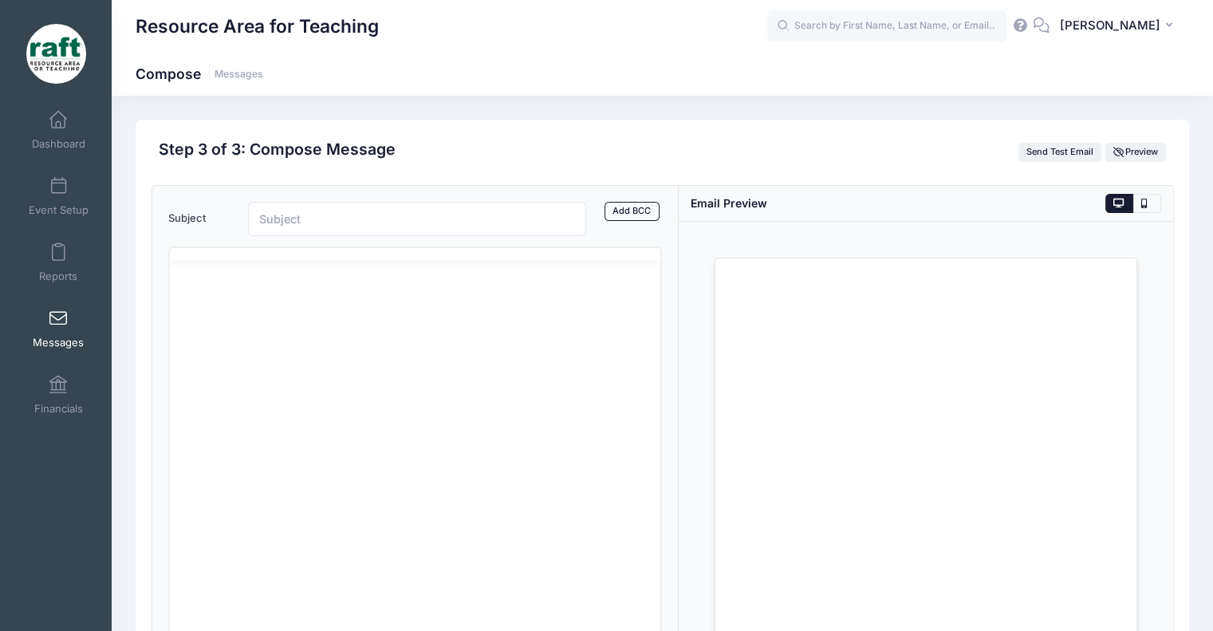
scroll to position [0, 0]
click at [354, 229] on input "Subject" at bounding box center [417, 219] width 339 height 34
type input "R"
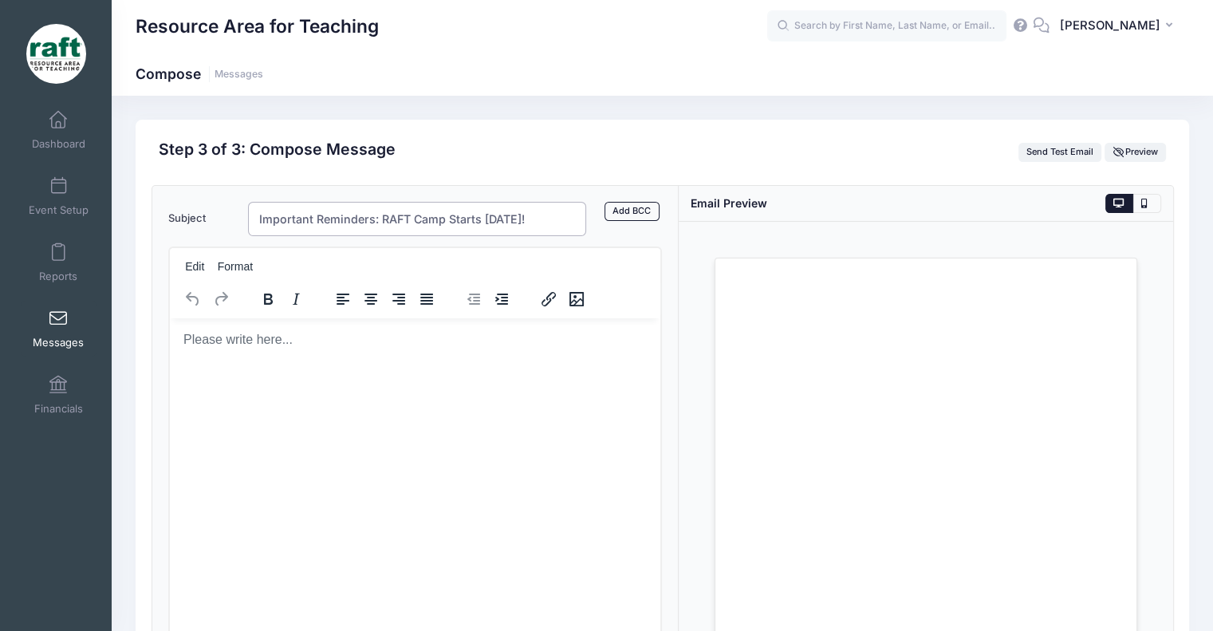
type input "Important Reminders: RAFT Camp Starts [DATE]!"
click at [309, 360] on html at bounding box center [414, 338] width 491 height 43
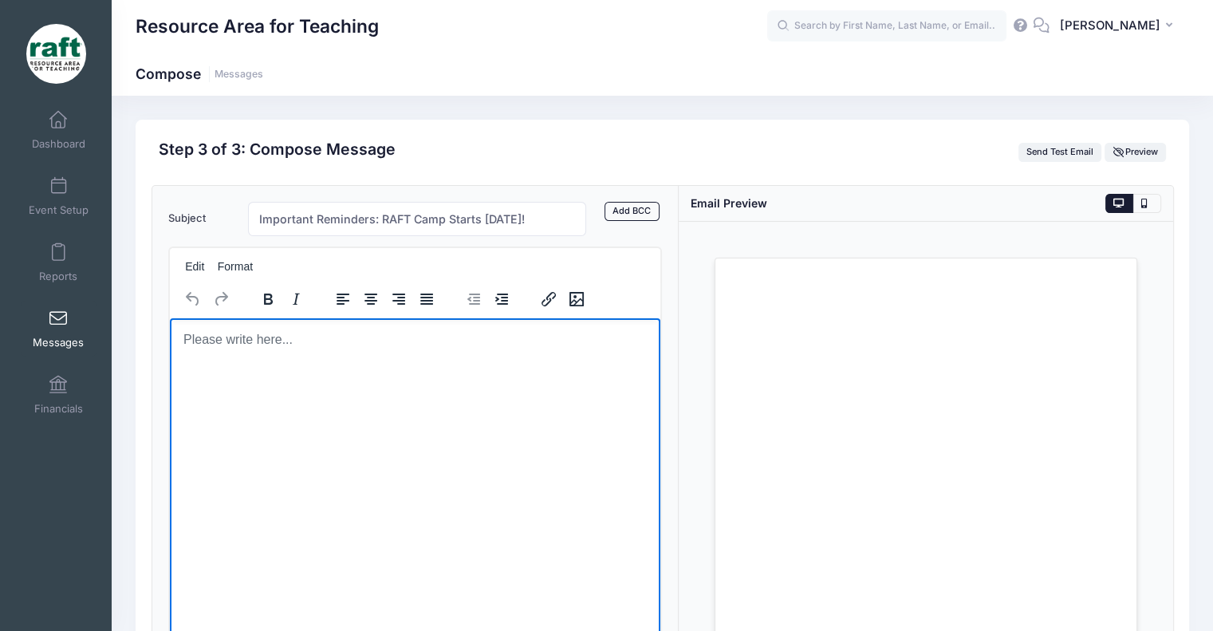
click at [297, 360] on html at bounding box center [414, 338] width 491 height 43
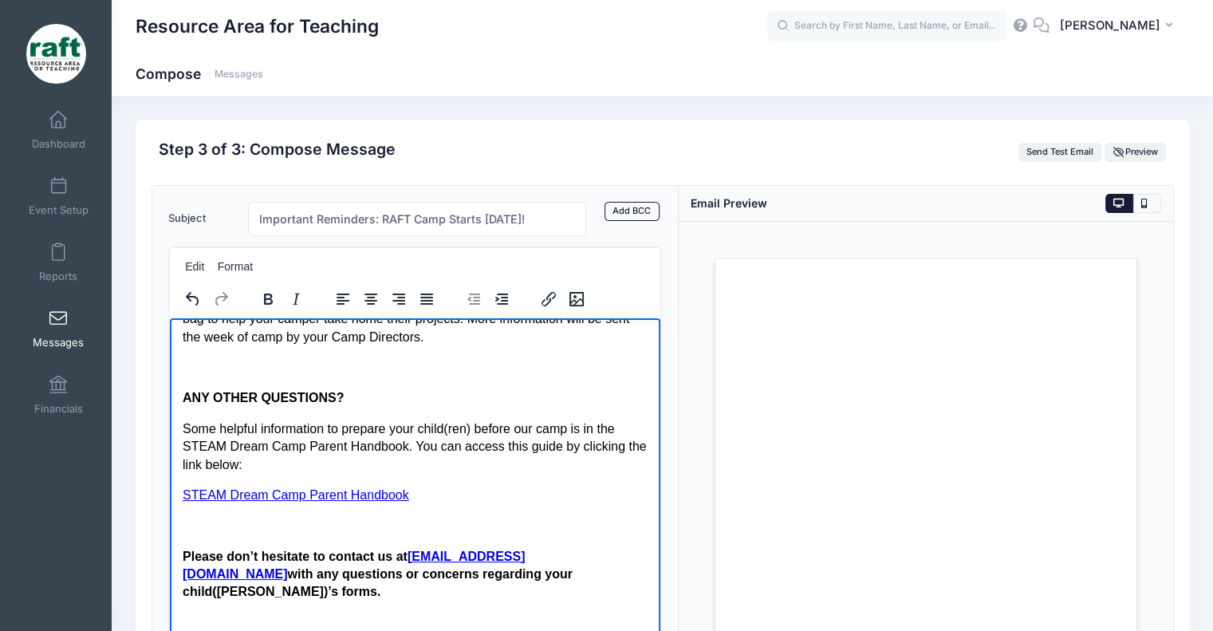
scroll to position [1199, 0]
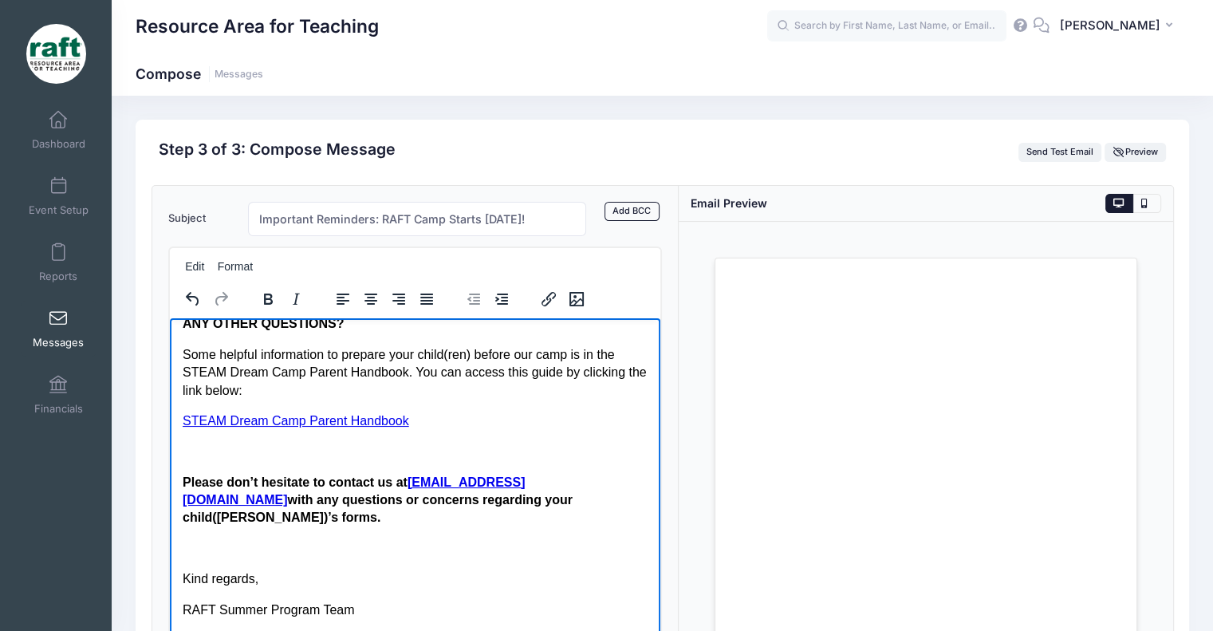
click at [288, 419] on link "STEAM Dream Camp Parent Handbook" at bounding box center [295, 420] width 226 height 14
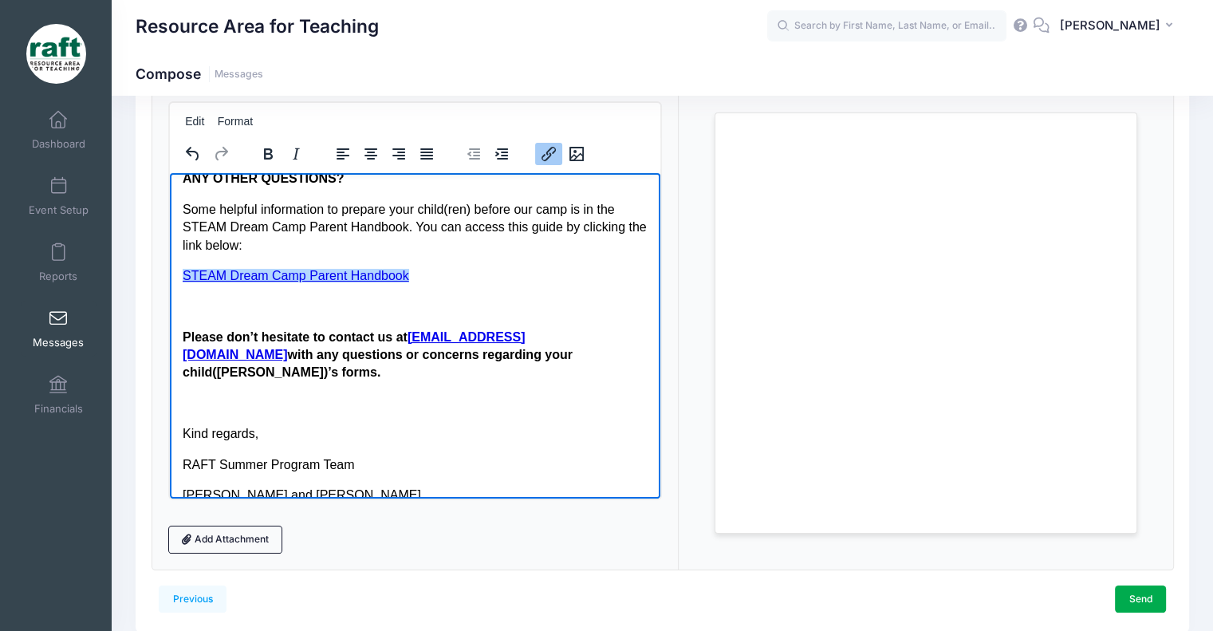
scroll to position [207, 0]
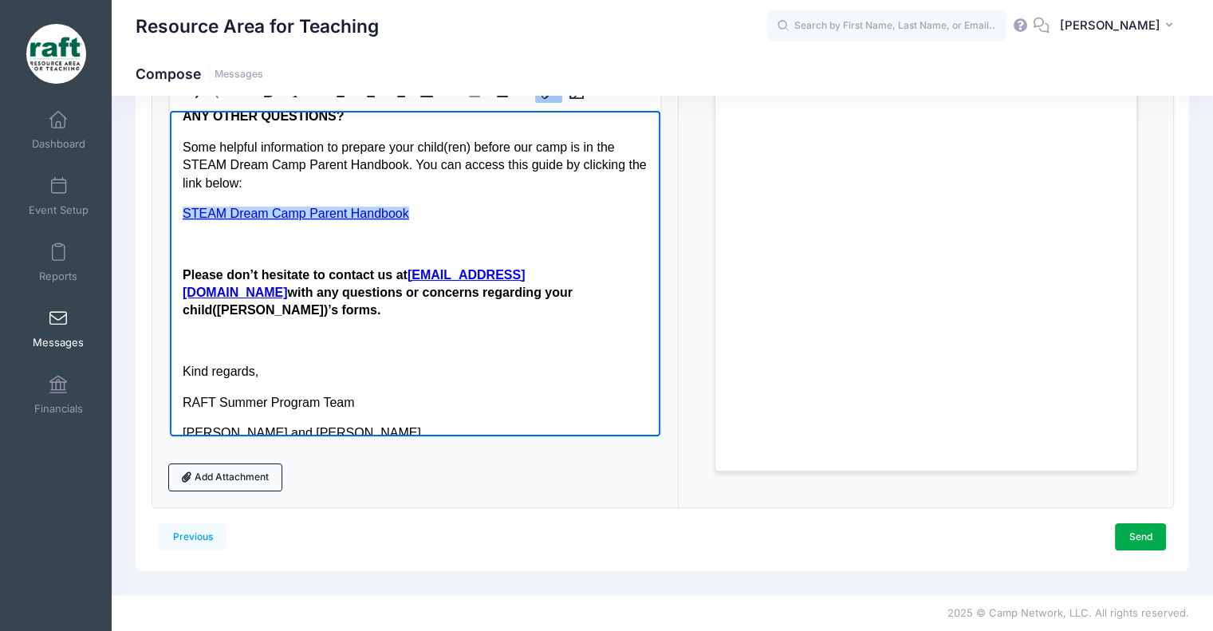
click at [211, 490] on div "Subject Important Reminders: RAFT Camp Starts [DATE]! Add CC Add BCC CC ​ BCC ​…" at bounding box center [415, 242] width 527 height 529
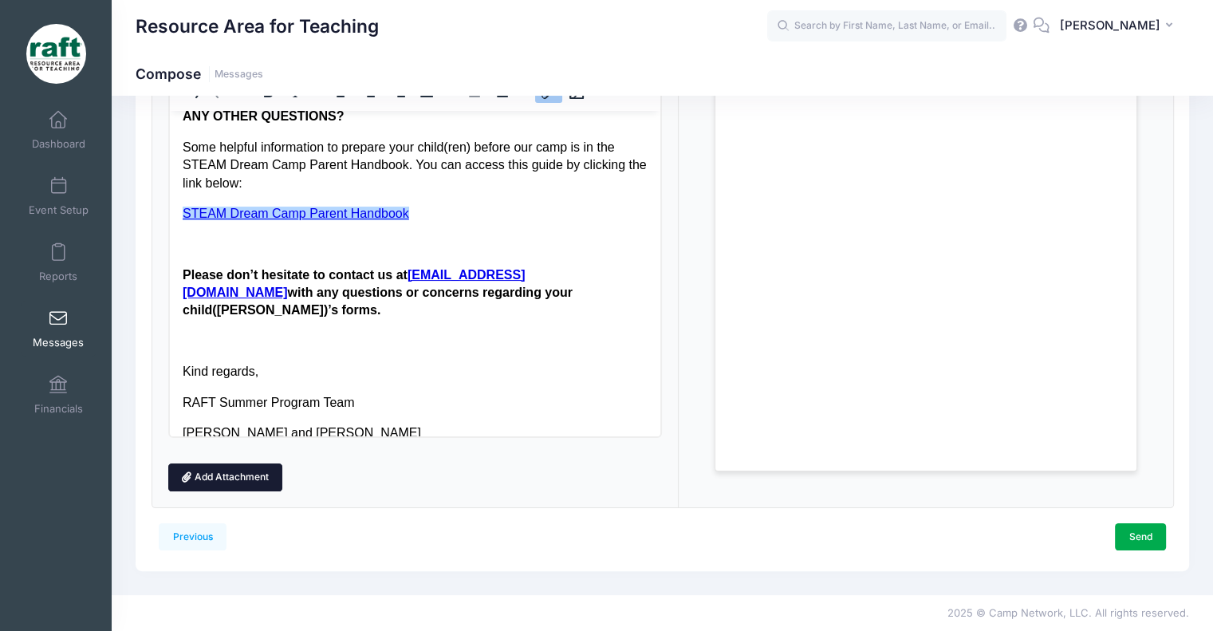
click at [211, 487] on link "Add Attachment" at bounding box center [225, 476] width 115 height 27
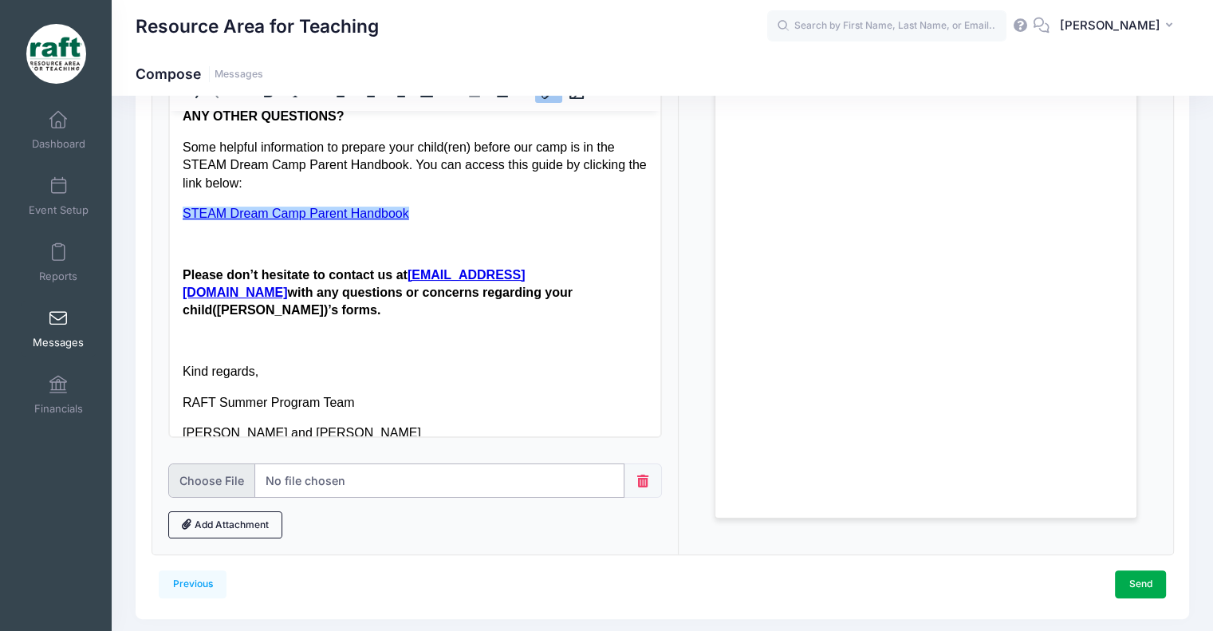
click at [309, 476] on input "file" at bounding box center [396, 480] width 456 height 34
type input "C:\fakepath\Campus Map.png"
click at [240, 527] on link "Add Attachment" at bounding box center [225, 524] width 115 height 27
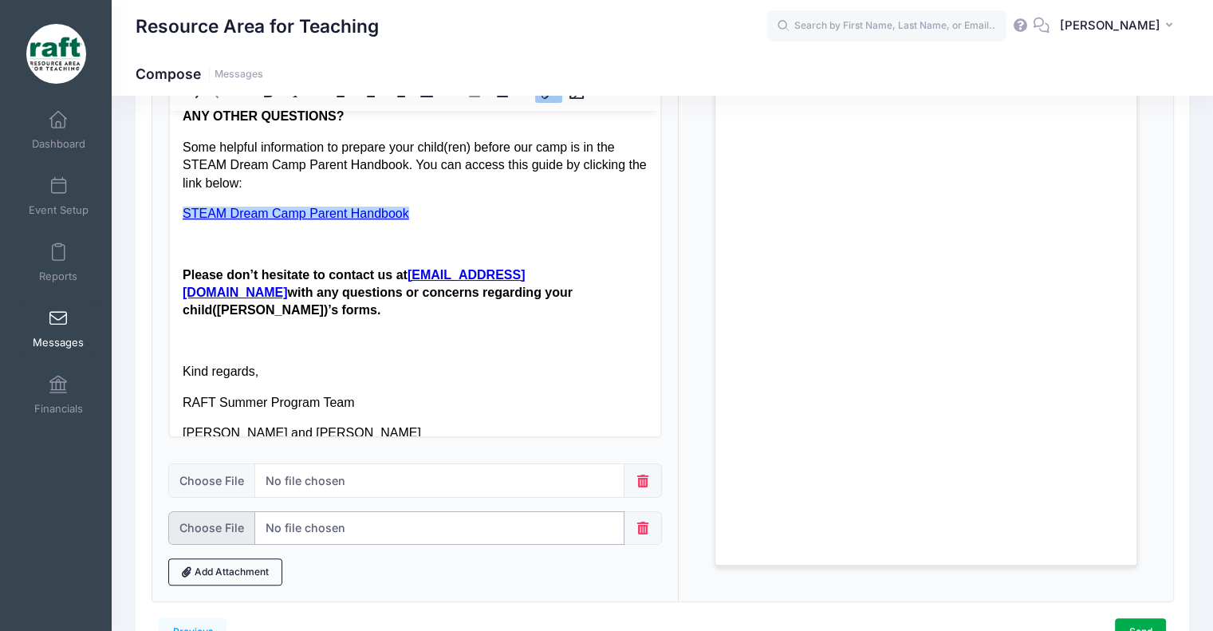
click at [266, 516] on input "file" at bounding box center [396, 528] width 456 height 34
type input "C:\fakepath\Lunch Menu.pdf"
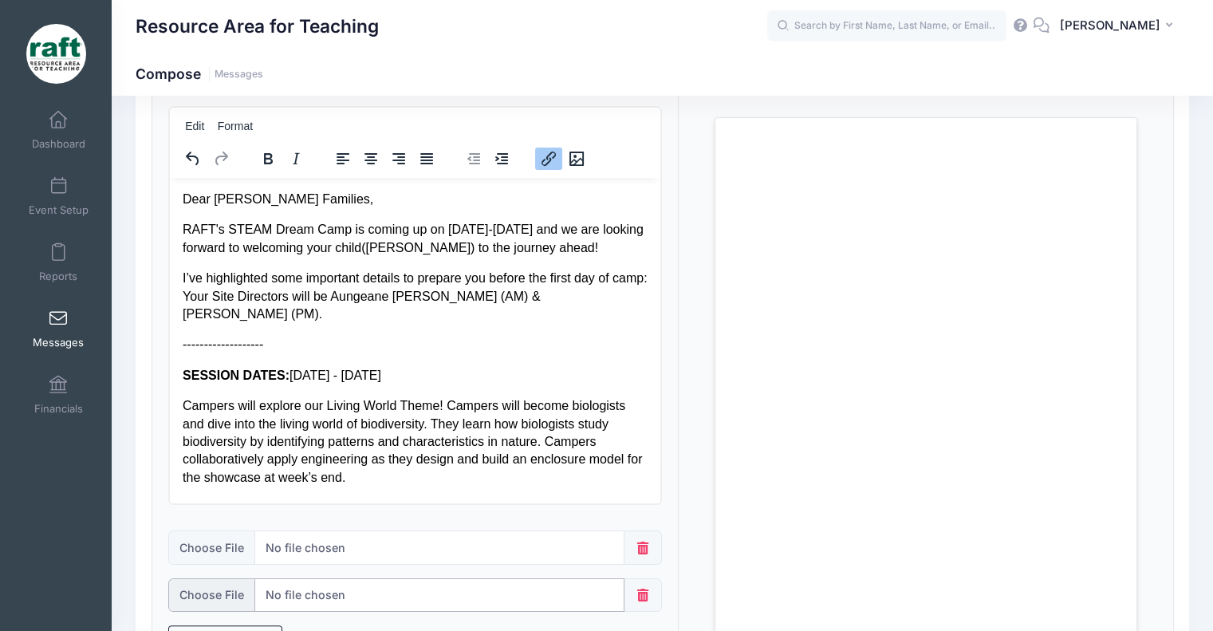
scroll to position [0, 0]
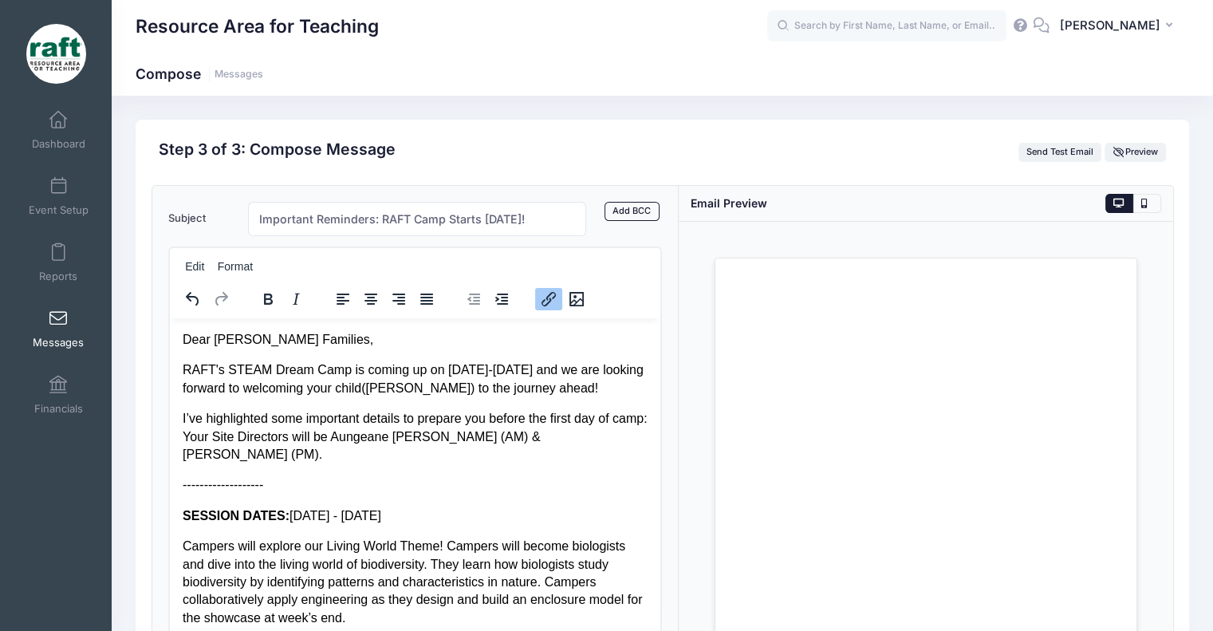
click at [436, 374] on p "RAFT's STEAM Dream Camp is coming up on [DATE]-[DATE] and we are looking forwar…" at bounding box center [415, 378] width 466 height 36
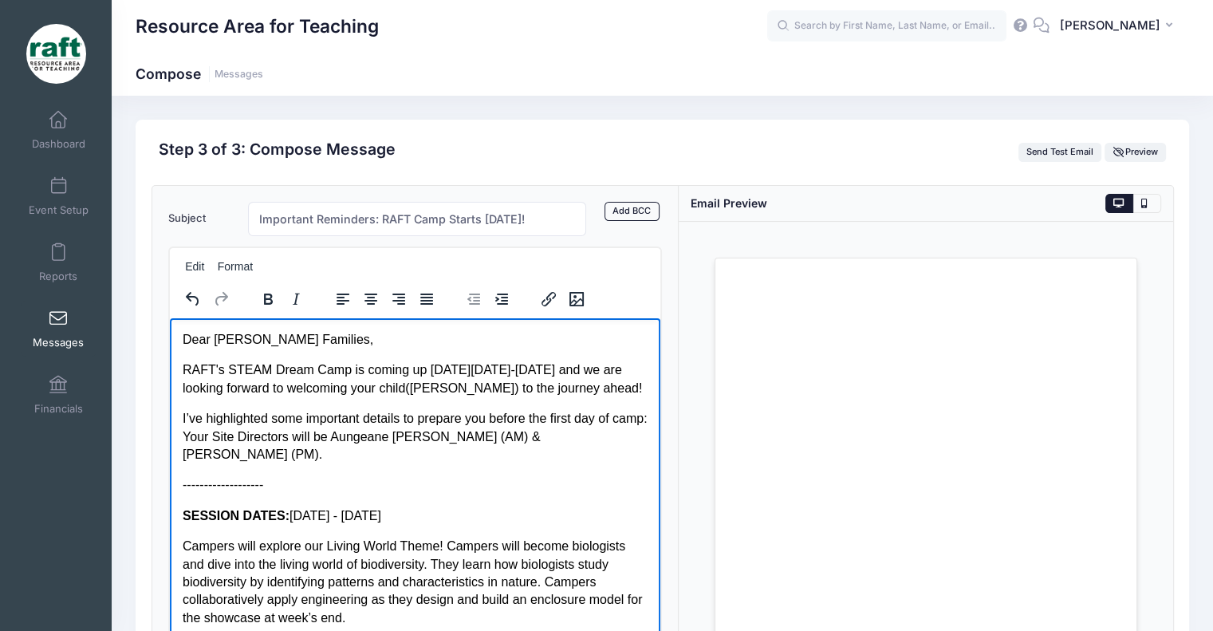
click at [438, 386] on p "RAFT's STEAM Dream Camp is coming up [DATE][DATE]-[DATE] and we are looking for…" at bounding box center [415, 378] width 466 height 36
click at [443, 418] on p "I’ve highlighted some important details to prepare you before the first day of …" at bounding box center [415, 435] width 466 height 53
click at [439, 441] on p "I’ve highlighted some important details to prepare you before the first day of …" at bounding box center [415, 435] width 466 height 53
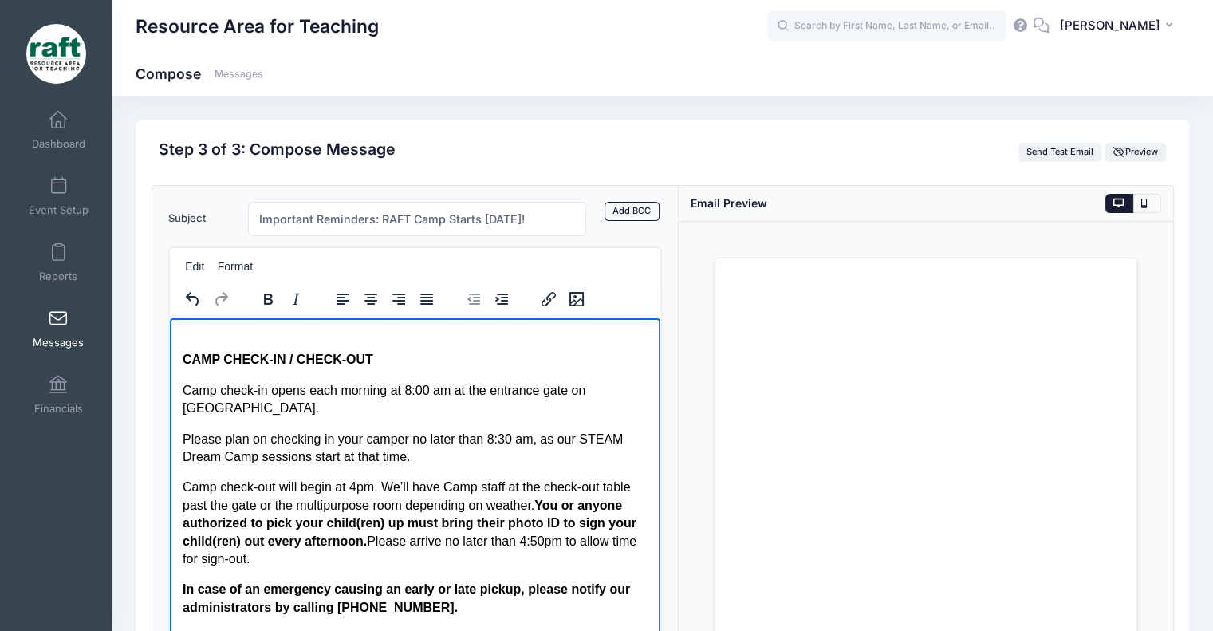
scroll to position [399, 0]
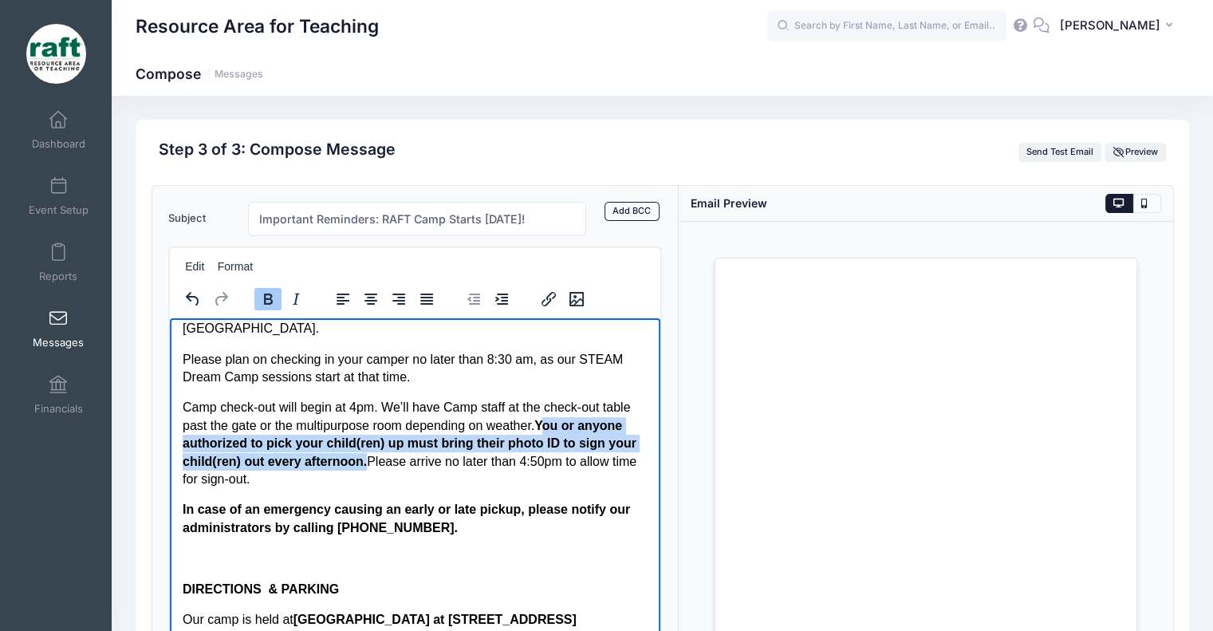
drag, startPoint x: 543, startPoint y: 427, endPoint x: 360, endPoint y: 464, distance: 186.3
click at [360, 464] on strong "You or anyone authorized to pick your child(ren) up must bring their photo ID t…" at bounding box center [409, 442] width 454 height 49
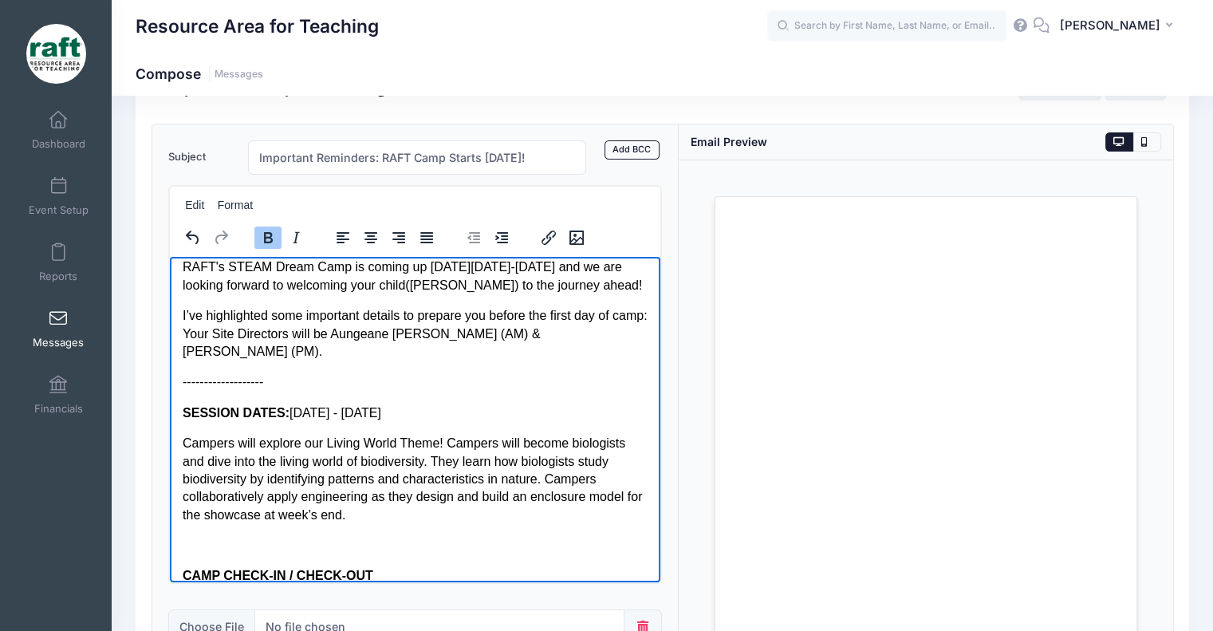
scroll to position [80, 0]
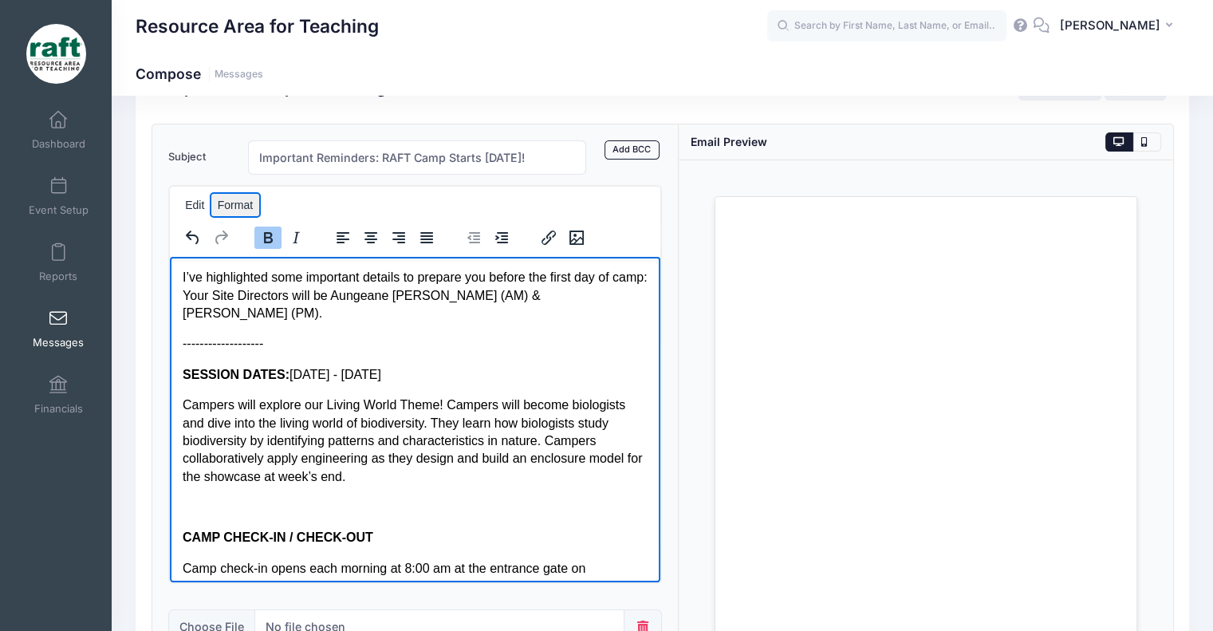
click at [252, 203] on button "Format" at bounding box center [235, 205] width 48 height 22
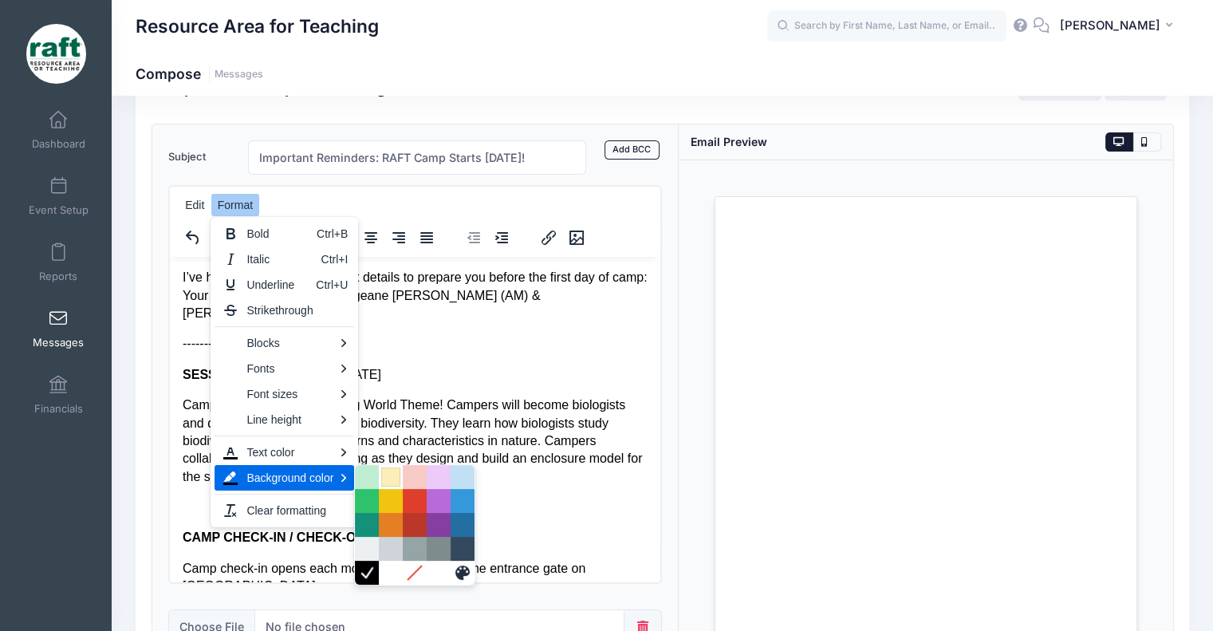
click at [384, 482] on div "Light Yellow" at bounding box center [390, 476] width 19 height 19
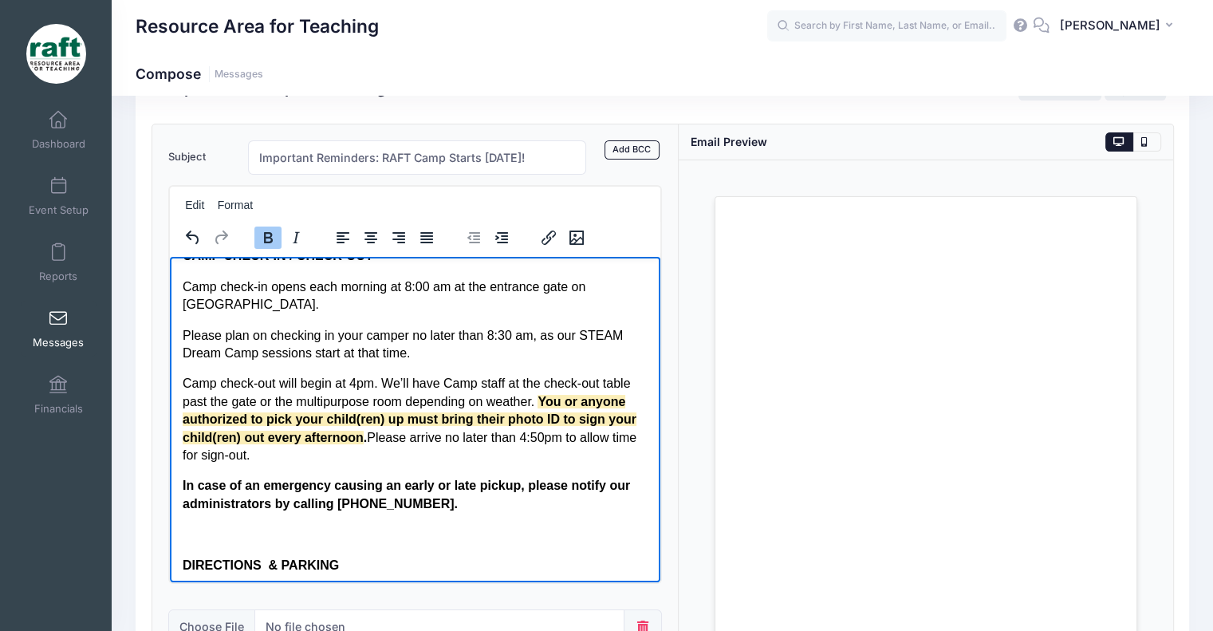
click at [403, 419] on span "You or anyone authorized to pick your child(ren) up must bring their photo ID t…" at bounding box center [409, 418] width 454 height 49
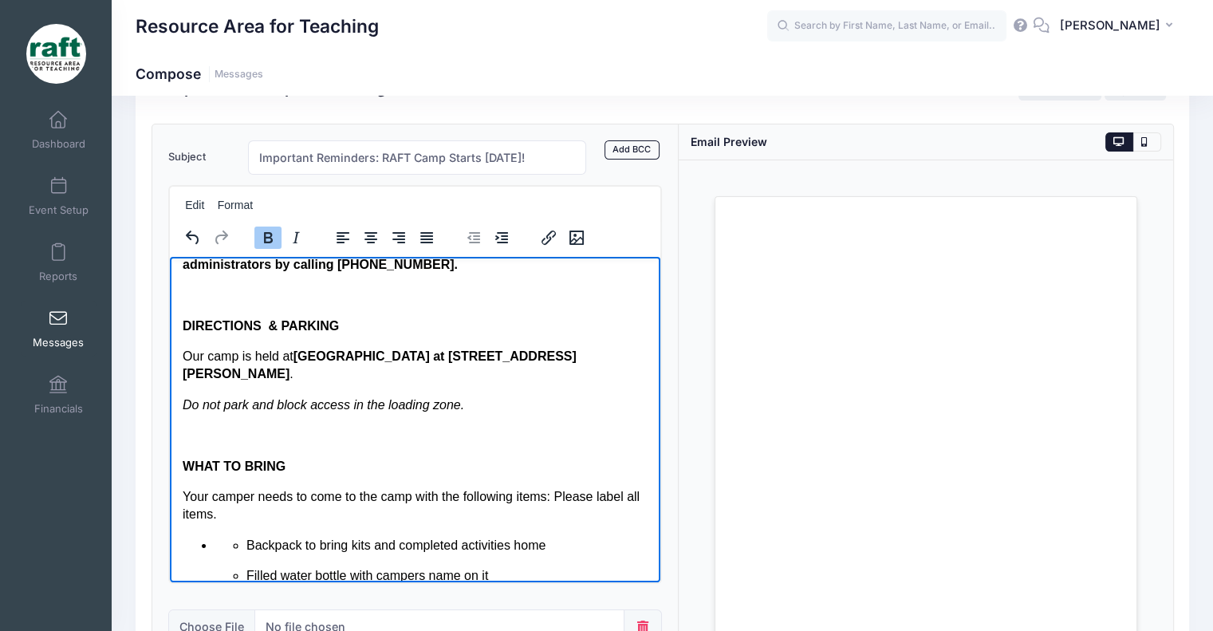
scroll to position [680, 0]
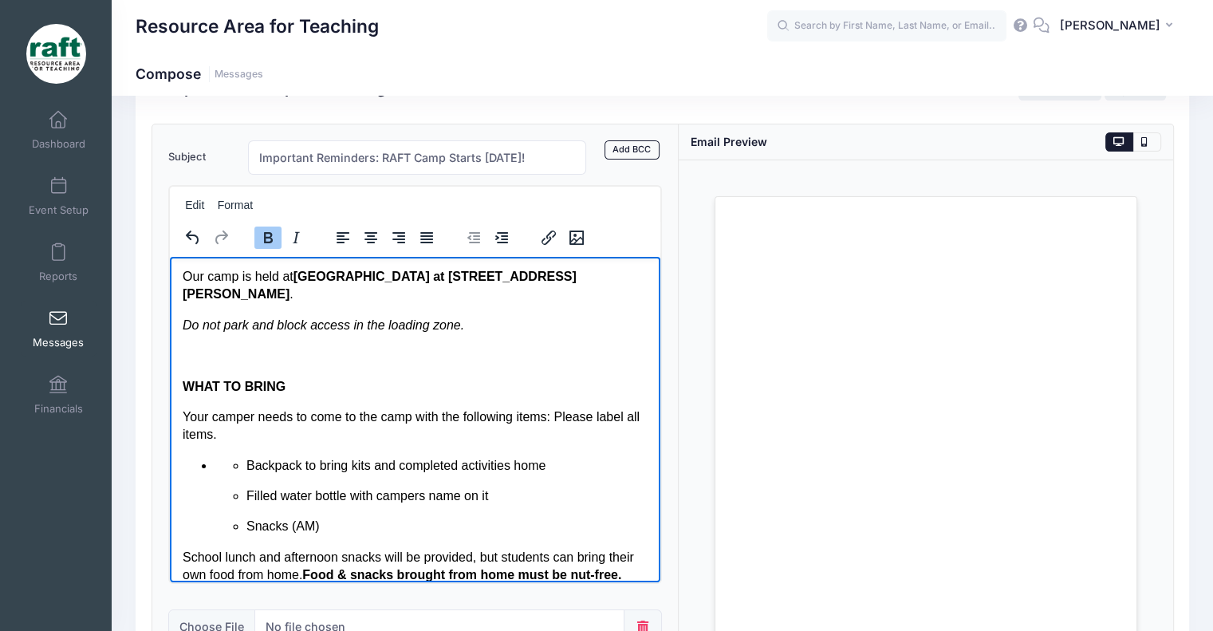
click at [349, 519] on p "Snacks (AM)" at bounding box center [447, 526] width 402 height 18
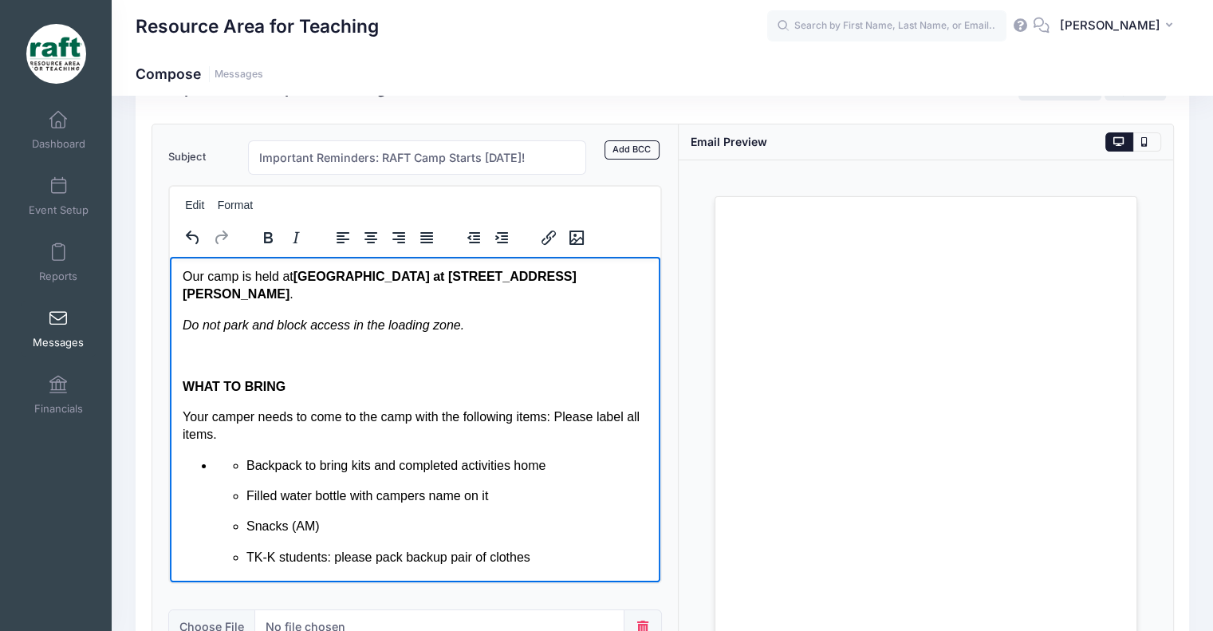
click at [321, 561] on li "TK-K students: please pack backup pair of clothes" at bounding box center [447, 557] width 402 height 18
click at [315, 560] on li "TK-K students: please pack backup pair of clothes" at bounding box center [447, 557] width 402 height 18
click at [198, 454] on body "Dear [PERSON_NAME] Families, [PERSON_NAME]'s STEAM Dream Camp is coming up [DAT…" at bounding box center [415, 363] width 466 height 1549
click at [214, 458] on li "Backpack to bring kits and completed activities home Filled water bottle with c…" at bounding box center [431, 511] width 434 height 110
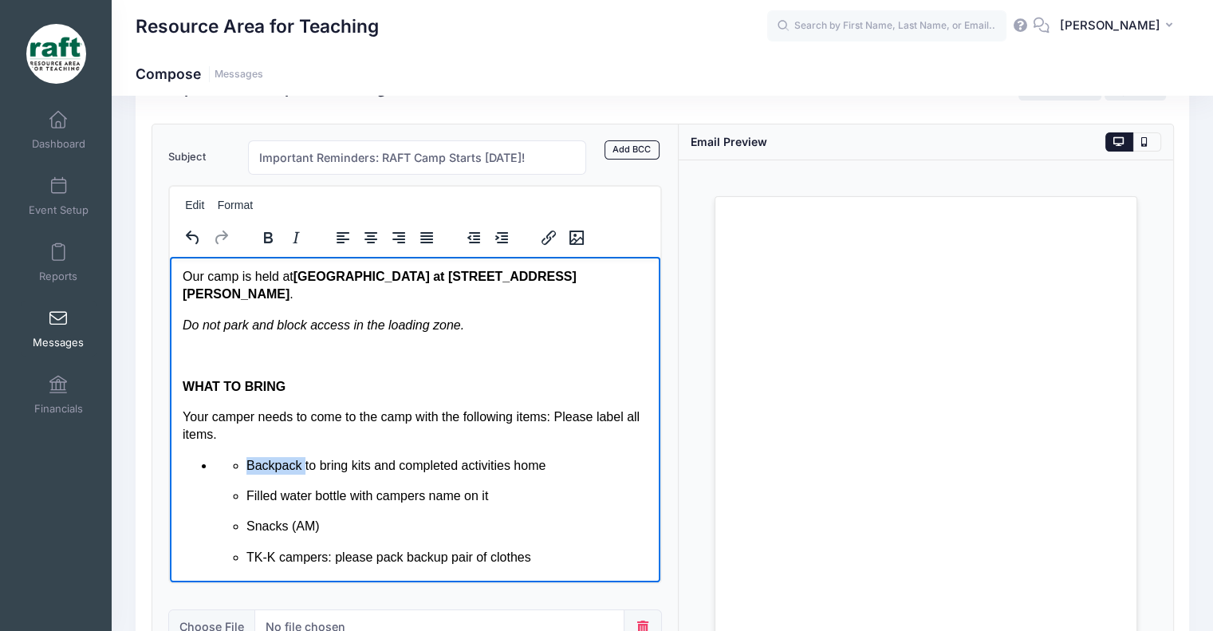
click at [214, 458] on li "Backpack to bring kits and completed activities home Filled water bottle with c…" at bounding box center [431, 511] width 434 height 110
click at [207, 460] on ul "Backpack to bring kits and completed activities home Filled water bottle with c…" at bounding box center [415, 511] width 466 height 110
click at [214, 462] on li "Backpack to bring kits and completed activities home Filled water bottle with c…" at bounding box center [431, 511] width 434 height 110
click at [229, 452] on body "Dear [PERSON_NAME] Families, [PERSON_NAME]'s STEAM Dream Camp is coming up [DAT…" at bounding box center [415, 363] width 466 height 1549
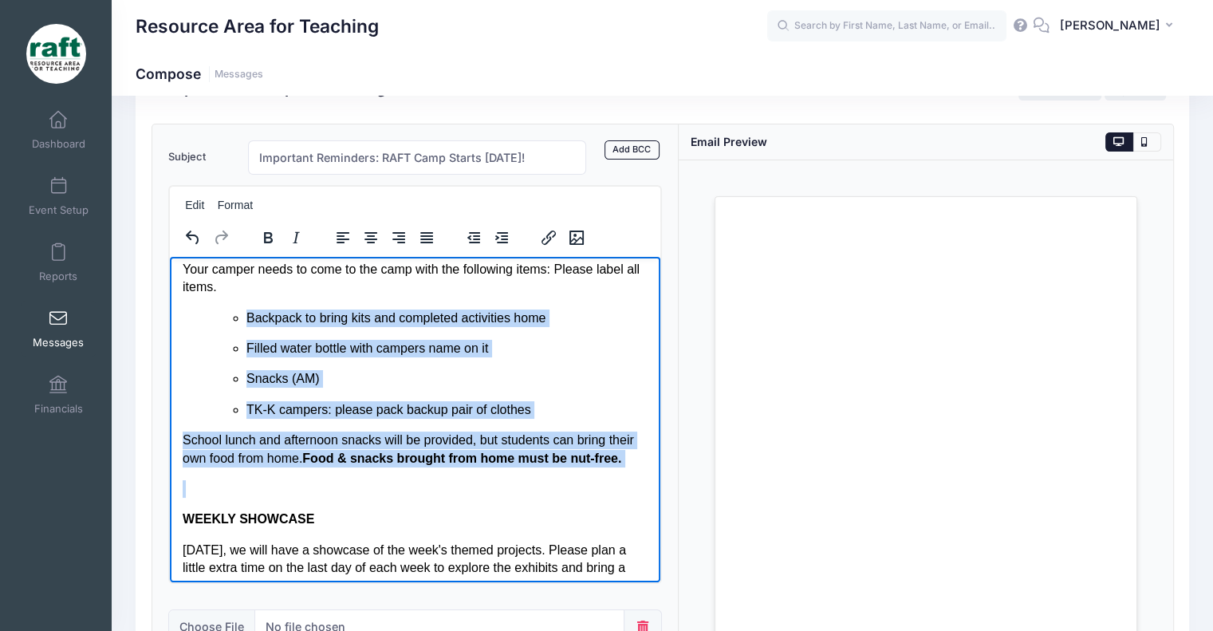
scroll to position [840, 0]
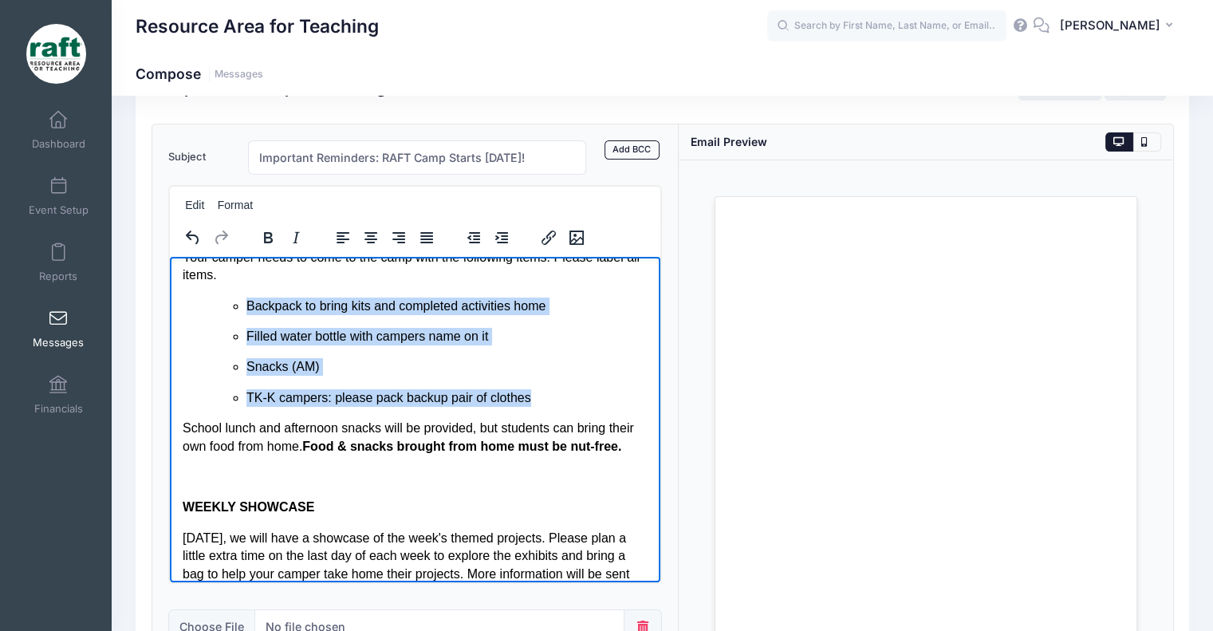
drag, startPoint x: 241, startPoint y: 465, endPoint x: 530, endPoint y: 382, distance: 300.4
click at [530, 382] on ul "Backpack to bring kits and completed activities home Filled water bottle with c…" at bounding box center [431, 352] width 434 height 110
click at [480, 236] on icon "Decrease indent" at bounding box center [473, 237] width 19 height 19
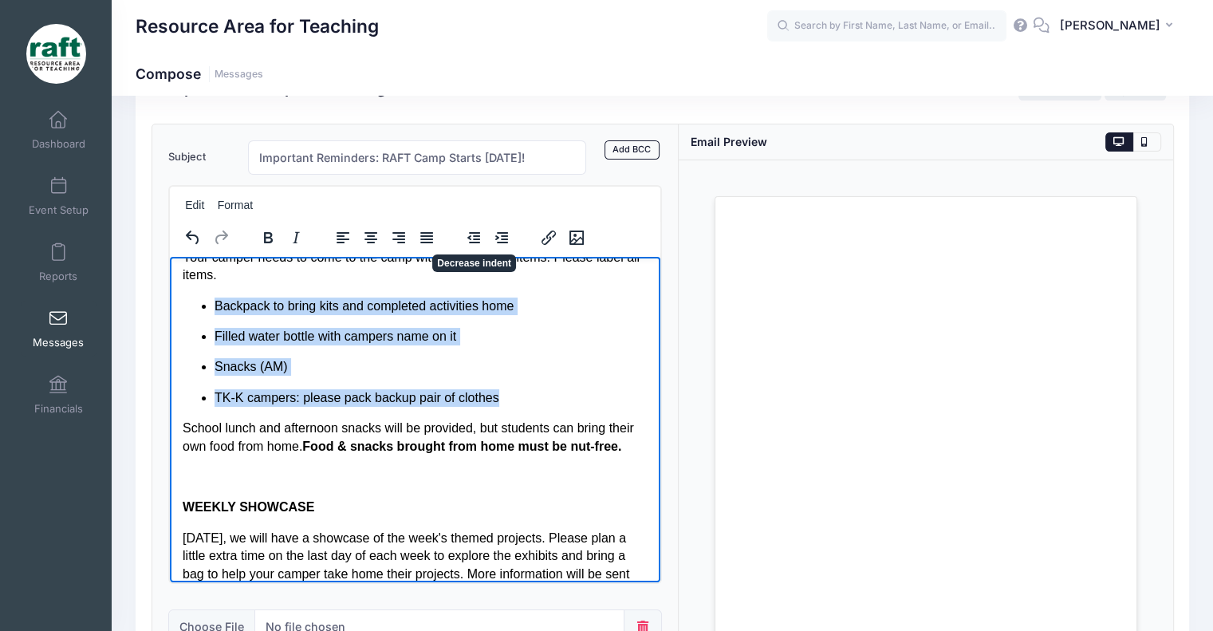
click at [520, 341] on p "Filled water bottle with campers name on it" at bounding box center [431, 336] width 434 height 18
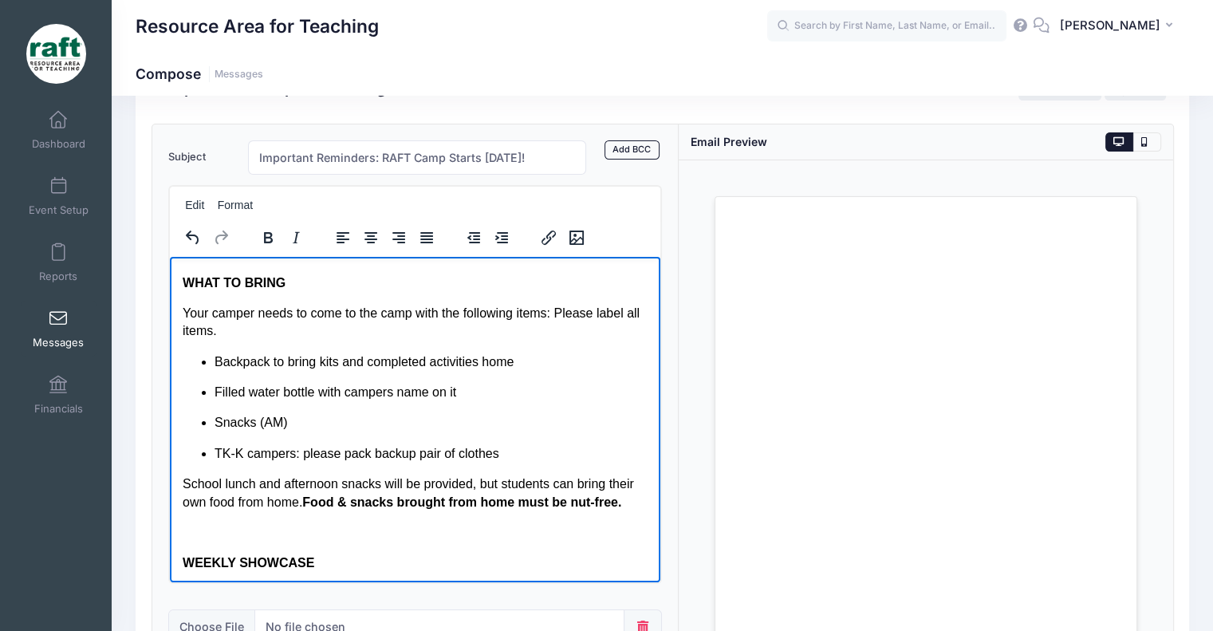
scroll to position [760, 0]
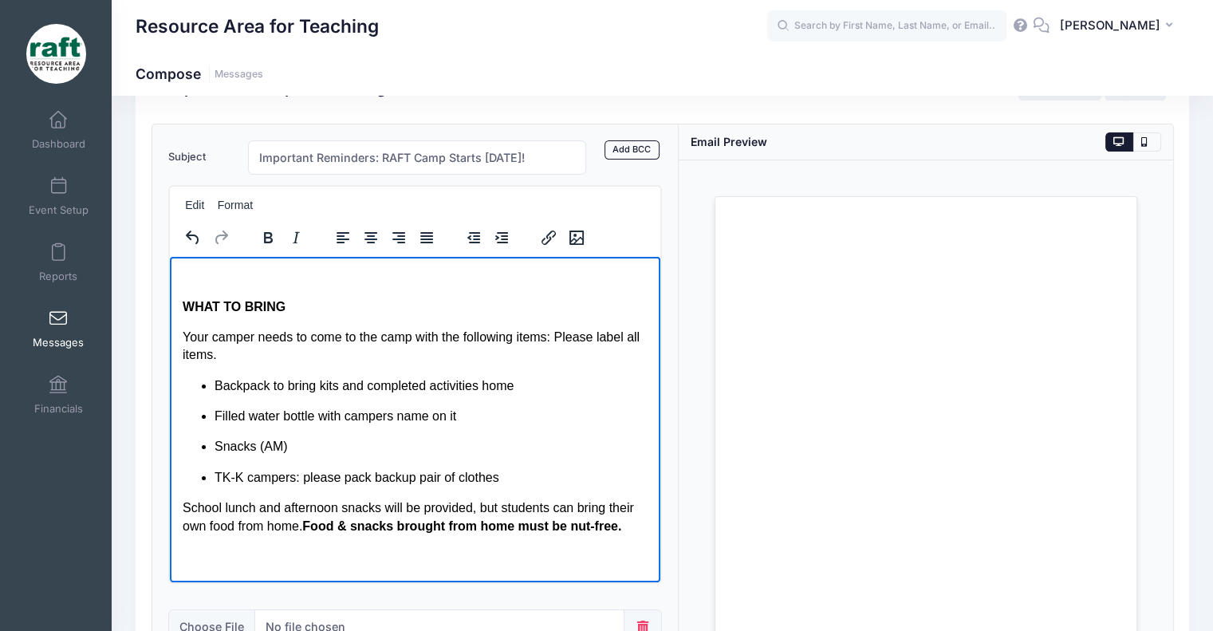
click at [558, 334] on p "Your camper needs to come to the camp with the following items: Please label al…" at bounding box center [415, 346] width 466 height 36
click at [561, 342] on p "Your camper needs to come to the camp with the following items: Please label al…" at bounding box center [415, 346] width 466 height 36
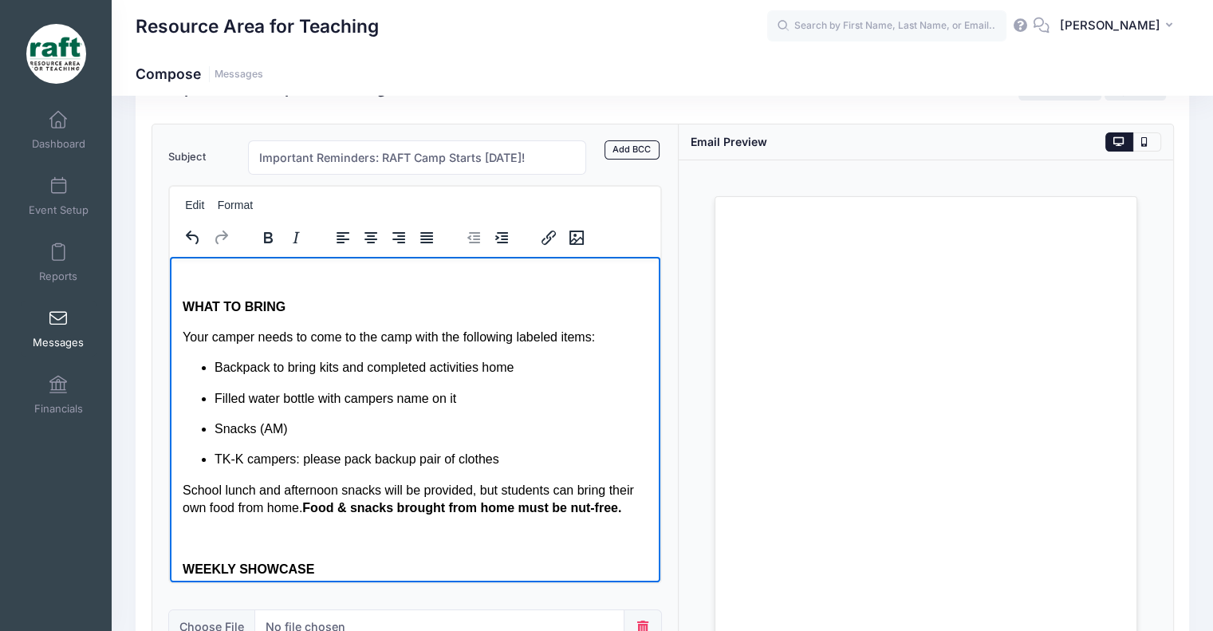
click at [478, 419] on p "Snacks (AM)" at bounding box center [431, 428] width 434 height 18
drag, startPoint x: 625, startPoint y: 510, endPoint x: 308, endPoint y: 514, distance: 317.4
click at [308, 514] on strong "Food & snacks brought from home must be nut-free." at bounding box center [460, 507] width 319 height 14
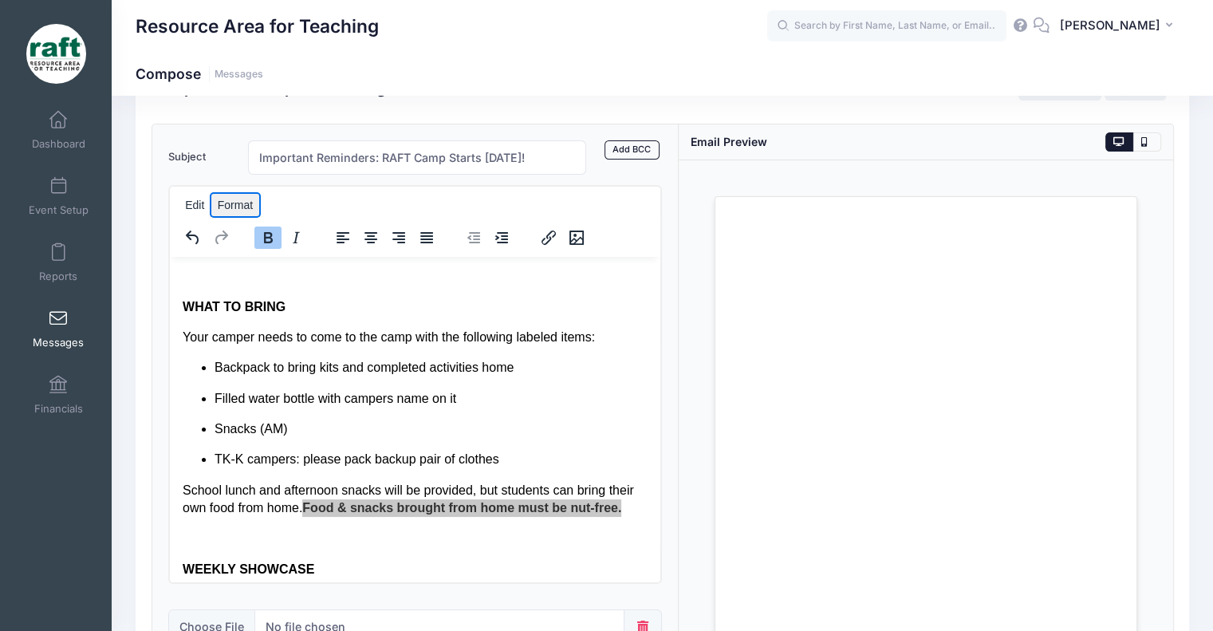
click at [246, 195] on button "Format" at bounding box center [235, 205] width 48 height 22
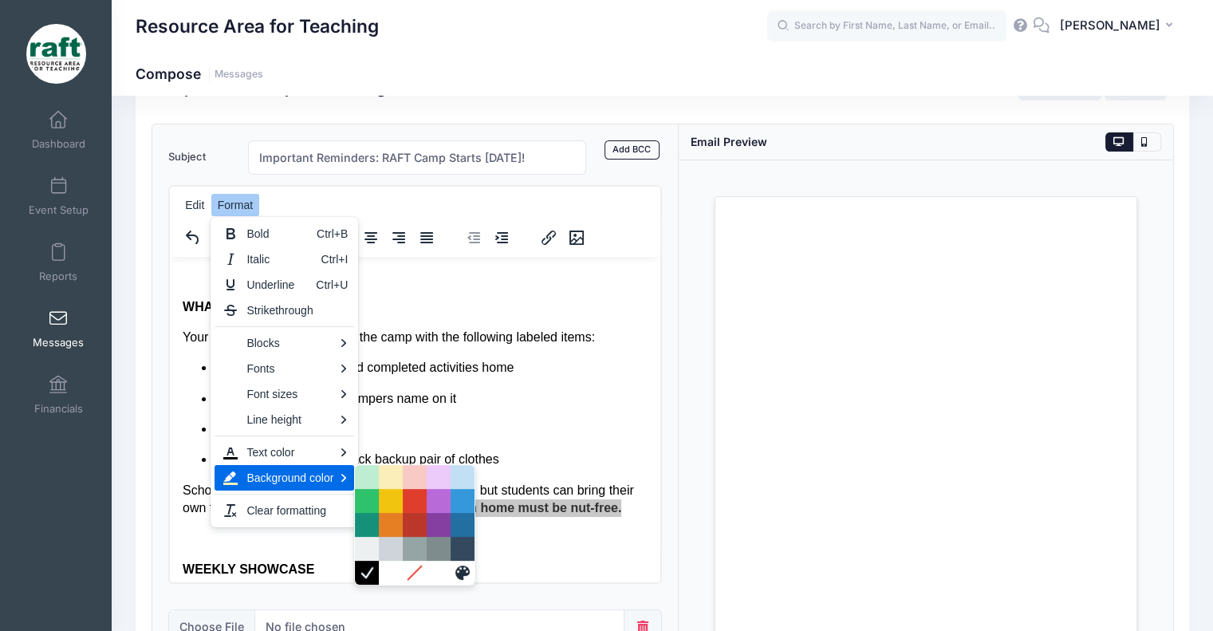
click at [386, 482] on div "Light Yellow" at bounding box center [391, 477] width 24 height 24
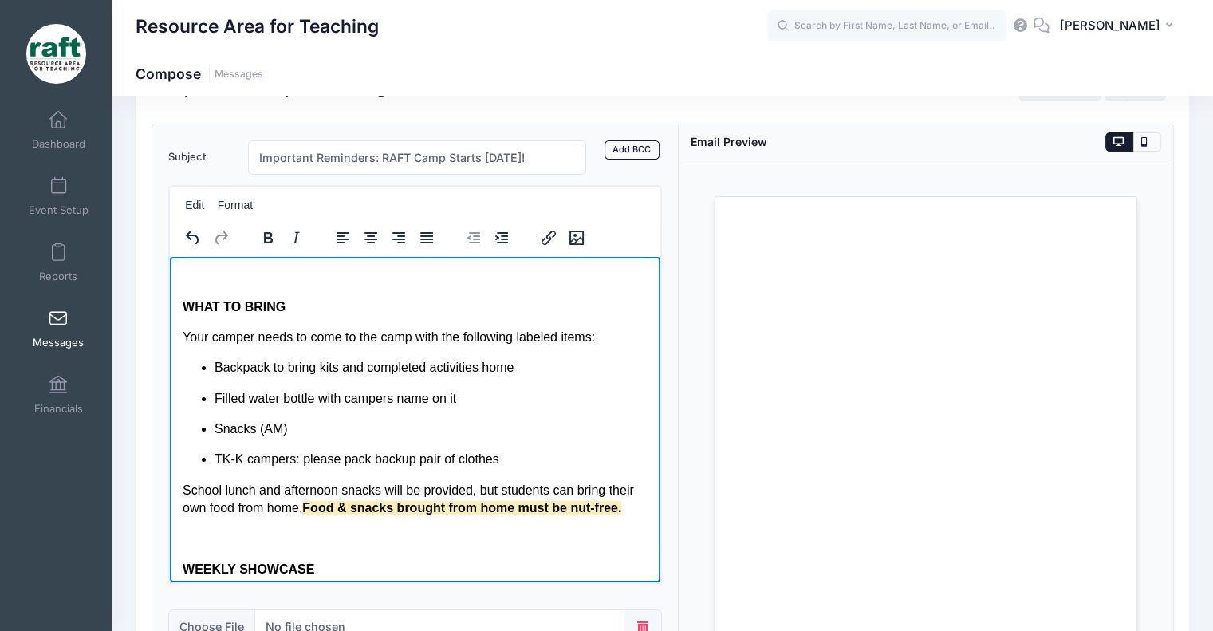
click at [388, 482] on p "School lunch and afternoon snacks will be provided, but students can bring thei…" at bounding box center [415, 499] width 466 height 36
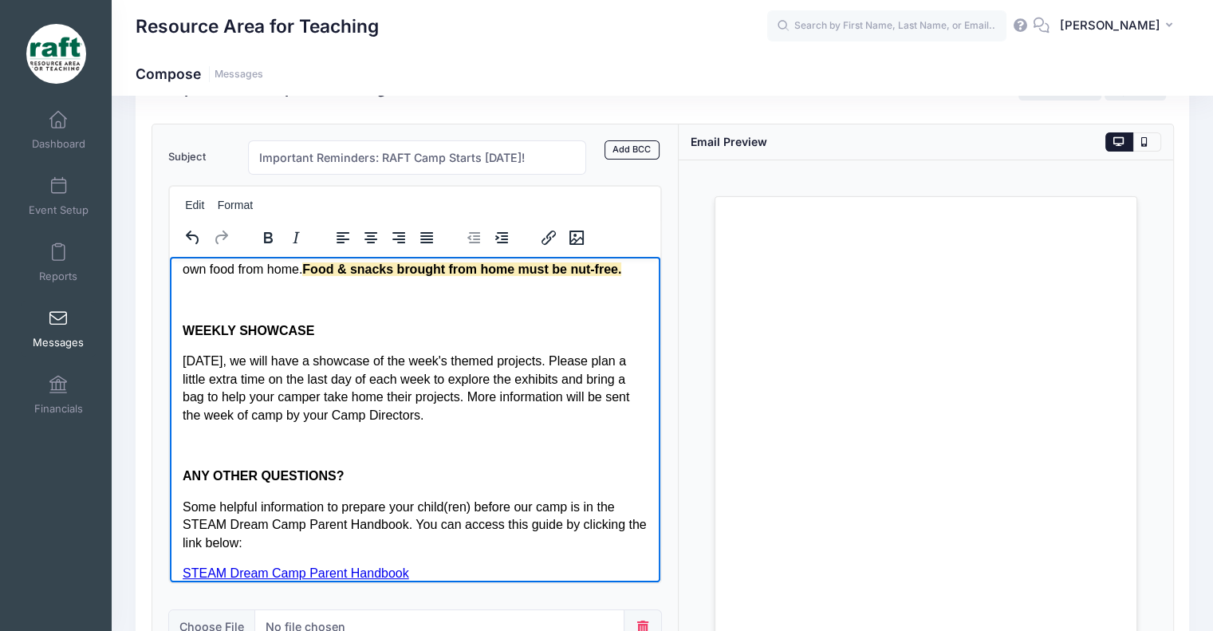
scroll to position [999, 0]
click at [356, 422] on p "On Friday, we will have a showcase of the week's themed projects. Please plan a…" at bounding box center [415, 387] width 466 height 72
click at [372, 470] on p "ANY OTHER QUESTIONS?" at bounding box center [415, 475] width 466 height 18
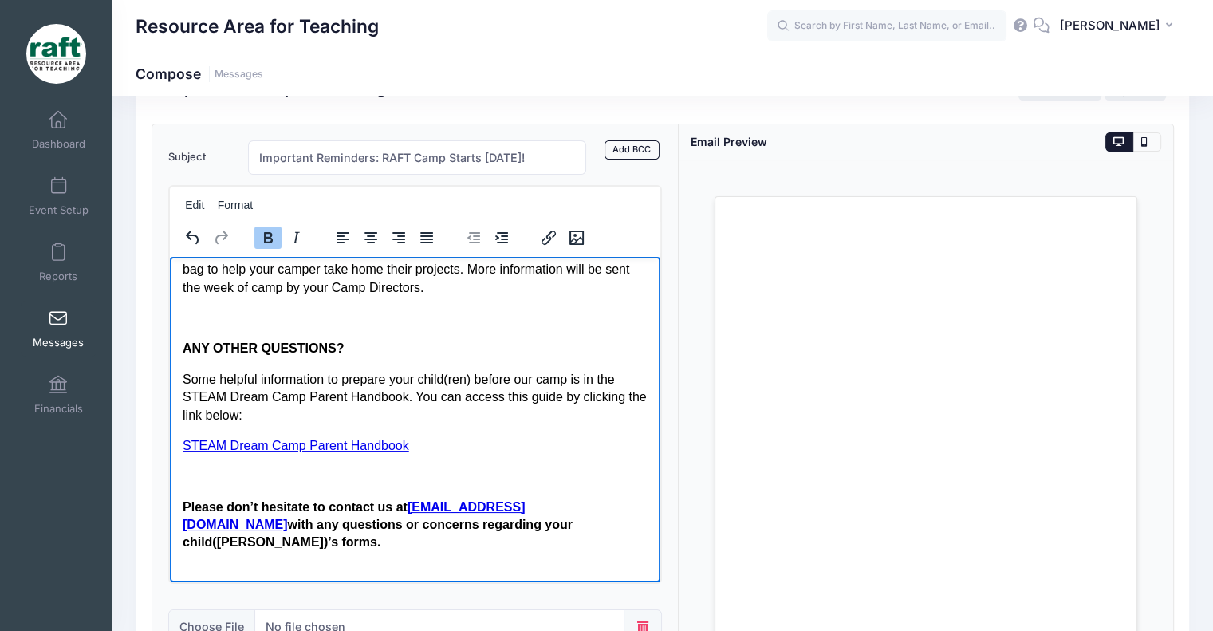
scroll to position [1212, 0]
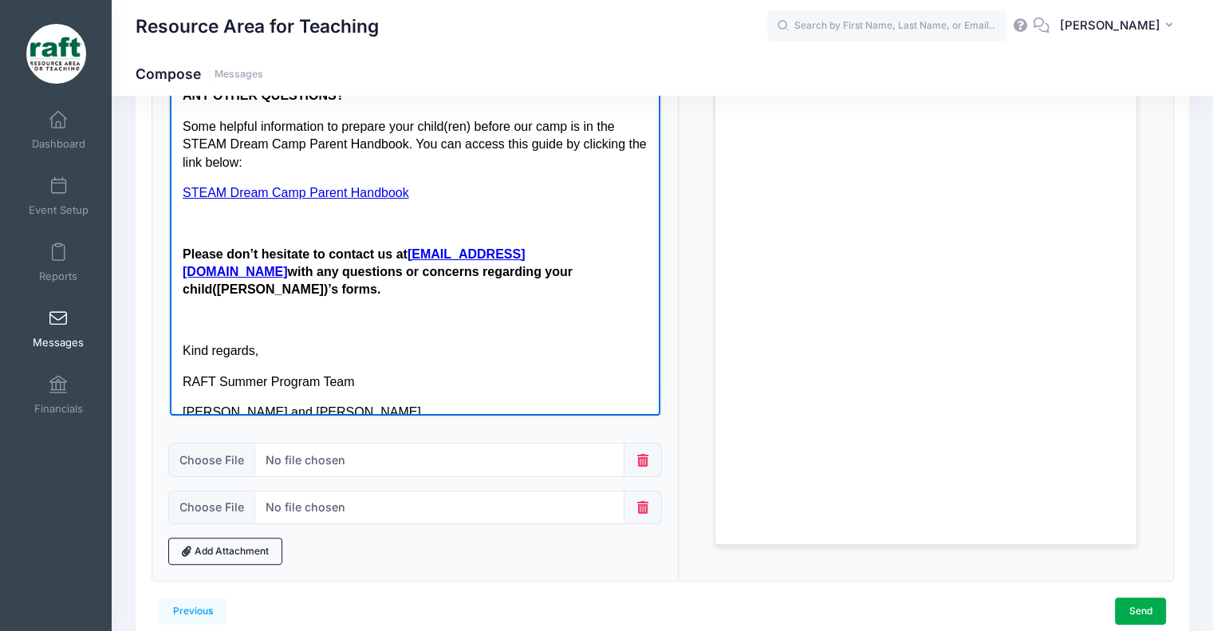
scroll to position [0, 0]
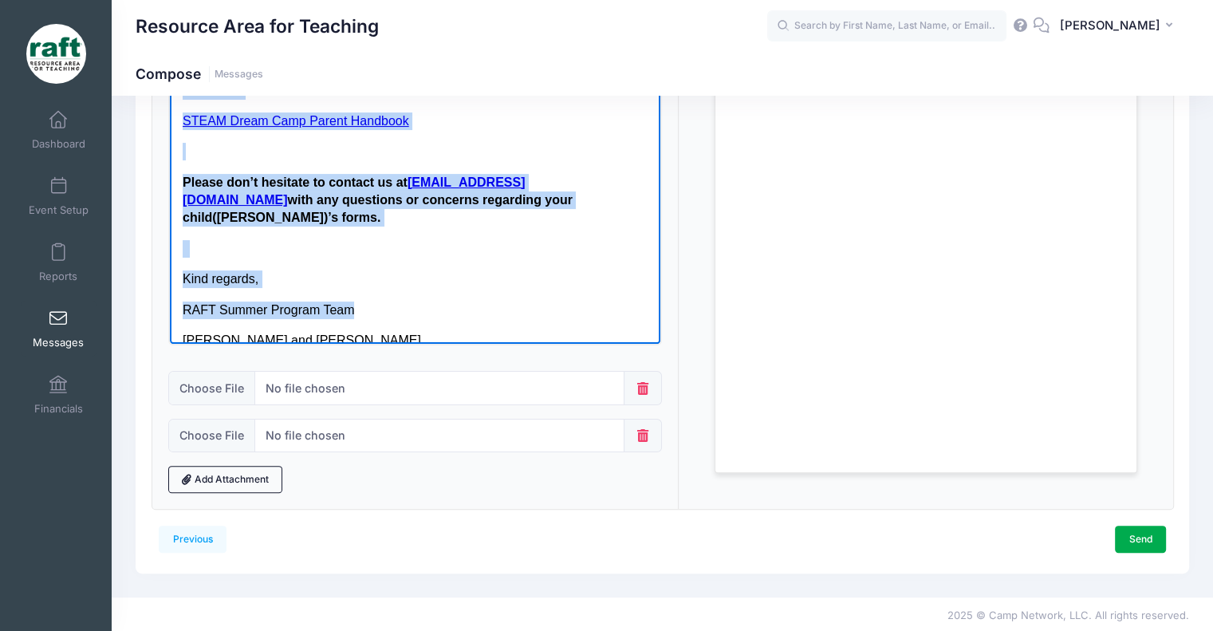
scroll to position [301, 0]
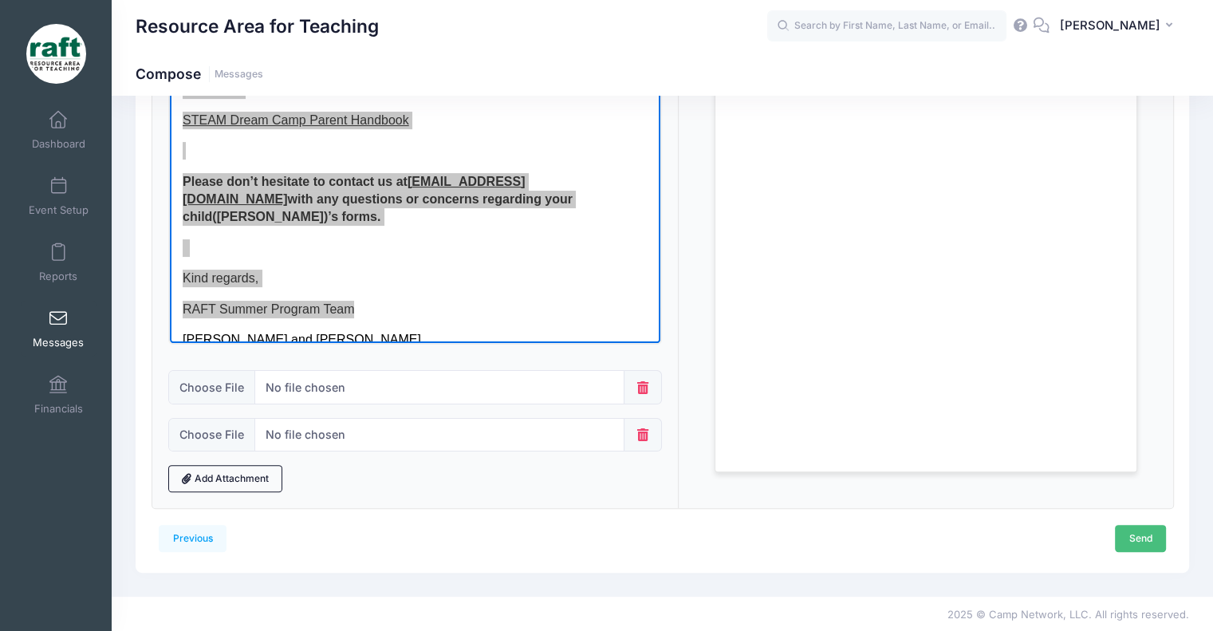
click at [1122, 537] on link "Send" at bounding box center [1140, 538] width 51 height 27
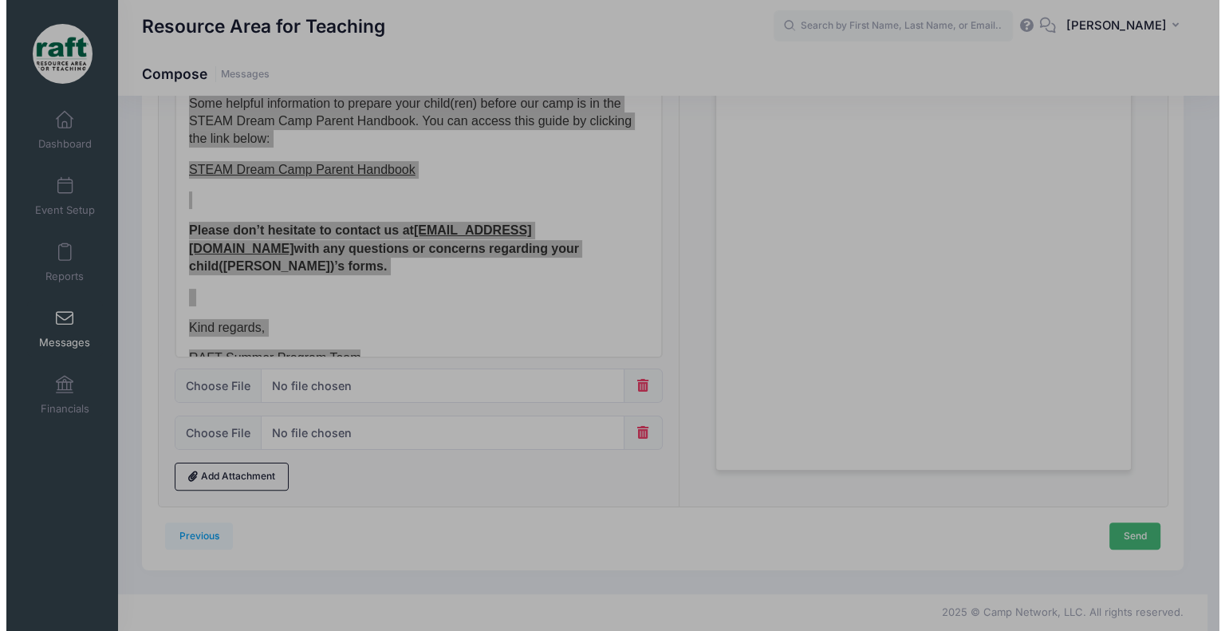
scroll to position [0, 0]
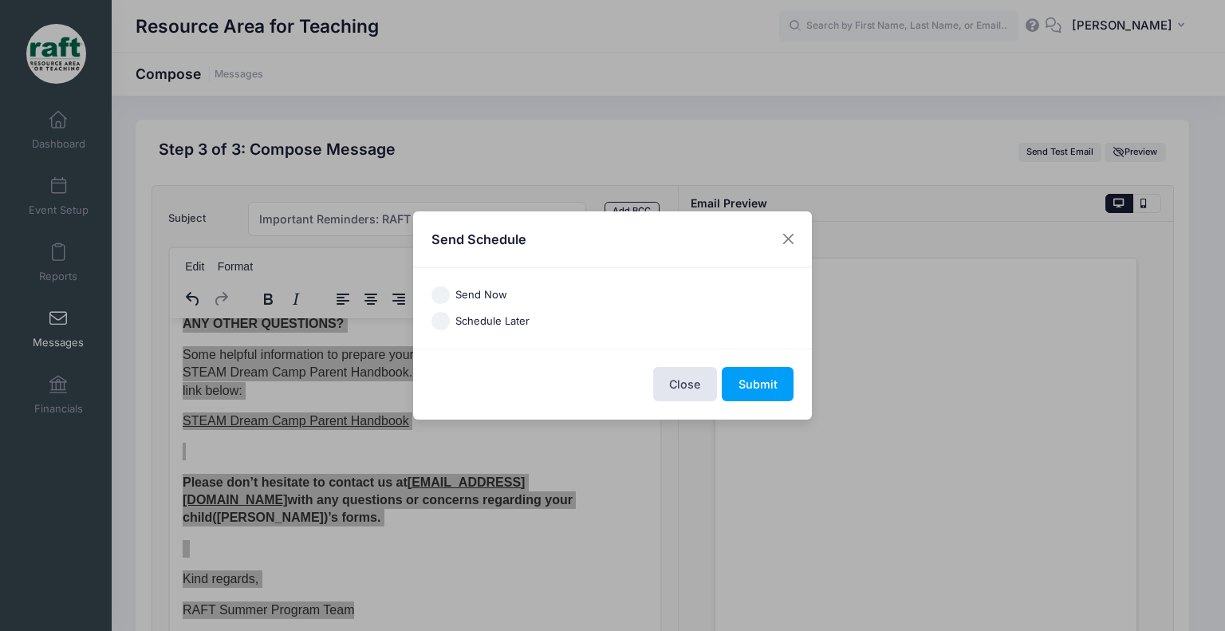
click at [472, 320] on label "Schedule Later" at bounding box center [492, 321] width 74 height 16
click at [450, 320] on input "Schedule Later" at bounding box center [440, 321] width 18 height 18
radio input "true"
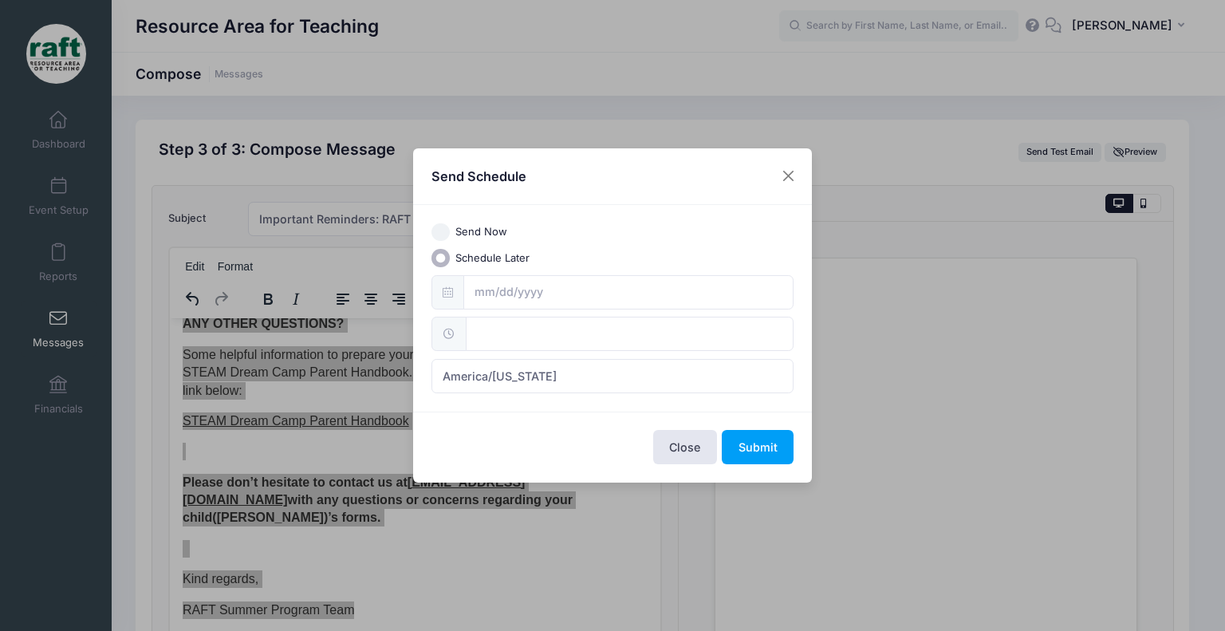
click at [510, 270] on div "Send Now Schedule Later America/New York America/Los Angeles America/Chicago Am…" at bounding box center [612, 308] width 378 height 170
click at [529, 296] on input "text" at bounding box center [628, 292] width 331 height 34
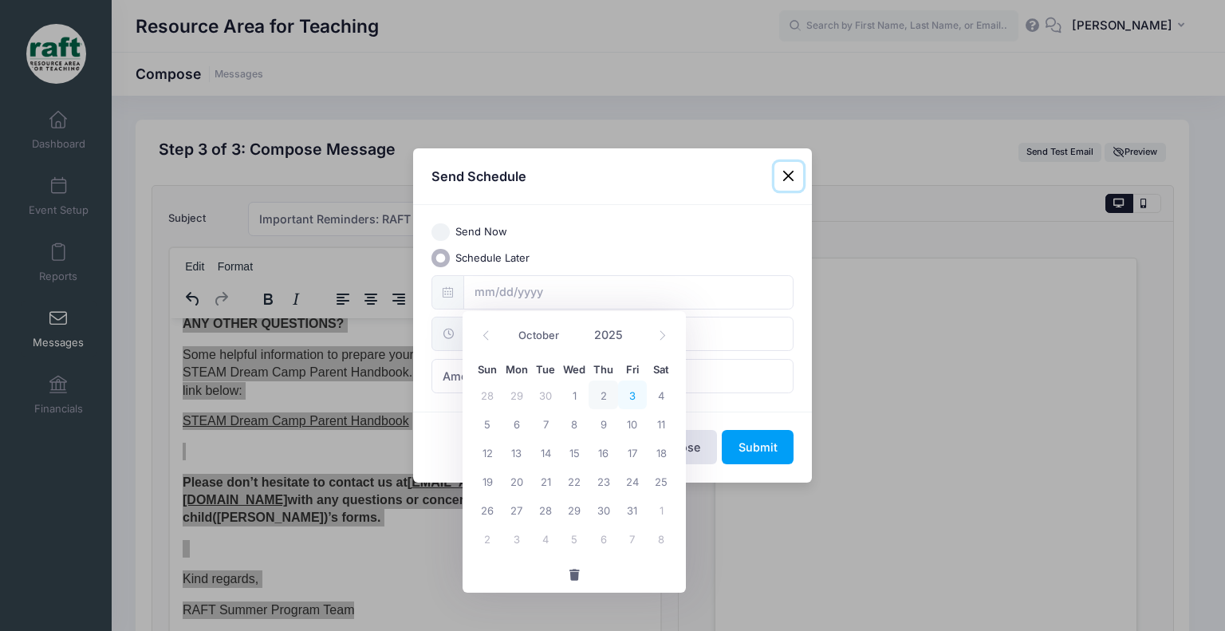
click at [642, 395] on span "3" at bounding box center [632, 394] width 29 height 29
type input "10/03/2025"
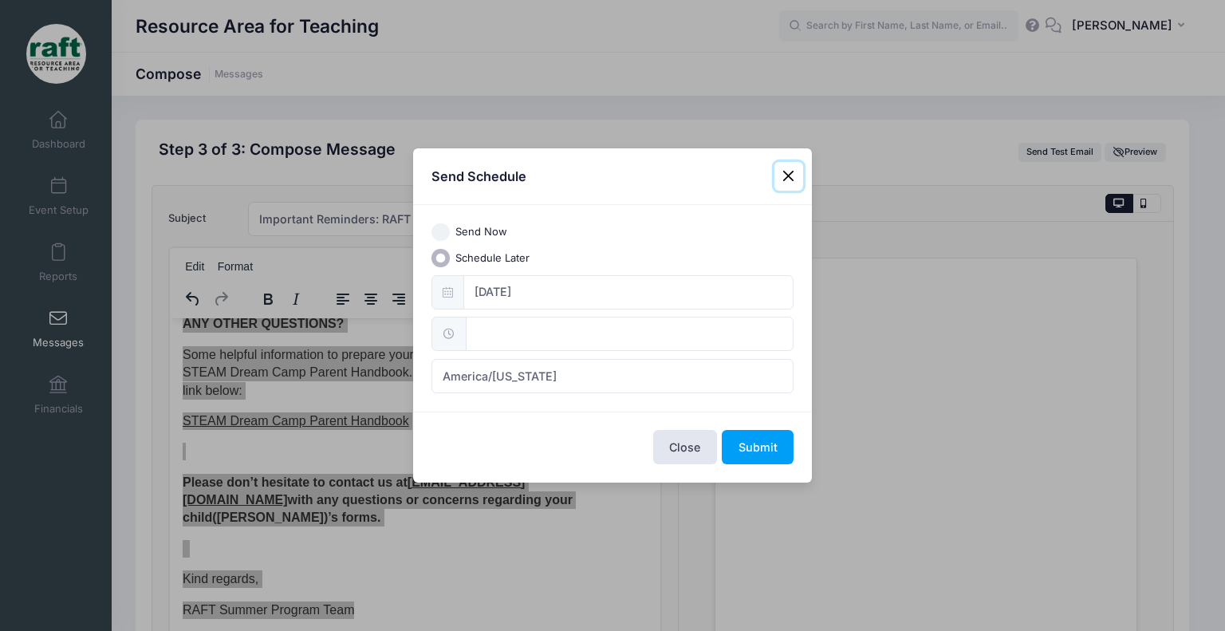
type input "12:00"
click at [517, 335] on input "12:00" at bounding box center [630, 334] width 328 height 34
click at [502, 375] on input "12" at bounding box center [510, 370] width 89 height 32
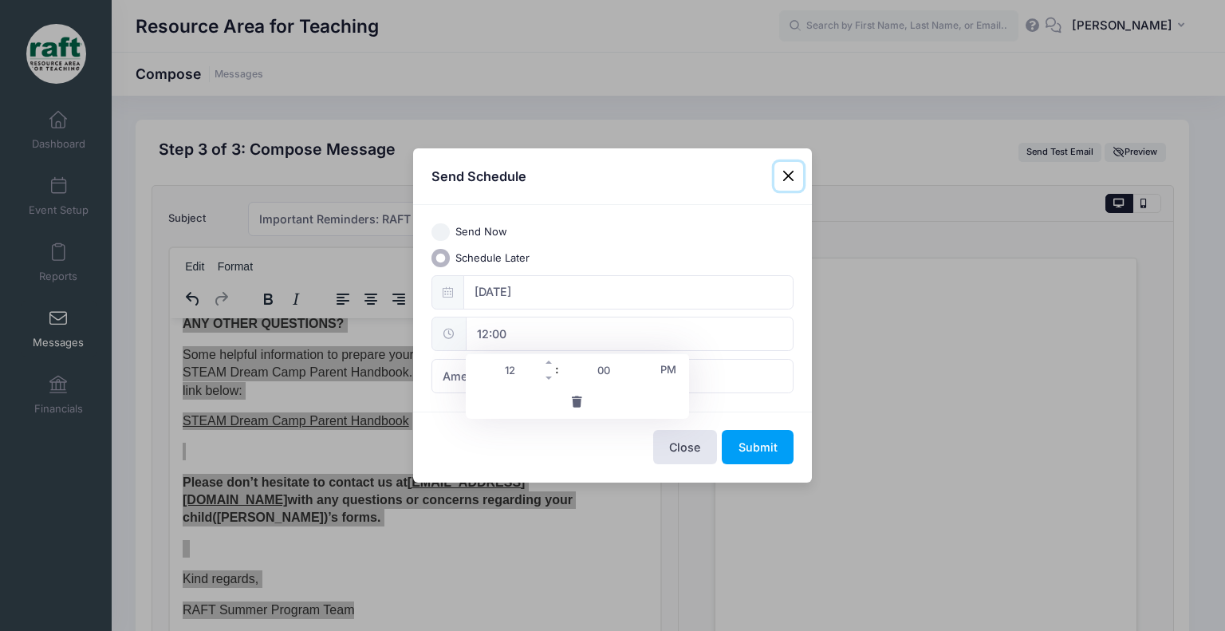
click at [530, 366] on input "12" at bounding box center [510, 370] width 89 height 32
click at [545, 354] on span at bounding box center [549, 362] width 11 height 16
type input "13:00"
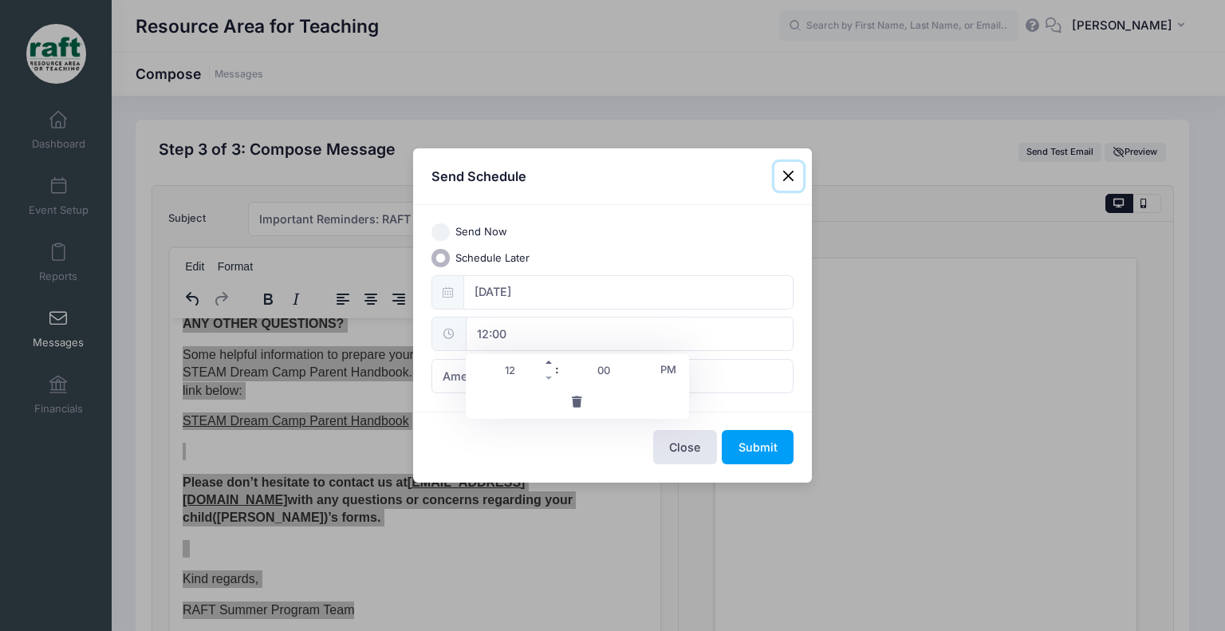
type input "01"
click at [545, 354] on span at bounding box center [549, 362] width 11 height 16
type input "14:00"
type input "02"
click at [545, 354] on span at bounding box center [549, 362] width 11 height 16
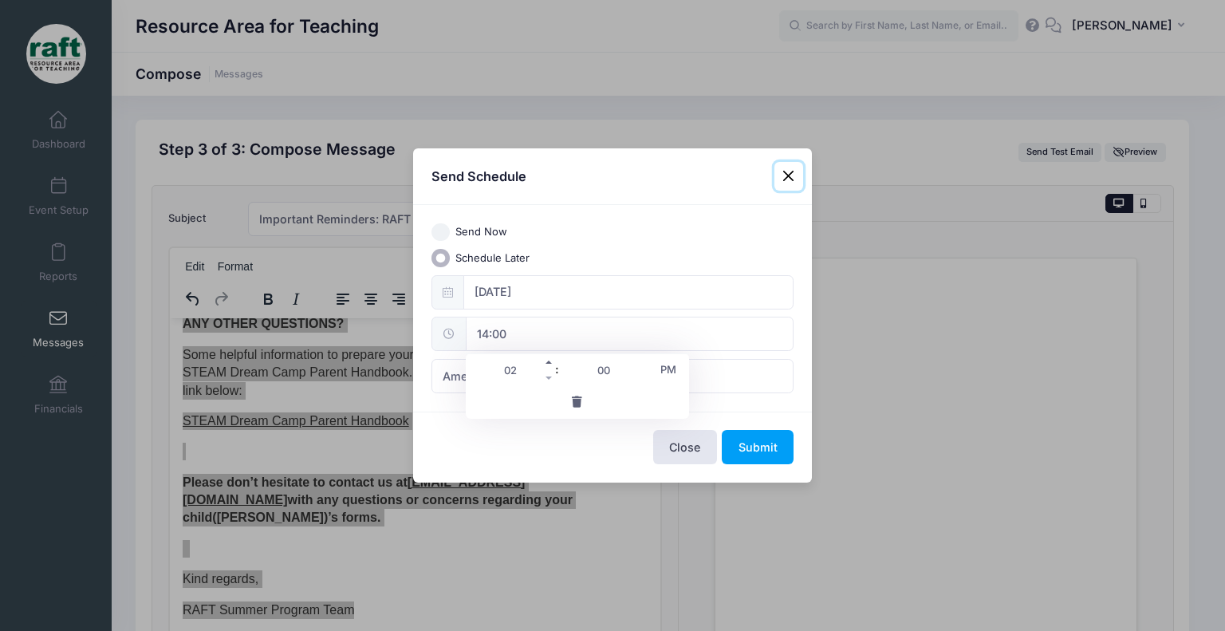
type input "15:00"
type input "03"
click at [545, 354] on span at bounding box center [549, 362] width 11 height 16
type input "16:00"
type input "04"
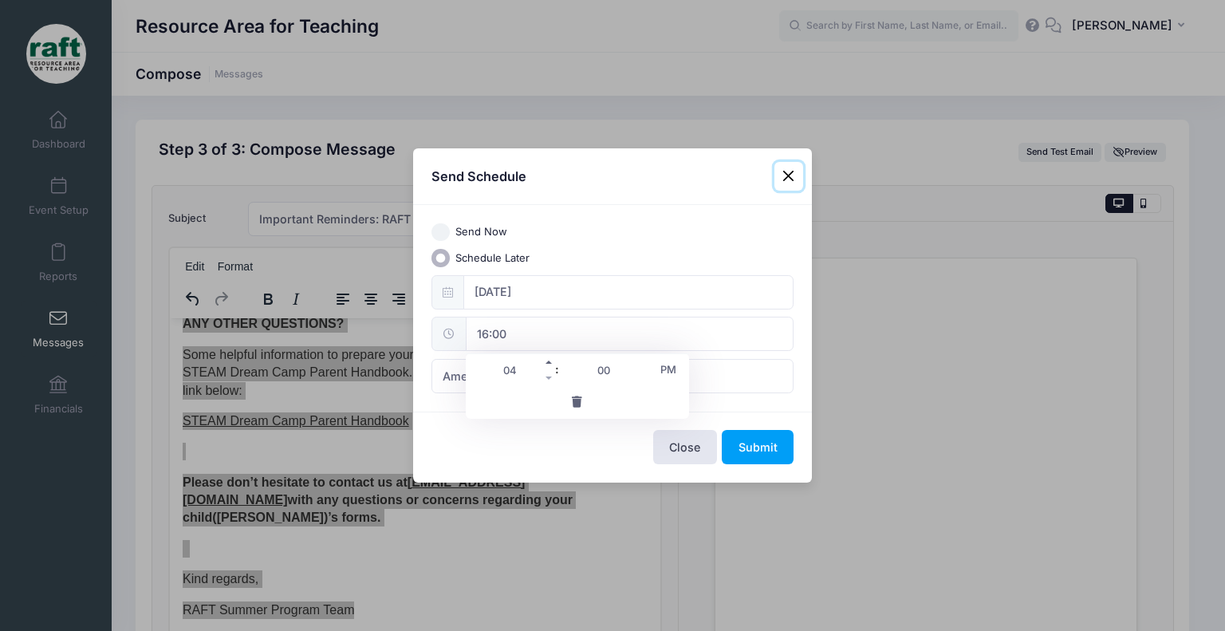
click at [545, 354] on span at bounding box center [549, 362] width 11 height 16
type input "17:00"
type input "05"
click at [545, 354] on span at bounding box center [549, 362] width 11 height 16
type input "18:00"
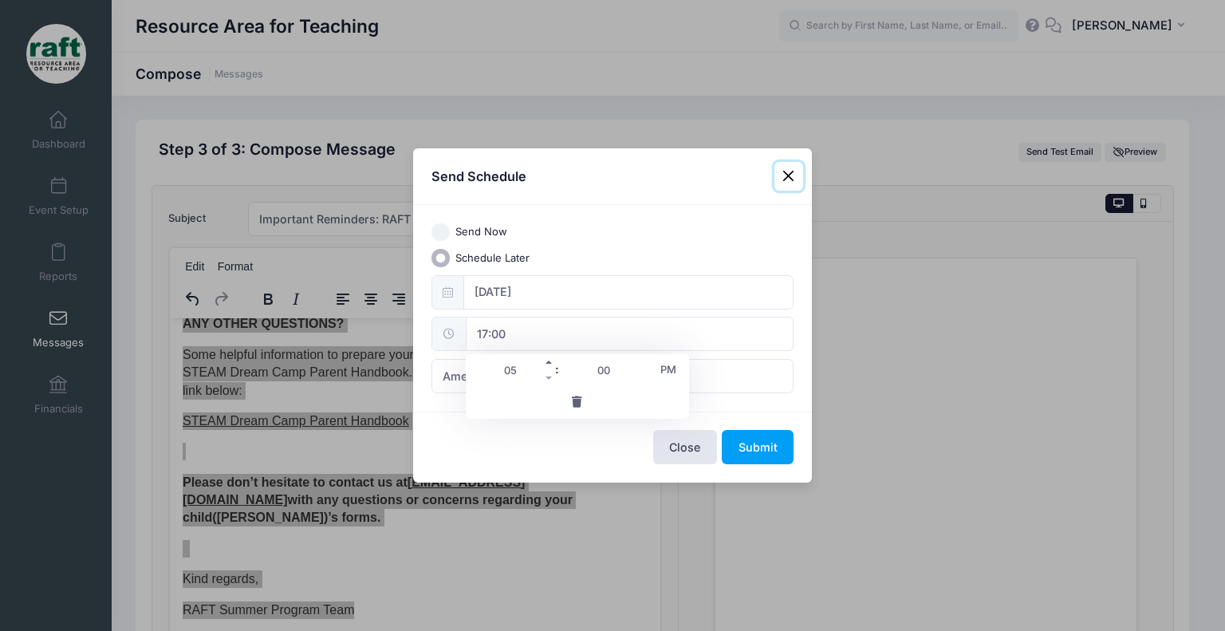
type input "06"
click at [545, 354] on span at bounding box center [549, 362] width 11 height 16
type input "19:00"
type input "07"
click at [549, 372] on span at bounding box center [549, 378] width 11 height 16
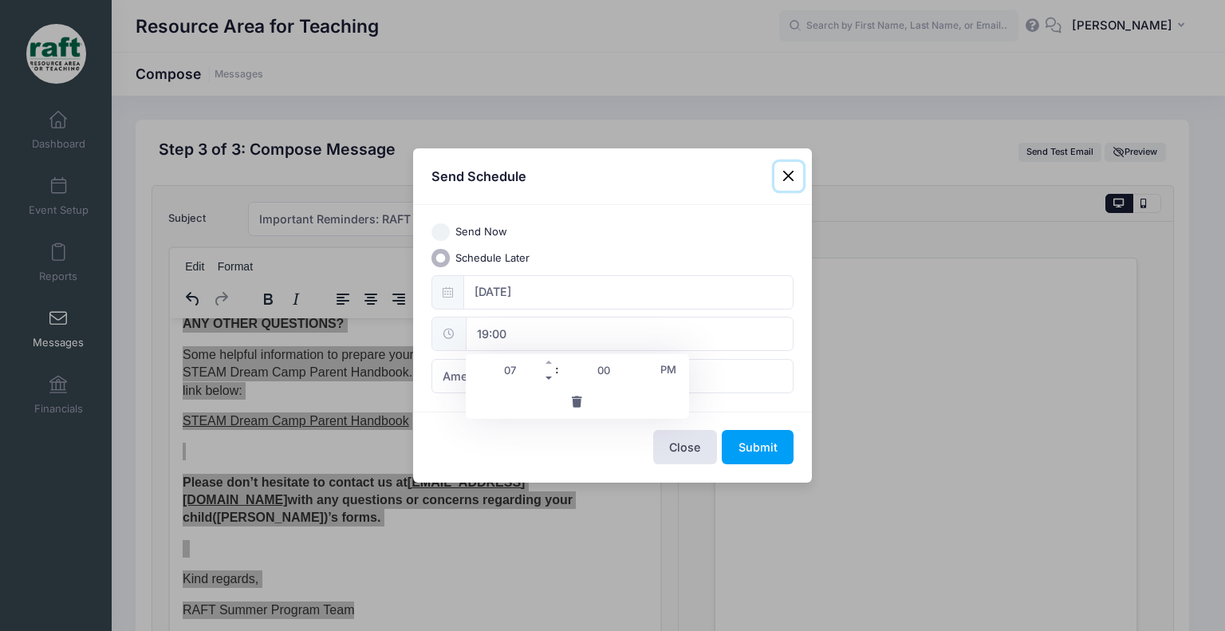
type input "18:00"
type input "06"
click at [729, 437] on button "Submit" at bounding box center [758, 447] width 72 height 34
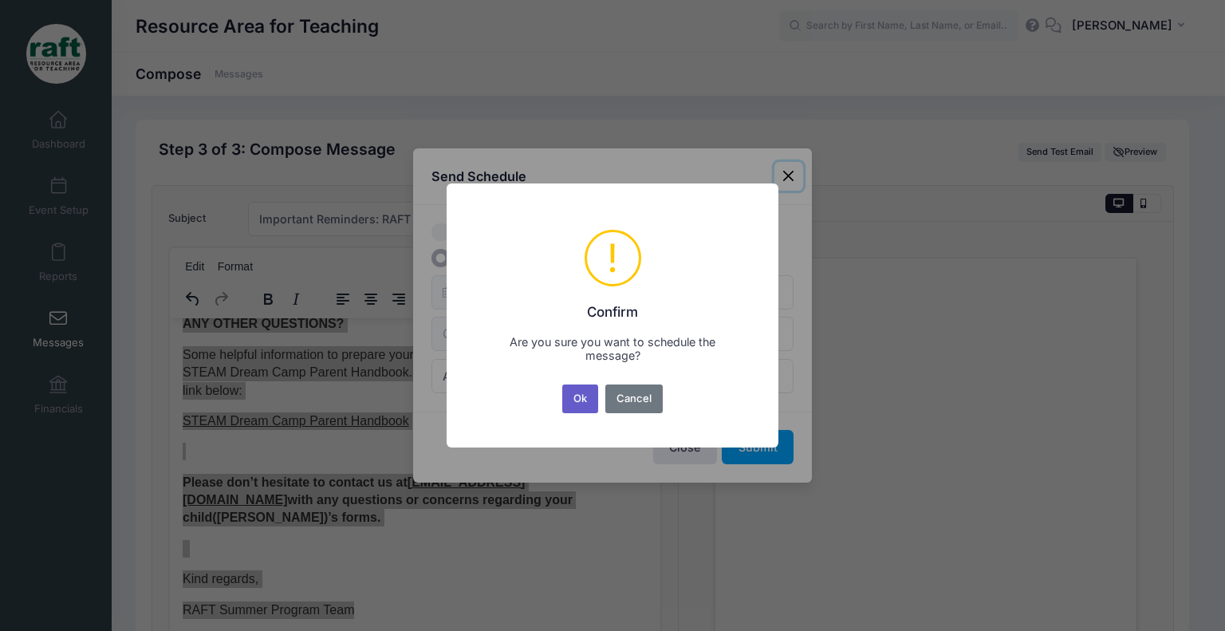
click at [574, 389] on button "Ok" at bounding box center [580, 398] width 37 height 29
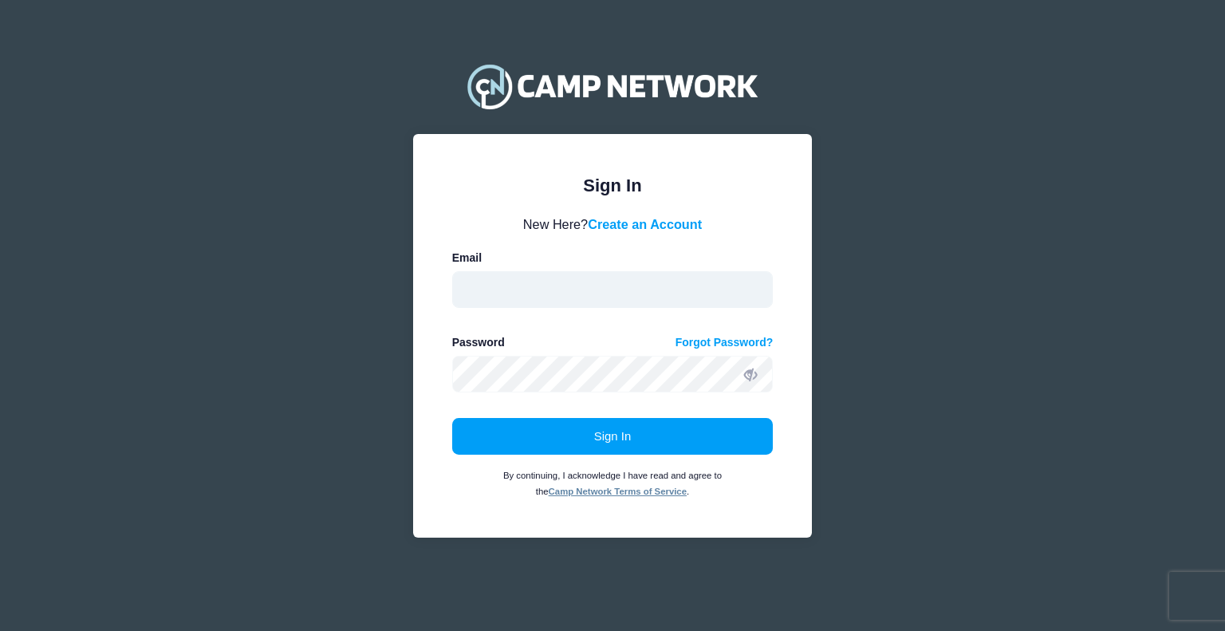
type input "[EMAIL_ADDRESS][DOMAIN_NAME]"
click at [507, 397] on form "New Here? Create an Account Email [EMAIL_ADDRESS][DOMAIN_NAME] Password Forgot …" at bounding box center [612, 357] width 321 height 285
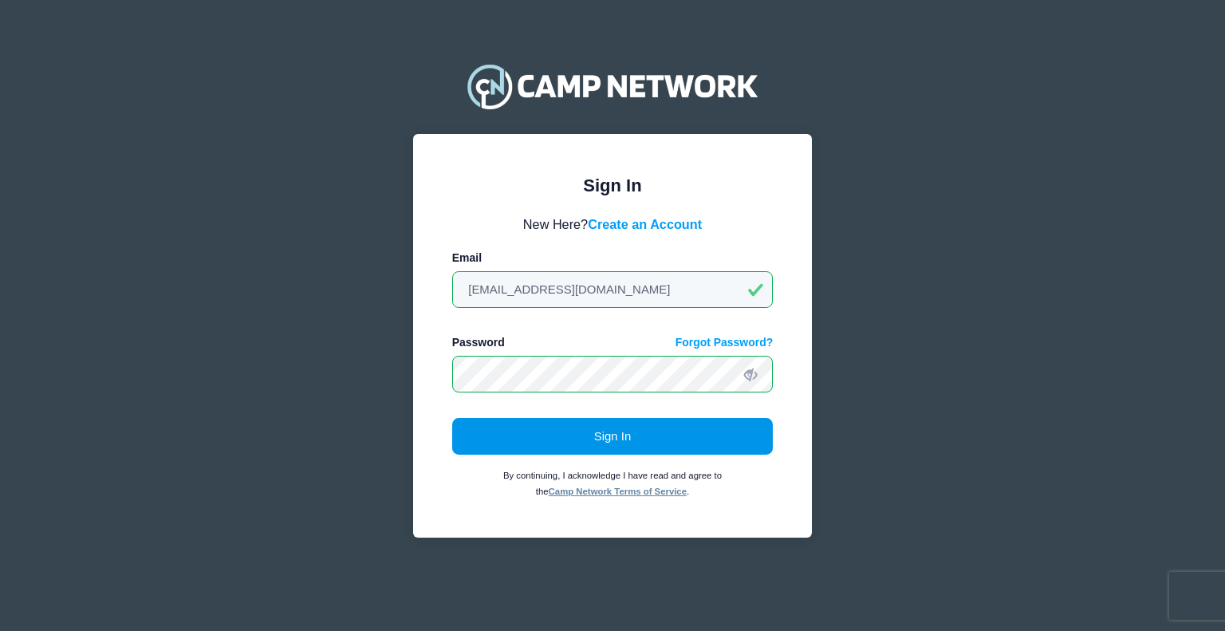
click at [498, 420] on button "Sign In" at bounding box center [612, 436] width 321 height 37
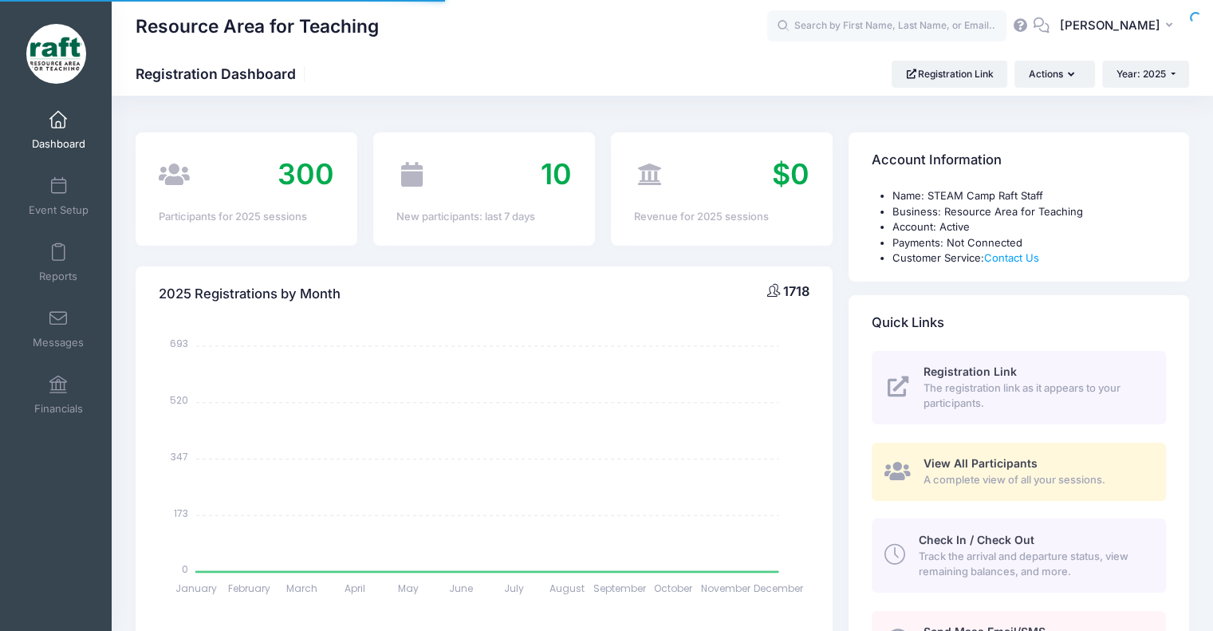
select select
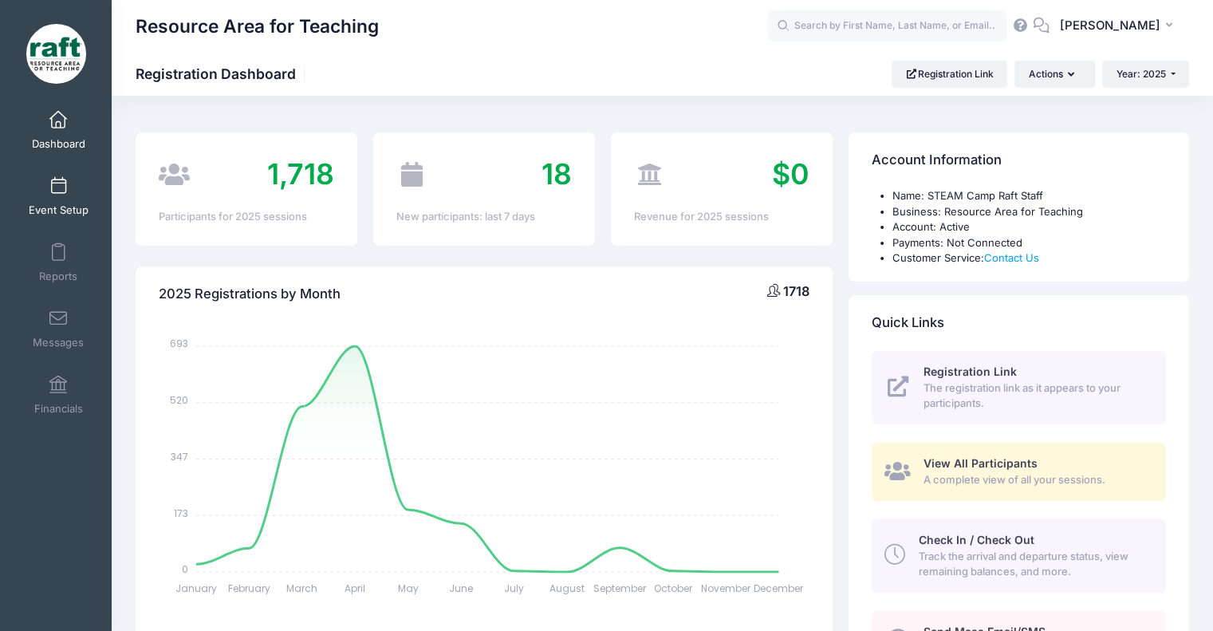
click at [60, 211] on span "Event Setup" at bounding box center [59, 210] width 60 height 14
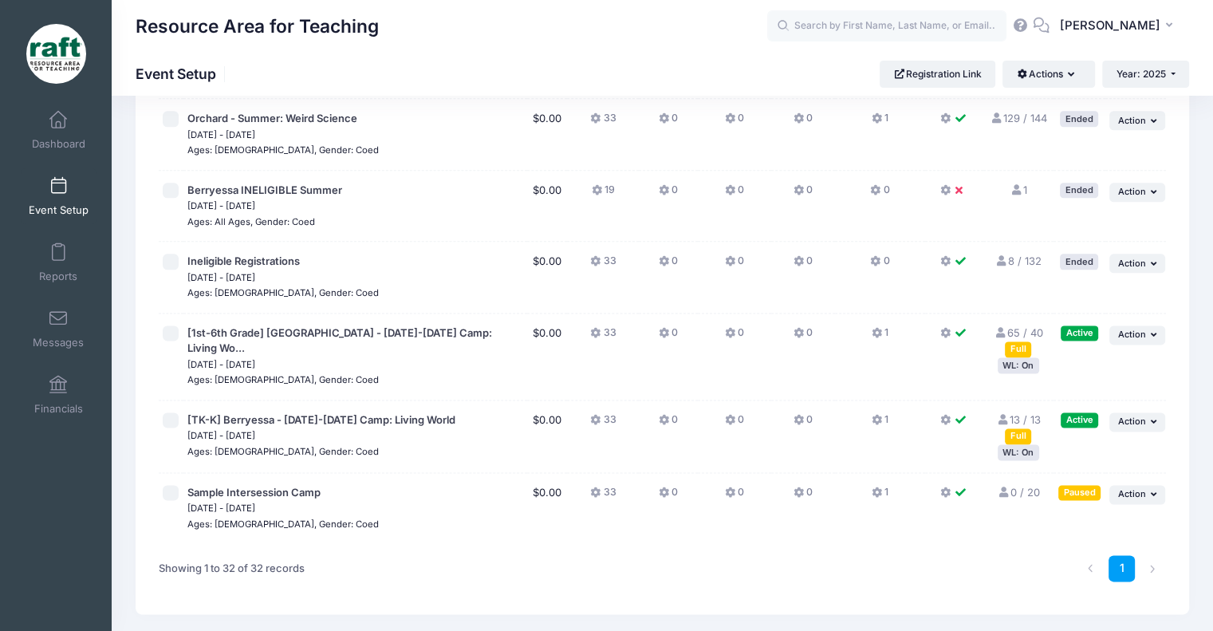
scroll to position [1994, 0]
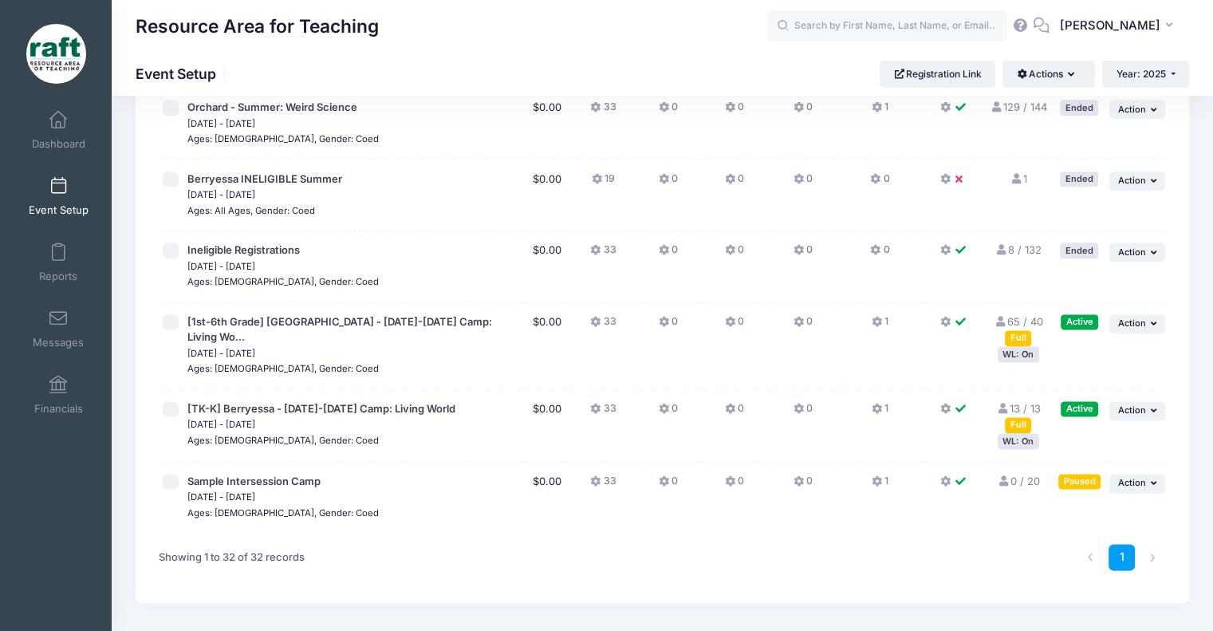
click at [1024, 346] on div "WL: On" at bounding box center [1018, 353] width 41 height 15
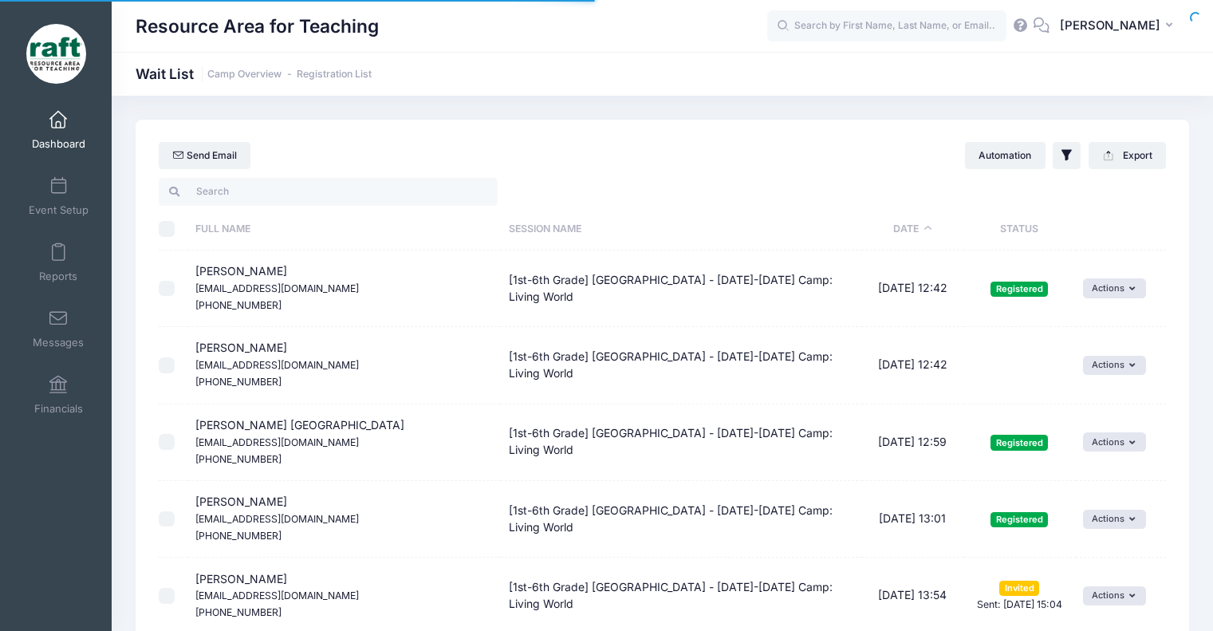
select select "50"
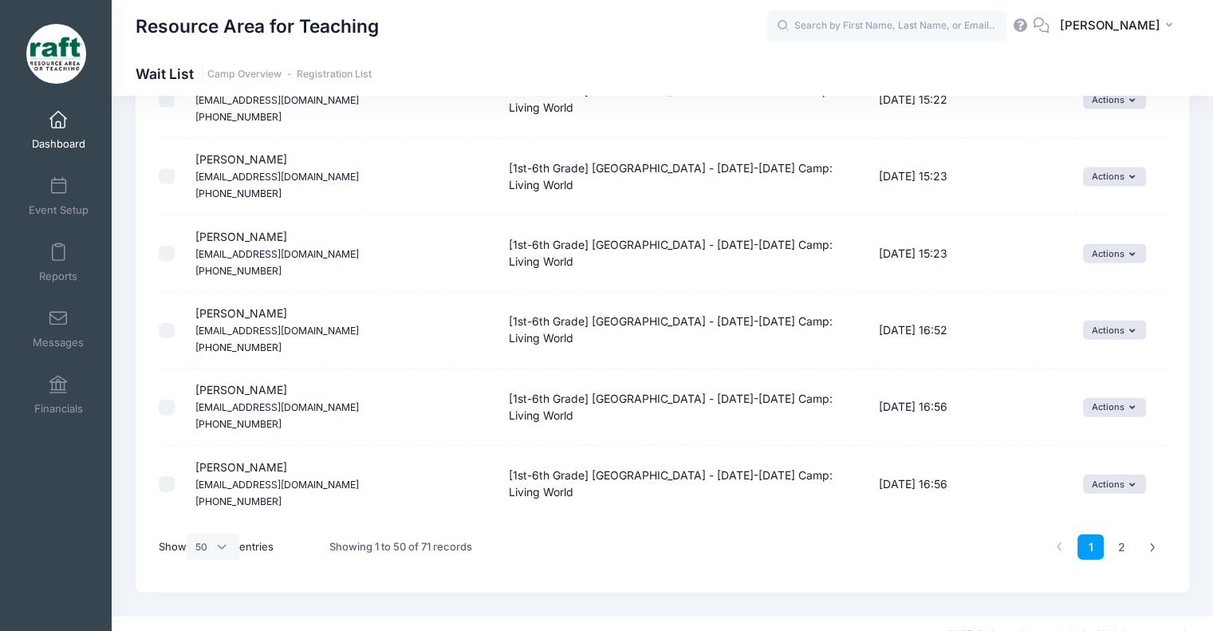
scroll to position [3585, 0]
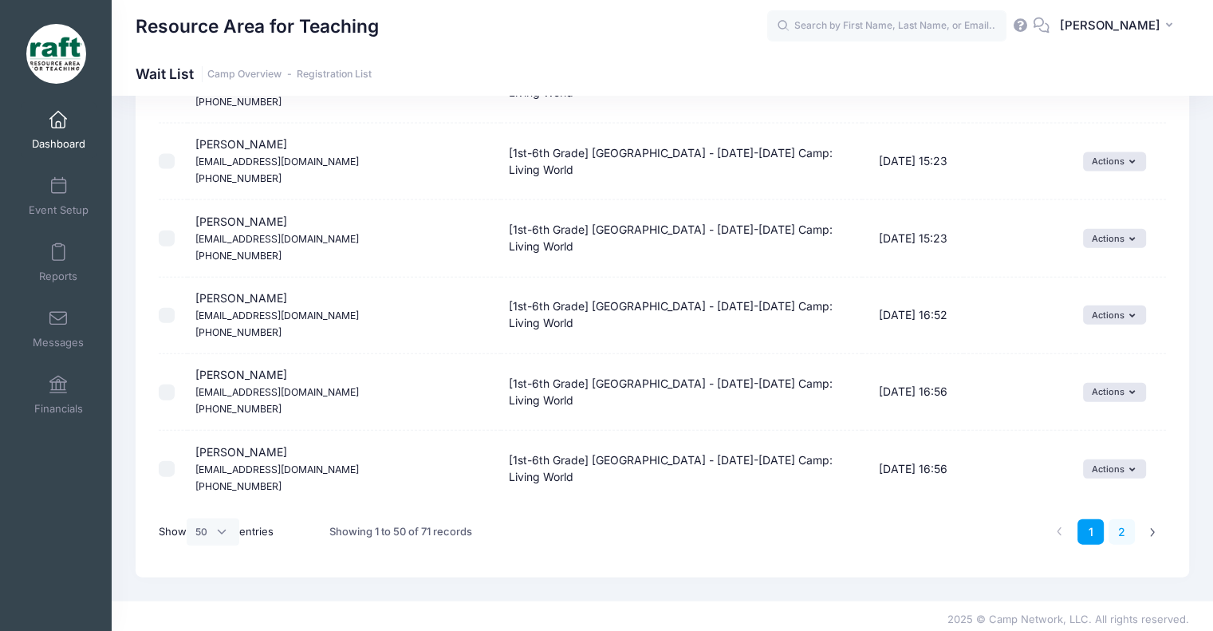
click at [1119, 519] on link "2" at bounding box center [1121, 532] width 26 height 26
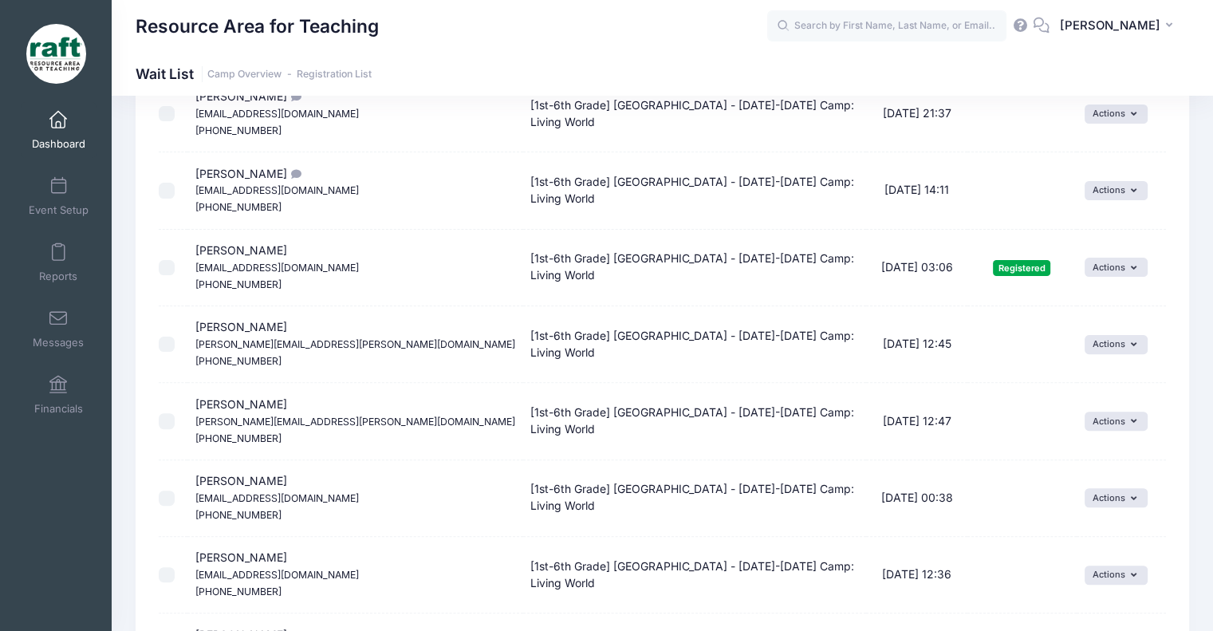
scroll to position [403, 0]
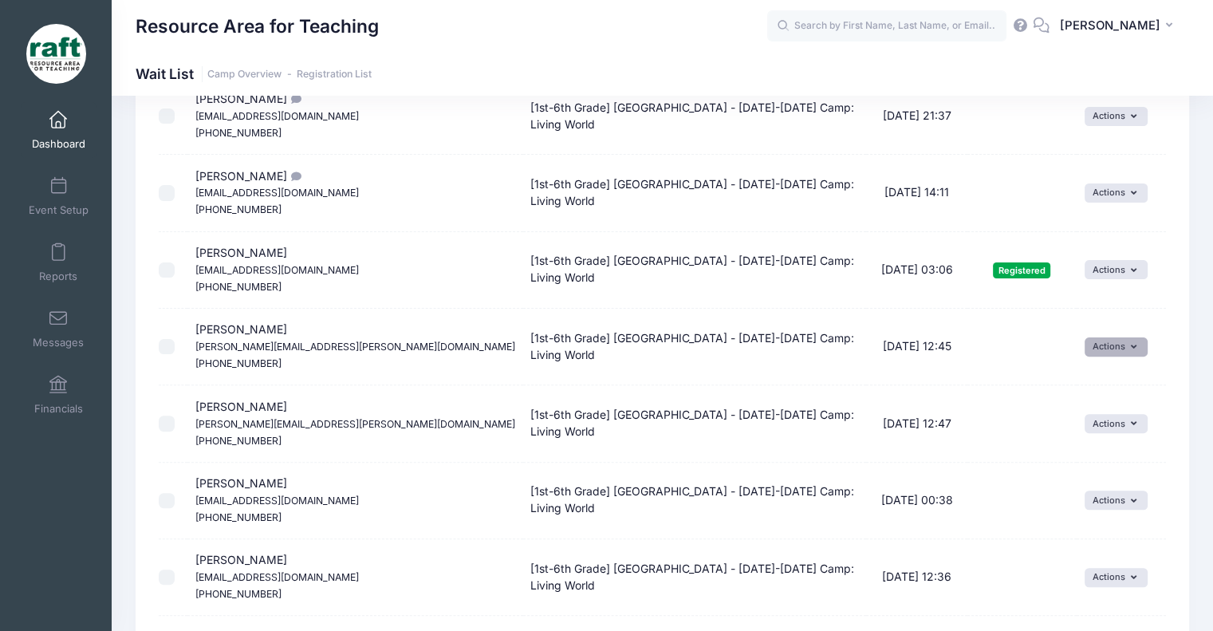
click at [1113, 350] on button "Actions" at bounding box center [1116, 346] width 63 height 19
click at [1099, 390] on link "Invite" at bounding box center [1101, 380] width 69 height 30
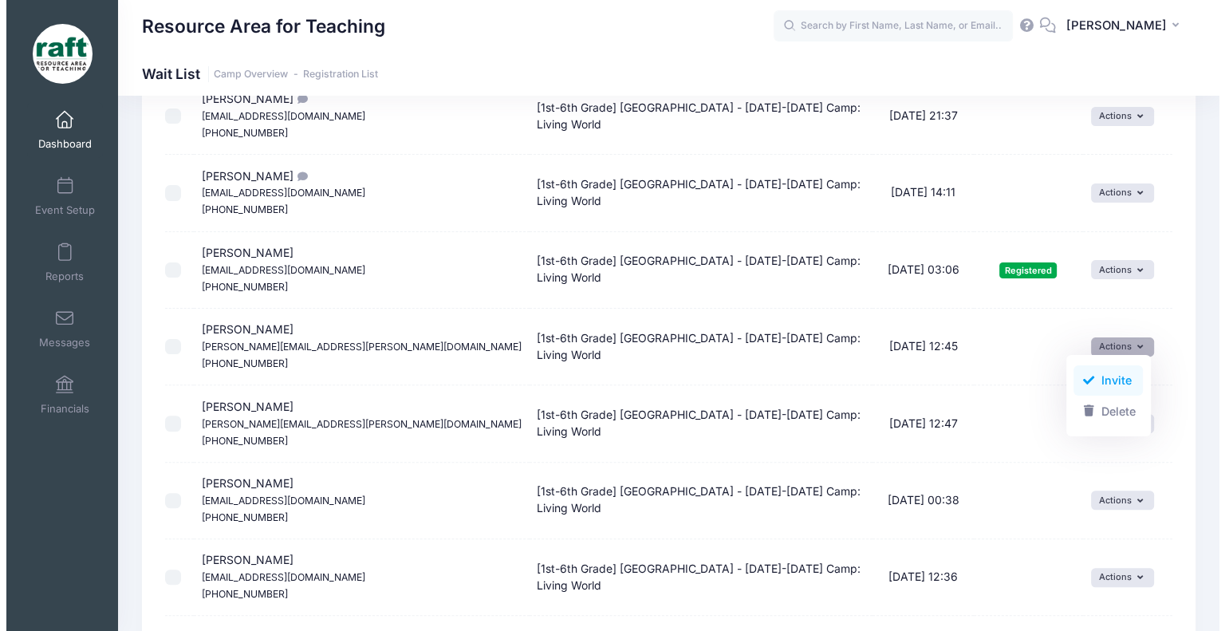
scroll to position [347, 0]
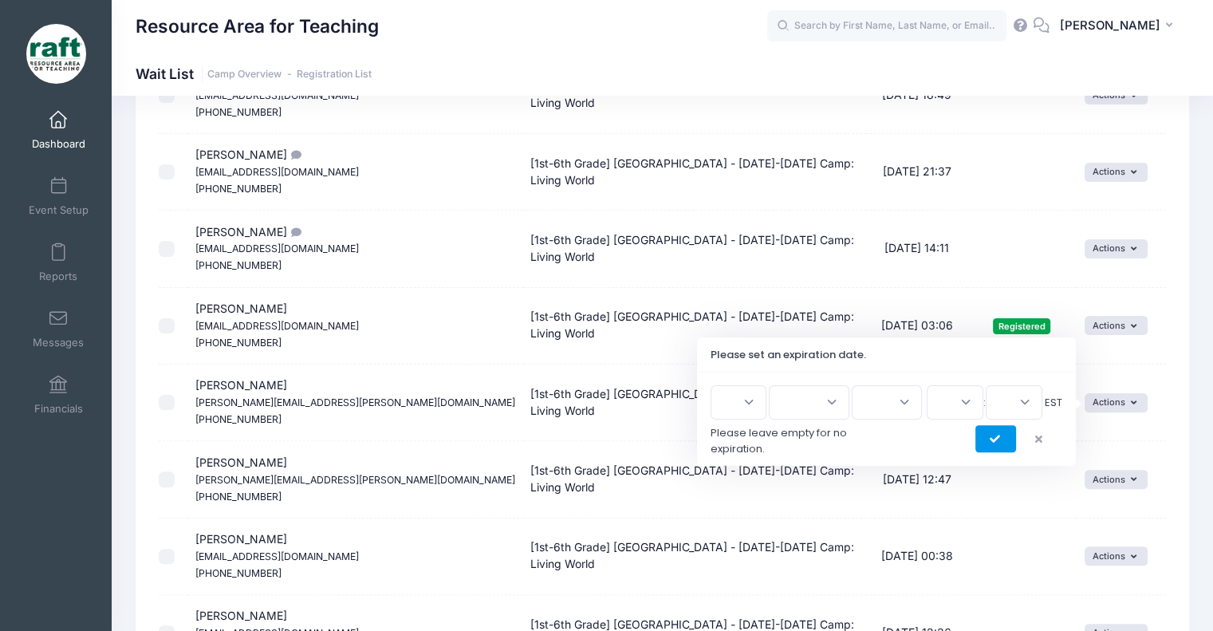
click at [1006, 423] on div "1 2 3 4 5 6 7 8 9 10 11 12 13 14 15 16 17 18 19 20 21 22 23 24 25 26 27 28 29 3…" at bounding box center [887, 418] width 352 height 67
click at [1006, 429] on button "submit" at bounding box center [995, 438] width 41 height 27
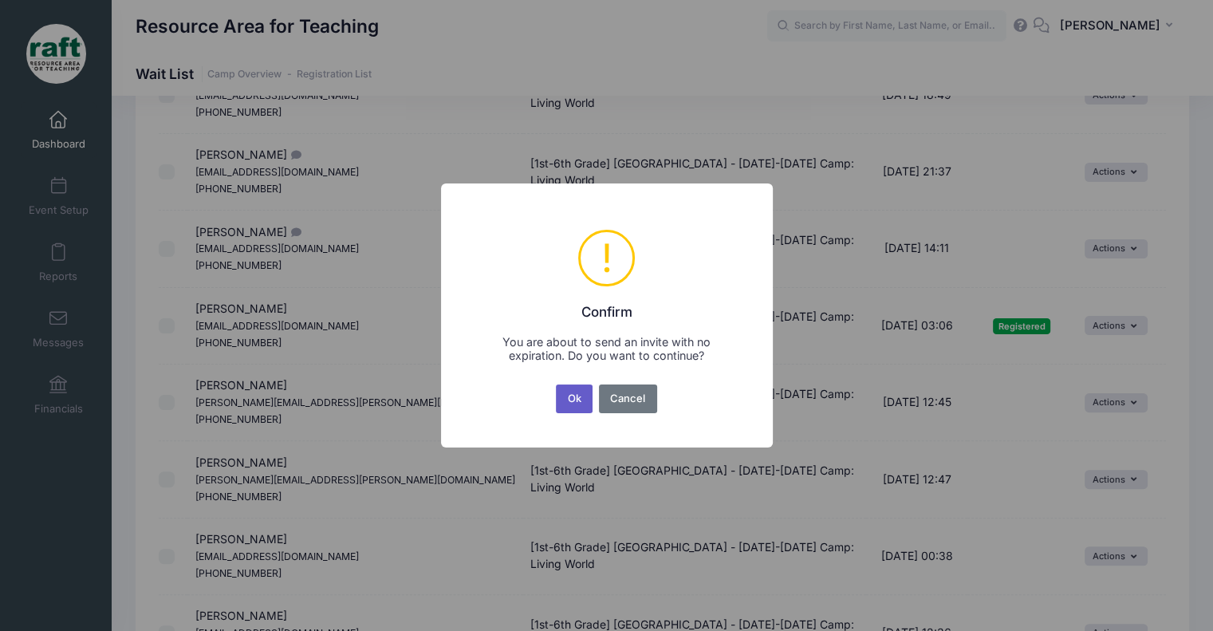
click at [573, 409] on button "Ok" at bounding box center [574, 398] width 37 height 29
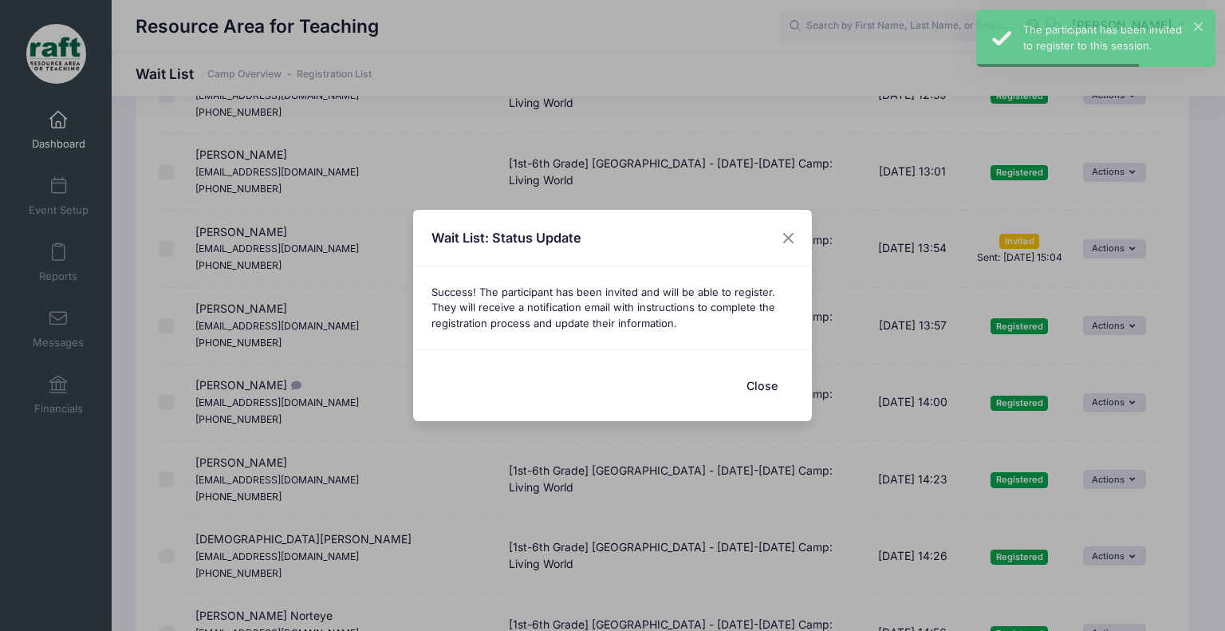
click at [761, 384] on button "Close" at bounding box center [762, 385] width 64 height 34
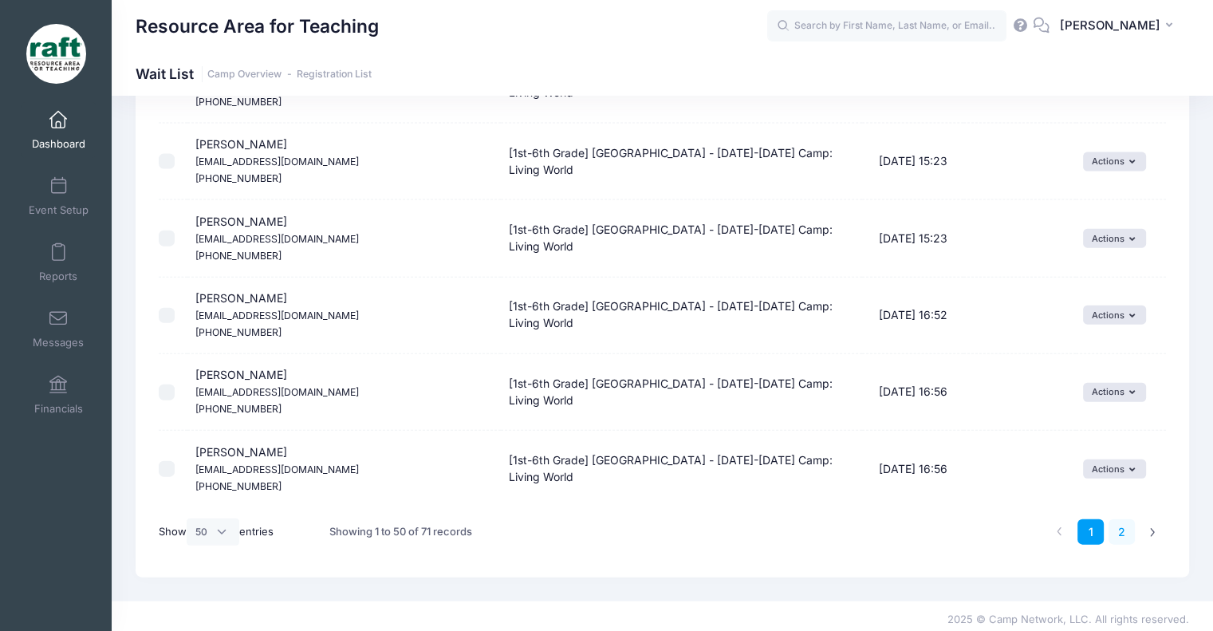
click at [1123, 530] on link "2" at bounding box center [1121, 532] width 26 height 26
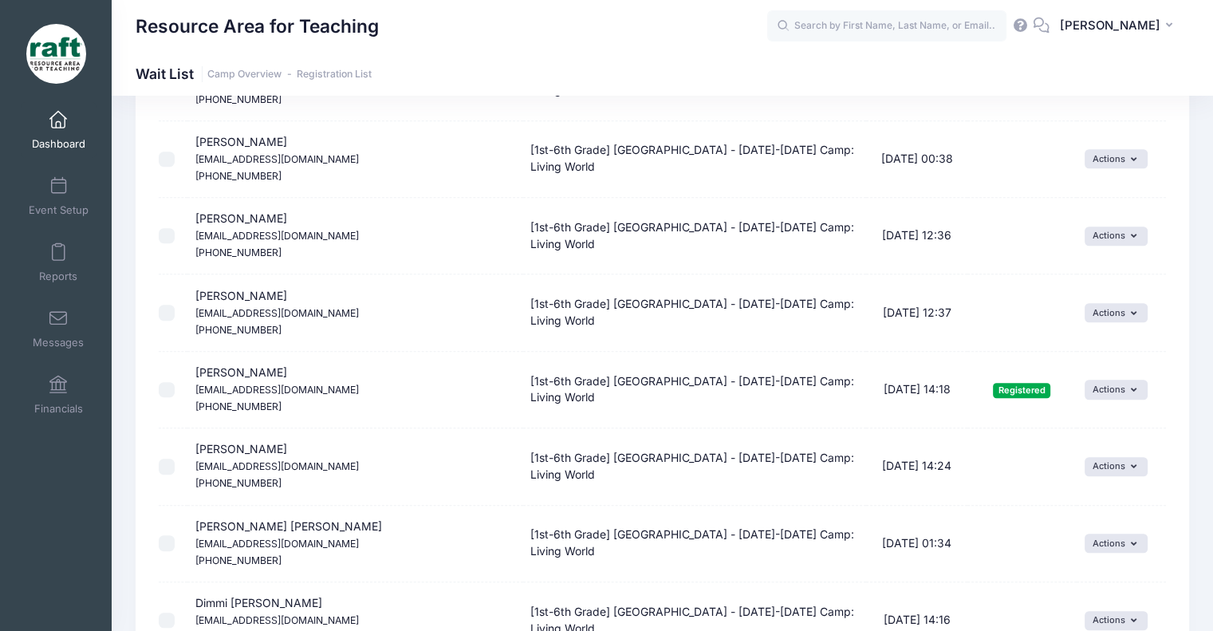
scroll to position [482, 0]
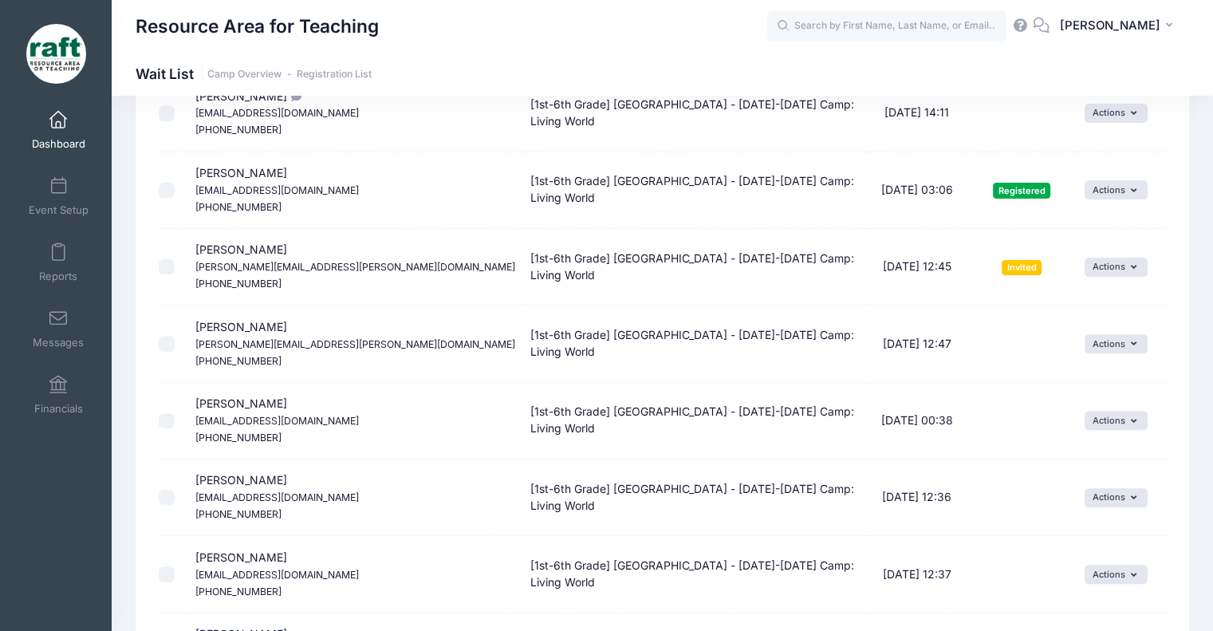
click at [1092, 356] on td "Actions Invite Resend Invitation Edit Expiration Uninvite Delete" at bounding box center [1121, 343] width 89 height 77
click at [1093, 348] on button "Actions" at bounding box center [1116, 343] width 63 height 19
click at [1085, 372] on span at bounding box center [1082, 377] width 14 height 11
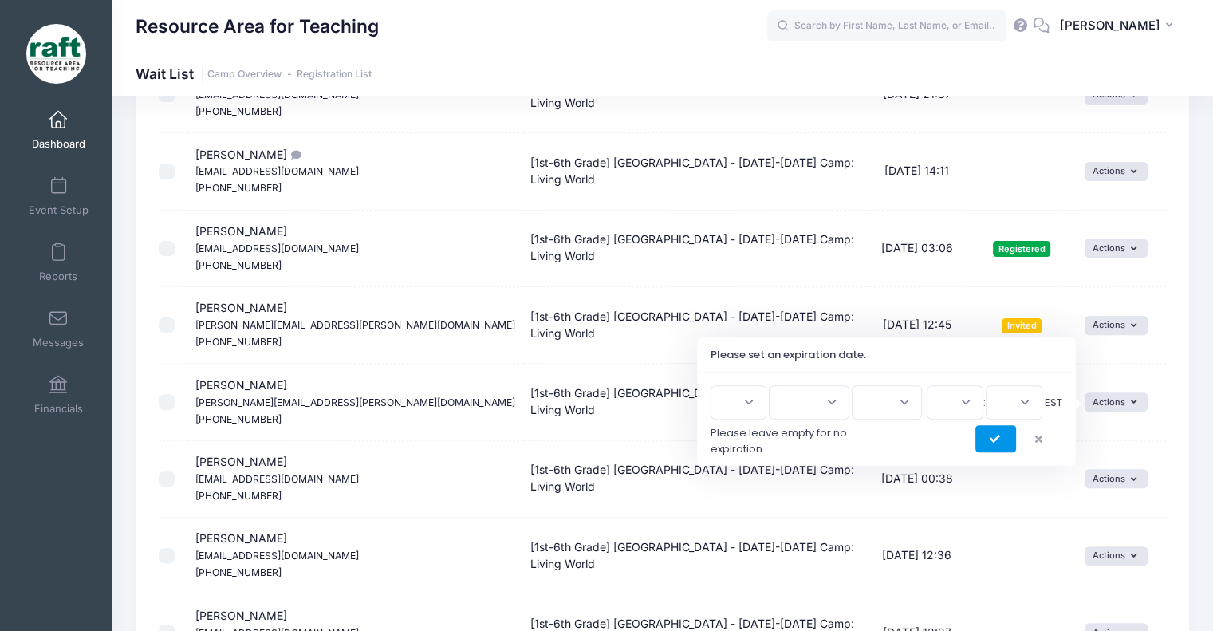
click at [994, 439] on icon "submit" at bounding box center [996, 439] width 13 height 0
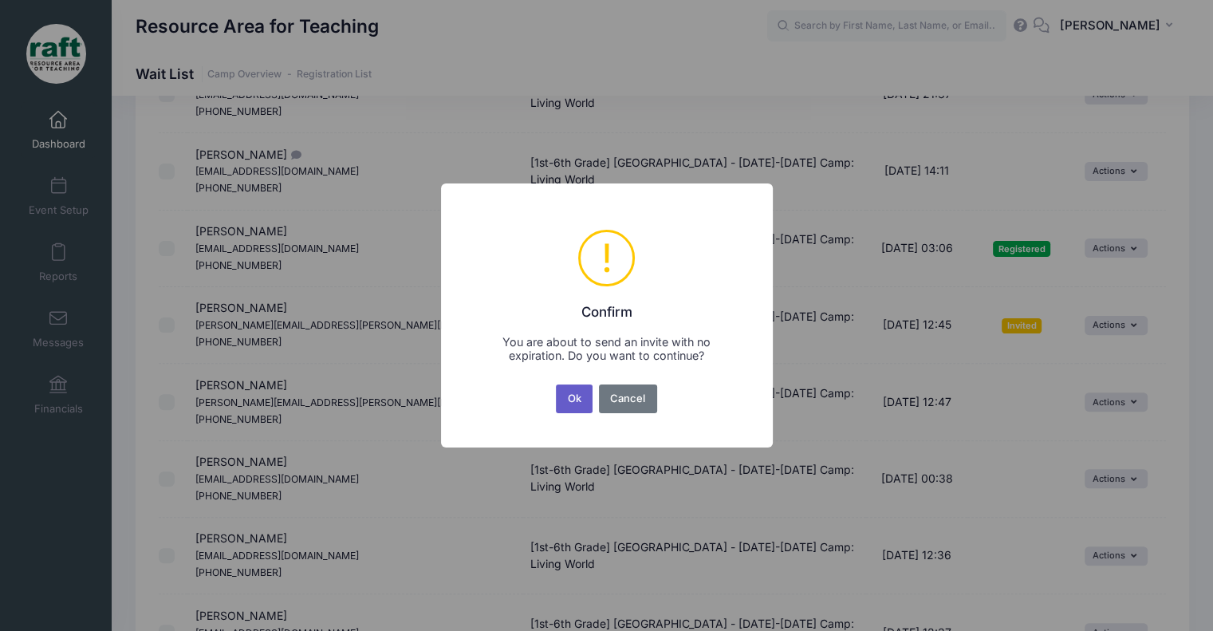
click at [584, 400] on button "Ok" at bounding box center [574, 398] width 37 height 29
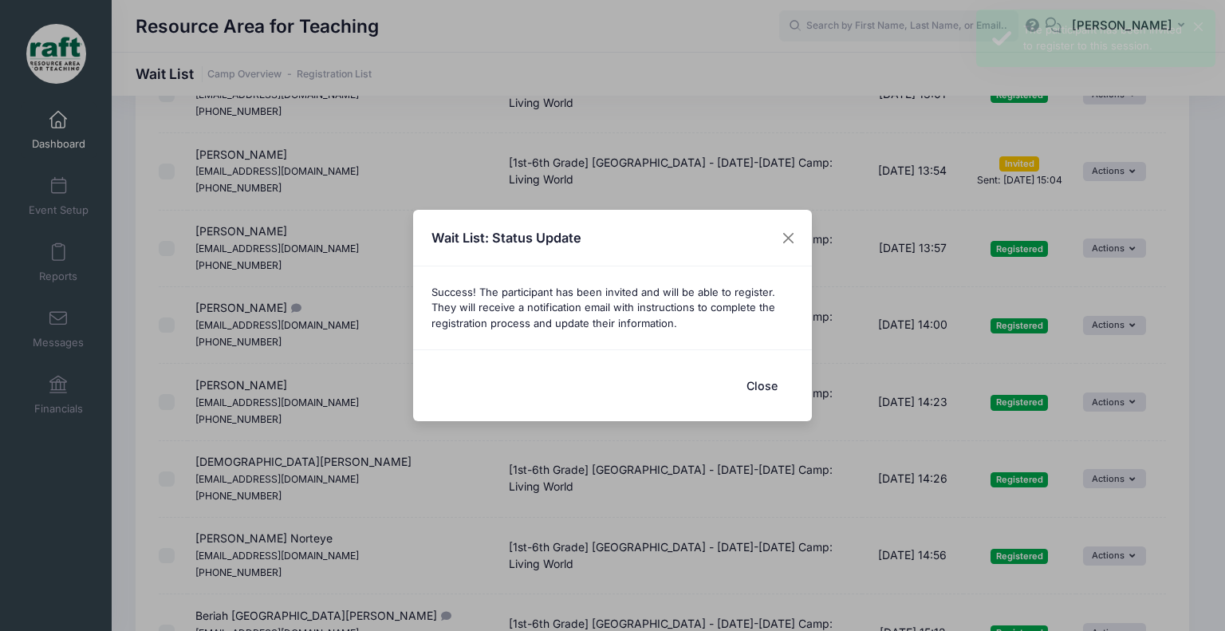
click at [742, 389] on button "Close" at bounding box center [762, 385] width 64 height 34
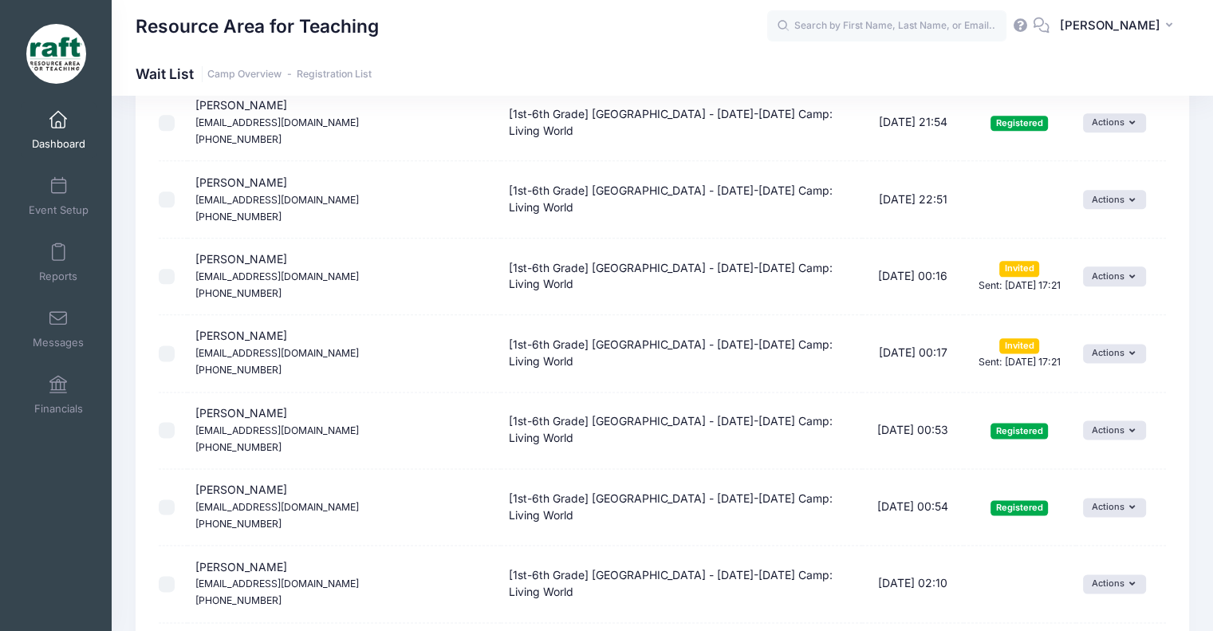
scroll to position [1381, 0]
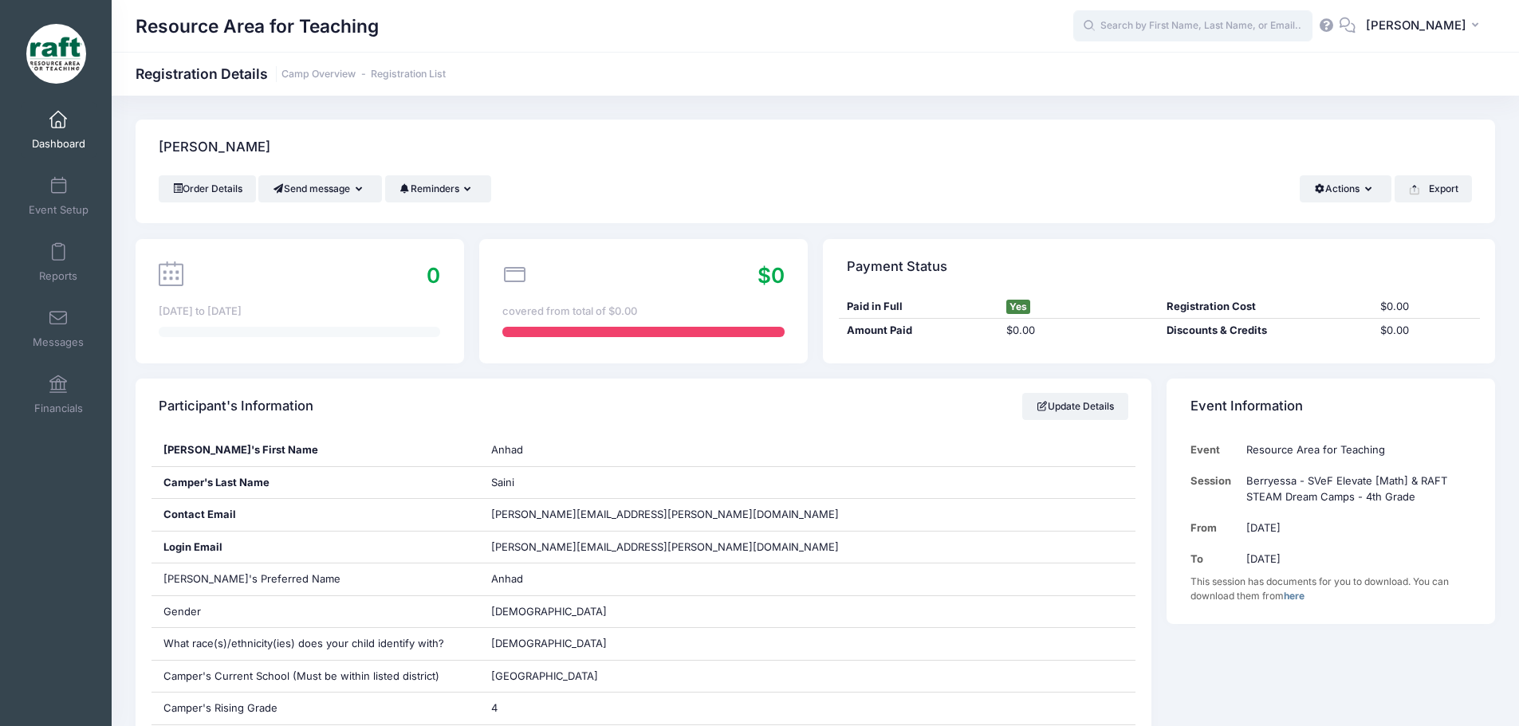
click at [1207, 16] on input "text" at bounding box center [1192, 26] width 239 height 32
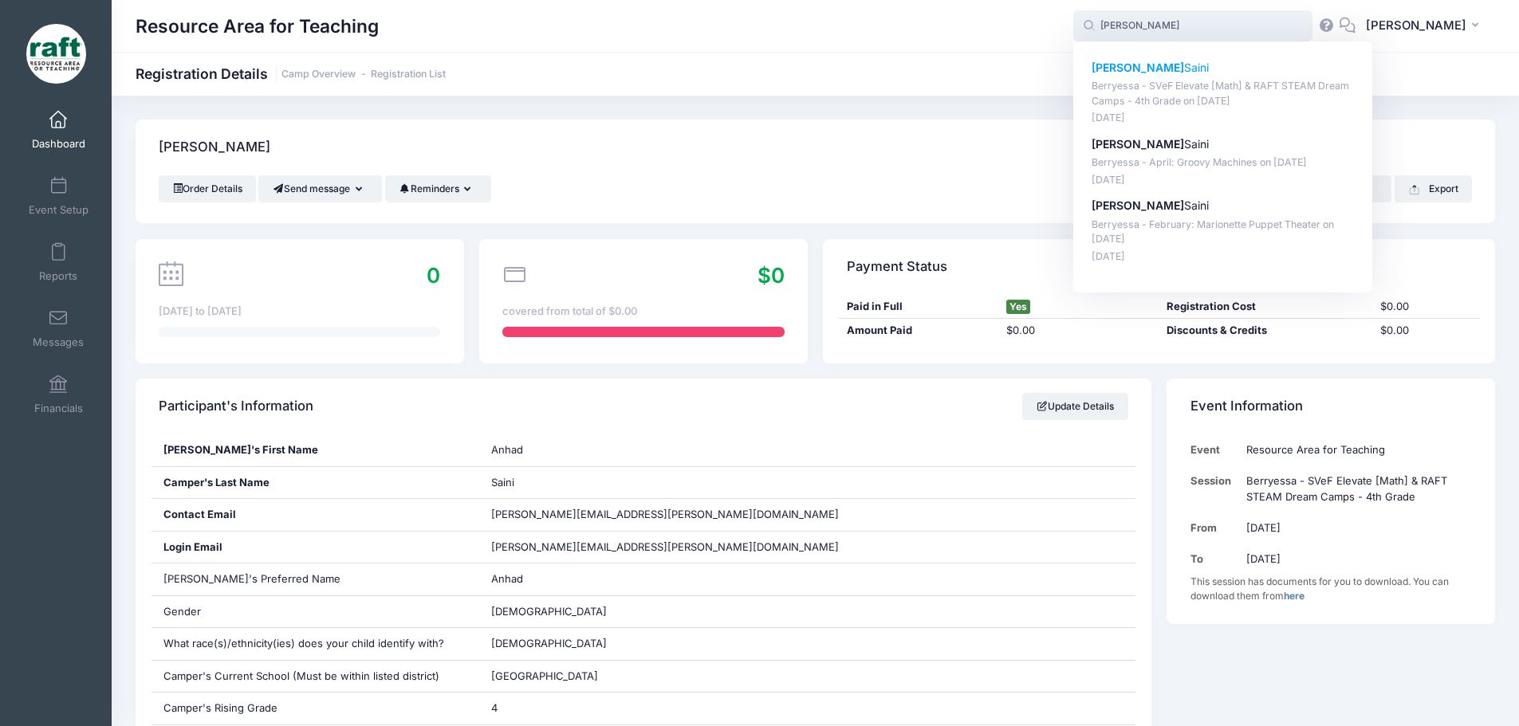
click at [1264, 115] on p "[DATE]" at bounding box center [1223, 118] width 263 height 15
type input "[PERSON_NAME] (Berryessa - SVeF Elevate [Math] &amp; RAFT STEAM Dream Camps - 4…"
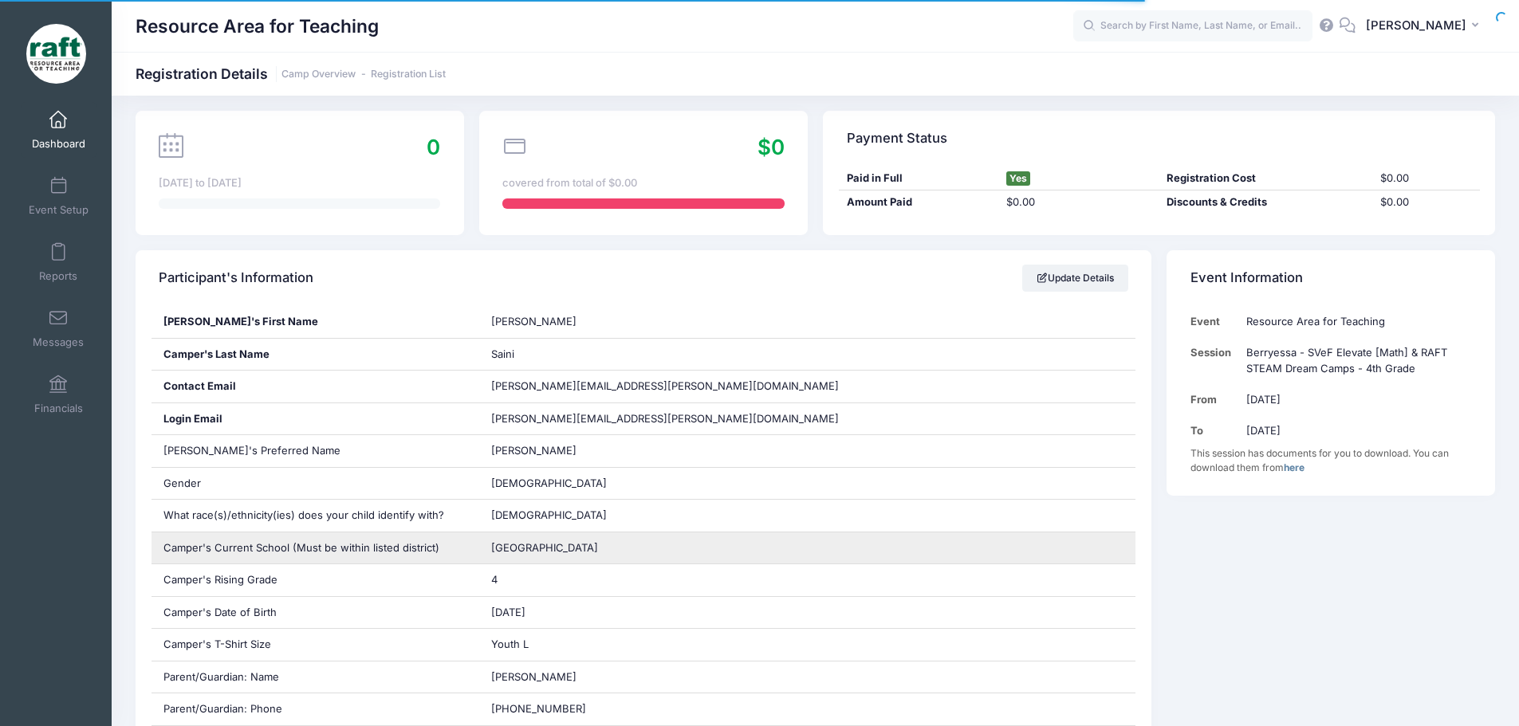
scroll to position [159, 0]
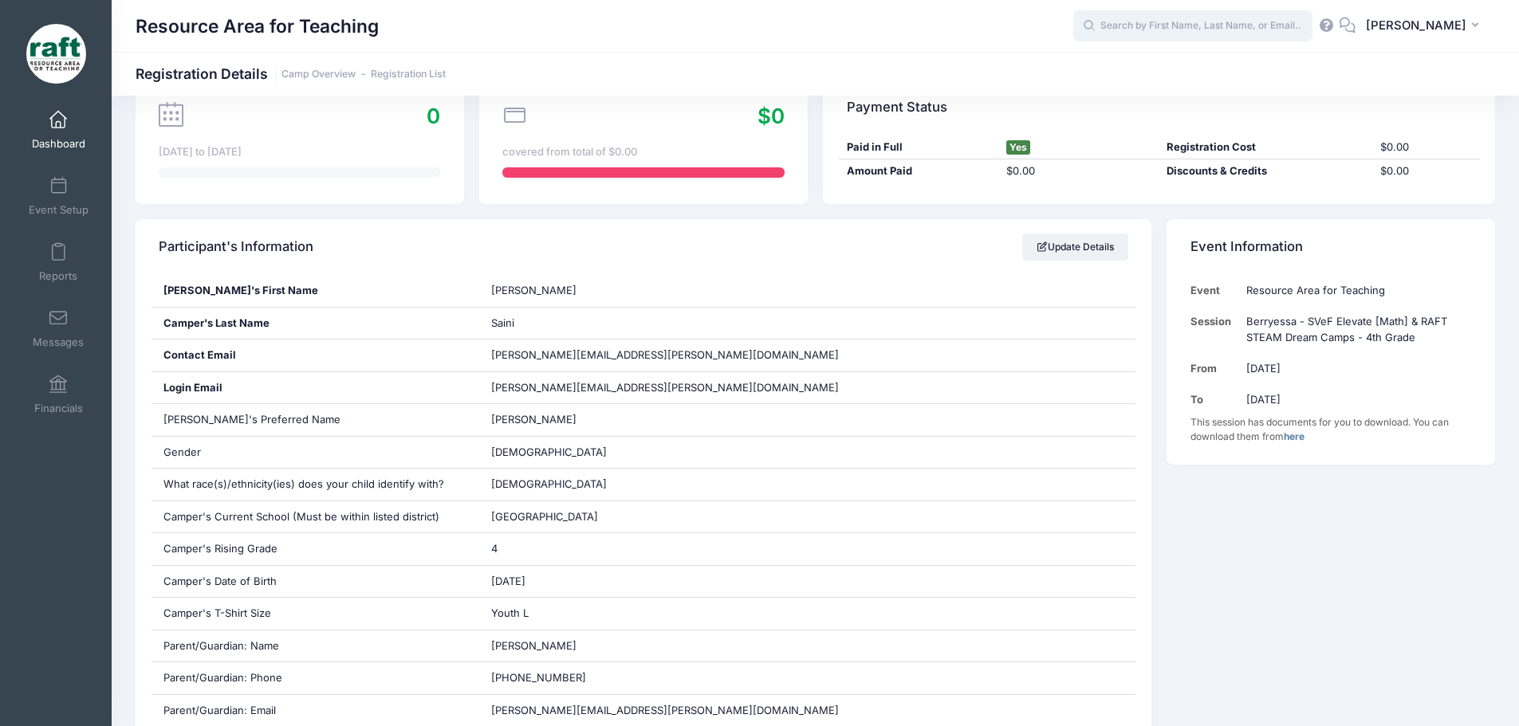
click at [1266, 18] on input "text" at bounding box center [1192, 26] width 239 height 32
click at [1211, 99] on p "[TK-K] Berryessa - [DATE]-[DATE] Camp: Living World on [DATE]" at bounding box center [1223, 94] width 263 height 30
type input "[PERSON_NAME] ([TK-K] Berryessa - [DATE]-[DATE] Camp: Living World, [DATE])"
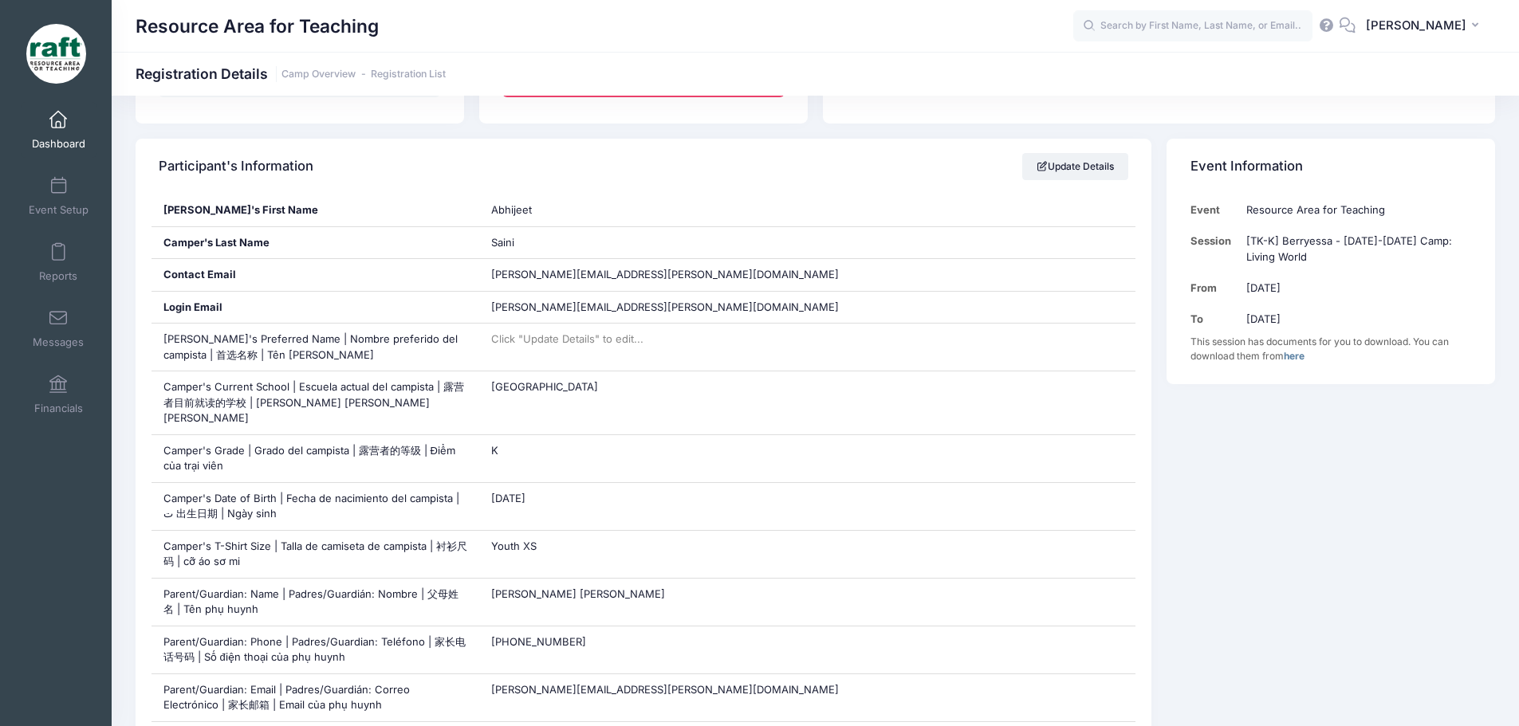
scroll to position [239, 0]
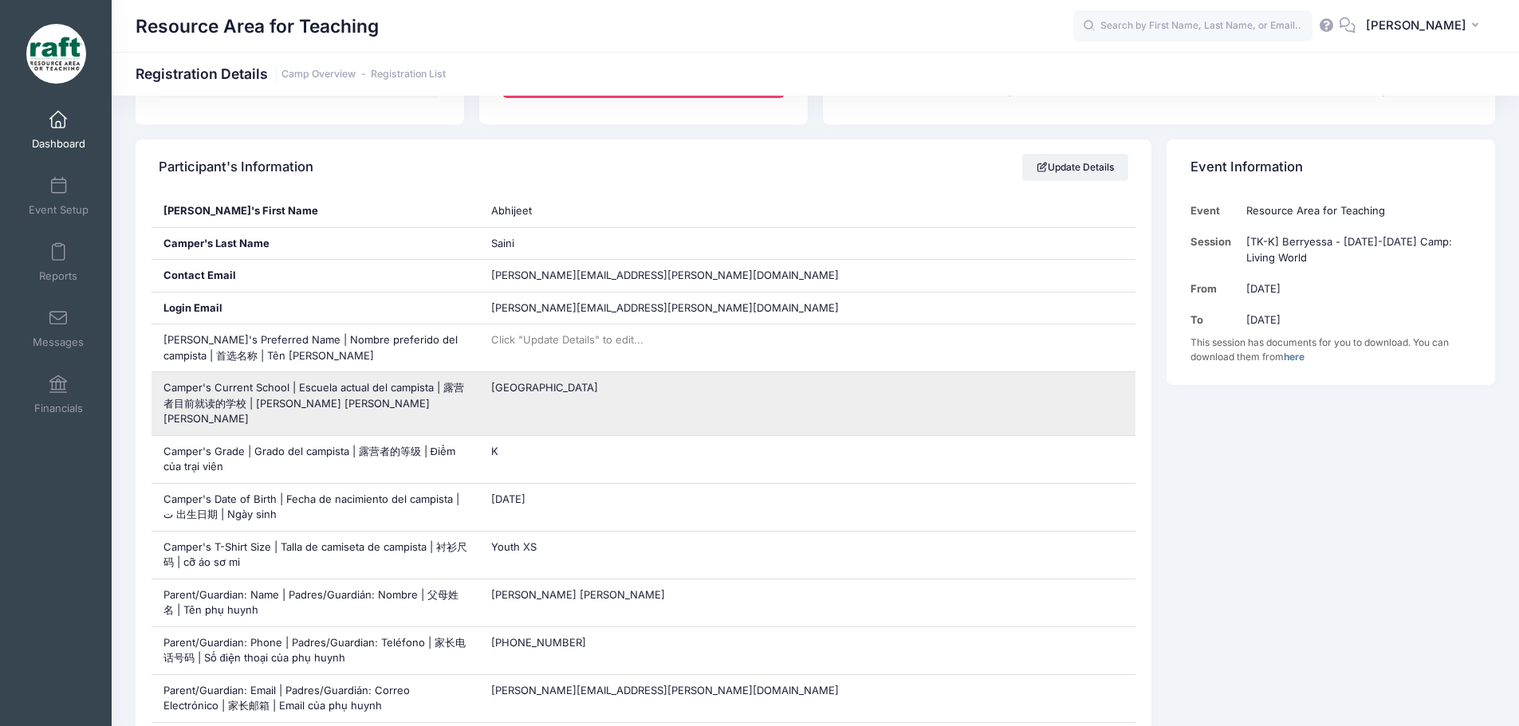
click at [558, 381] on span "[GEOGRAPHIC_DATA]" at bounding box center [544, 387] width 107 height 13
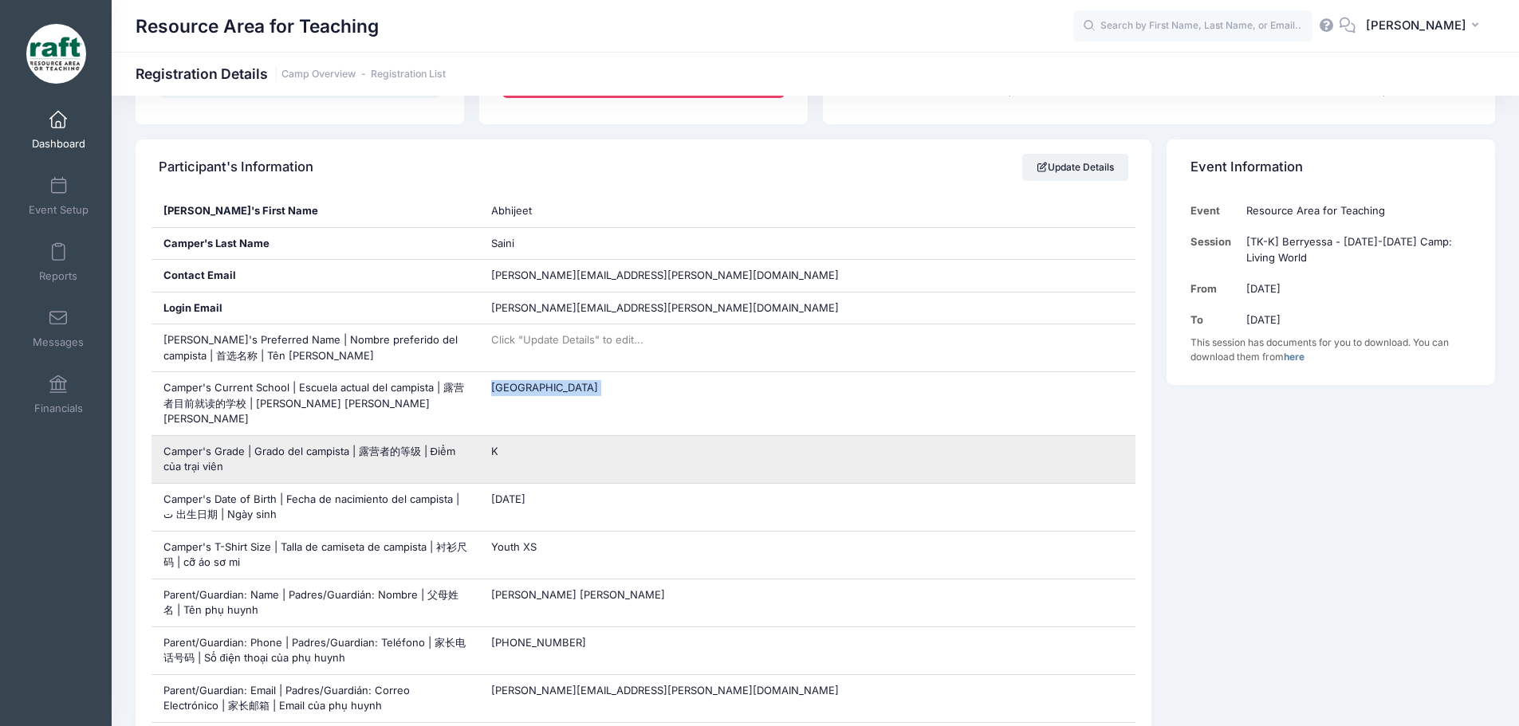
copy div "[GEOGRAPHIC_DATA]"
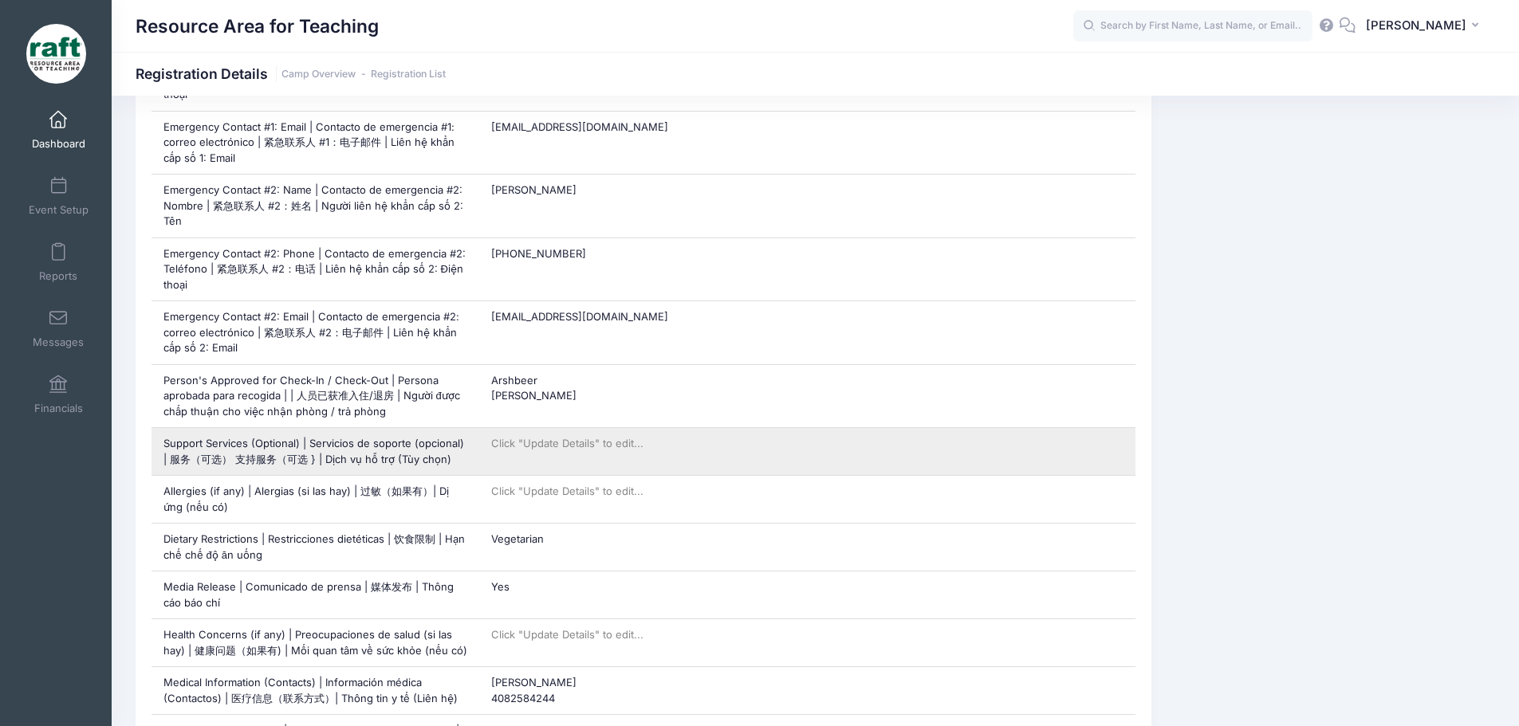
scroll to position [1116, 0]
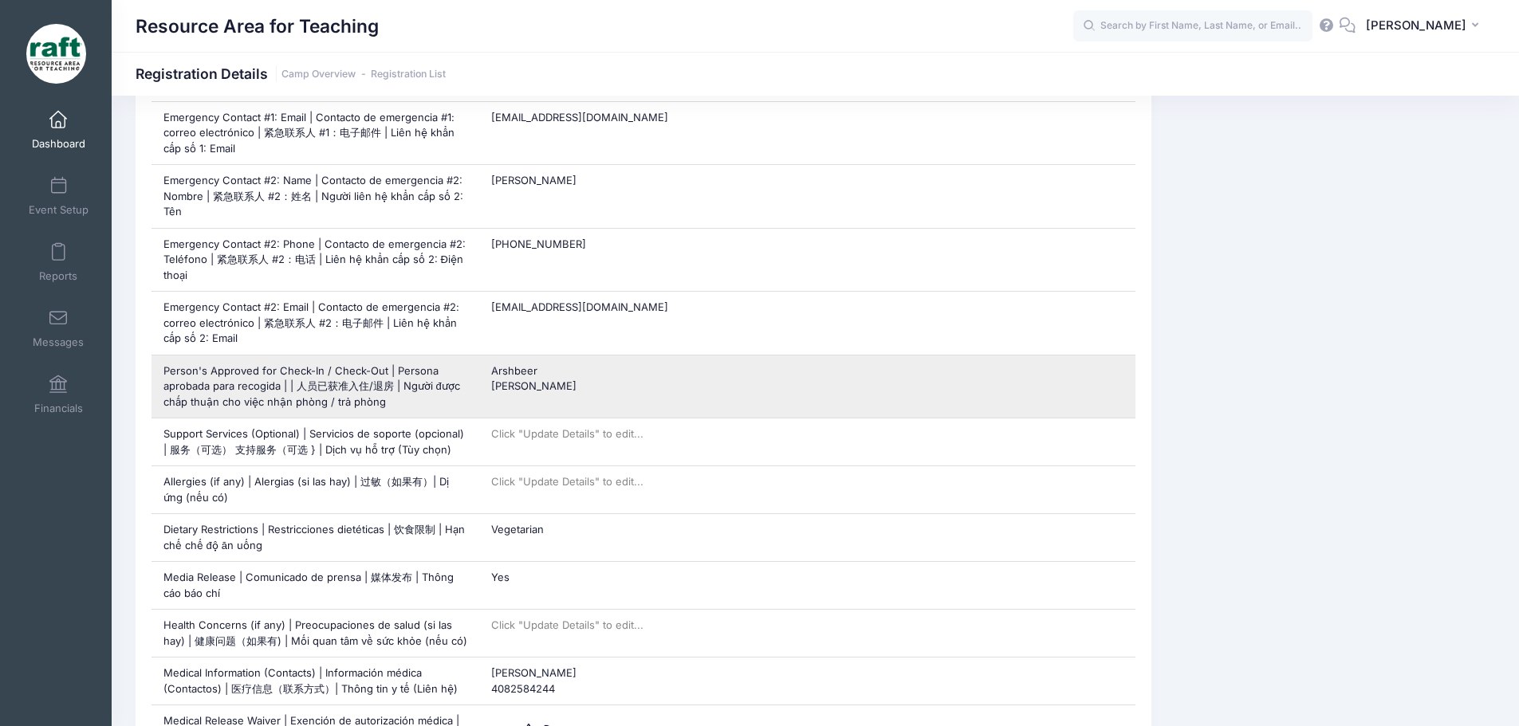
click at [522, 364] on span "Arshbeer Baljeet" at bounding box center [533, 378] width 85 height 29
click at [553, 380] on div "Arshbeer Baljeet" at bounding box center [807, 387] width 656 height 63
drag, startPoint x: 541, startPoint y: 376, endPoint x: 492, endPoint y: 352, distance: 54.2
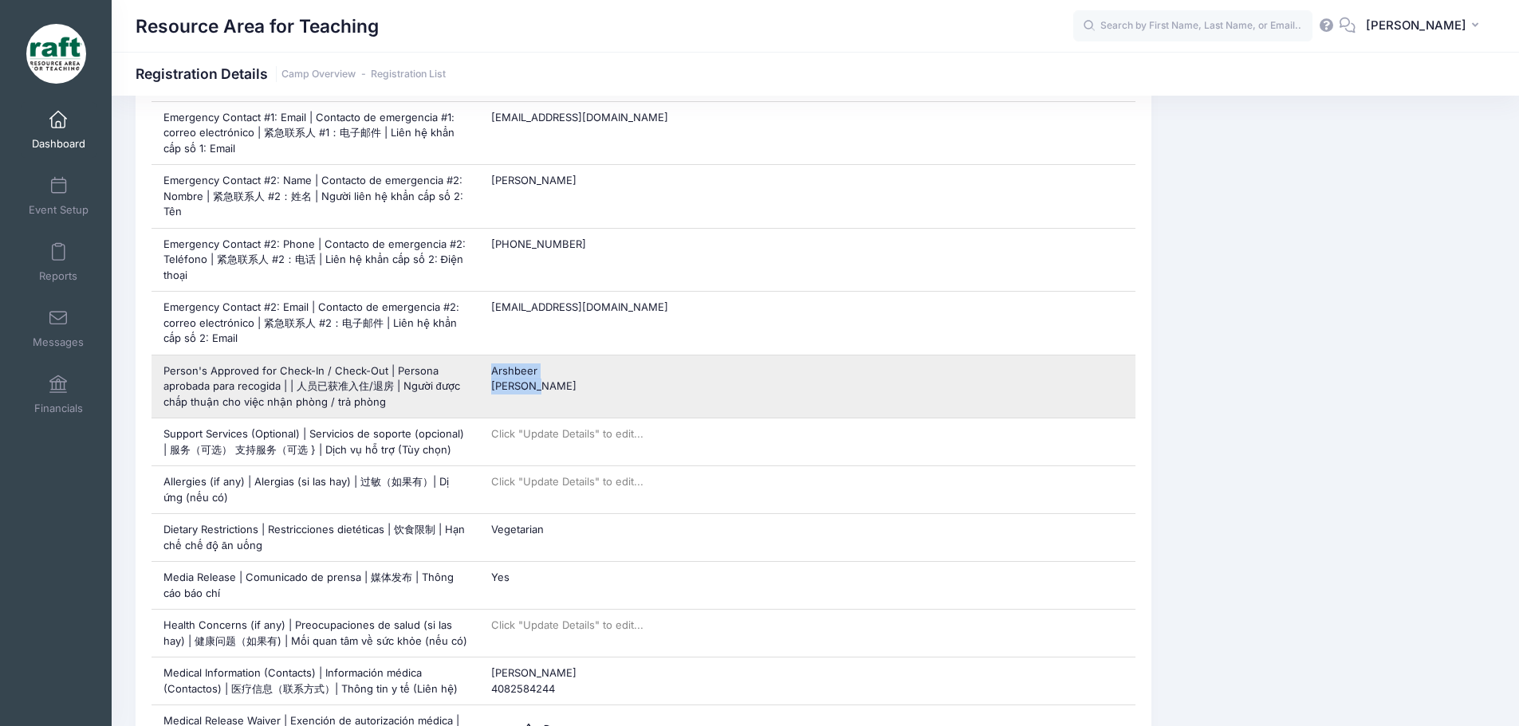
click at [492, 356] on div "Arshbeer Baljeet" at bounding box center [807, 387] width 656 height 63
copy span "Arshbeer Baljeet"
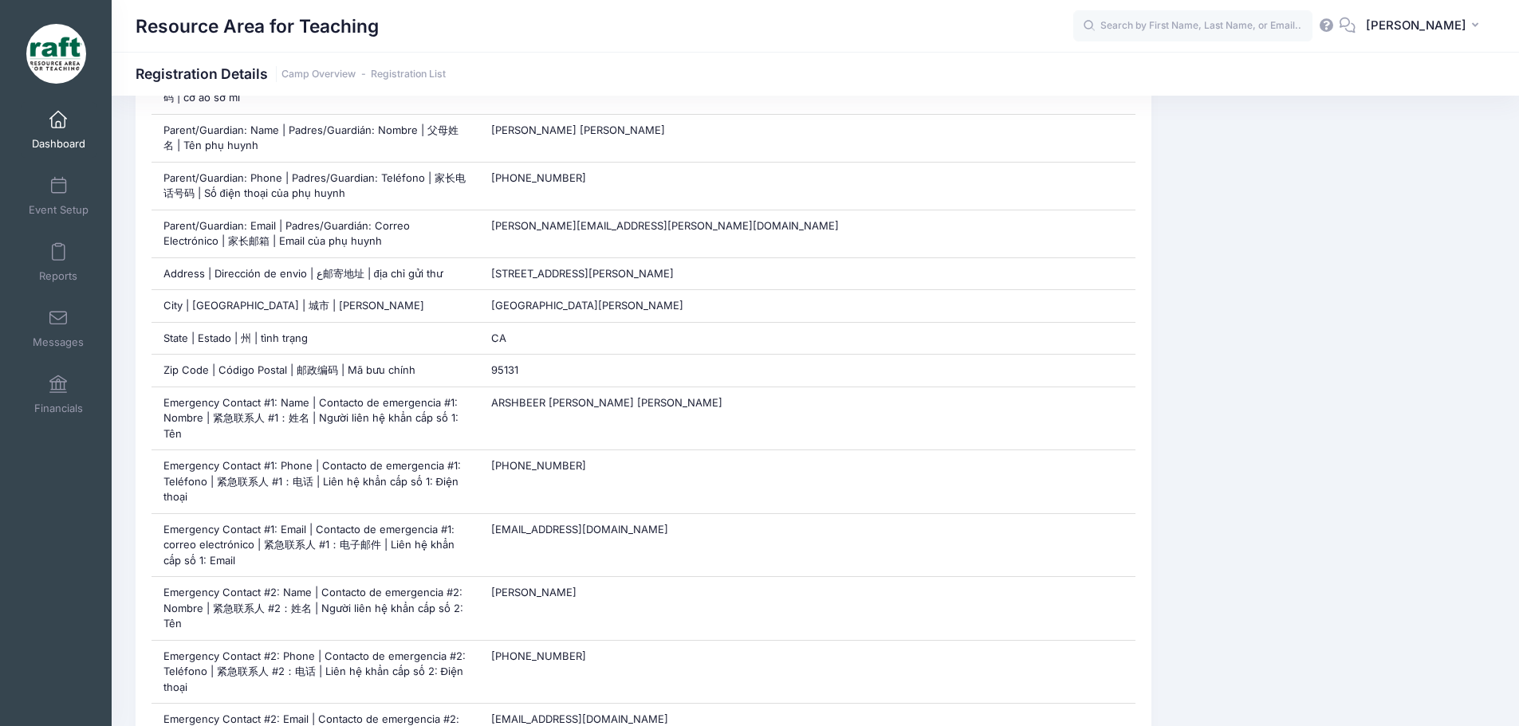
scroll to position [638, 0]
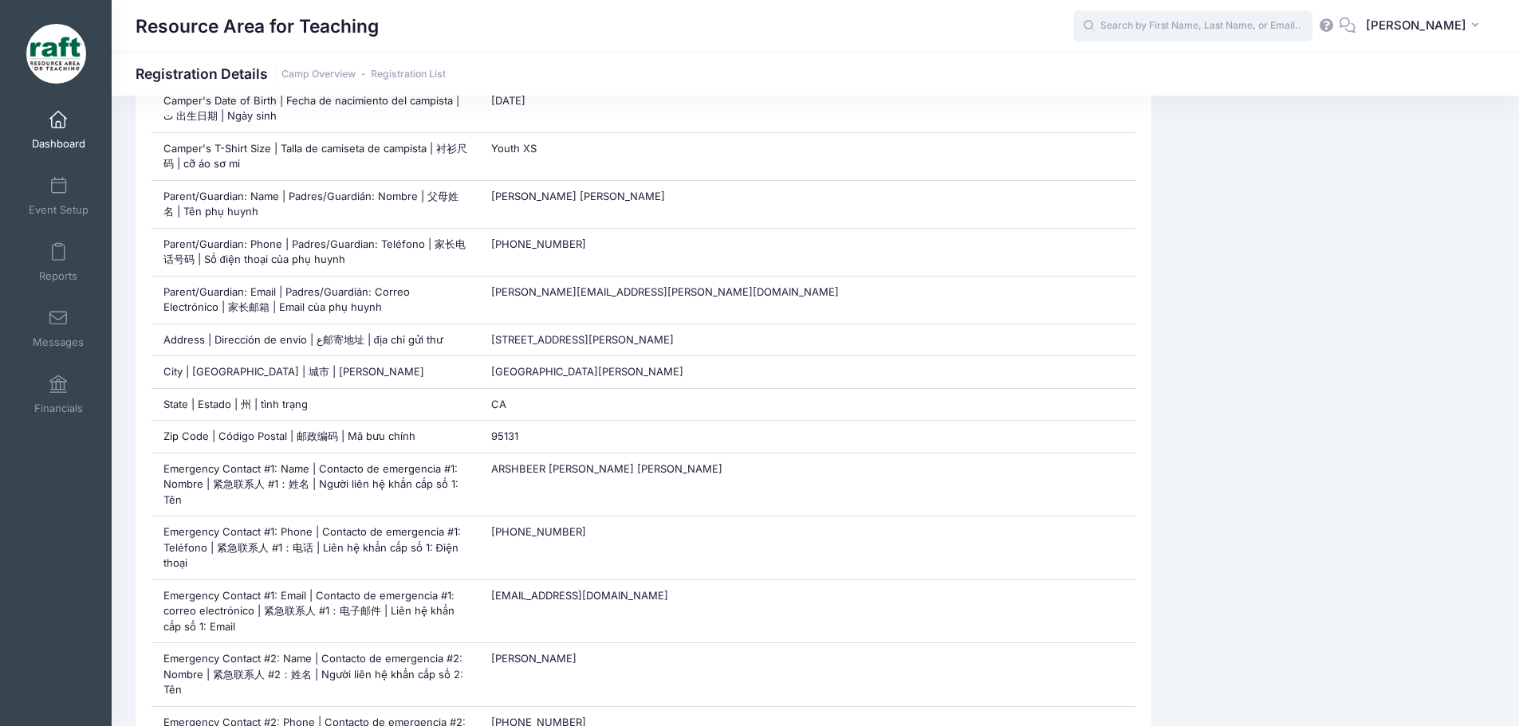
click at [1187, 33] on input "text" at bounding box center [1192, 26] width 239 height 32
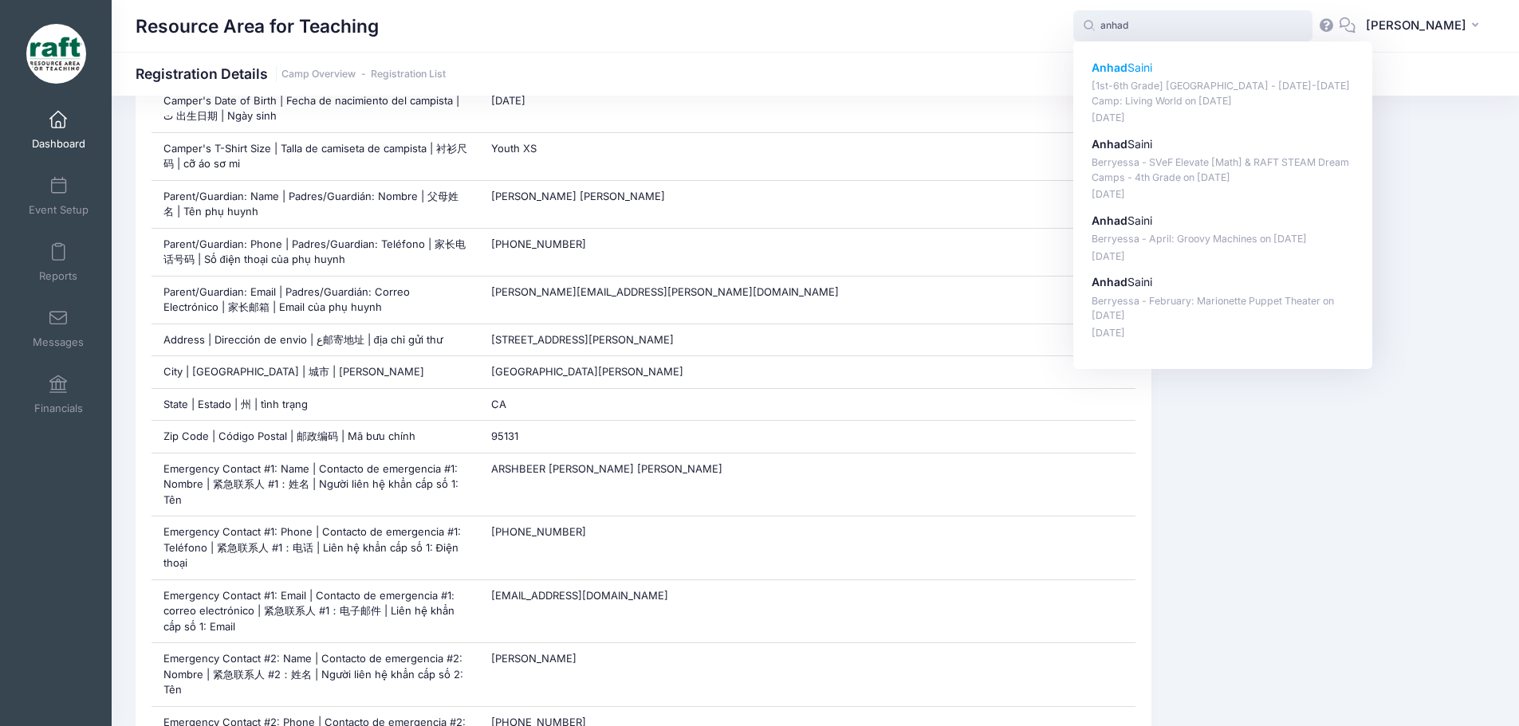
click at [1205, 90] on p "[1st-6th Grade] Berryessa - Oct 6-10 Camp: Living World on Oct-06, 2025" at bounding box center [1223, 94] width 263 height 30
type input "Anhad Saini ([1st-6th Grade] Berryessa - Oct 6-10 Camp: Living World, Oct-06, 2…"
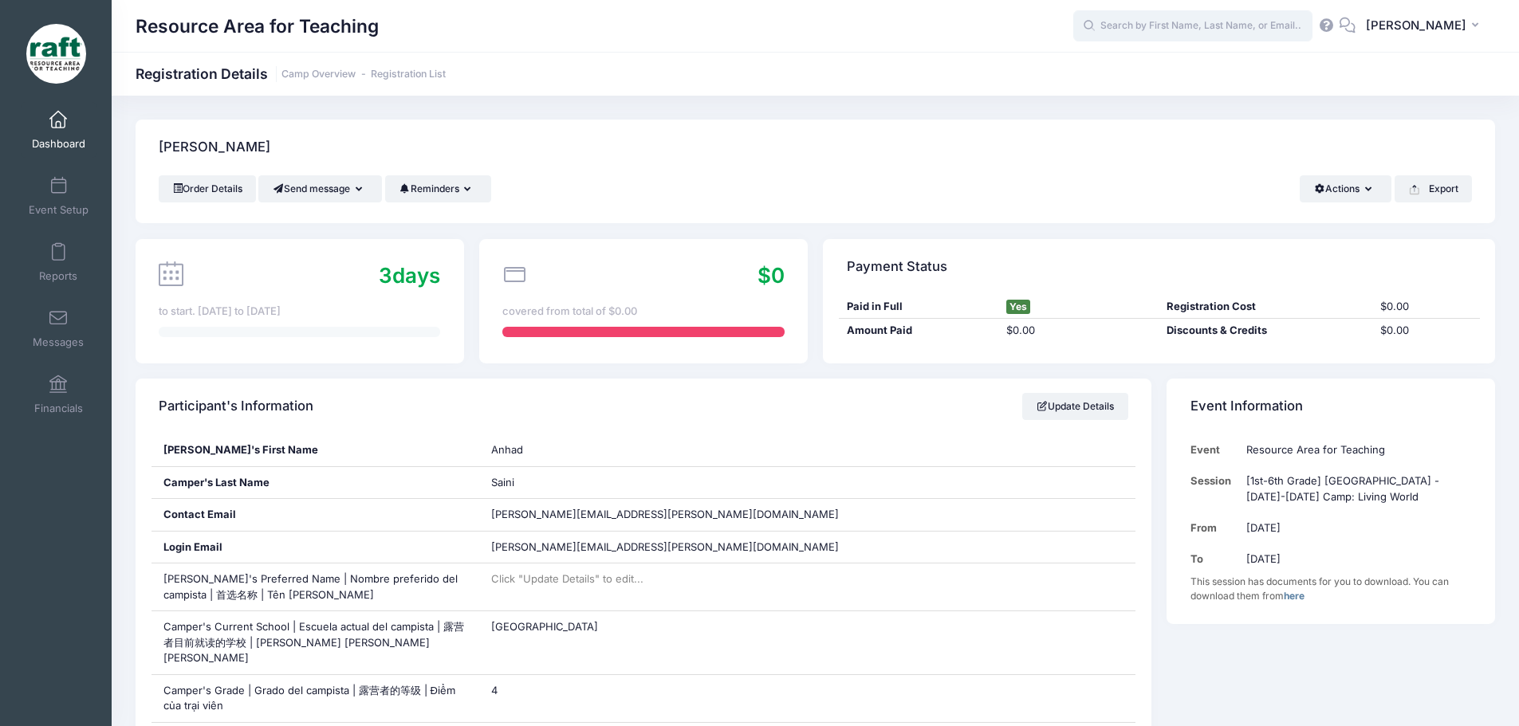
click at [1262, 30] on input "text" at bounding box center [1192, 26] width 239 height 32
type input "y"
click at [1191, 28] on input "text" at bounding box center [1192, 26] width 239 height 32
type input "a"
